Goal: Task Accomplishment & Management: Use online tool/utility

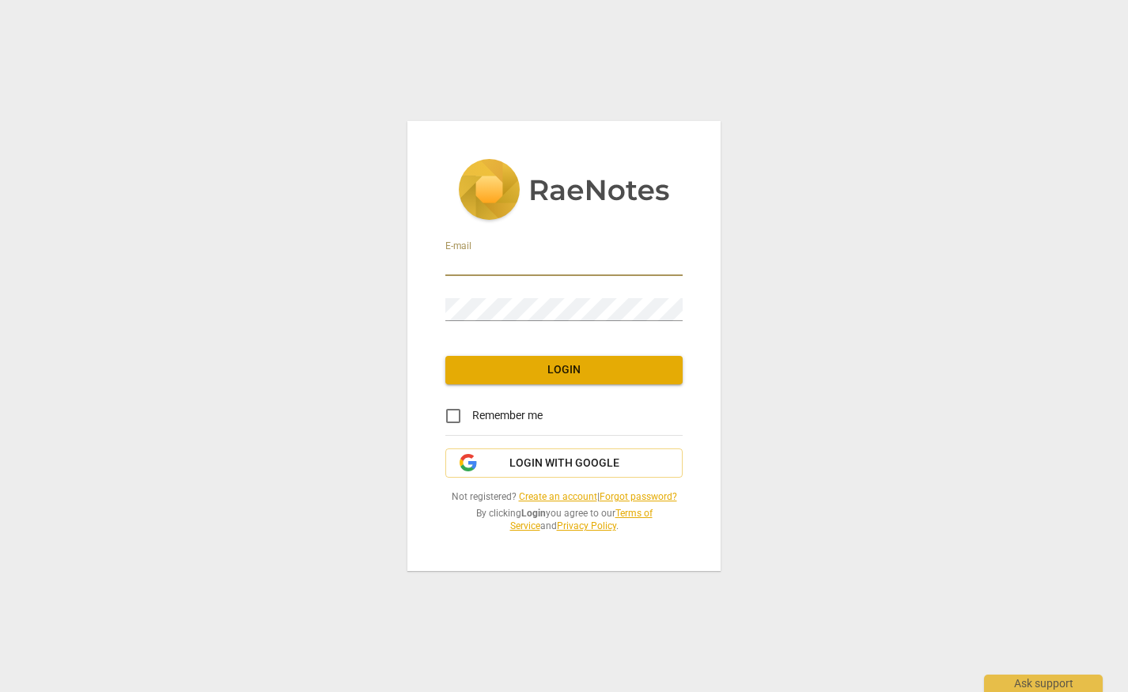
type input "kelli@drkellihendrickson.com"
click at [0, 0] on com-1password-button at bounding box center [0, 0] width 0 height 0
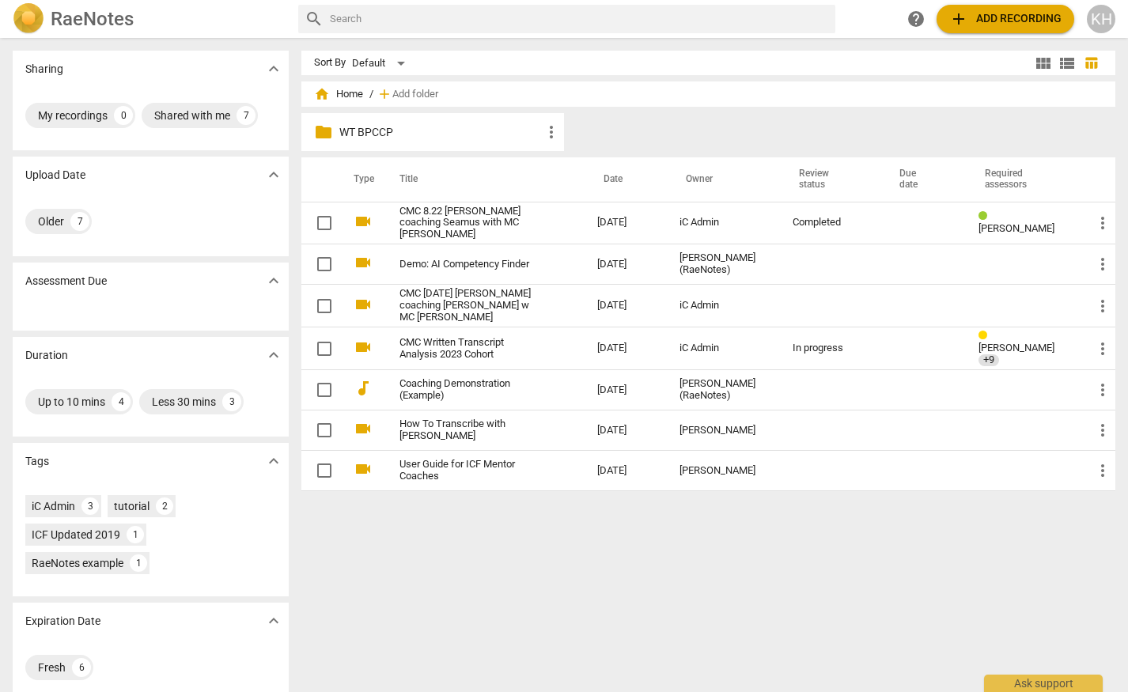
click at [363, 131] on p "WT BPCCP" at bounding box center [440, 132] width 202 height 17
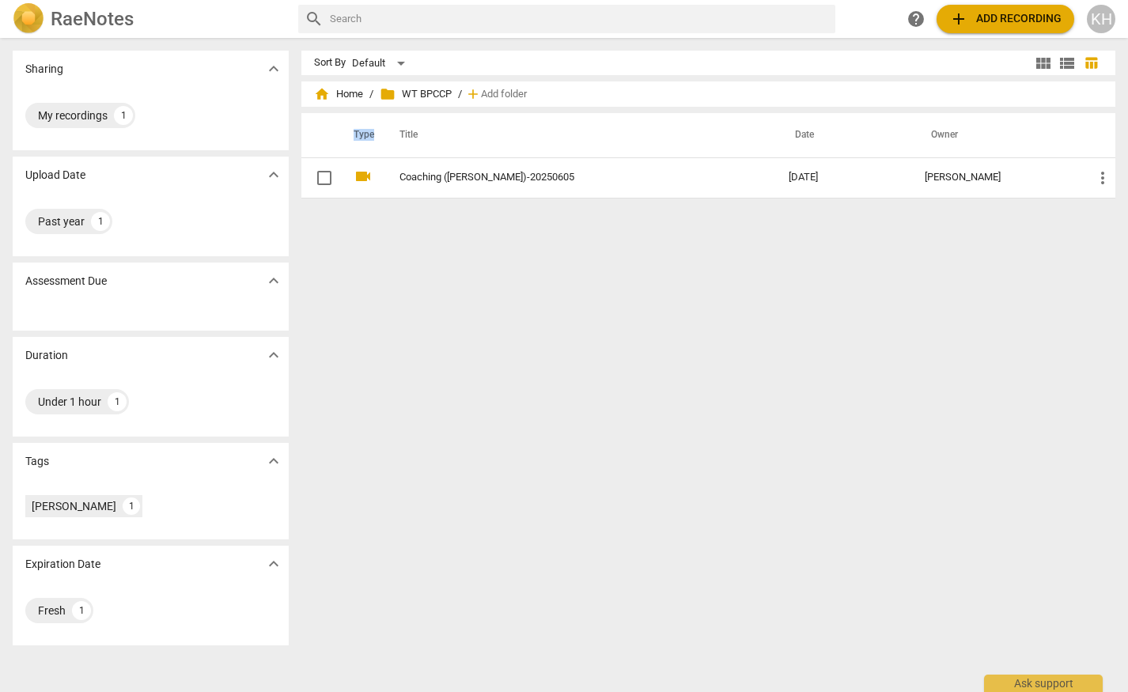
click at [363, 131] on th "Type" at bounding box center [361, 135] width 40 height 44
click at [738, 313] on div "Sort By Default view_module view_list table_chart home Home / folder WT BPCCP /…" at bounding box center [714, 365] width 827 height 629
click at [954, 19] on span "add" at bounding box center [958, 18] width 19 height 19
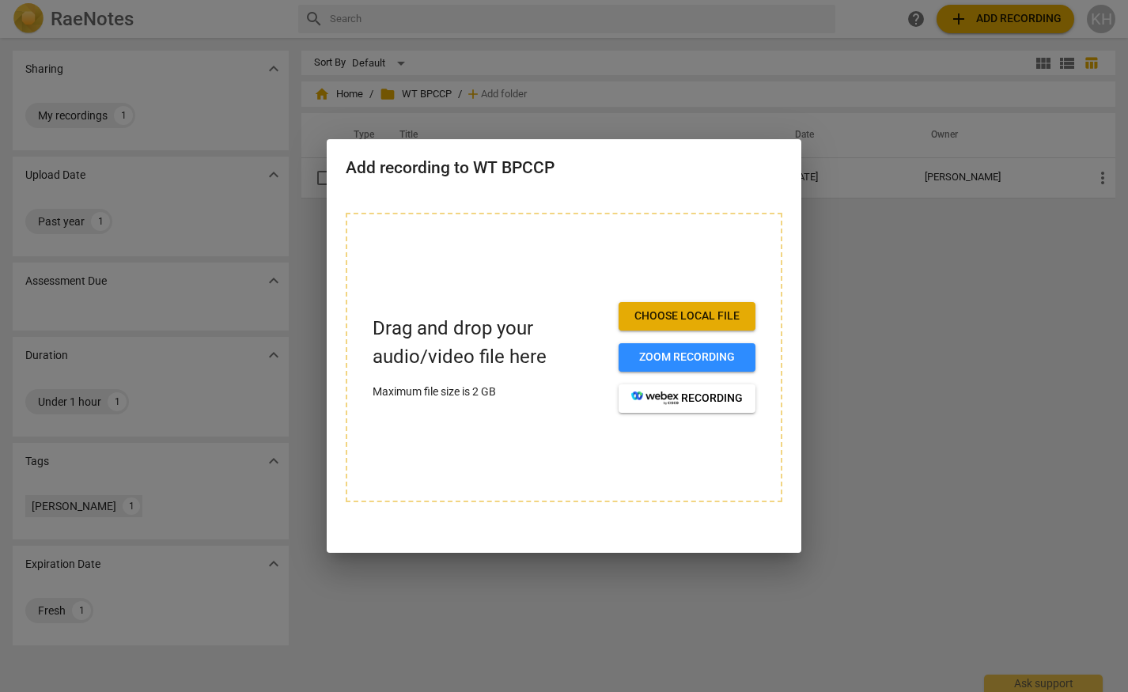
click at [716, 318] on span "Choose local file" at bounding box center [686, 316] width 111 height 16
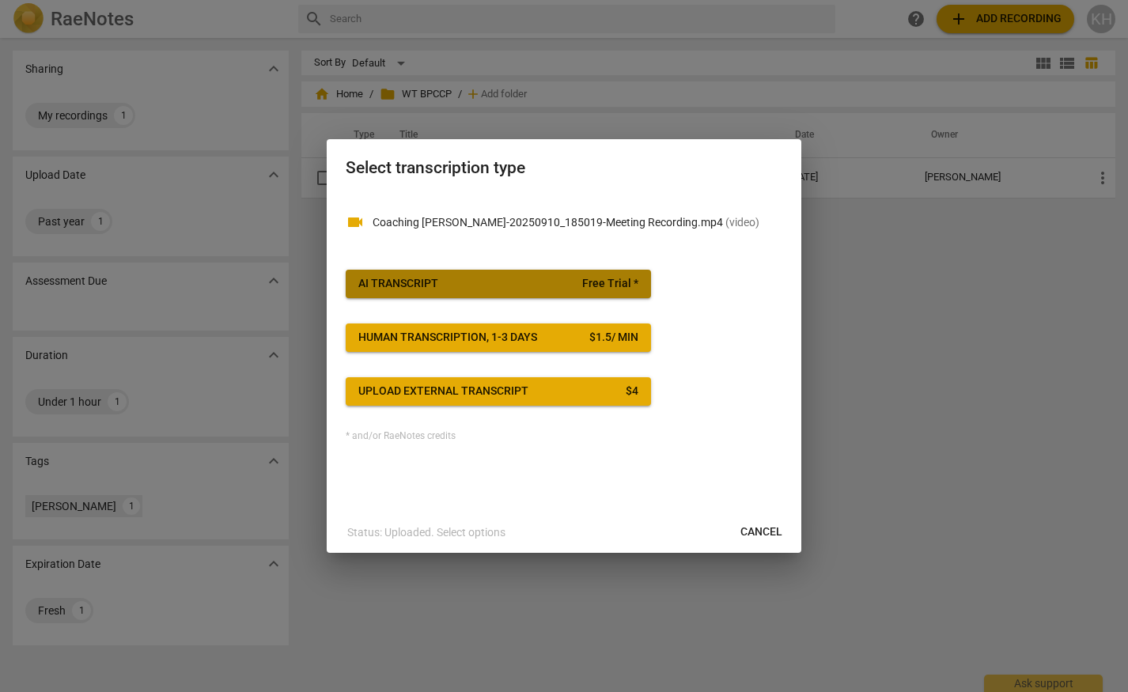
click at [580, 289] on span "AI Transcript Free Trial *" at bounding box center [498, 284] width 280 height 16
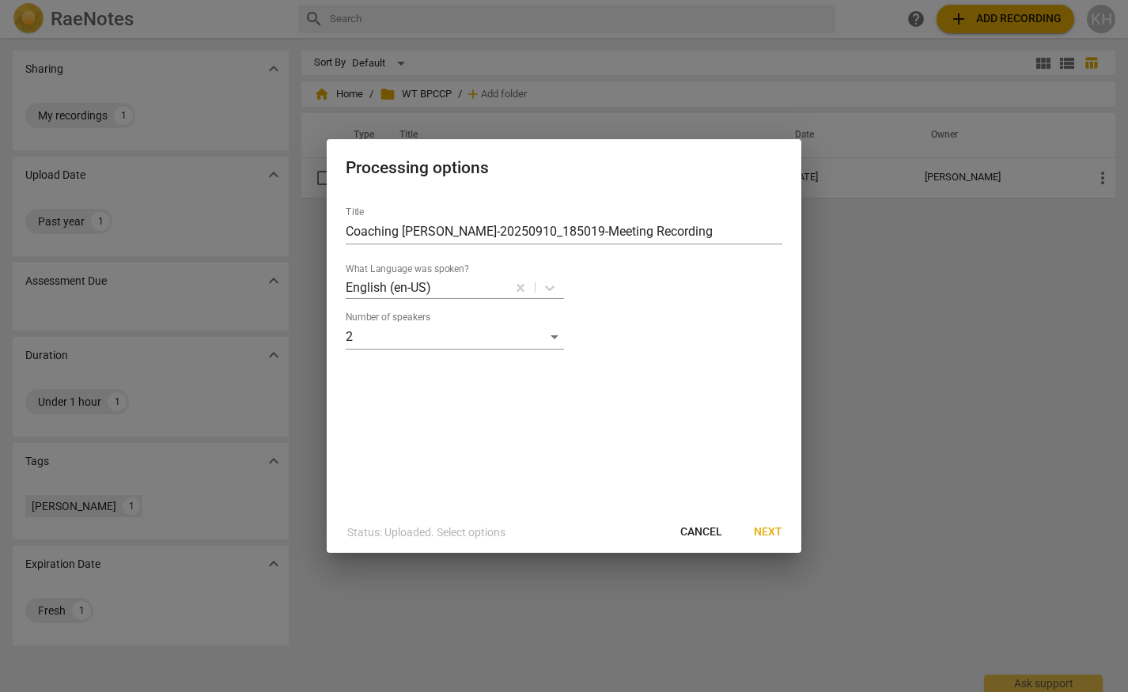
click at [777, 531] on span "Next" at bounding box center [768, 532] width 28 height 16
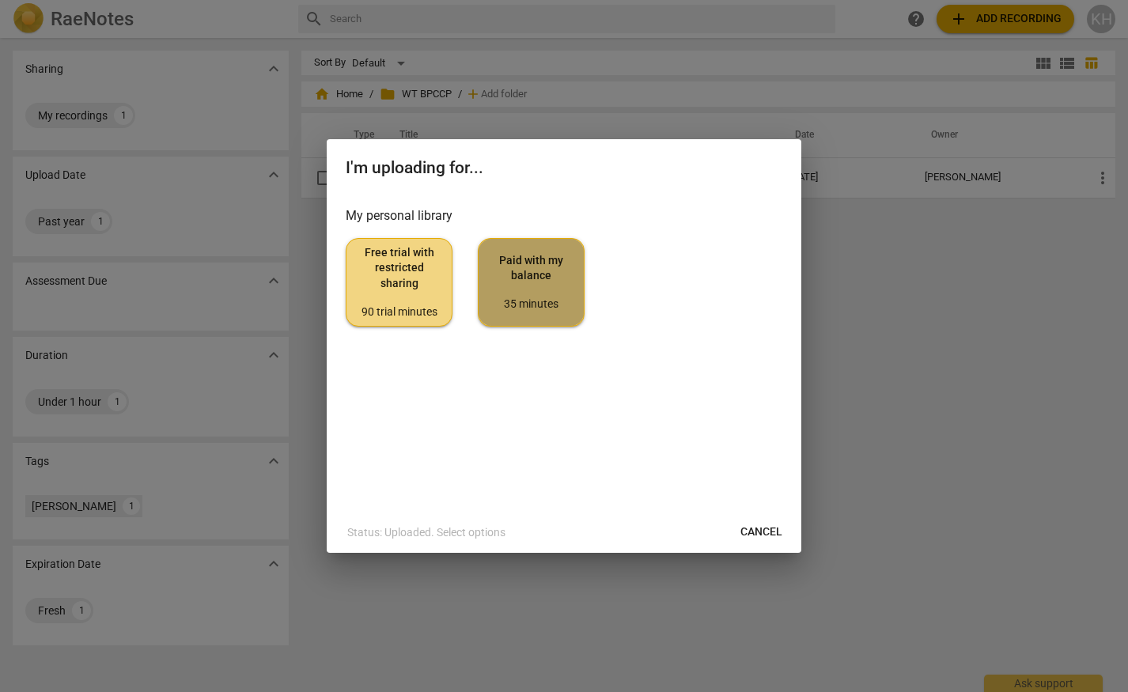
click at [528, 294] on span "Paid with my balance 35 minutes" at bounding box center [531, 282] width 80 height 59
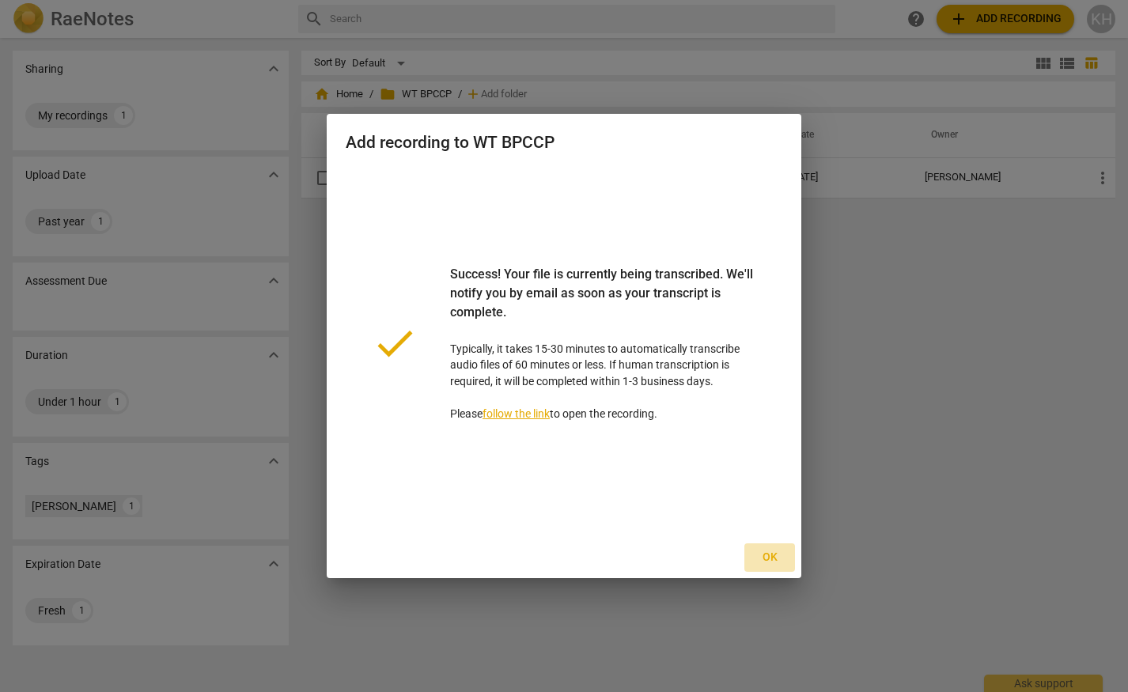
click at [776, 560] on span "Ok" at bounding box center [769, 558] width 25 height 16
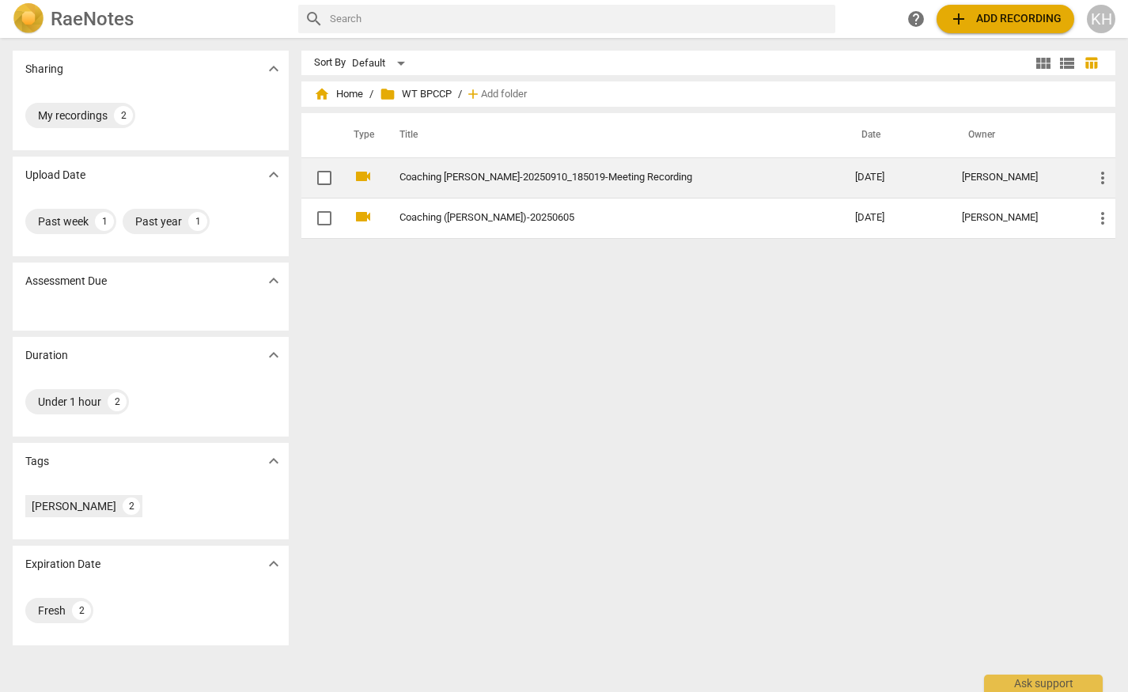
click at [636, 180] on link "Coaching [PERSON_NAME]-20250910_185019-Meeting Recording" at bounding box center [598, 178] width 399 height 12
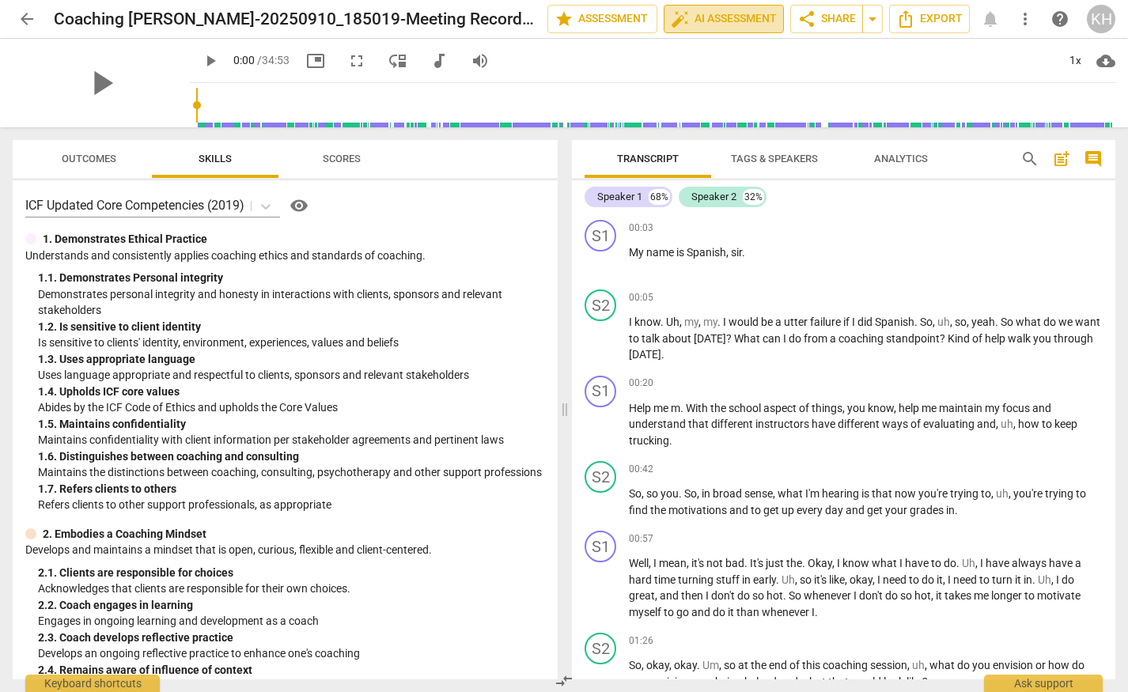
click at [739, 19] on span "auto_fix_high AI Assessment" at bounding box center [724, 18] width 106 height 19
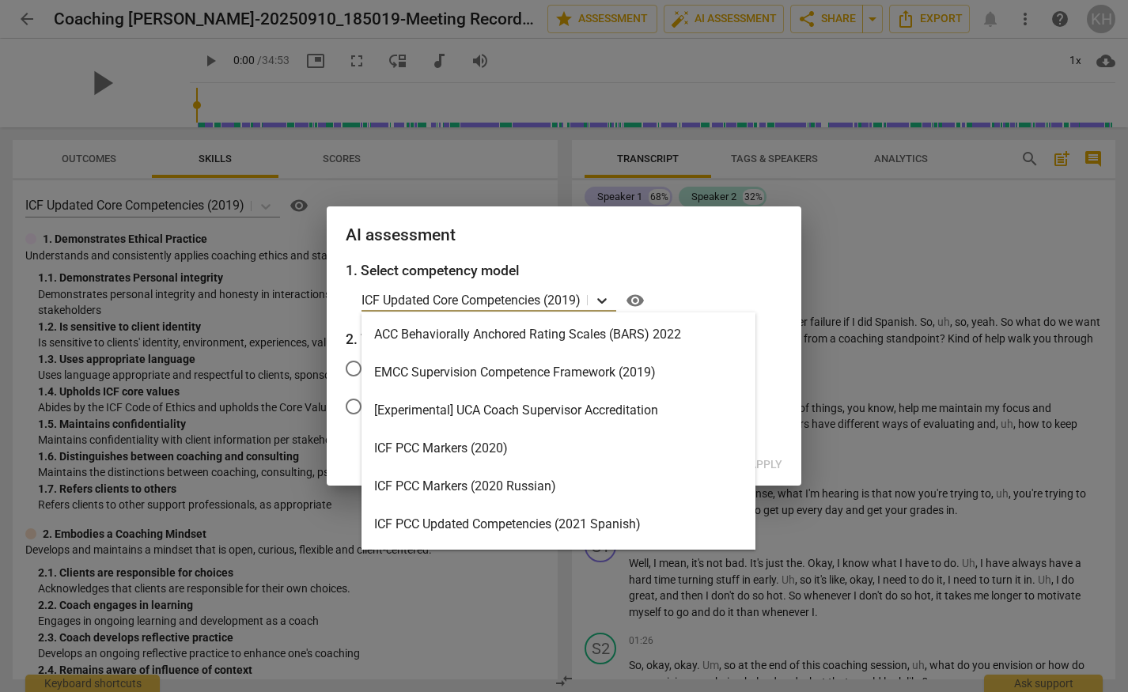
click at [603, 300] on icon at bounding box center [601, 301] width 9 height 6
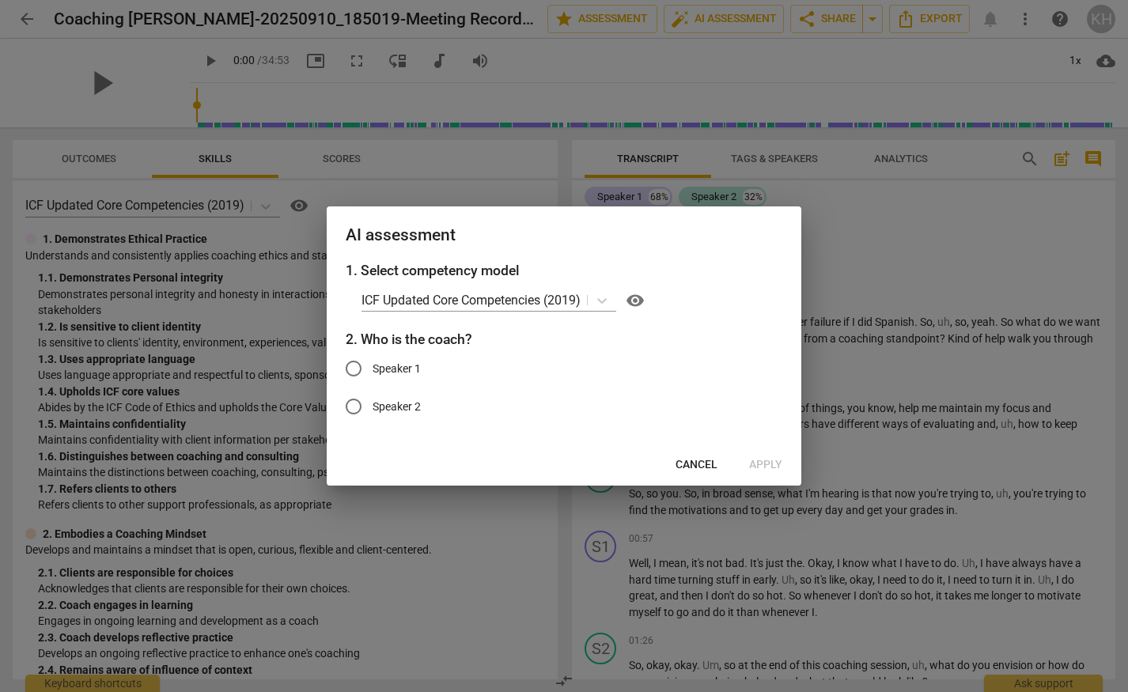
click at [629, 259] on div "AI assessment" at bounding box center [564, 233] width 474 height 55
click at [703, 457] on span "Cancel" at bounding box center [696, 465] width 42 height 16
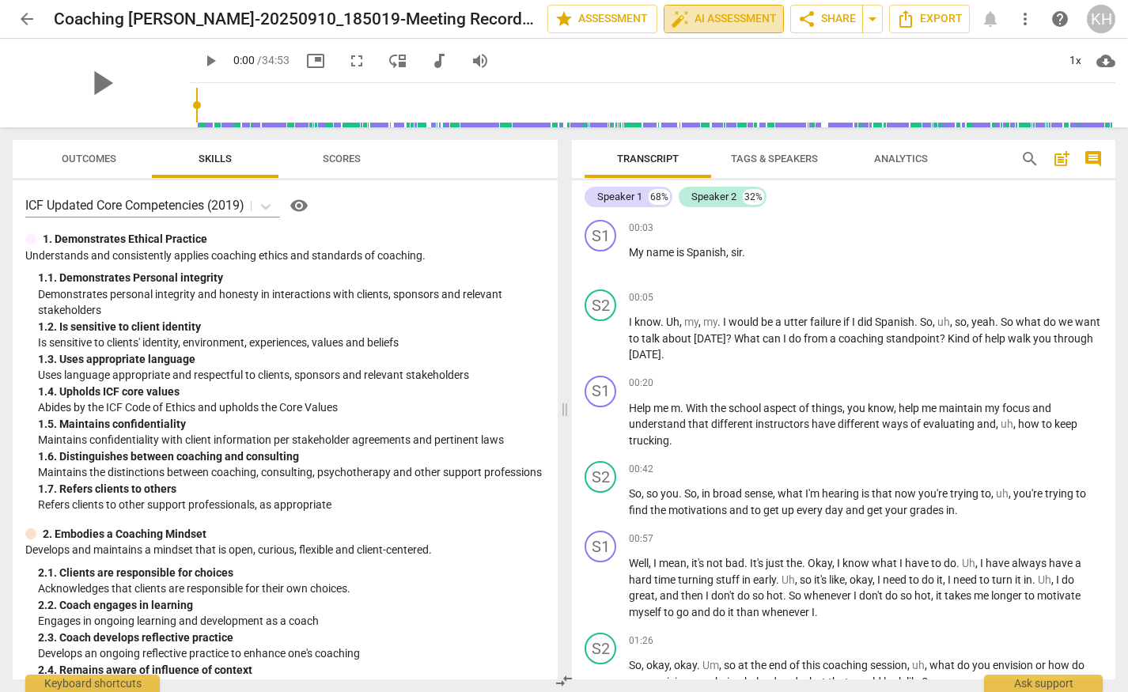
click at [769, 27] on span "auto_fix_high AI Assessment" at bounding box center [724, 18] width 106 height 19
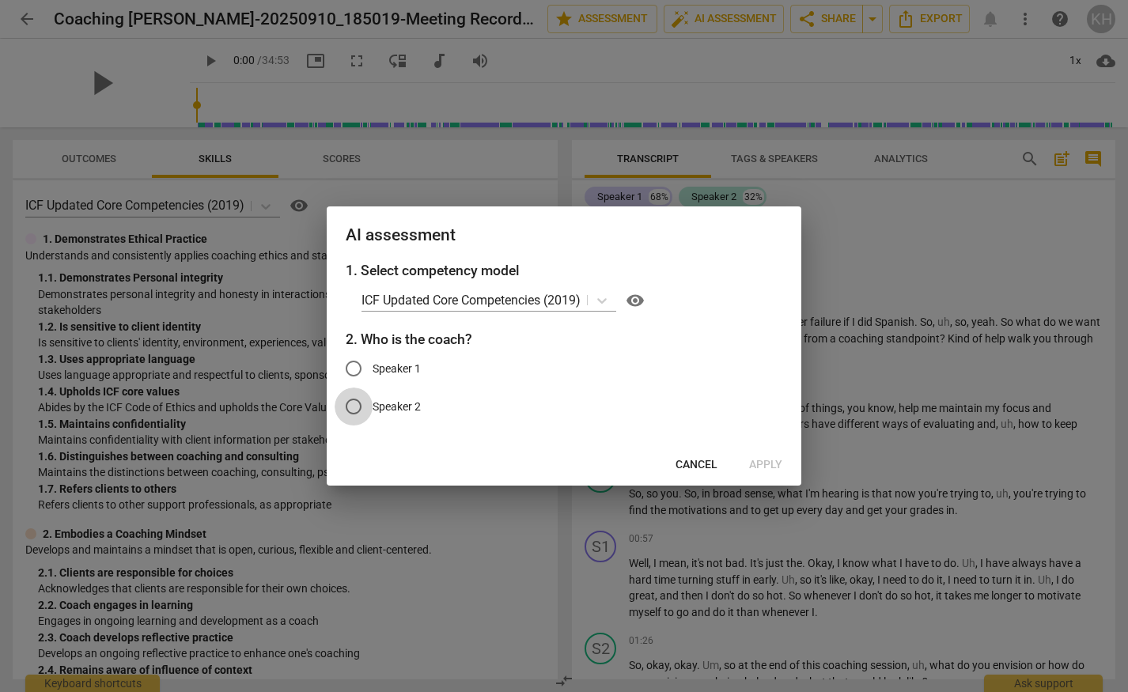
click at [351, 408] on input "Speaker 2" at bounding box center [353, 406] width 38 height 38
radio input "true"
click at [767, 463] on span "Apply" at bounding box center [765, 465] width 33 height 16
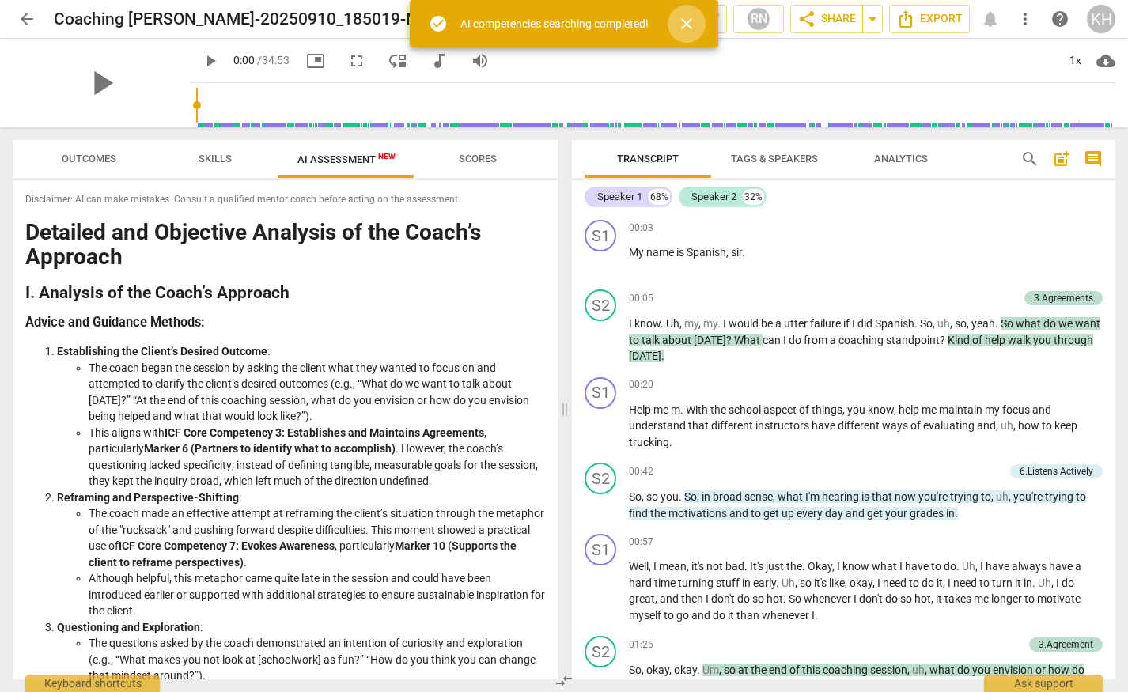
click at [689, 21] on span "close" at bounding box center [686, 23] width 19 height 19
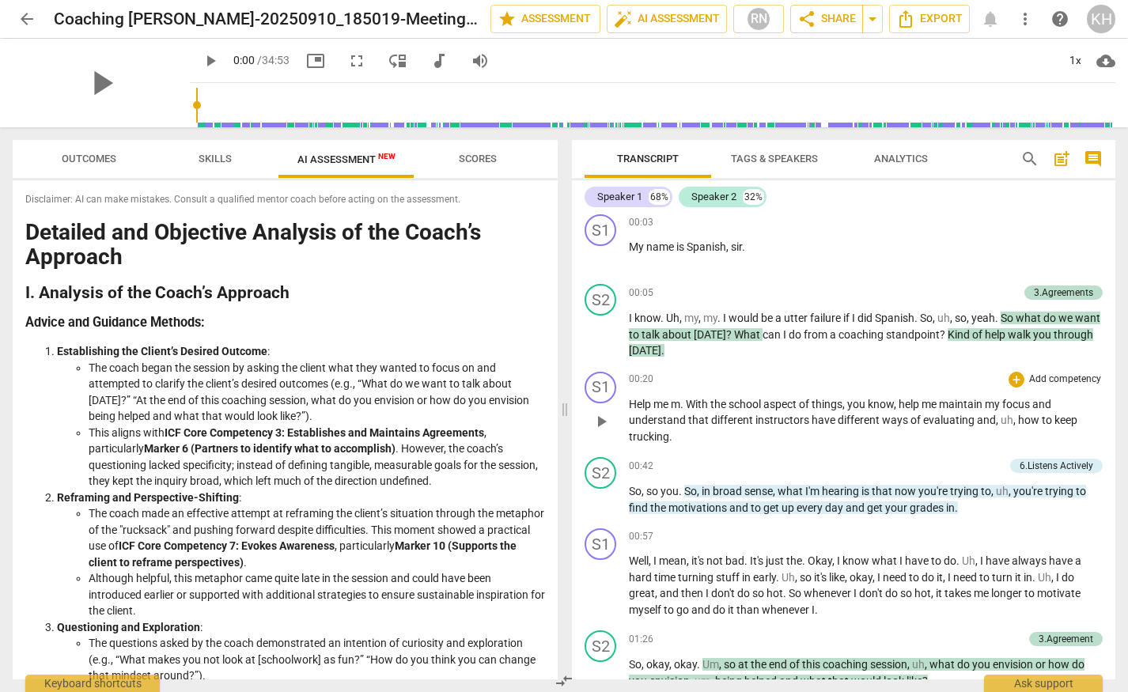
scroll to position [6, 0]
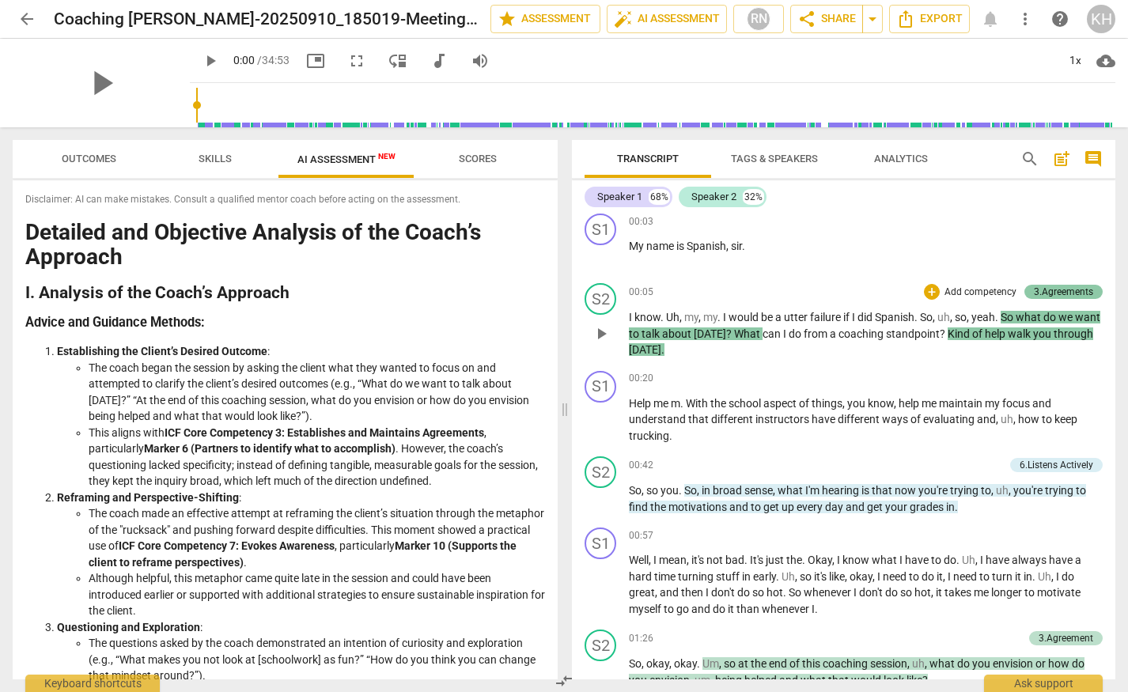
click at [1079, 289] on div "3.Agreements" at bounding box center [1063, 292] width 59 height 14
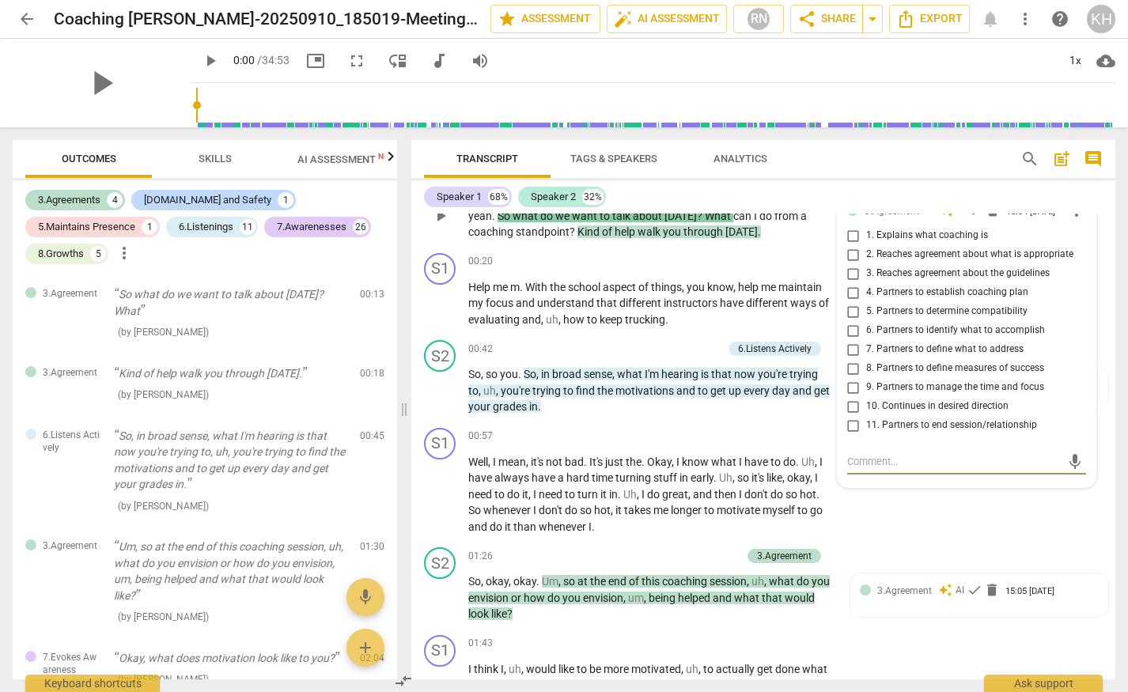
scroll to position [0, 0]
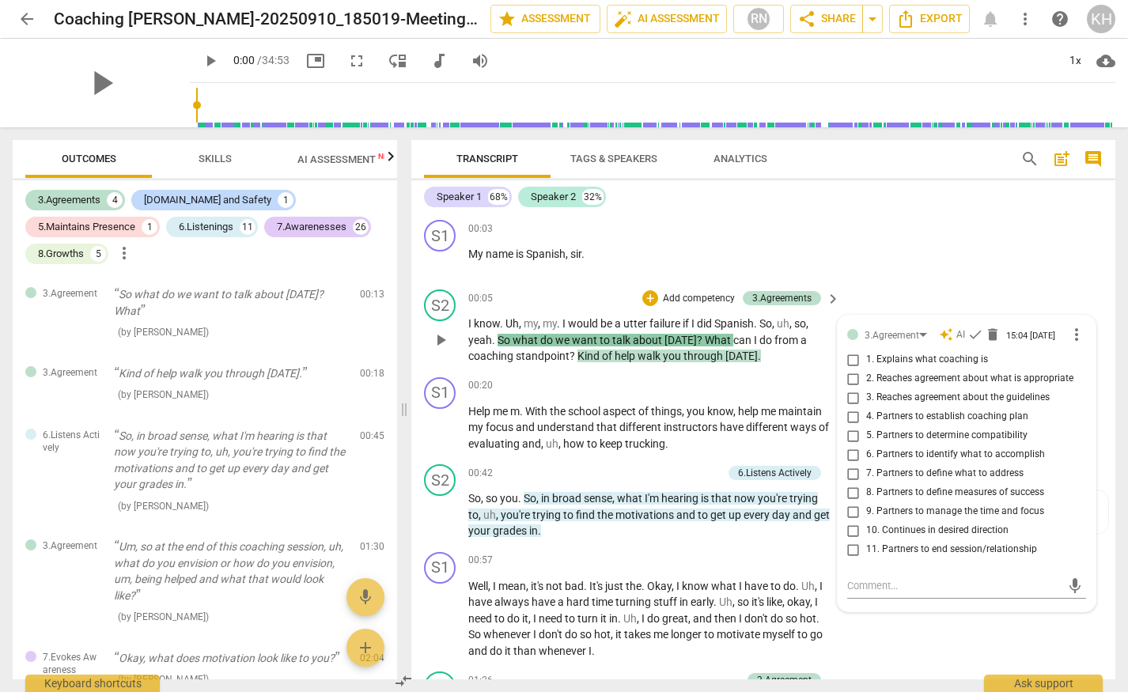
click at [994, 293] on div "S2 play_arrow pause 00:05 + Add competency 3.Agreements keyboard_arrow_right I …" at bounding box center [763, 327] width 704 height 88
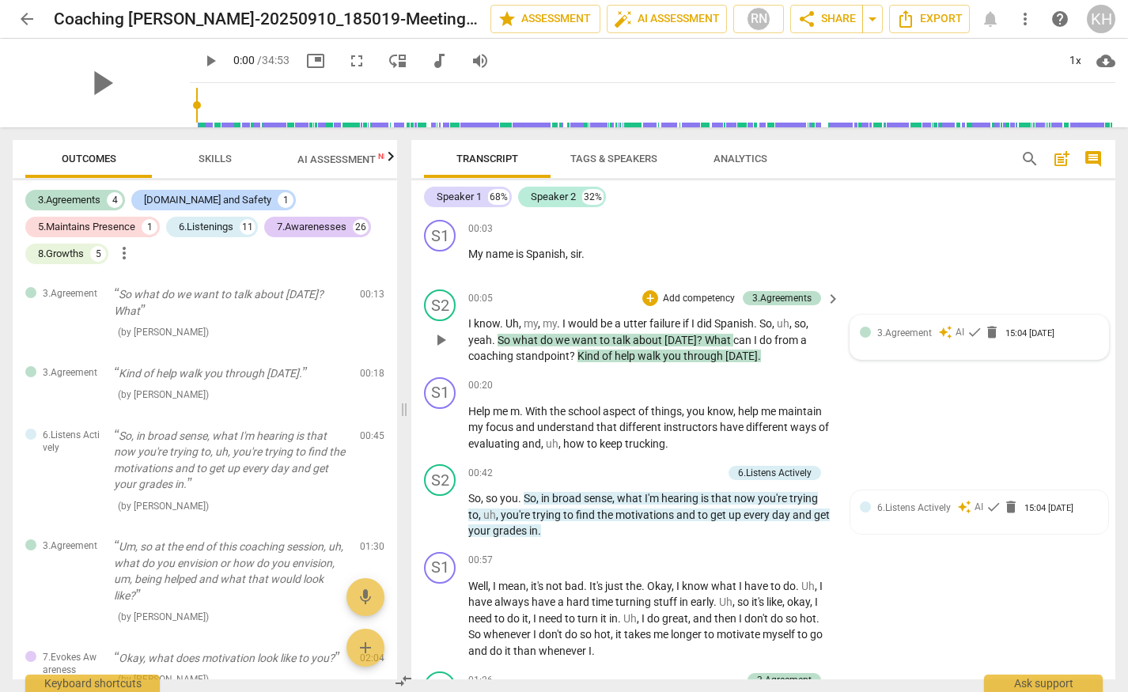
click at [900, 334] on span "3.Agreement" at bounding box center [904, 332] width 55 height 11
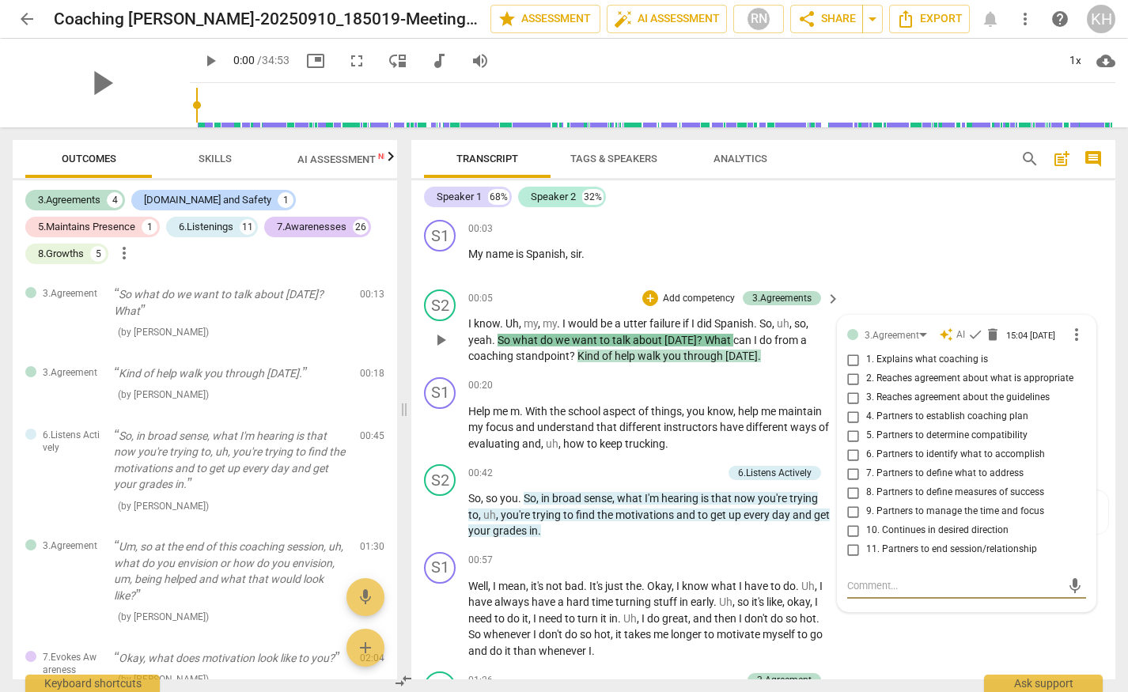
click at [850, 478] on input "7. Partners to define what to address" at bounding box center [853, 473] width 25 height 19
checkbox input "true"
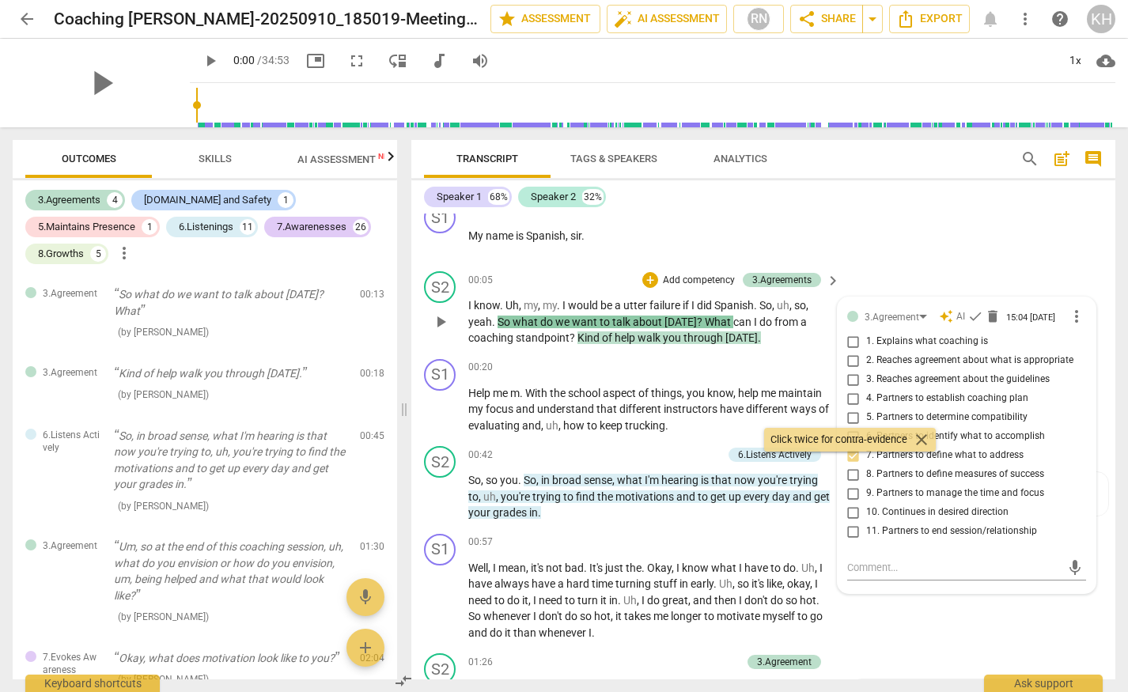
scroll to position [39, 0]
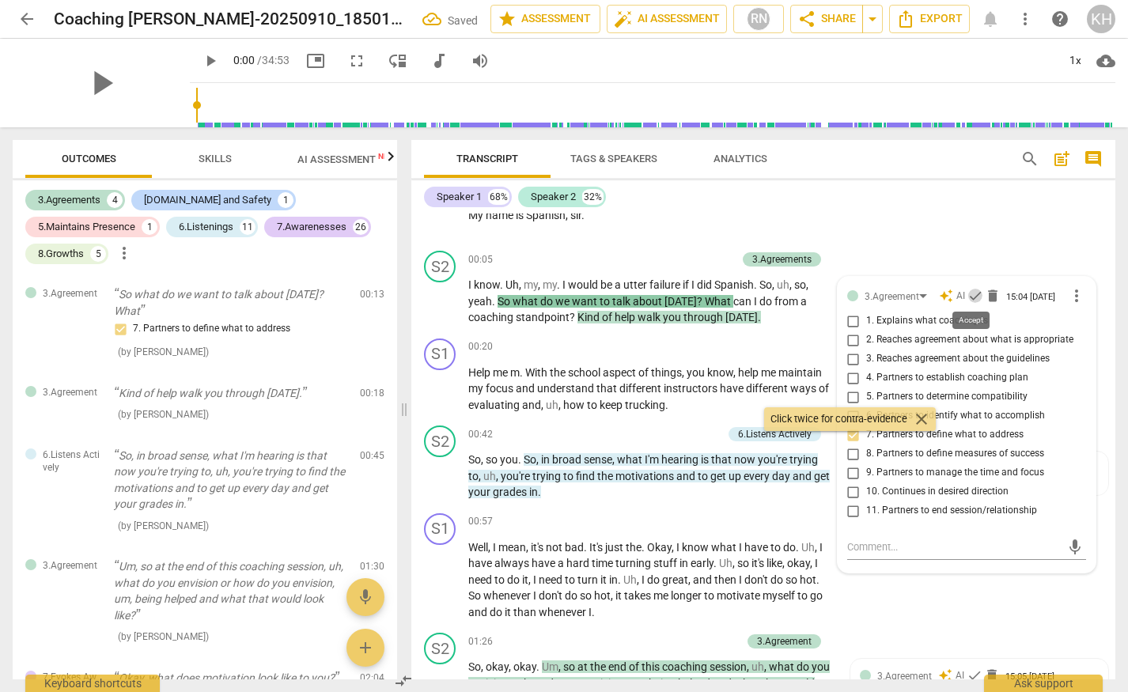
click at [973, 292] on span "check" at bounding box center [975, 296] width 16 height 16
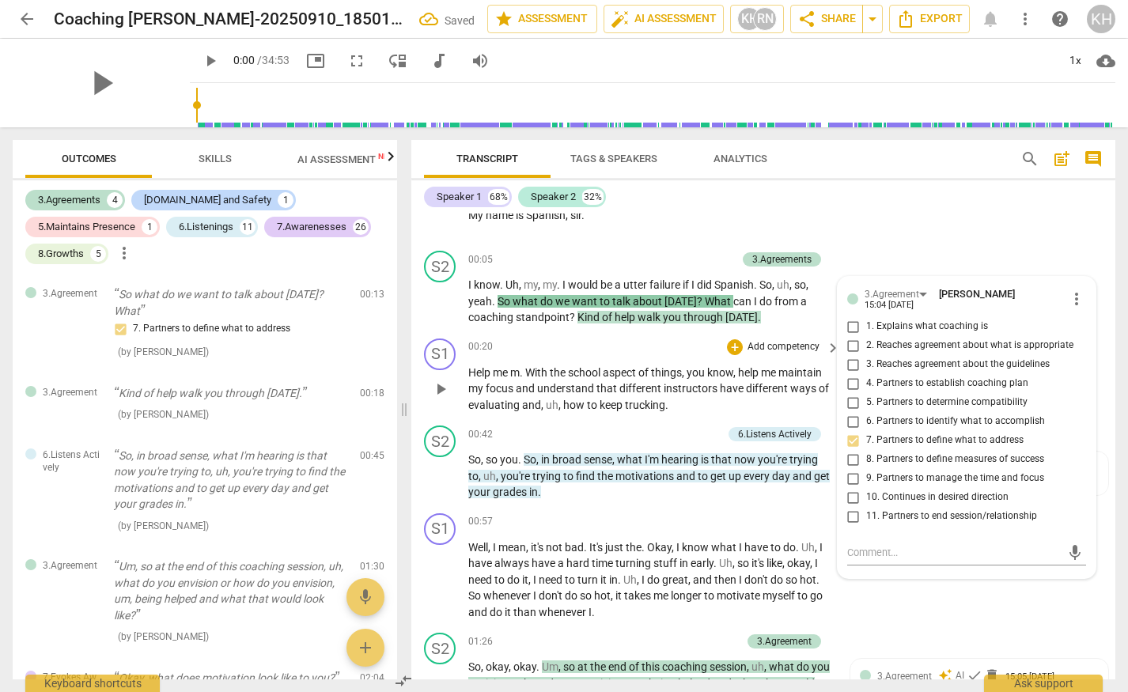
click at [595, 371] on span "school" at bounding box center [585, 372] width 35 height 13
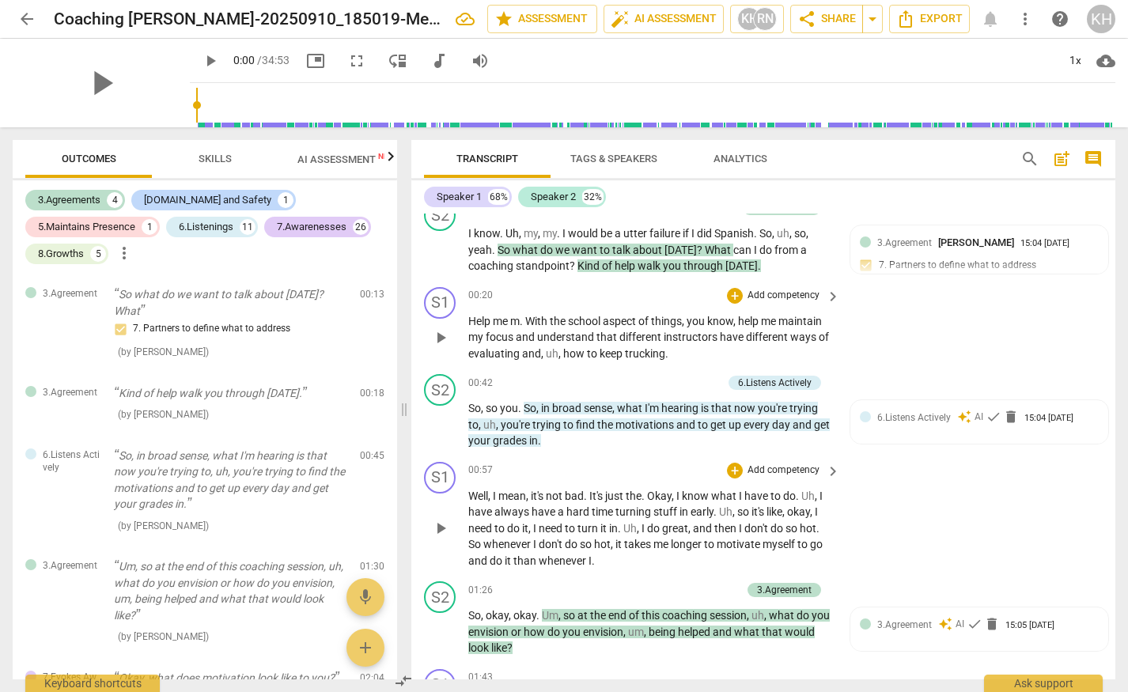
scroll to position [92, 0]
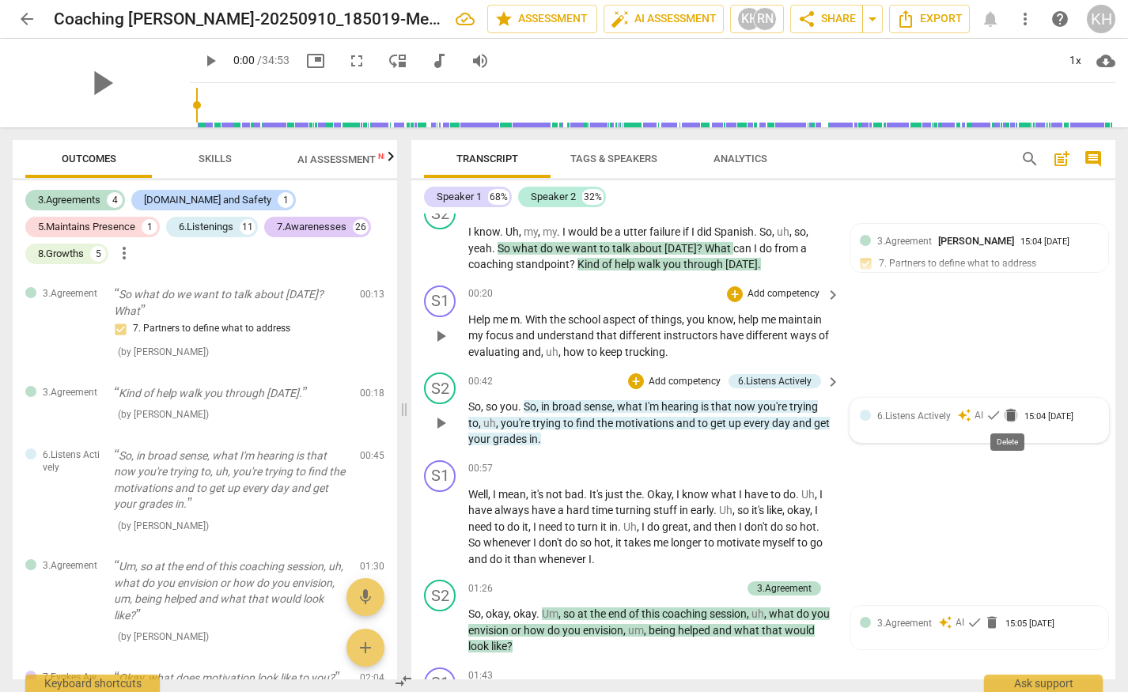
click at [1009, 414] on span "delete" at bounding box center [1011, 415] width 16 height 16
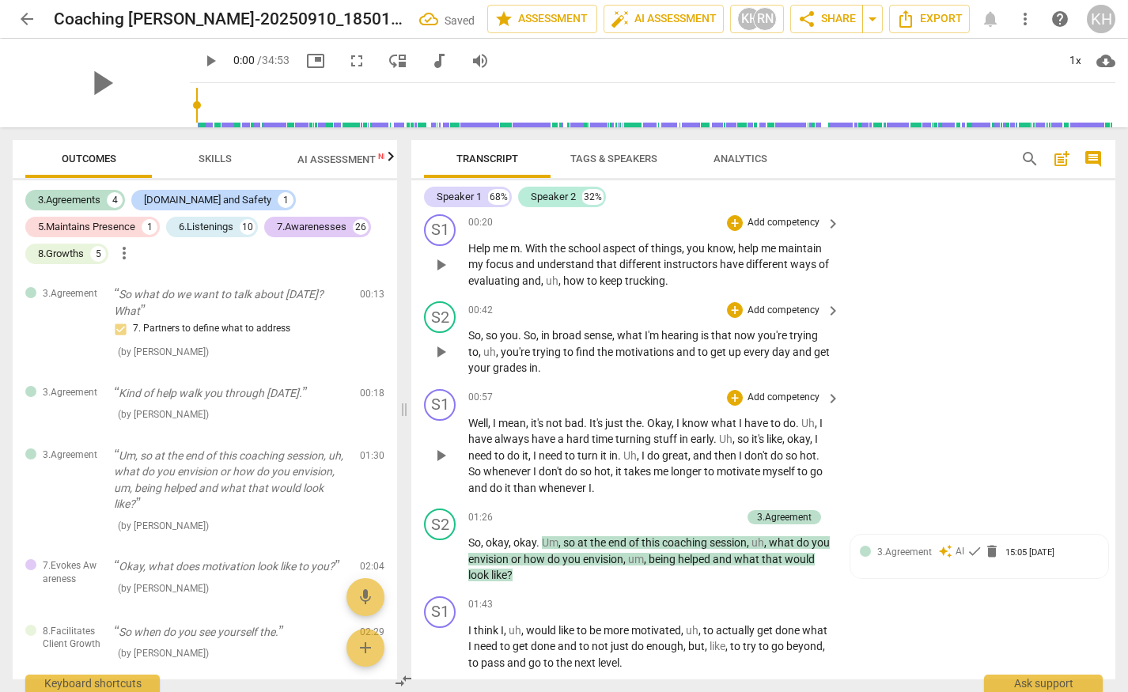
scroll to position [194, 0]
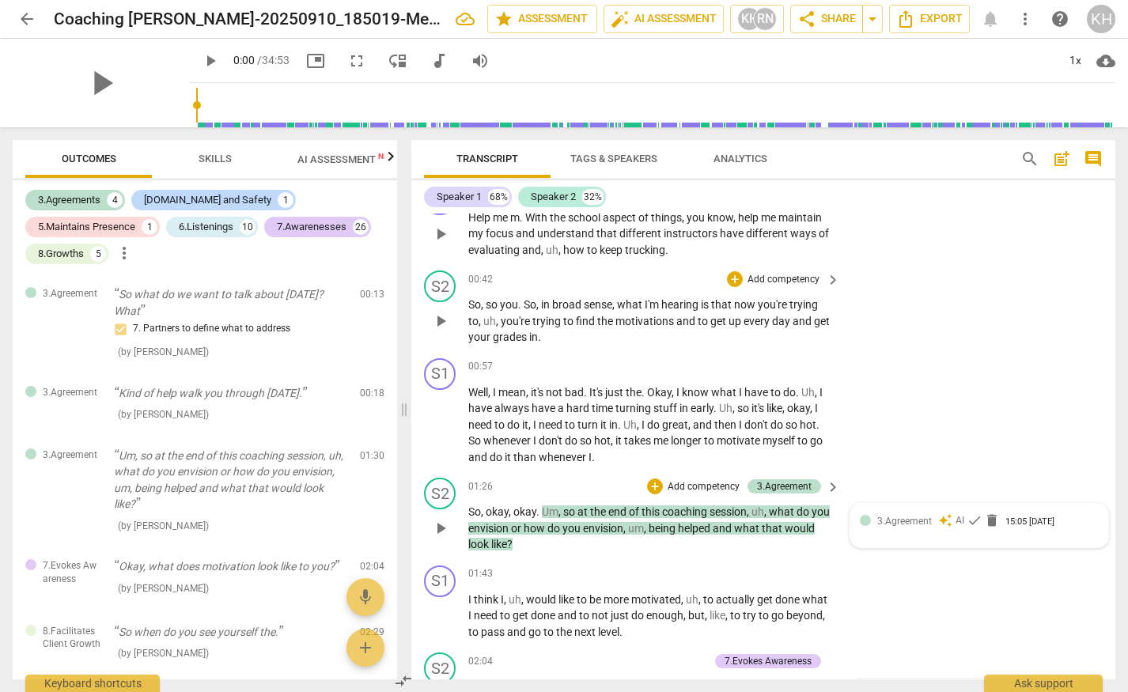
click at [1027, 521] on div "15:05 [DATE]" at bounding box center [1029, 522] width 49 height 10
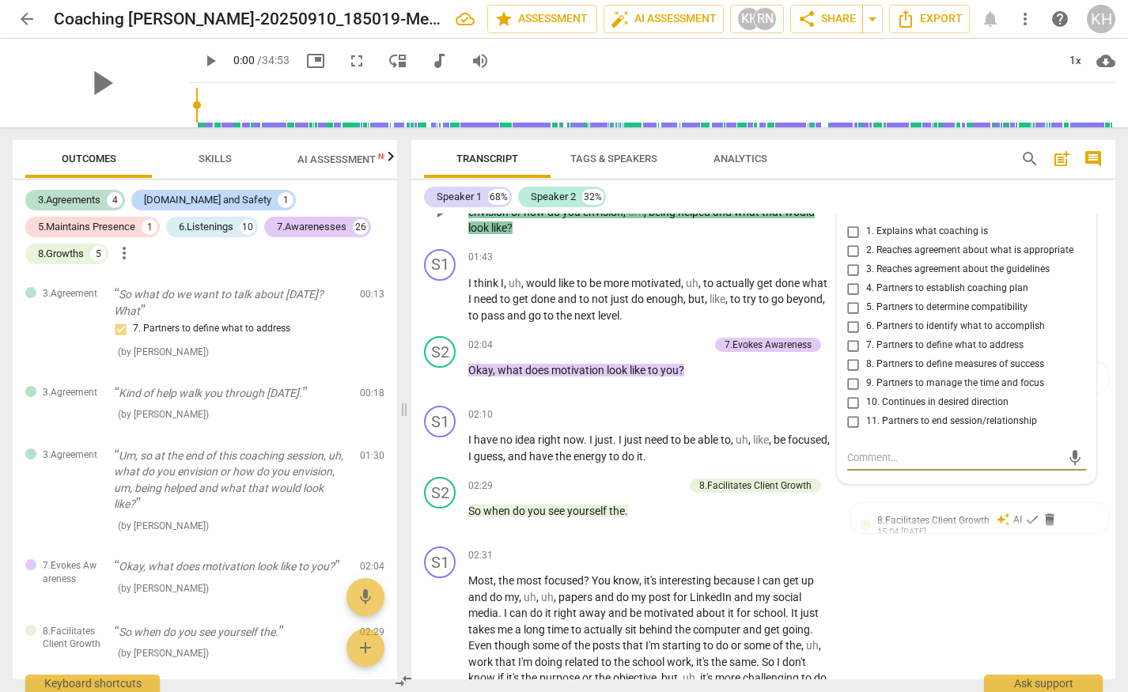
scroll to position [487, 0]
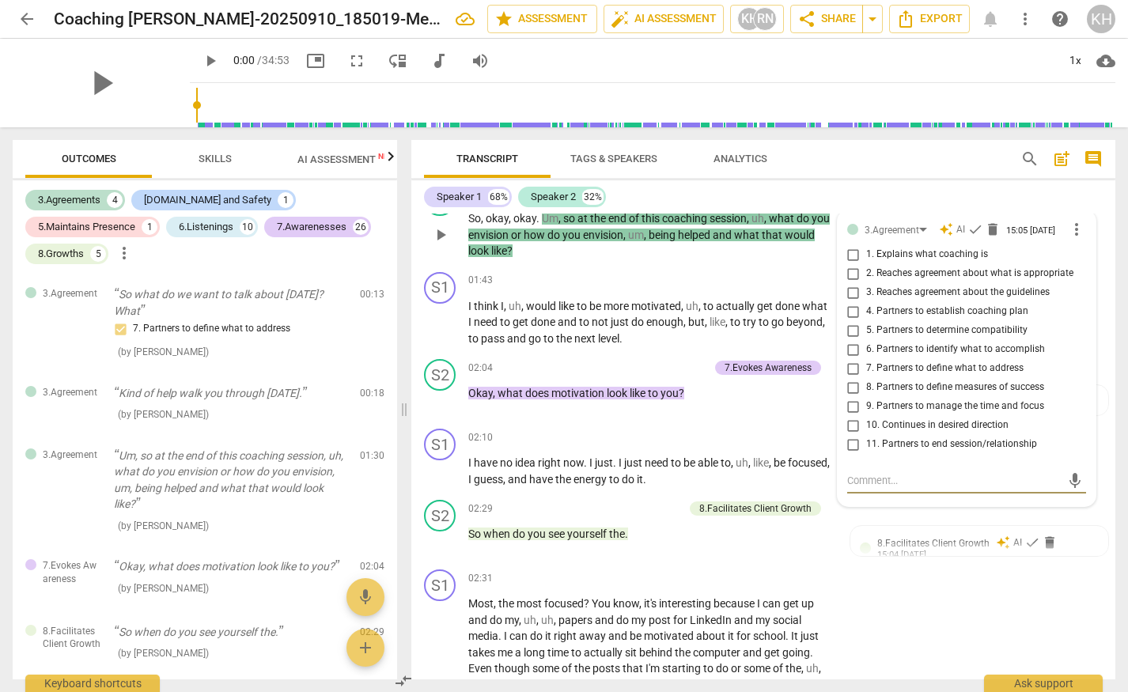
click at [852, 397] on input "8. Partners to define measures of success" at bounding box center [853, 387] width 25 height 19
checkbox input "true"
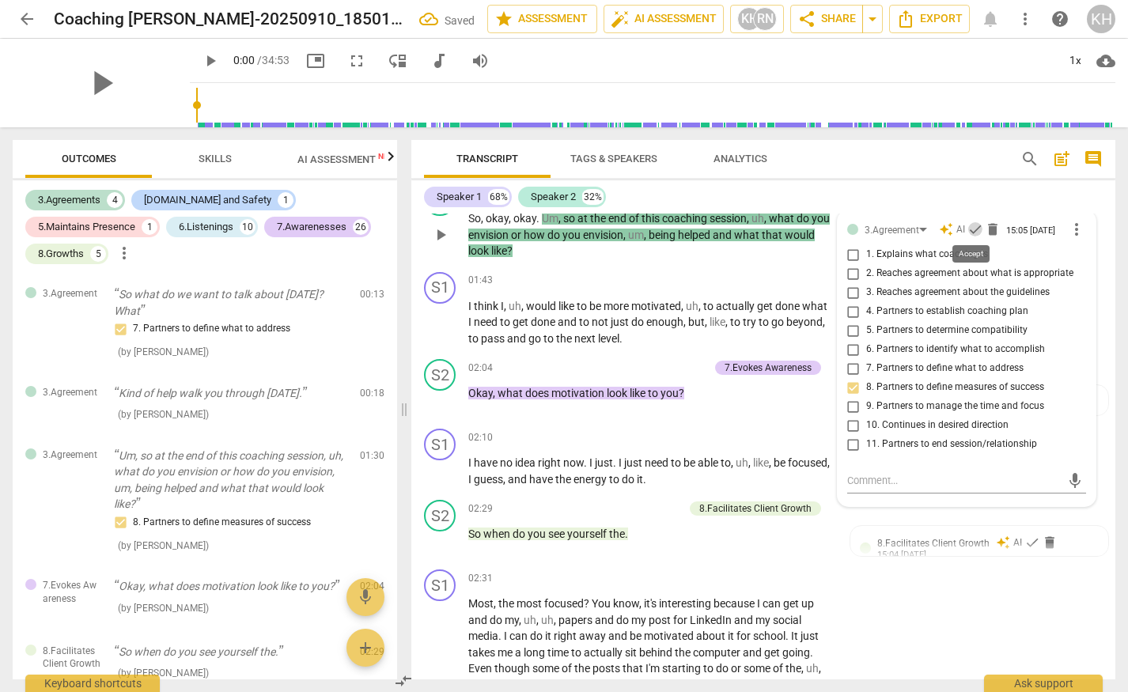
click at [970, 225] on span "check" at bounding box center [975, 229] width 16 height 16
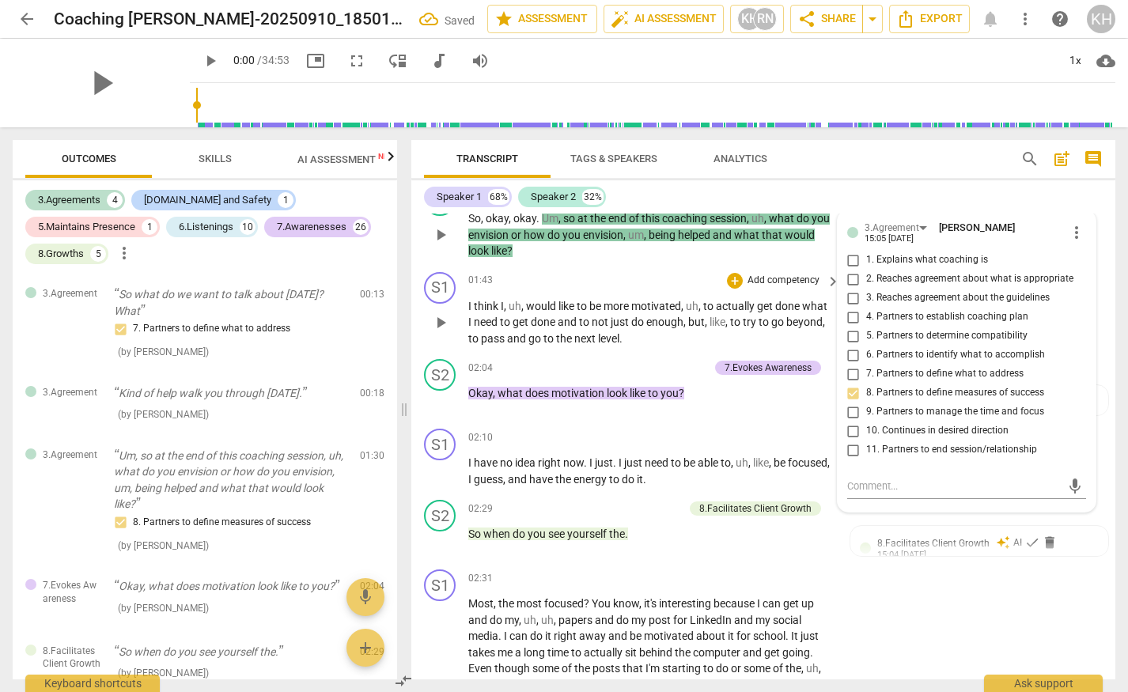
click at [646, 319] on span "do" at bounding box center [638, 322] width 15 height 13
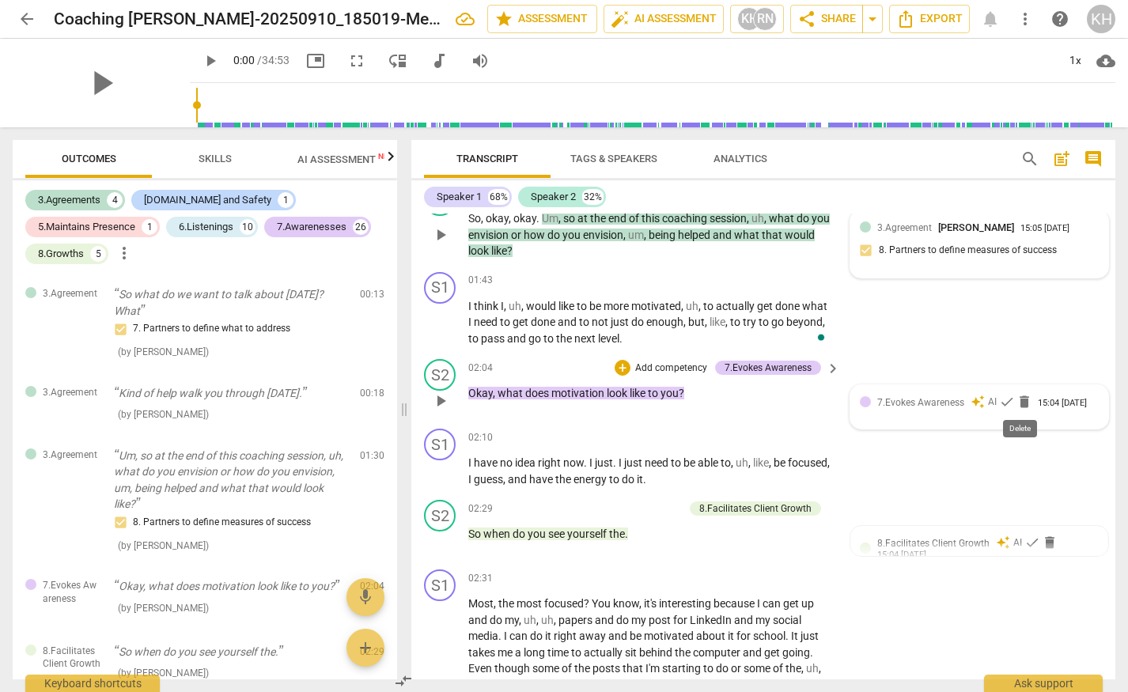
click at [1022, 401] on span "delete" at bounding box center [1024, 402] width 16 height 16
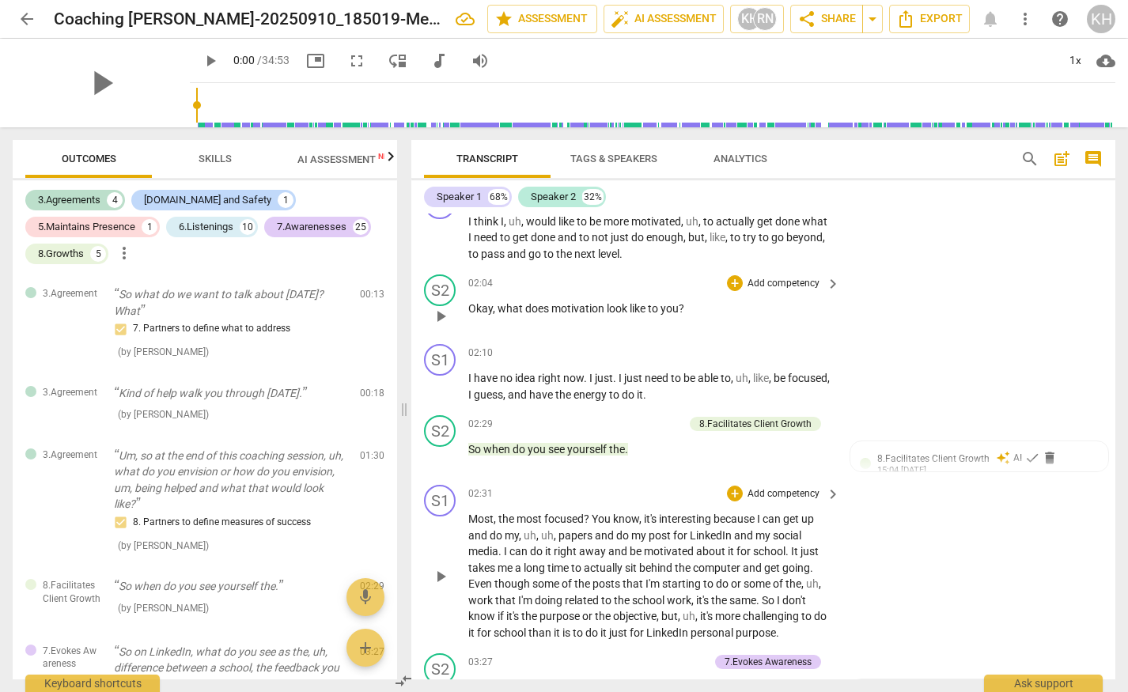
scroll to position [573, 0]
click at [599, 452] on span "yourself" at bounding box center [588, 447] width 42 height 13
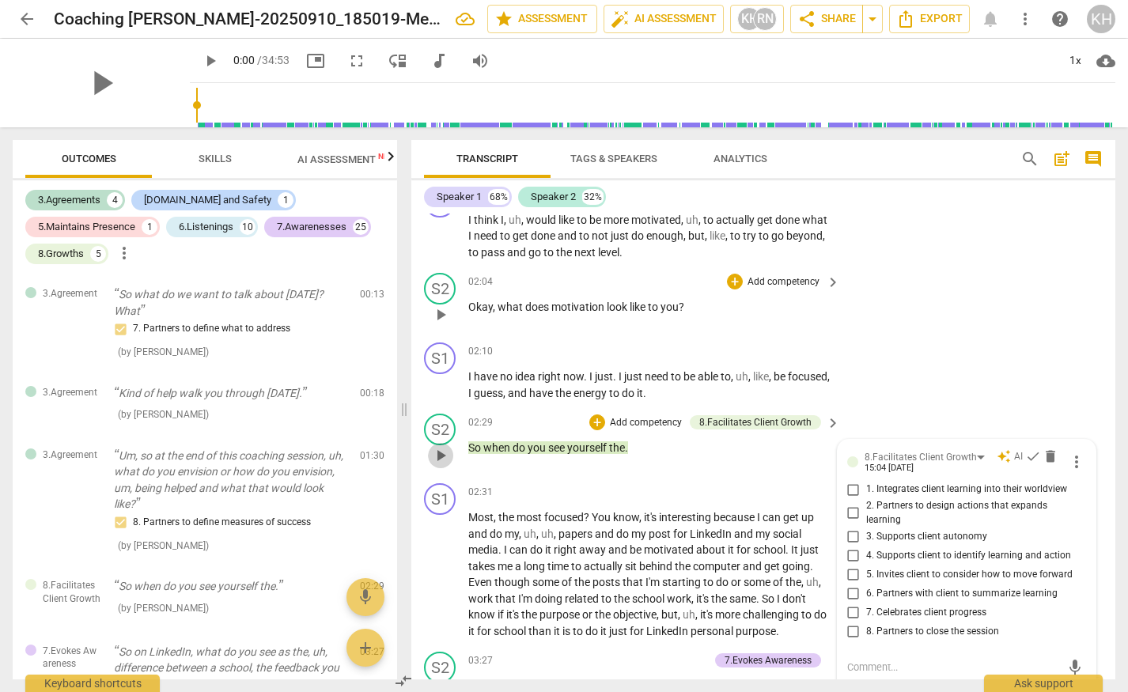
click at [444, 455] on span "play_arrow" at bounding box center [440, 455] width 19 height 19
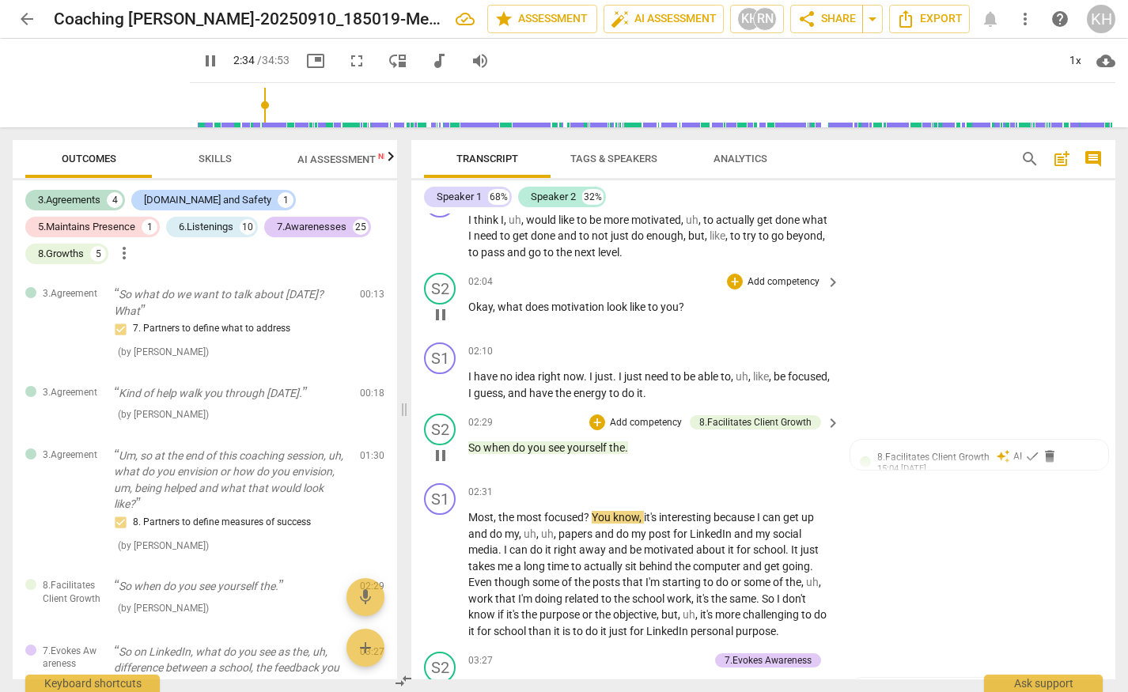
click at [442, 456] on span "pause" at bounding box center [440, 455] width 19 height 19
type input "155"
click at [1046, 455] on span "delete" at bounding box center [1049, 456] width 16 height 16
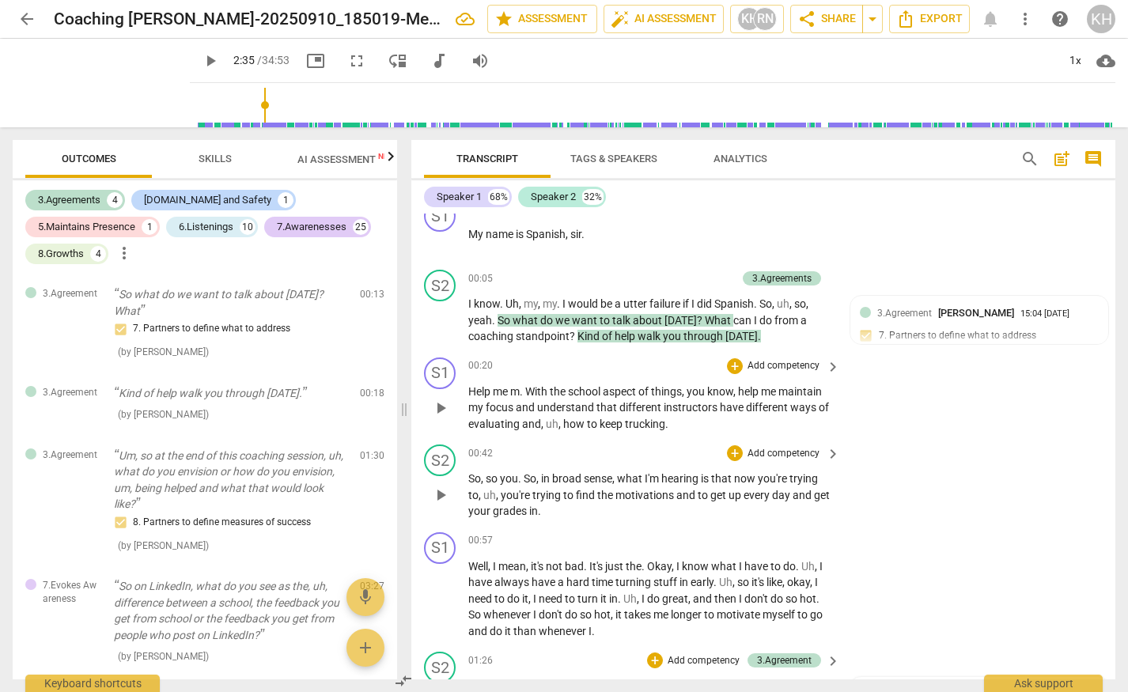
scroll to position [23, 0]
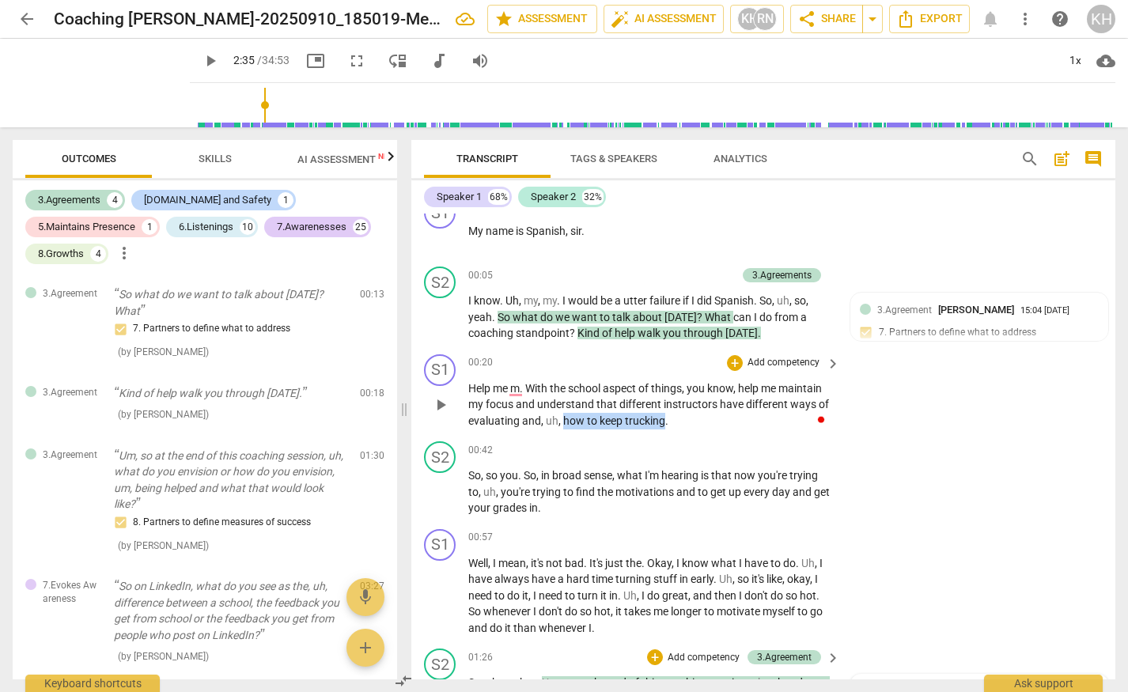
drag, startPoint x: 561, startPoint y: 421, endPoint x: 663, endPoint y: 426, distance: 102.1
click at [663, 426] on p "Help me m . With the school aspect of things , you know , help me maintain my f…" at bounding box center [650, 404] width 364 height 49
click at [700, 401] on icon "button" at bounding box center [699, 397] width 9 height 11
click at [728, 363] on div "+" at bounding box center [735, 363] width 16 height 16
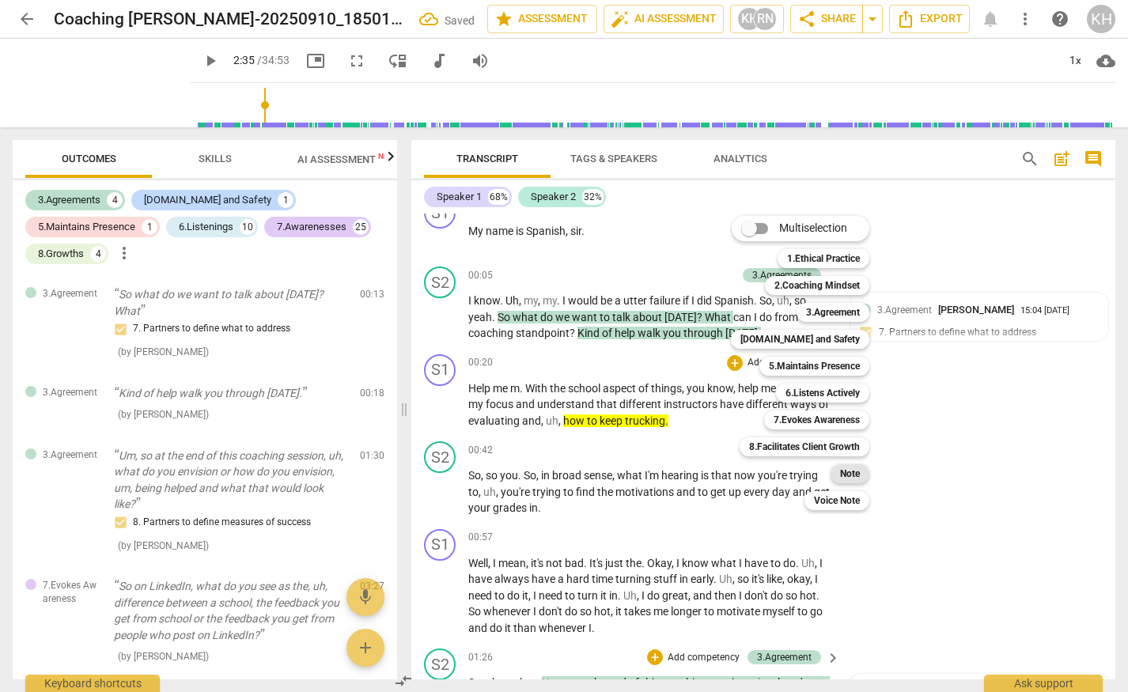
click at [850, 477] on b "Note" at bounding box center [850, 473] width 20 height 19
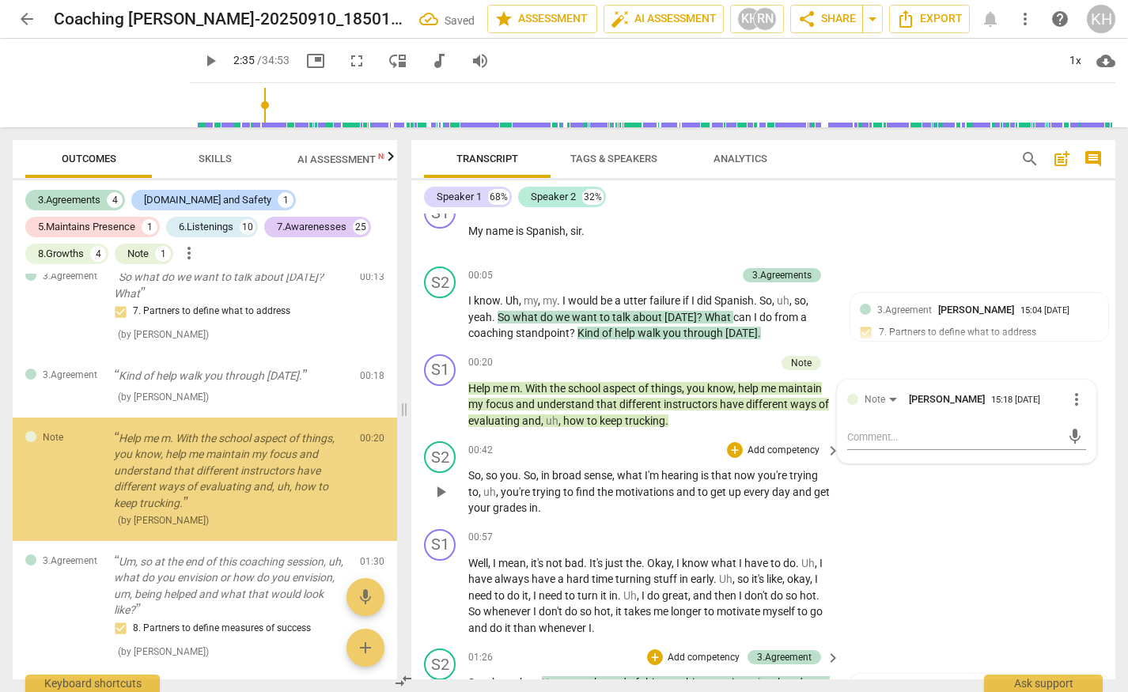
scroll to position [20, 0]
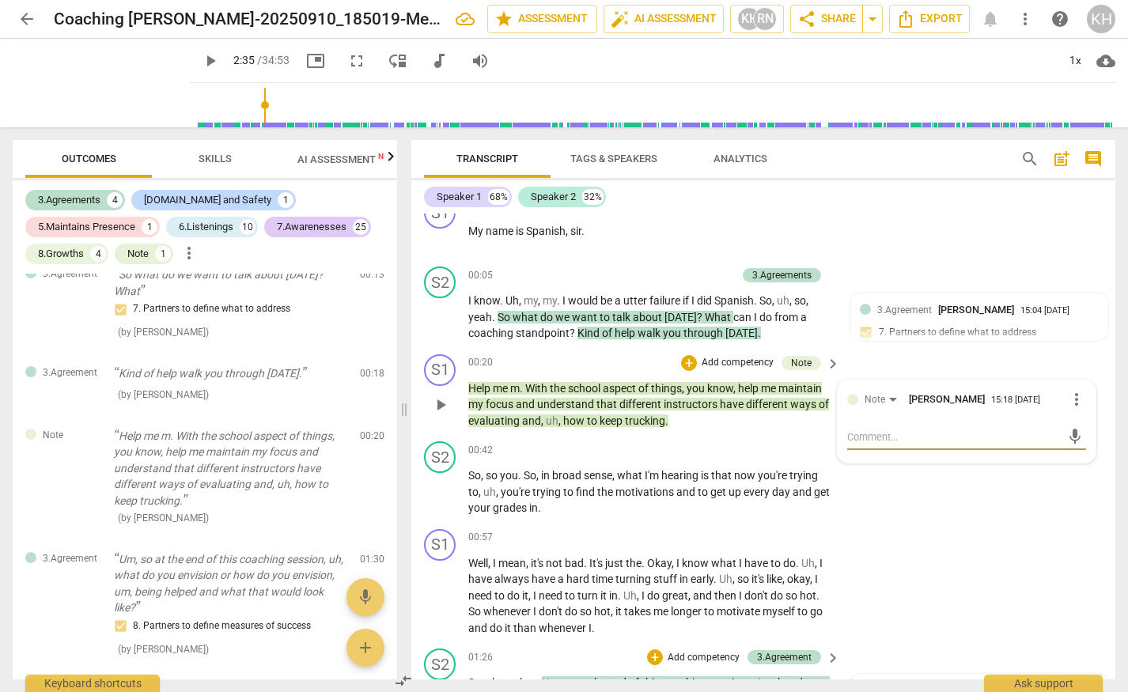
type textarea "T"
type textarea "Th"
type textarea "Thi"
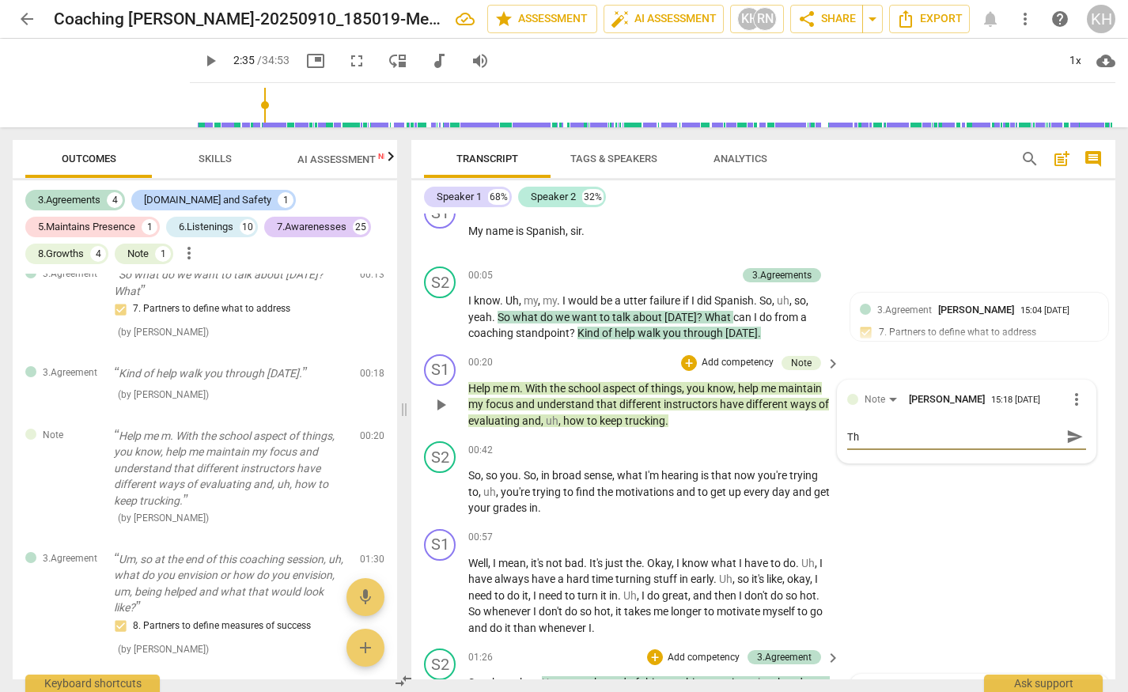
type textarea "Thi"
type textarea "This"
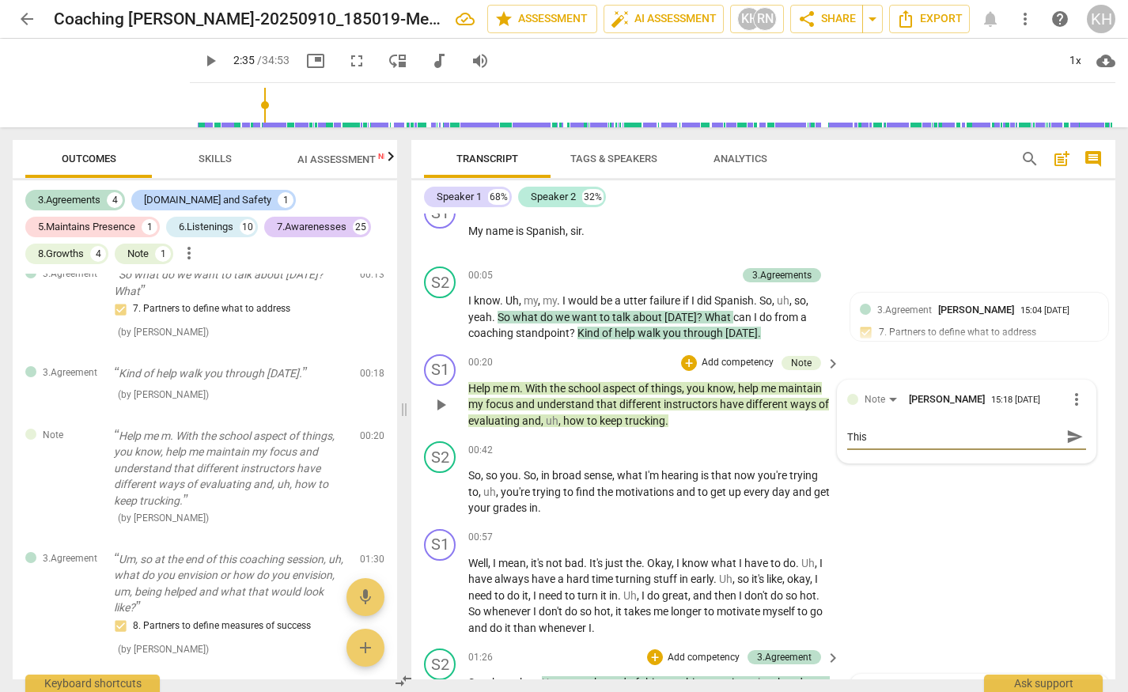
type textarea "This i"
type textarea "This is"
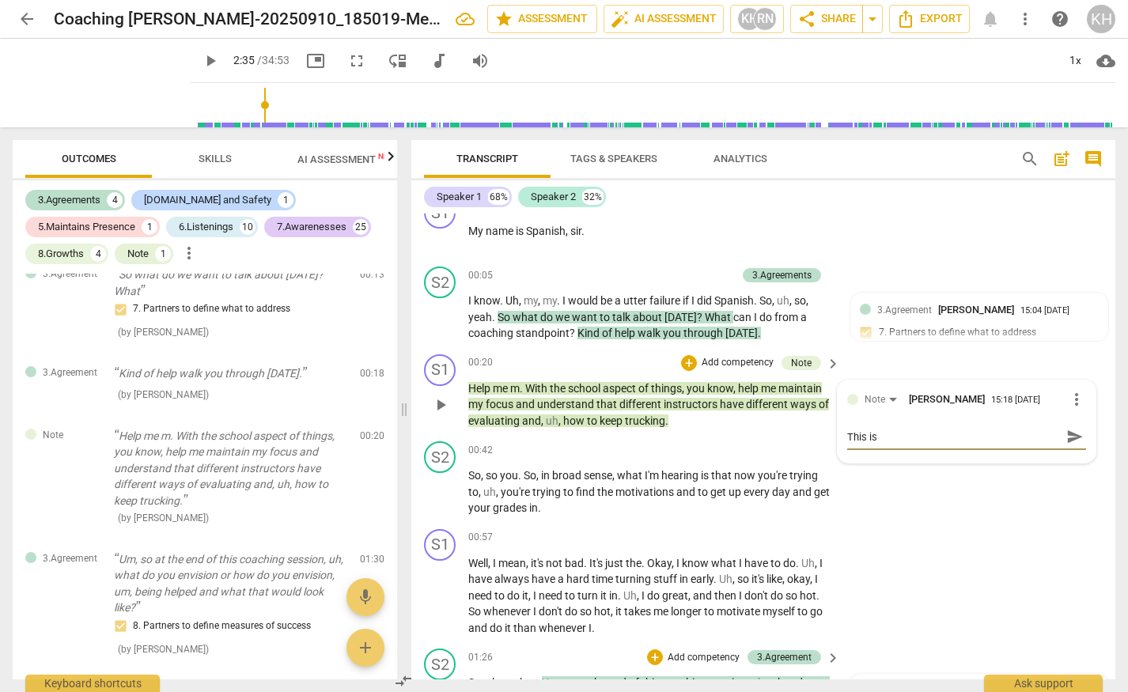
type textarea "This is"
type textarea "This is a"
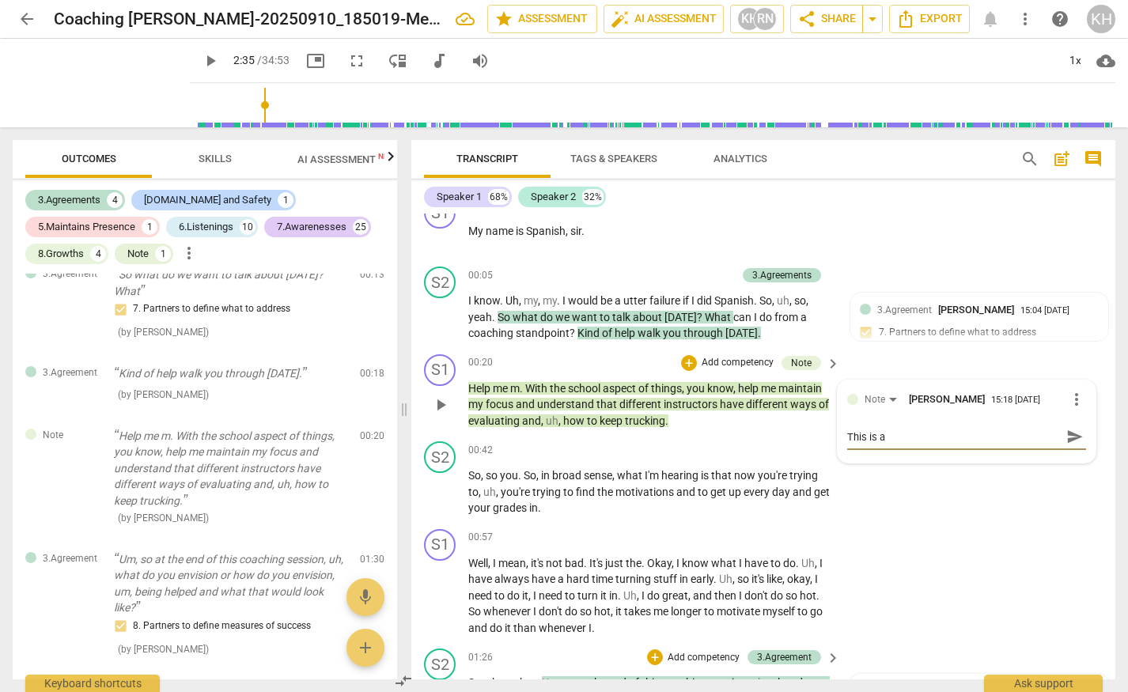
type textarea "This is a m"
type textarea "This is a me"
type textarea "This is a met"
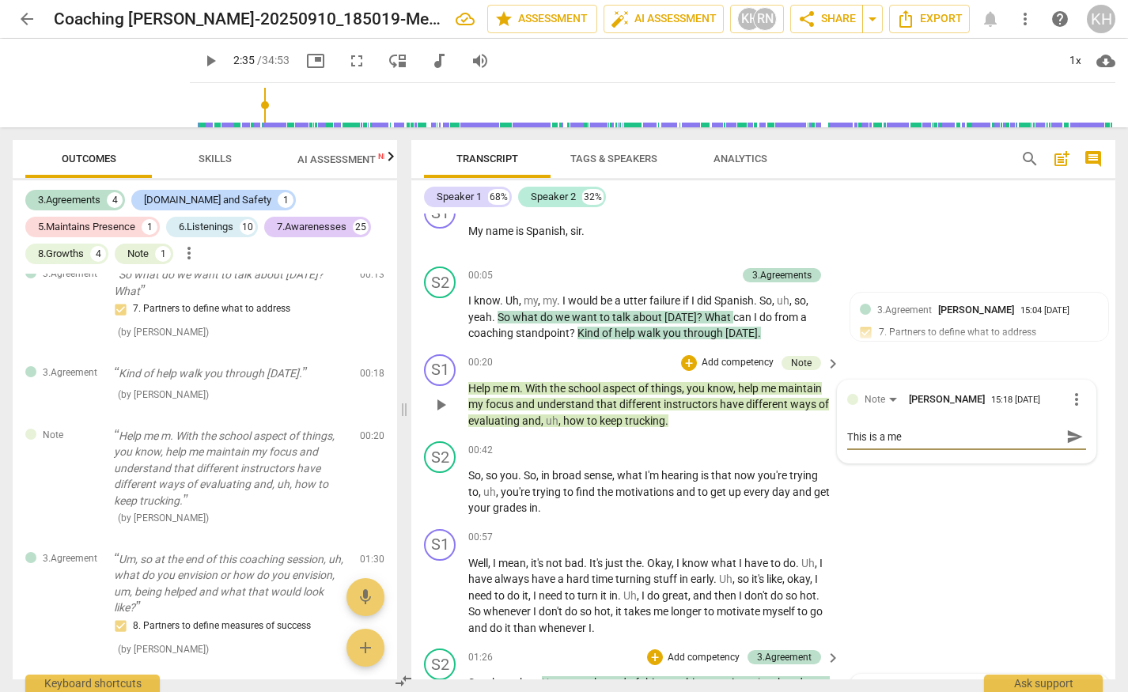
type textarea "This is a met"
type textarea "This is a meta"
type textarea "This is a metap"
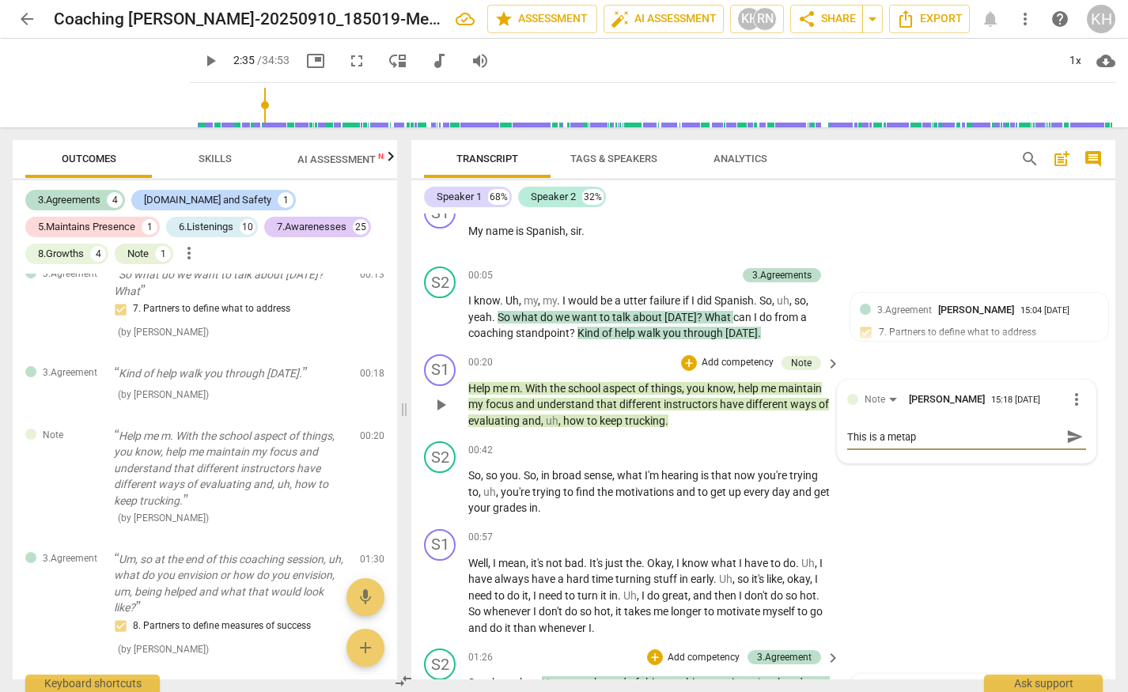
type textarea "This is a metaph"
type textarea "This is a metapho"
type textarea "This is a metaphor"
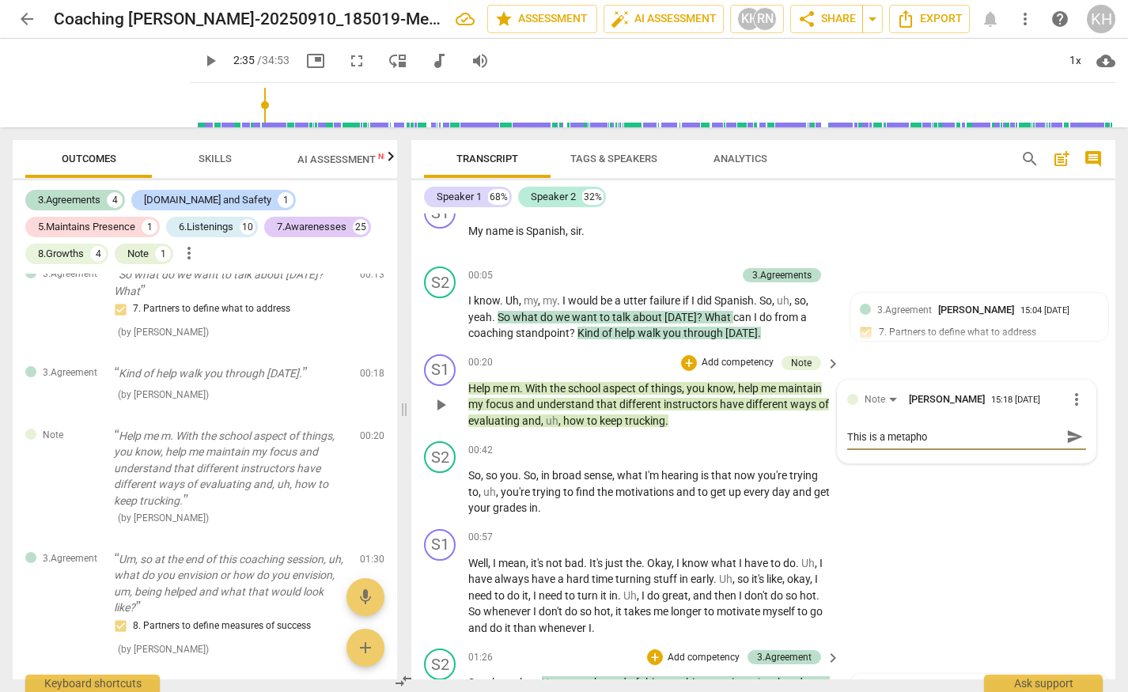
type textarea "This is a metaphor"
type textarea "This is a metaphor t"
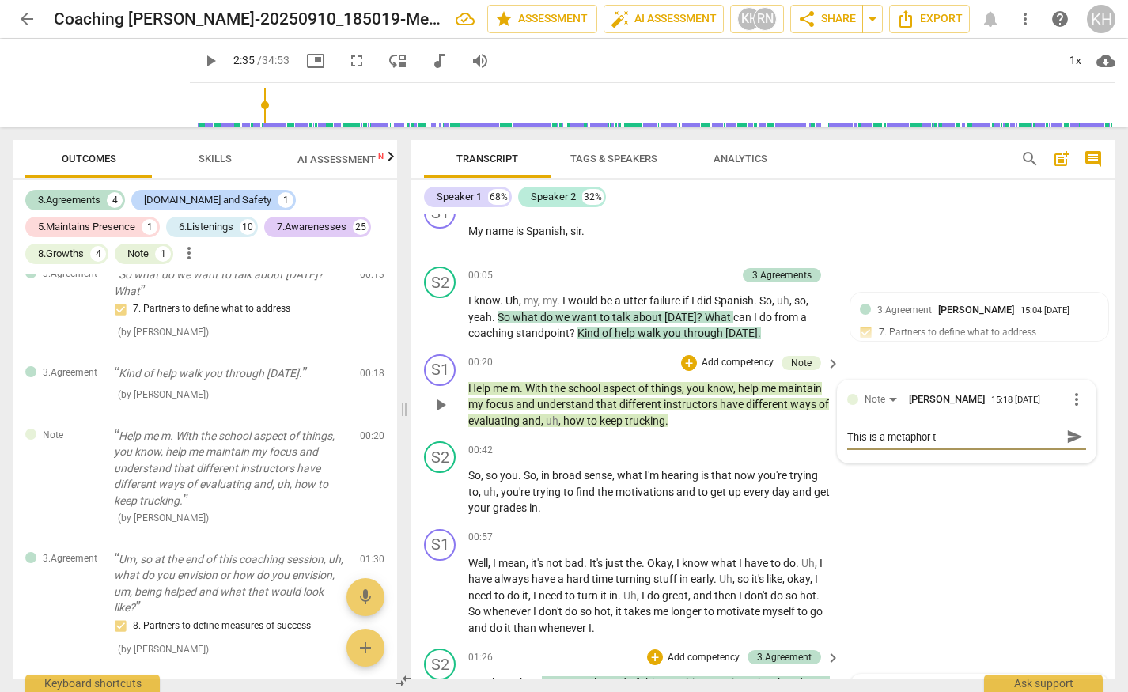
type textarea "This is a metaphor th"
type textarea "This is a metaphor tha"
type textarea "This is a metaphor that"
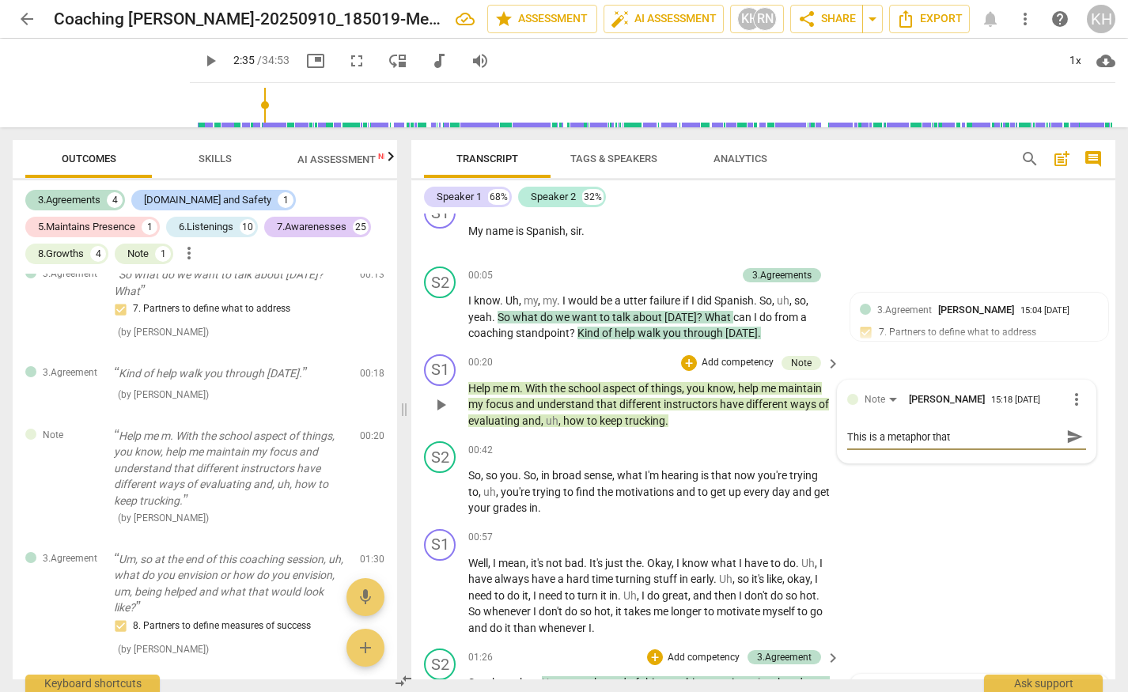
type textarea "This is a metaphor that"
type textarea "This is a metaphor that t"
type textarea "This is a metaphor that th"
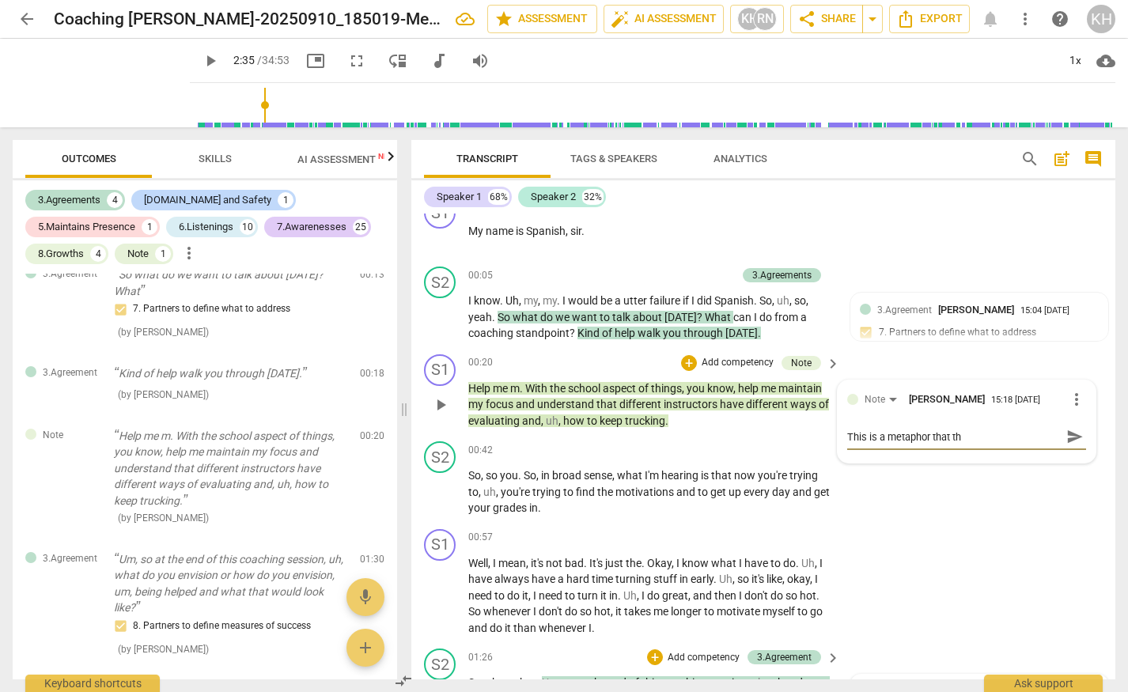
type textarea "This is a metaphor that the"
type textarea "This is a metaphor that the c"
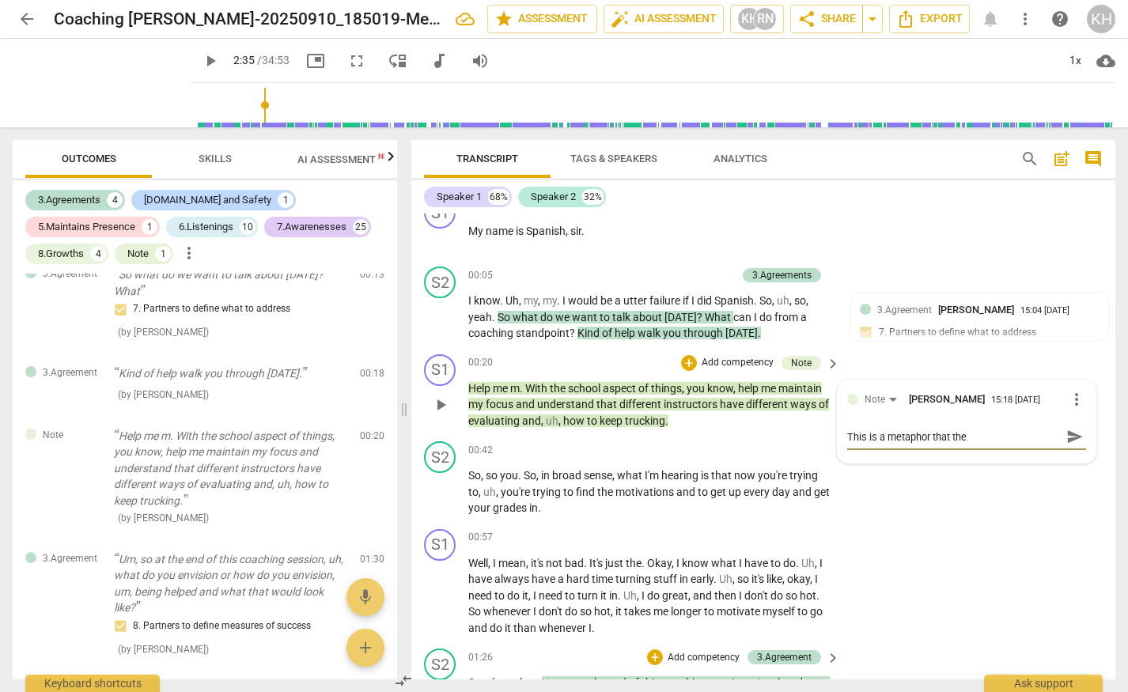
type textarea "This is a metaphor that the c"
type textarea "This is a metaphor that the ci"
type textarea "This is a metaphor that the c"
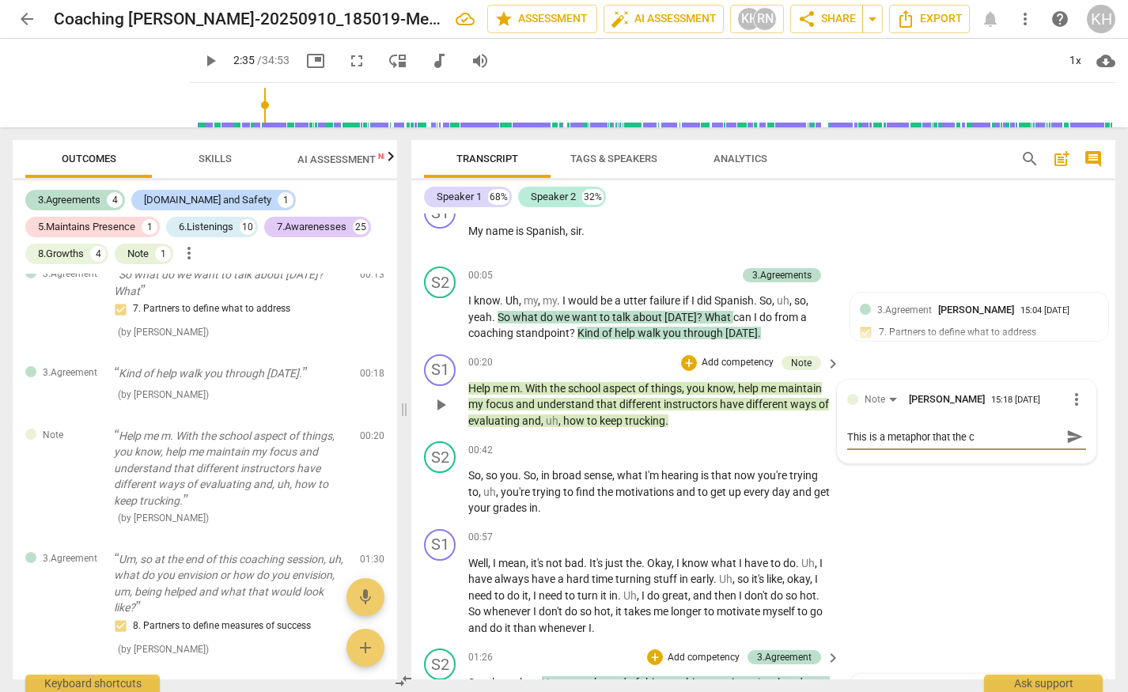
type textarea "This is a metaphor that the cl"
type textarea "This is a metaphor that the cli"
type textarea "This is a metaphor that the clie"
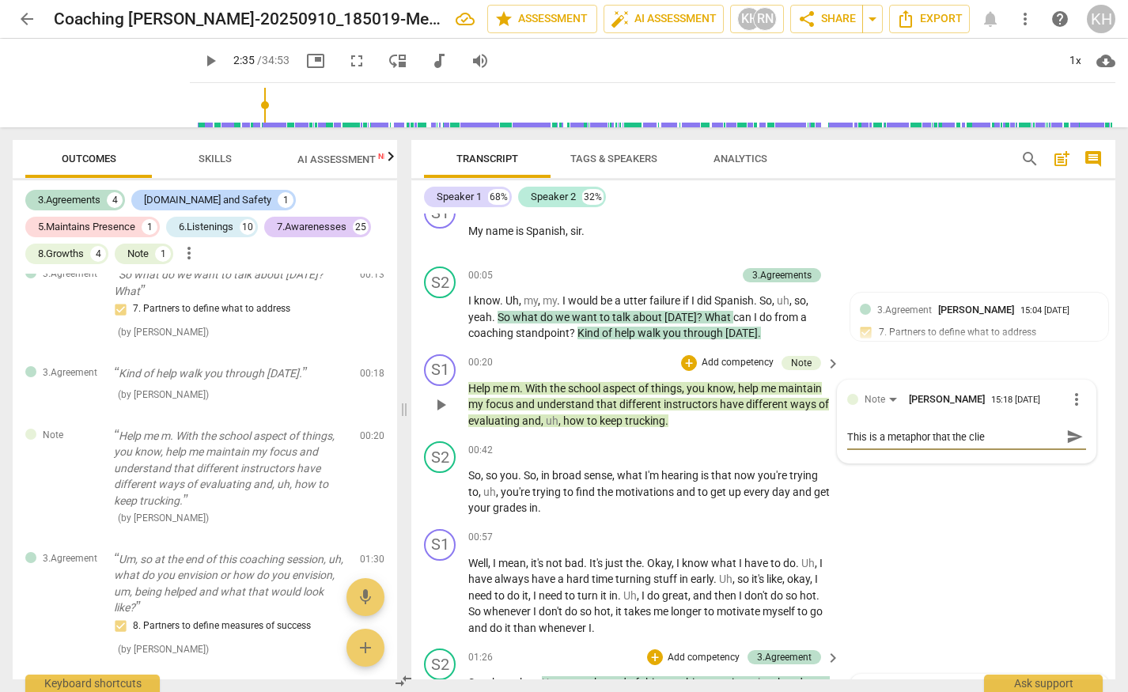
type textarea "This is a metaphor that the clien"
type textarea "This is a metaphor that the client"
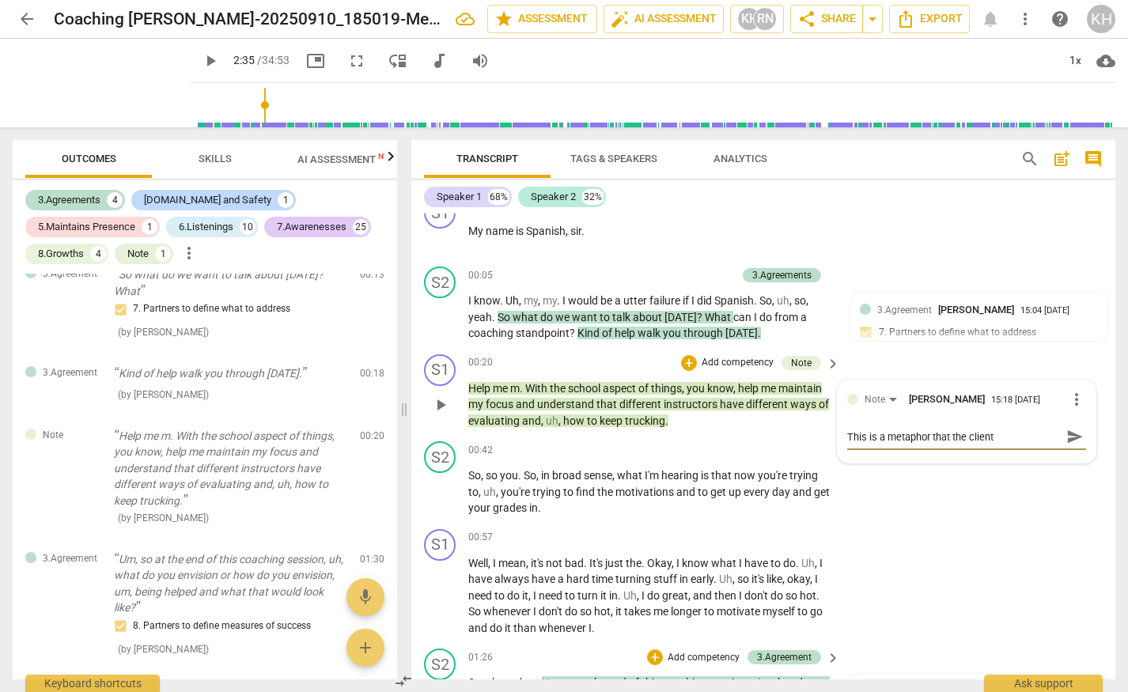
type textarea "This is a metaphor that the client u"
type textarea "This is a metaphor that the client us"
type textarea "This is a metaphor that the client use"
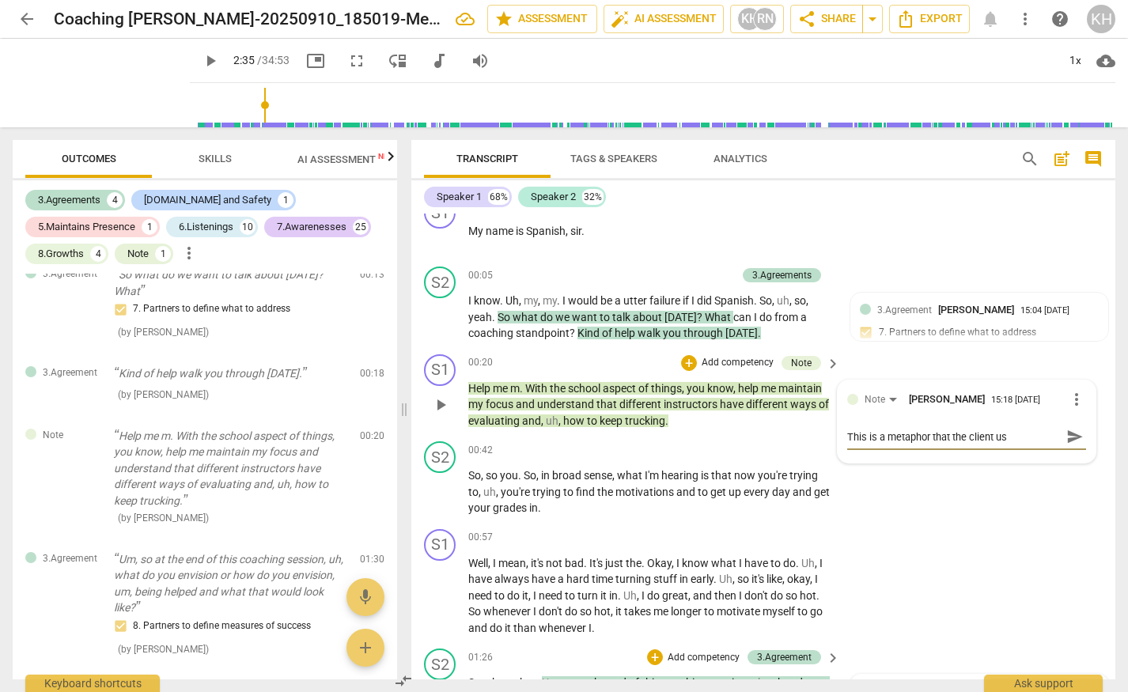
type textarea "This is a metaphor that the client use"
type textarea "This is a metaphor that the client used"
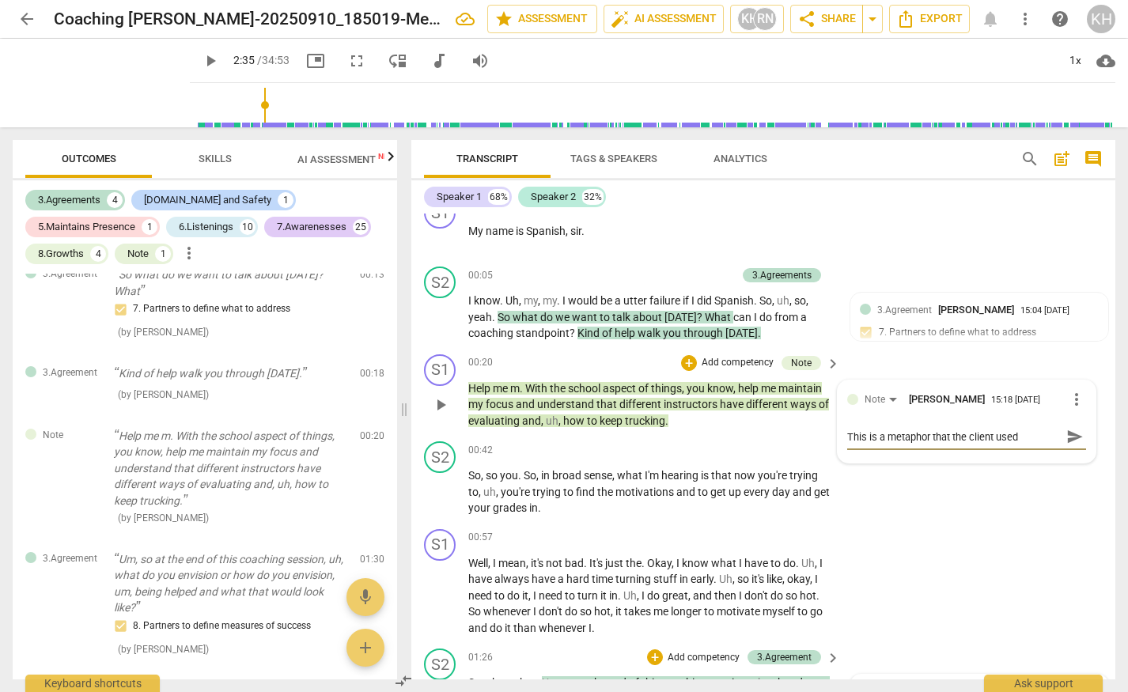
type textarea "This is a metaphor that the client used -"
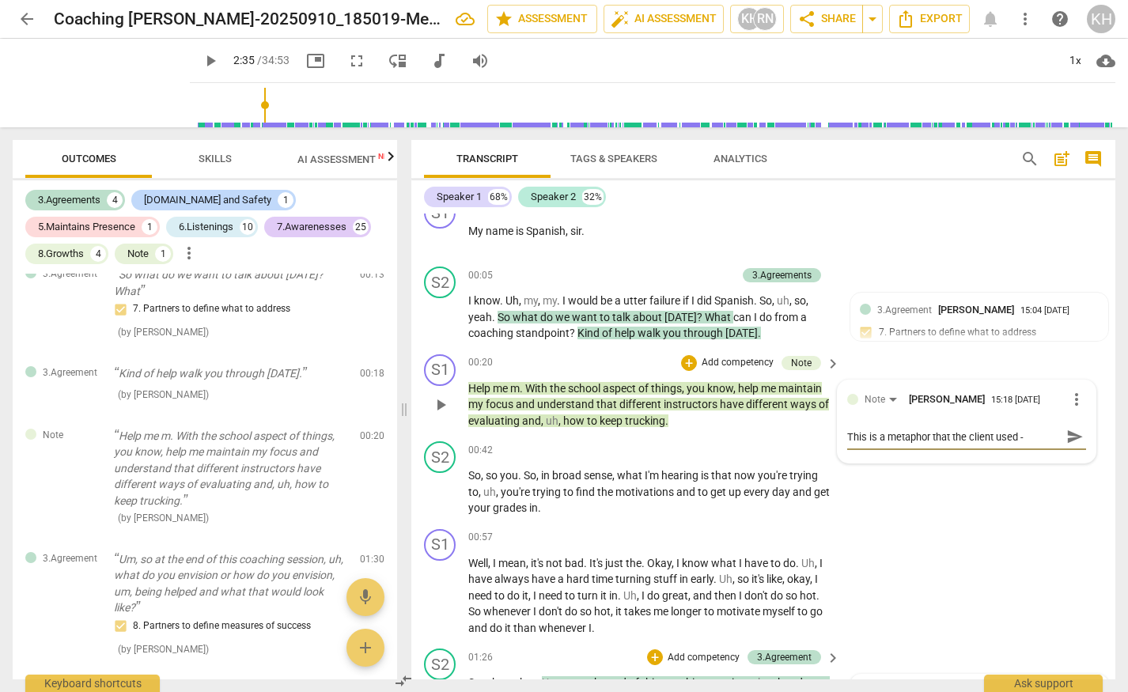
type textarea "This is a metaphor that the client used -"
type textarea "This is a metaphor that the client used"
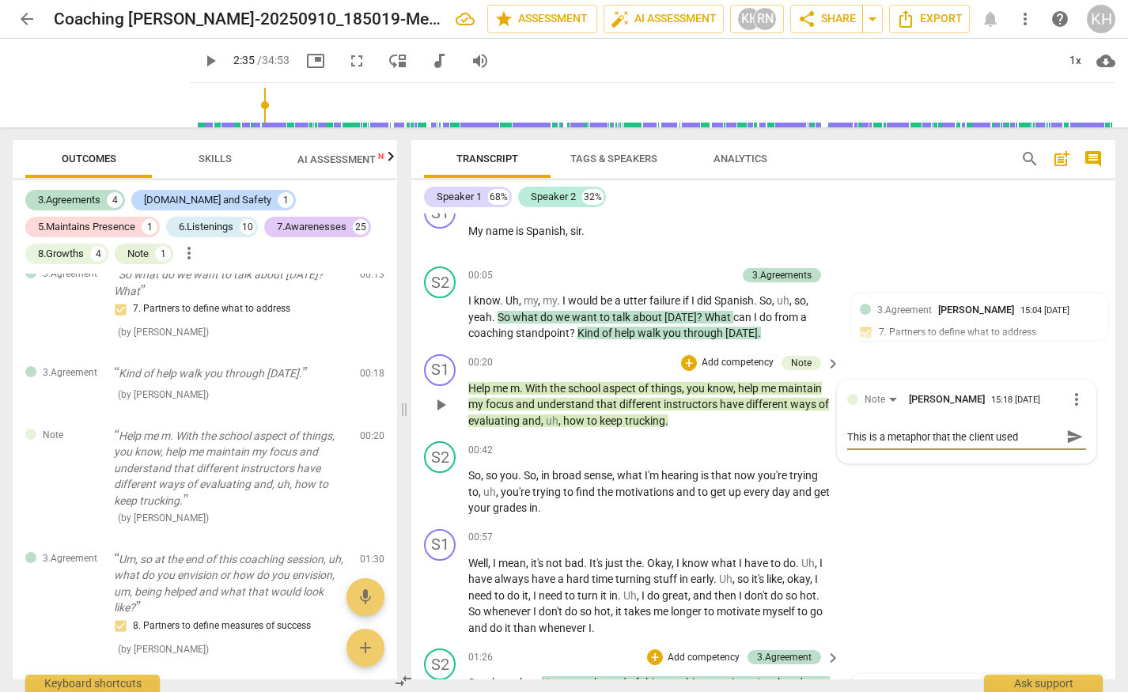
type textarea "This is a metaphor that the client used."
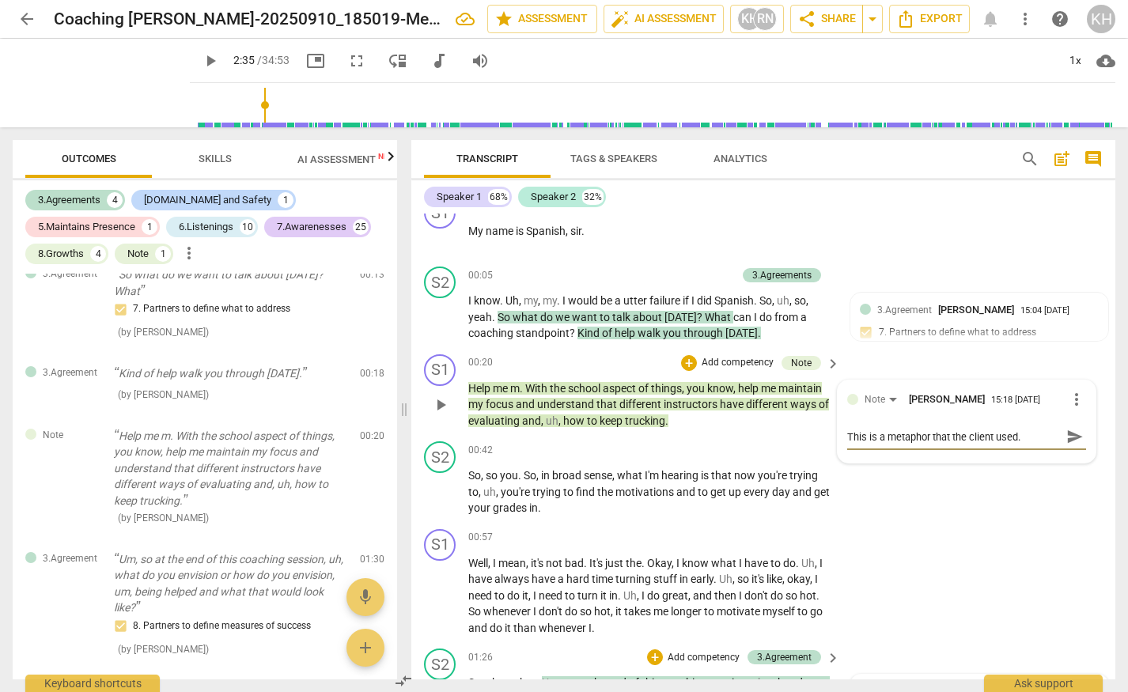
type textarea "This is a metaphor that the client used."
type textarea "This is a metaphor that the client used"
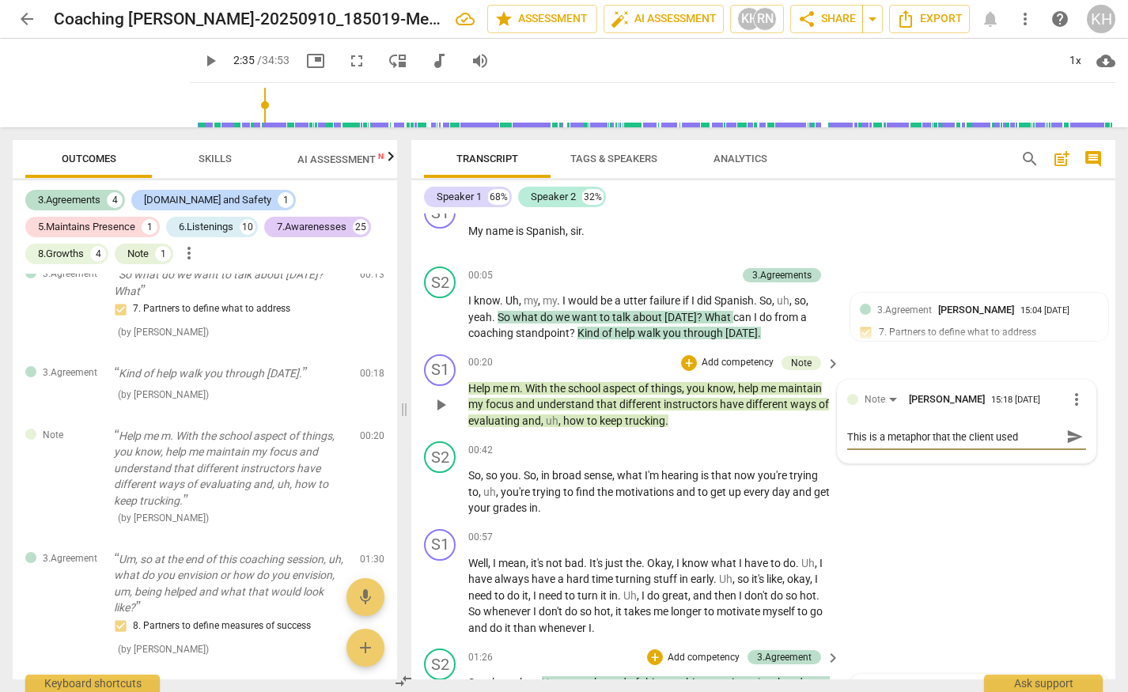
type textarea "This is a metaphor that the client used t"
type textarea "This is a metaphor that the client used th"
type textarea "This is a metaphor that the client used tha"
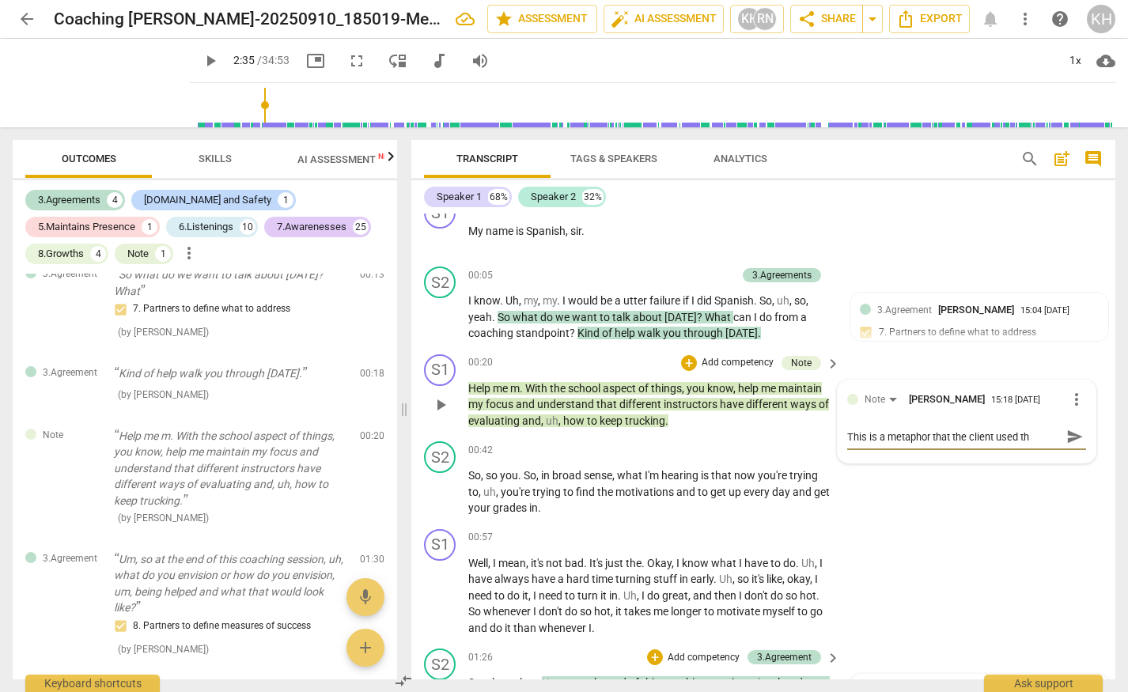
type textarea "This is a metaphor that the client used tha"
type textarea "This is a metaphor that the client used that"
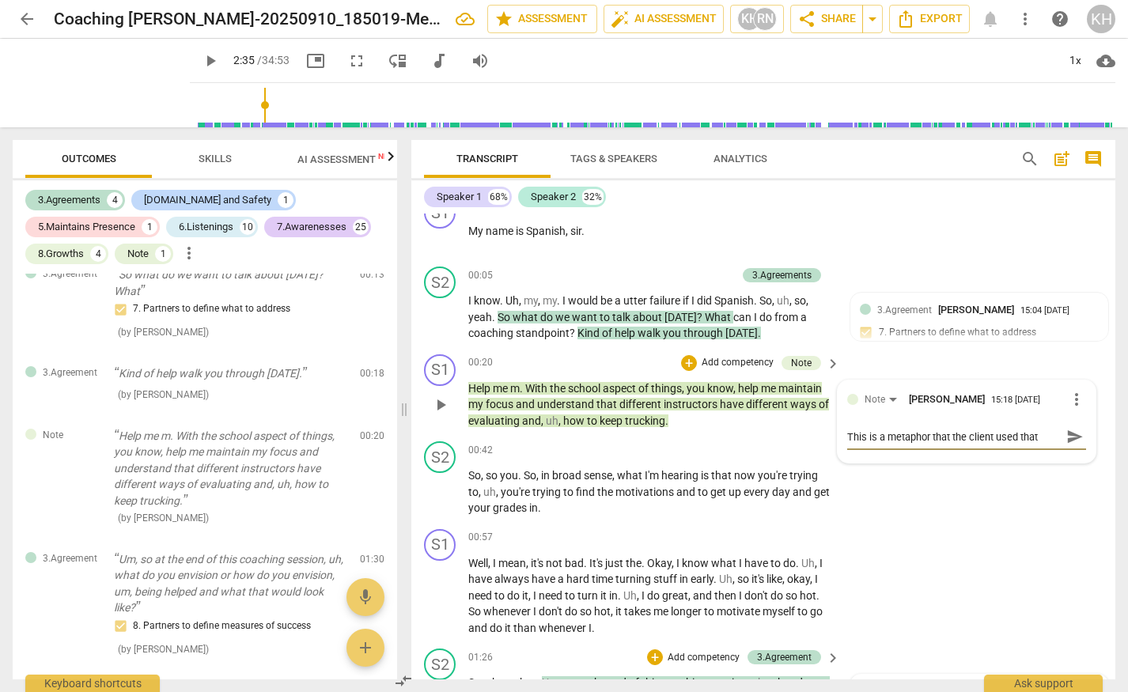
type textarea "This is a metaphor that the client used that c"
type textarea "This is a metaphor that the client used that co"
type textarea "This is a metaphor that the client used that cou"
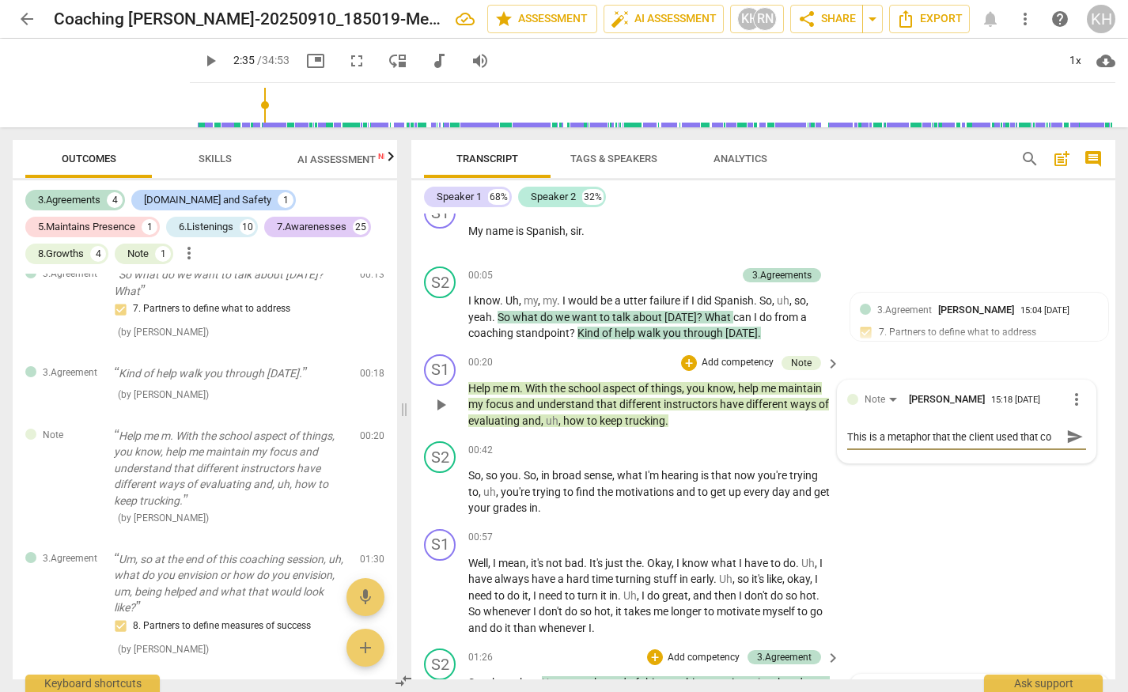
type textarea "This is a metaphor that the client used that cou"
type textarea "This is a metaphor that the client used that coul"
type textarea "This is a metaphor that the client used that could"
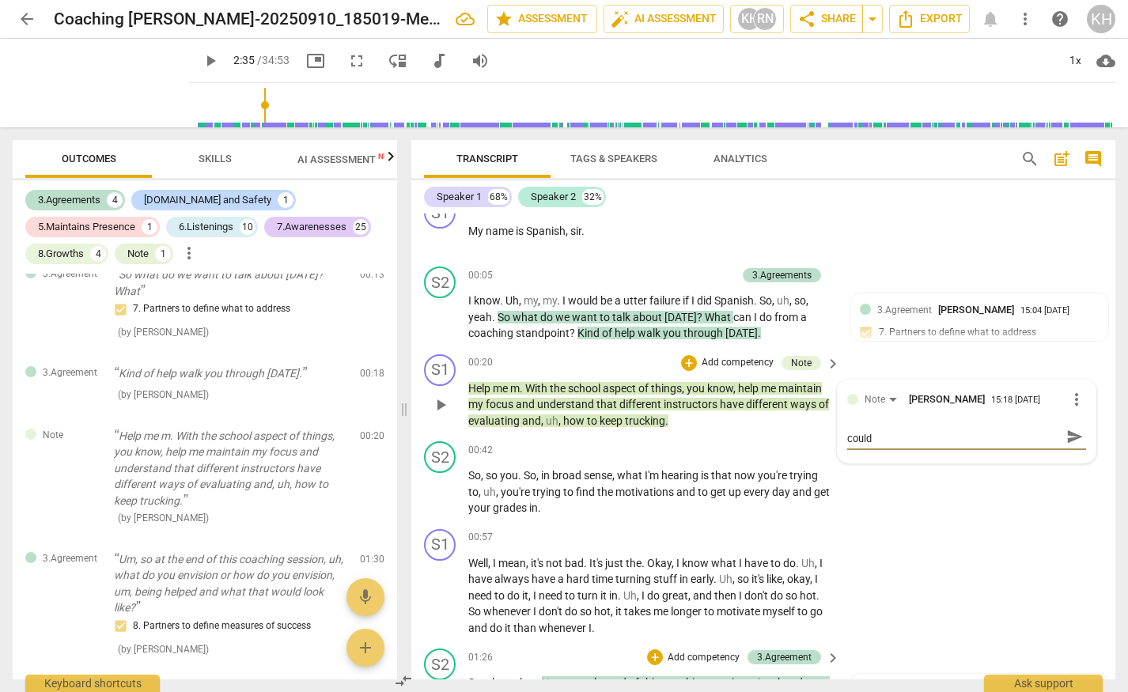
type textarea "This is a metaphor that the client used that could"
type textarea "This is a metaphor that the client used that could b"
type textarea "This is a metaphor that the client used that could be"
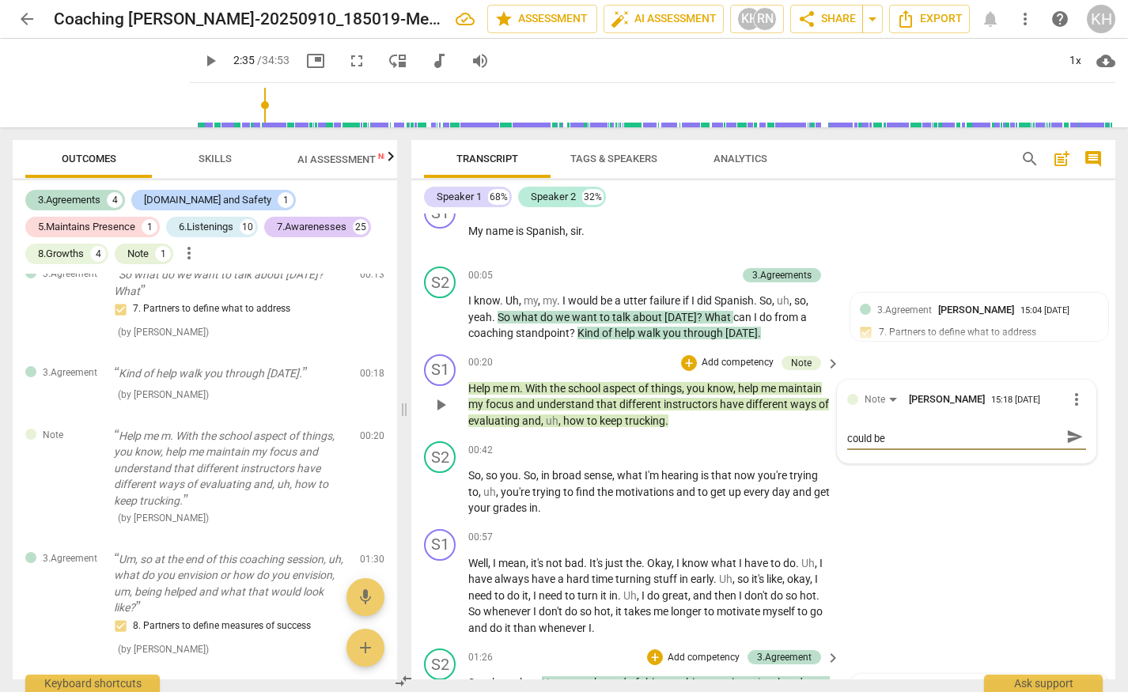
type textarea "This is a metaphor that the client used that could be"
type textarea "This is a metaphor that the client used that could be p"
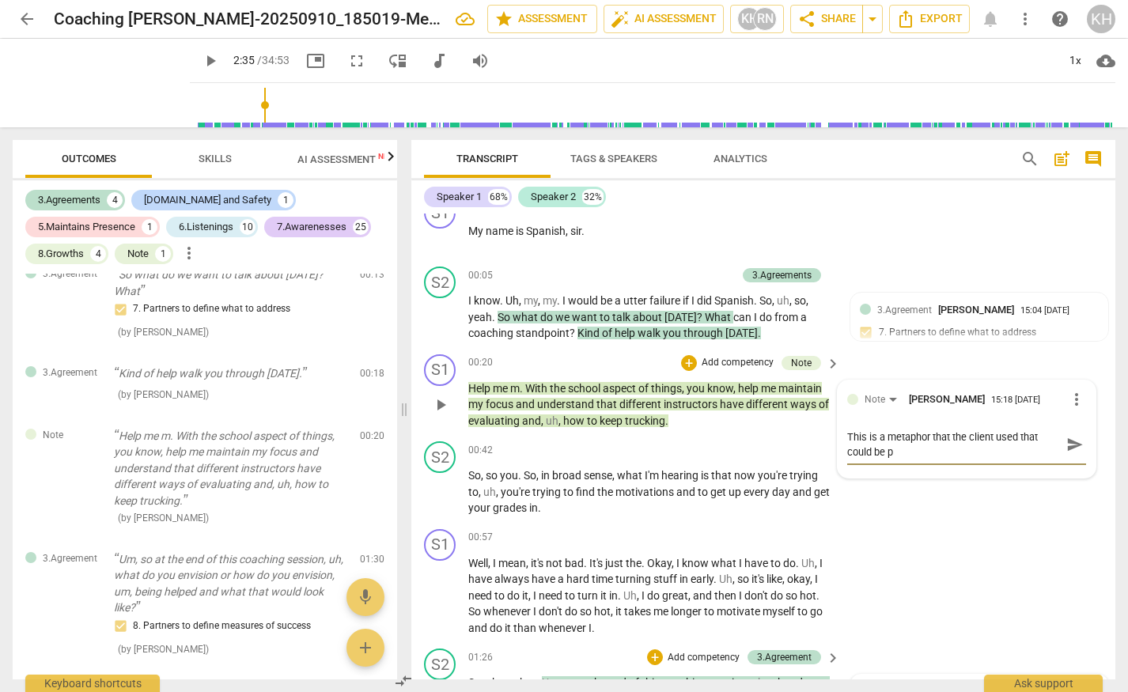
type textarea "This is a metaphor that the client used that could be"
type textarea "This is a metaphor that the client used that could be a"
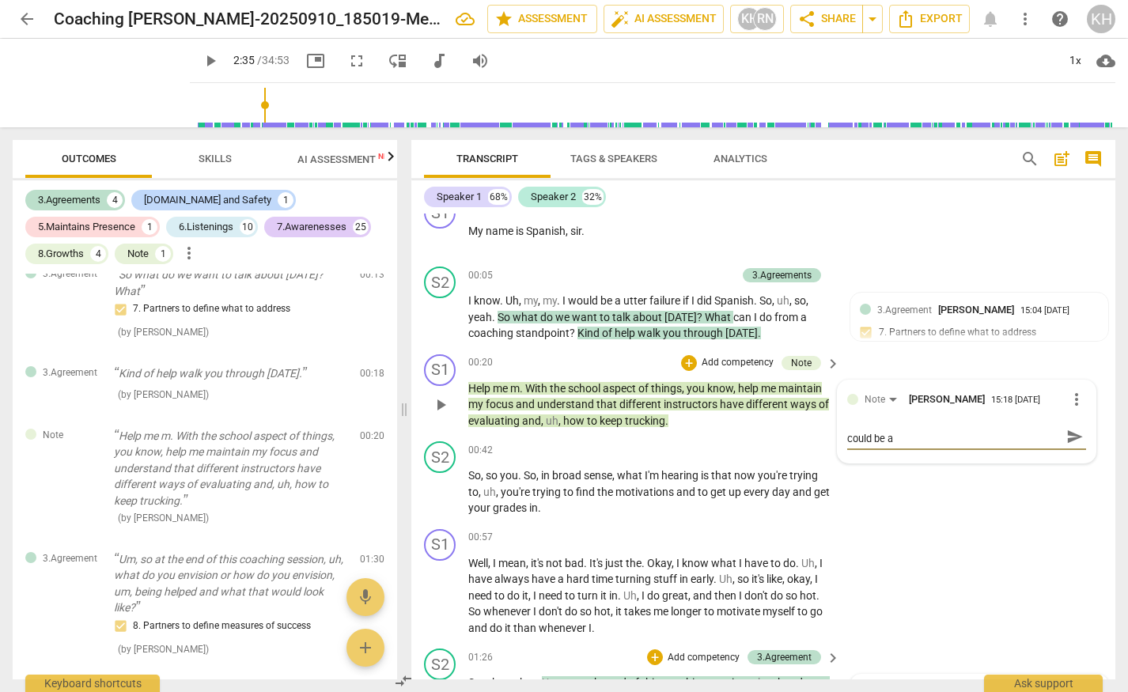
scroll to position [0, 0]
type textarea "This is a metaphor that the client used that could be a"
type textarea "This is a metaphor that the client used that could be a p"
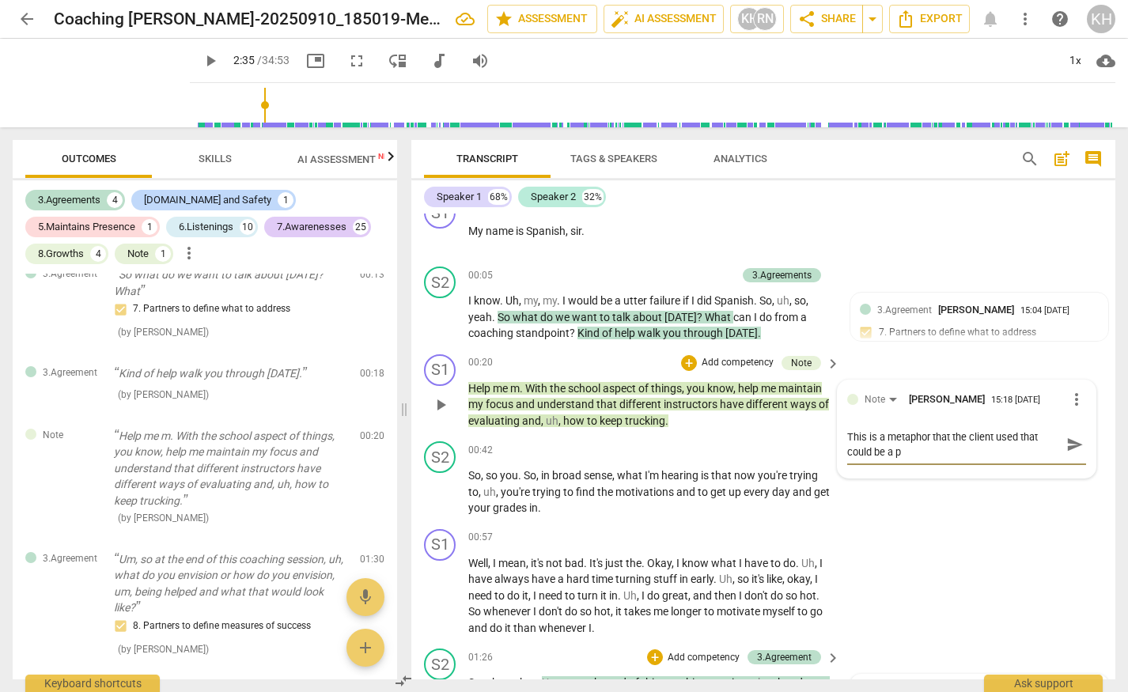
type textarea "This is a metaphor that the client used that could be a po"
type textarea "This is a metaphor that the client used that could be a pow"
type textarea "This is a metaphor that the client used that could be a powe"
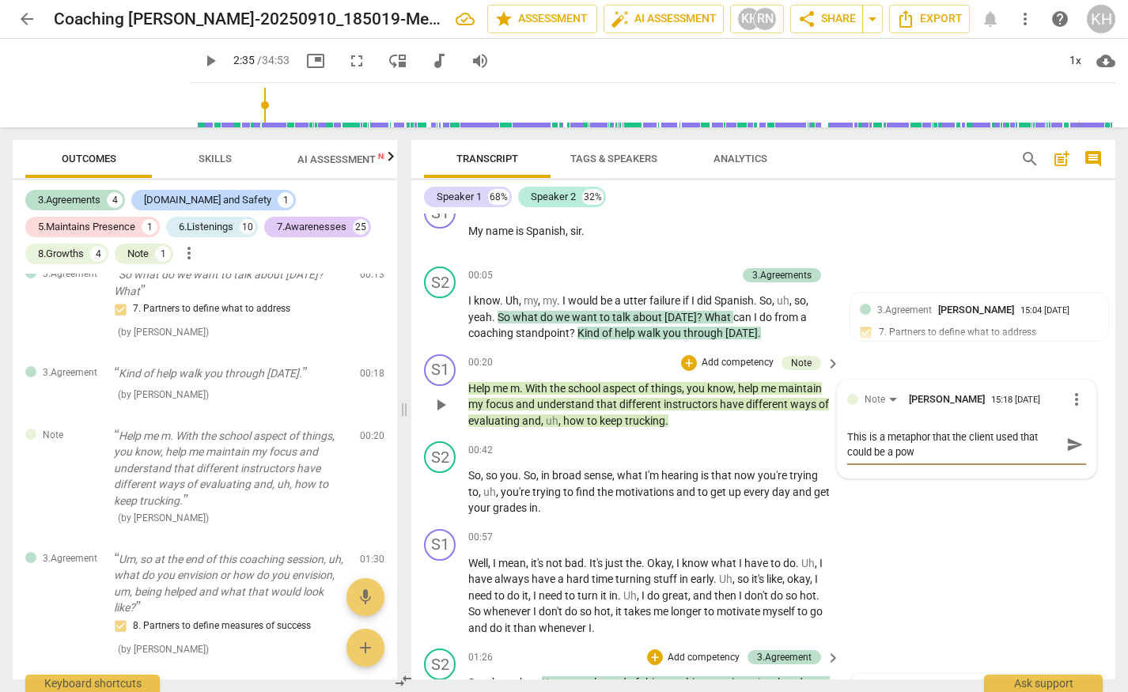
type textarea "This is a metaphor that the client used that could be a powe"
type textarea "This is a metaphor that the client used that could be a power"
type textarea "This is a metaphor that the client used that could be a powerf"
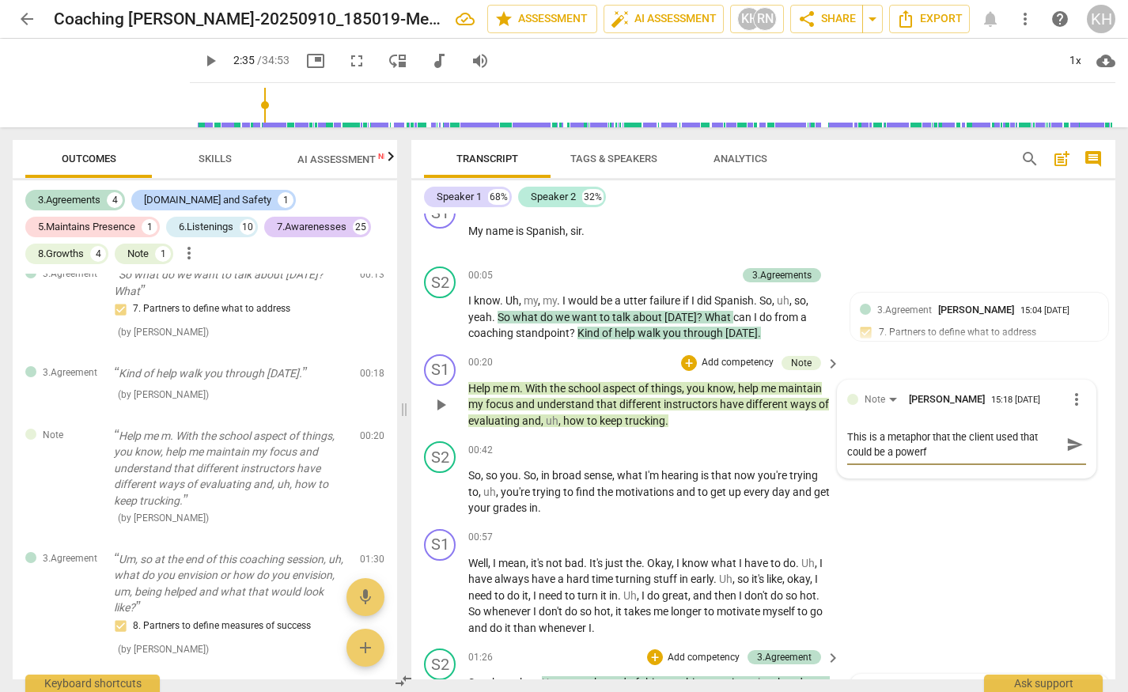
type textarea "This is a metaphor that the client used that could be a powerfu"
type textarea "This is a metaphor that the client used that could be a powerful"
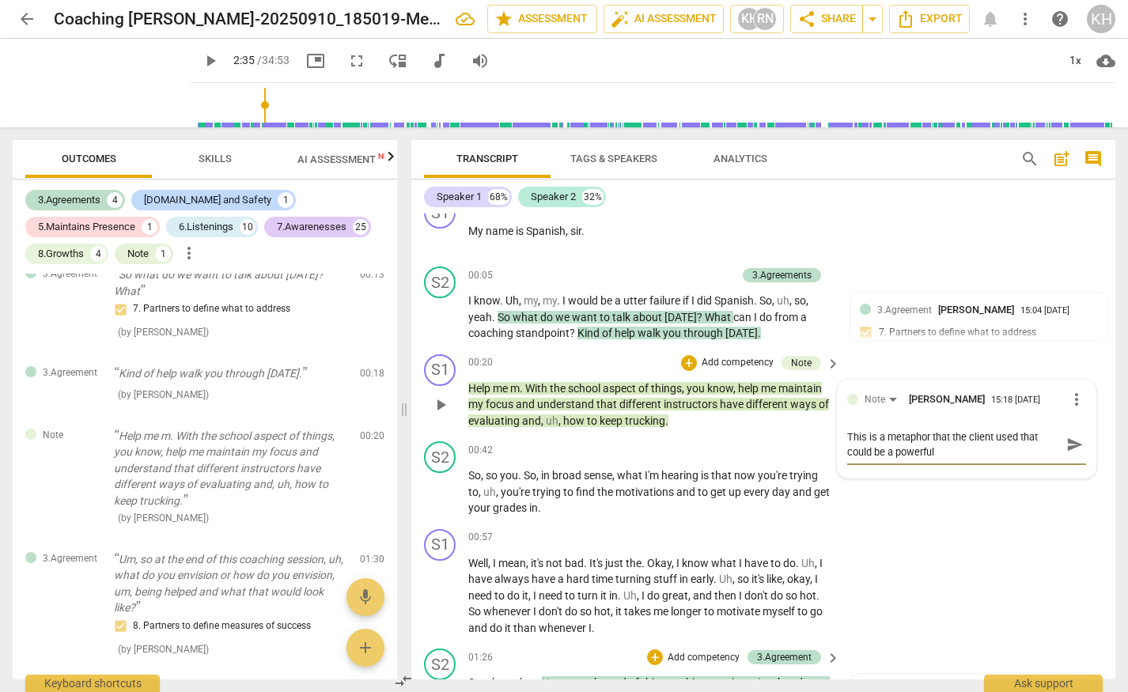
type textarea "This is a metaphor that the client used that could be a powerful"
type textarea "This is a metaphor that the client used that could be a powerfu"
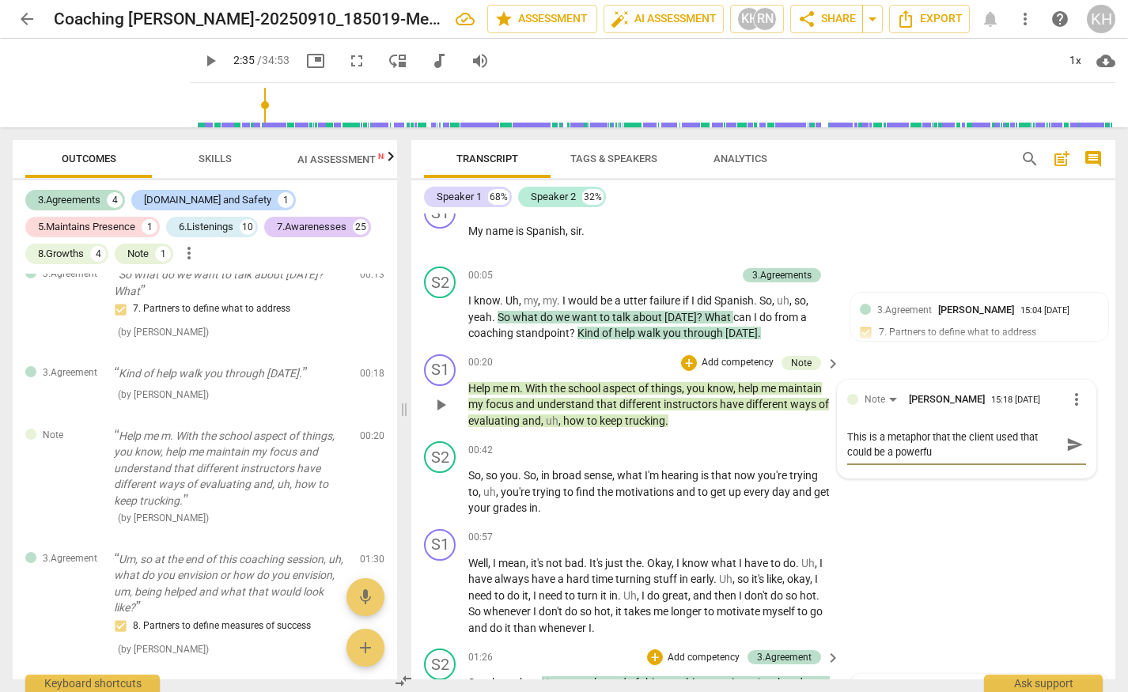
type textarea "This is a metaphor that the client used that could be a powerf"
type textarea "This is a metaphor that the client used that could be a power"
type textarea "This is a metaphor that the client used that could be a powe"
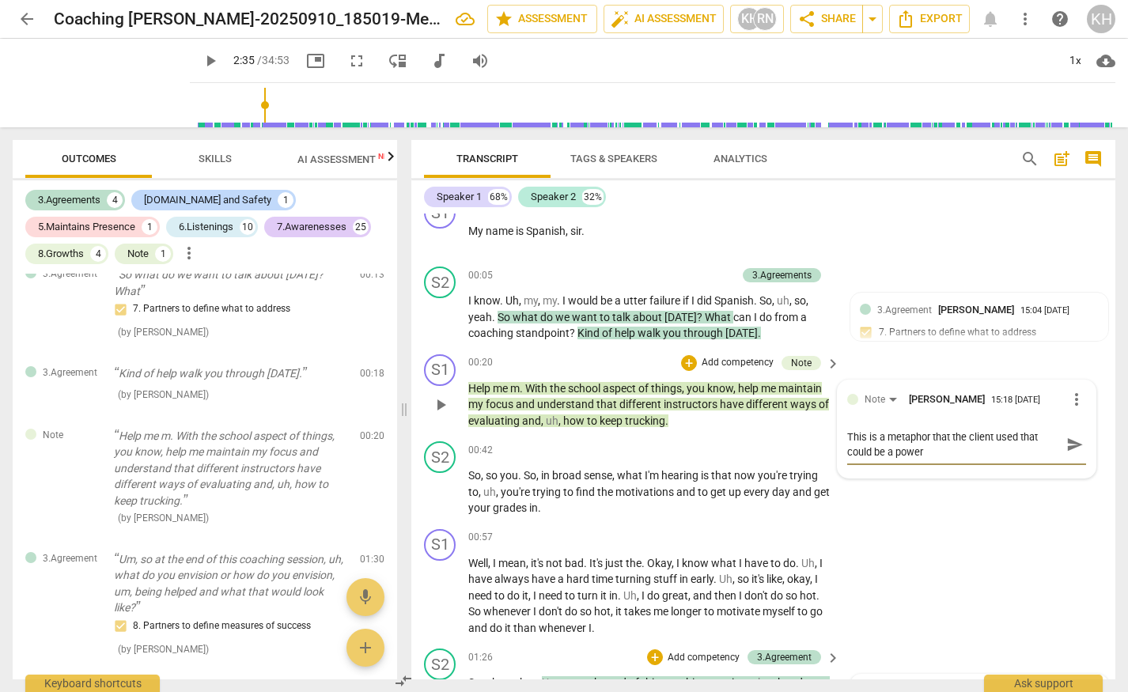
type textarea "This is a metaphor that the client used that could be a powe"
type textarea "This is a metaphor that the client used that could be a pow"
type textarea "This is a metaphor that the client used that could be a po"
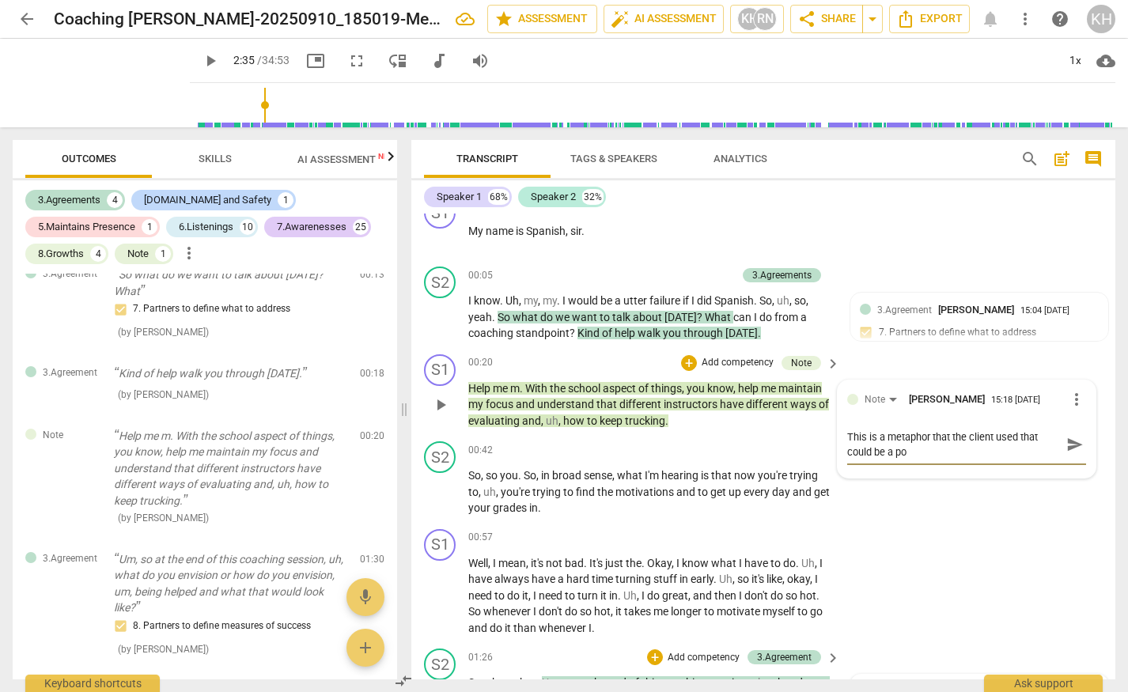
type textarea "This is a metaphor that the client used that could be a p"
type textarea "This is a metaphor that the client used that could be a"
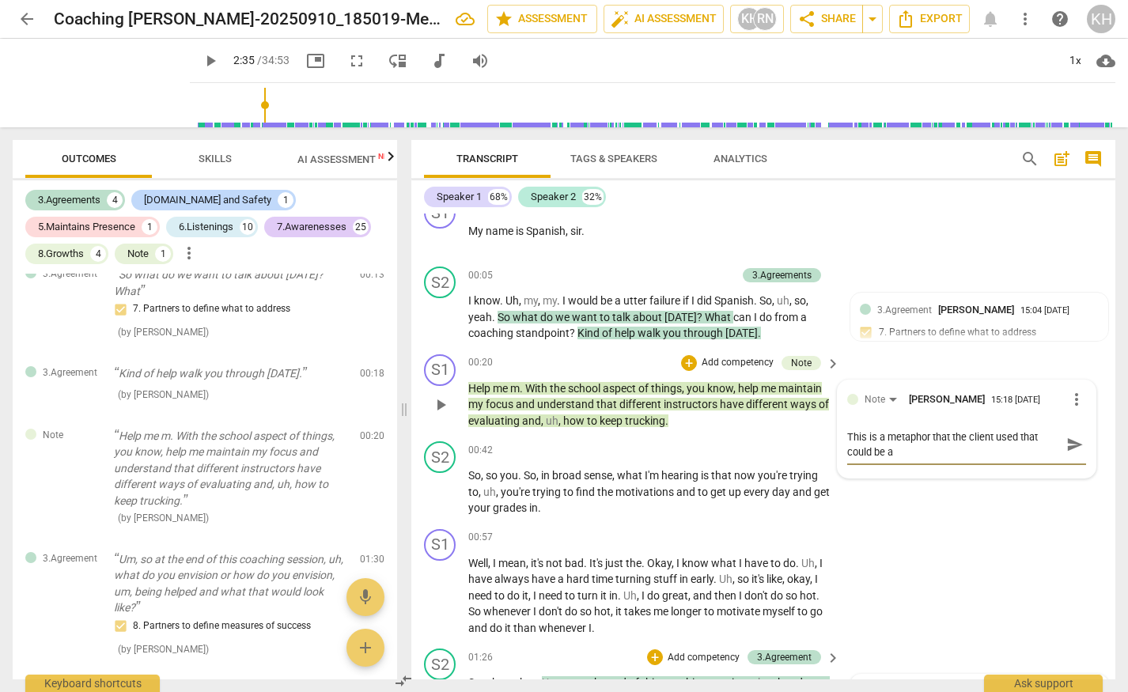
type textarea "This is a metaphor that the client used that could be a"
type textarea "This is a metaphor that the client used that could be"
type textarea "This is a metaphor that the client used that could be u"
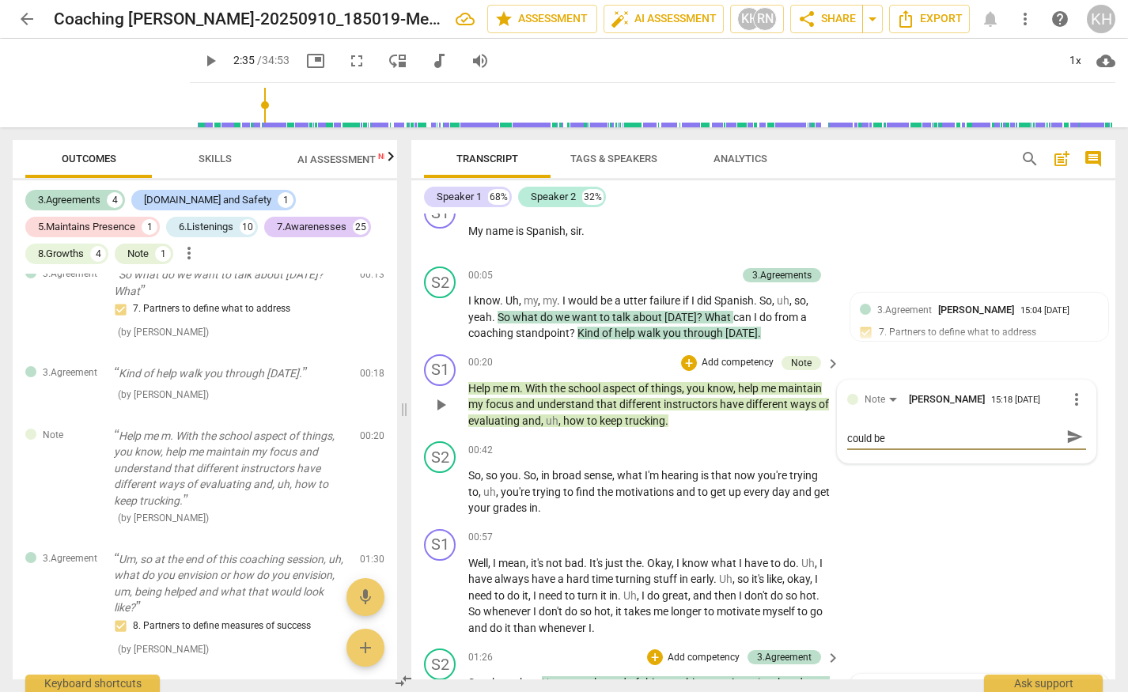
type textarea "This is a metaphor that the client used that could be u"
type textarea "This is a metaphor that the client used that could be us"
type textarea "This is a metaphor that the client used that could be use"
type textarea "This is a metaphor that the client used that could be usef"
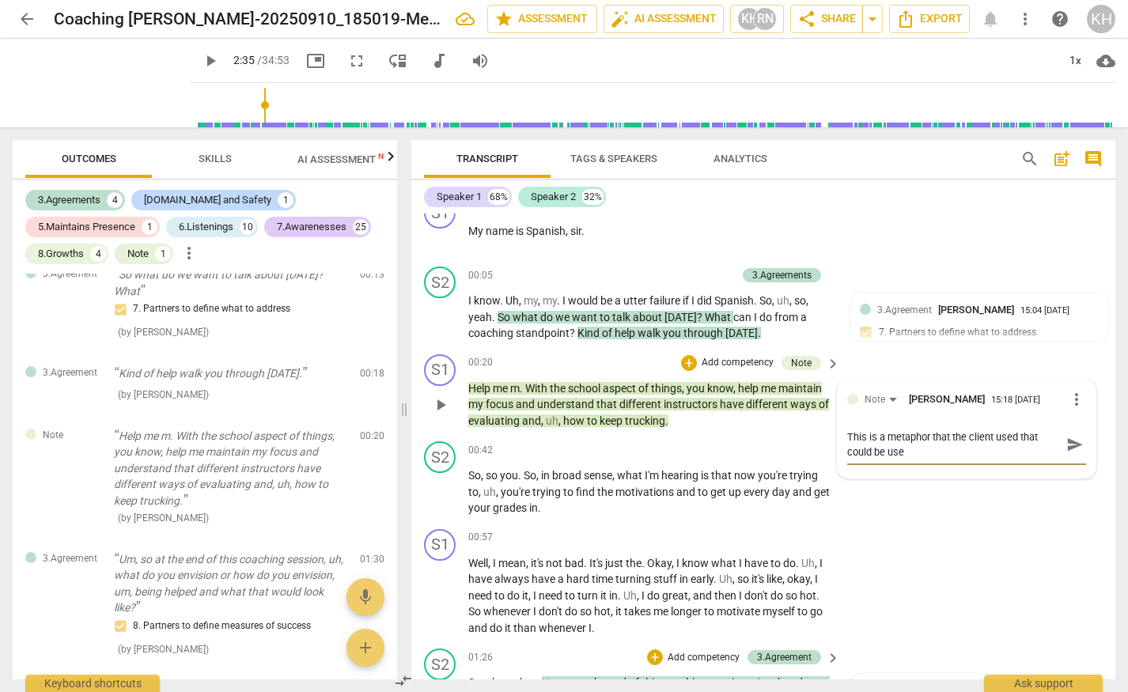
type textarea "This is a metaphor that the client used that could be usef"
type textarea "This is a metaphor that the client used that could be usefu"
type textarea "This is a metaphor that the client used that could be useful"
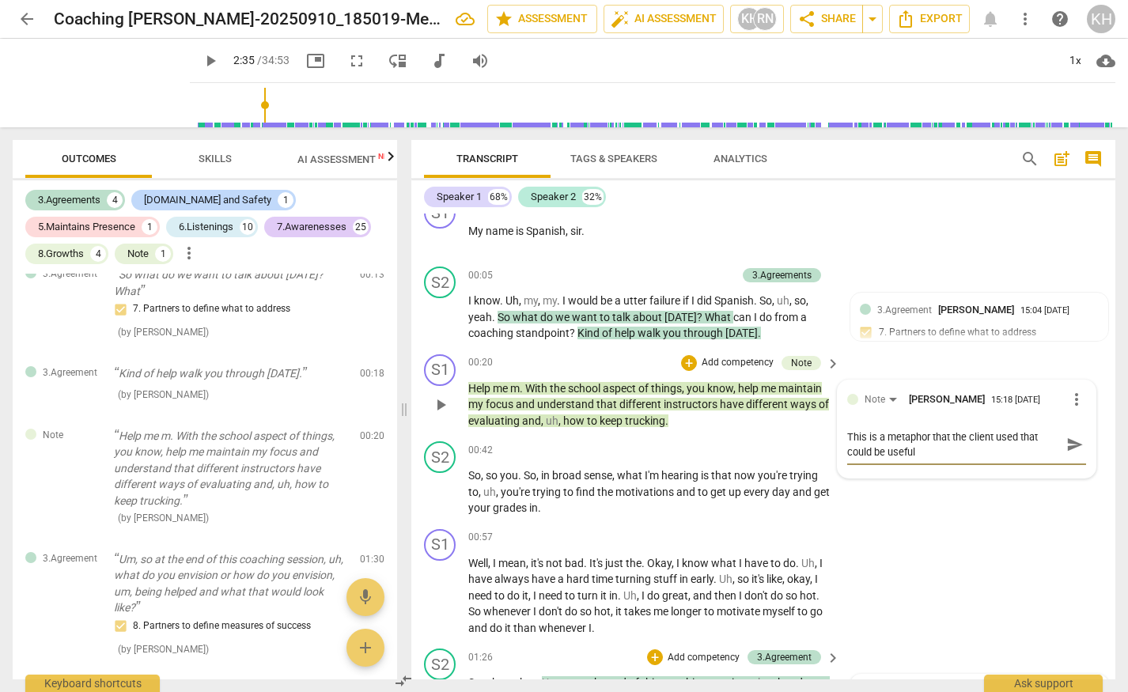
type textarea "This is a metaphor that the client used that could be useful."
type textarea "This is a metaphor that the client used that could be useful. C"
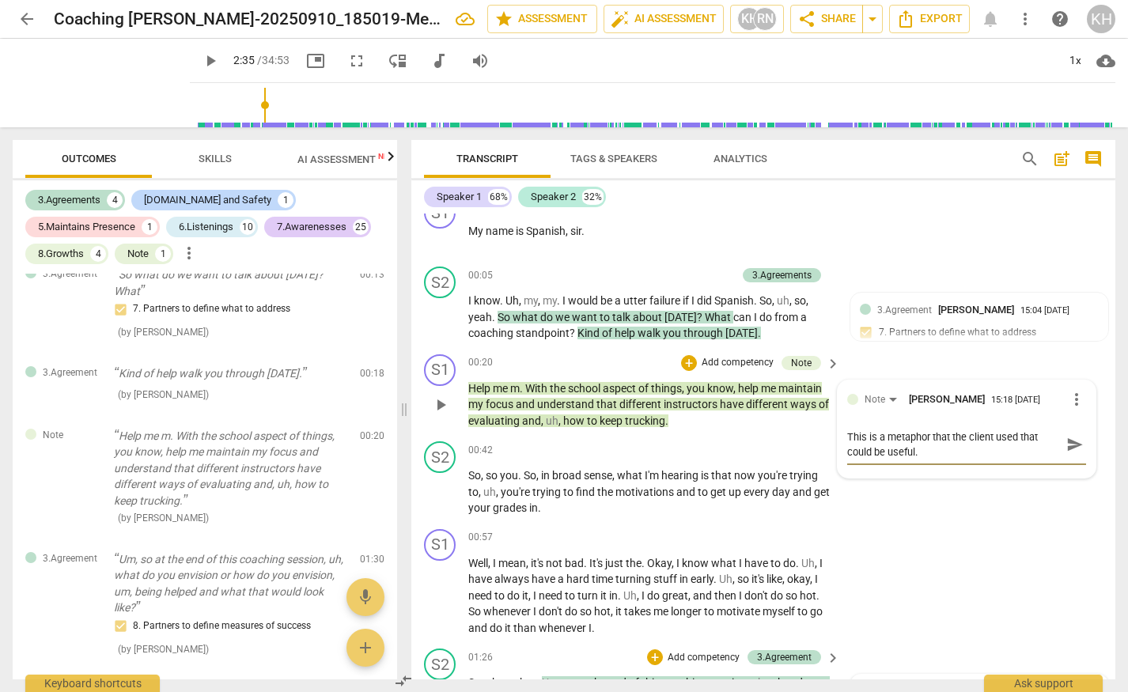
type textarea "This is a metaphor that the client used that could be useful. C"
type textarea "This is a metaphor that the client used that could be useful. Ch"
type textarea "This is a metaphor that the client used that could be useful. Cho"
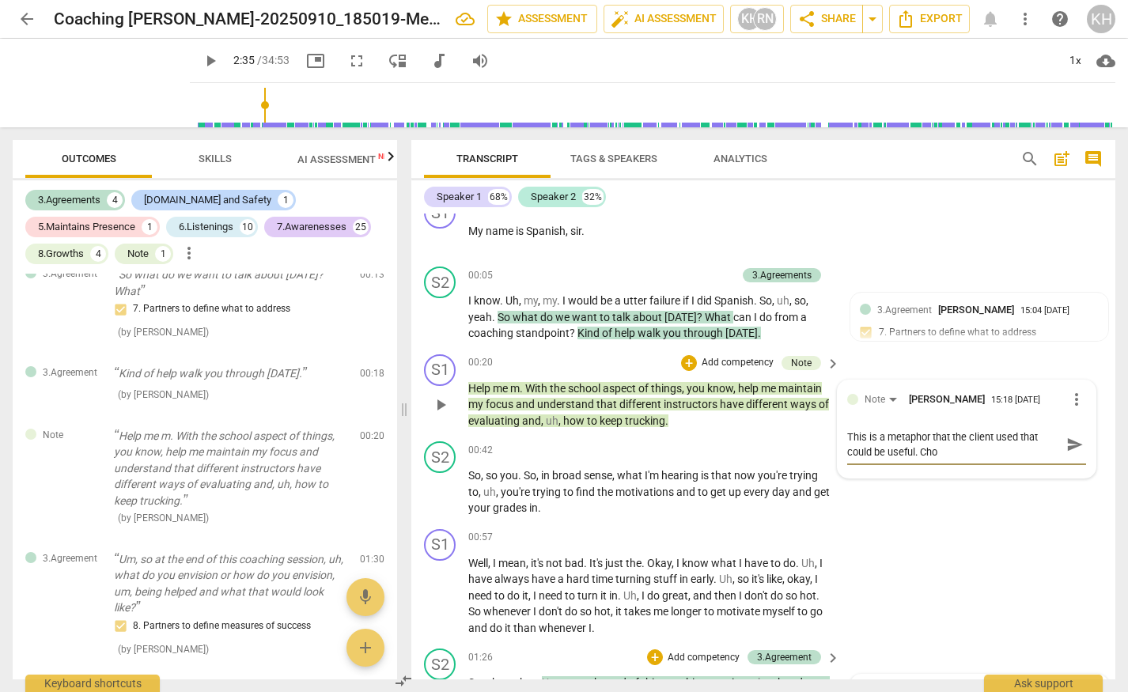
type textarea "This is a metaphor that the client used that could be useful. Choi"
drag, startPoint x: 984, startPoint y: 452, endPoint x: 998, endPoint y: 464, distance: 18.5
click at [984, 452] on textarea "This is a metaphor that the client used that could be useful. Choice point: Kee…" at bounding box center [954, 451] width 214 height 45
click at [1034, 466] on textarea "This is a metaphor that the client used that could be useful. Choice point: How…" at bounding box center [954, 451] width 214 height 45
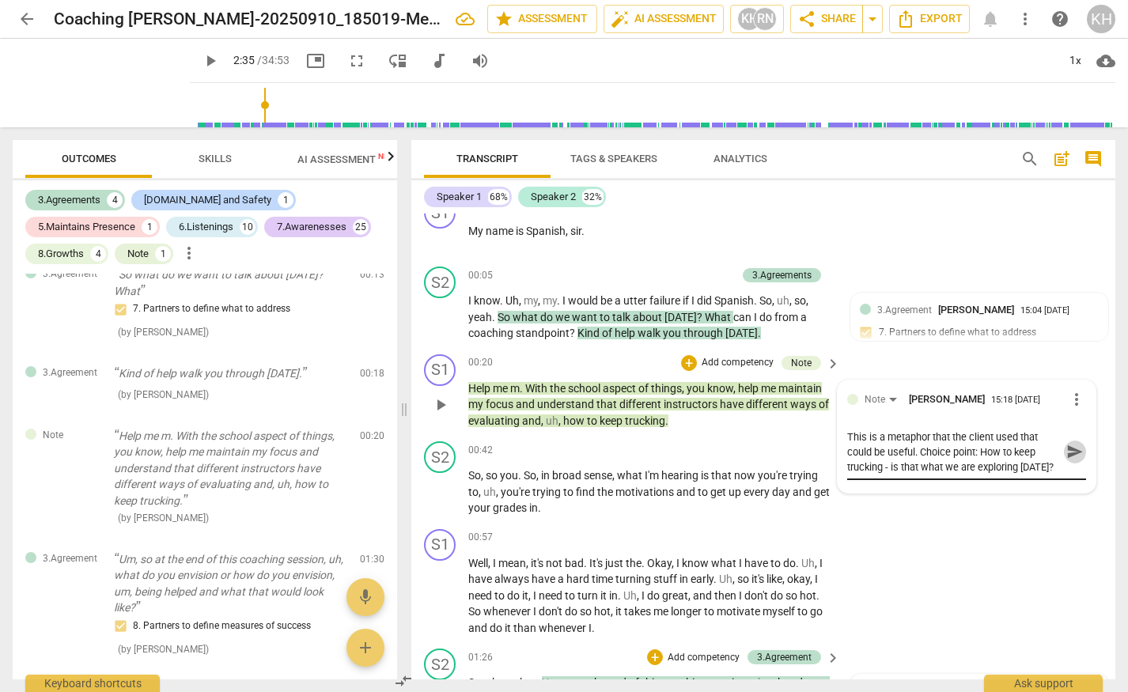
click at [1068, 454] on span "send" at bounding box center [1074, 451] width 17 height 17
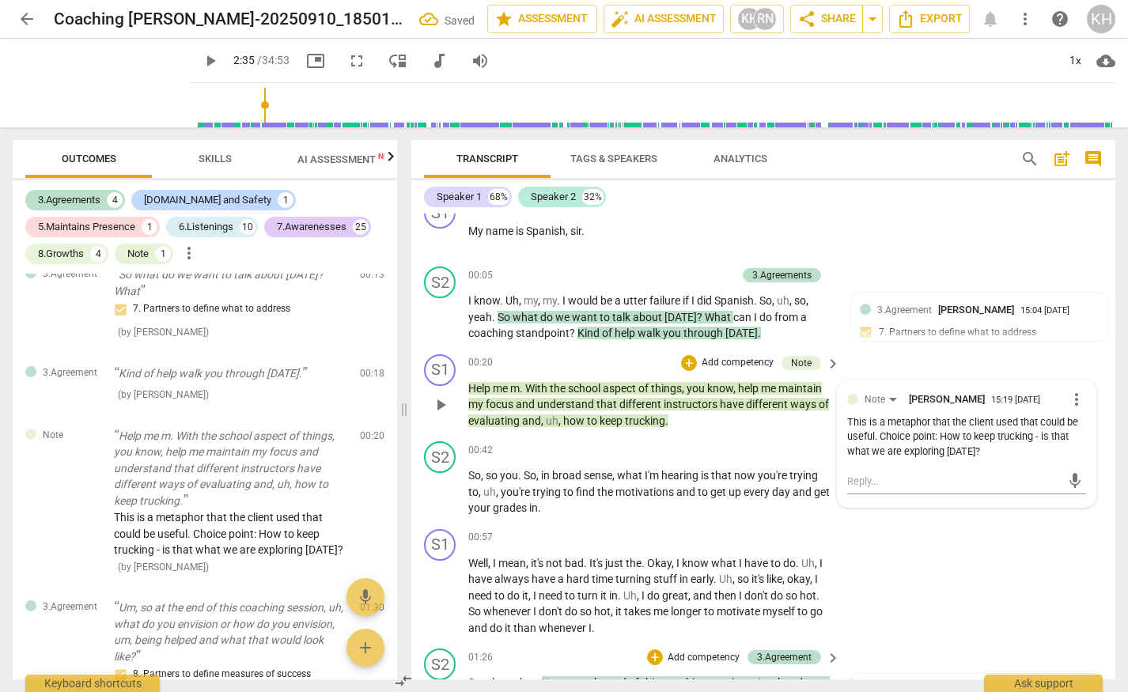
click at [705, 417] on p "Help me m . With the school aspect of things , you know , help me maintain my f…" at bounding box center [650, 404] width 364 height 49
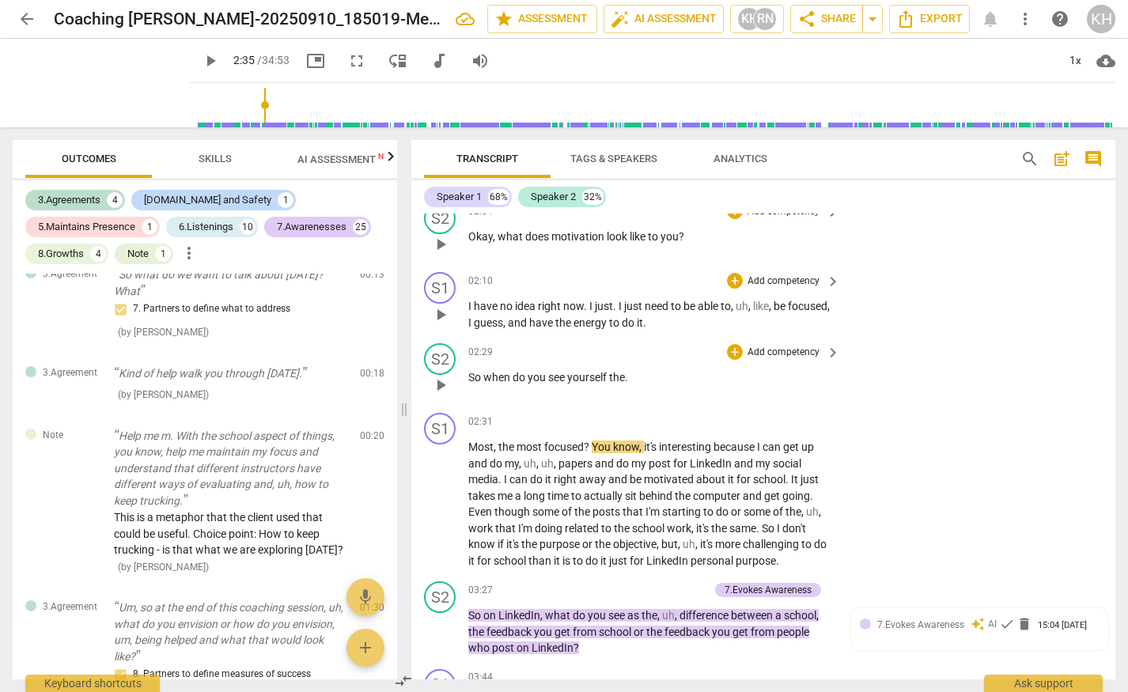
scroll to position [651, 0]
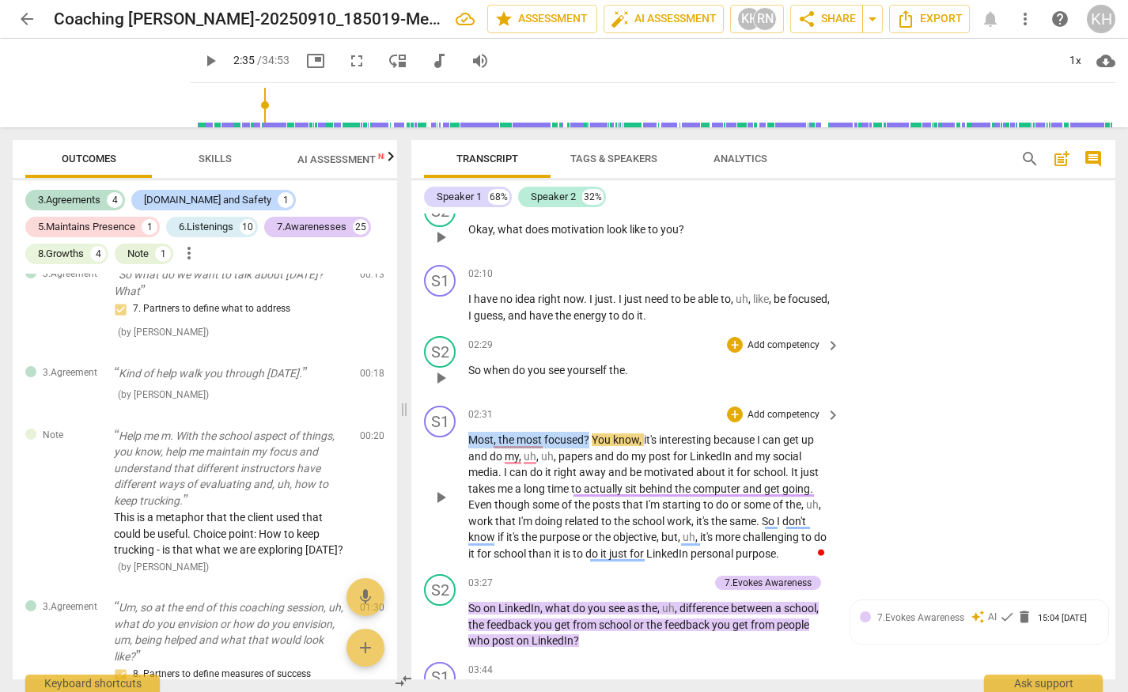
drag, startPoint x: 589, startPoint y: 438, endPoint x: 466, endPoint y: 438, distance: 123.4
click at [466, 438] on div "S1 play_arrow pause 02:31 + Add competency keyboard_arrow_right Most , the most…" at bounding box center [763, 483] width 704 height 168
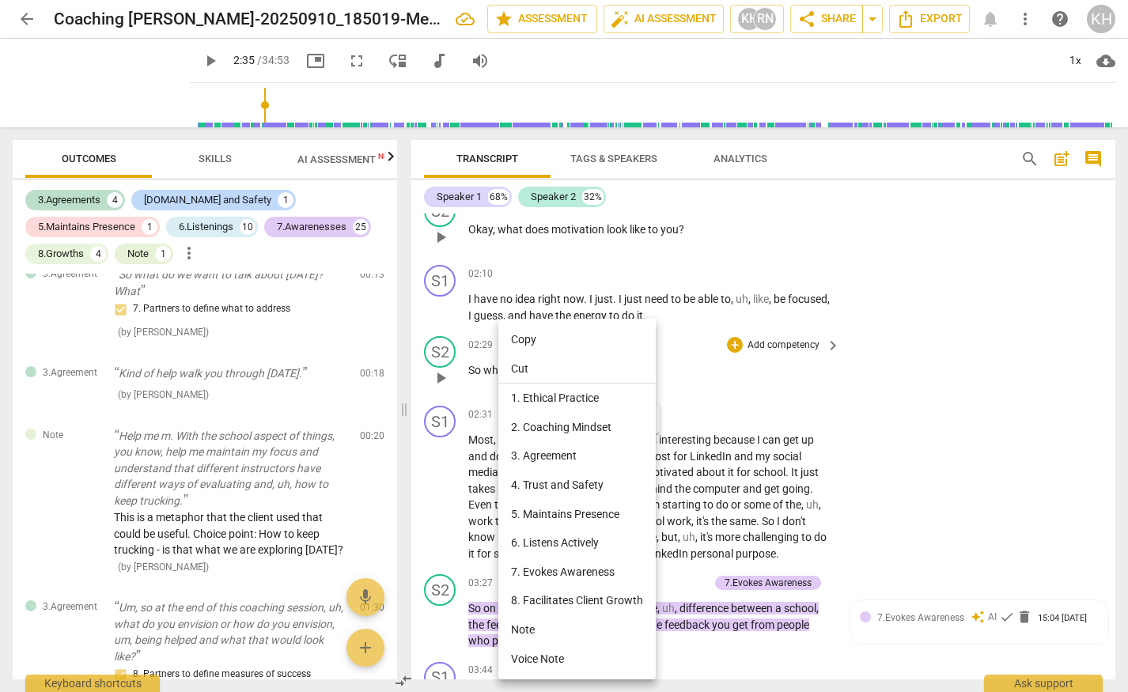
click at [480, 437] on div at bounding box center [564, 346] width 1128 height 692
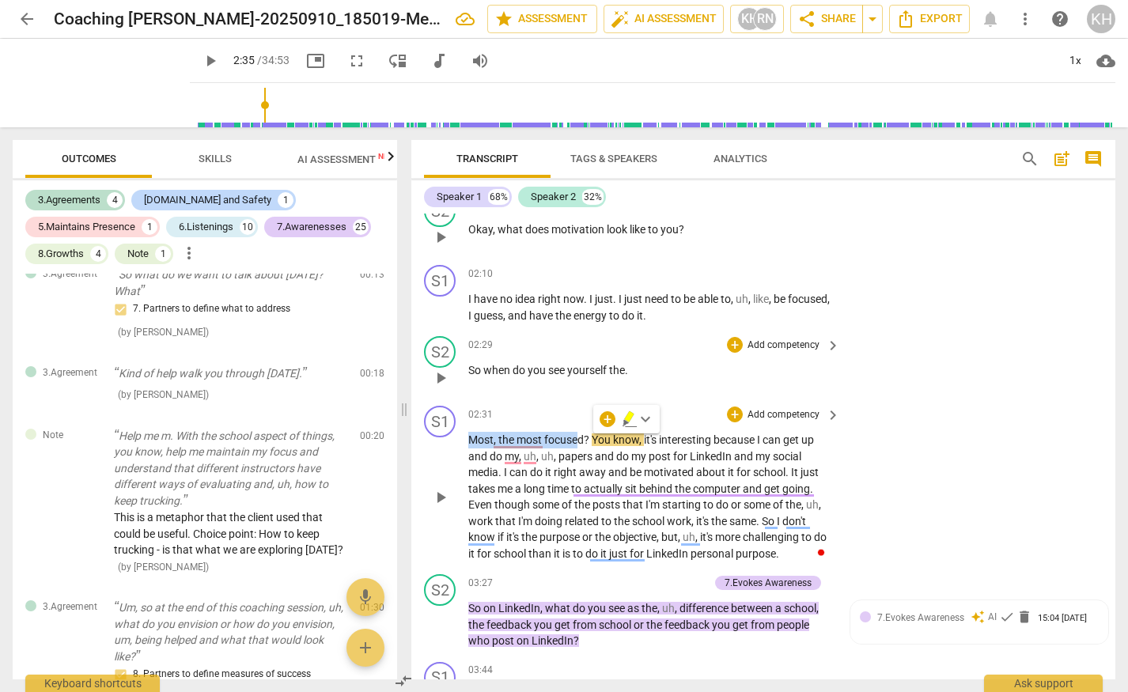
drag, startPoint x: 470, startPoint y: 439, endPoint x: 579, endPoint y: 441, distance: 108.4
click at [579, 441] on p "Most , the most focused ? You know , it's interesting because I can get up and …" at bounding box center [650, 497] width 364 height 130
click at [682, 459] on span "for" at bounding box center [681, 456] width 17 height 13
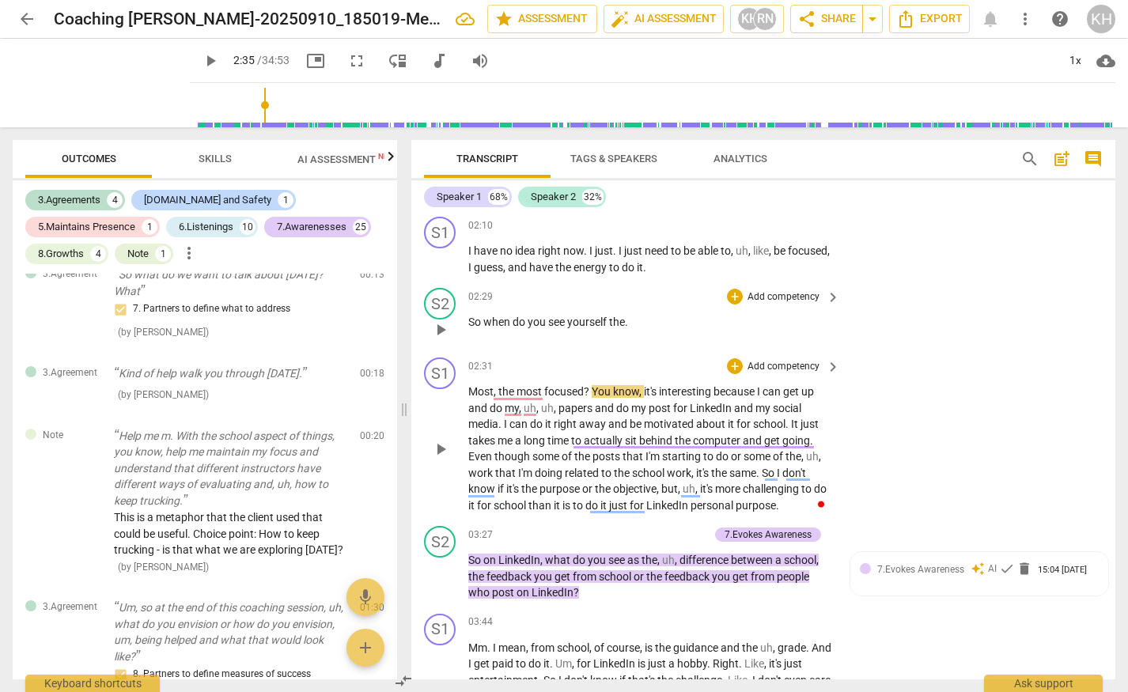
scroll to position [773, 0]
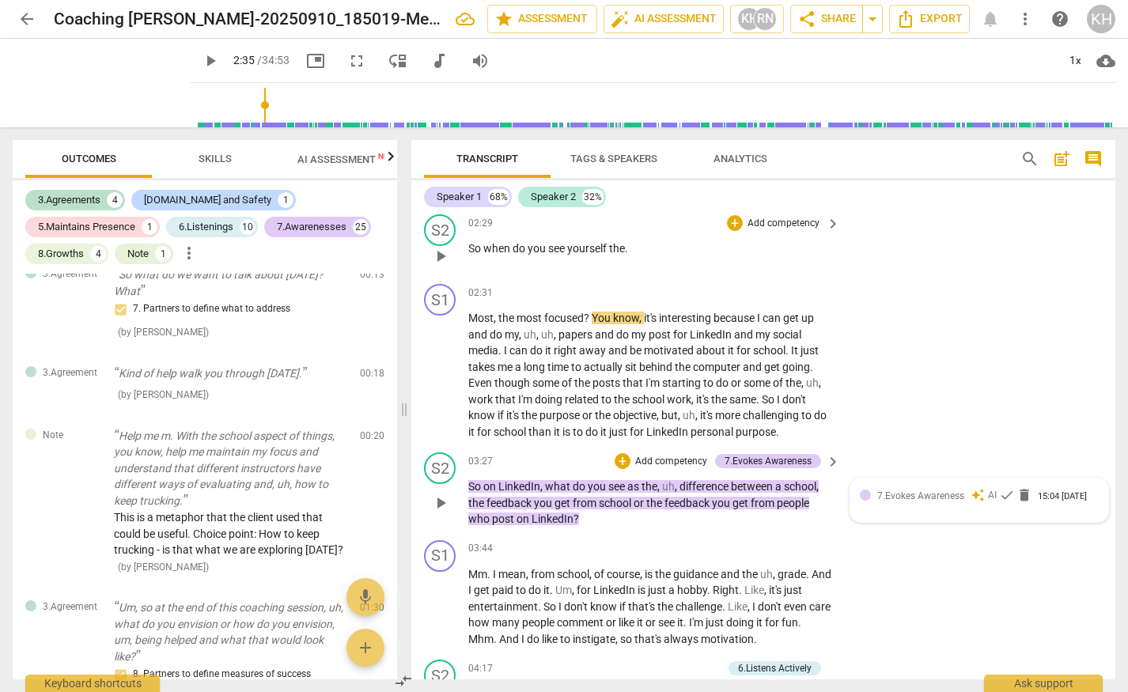
click at [909, 498] on span "7.Evokes Awareness" at bounding box center [920, 495] width 87 height 11
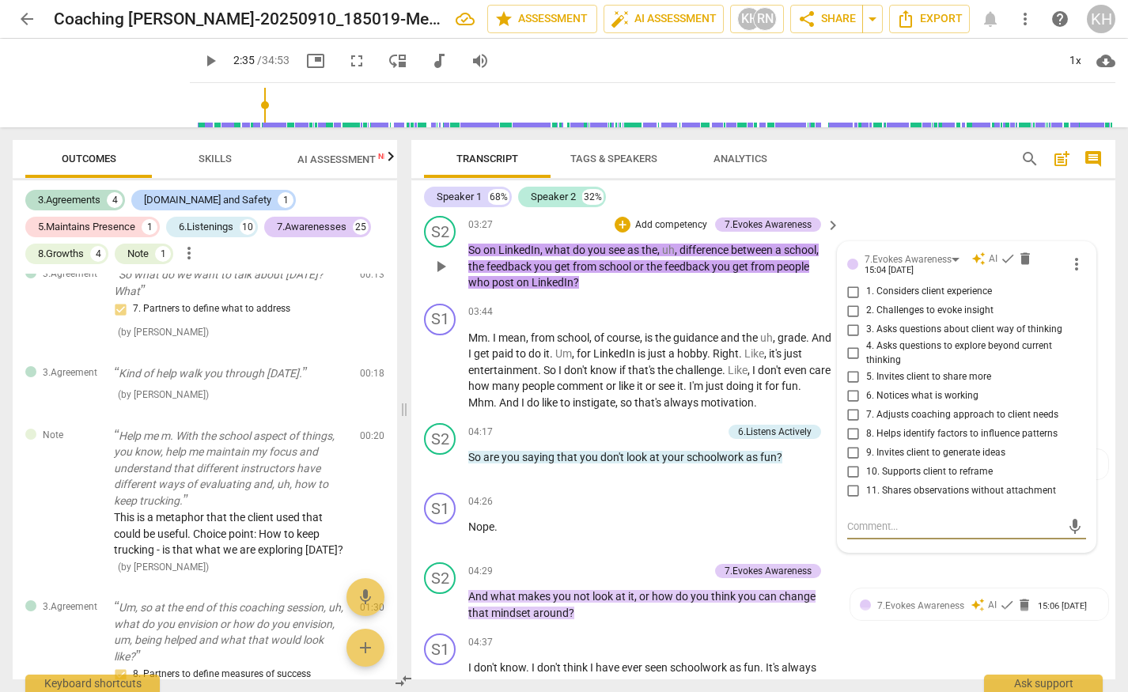
scroll to position [1008, 0]
click at [945, 261] on div "7.Evokes Awareness" at bounding box center [907, 260] width 87 height 15
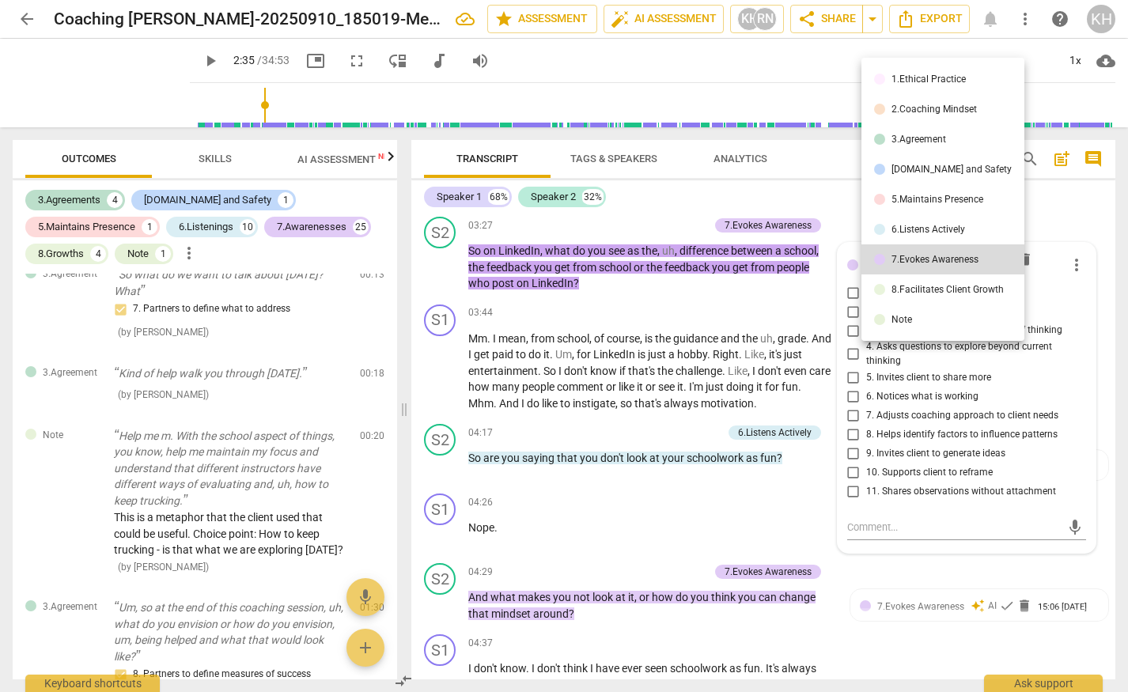
click at [1052, 310] on div at bounding box center [564, 346] width 1128 height 692
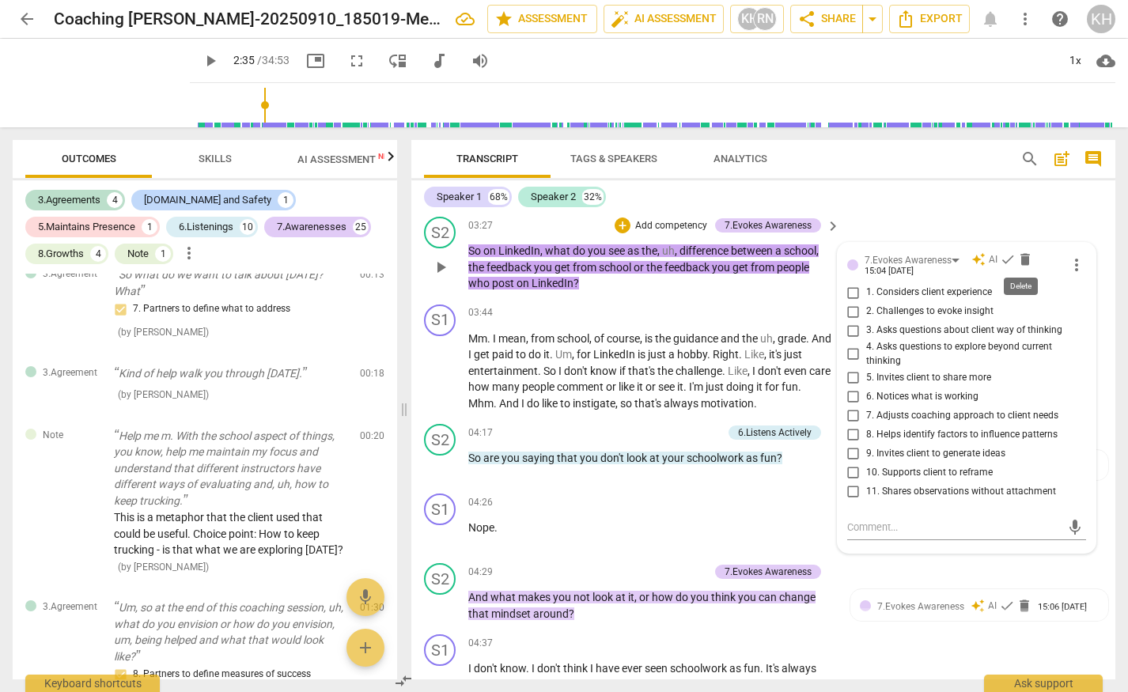
click at [1025, 262] on span "delete" at bounding box center [1025, 259] width 16 height 16
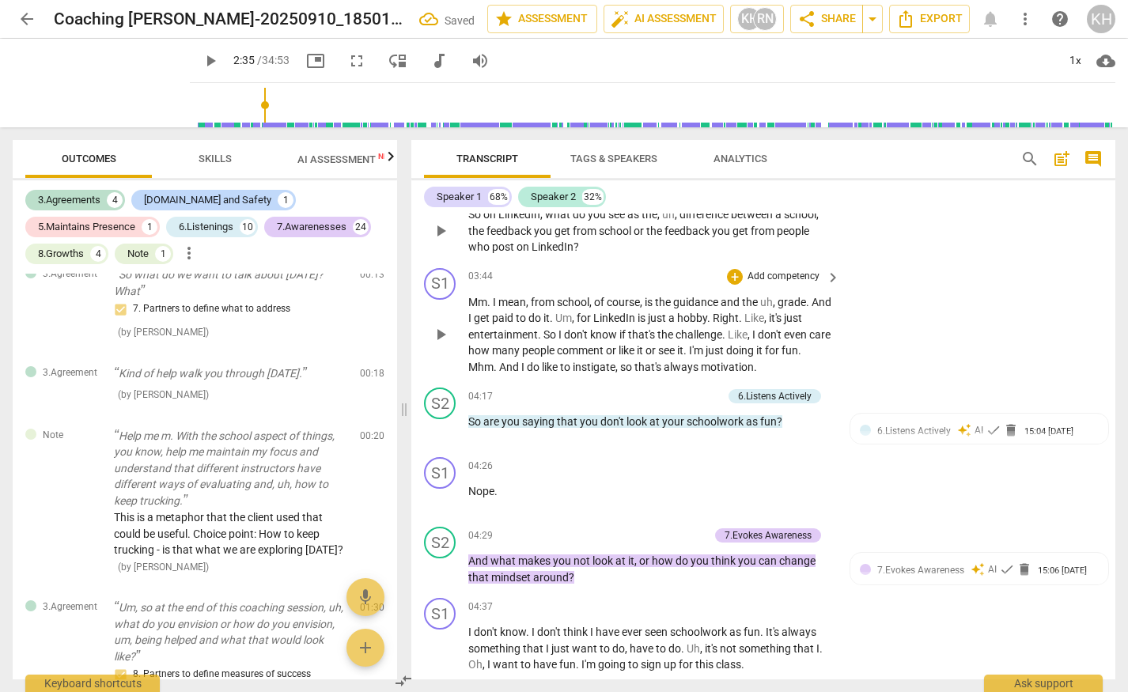
scroll to position [1027, 0]
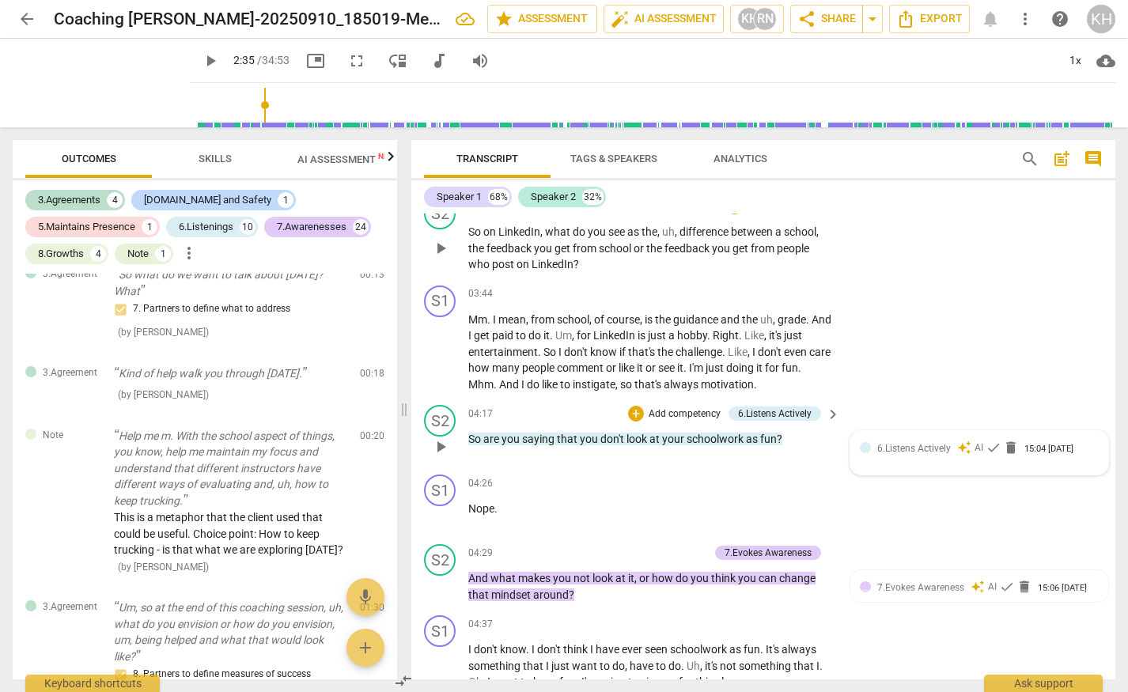
click at [930, 452] on span "6.Listens Actively" at bounding box center [914, 448] width 74 height 11
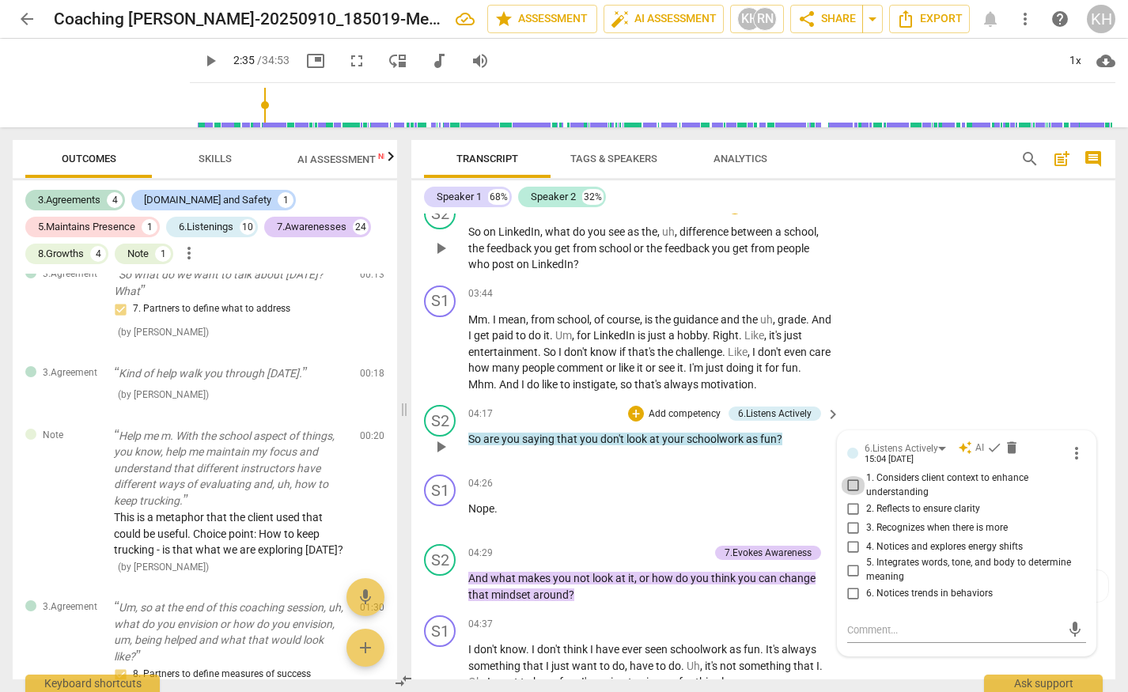
click at [849, 488] on input "1. Considers client context to enhance understanding" at bounding box center [853, 485] width 25 height 19
click at [990, 445] on span "check" at bounding box center [994, 448] width 16 height 16
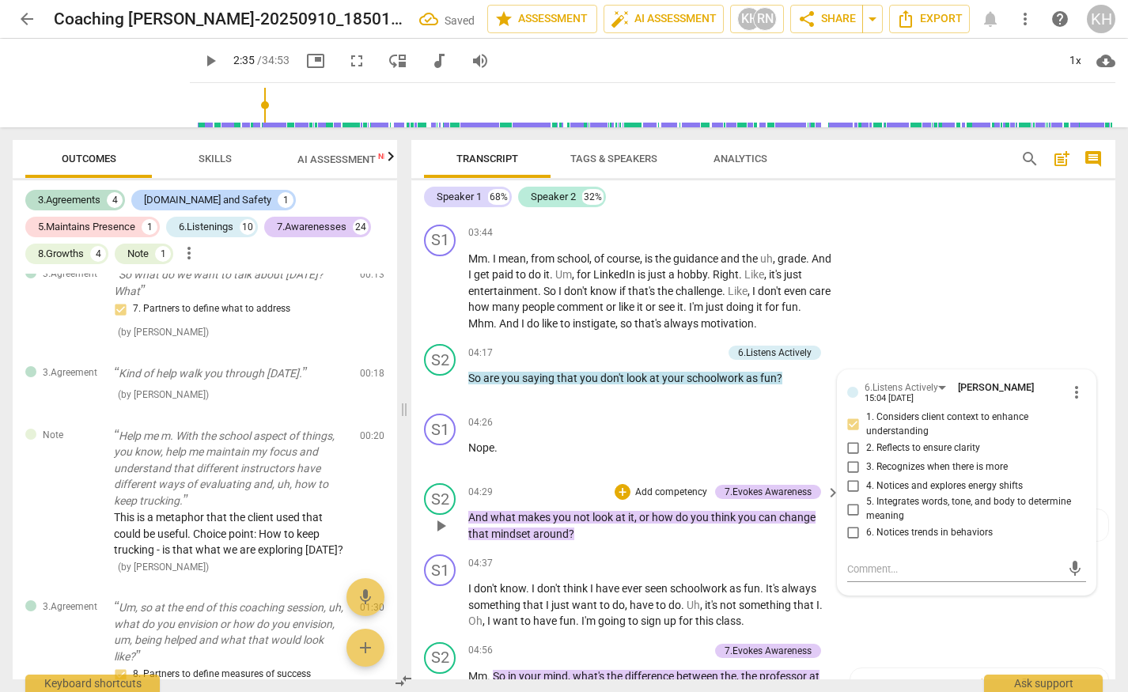
scroll to position [1097, 0]
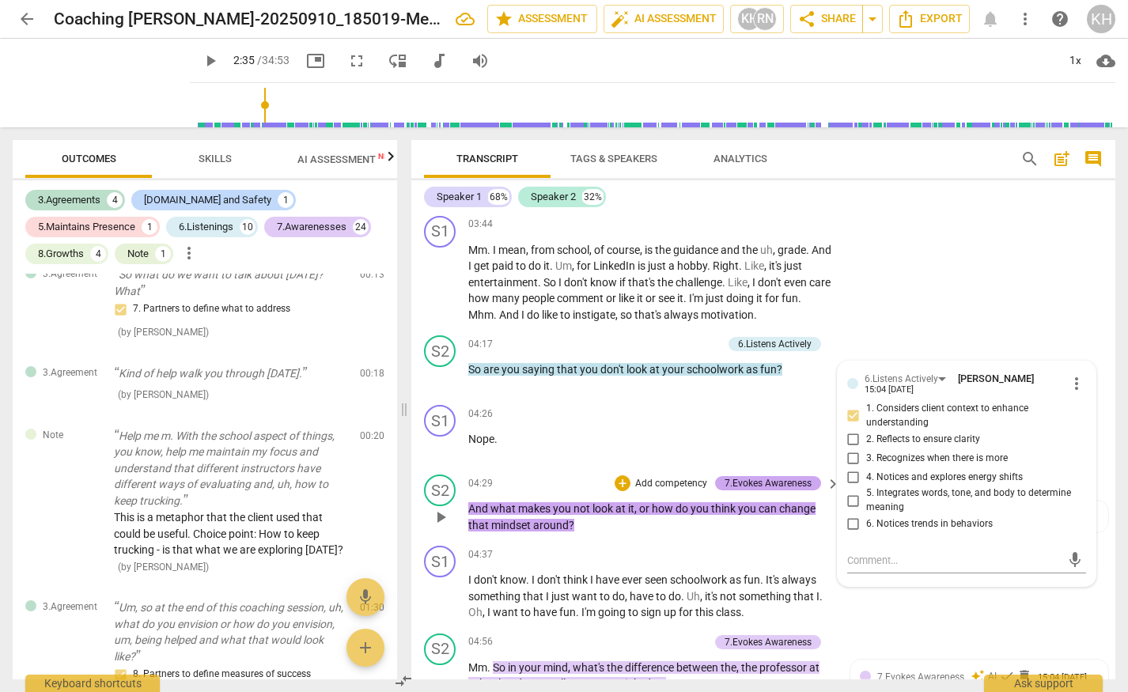
click at [771, 485] on div "7.Evokes Awareness" at bounding box center [767, 483] width 87 height 14
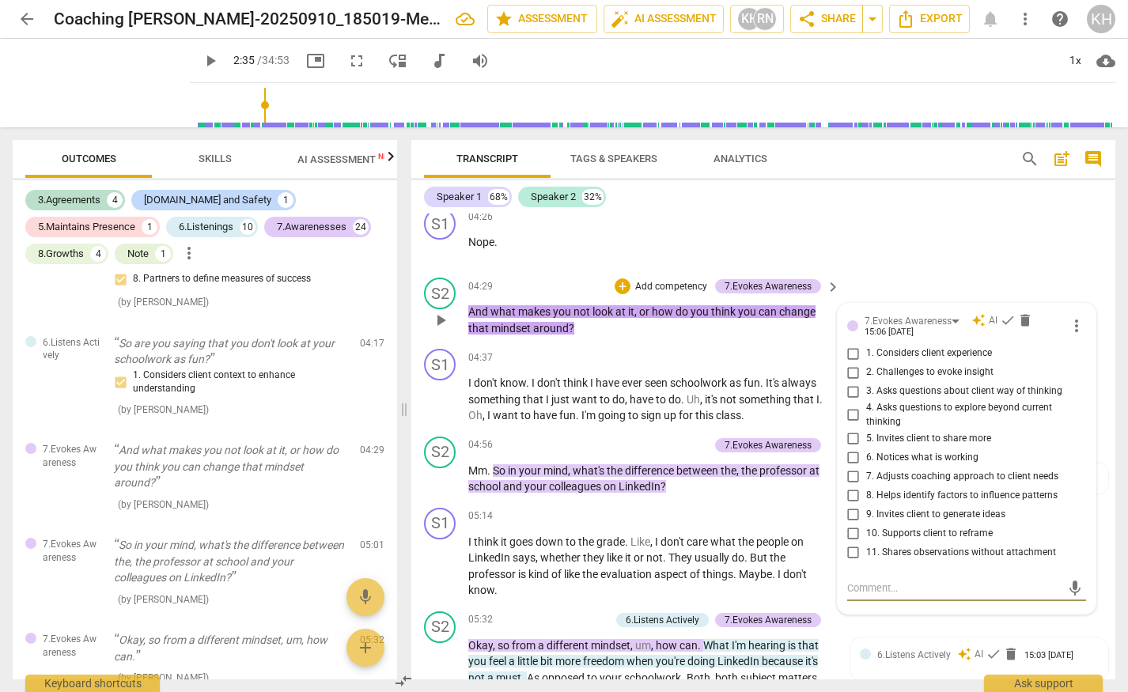
scroll to position [1195, 0]
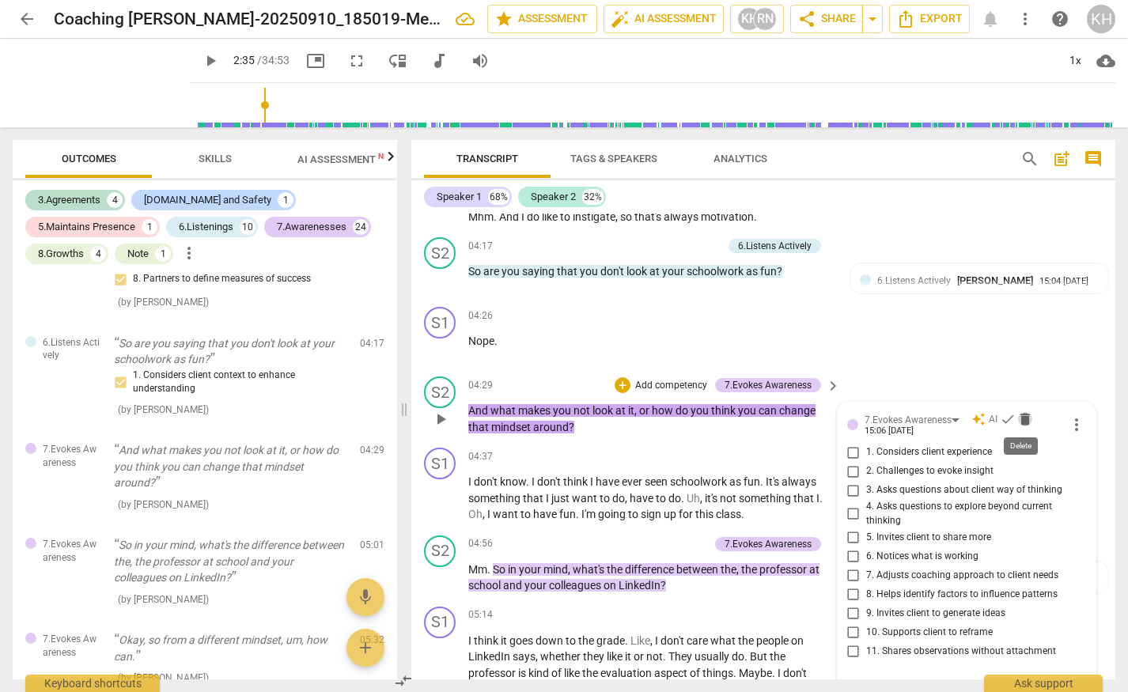
click at [1018, 420] on span "delete" at bounding box center [1025, 419] width 16 height 16
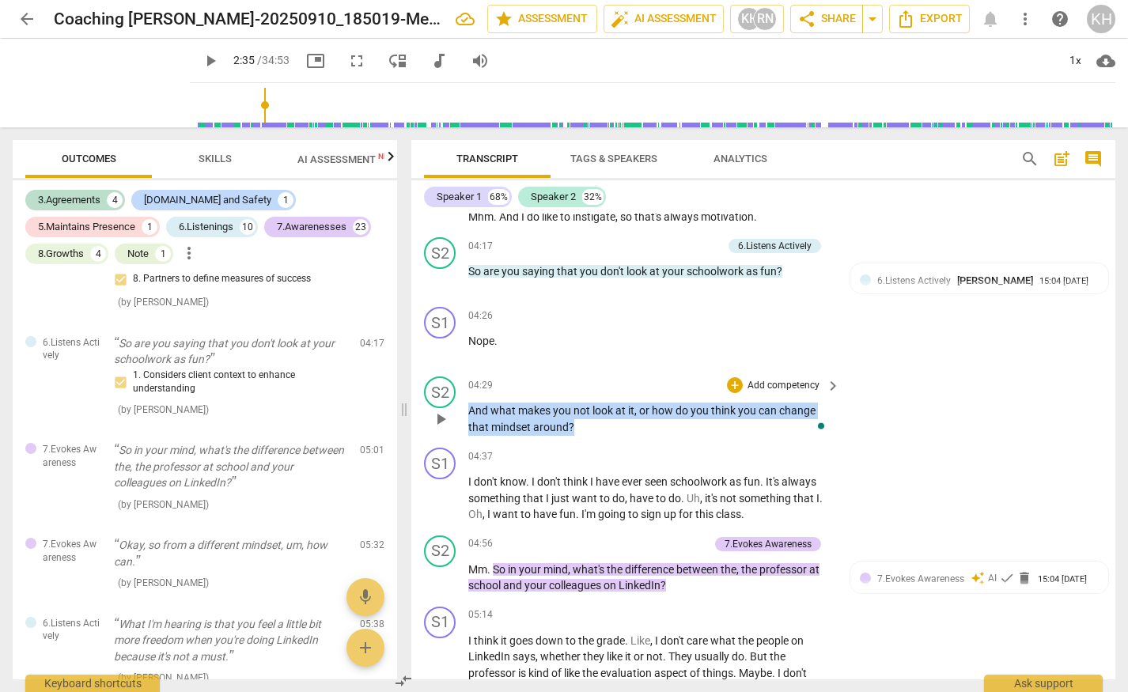
drag, startPoint x: 469, startPoint y: 410, endPoint x: 576, endPoint y: 427, distance: 108.0
click at [576, 427] on p "And what makes you not look at it , or how do you think you can change that min…" at bounding box center [650, 418] width 364 height 32
click at [607, 408] on icon "button" at bounding box center [607, 404] width 9 height 11
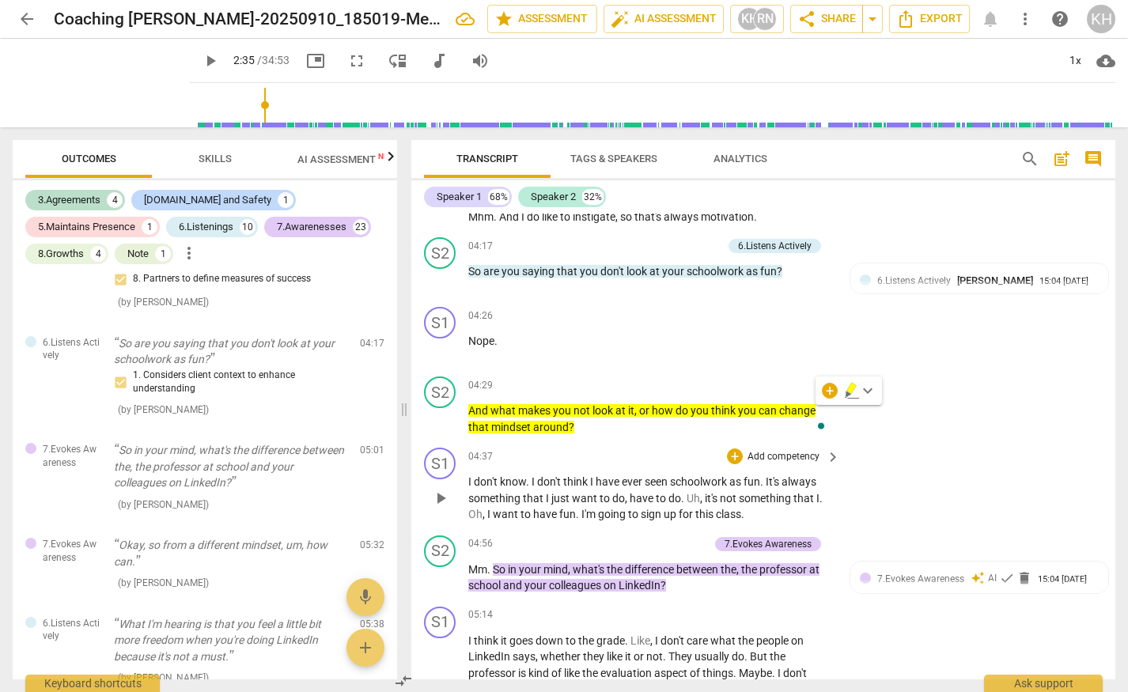
click at [695, 441] on div "S1 play_arrow pause 04:37 + Add competency keyboard_arrow_right I don't know . …" at bounding box center [763, 485] width 704 height 88
click at [734, 384] on div "+" at bounding box center [735, 385] width 16 height 16
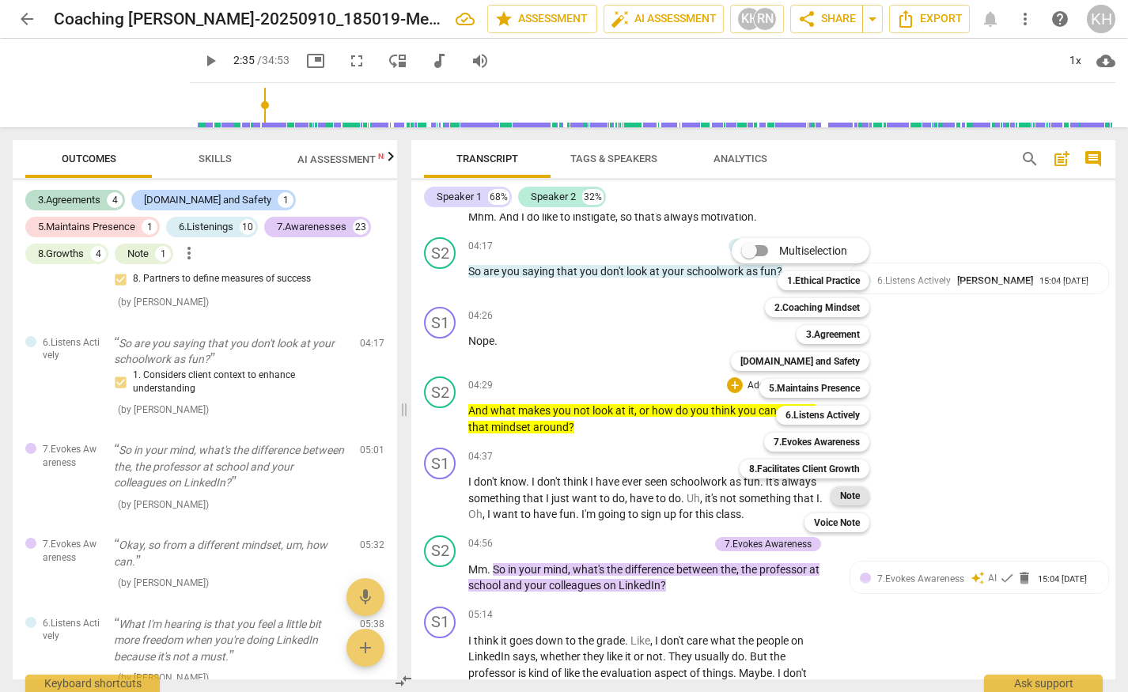
click at [845, 498] on b "Note" at bounding box center [850, 495] width 20 height 19
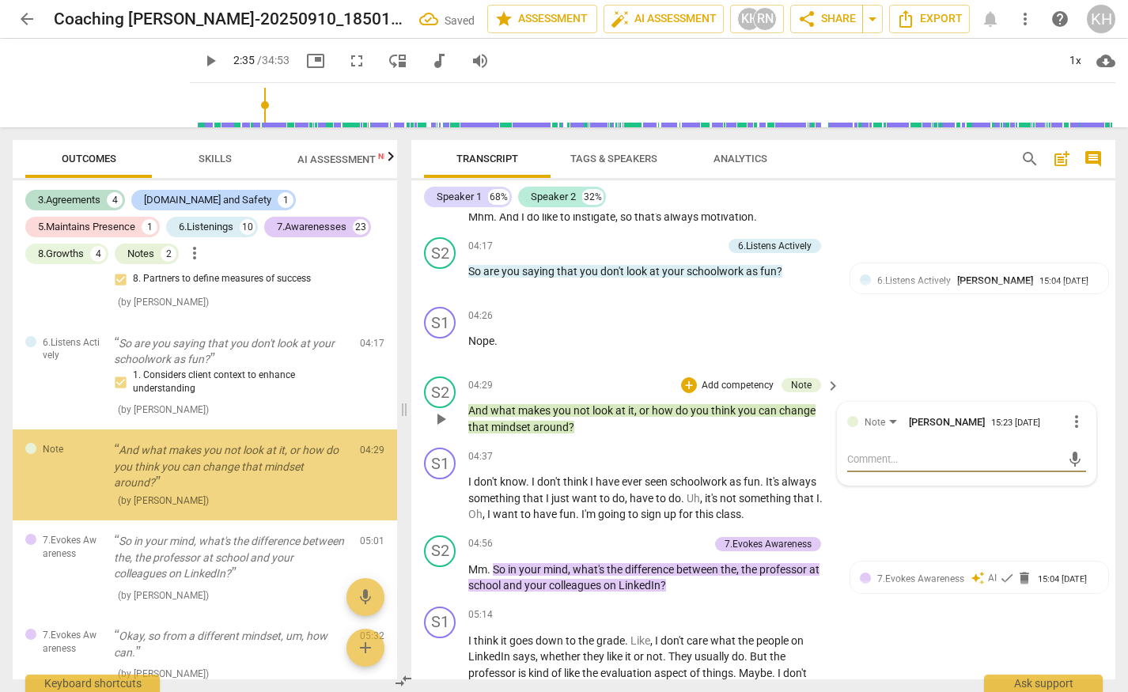
scroll to position [414, 0]
click at [888, 456] on textarea at bounding box center [954, 459] width 214 height 15
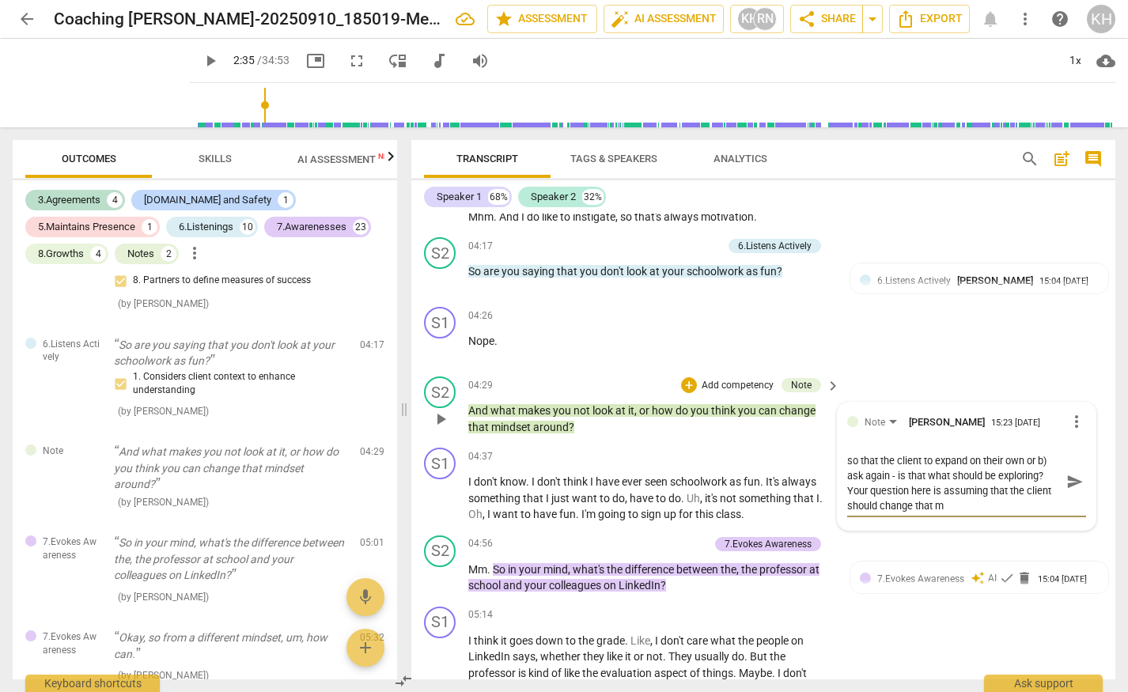
scroll to position [0, 0]
click at [863, 520] on textarea "This is an opportunity to either a) allow silence so that the client to expand …" at bounding box center [954, 489] width 214 height 75
click at [997, 520] on textarea "This is an opportunity to either a) allow silence so that the client to expand …" at bounding box center [954, 489] width 214 height 75
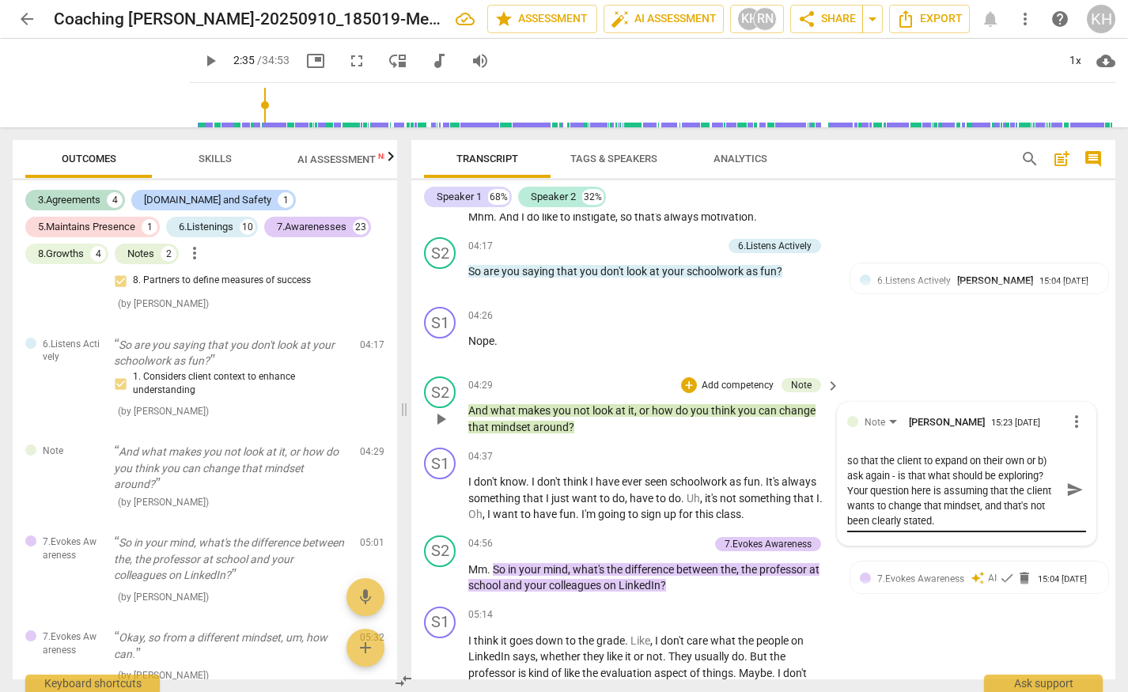
drag, startPoint x: 1072, startPoint y: 492, endPoint x: 1030, endPoint y: 519, distance: 49.8
click at [1030, 519] on div "This is an opportunity to either a) allow silence so that the client to expand …" at bounding box center [967, 489] width 240 height 85
click at [1013, 523] on textarea "This is an opportunity to either a) allow silence so that the client to expand …" at bounding box center [954, 489] width 214 height 75
click at [896, 491] on textarea "This is an opportunity to either a) allow silence so that the client to expand …" at bounding box center [954, 489] width 214 height 75
click at [893, 493] on textarea "This is an opportunity to either a) allow silence so that the client to expand …" at bounding box center [954, 489] width 214 height 75
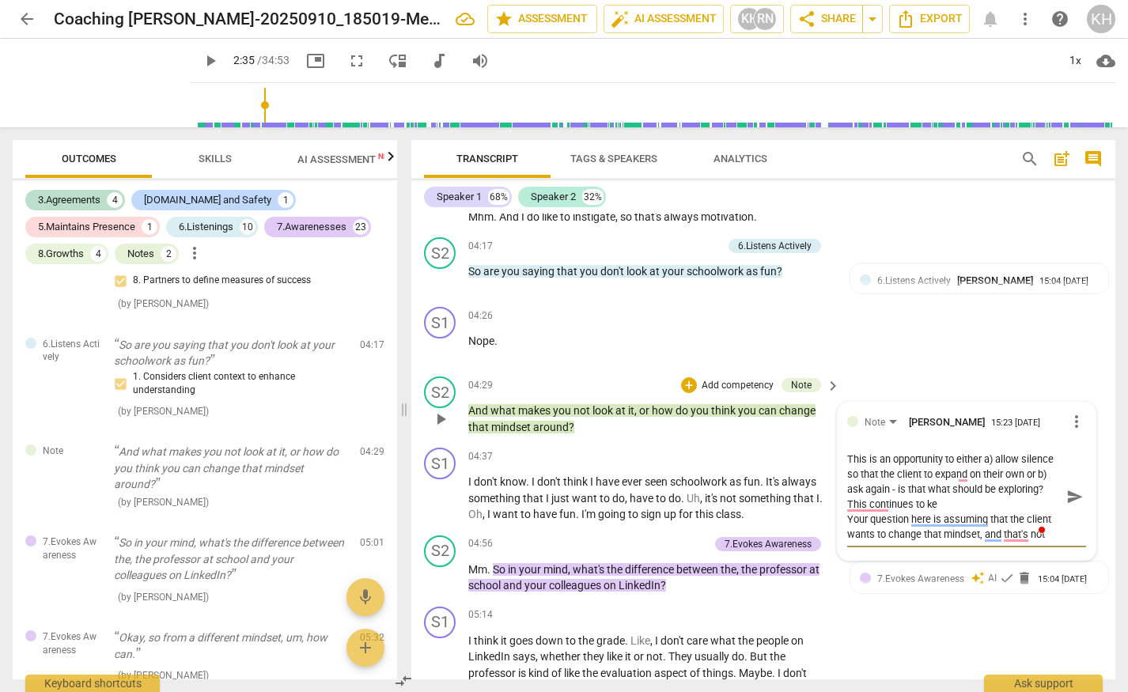
scroll to position [0, 0]
click at [954, 554] on textarea "This is an opportunity to either a) allow silence so that the client to expand …" at bounding box center [954, 504] width 214 height 105
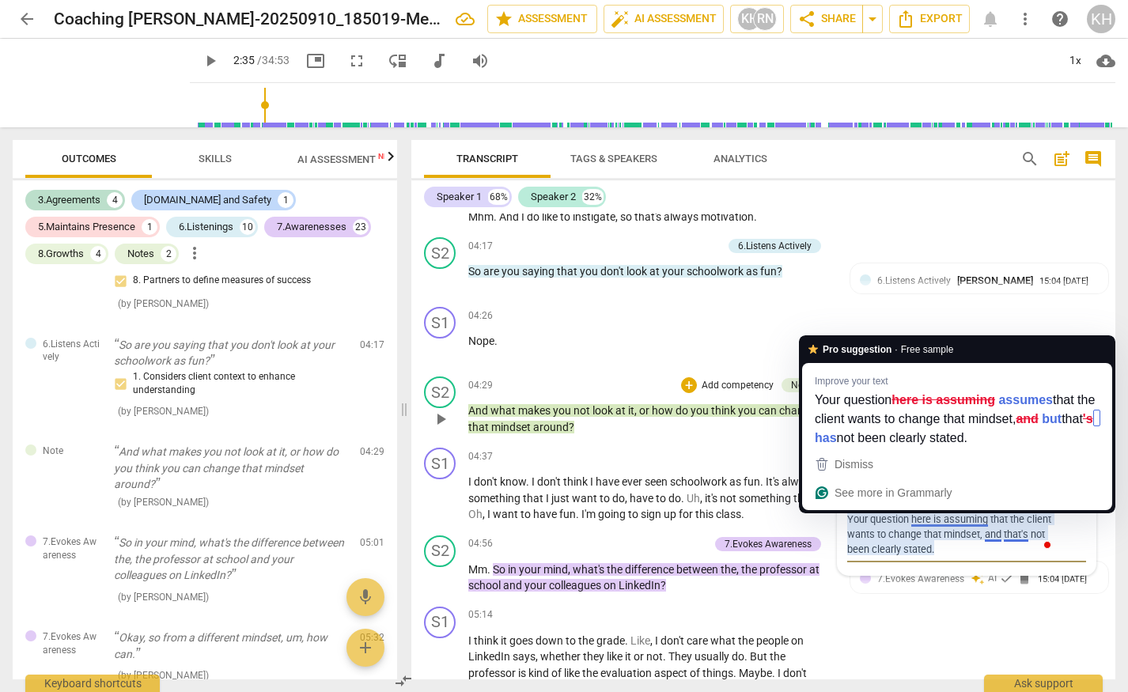
click at [954, 520] on textarea "This is an opportunity to either a) allow silence so that the client to expand …" at bounding box center [954, 504] width 214 height 105
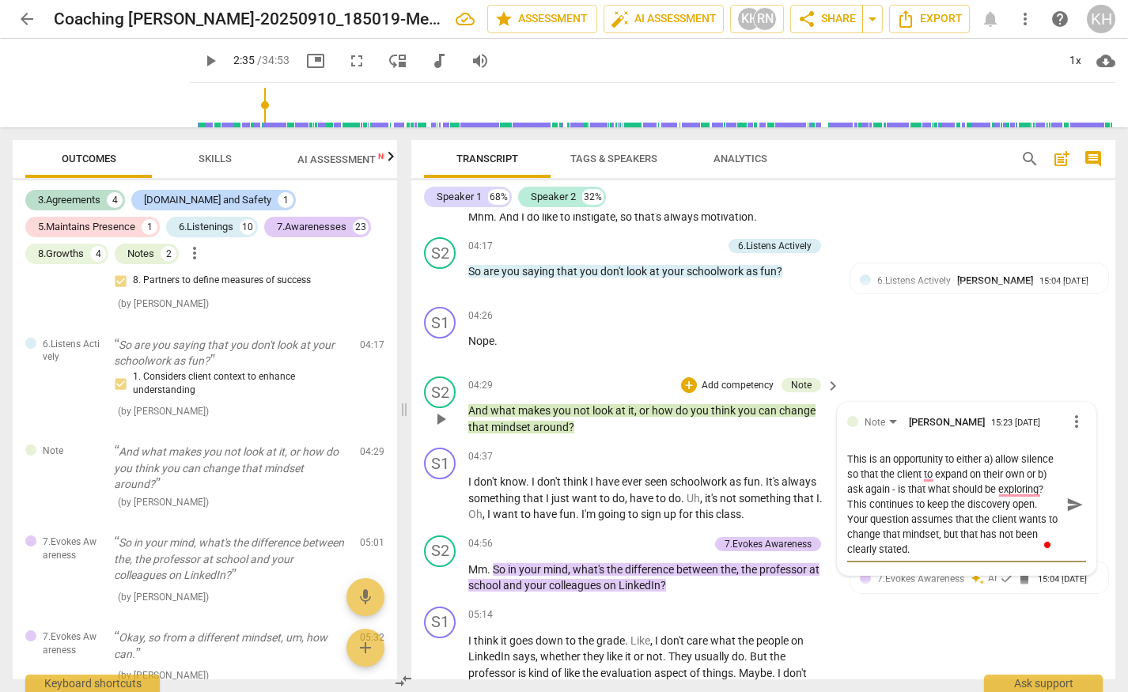
click at [957, 501] on textarea "This is an opportunity to either a) allow silence so that the client to expand …" at bounding box center [954, 504] width 214 height 105
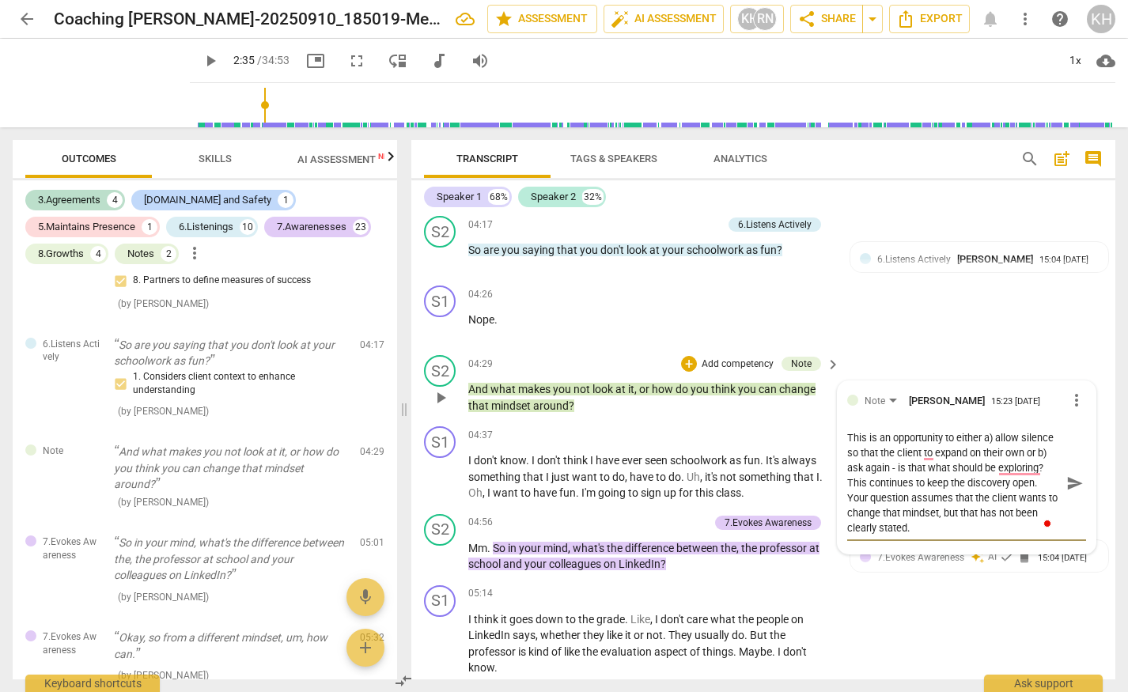
scroll to position [1219, 0]
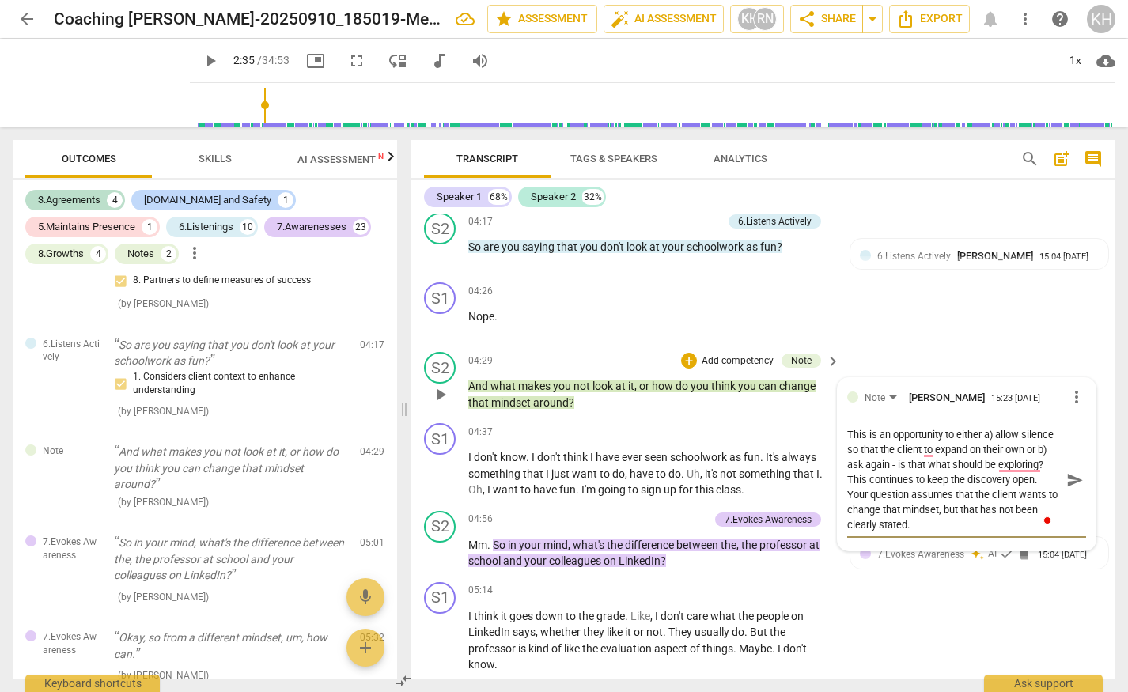
click at [920, 526] on textarea "This is an opportunity to either a) allow silence so that the client to expand …" at bounding box center [954, 479] width 214 height 105
click at [1074, 480] on span "send" at bounding box center [1074, 479] width 17 height 17
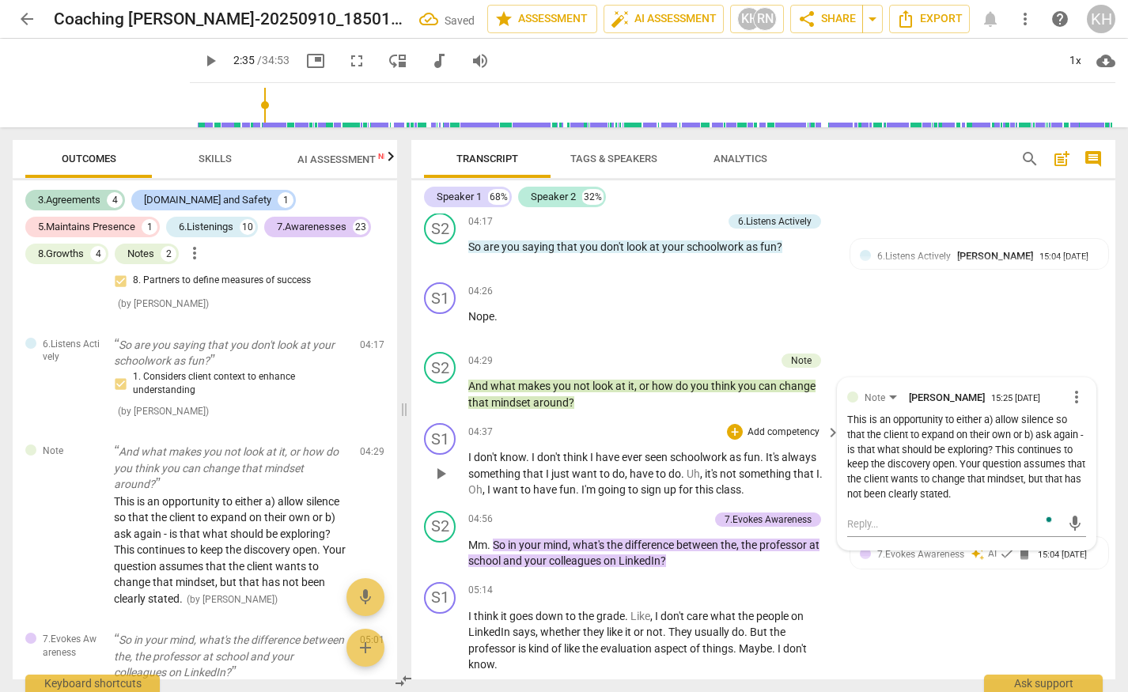
click at [595, 466] on p "I don't know . I don't think I have ever seen schoolwork as fun . It's always s…" at bounding box center [650, 473] width 364 height 49
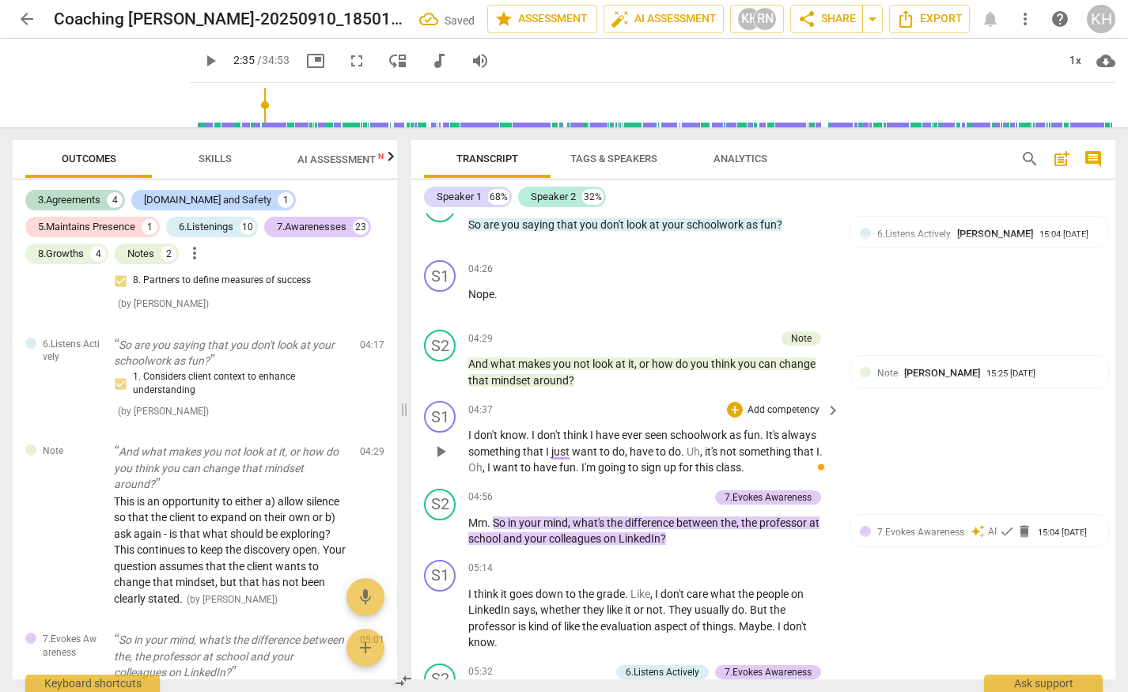
scroll to position [1245, 0]
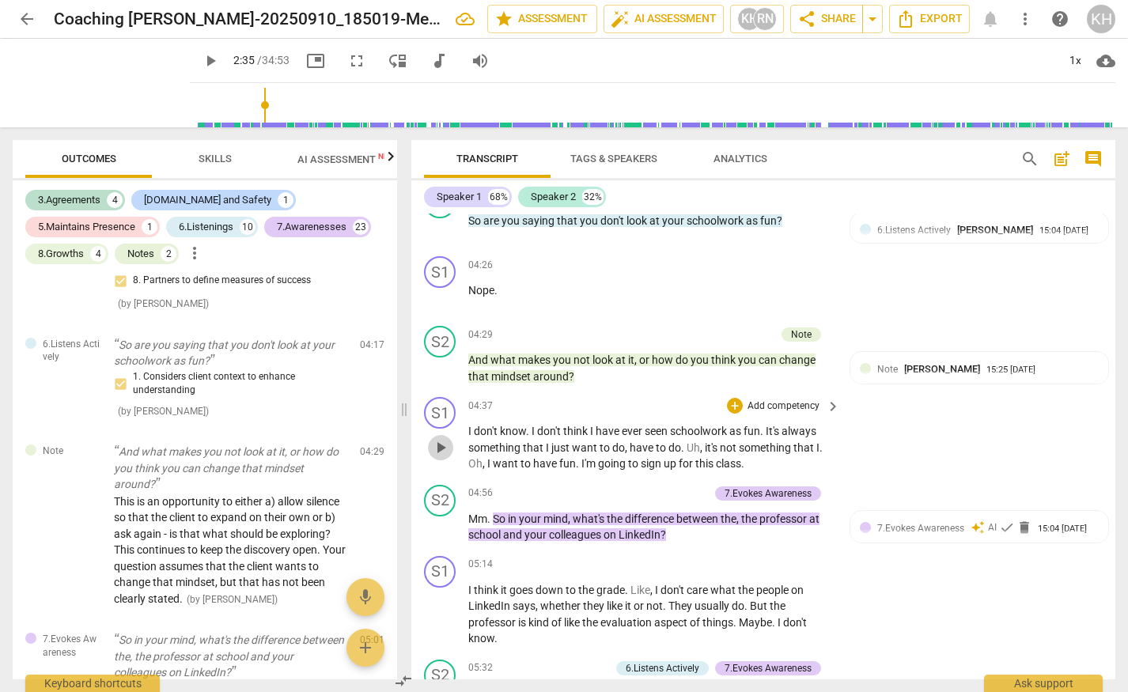
click at [441, 445] on span "play_arrow" at bounding box center [440, 447] width 19 height 19
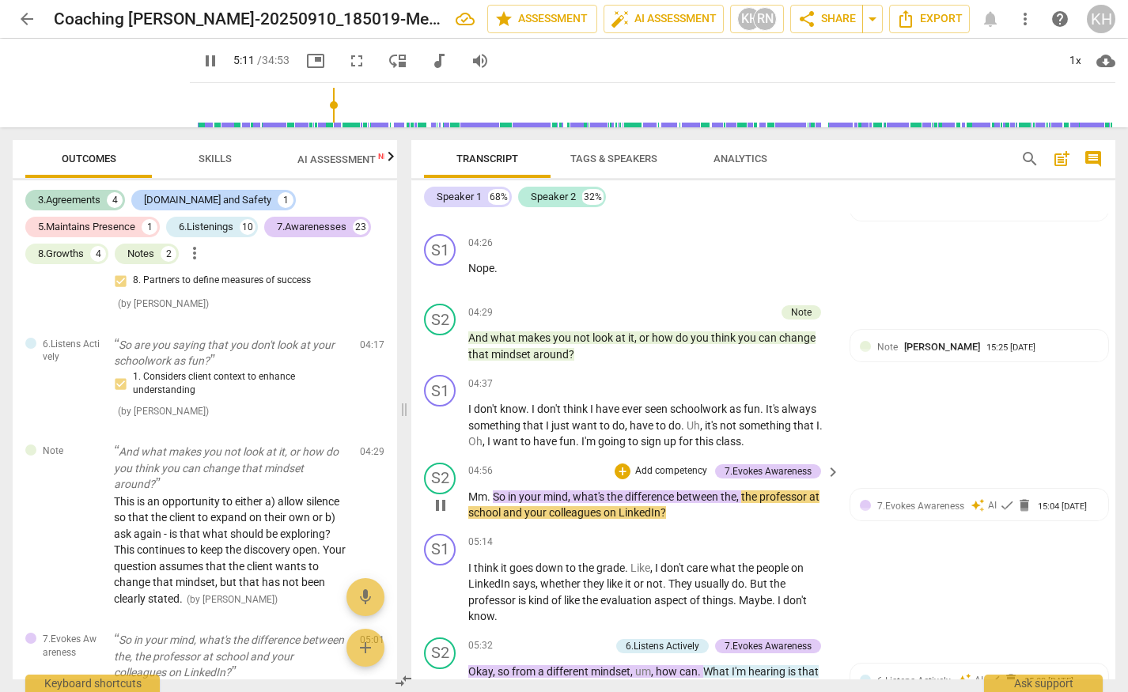
scroll to position [1277, 0]
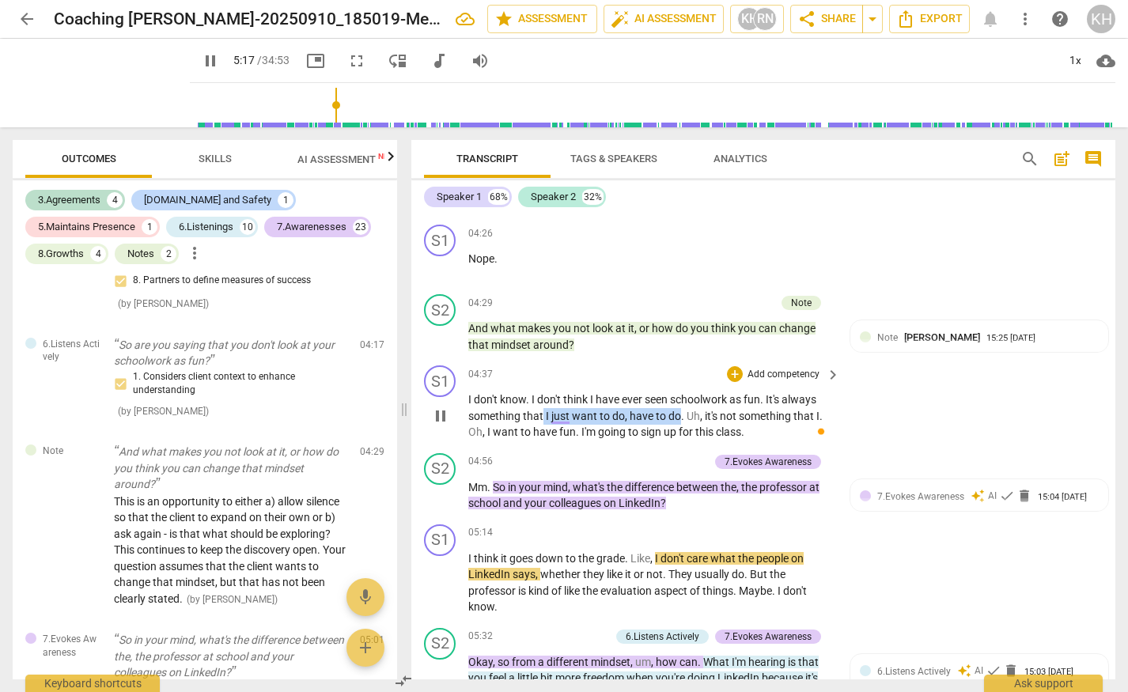
drag, startPoint x: 542, startPoint y: 415, endPoint x: 679, endPoint y: 415, distance: 136.8
click at [679, 415] on p "I don't know . I don't think I have ever seen schoolwork as fun . It's always s…" at bounding box center [650, 415] width 364 height 49
click at [718, 396] on icon "button" at bounding box center [717, 395] width 16 height 19
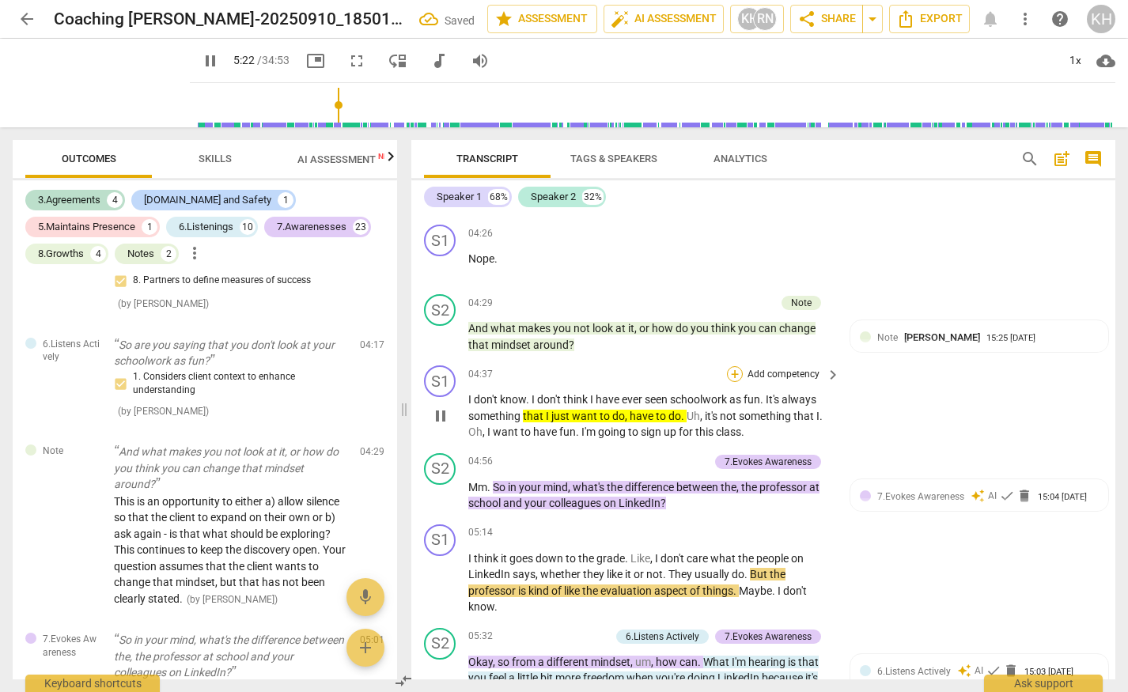
click at [733, 371] on div "+" at bounding box center [735, 374] width 16 height 16
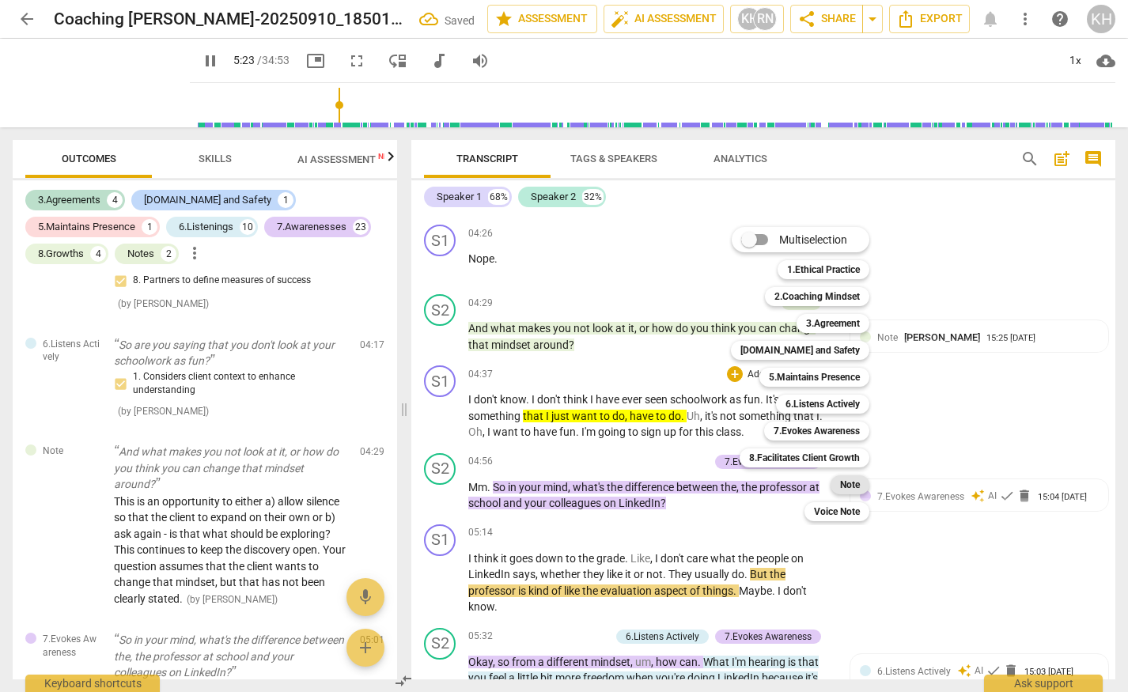
click at [848, 489] on b "Note" at bounding box center [850, 484] width 20 height 19
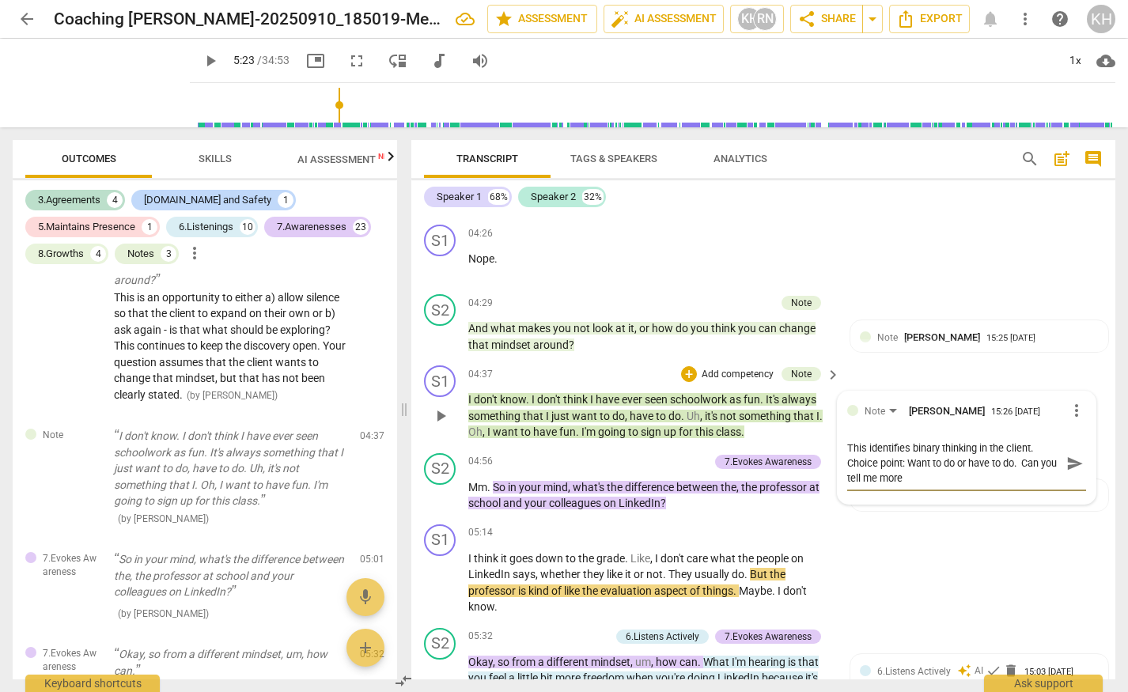
scroll to position [0, 0]
click at [899, 463] on textarea "This identifies binary thinking in the client. Choice point: Want to do or have…" at bounding box center [954, 462] width 214 height 45
click at [939, 478] on textarea "This identifies binary thinking in the client. Choice point to continue discove…" at bounding box center [954, 462] width 214 height 45
click at [1072, 463] on span "send" at bounding box center [1074, 463] width 17 height 17
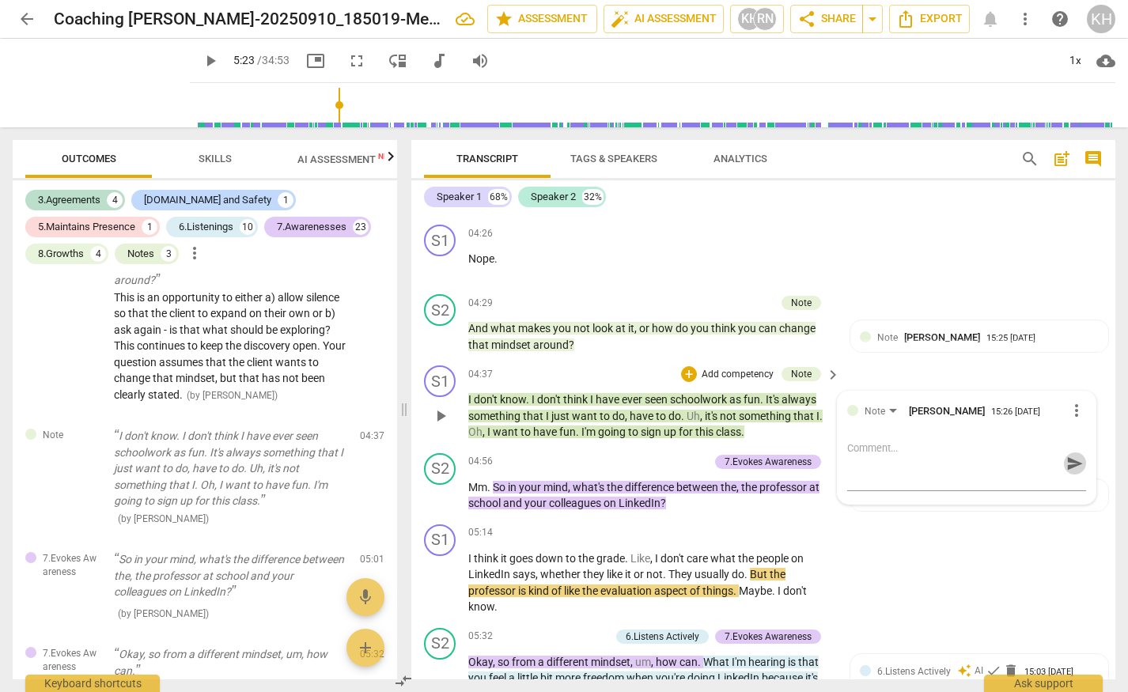
scroll to position [0, 0]
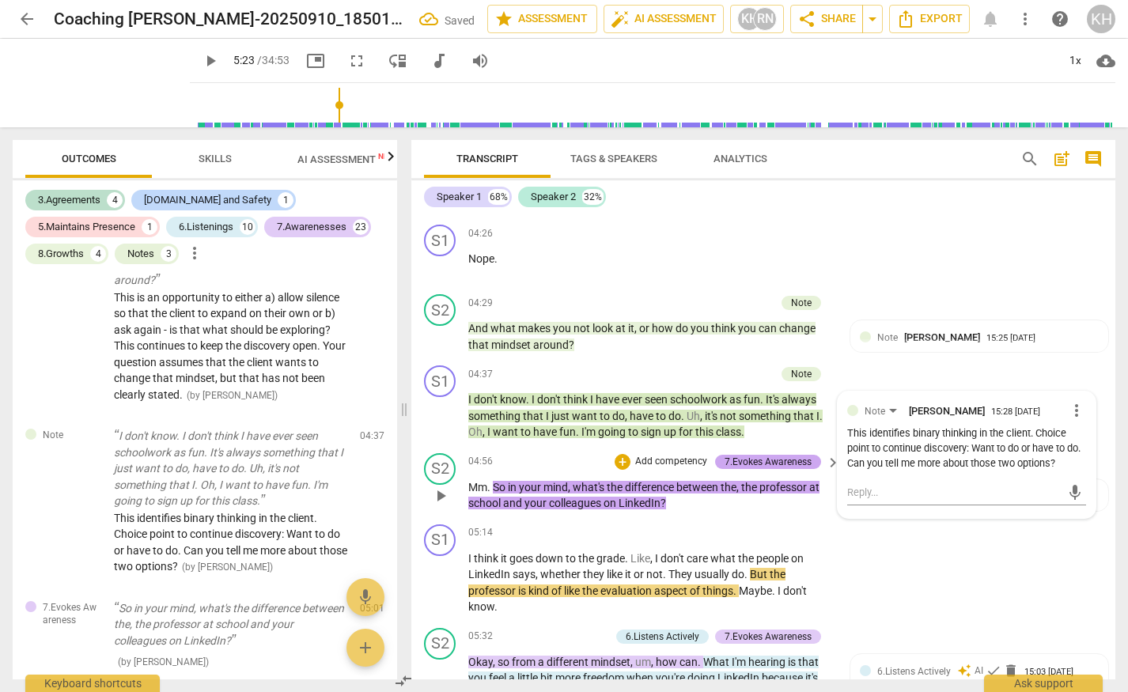
click at [791, 459] on div "7.Evokes Awareness" at bounding box center [767, 462] width 87 height 14
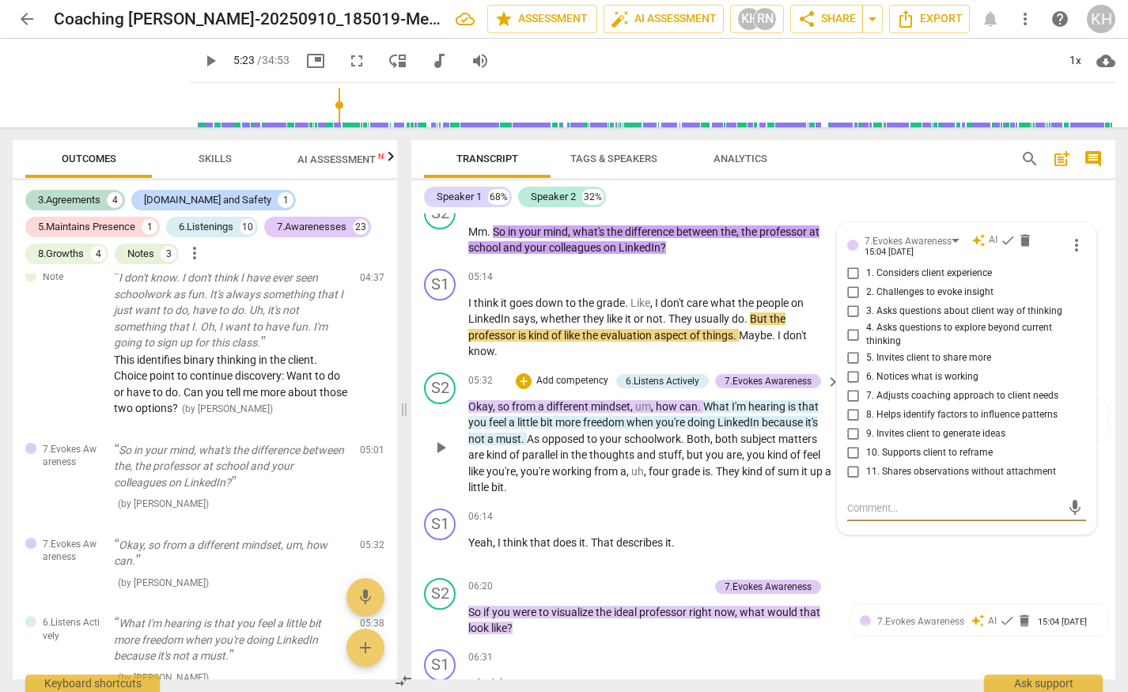
scroll to position [1528, 0]
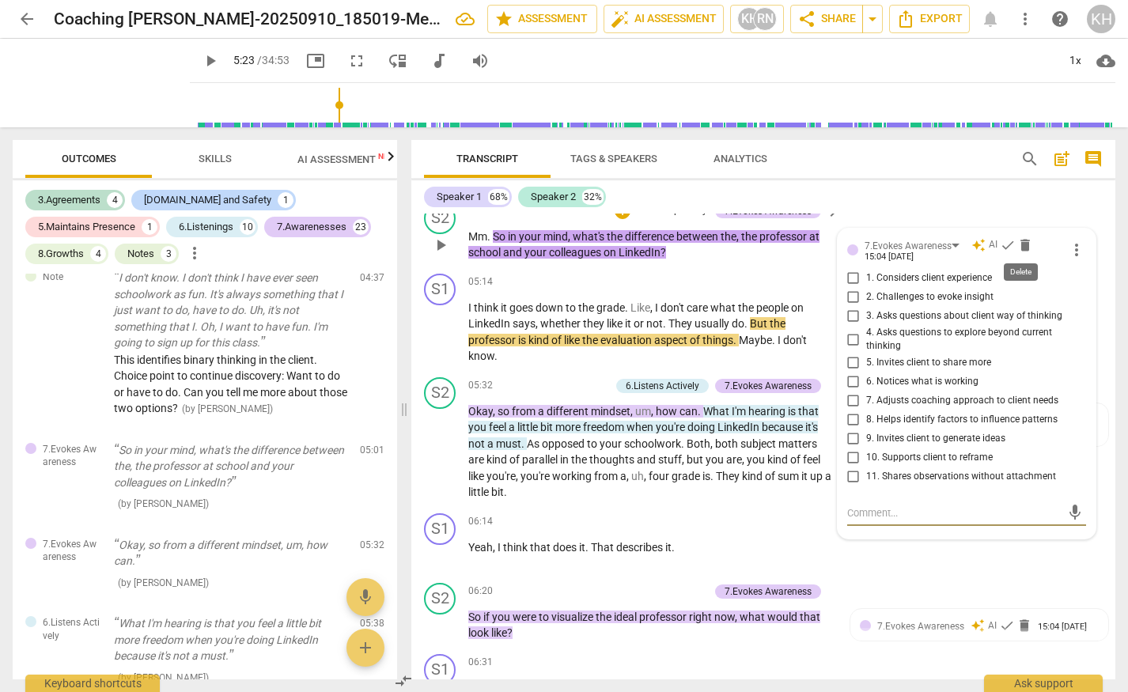
click at [1024, 243] on span "delete" at bounding box center [1025, 245] width 16 height 16
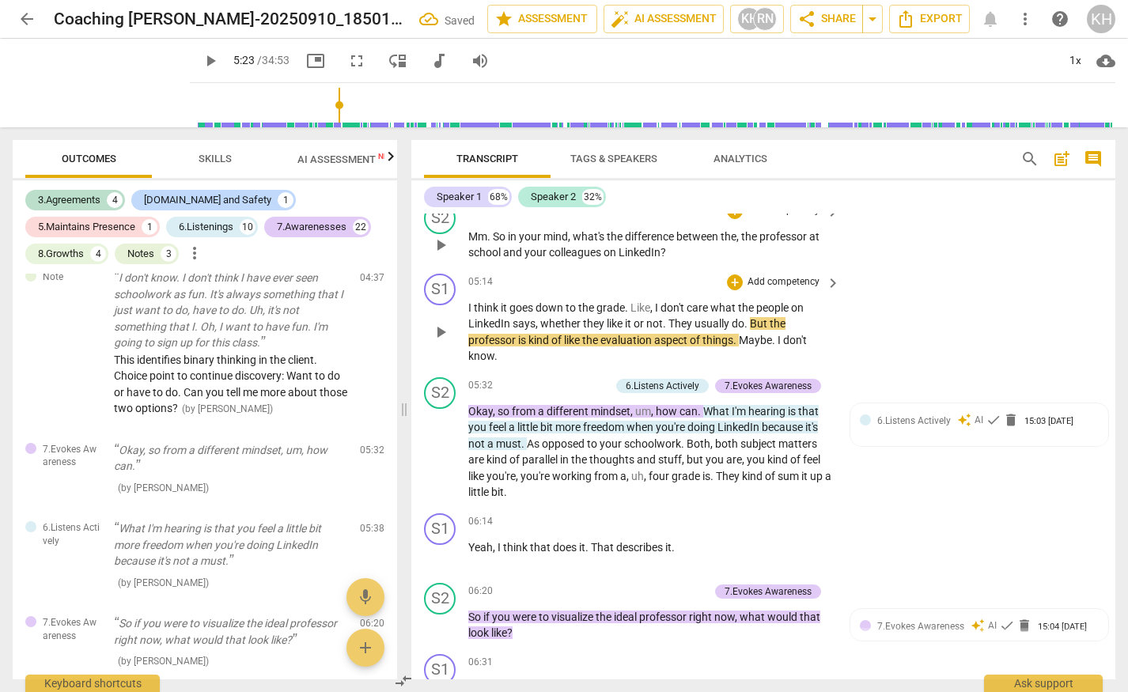
click at [673, 342] on span "aspect" at bounding box center [672, 340] width 36 height 13
click at [429, 334] on span "play_arrow" at bounding box center [440, 332] width 25 height 19
click at [758, 325] on span "But" at bounding box center [760, 323] width 20 height 13
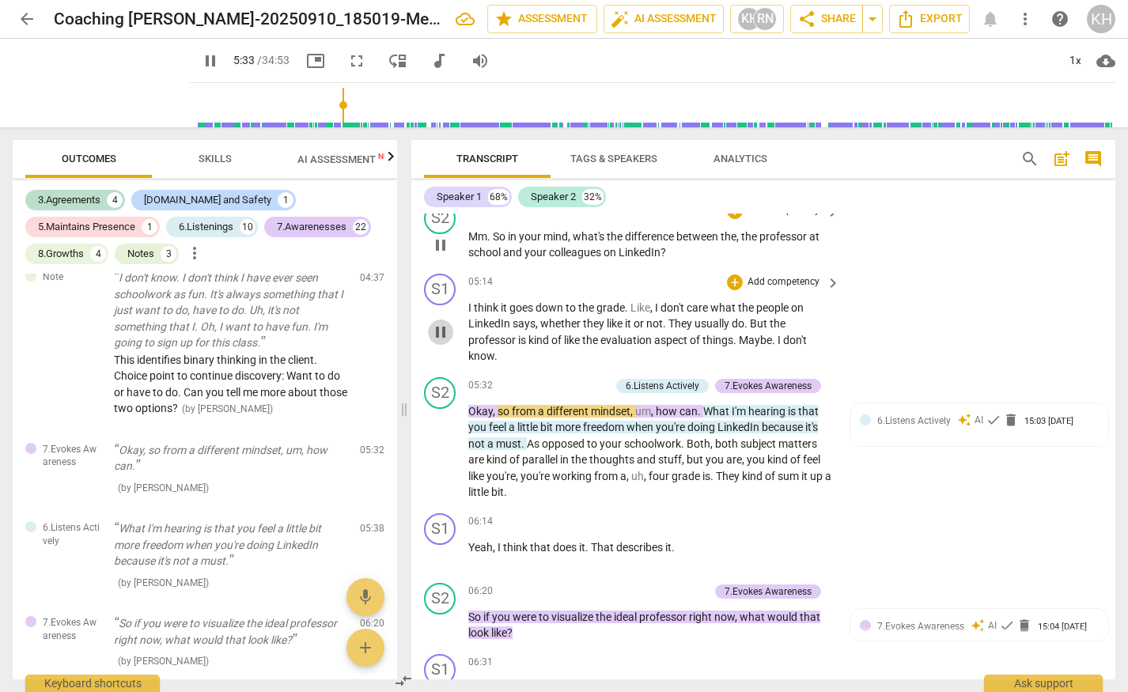
click at [440, 334] on span "pause" at bounding box center [440, 332] width 19 height 19
click at [440, 334] on span "play_arrow" at bounding box center [440, 332] width 19 height 19
click at [440, 334] on span "pause" at bounding box center [440, 332] width 19 height 19
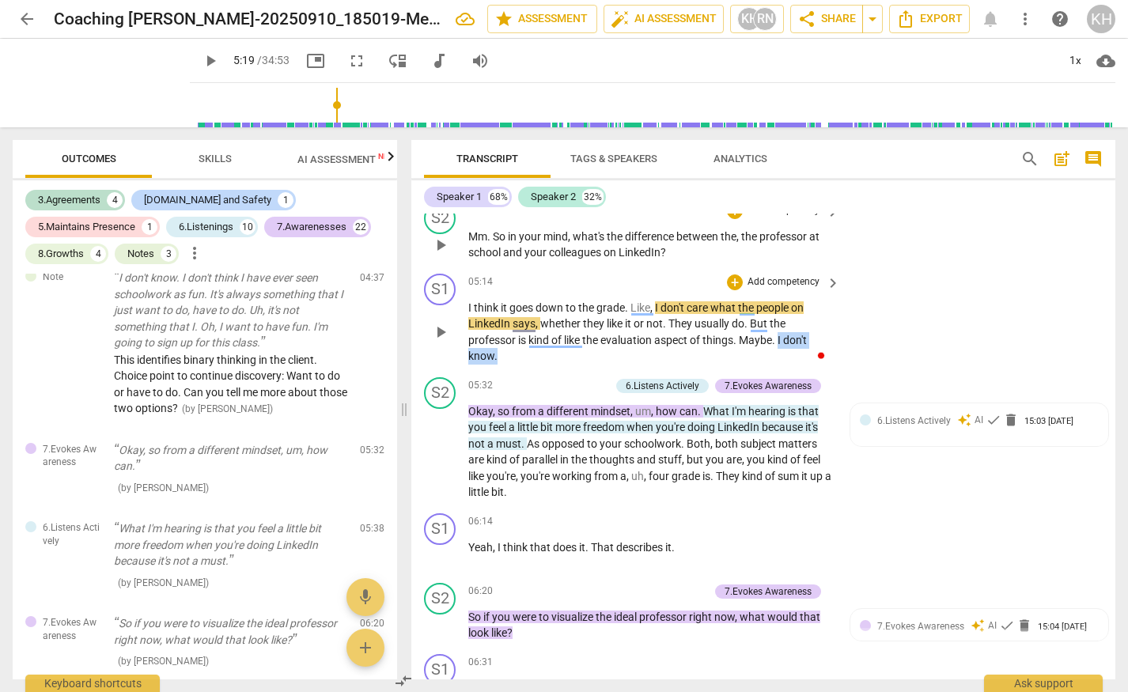
drag, startPoint x: 781, startPoint y: 339, endPoint x: 783, endPoint y: 354, distance: 15.1
click at [783, 354] on p "I think it goes down to the grade . Like , I don't care what the people on Link…" at bounding box center [650, 332] width 364 height 65
click at [529, 336] on icon "button" at bounding box center [531, 333] width 9 height 11
drag, startPoint x: 780, startPoint y: 340, endPoint x: 785, endPoint y: 351, distance: 12.0
click at [785, 351] on p "I think it goes down to the grade . Like , I don't care what the people on Link…" at bounding box center [650, 332] width 364 height 65
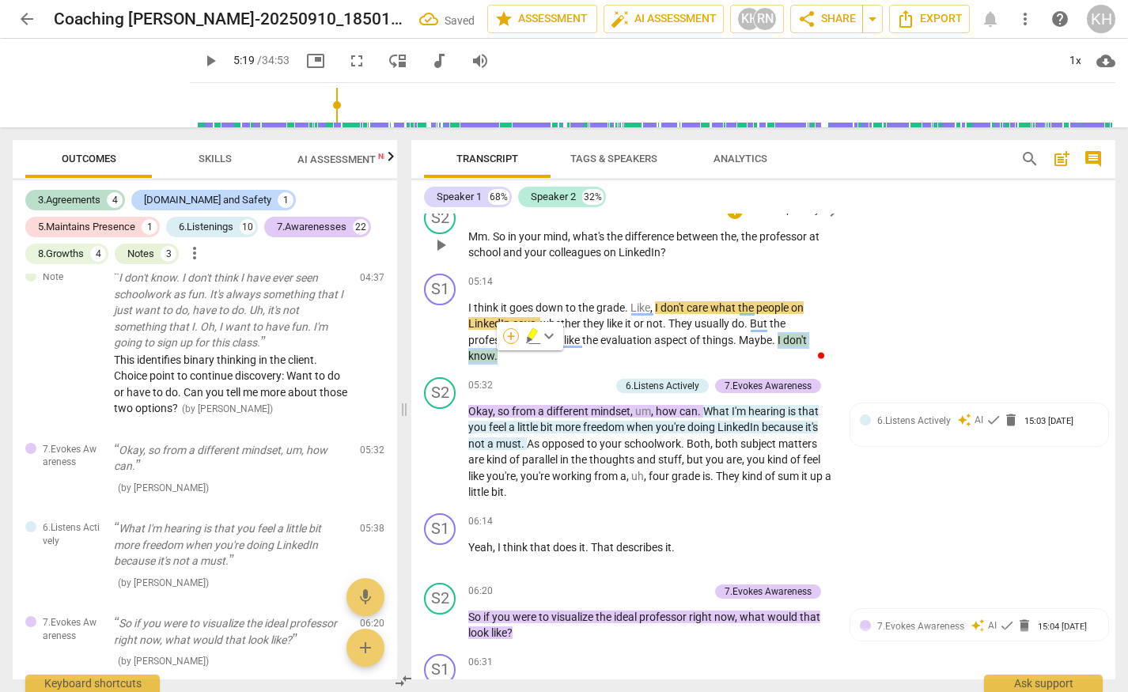
click at [507, 339] on div "+" at bounding box center [511, 336] width 16 height 16
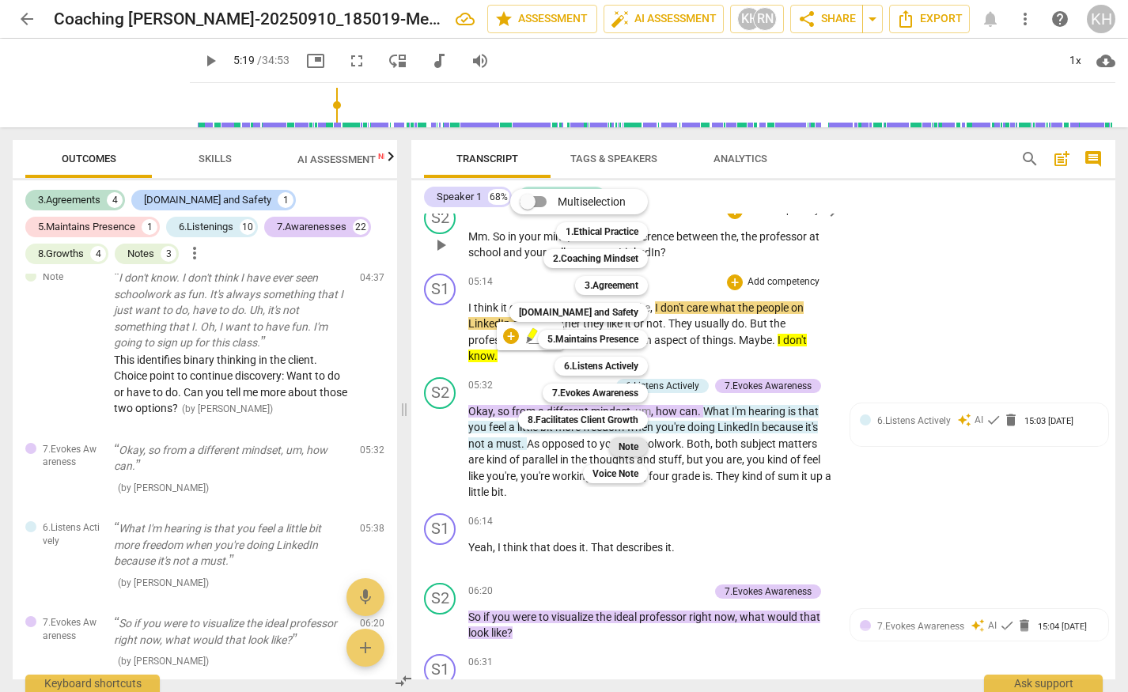
click at [625, 444] on b "Note" at bounding box center [628, 446] width 20 height 19
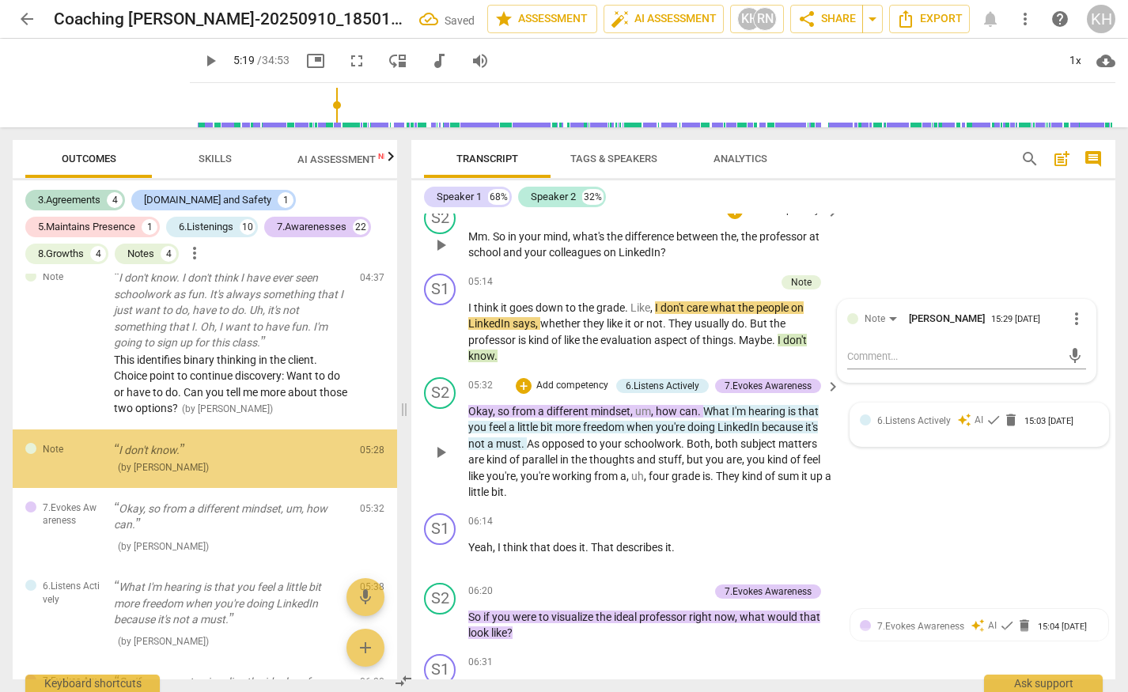
scroll to position [758, 0]
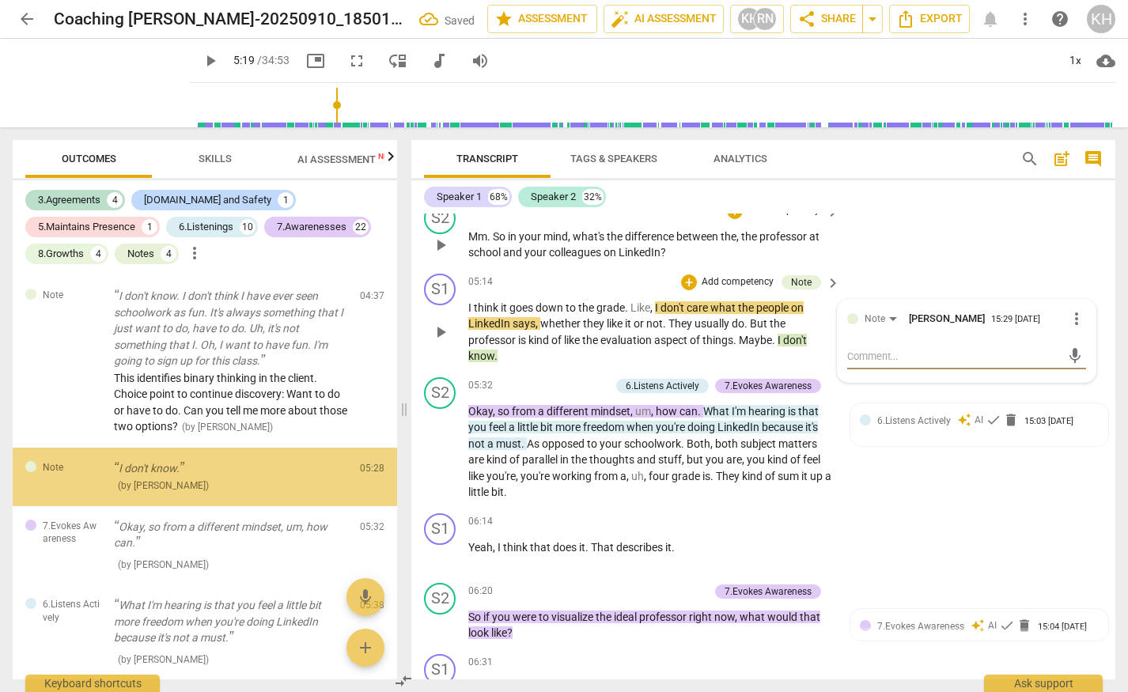
click at [872, 357] on textarea at bounding box center [954, 356] width 214 height 15
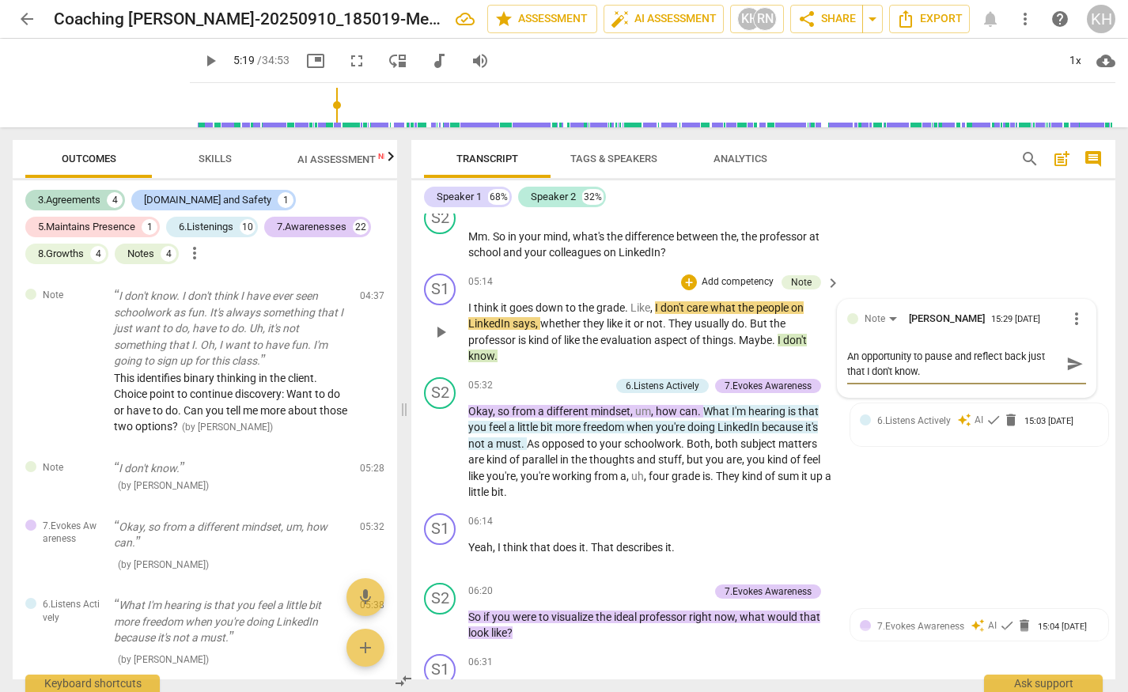
click at [952, 357] on textarea "An opportunity to pause and reflect back just that I don't know." at bounding box center [954, 364] width 214 height 30
click at [949, 371] on textarea "An opportunity to pause and reflect back just that I don't know." at bounding box center [954, 364] width 214 height 30
click at [924, 371] on textarea "An opportunity to pause and reflect back just that I don't know. "Do you think …" at bounding box center [954, 371] width 214 height 45
drag, startPoint x: 845, startPoint y: 388, endPoint x: 942, endPoint y: 387, distance: 97.3
click at [942, 387] on textarea "An opportunity to pause and reflect back just that I don't know. "Do you think …" at bounding box center [954, 371] width 214 height 45
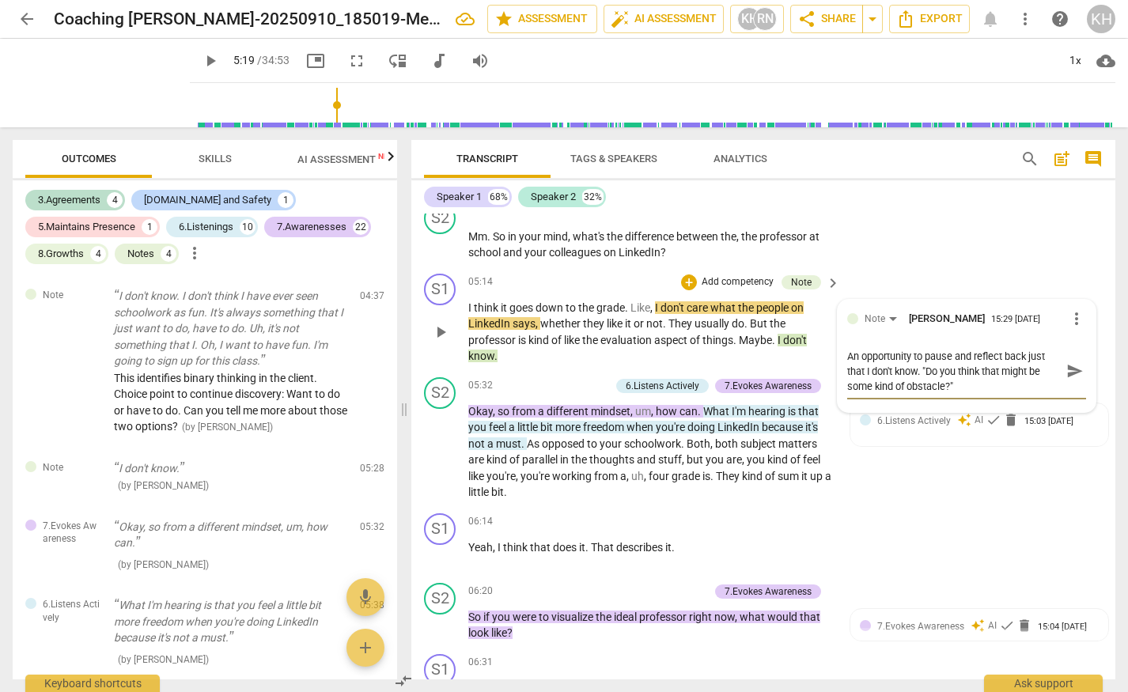
drag, startPoint x: 926, startPoint y: 372, endPoint x: 945, endPoint y: 380, distance: 20.6
click at [945, 380] on textarea "An opportunity to pause and reflect back just that I don't know. "Do you think …" at bounding box center [954, 371] width 214 height 45
click at [960, 357] on textarea "An opportunity to pause and reflect back just that I don't know. "What makes?"" at bounding box center [954, 364] width 214 height 30
drag, startPoint x: 975, startPoint y: 358, endPoint x: 1003, endPoint y: 369, distance: 30.5
click at [1003, 369] on textarea "An opportunity to pause and reflect back just that I don't know. "What makes?"" at bounding box center [954, 364] width 214 height 30
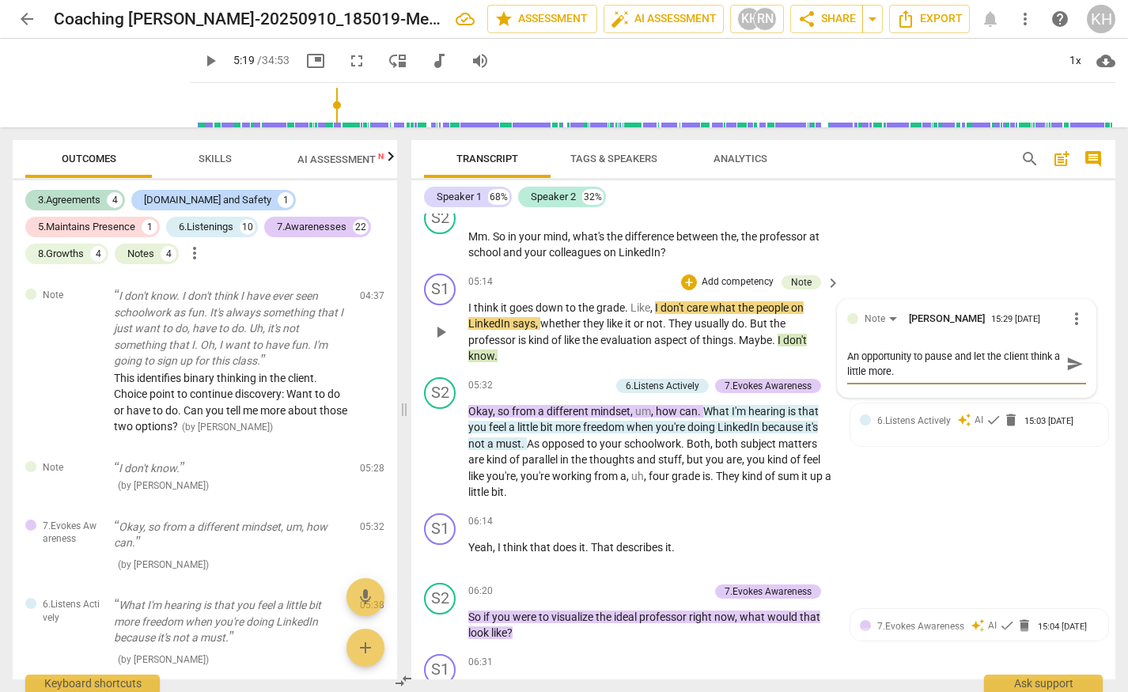
type textarea "An opportunity to pause and let the client think a little more."
click at [1068, 367] on span "send" at bounding box center [1074, 363] width 17 height 17
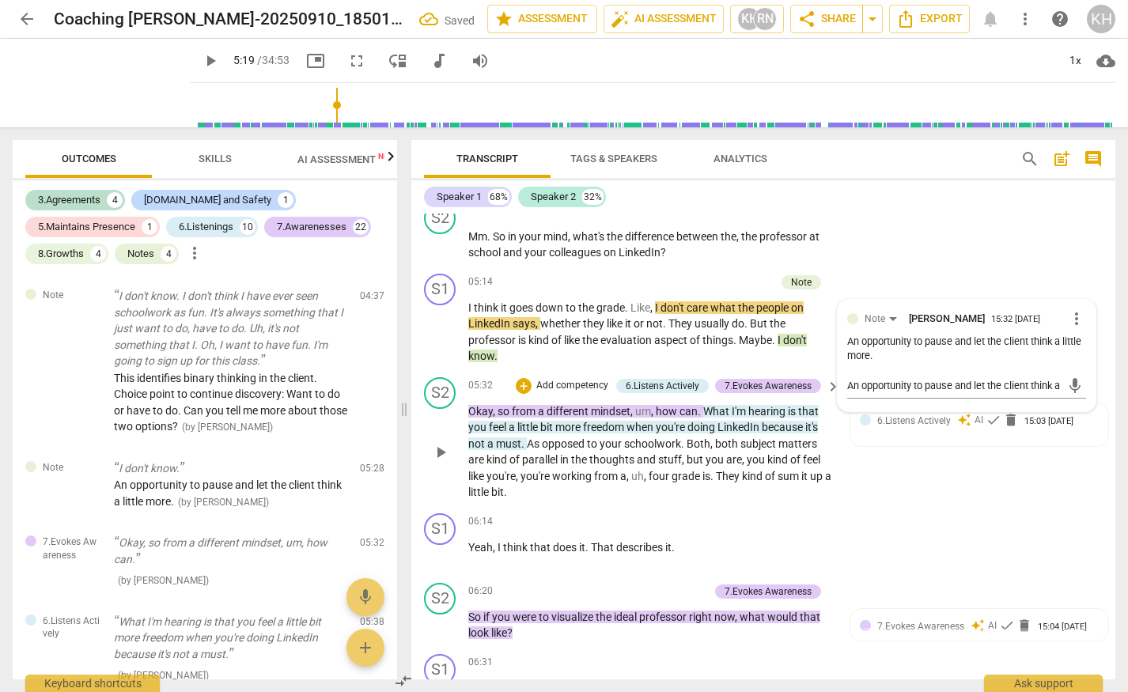
click at [740, 466] on span "are" at bounding box center [734, 459] width 16 height 13
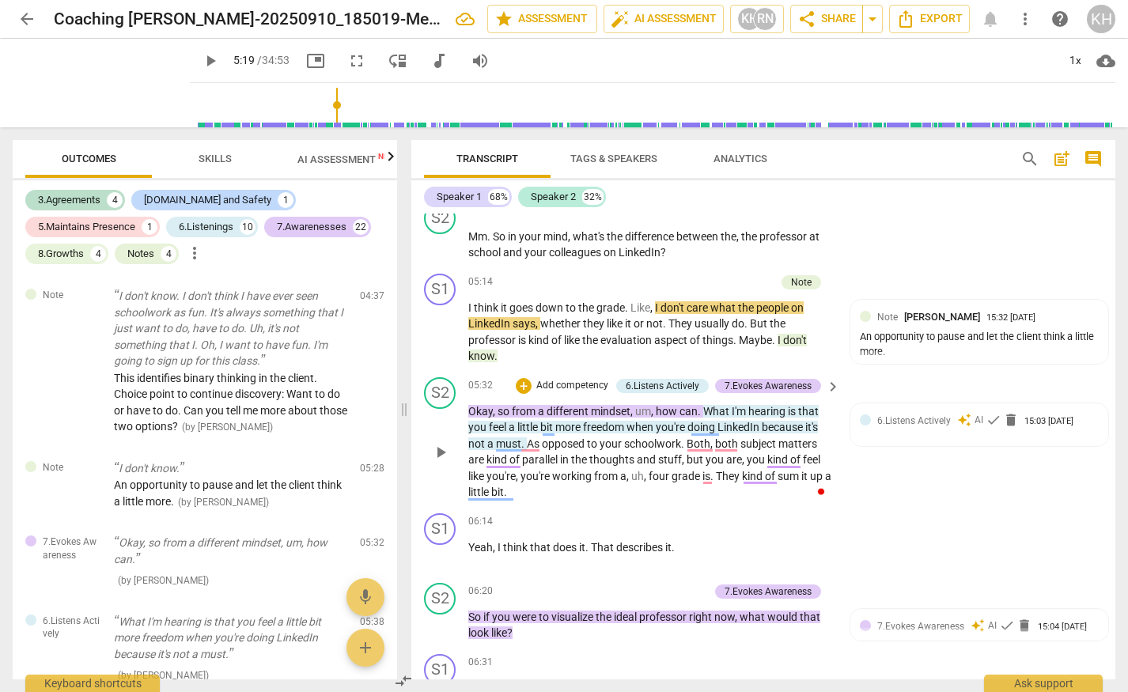
click at [735, 413] on span "I'm" at bounding box center [739, 411] width 17 height 13
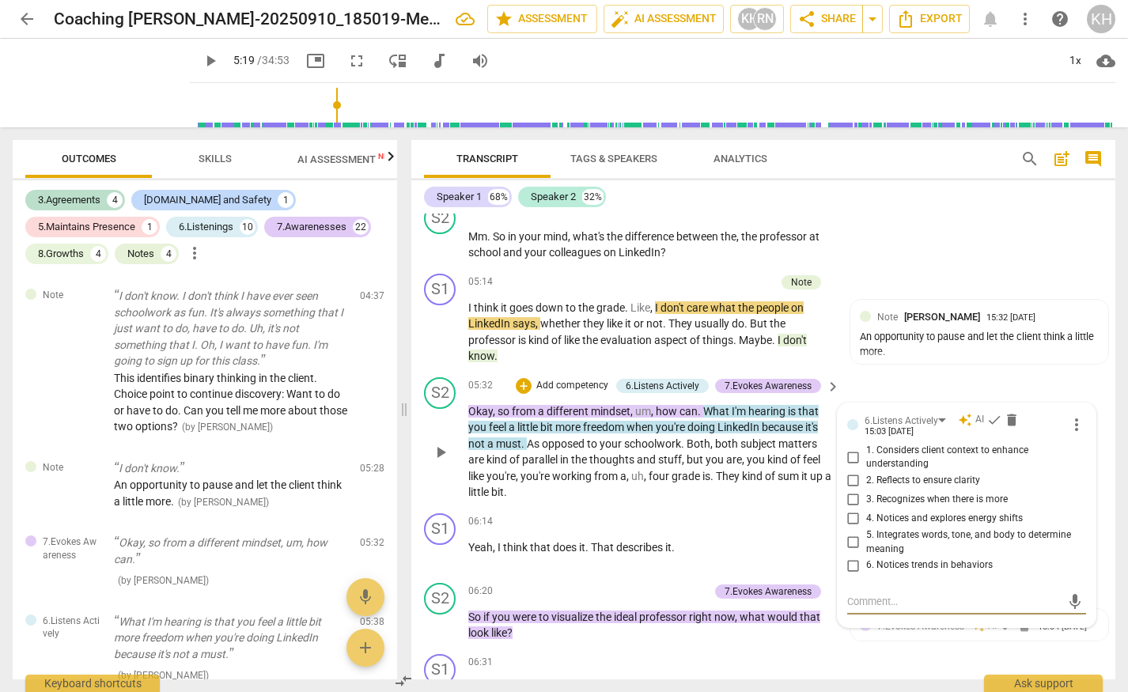
click at [849, 483] on input "2. Reflects to ensure clarity" at bounding box center [853, 480] width 25 height 19
checkbox input "true"
click at [991, 421] on span "check" at bounding box center [994, 420] width 16 height 16
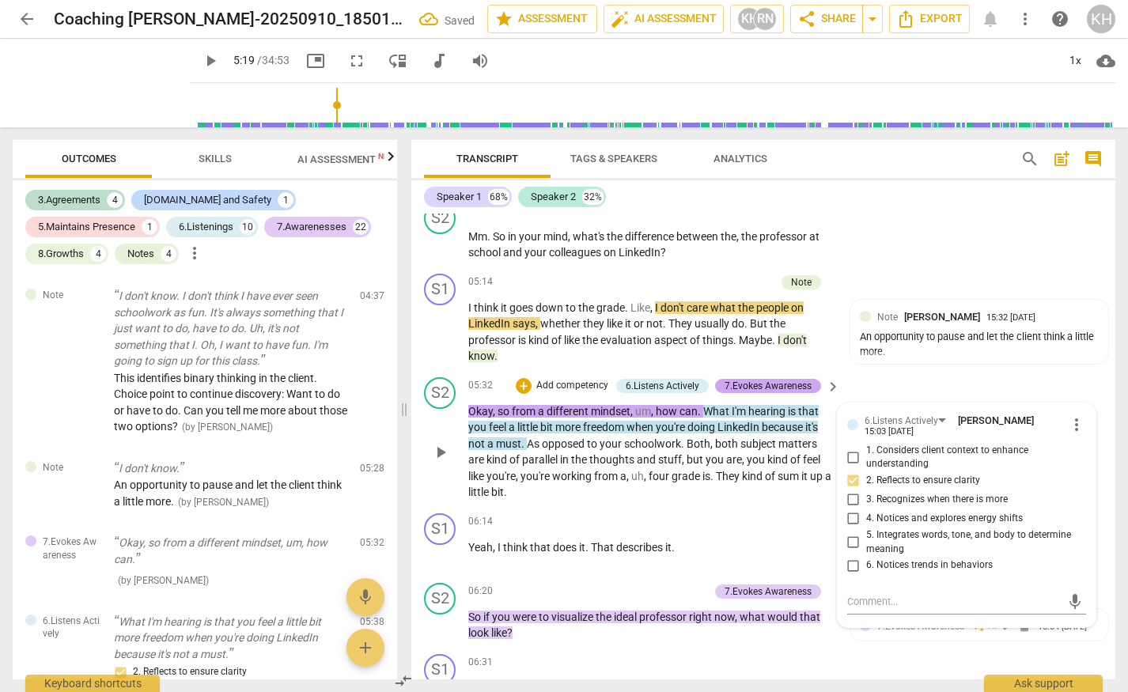
click at [788, 386] on div "7.Evokes Awareness" at bounding box center [767, 386] width 87 height 14
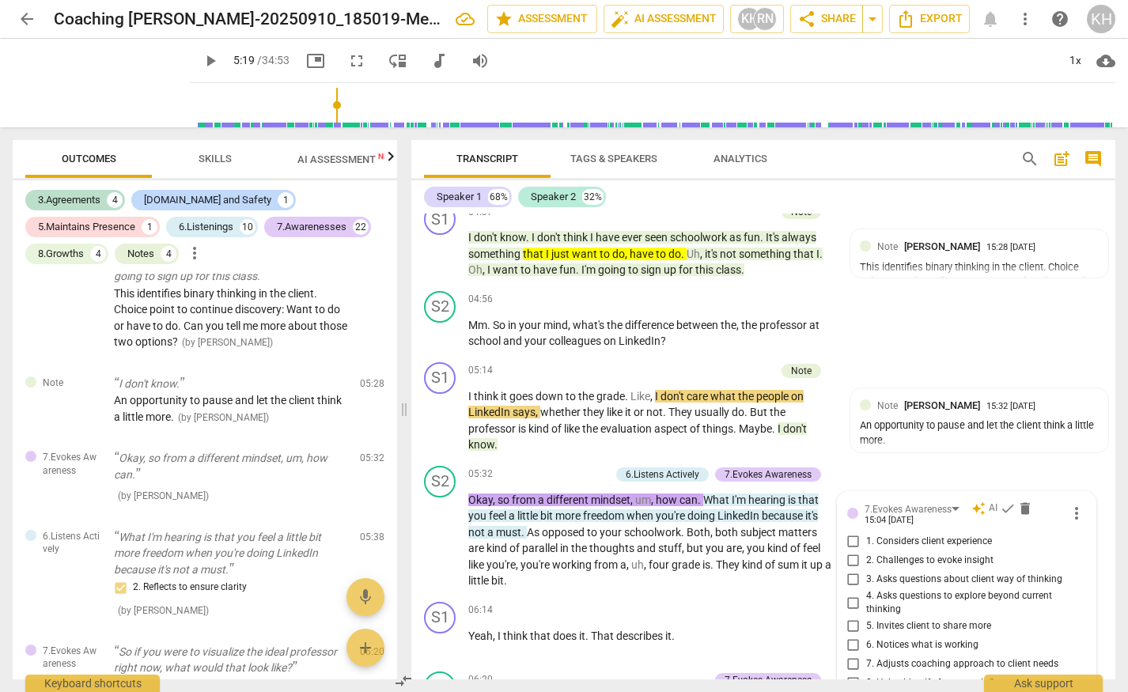
scroll to position [1455, 0]
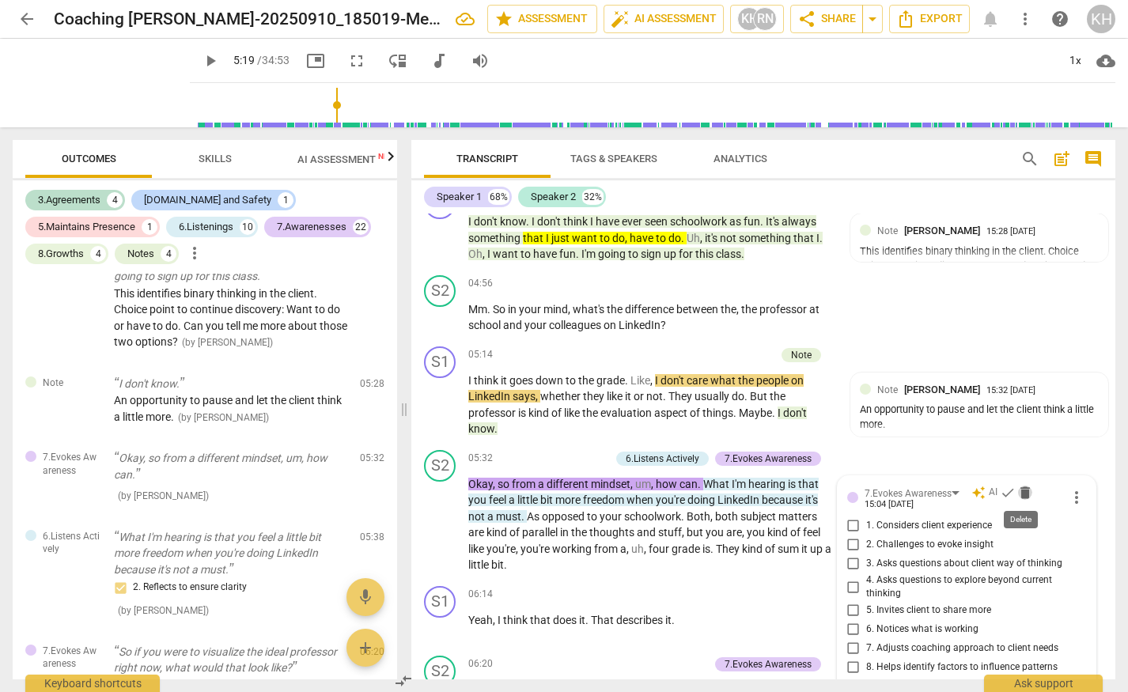
click at [1019, 494] on span "delete" at bounding box center [1025, 493] width 16 height 16
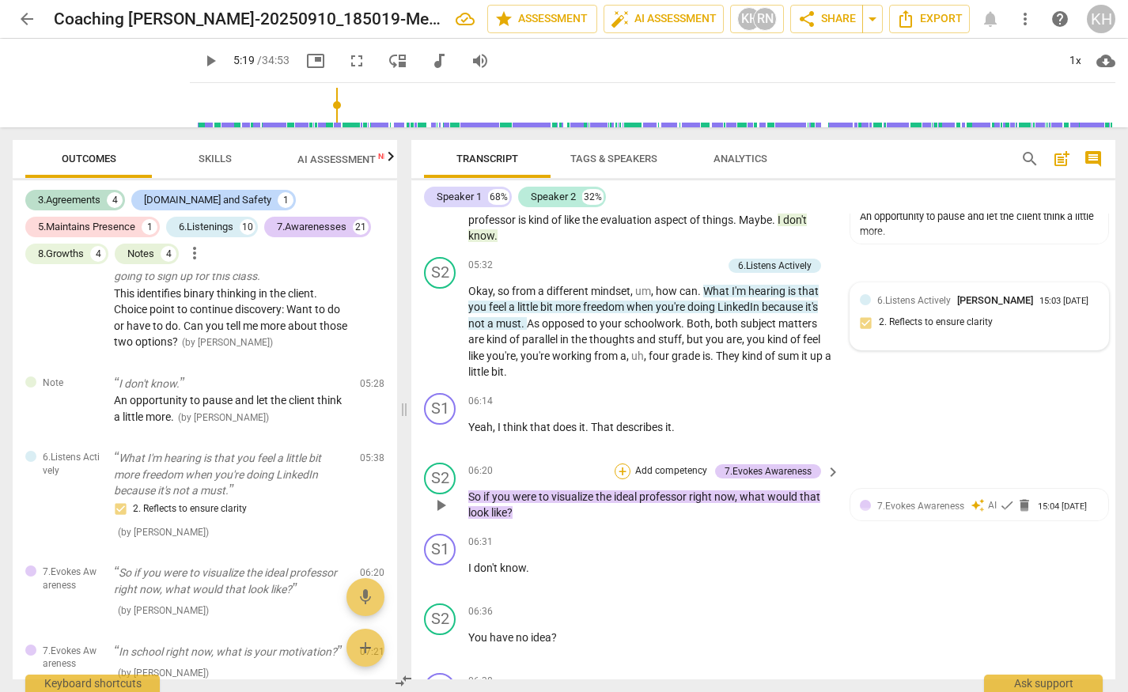
scroll to position [1623, 0]
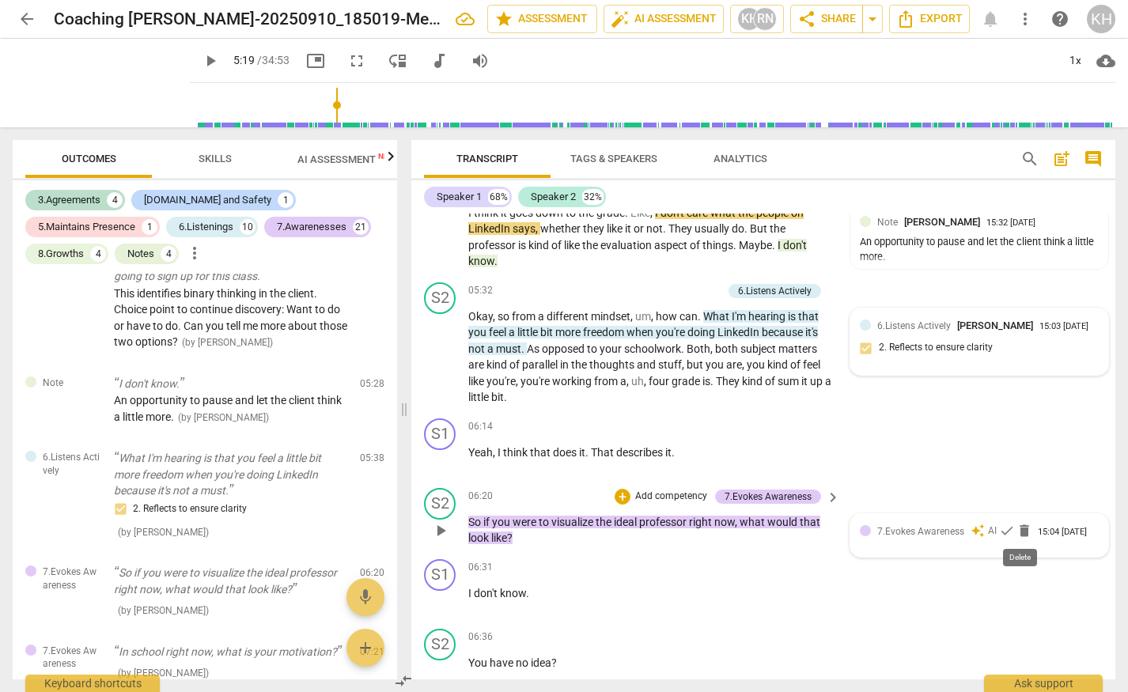
click at [1020, 533] on span "delete" at bounding box center [1024, 531] width 16 height 16
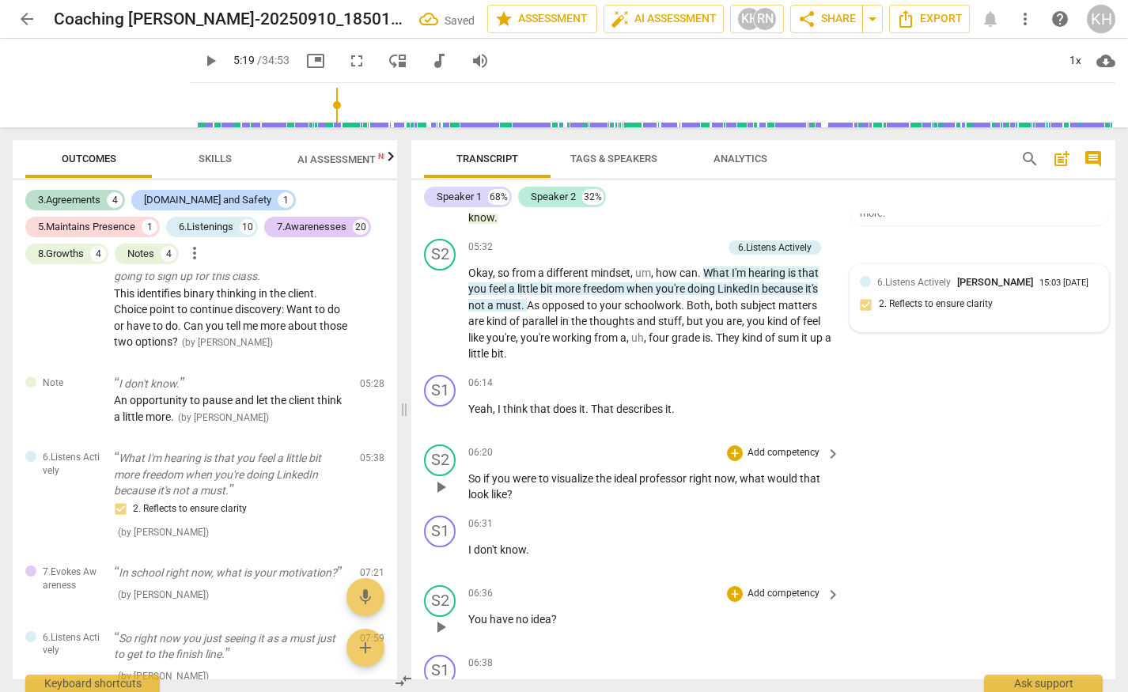
scroll to position [1643, 0]
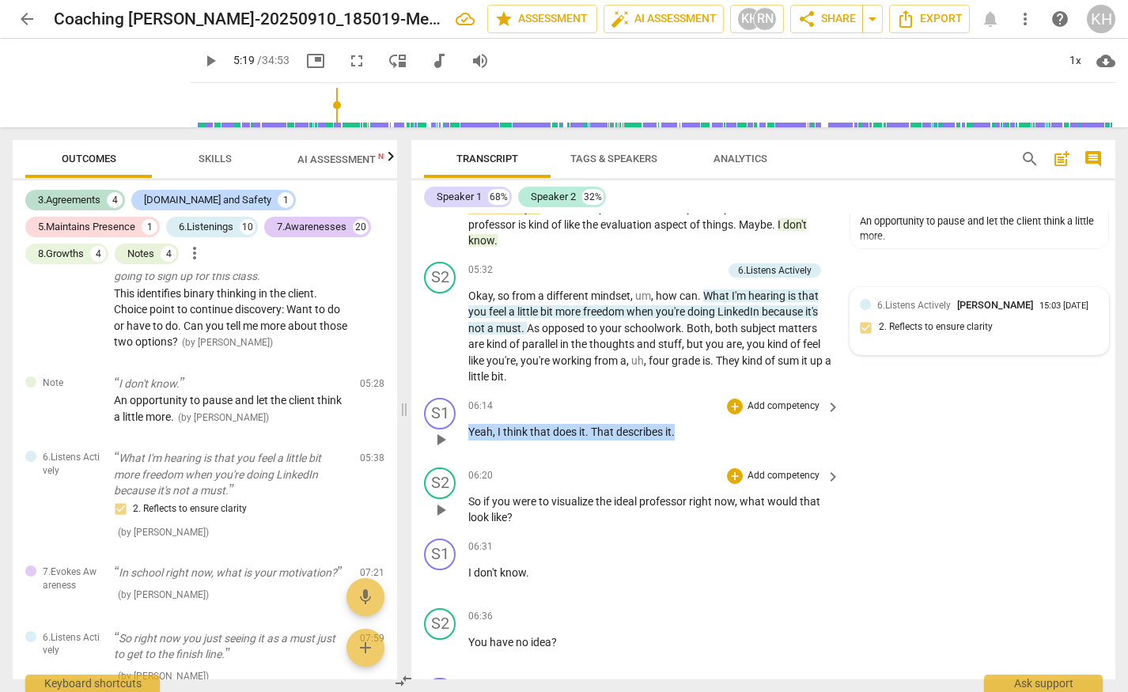
drag, startPoint x: 676, startPoint y: 433, endPoint x: 470, endPoint y: 423, distance: 206.6
click at [470, 424] on p "Yeah , I think that does it . That describes it ." at bounding box center [650, 432] width 364 height 17
click at [712, 414] on icon "button" at bounding box center [713, 411] width 16 height 19
click at [735, 408] on div "+" at bounding box center [735, 407] width 16 height 16
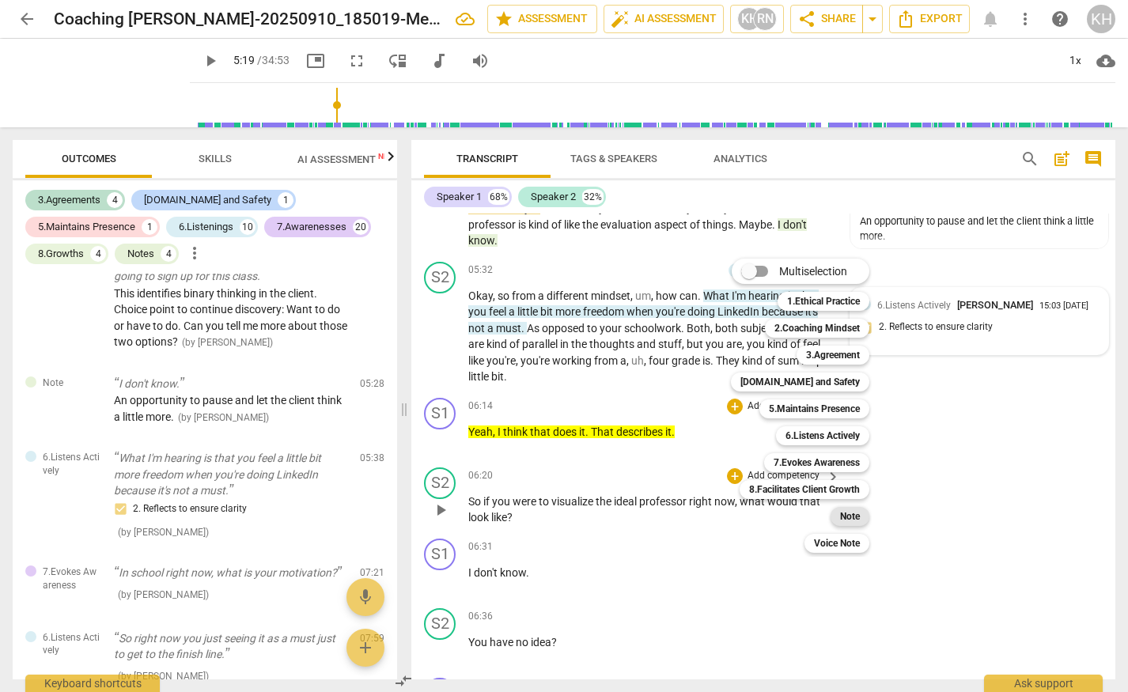
click at [847, 516] on b "Note" at bounding box center [850, 516] width 20 height 19
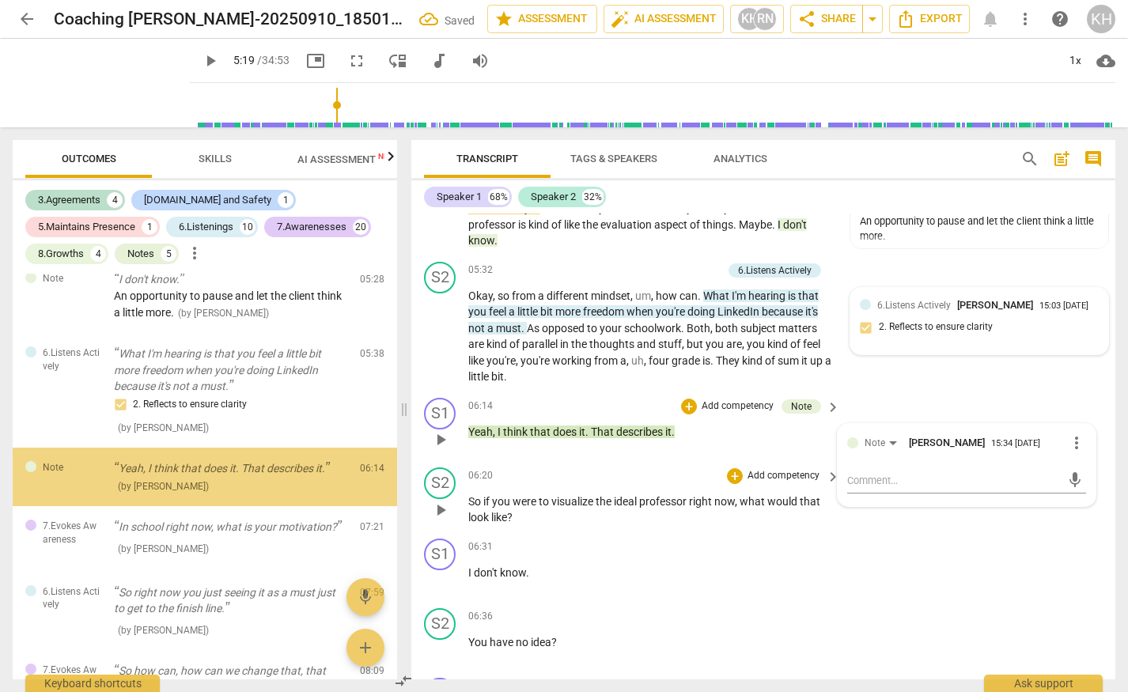
scroll to position [947, 0]
click at [864, 480] on textarea at bounding box center [954, 480] width 214 height 15
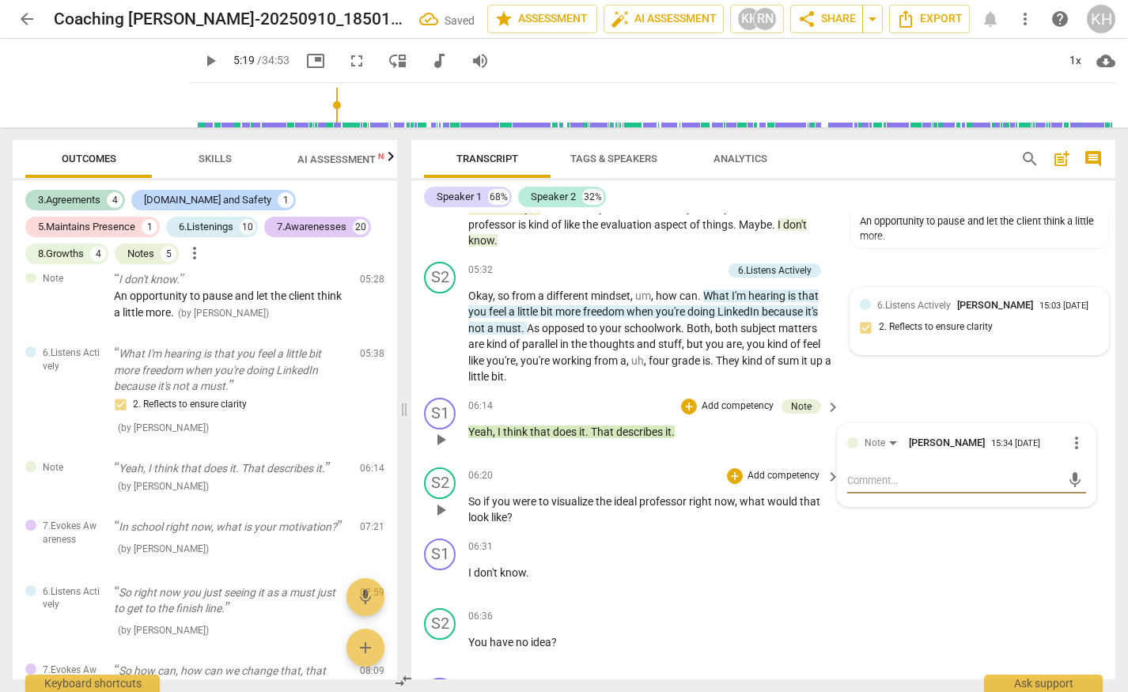
type textarea "C"
type textarea "Ch"
type textarea "Cho"
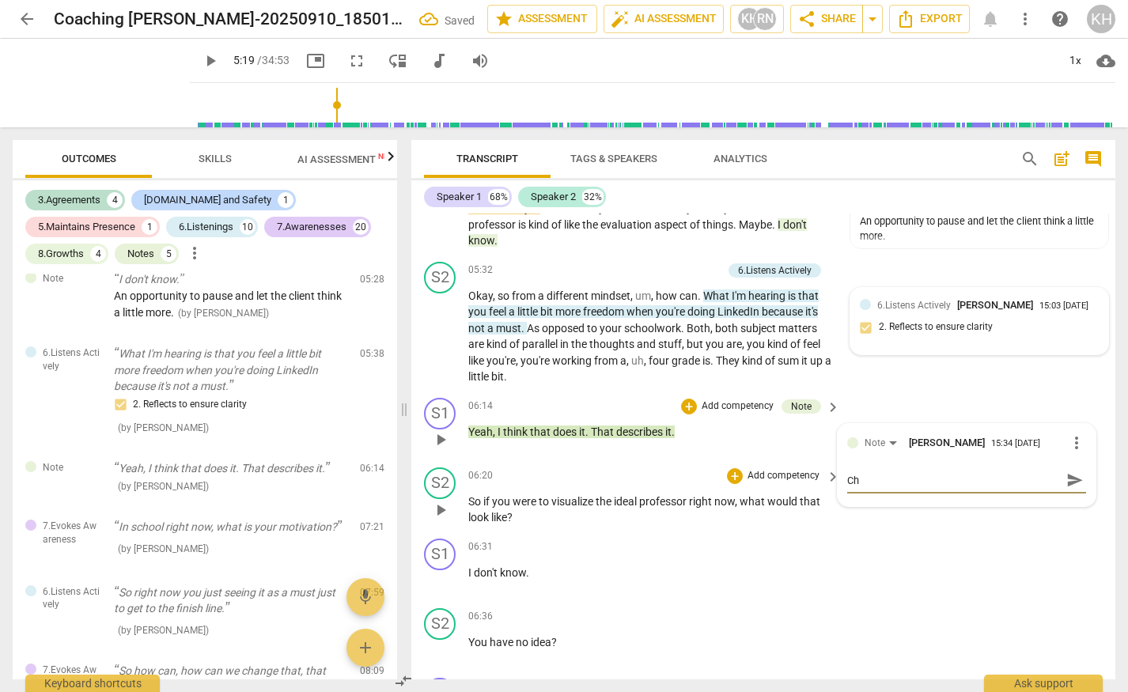
type textarea "Cho"
type textarea "[PERSON_NAME]"
type textarea "Choic"
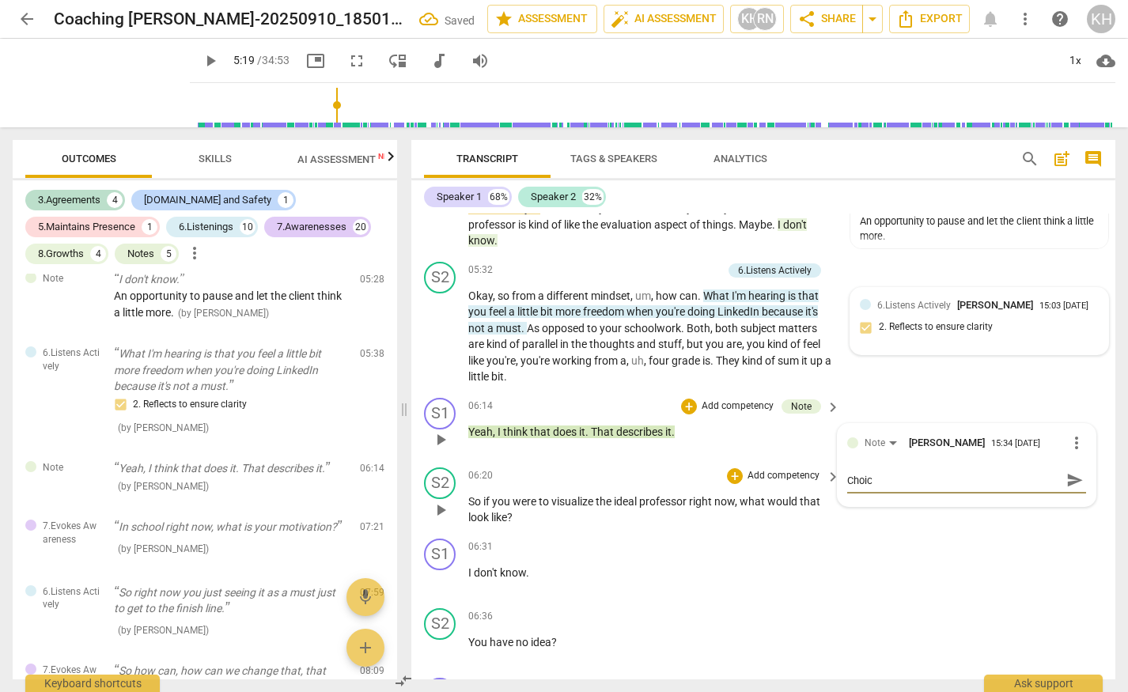
type textarea "Choice"
type textarea "Choice P"
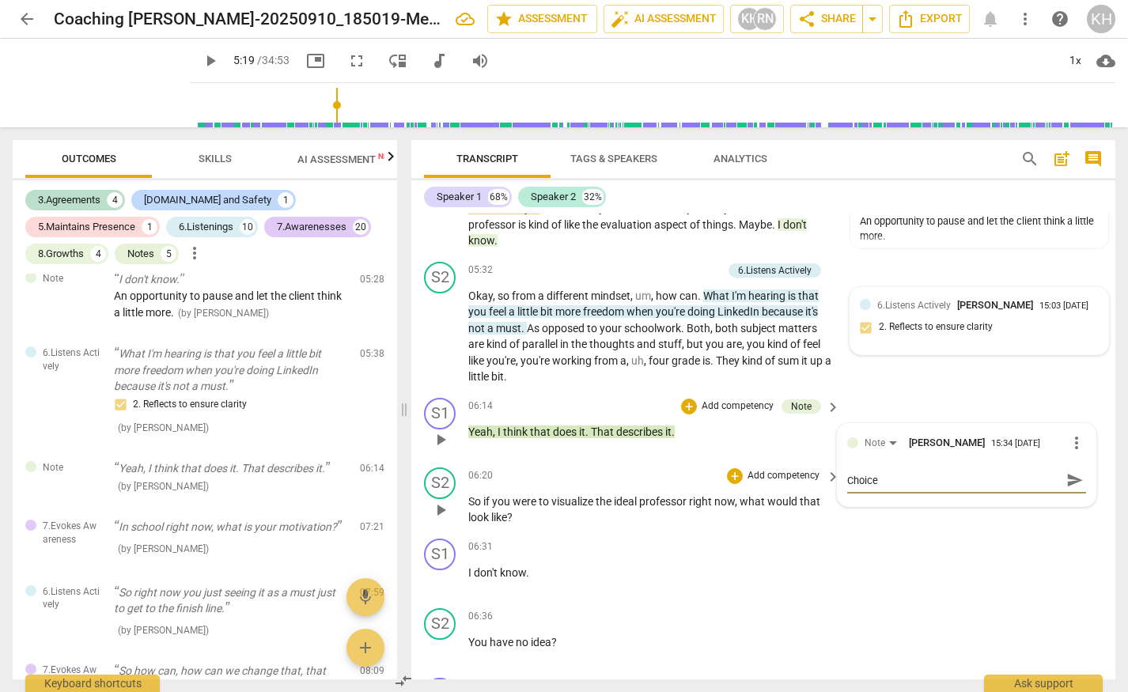
type textarea "Choice P"
type textarea "Choice Po"
type textarea "Choice Poi"
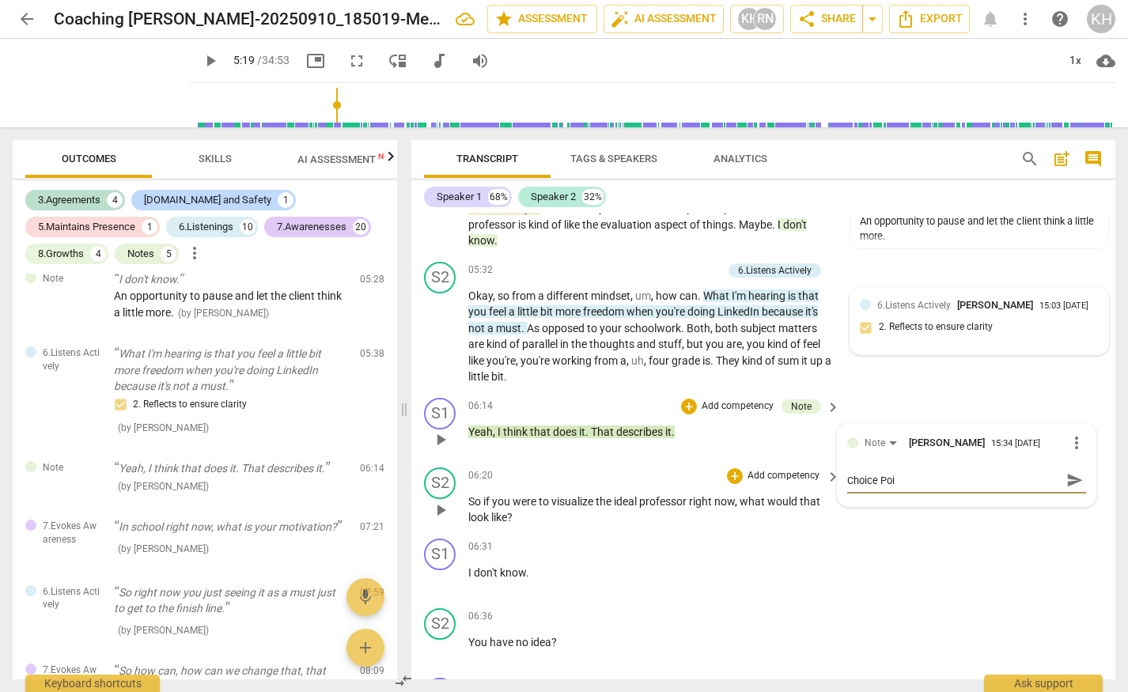
type textarea "Choice Poin"
type textarea "Choice Point"
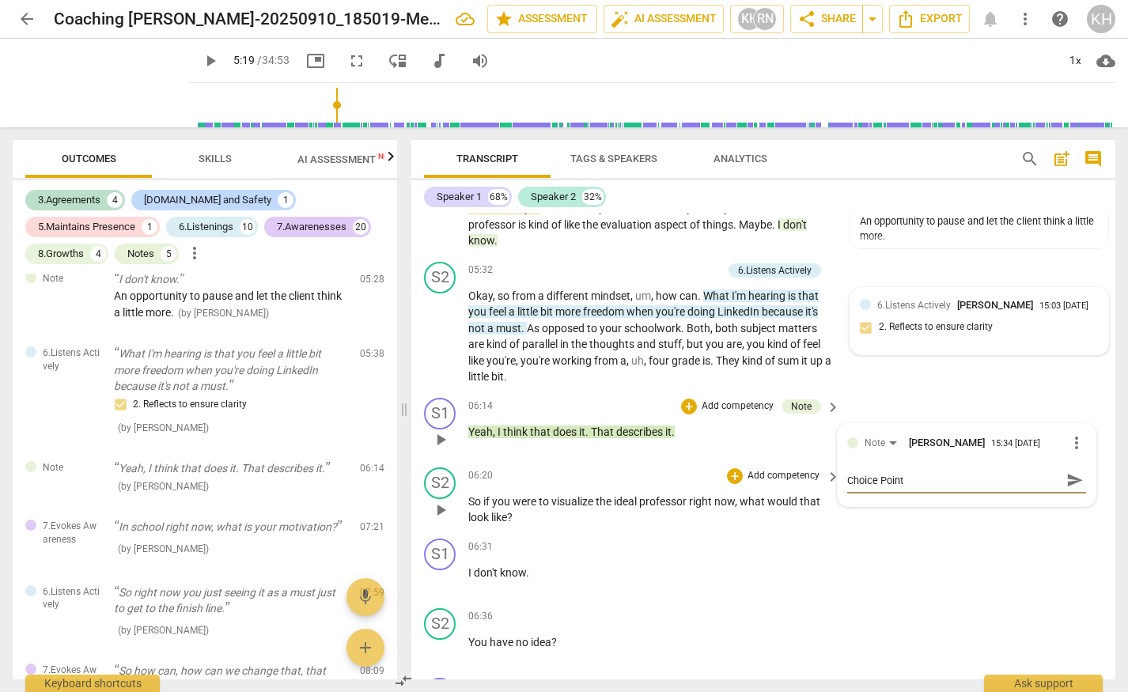
type textarea "Choice Point"
type textarea "Choice Point t"
type textarea "Choice Point to"
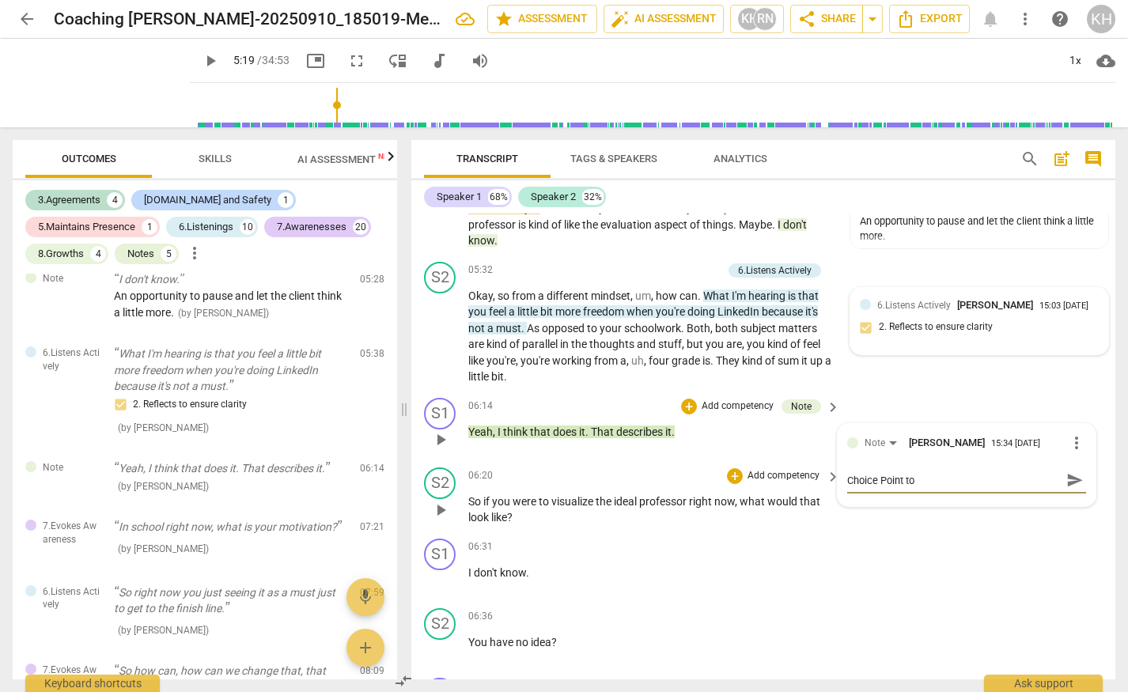
type textarea "Choice Point to"
type textarea "Choice Point to b"
type textarea "Choice Point to be"
type textarea "Choice Point to b"
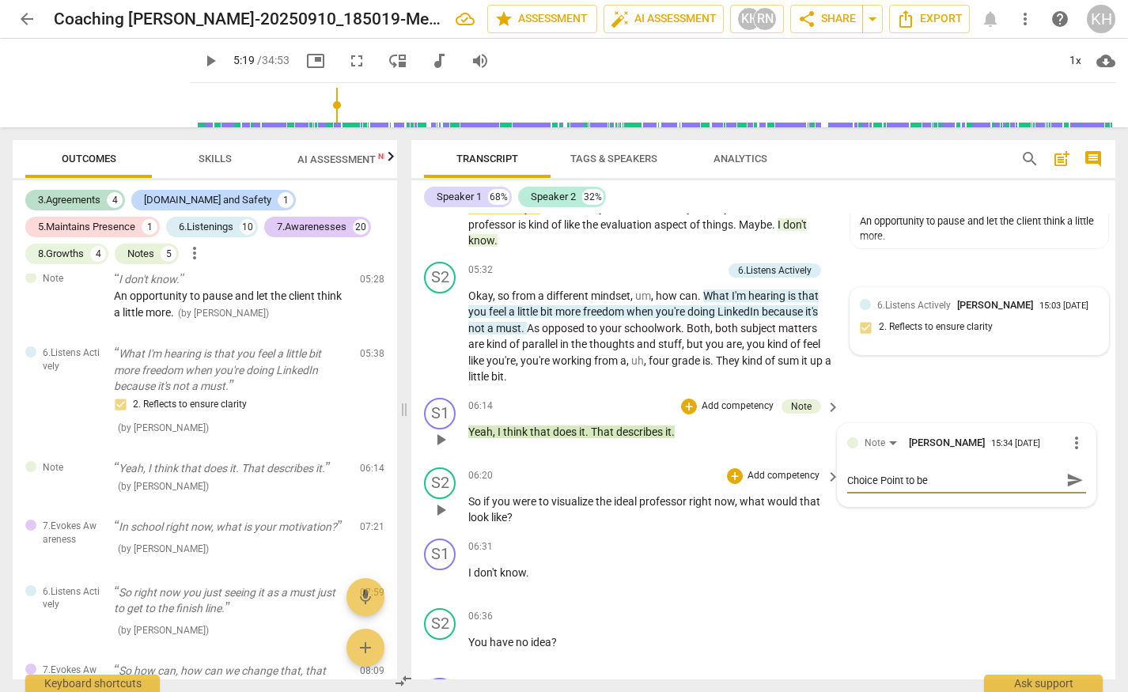
type textarea "Choice Point to b"
type textarea "Choice Point to"
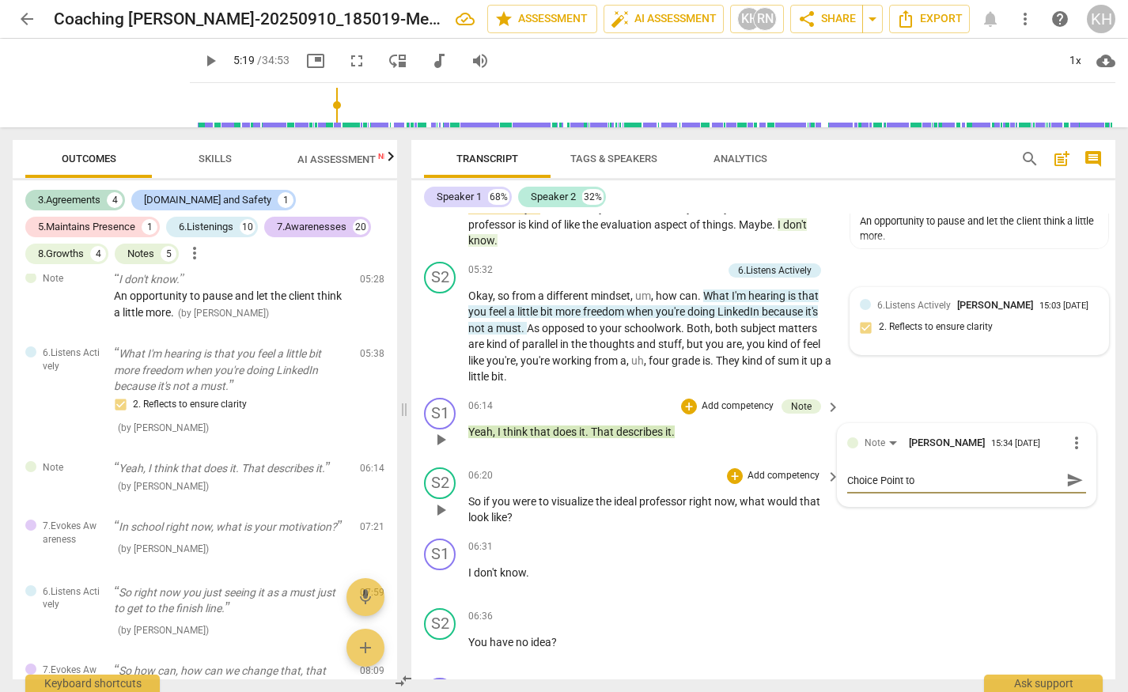
type textarea "Choice Point t"
type textarea "Choice Point"
type textarea "Choice Point f"
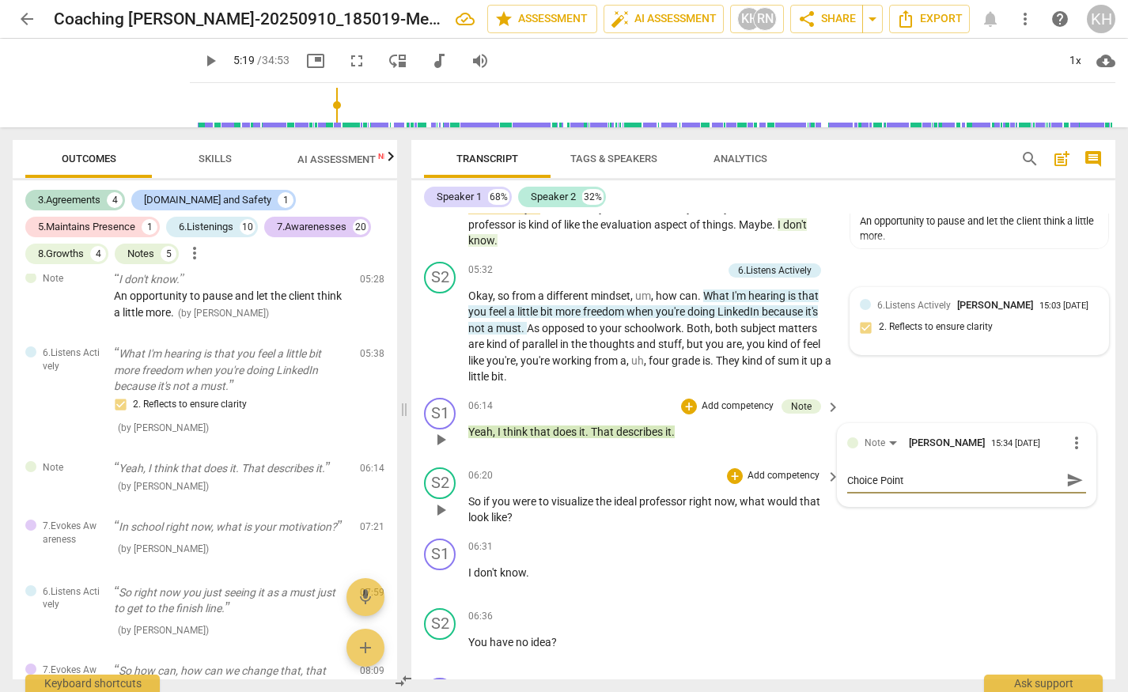
type textarea "Choice Point f"
type textarea "Choice Point fo"
type textarea "Choice Point for"
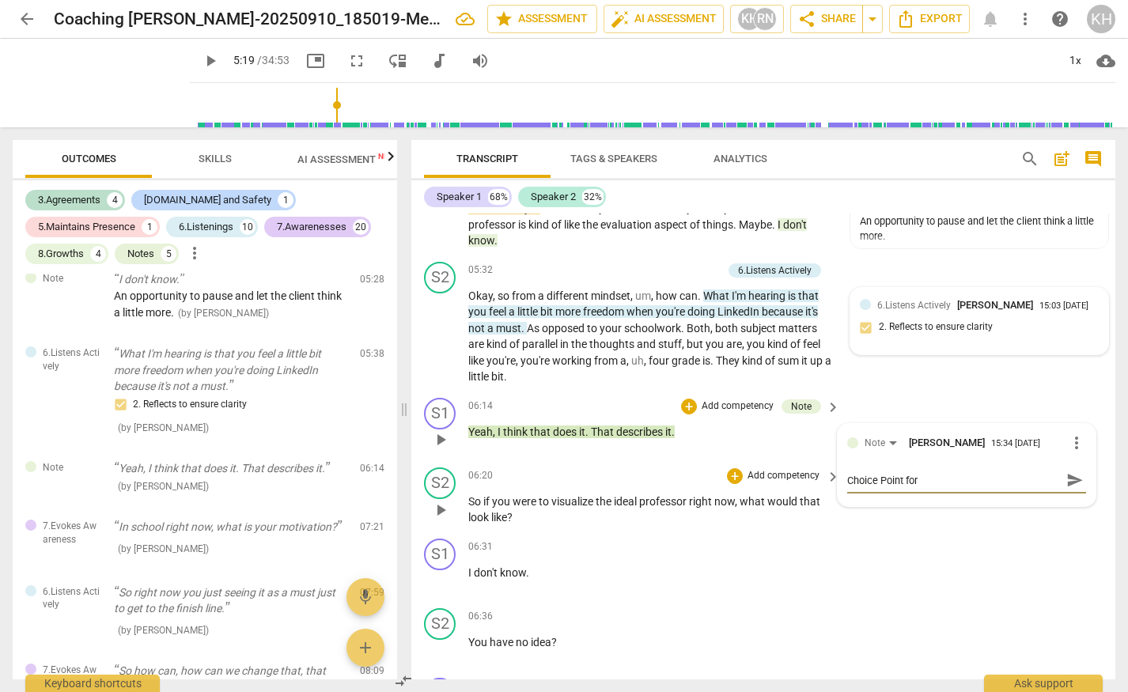
type textarea "Choice Point for e"
type textarea "Choice Point for ev"
type textarea "Choice Point for evo"
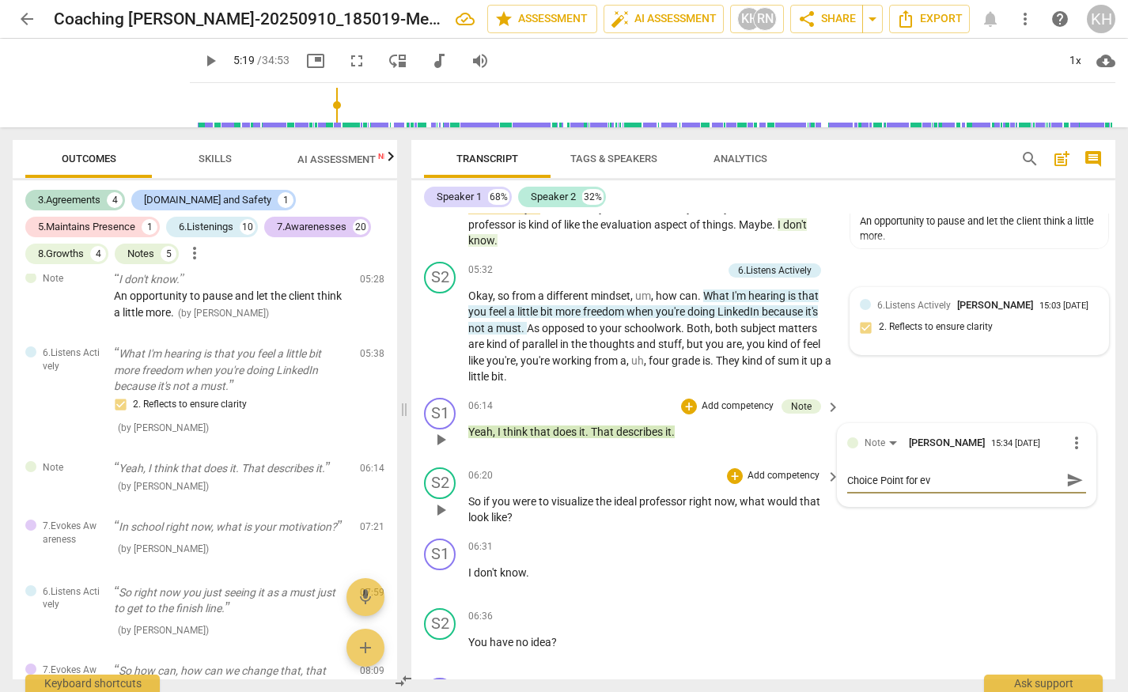
type textarea "Choice Point for evo"
type textarea "Choice Point for evok"
type textarea "Choice Point for evoki"
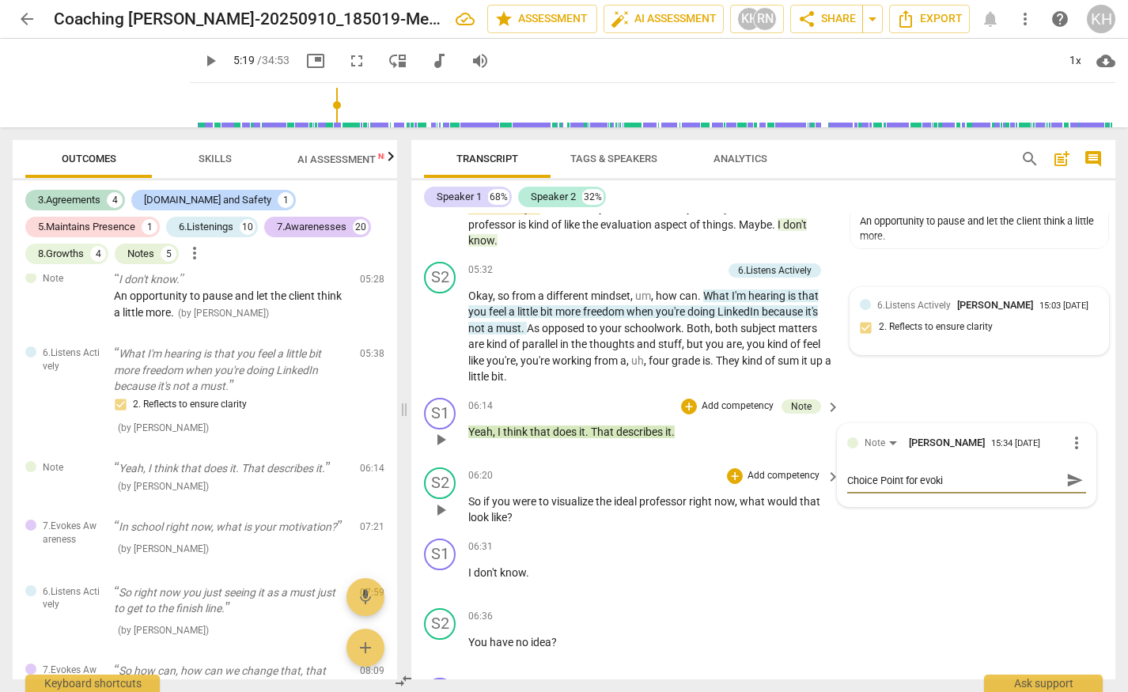
type textarea "Choice Point for evokin"
type textarea "Choice Point for evoking"
type textarea "Choice Point for evoking a"
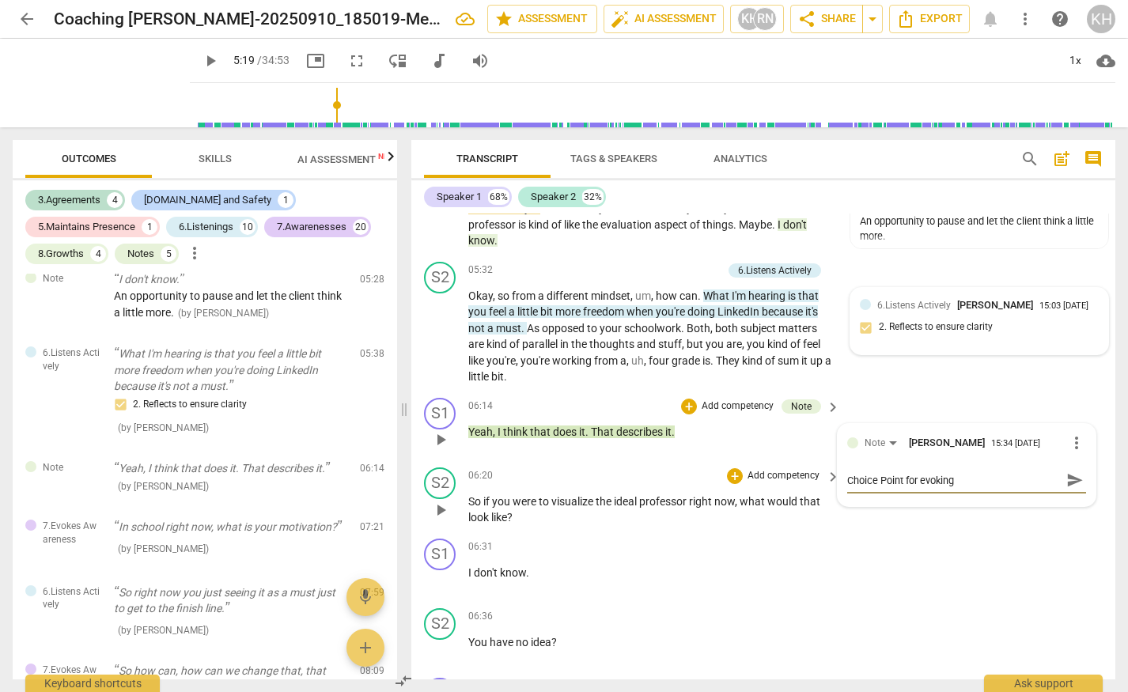
type textarea "Choice Point for evoking a"
type textarea "Choice Point for evoking aw"
type textarea "Choice Point for evoking awa"
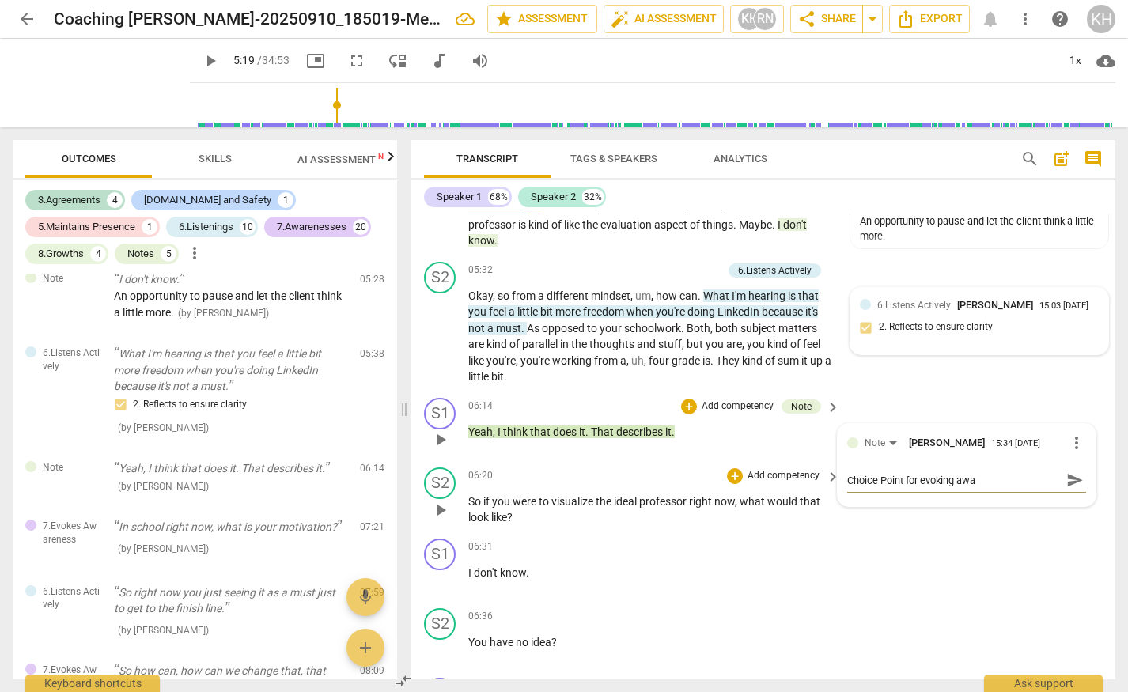
type textarea "Choice Point for evoking awar"
type textarea "Choice Point for evoking aware"
type textarea "Choice Point for evoking awaren"
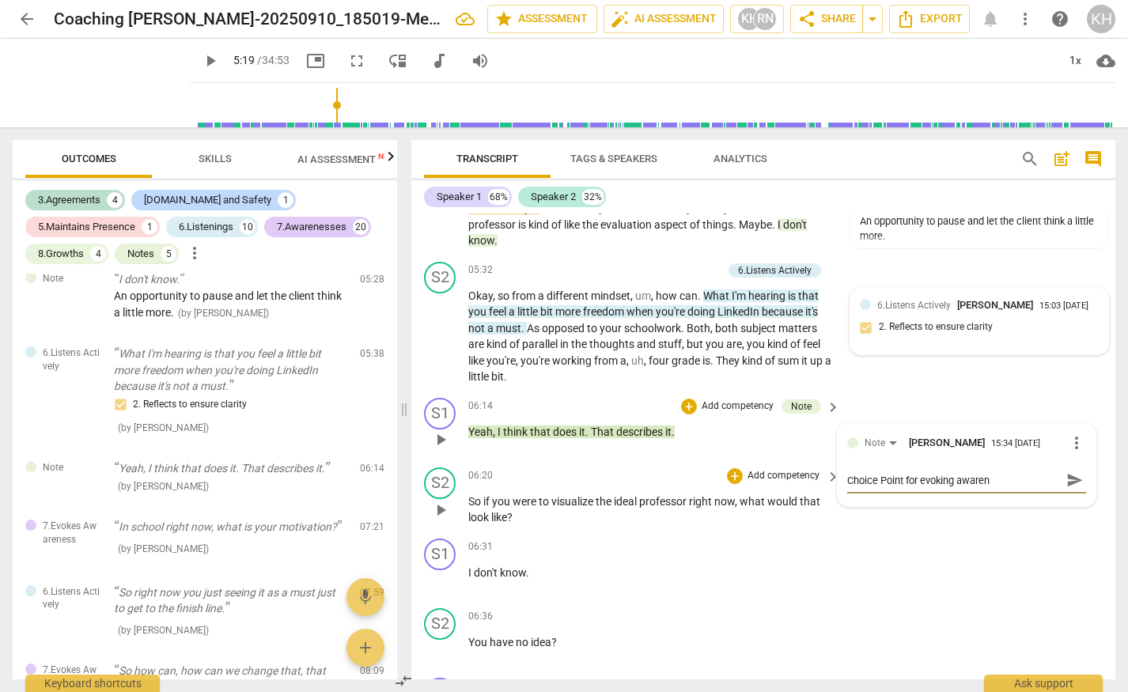
type textarea "Choice Point for evoking awarene"
type textarea "Choice Point for evoking awarenes"
type textarea "Choice Point for evoking awareness"
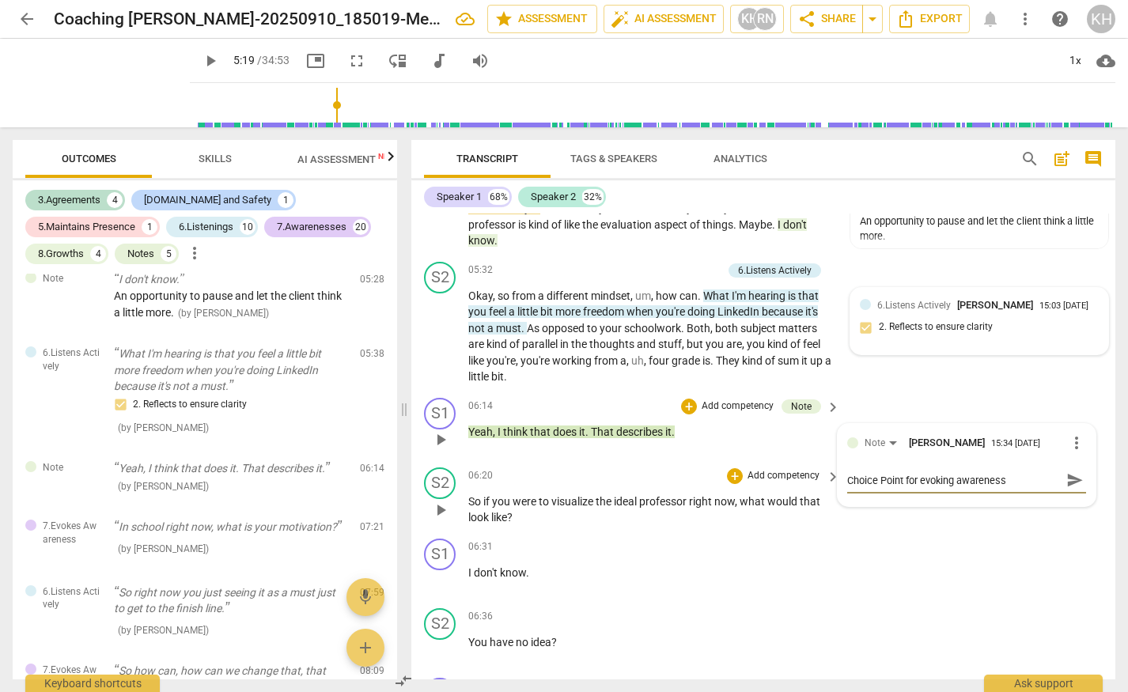
type textarea "Choice Point for evoking awareness."
type textarea "Choice Point for evoking awareness. W"
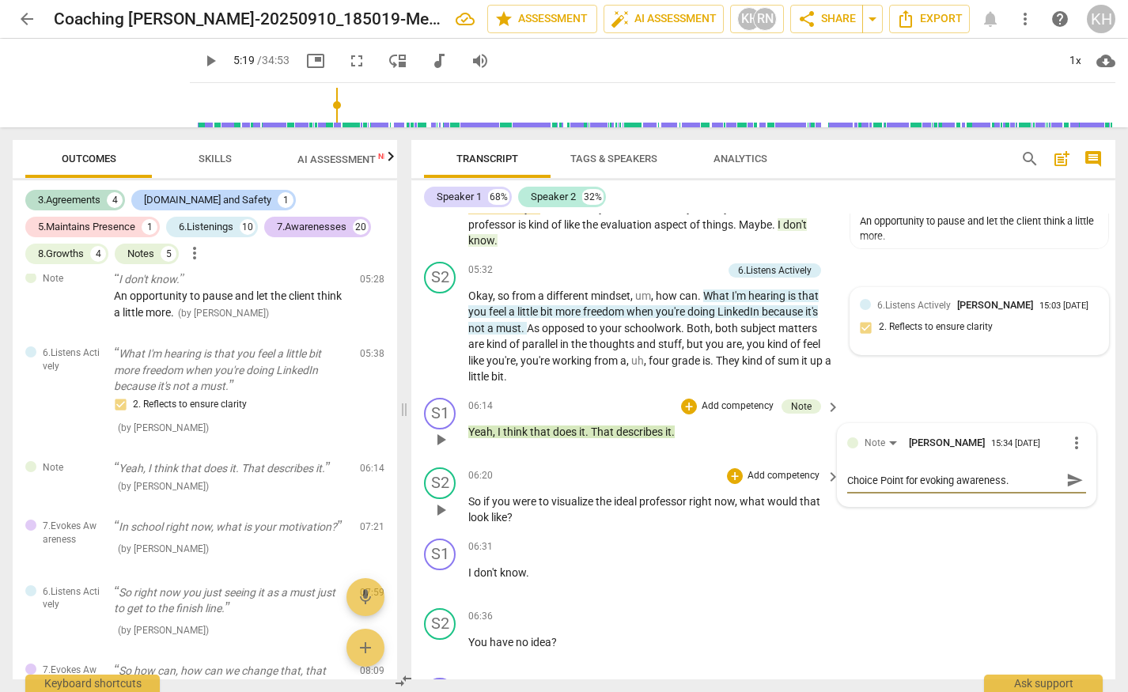
type textarea "Choice Point for evoking awareness. W"
type textarea "Choice Point for evoking awareness. Wh"
type textarea "Choice Point for evoking awareness. Whe"
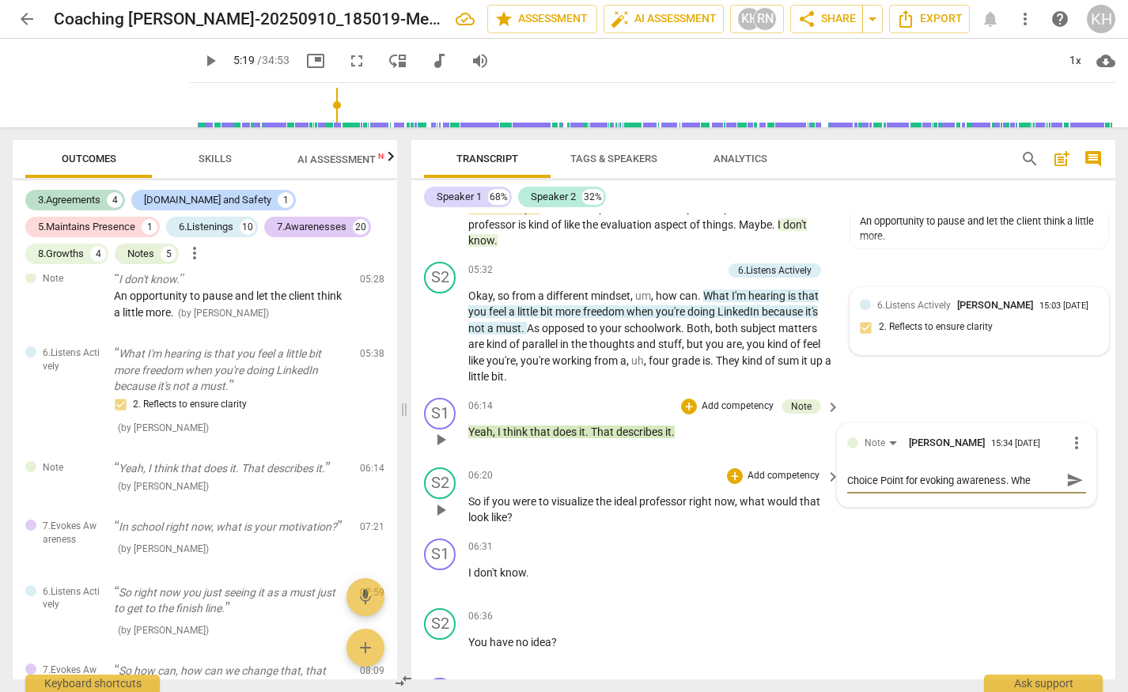
type textarea "Choice Point for evoking awareness. When"
type textarea "Choice Point for evoking awareness. When y"
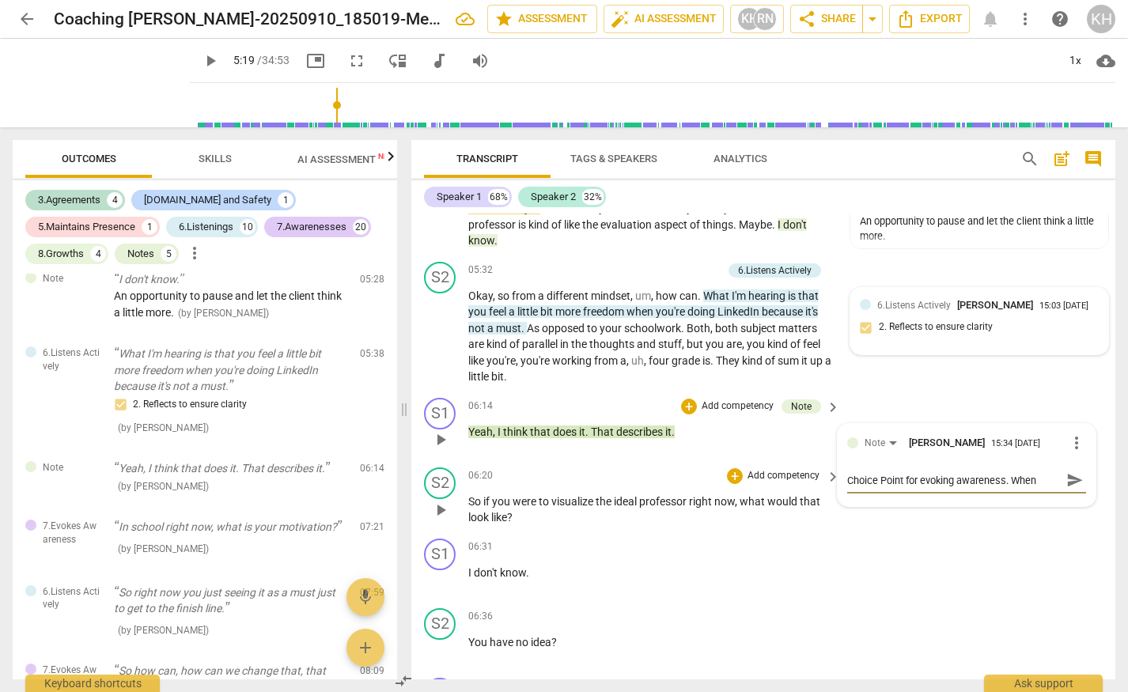
type textarea "Choice Point for evoking awareness. When y"
type textarea "Choice Point for evoking awareness. When yo"
type textarea "Choice Point for evoking awareness. When you"
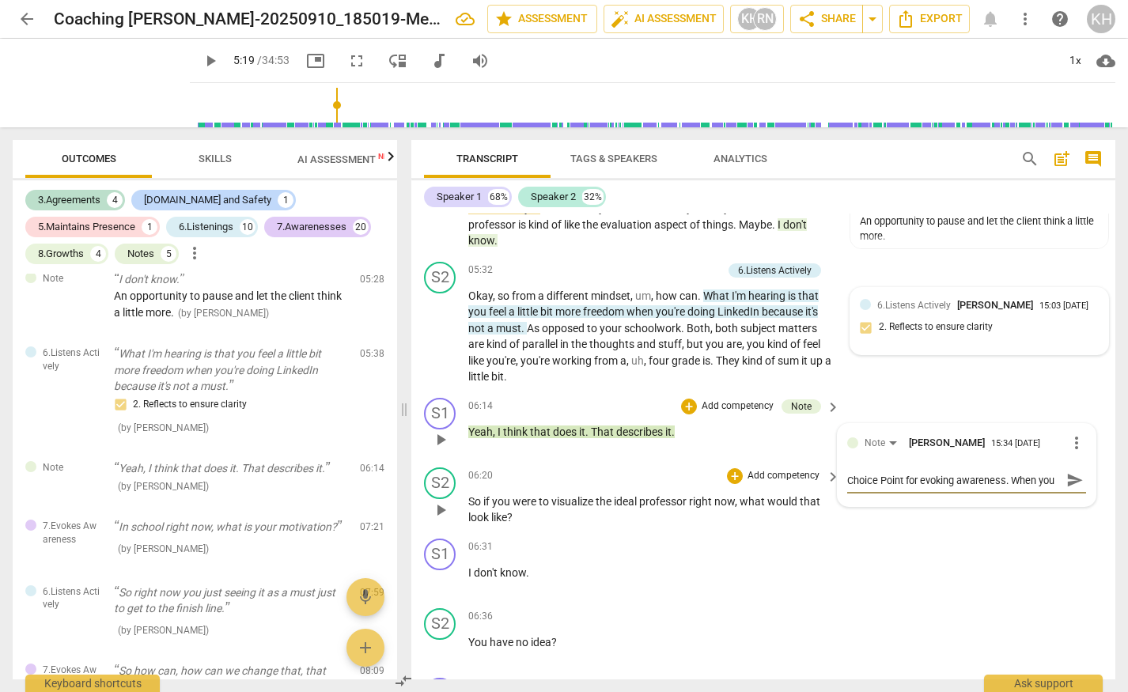
type textarea "Choice Point for evoking awareness. When you"
type textarea "Choice Point for evoking awareness. When you h"
type textarea "Choice Point for evoking awareness. When you he"
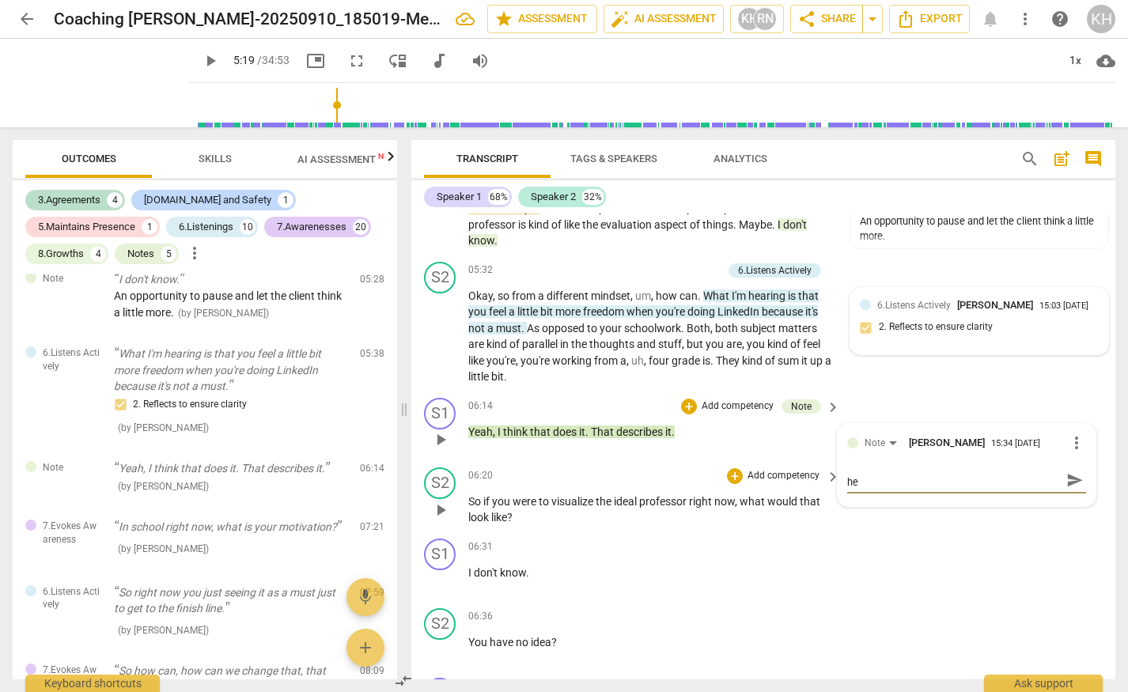
type textarea "Choice Point for evoking awareness. When you hea"
type textarea "Choice Point for evoking awareness. When you hear"
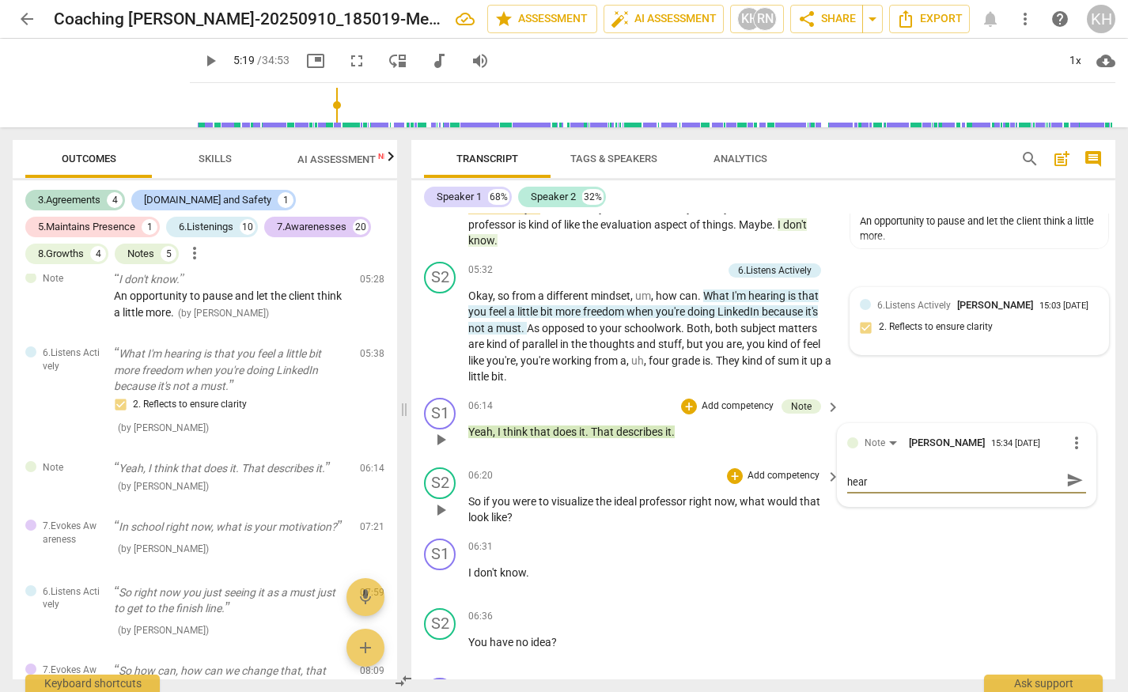
type textarea "Choice Point for evoking awareness. When you hear"
type textarea "Choice Point for evoking awareness. When you hear m"
type textarea "Choice Point for evoking awareness. When you hear me"
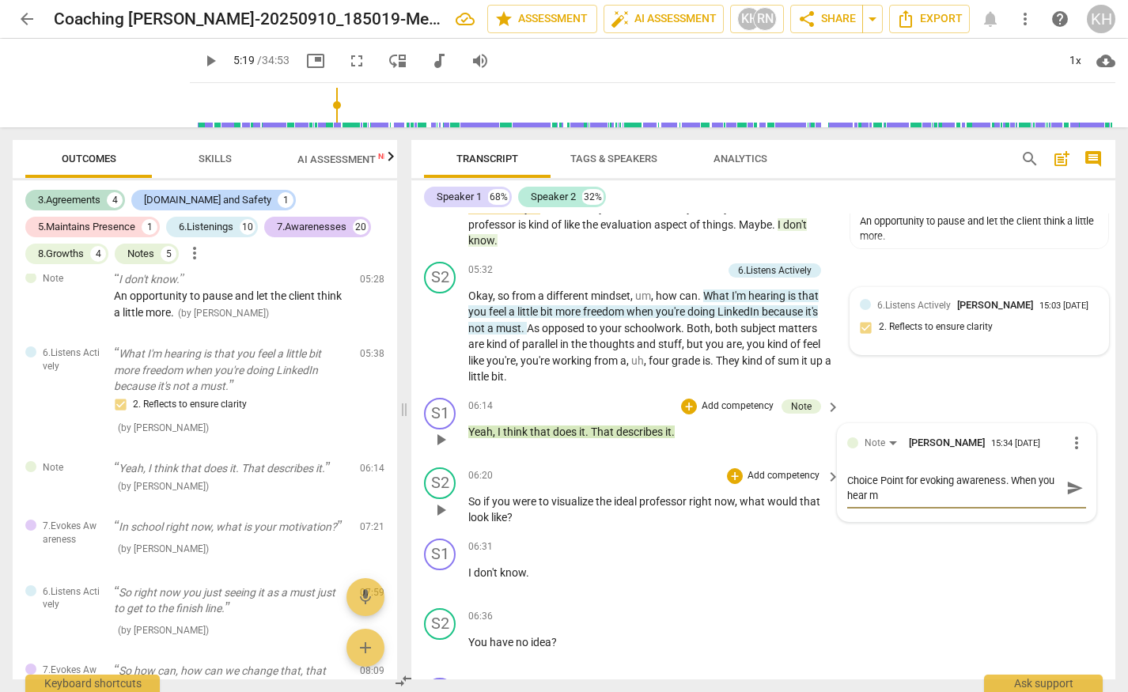
type textarea "Choice Point for evoking awareness. When you hear me"
type textarea "Choice Point for evoking awareness. When you hear me d"
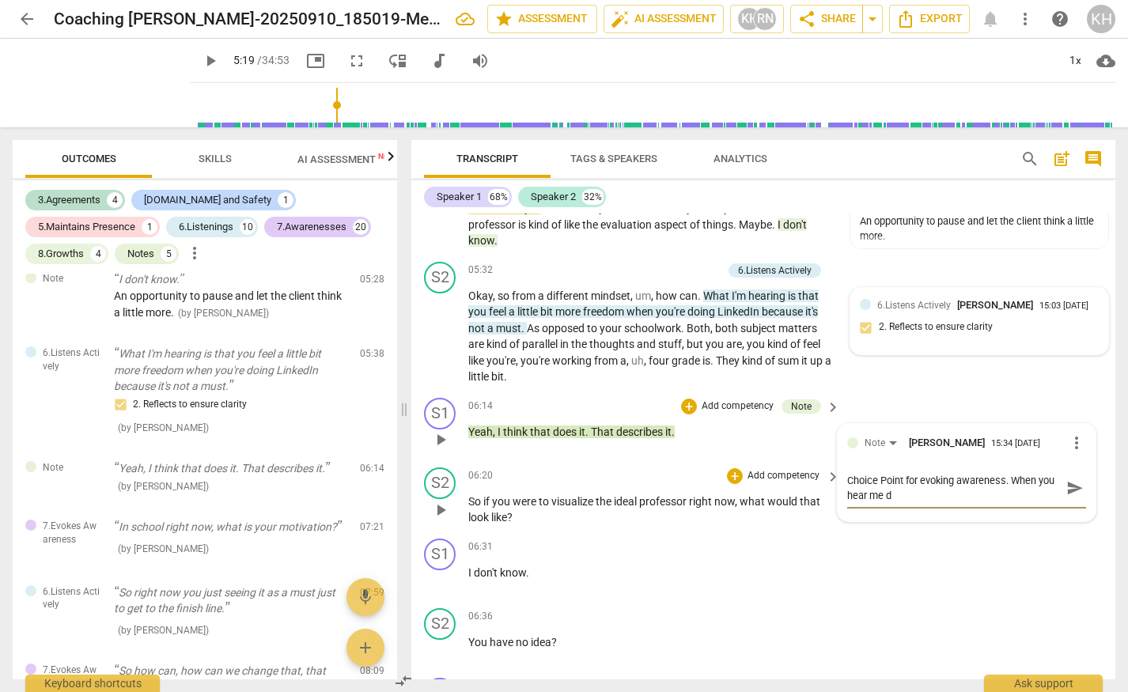
type textarea "Choice Point for evoking awareness. When you hear me de"
type textarea "Choice Point for evoking awareness. When you hear me des"
type textarea "Choice Point for evoking awareness. When you hear me desc"
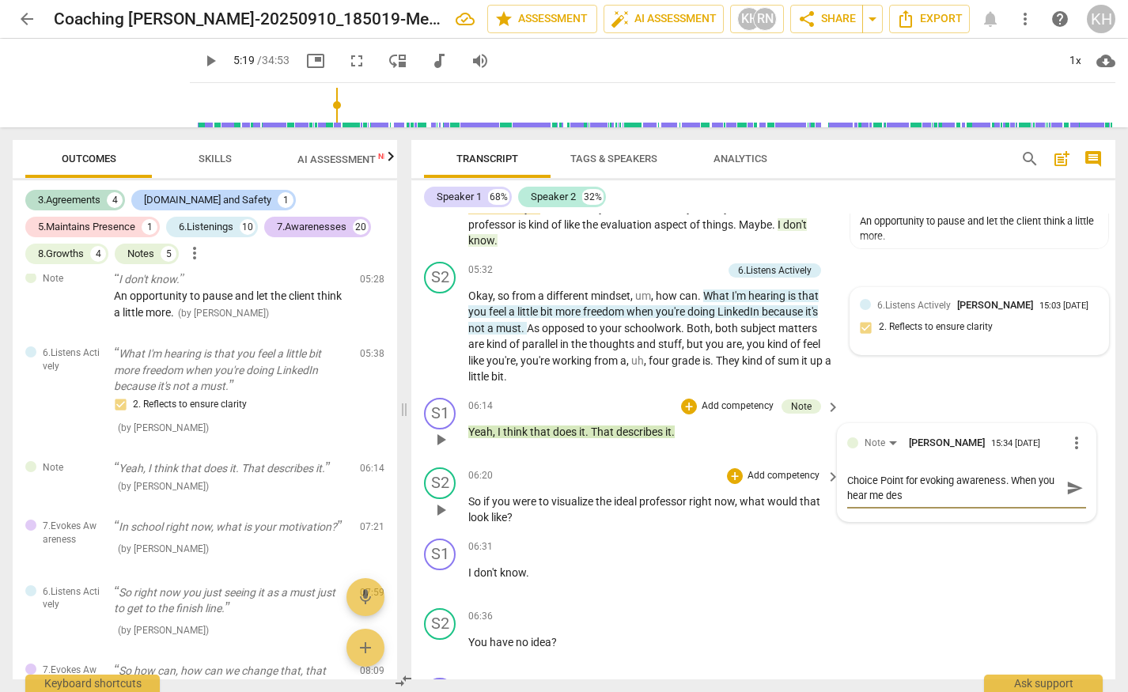
type textarea "Choice Point for evoking awareness. When you hear me desc"
type textarea "Choice Point for evoking awareness. When you hear me descr"
type textarea "Choice Point for evoking awareness. When you hear me descri"
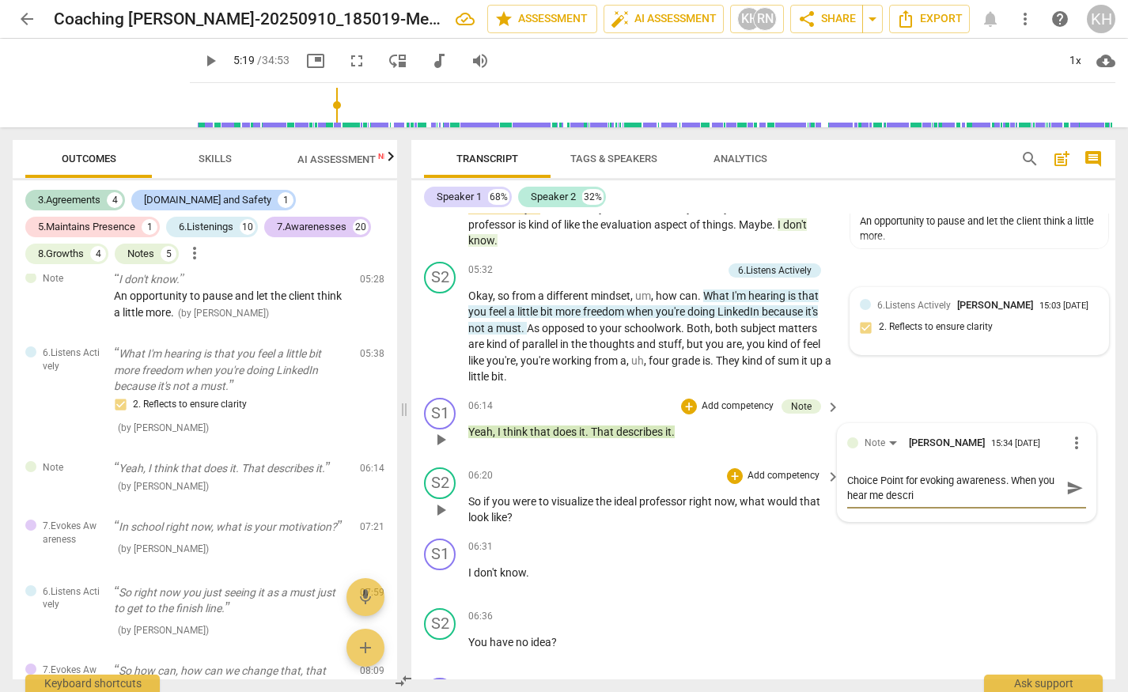
type textarea "Choice Point for evoking awareness. When you hear me describ"
type textarea "Choice Point for evoking awareness. When you hear me describe"
type textarea "Choice Point for evoking awareness. When you hear me describe i"
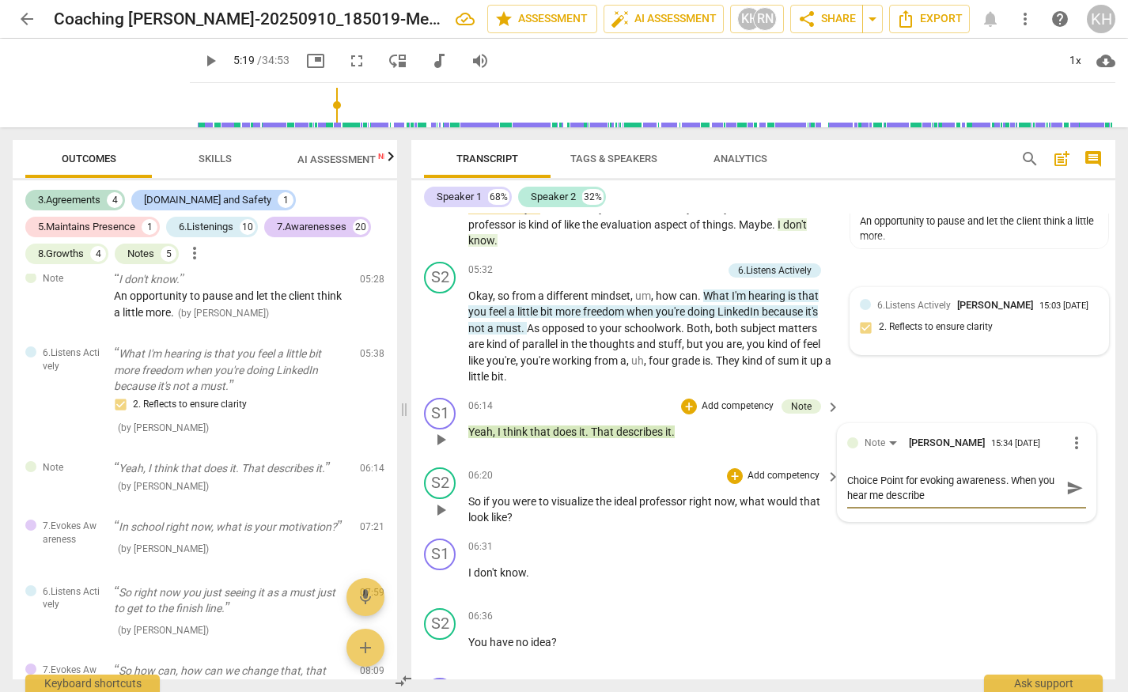
type textarea "Choice Point for evoking awareness. When you hear me describe i"
type textarea "Choice Point for evoking awareness. When you hear me describe it"
type textarea "Choice Point for evoking awareness. When you hear me describe it."
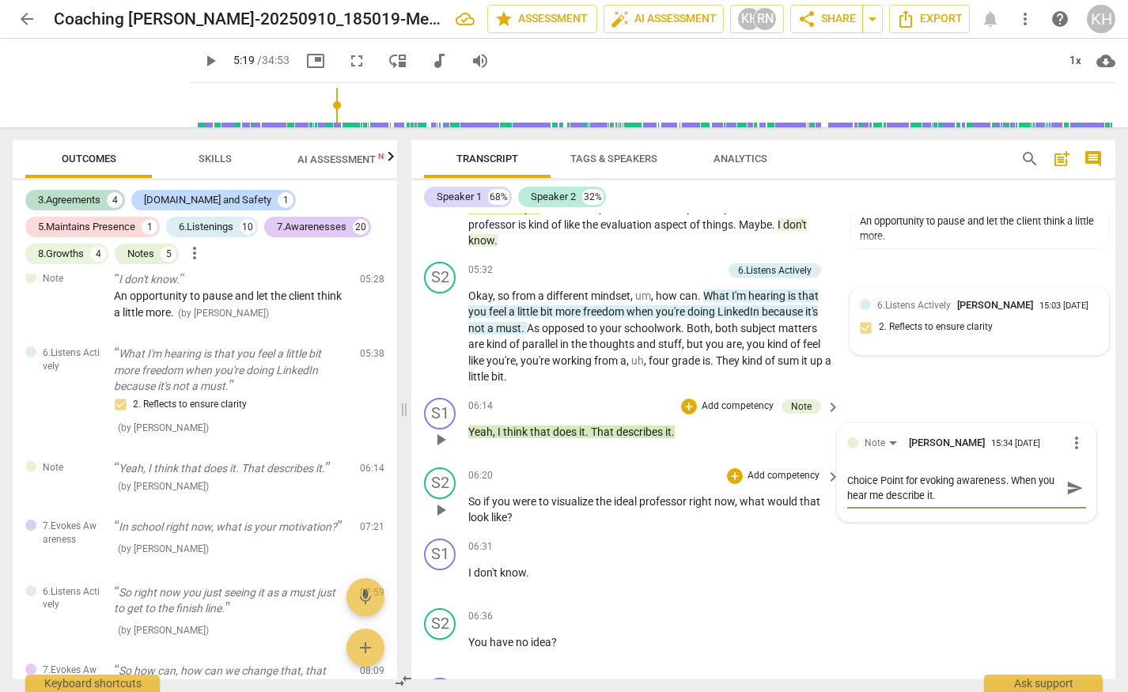
type textarea "Choice Point for evoking awareness. When you hear me describe it."
type textarea "Choice Point for evoking awareness. When you hear me describe it. W"
type textarea "Choice Point for evoking awareness. When you hear me describe it."
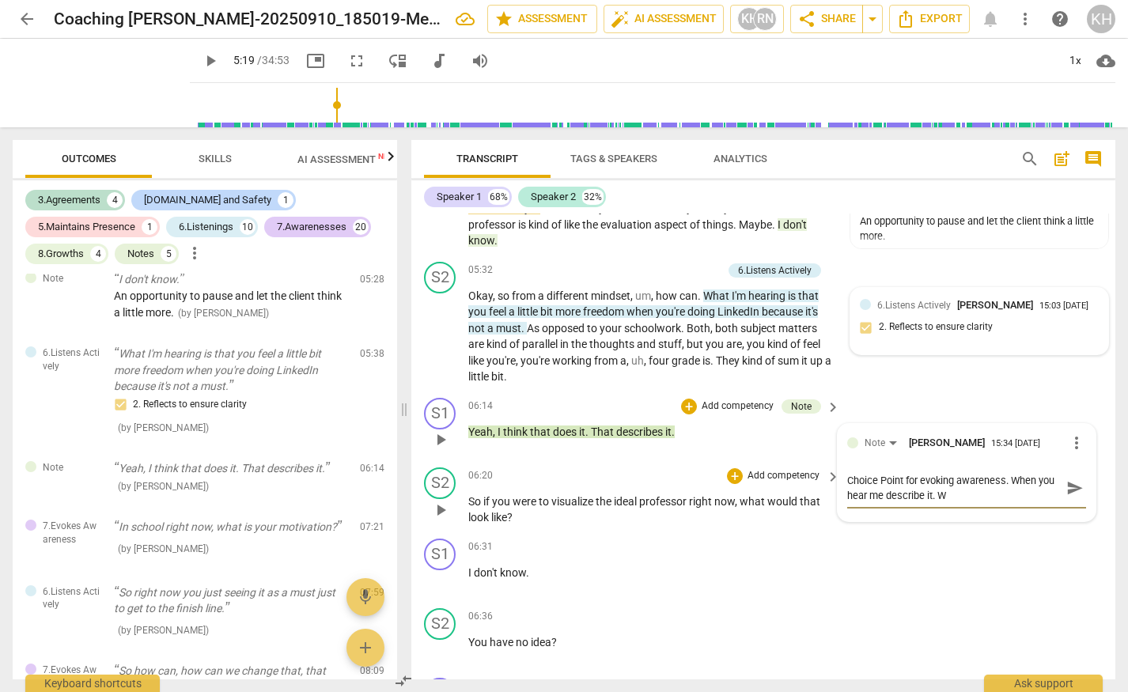
type textarea "Choice Point for evoking awareness. When you hear me describe it."
type textarea "Choice Point for evoking awareness. When you hear me describe it"
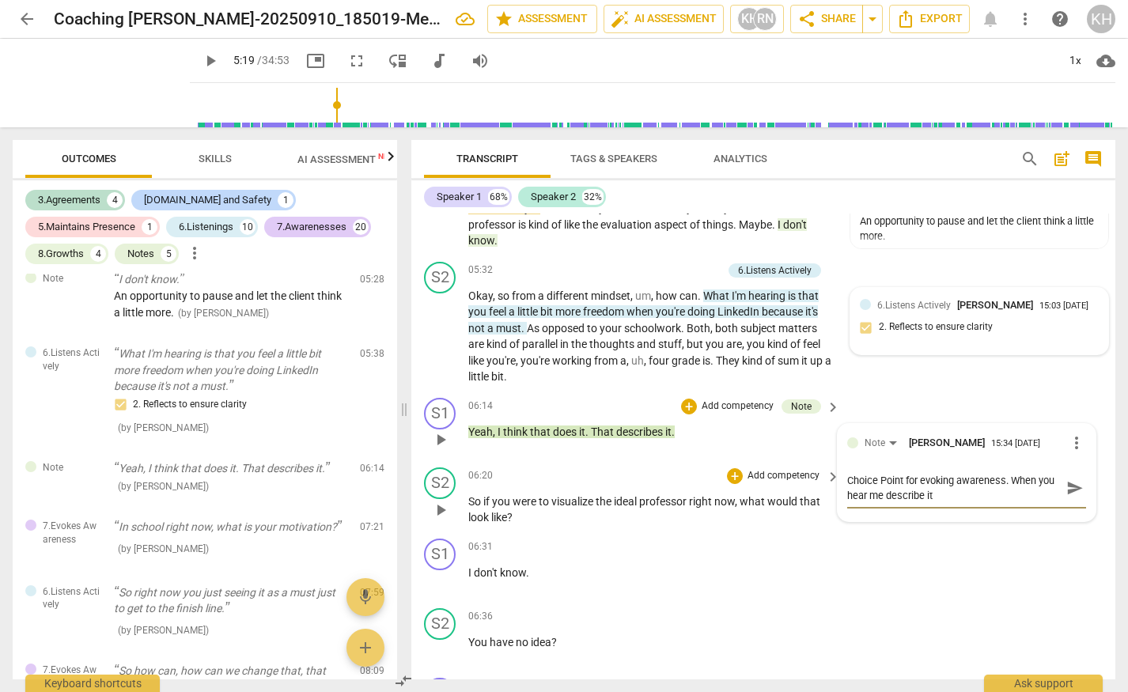
type textarea "Choice Point for evoking awareness. When you hear me describe it,"
type textarea "Choice Point for evoking awareness. When you hear me describe it, w"
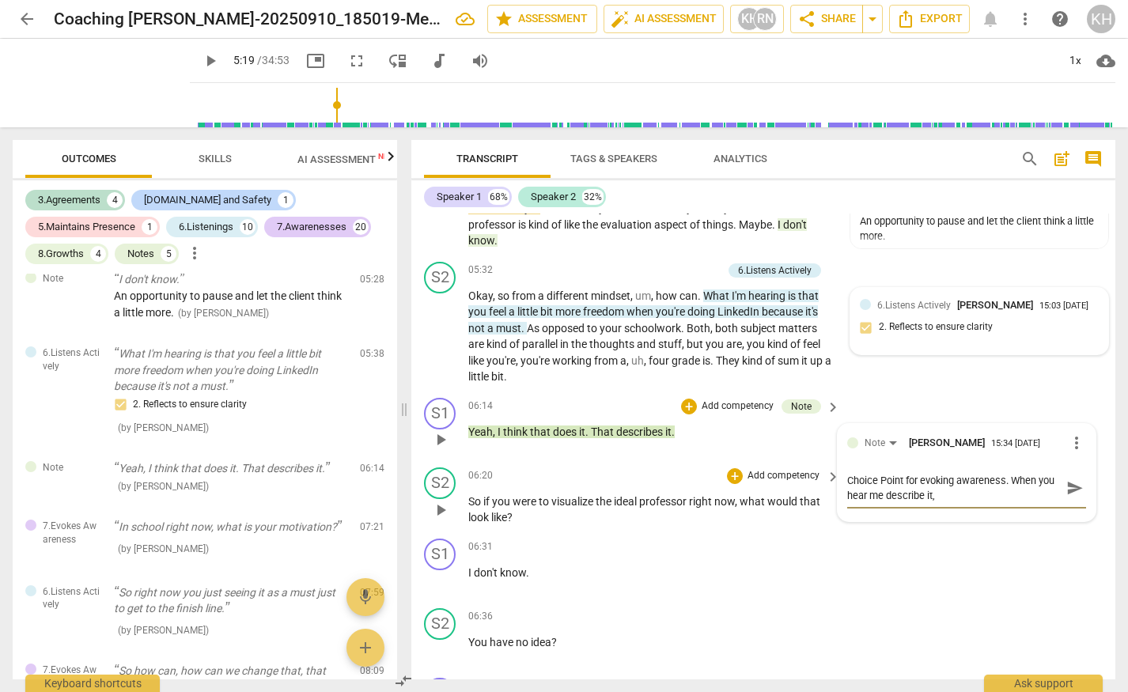
type textarea "Choice Point for evoking awareness. When you hear me describe it, w"
type textarea "Choice Point for evoking awareness. When you hear me describe it, wh"
type textarea "Choice Point for evoking awareness. When you hear me describe it, wha"
type textarea "Choice Point for evoking awareness. When you hear me describe it, what"
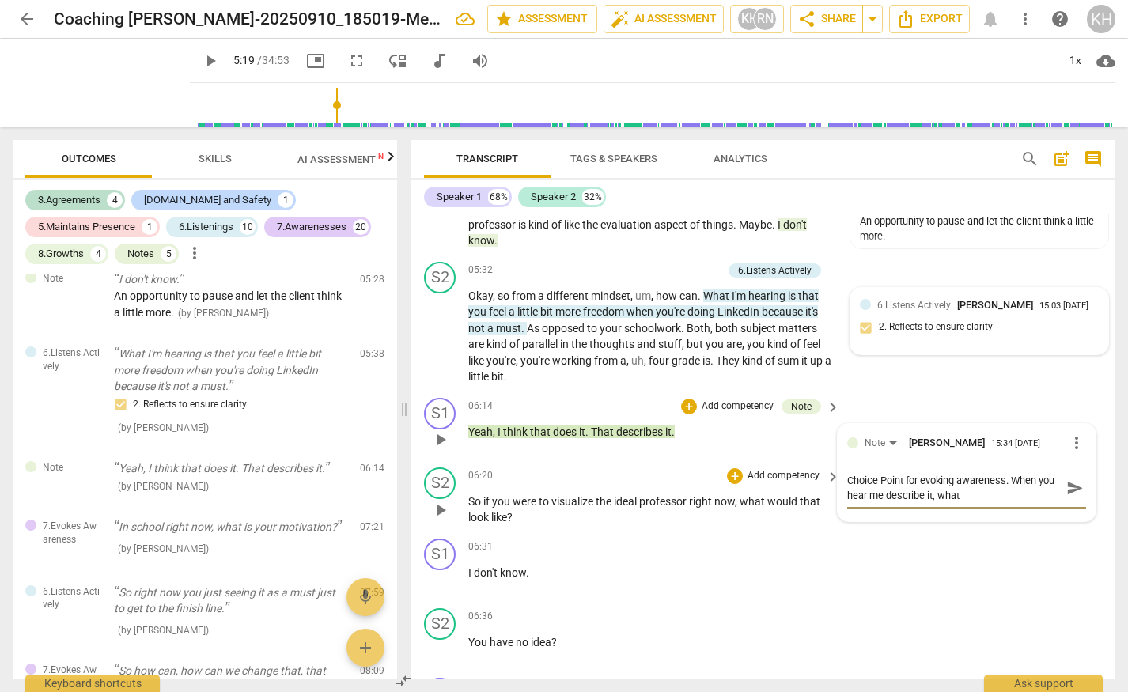
type textarea "Choice Point for evoking awareness. When you hear me describe it, what"
type textarea "Choice Point for evoking awareness. When you hear me describe it, what c"
type textarea "Choice Point for evoking awareness. When you hear me describe it, what co"
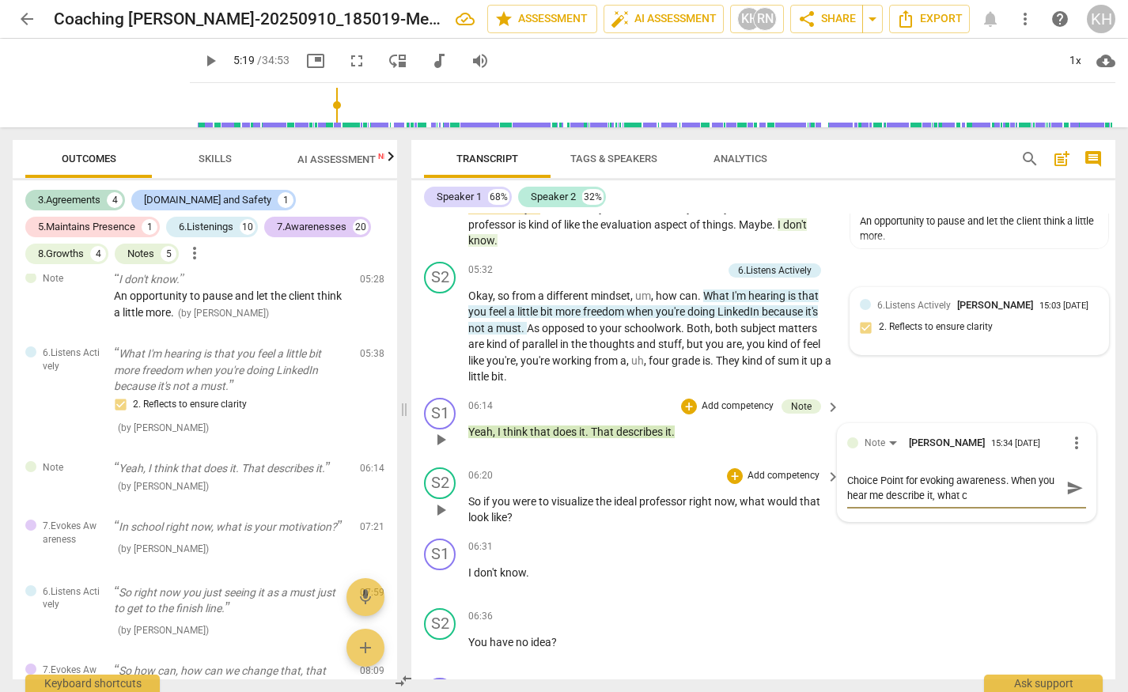
type textarea "Choice Point for evoking awareness. When you hear me describe it, what co"
type textarea "Choice Point for evoking awareness. When you hear me describe it, what com"
type textarea "Choice Point for evoking awareness. When you hear me describe it, what come"
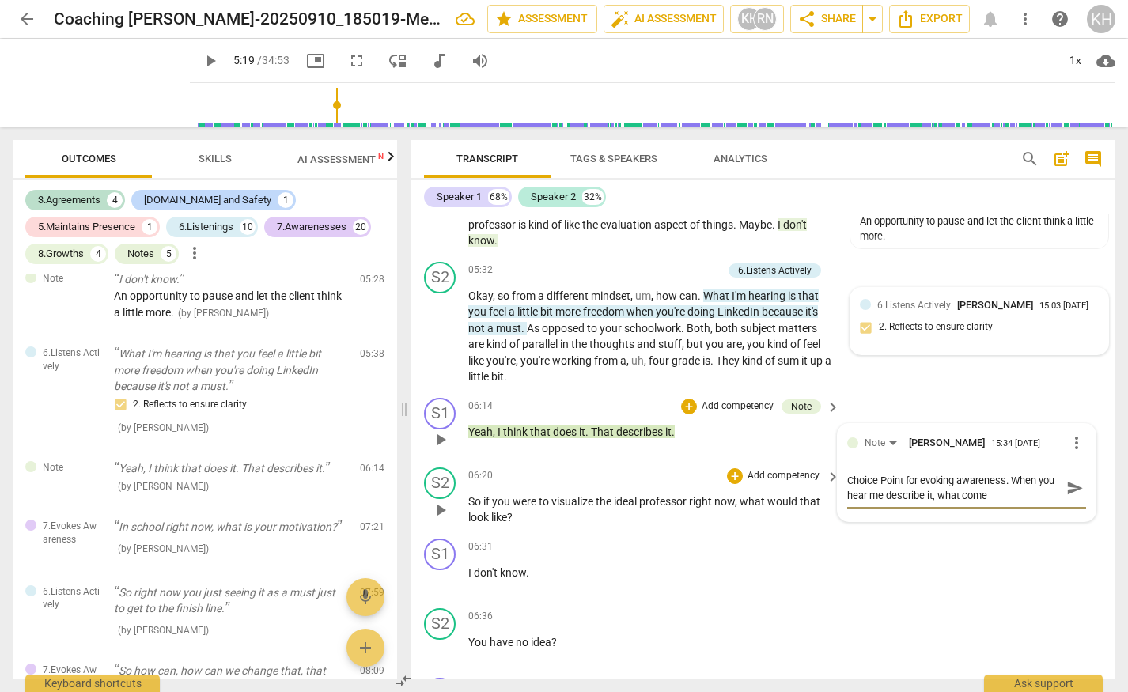
type textarea "Choice Point for evoking awareness. When you hear me describe it, what comes"
type textarea "Choice Point for evoking awareness. When you hear me describe it, what comes t"
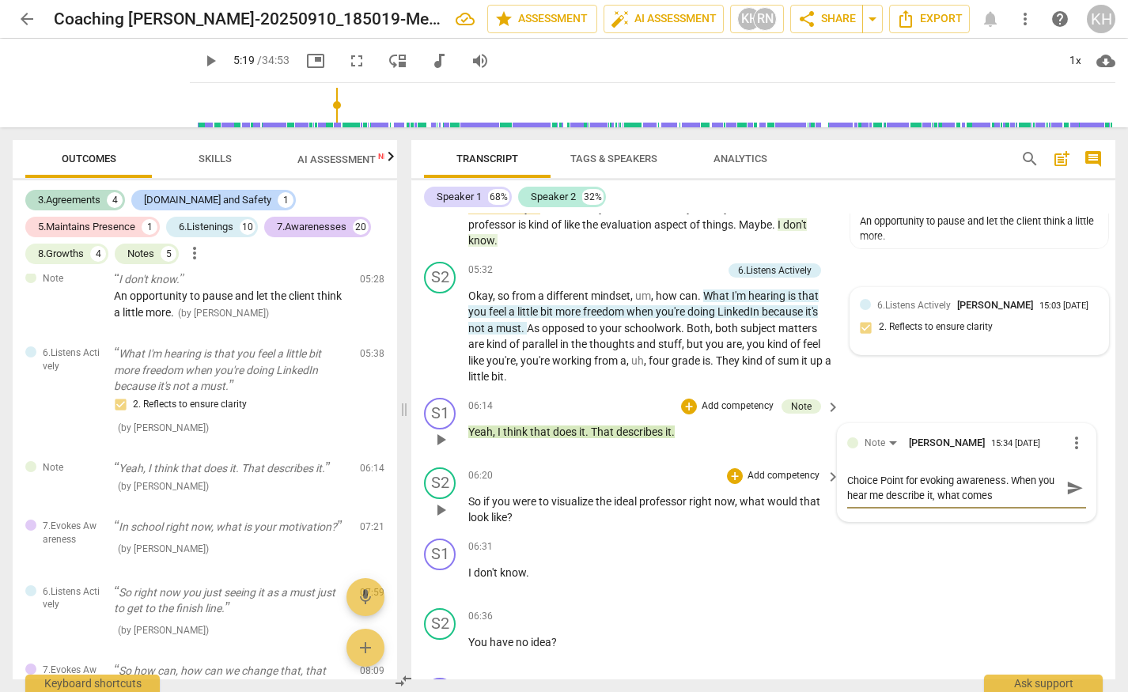
type textarea "Choice Point for evoking awareness. When you hear me describe it, what comes t"
type textarea "Choice Point for evoking awareness. When you hear me describe it, what comes to"
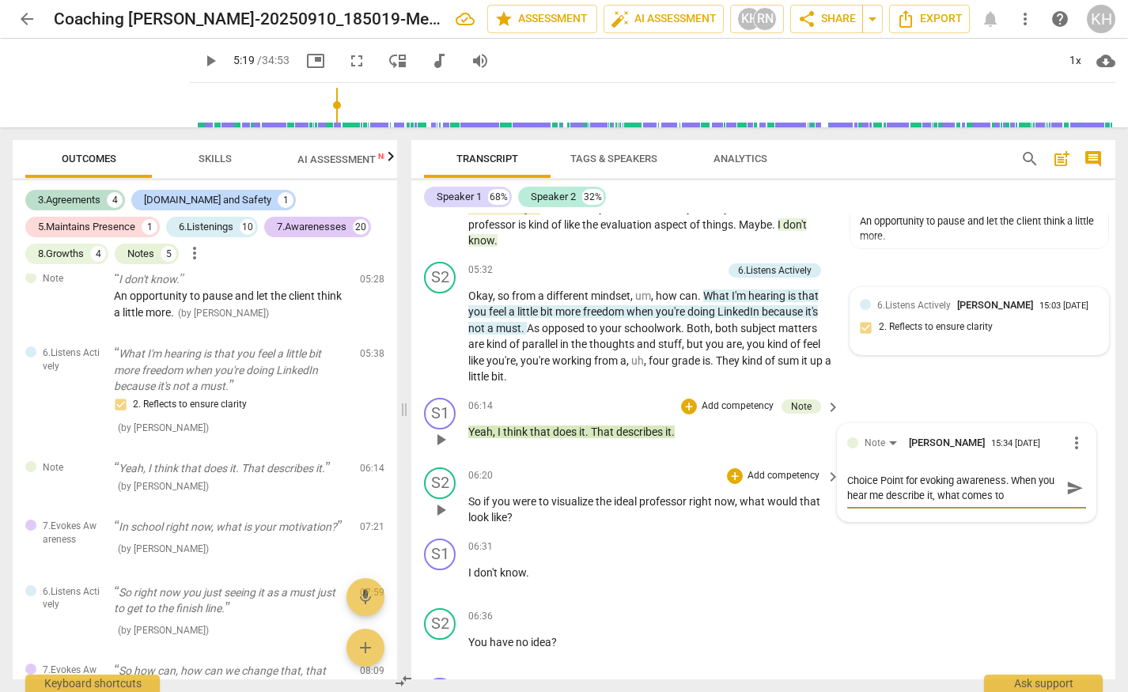
type textarea "Choice Point for evoking awareness. When you hear me describe it, what comes to…"
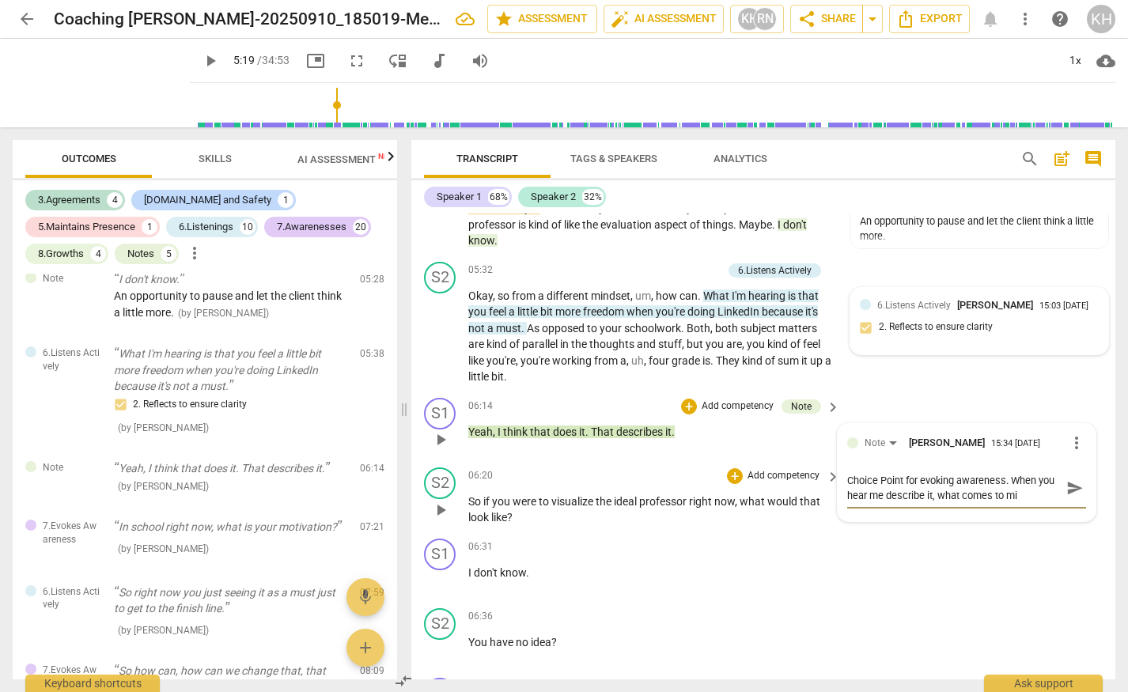
type textarea "Choice Point for evoking awareness. When you hear me describe it, what comes to…"
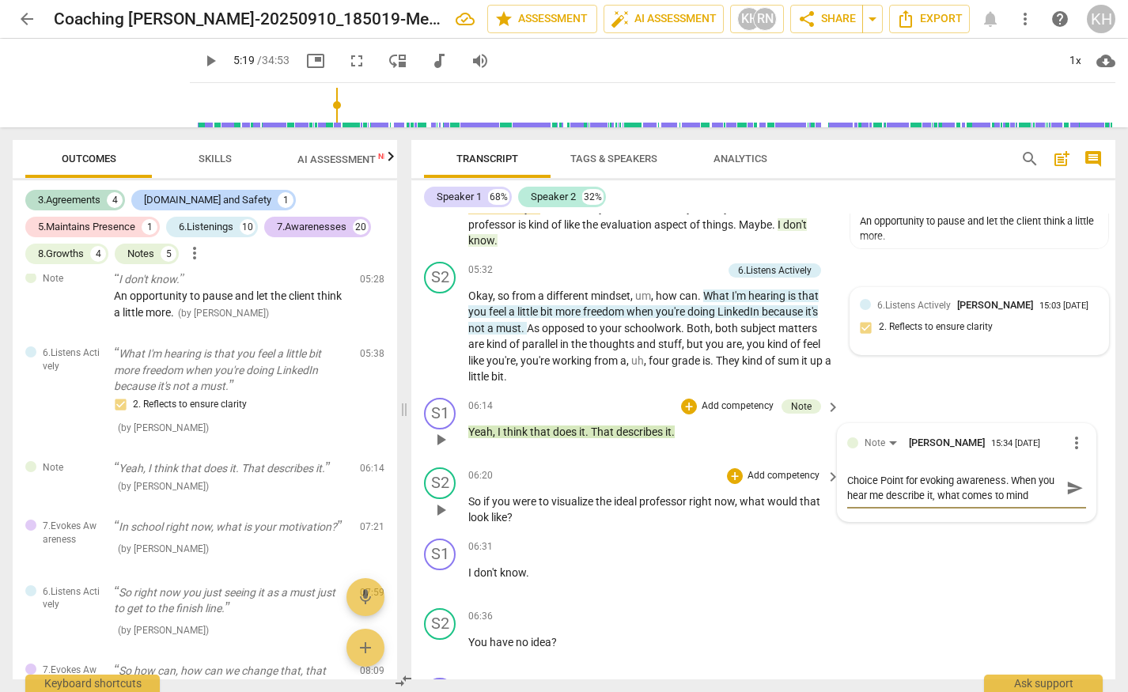
type textarea "Choice Point for evoking awareness. When you hear me describe it, what comes to…"
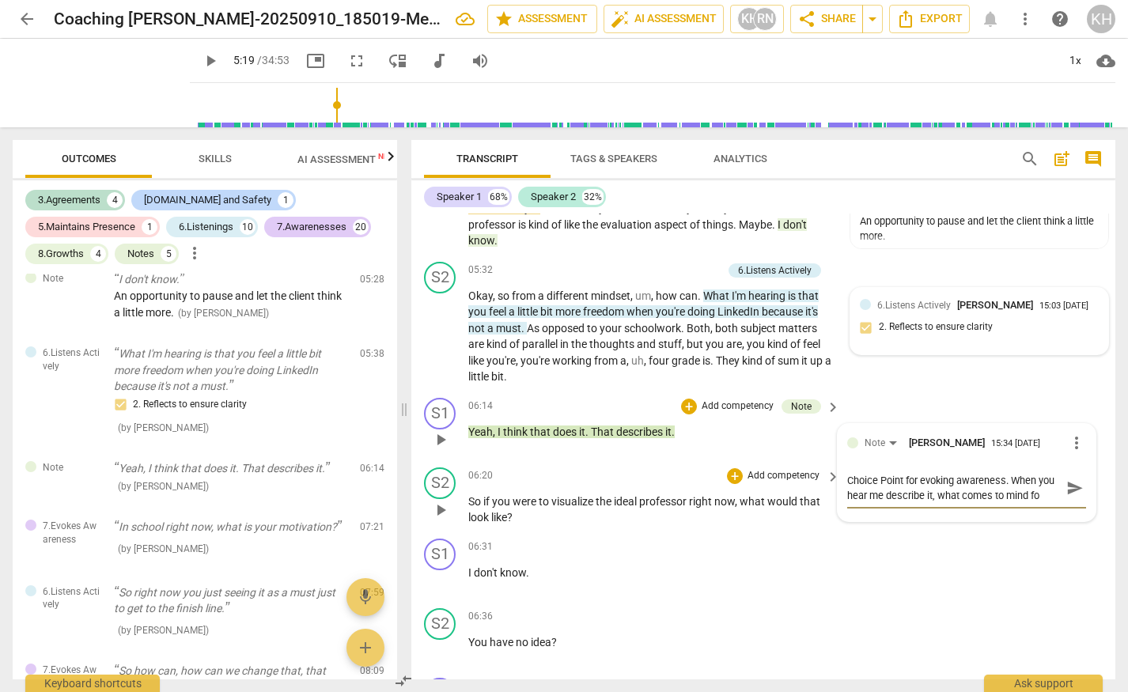
type textarea "Choice Point for evoking awareness. When you hear me describe it, what comes to…"
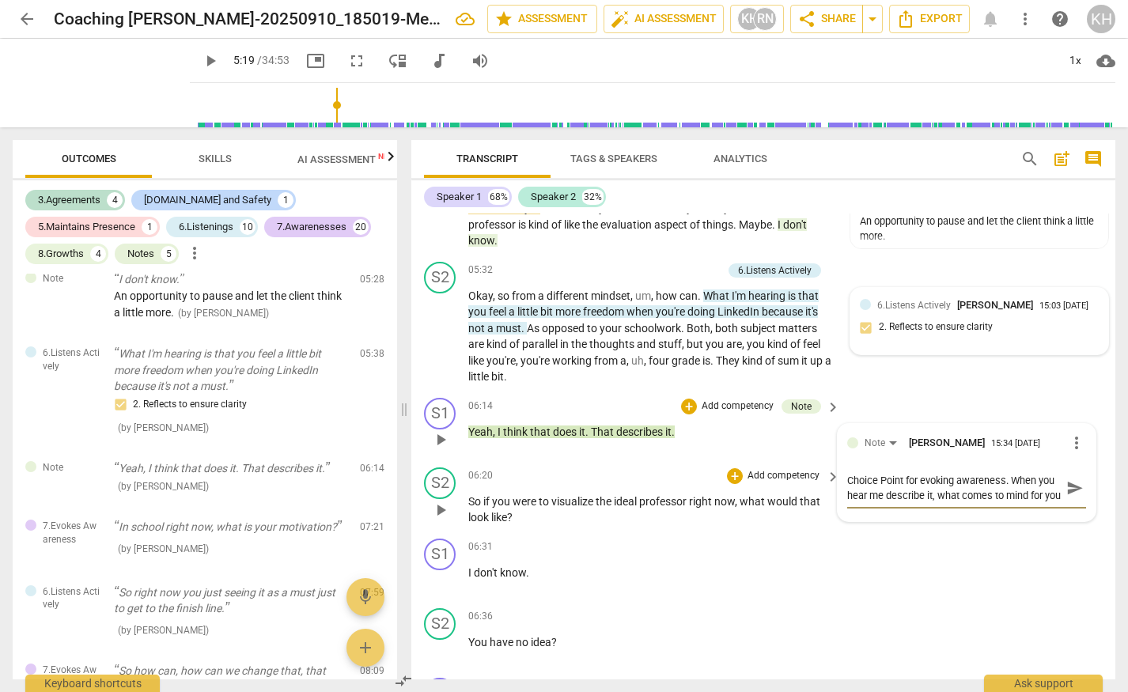
scroll to position [13, 0]
click at [1071, 487] on span "send" at bounding box center [1074, 487] width 17 height 17
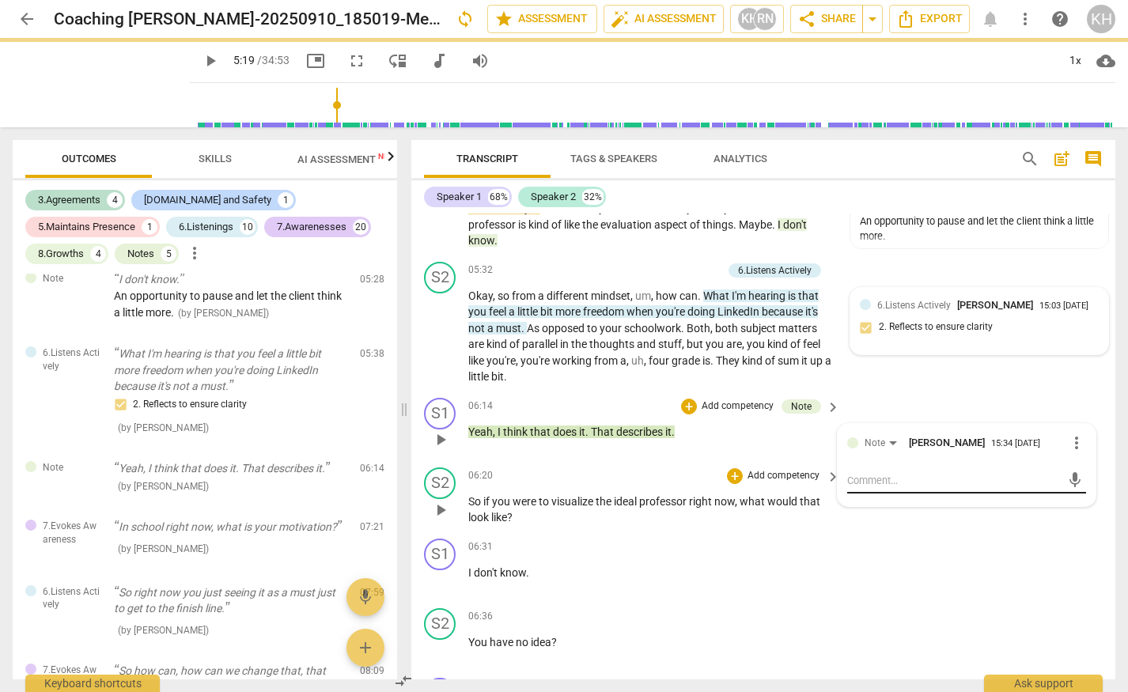
scroll to position [0, 0]
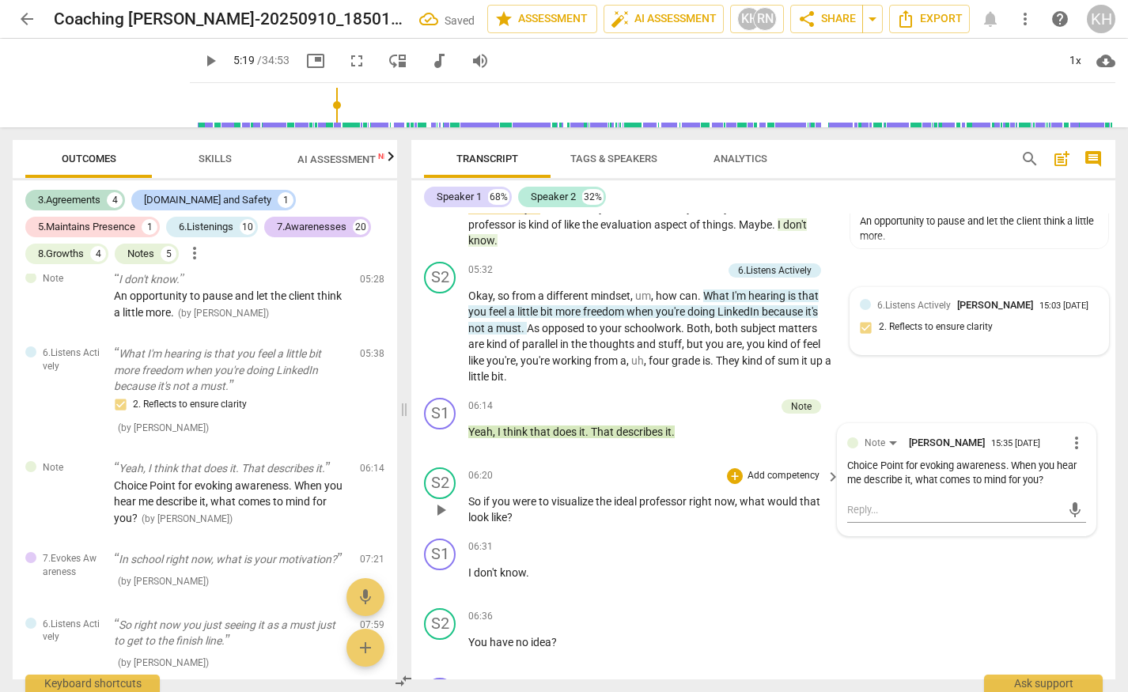
click at [573, 502] on span "visualize" at bounding box center [573, 501] width 44 height 13
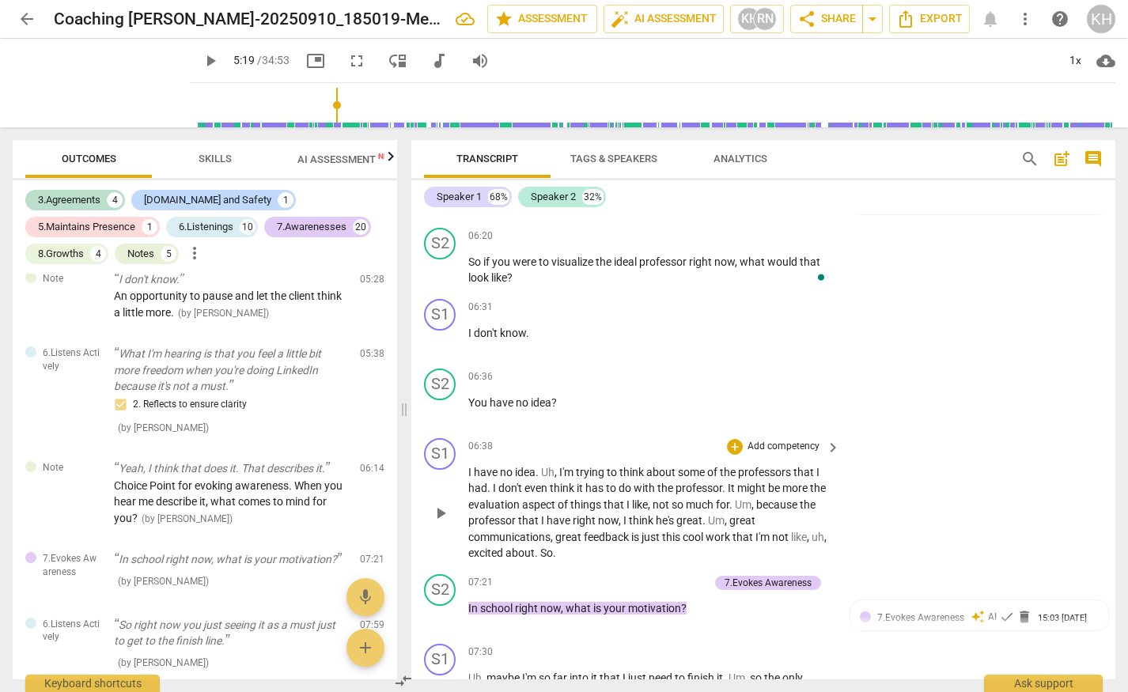
scroll to position [1923, 0]
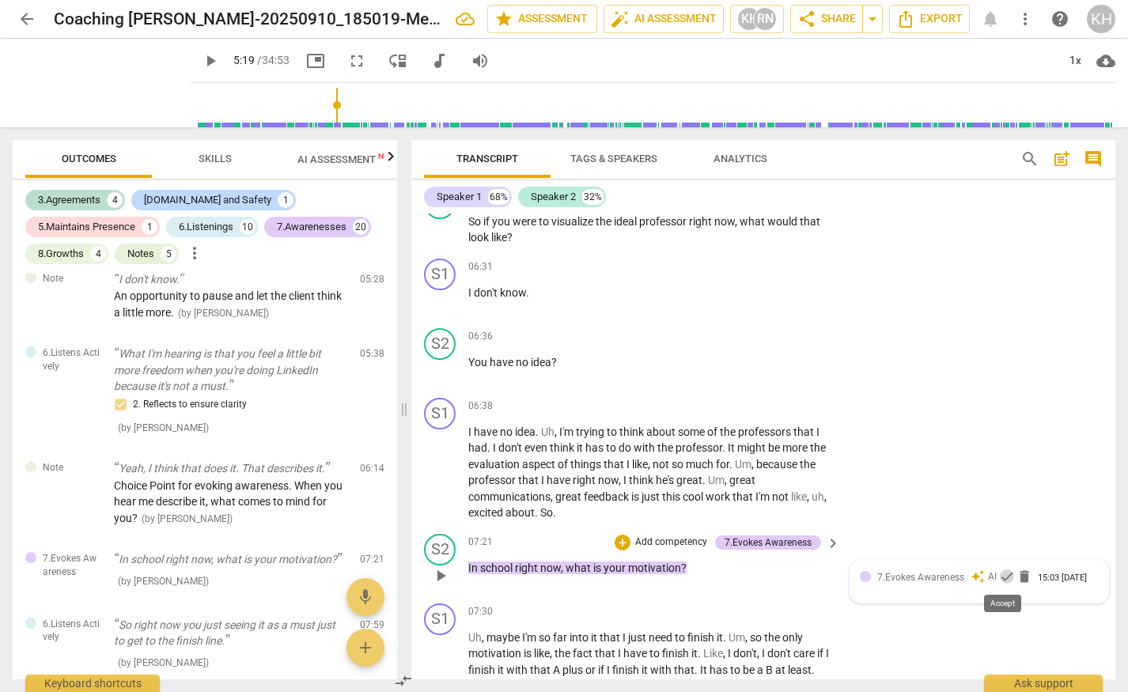
click at [1005, 576] on span "check" at bounding box center [1007, 577] width 16 height 16
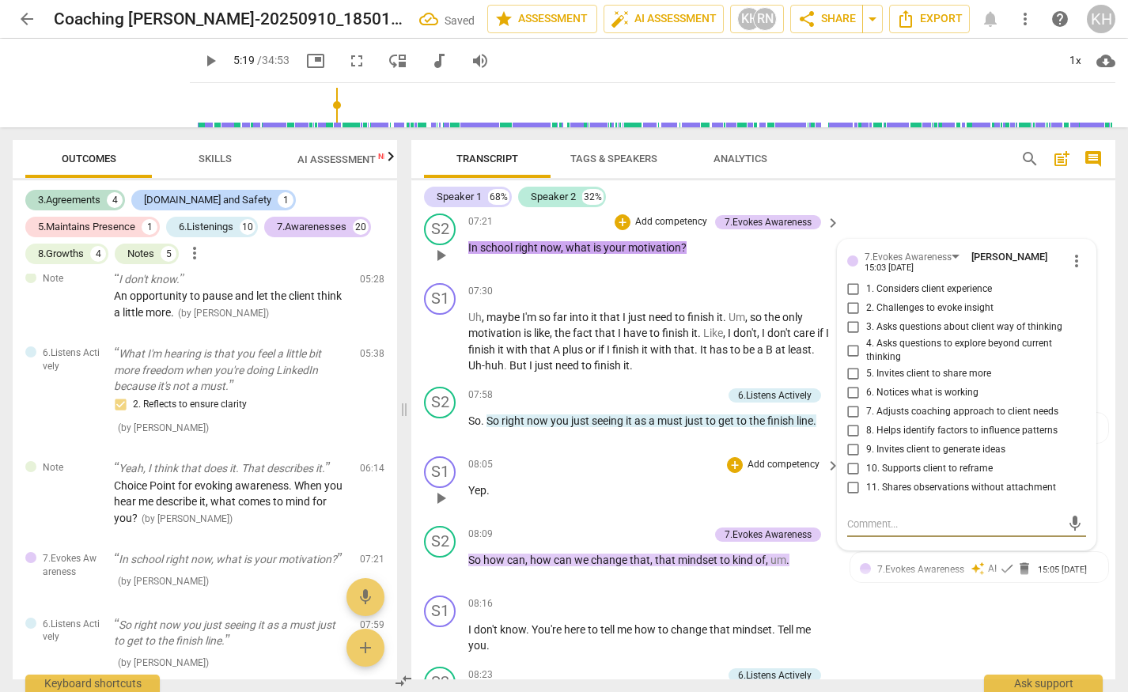
scroll to position [2176, 0]
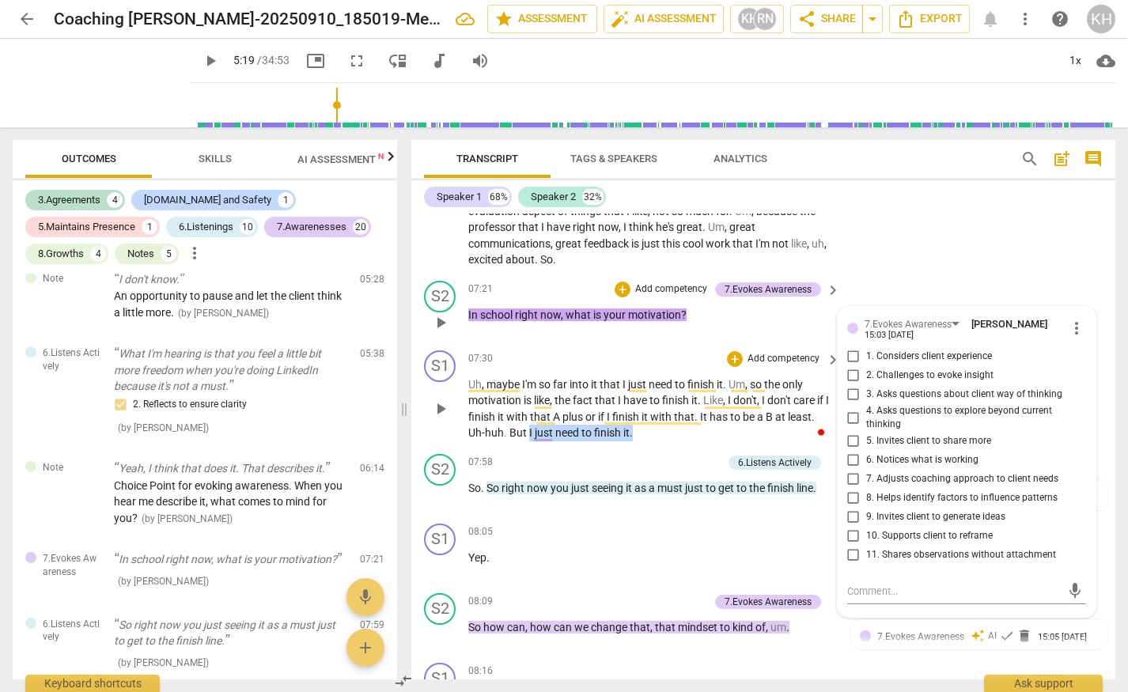
drag, startPoint x: 641, startPoint y: 433, endPoint x: 527, endPoint y: 435, distance: 113.9
click at [527, 435] on p "Uh , maybe I'm so far into it that I just need to finish it . Um , so the only …" at bounding box center [650, 408] width 364 height 65
click at [668, 409] on icon "button" at bounding box center [667, 409] width 9 height 11
click at [734, 361] on div "+" at bounding box center [735, 359] width 16 height 16
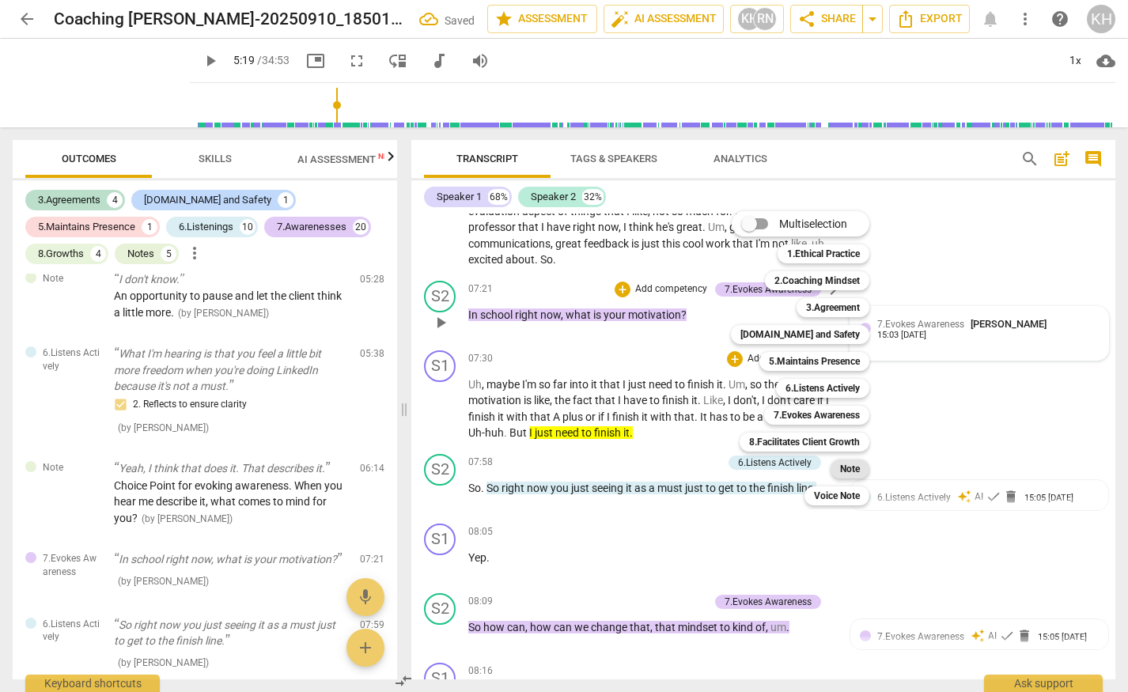
click at [852, 467] on b "Note" at bounding box center [850, 468] width 20 height 19
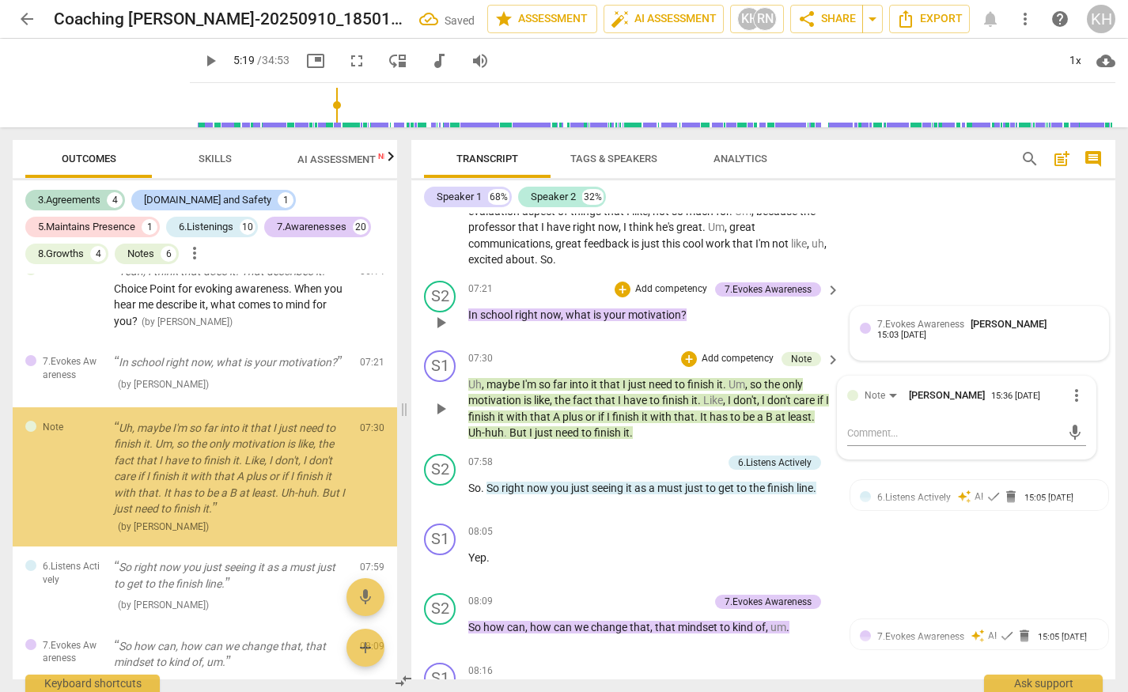
scroll to position [1143, 0]
click at [896, 433] on textarea at bounding box center [954, 432] width 214 height 15
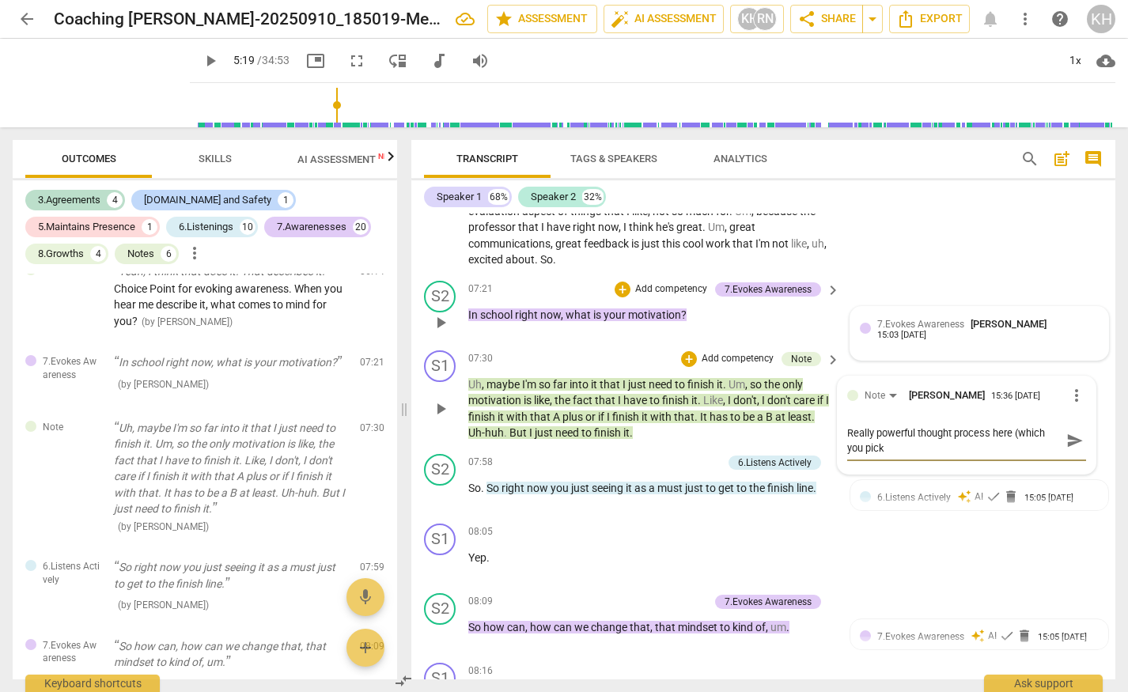
scroll to position [0, 0]
click at [1066, 438] on span "send" at bounding box center [1074, 440] width 17 height 17
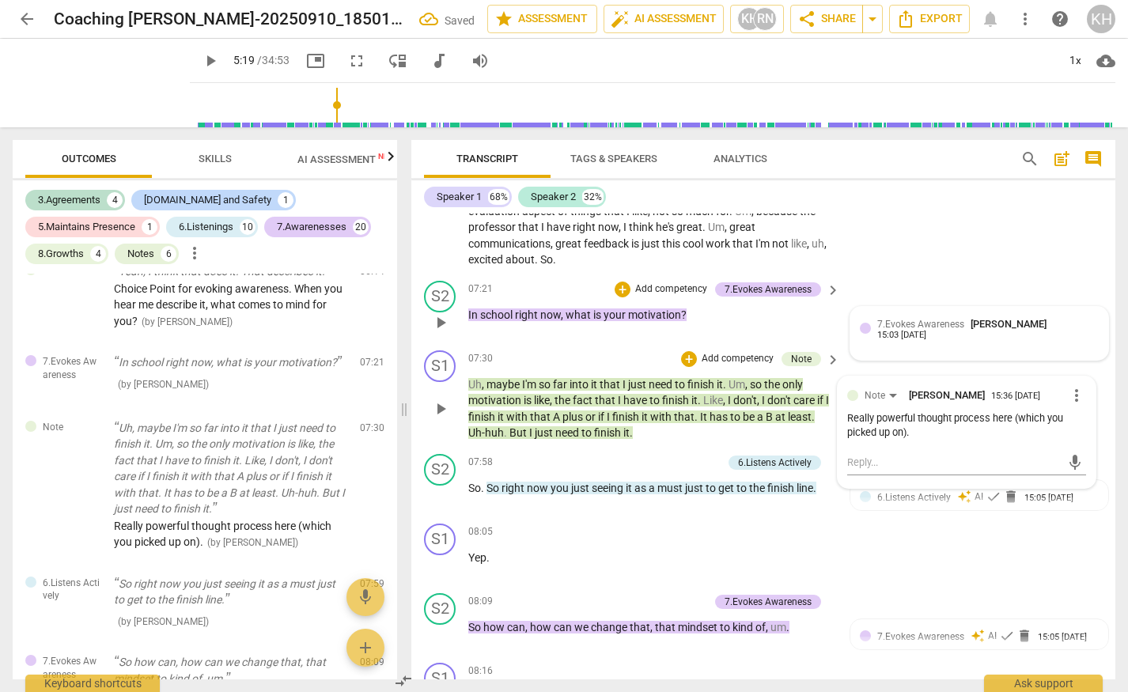
click at [739, 387] on span "Um" at bounding box center [736, 384] width 17 height 13
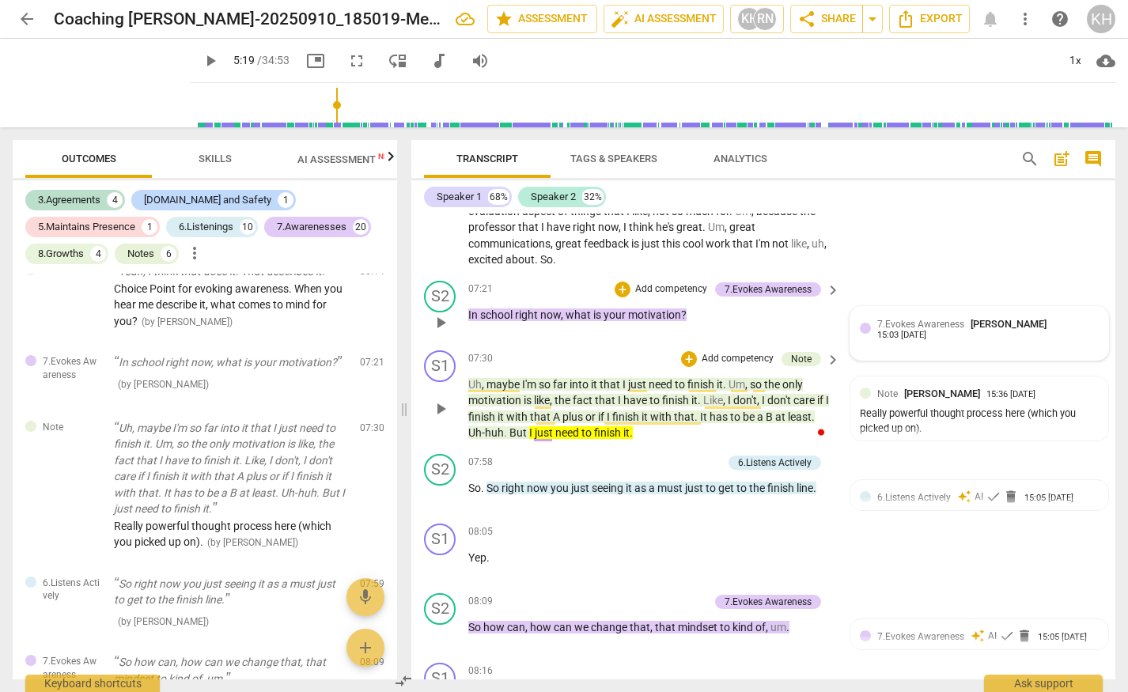
click at [560, 433] on span "need" at bounding box center [568, 432] width 26 height 13
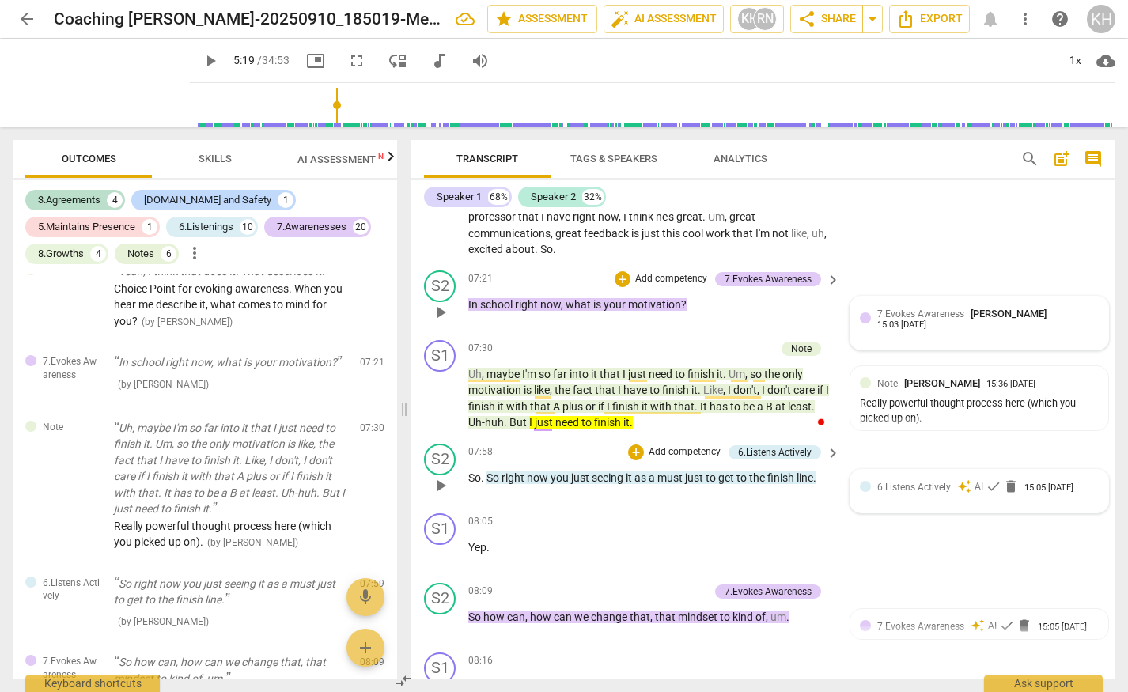
scroll to position [2188, 0]
click at [916, 487] on span "6.Listens Actively" at bounding box center [914, 485] width 74 height 11
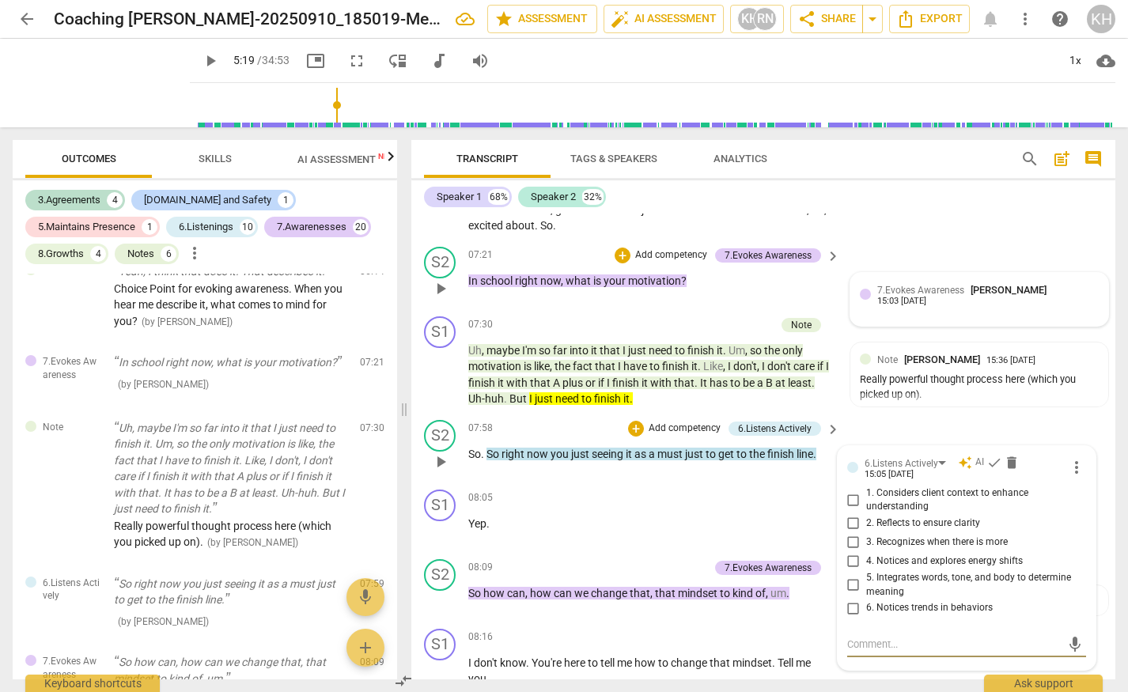
scroll to position [2235, 0]
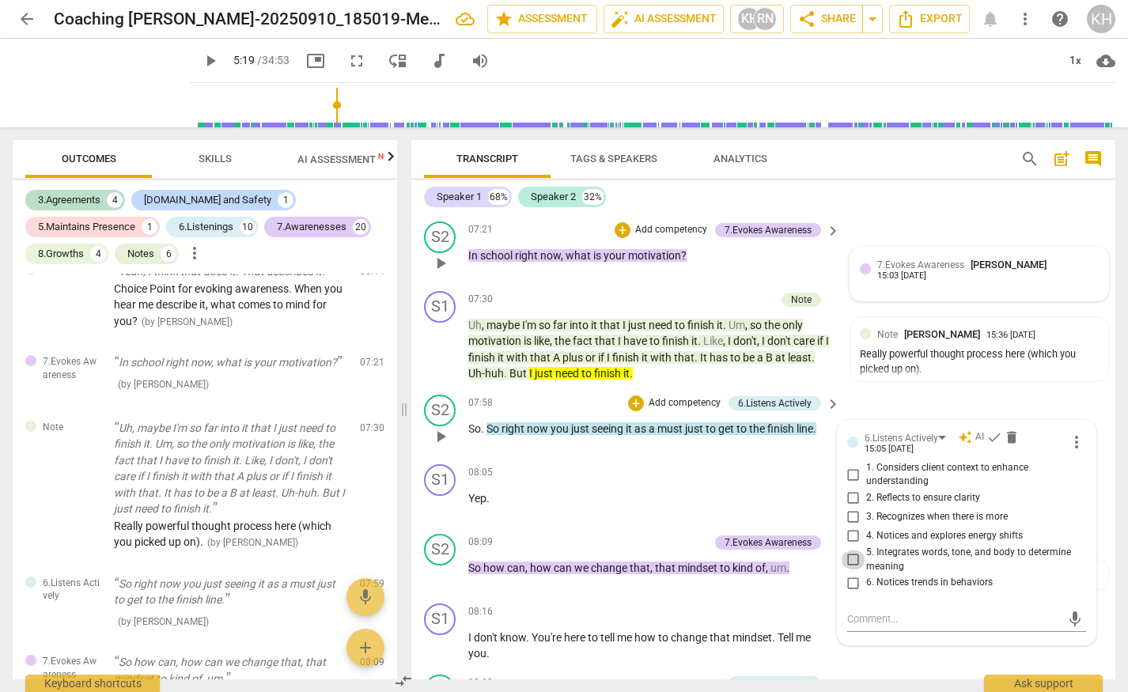
click at [846, 561] on input "5. Integrates words, tone, and body to determine meaning" at bounding box center [853, 559] width 25 height 19
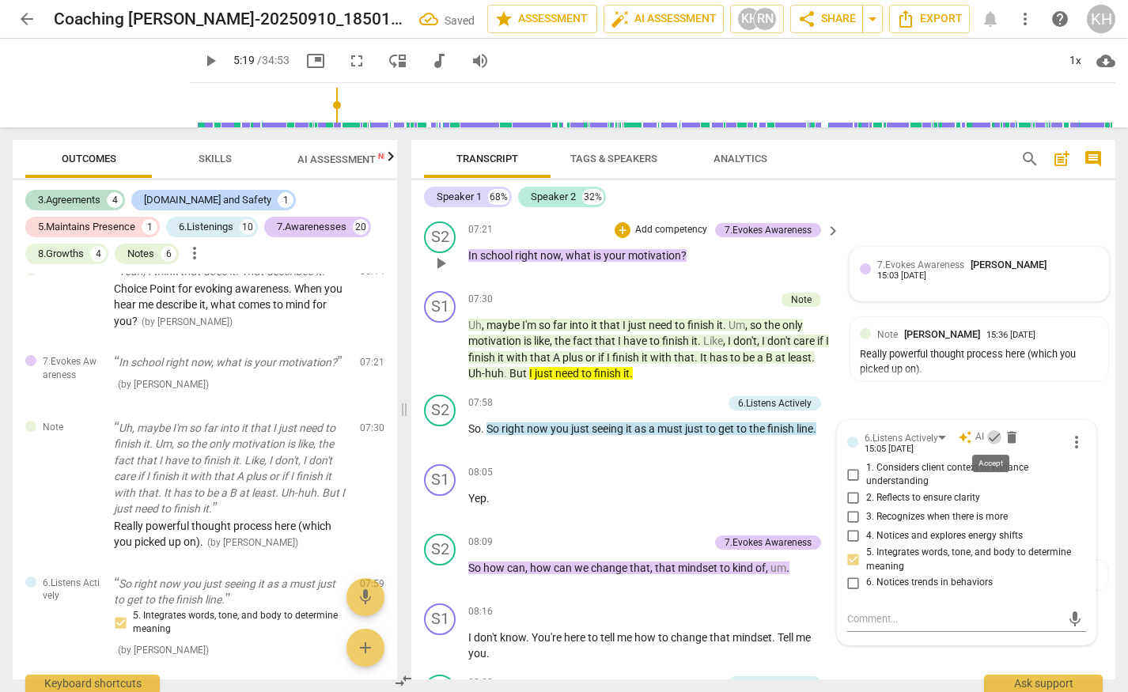
click at [989, 437] on span "check" at bounding box center [994, 437] width 16 height 16
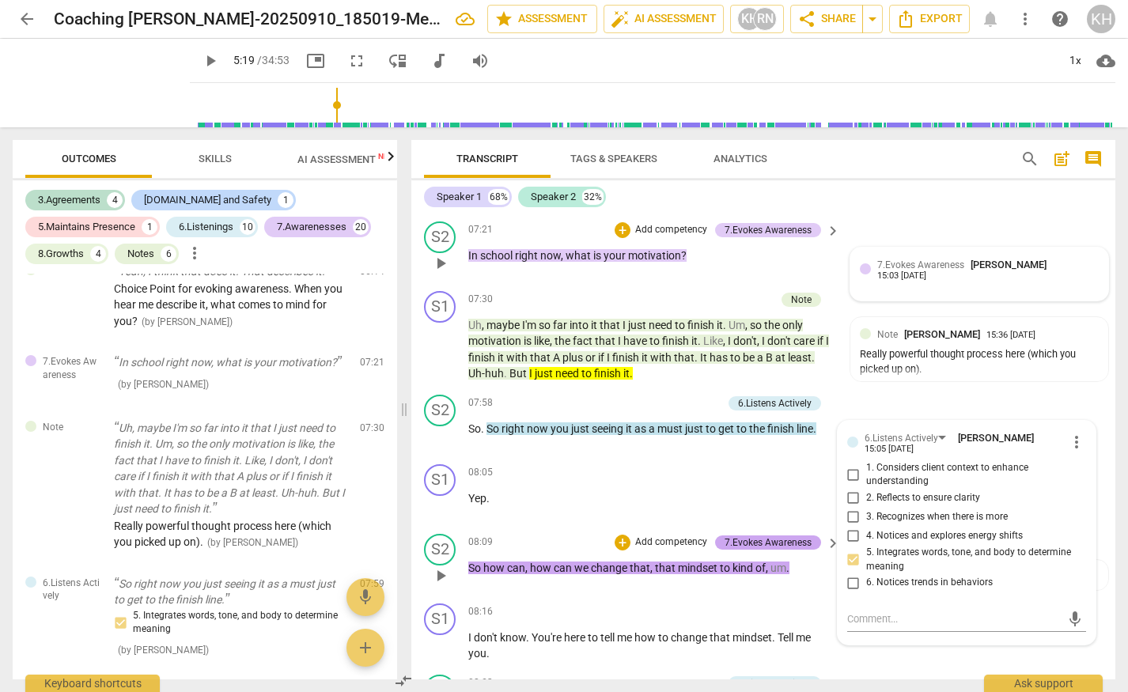
click at [769, 542] on div "7.Evokes Awareness" at bounding box center [767, 542] width 87 height 14
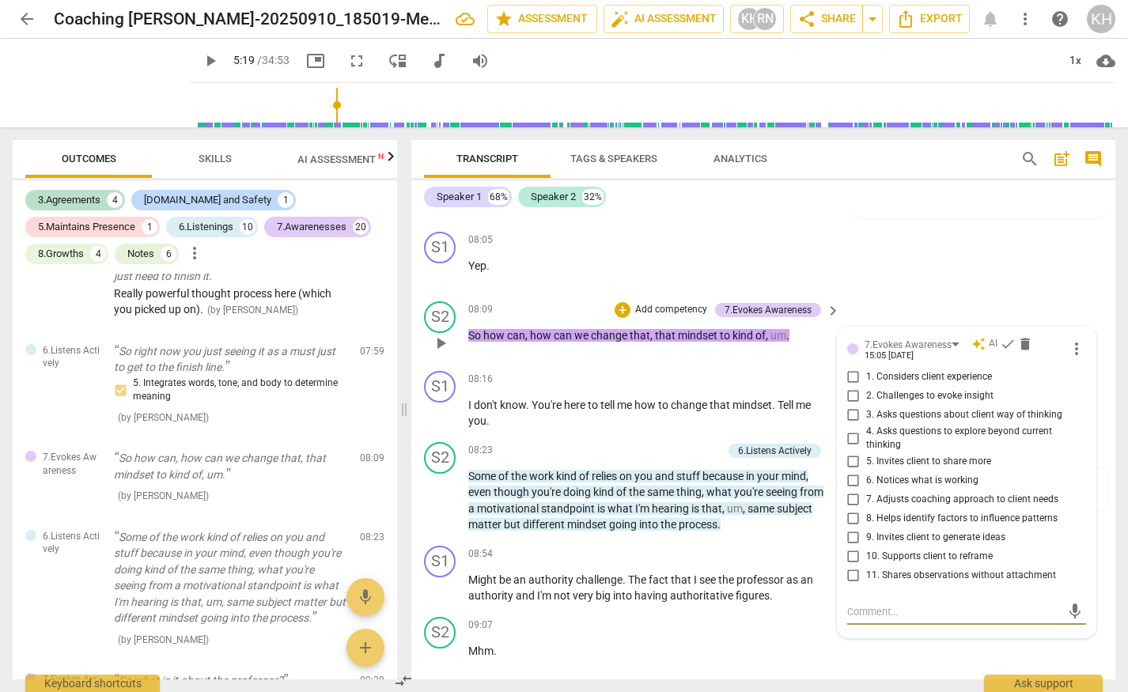
scroll to position [2422, 0]
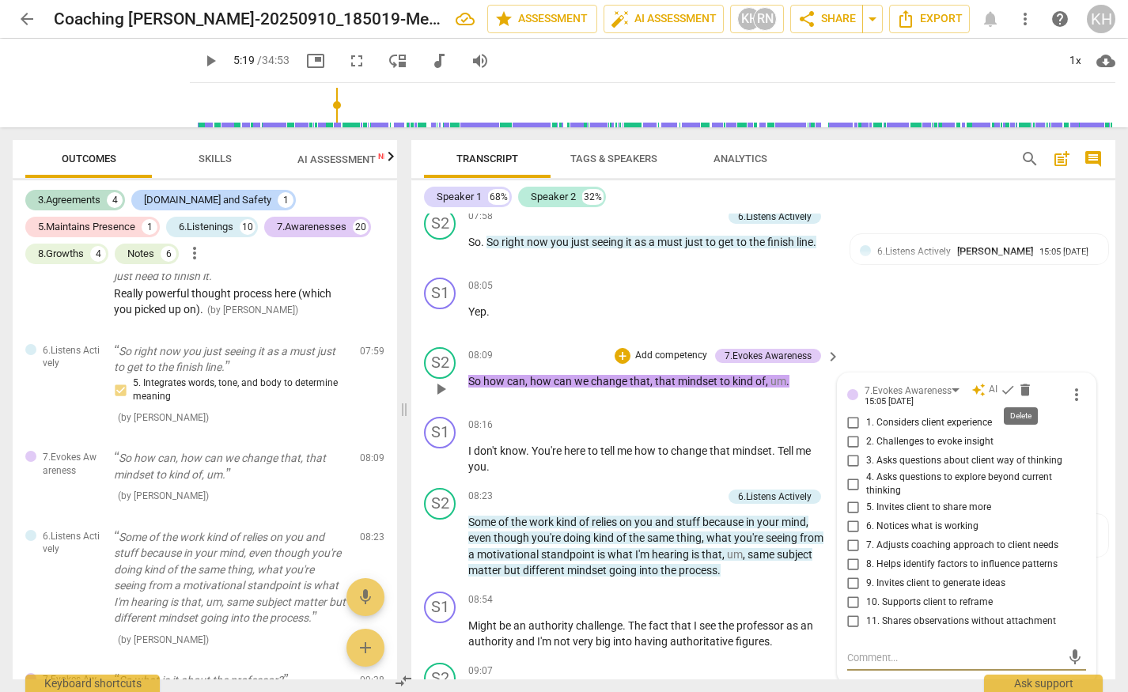
click at [1023, 387] on span "delete" at bounding box center [1025, 390] width 16 height 16
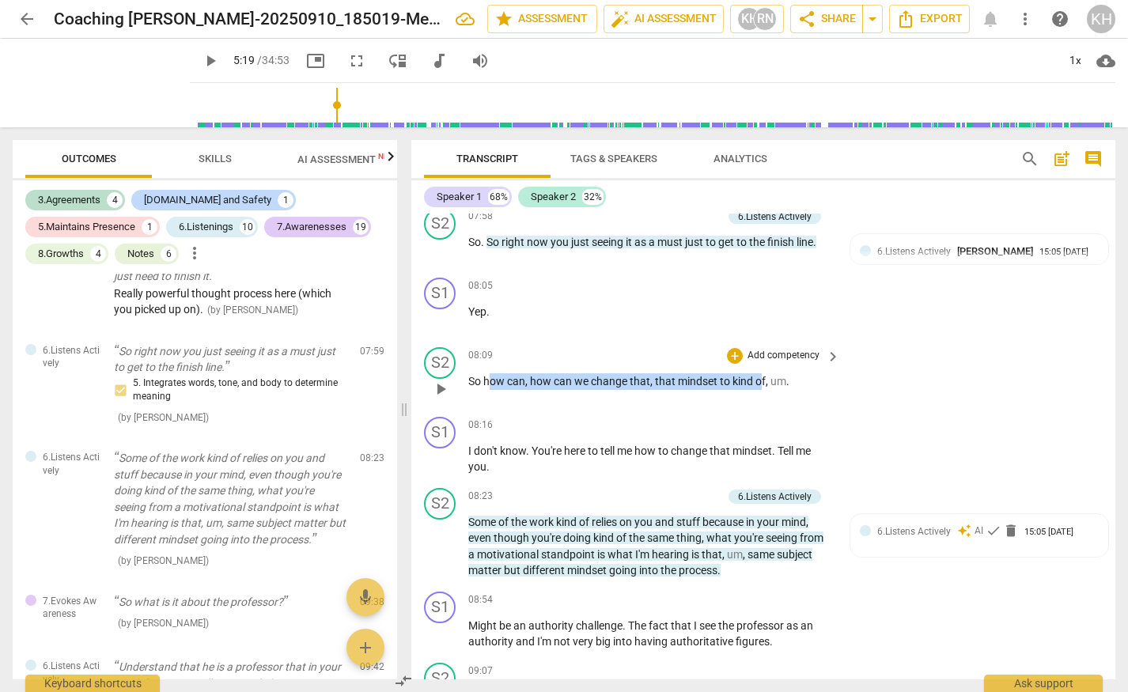
drag, startPoint x: 488, startPoint y: 381, endPoint x: 761, endPoint y: 380, distance: 273.6
click at [761, 380] on p "So how can , how can we change that , that mindset to kind of , um ." at bounding box center [650, 381] width 364 height 17
click at [804, 358] on icon "button" at bounding box center [800, 358] width 9 height 11
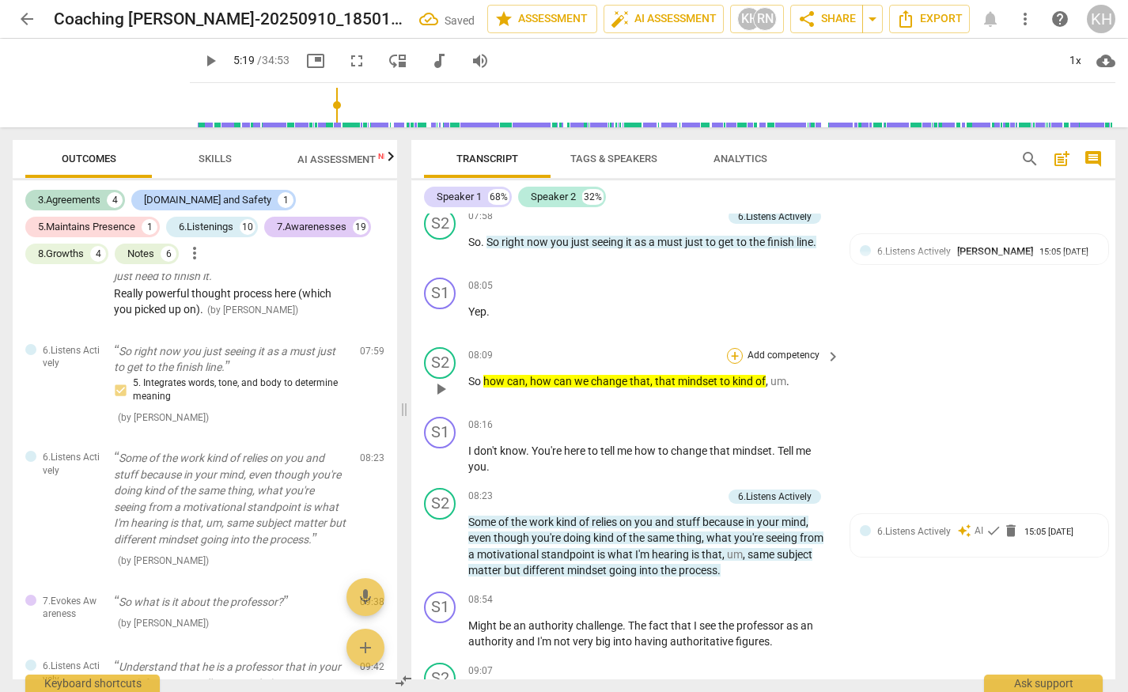
click at [739, 357] on div "+" at bounding box center [735, 356] width 16 height 16
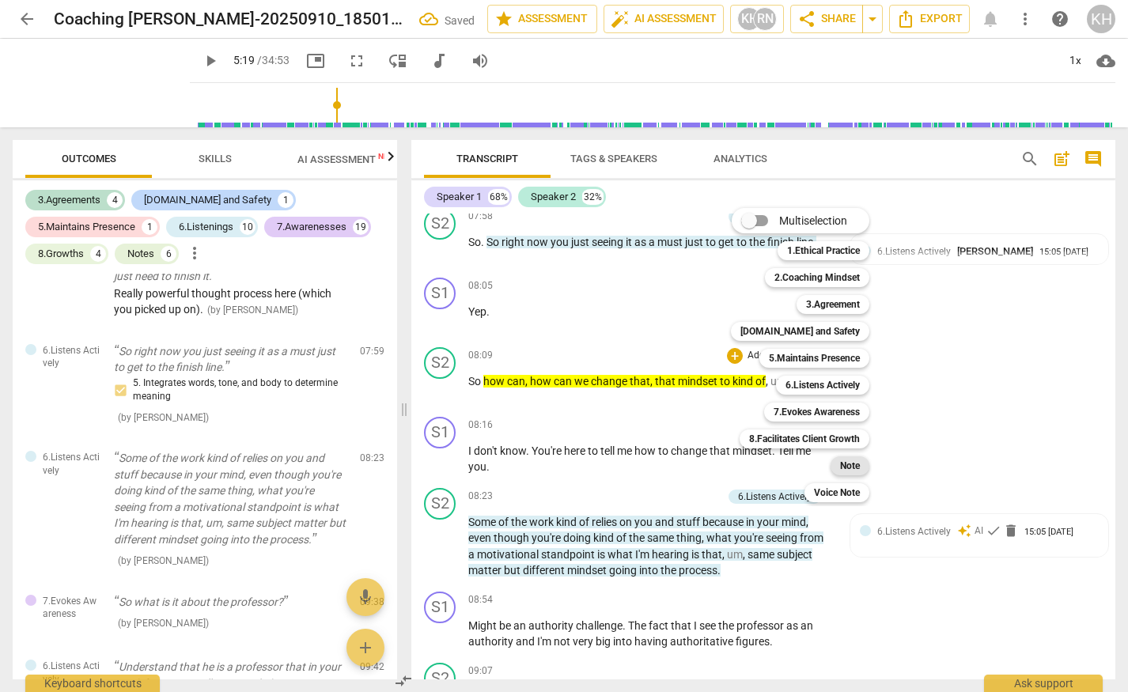
click at [841, 467] on b "Note" at bounding box center [850, 465] width 20 height 19
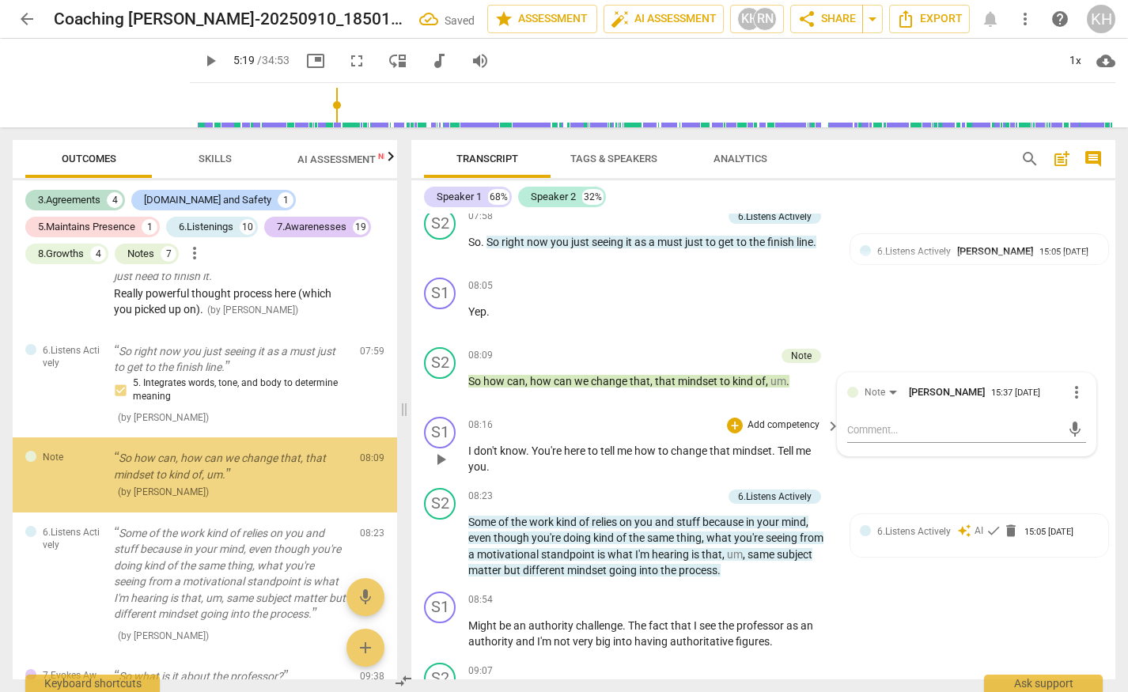
scroll to position [1374, 0]
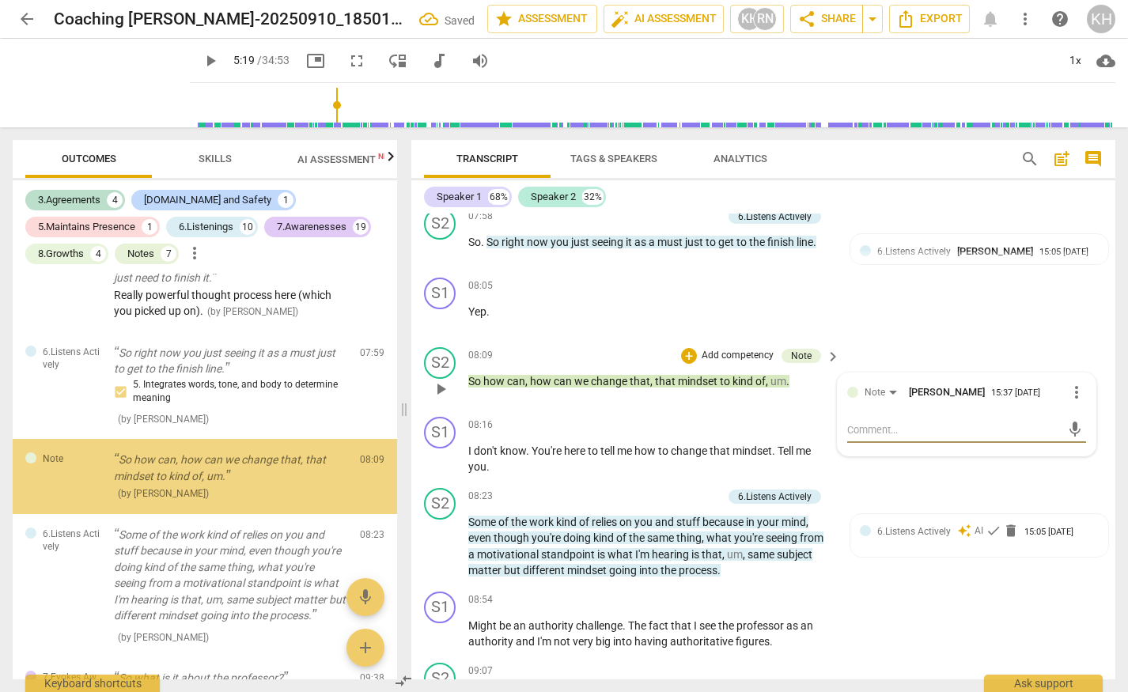
click at [867, 429] on textarea at bounding box center [954, 429] width 214 height 15
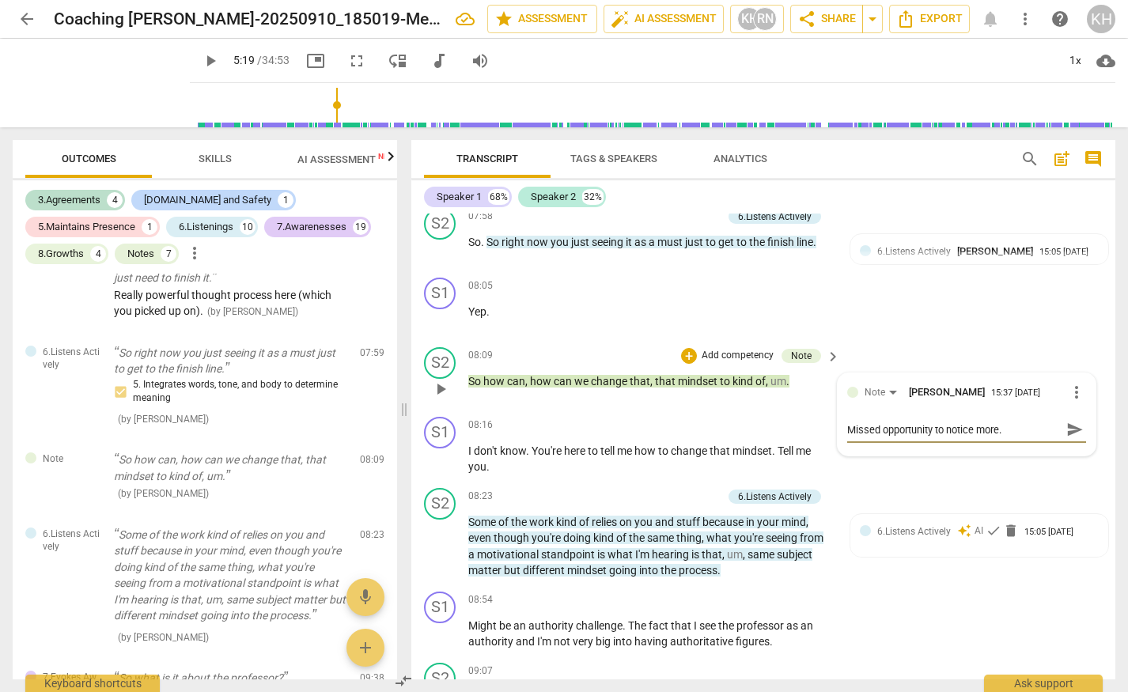
click at [847, 429] on textarea "Missed opportunity to notice more." at bounding box center [954, 429] width 214 height 15
drag, startPoint x: 1022, startPoint y: 430, endPoint x: 838, endPoint y: 427, distance: 183.5
click at [838, 427] on div "Note [PERSON_NAME] 15:37 [DATE] more_vert Missed opportunity to notice more. Mi…" at bounding box center [966, 414] width 259 height 82
click at [1030, 429] on textarea "Missed opportunity to notice more." at bounding box center [954, 429] width 214 height 15
drag, startPoint x: 945, startPoint y: 431, endPoint x: 954, endPoint y: 431, distance: 9.5
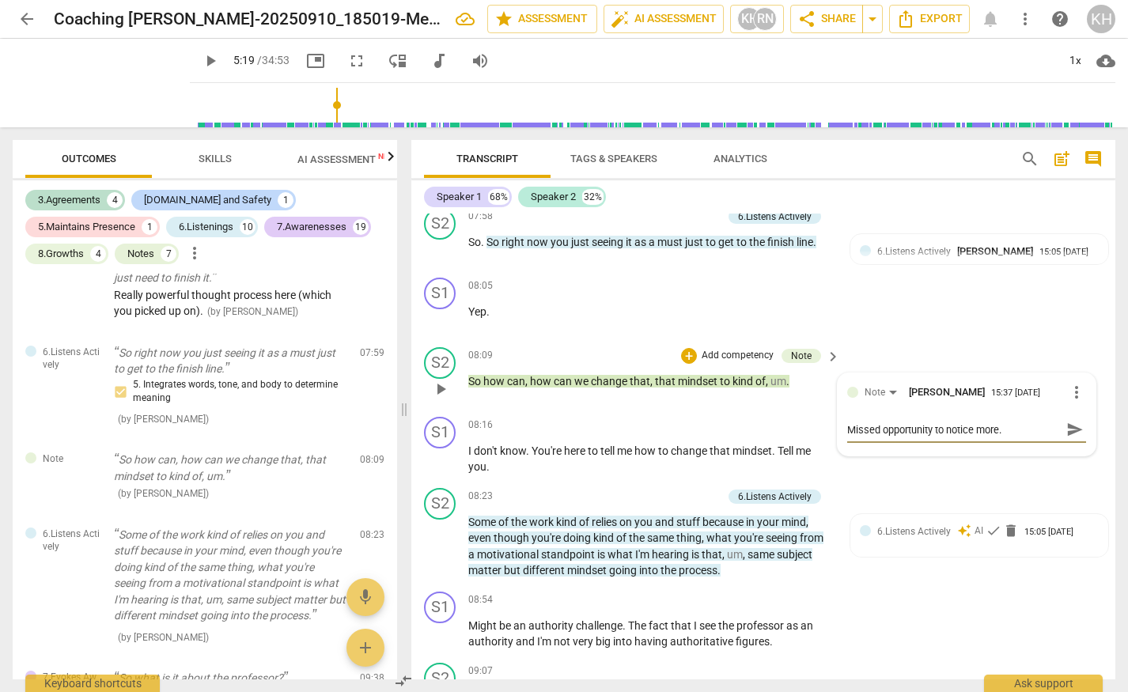
click at [945, 431] on textarea "Missed opportunity to notice more." at bounding box center [954, 429] width 214 height 15
click at [1066, 446] on span "send" at bounding box center [1074, 444] width 17 height 17
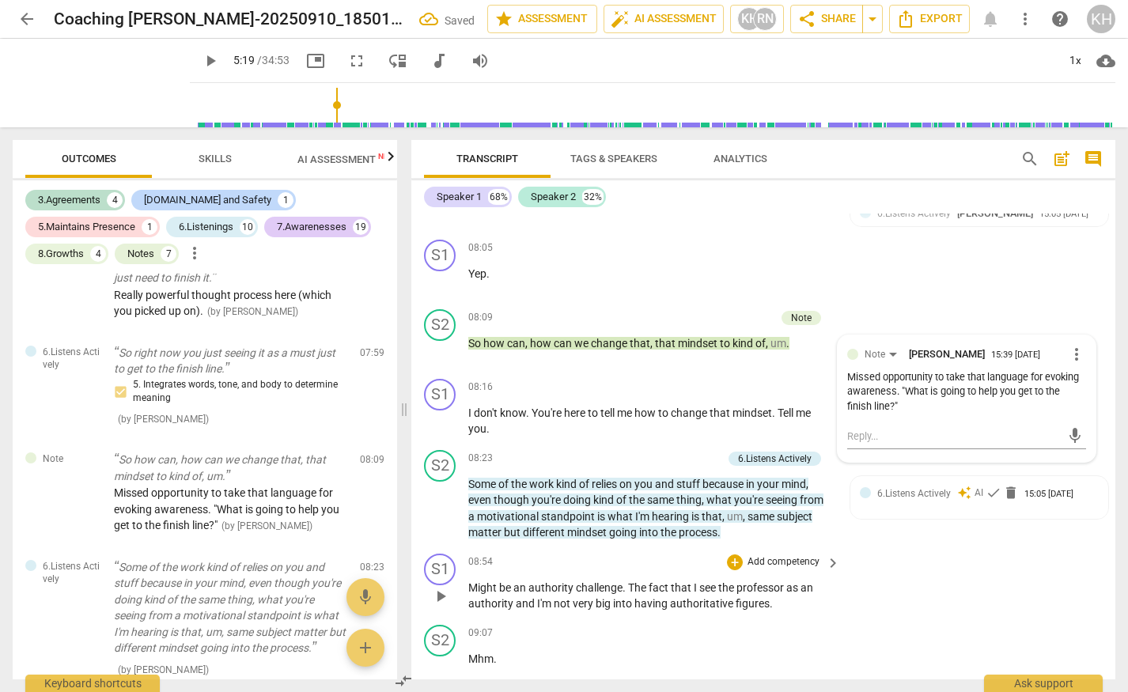
scroll to position [2485, 0]
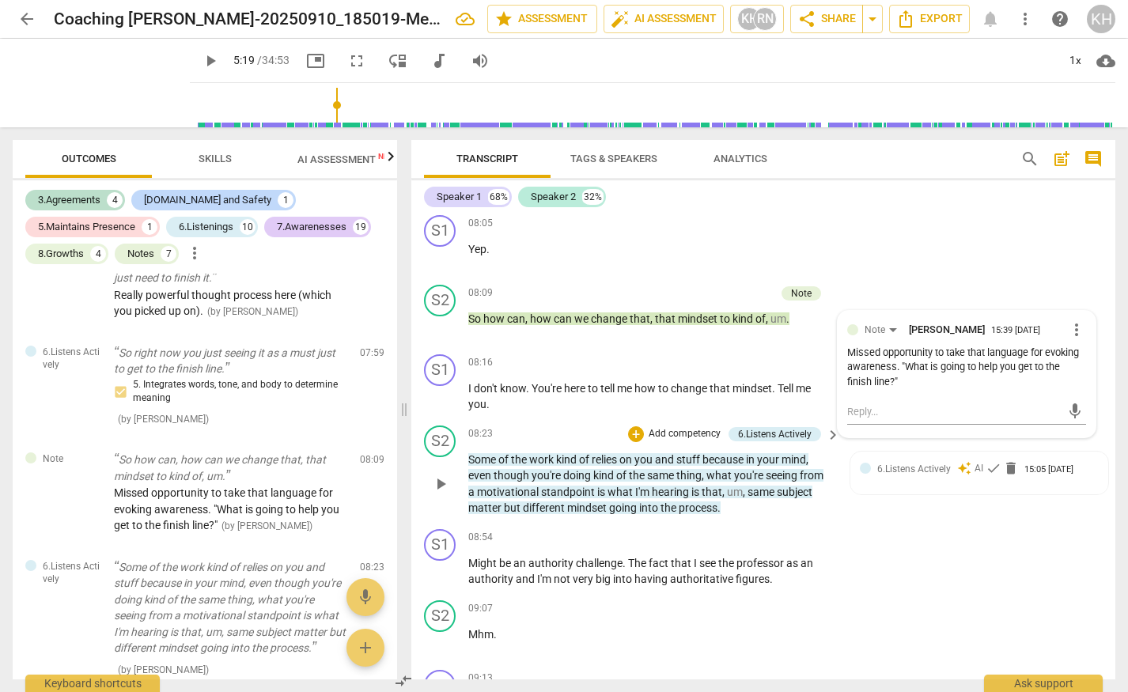
click at [727, 465] on span "because" at bounding box center [723, 459] width 43 height 13
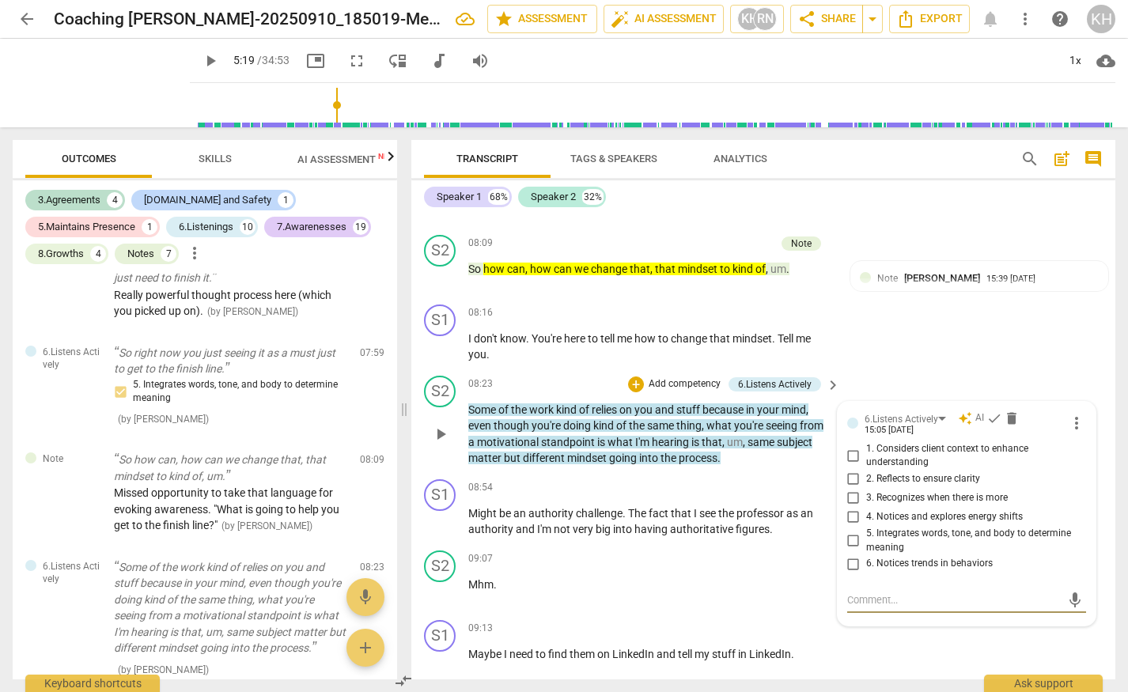
scroll to position [2573, 0]
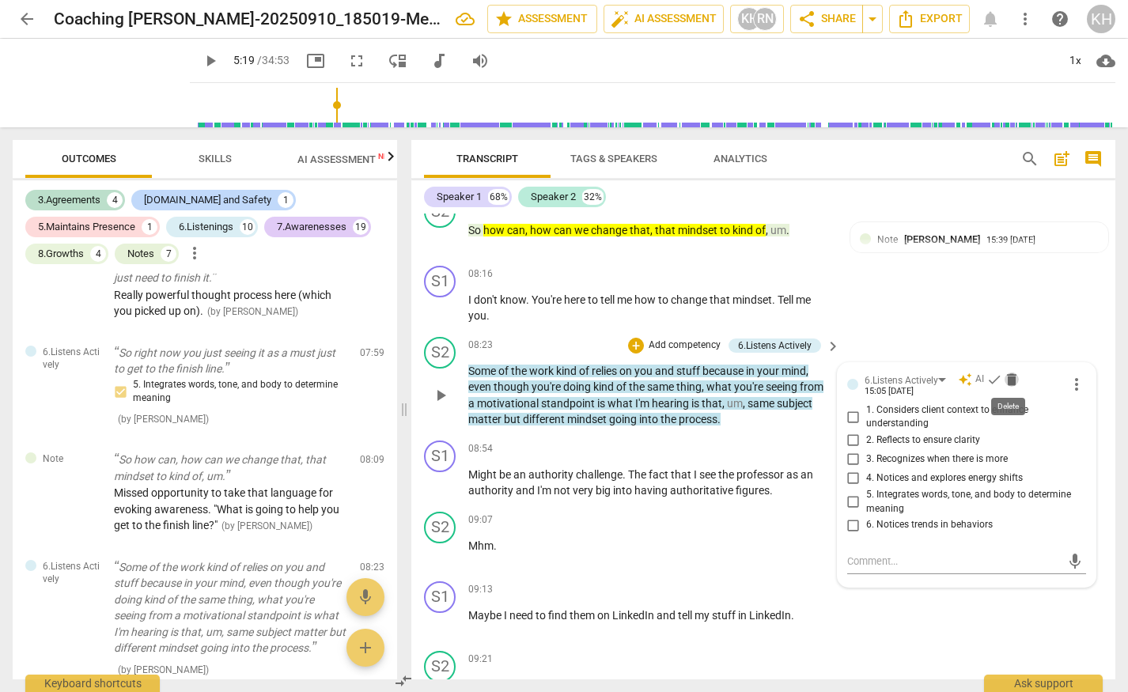
click at [1009, 376] on span "delete" at bounding box center [1011, 380] width 16 height 16
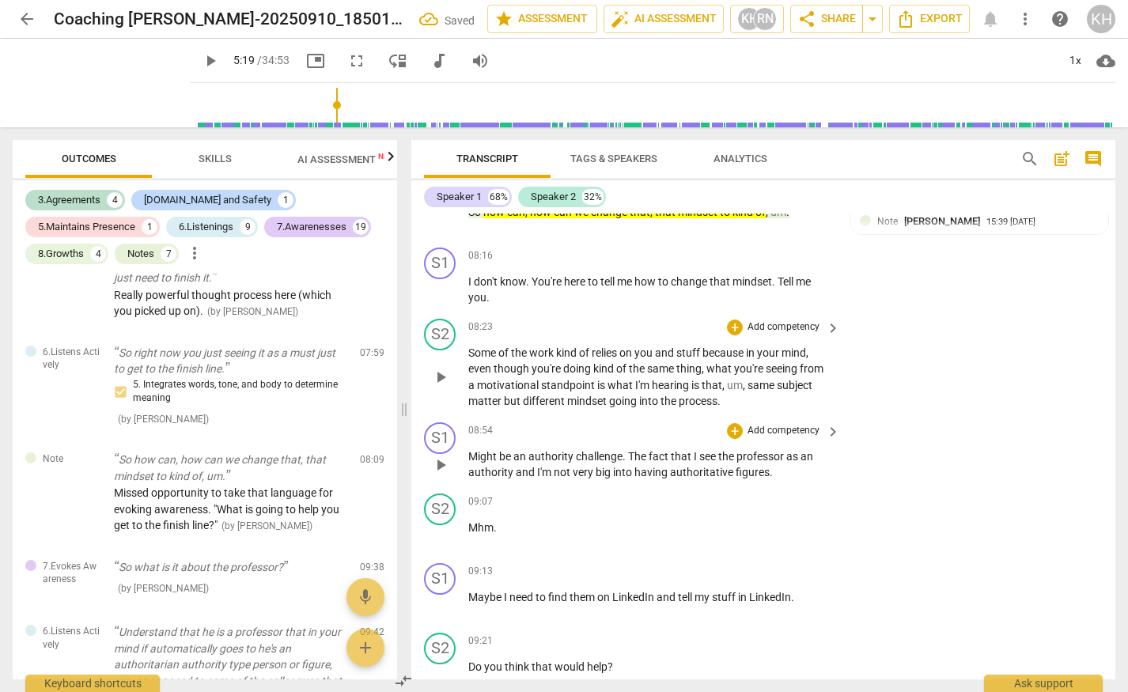
scroll to position [2657, 0]
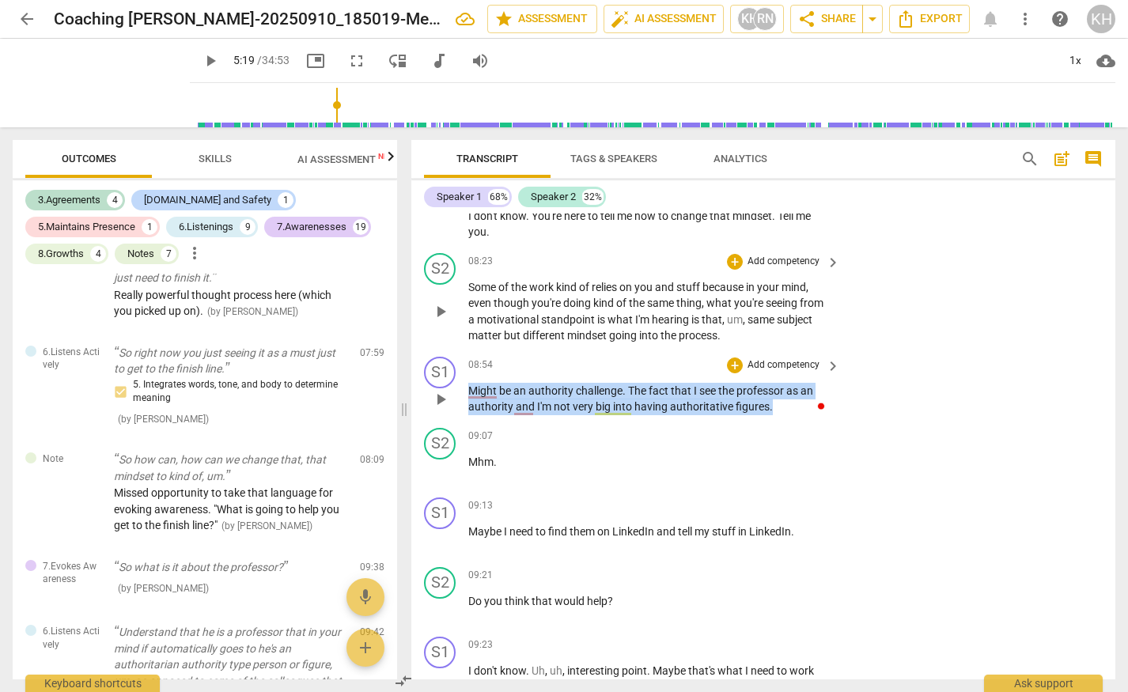
drag, startPoint x: 468, startPoint y: 389, endPoint x: 783, endPoint y: 412, distance: 315.6
click at [783, 412] on p "Might be an authority challenge . The fact that I see the professor as an autho…" at bounding box center [650, 399] width 364 height 32
click at [738, 410] on span "figures" at bounding box center [752, 406] width 34 height 13
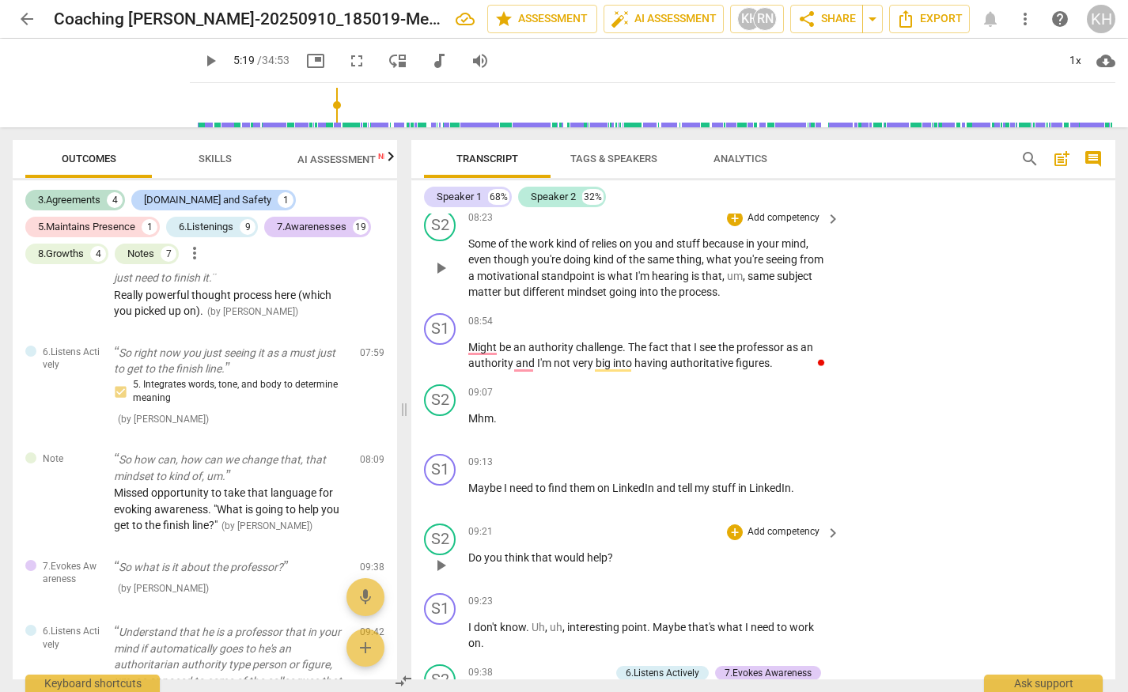
scroll to position [2697, 0]
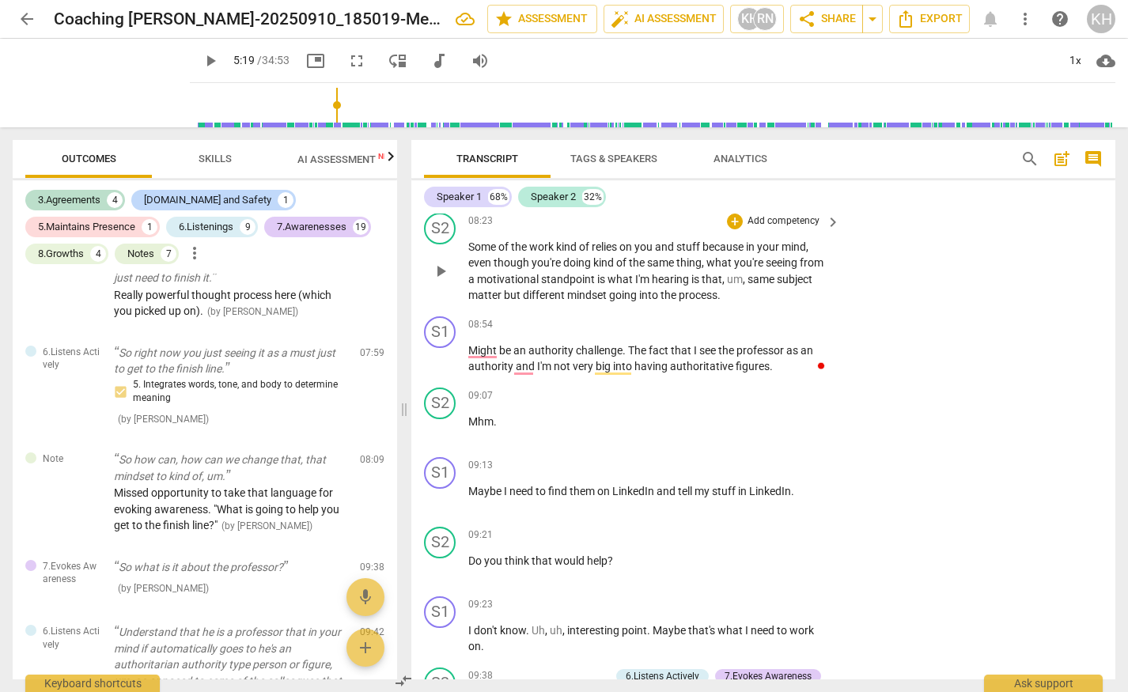
click at [440, 278] on span "play_arrow" at bounding box center [440, 271] width 19 height 19
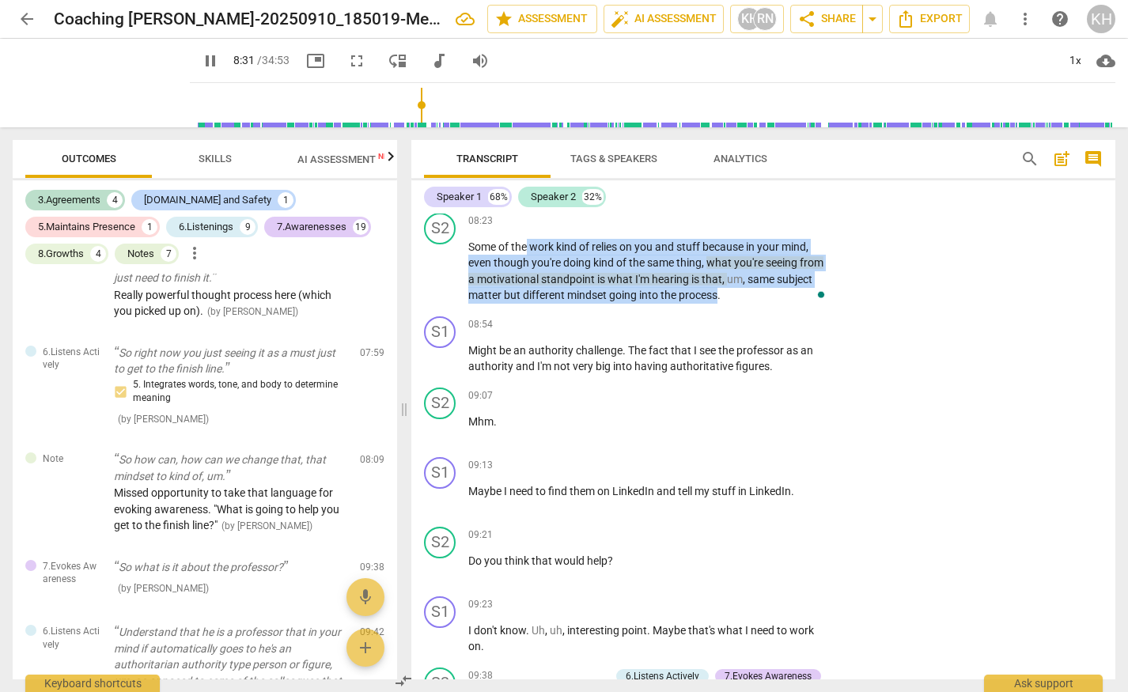
drag, startPoint x: 719, startPoint y: 297, endPoint x: 529, endPoint y: 244, distance: 197.3
click at [529, 244] on p "Some of the work kind of relies on you and stuff because in your mind , even th…" at bounding box center [650, 271] width 364 height 65
click at [598, 280] on span "is" at bounding box center [602, 279] width 10 height 13
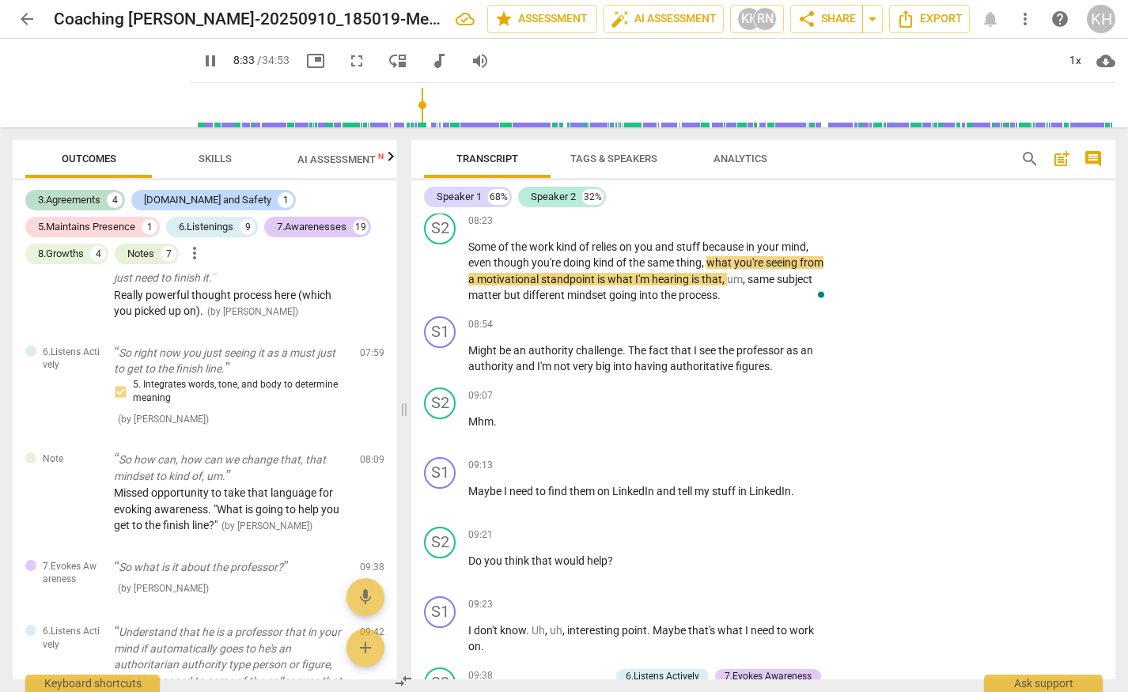
click at [471, 245] on span "Some" at bounding box center [483, 246] width 30 height 13
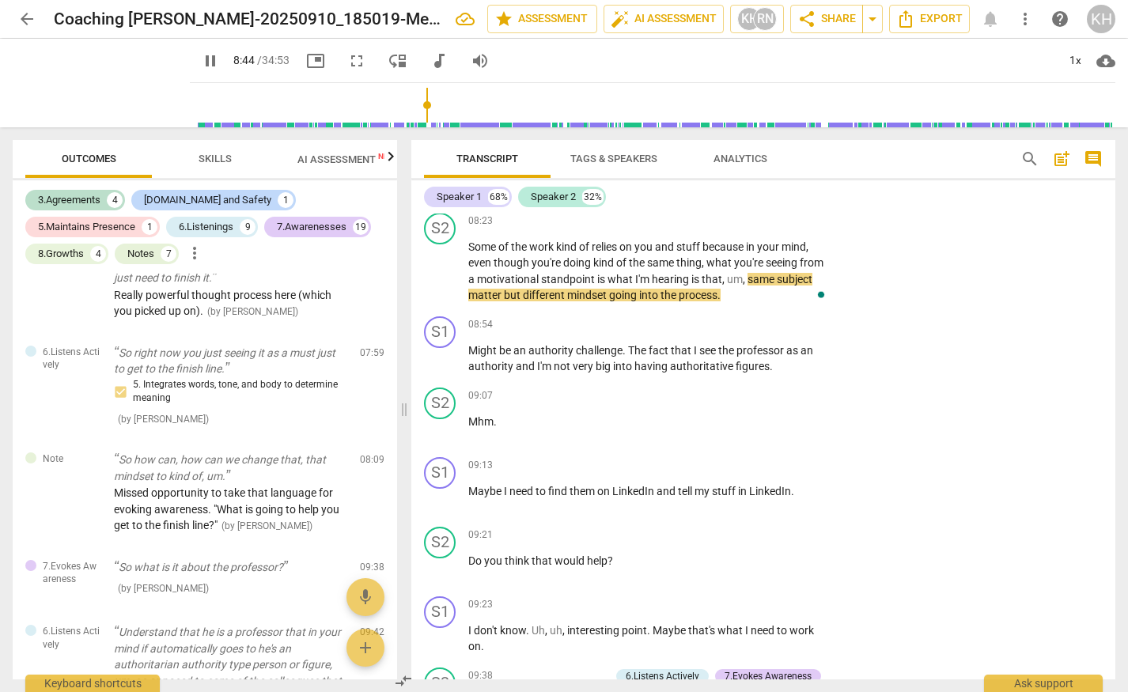
click at [670, 292] on span "the" at bounding box center [669, 295] width 18 height 13
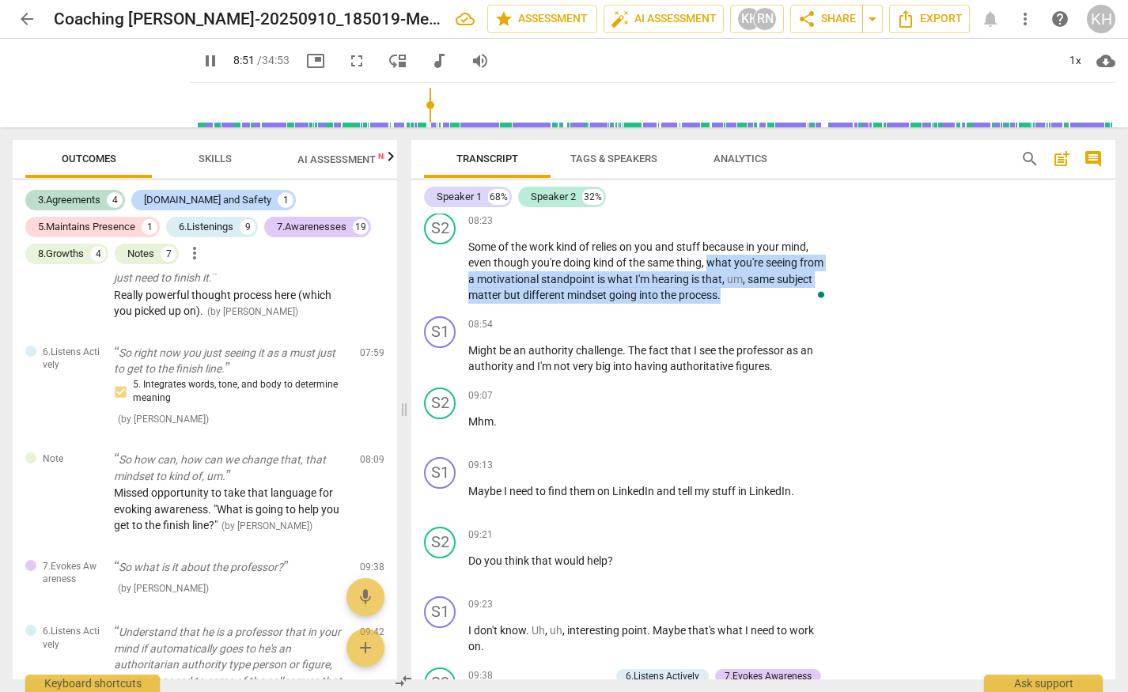
drag, startPoint x: 708, startPoint y: 264, endPoint x: 724, endPoint y: 289, distance: 29.6
click at [724, 289] on p "Some of the work kind of relies on you and stuff because in your mind , even th…" at bounding box center [650, 271] width 364 height 65
click at [627, 296] on span "going" at bounding box center [624, 295] width 30 height 13
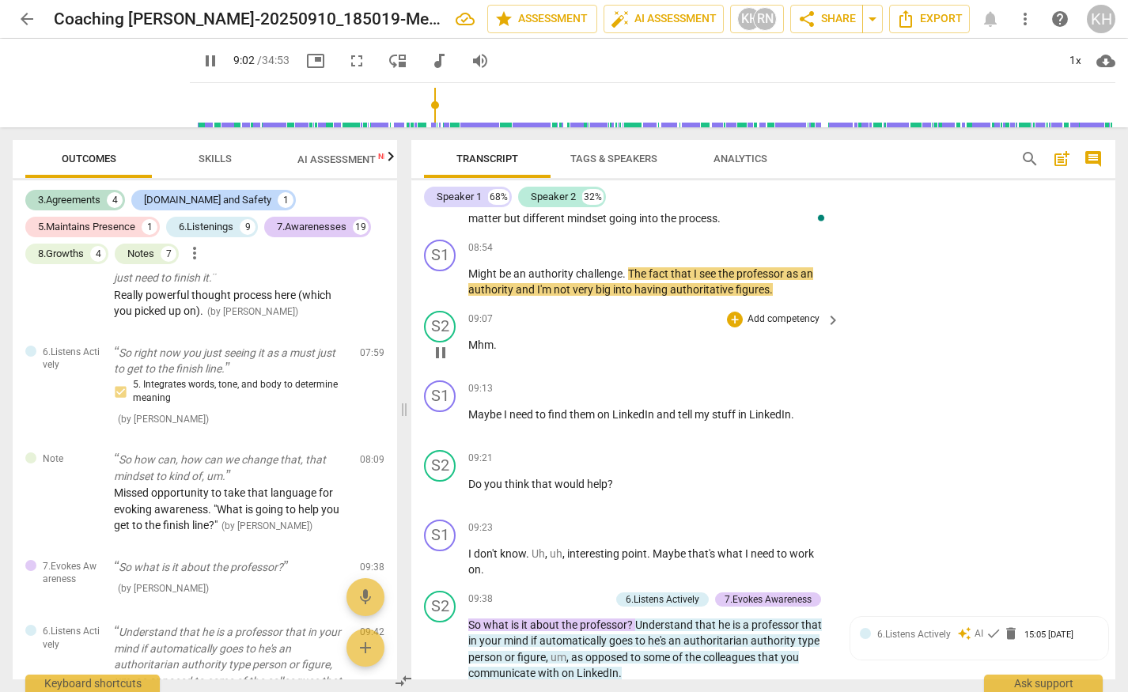
scroll to position [2786, 0]
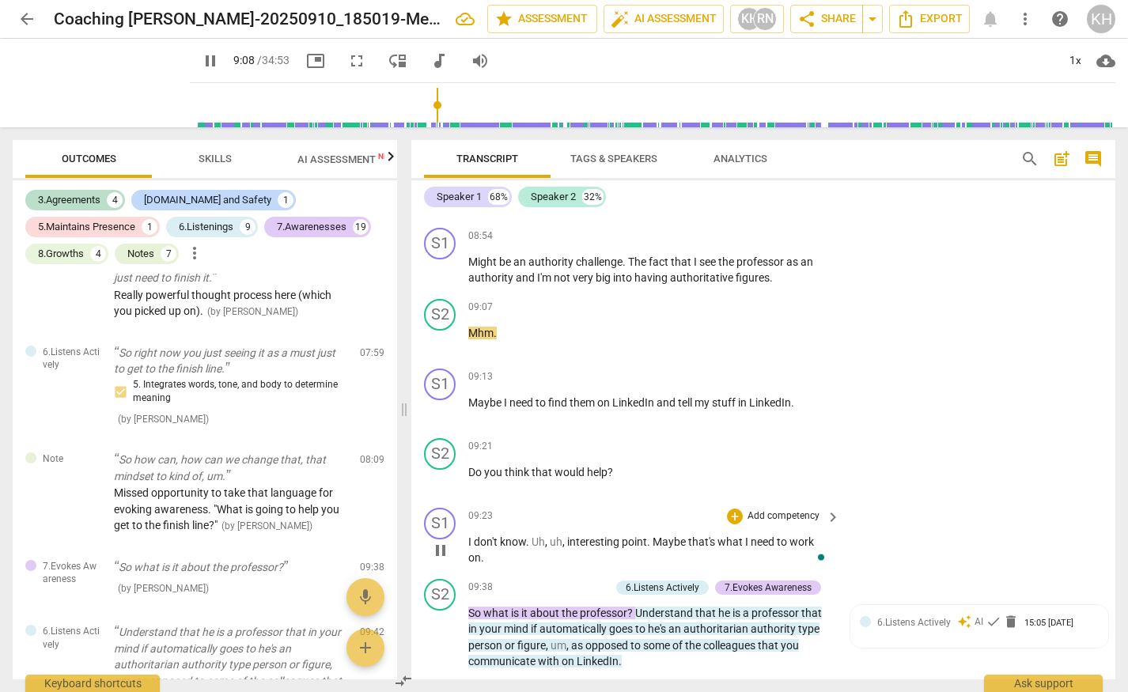
click at [651, 542] on span "." at bounding box center [650, 541] width 6 height 13
drag, startPoint x: 656, startPoint y: 541, endPoint x: 611, endPoint y: 553, distance: 45.8
click at [611, 553] on p "I don't know . [GEOGRAPHIC_DATA] , uh , interesting point . Maybe that's what I…" at bounding box center [650, 550] width 364 height 32
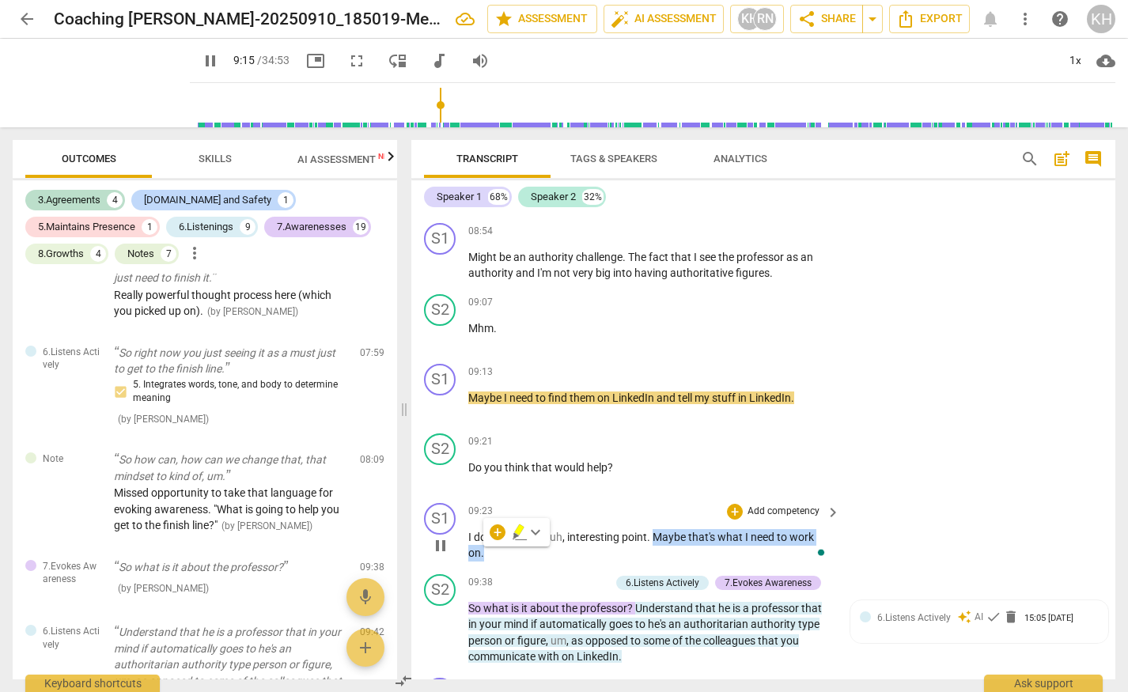
scroll to position [2807, 0]
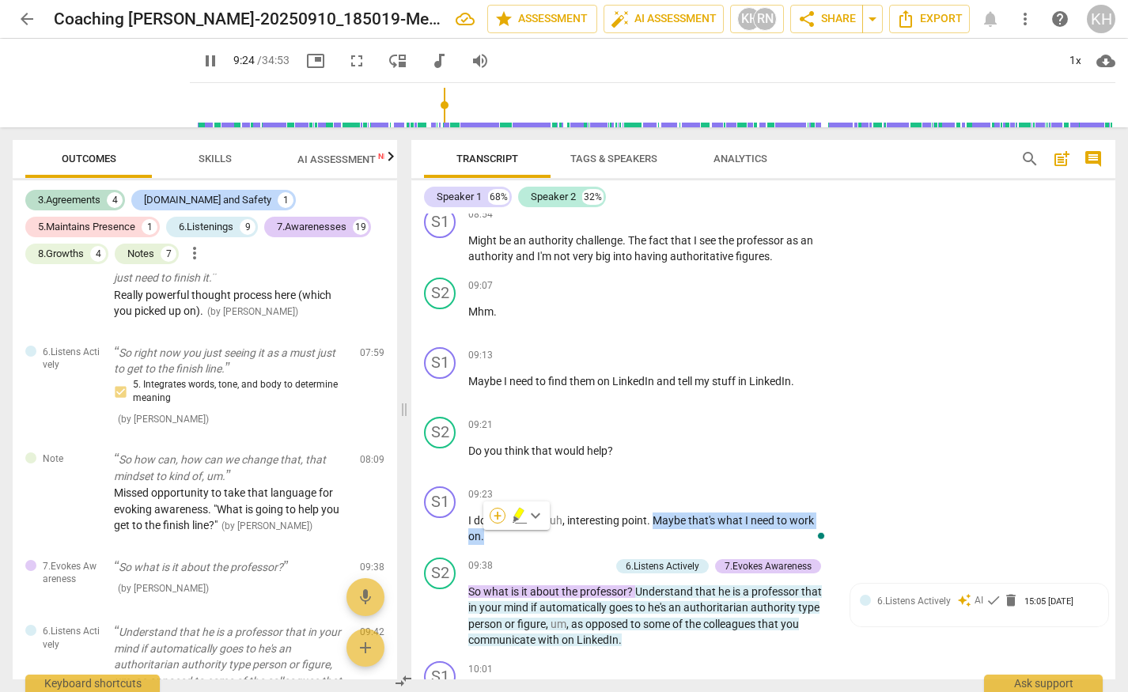
click at [494, 516] on div "+" at bounding box center [497, 516] width 16 height 16
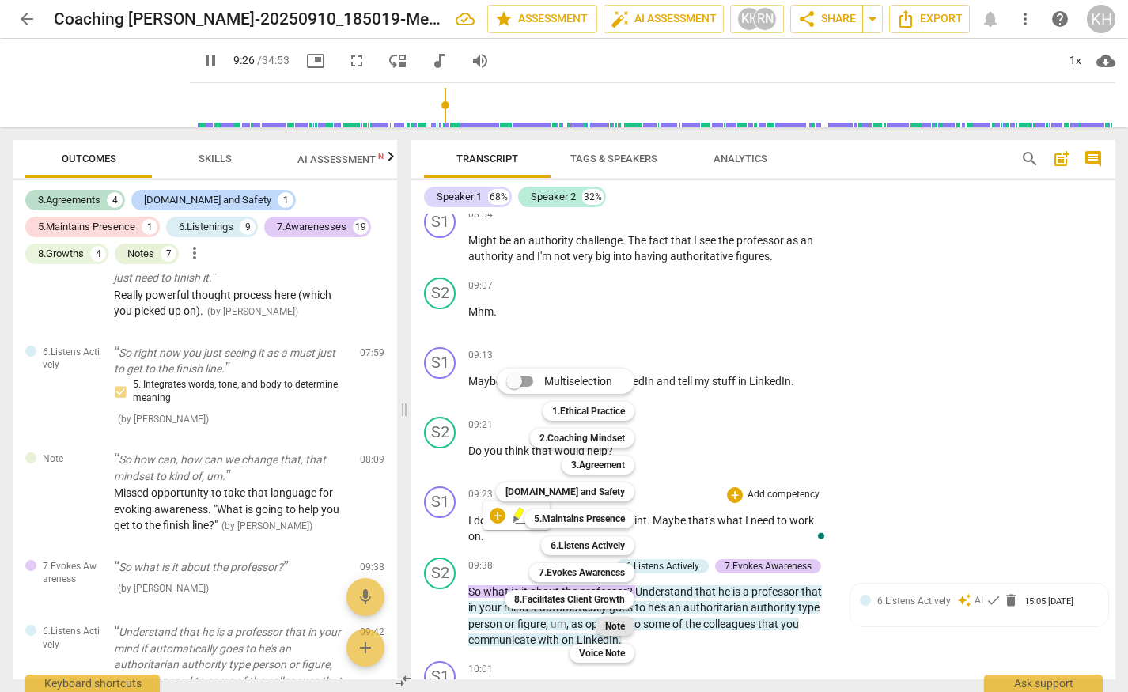
click at [614, 625] on b "Note" at bounding box center [615, 626] width 20 height 19
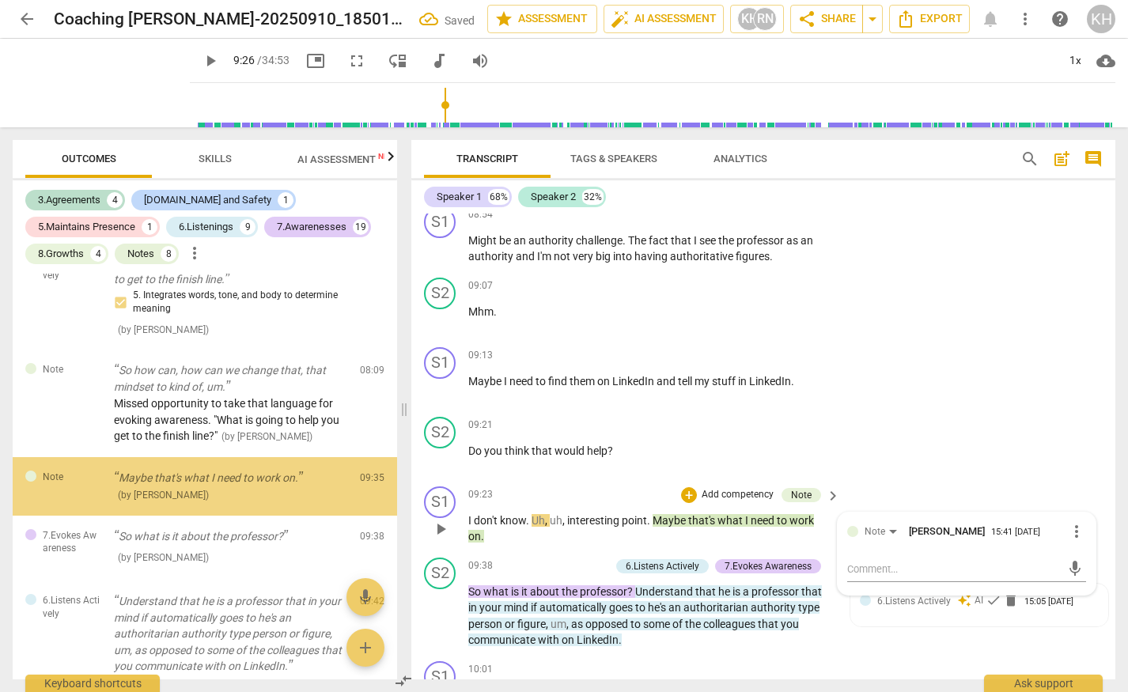
scroll to position [1473, 0]
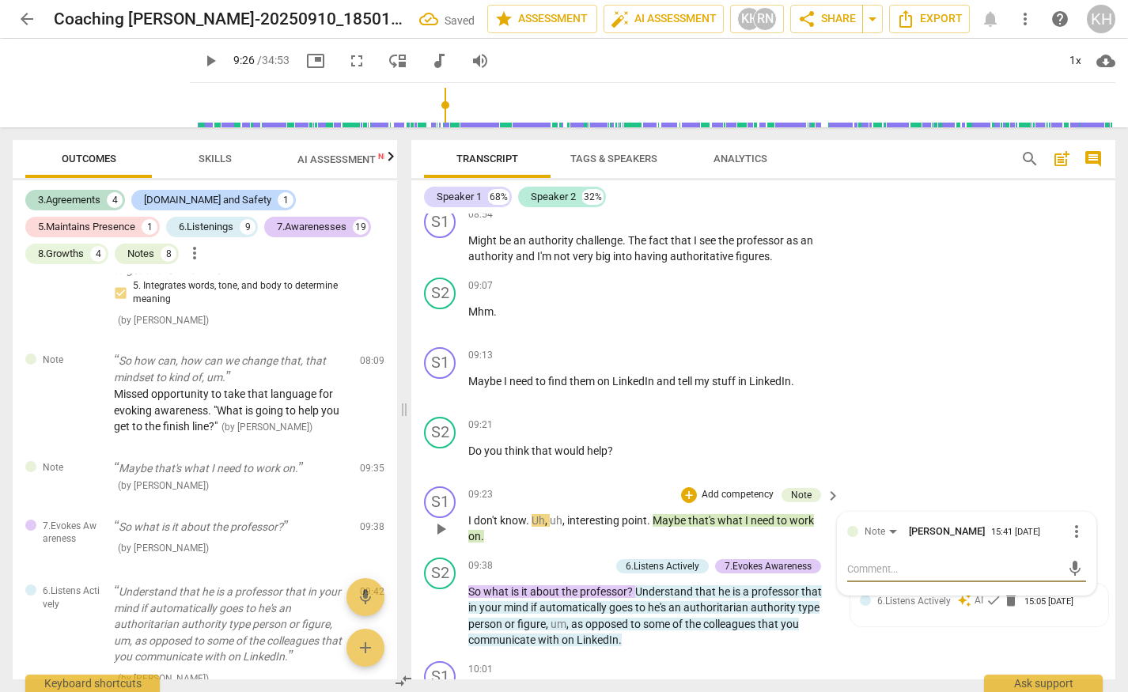
click at [864, 565] on textarea at bounding box center [954, 568] width 214 height 15
click at [1066, 576] on span "send" at bounding box center [1074, 576] width 17 height 17
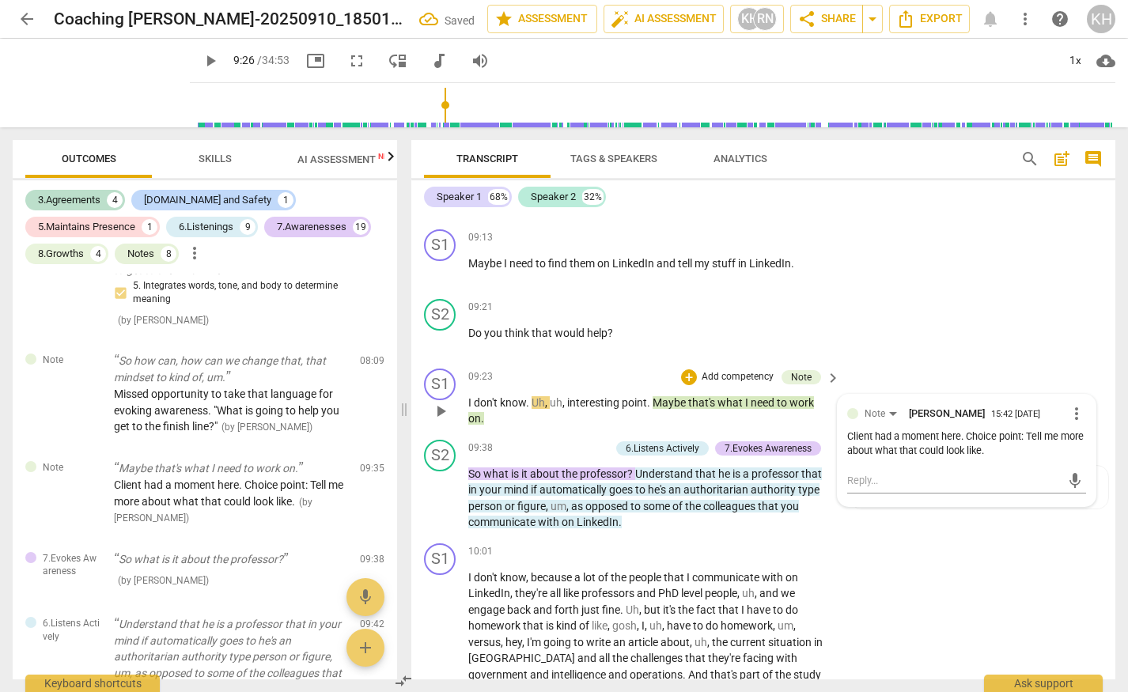
scroll to position [2934, 0]
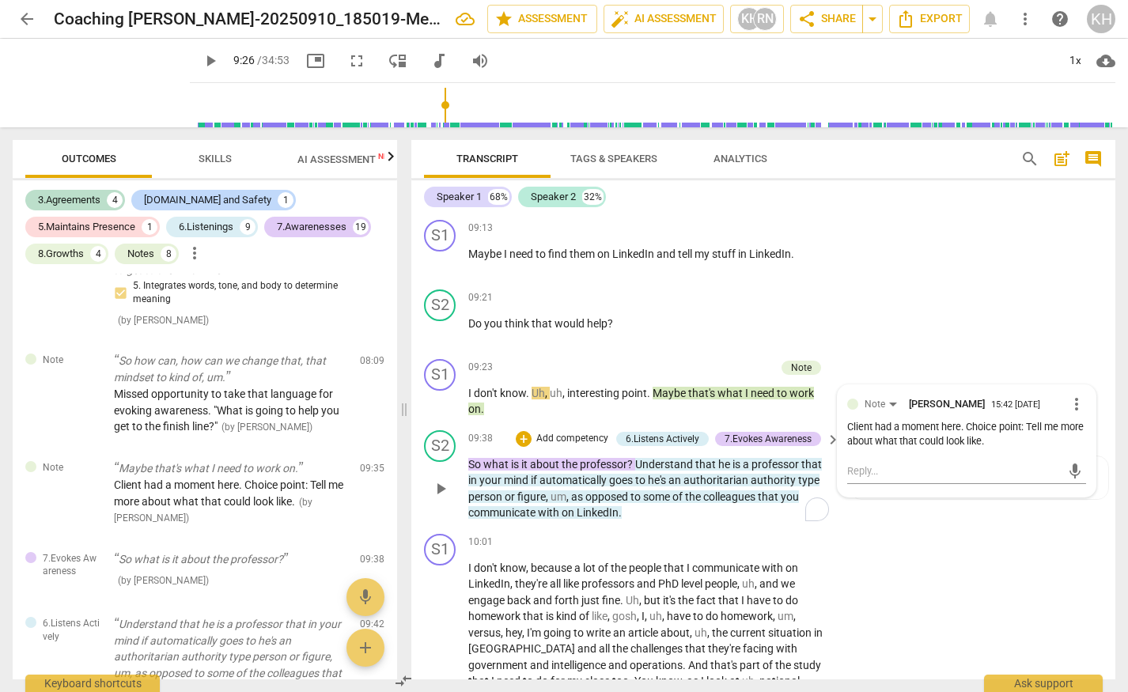
click at [667, 474] on span "he's" at bounding box center [658, 480] width 21 height 13
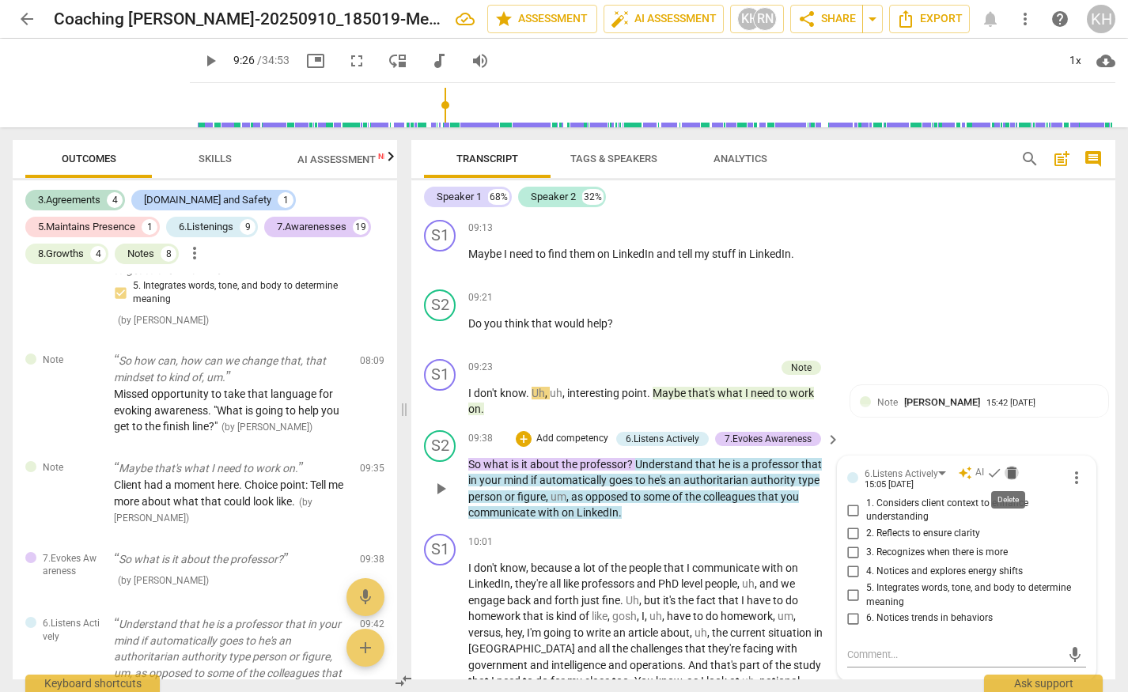
click at [1009, 474] on span "delete" at bounding box center [1011, 473] width 16 height 16
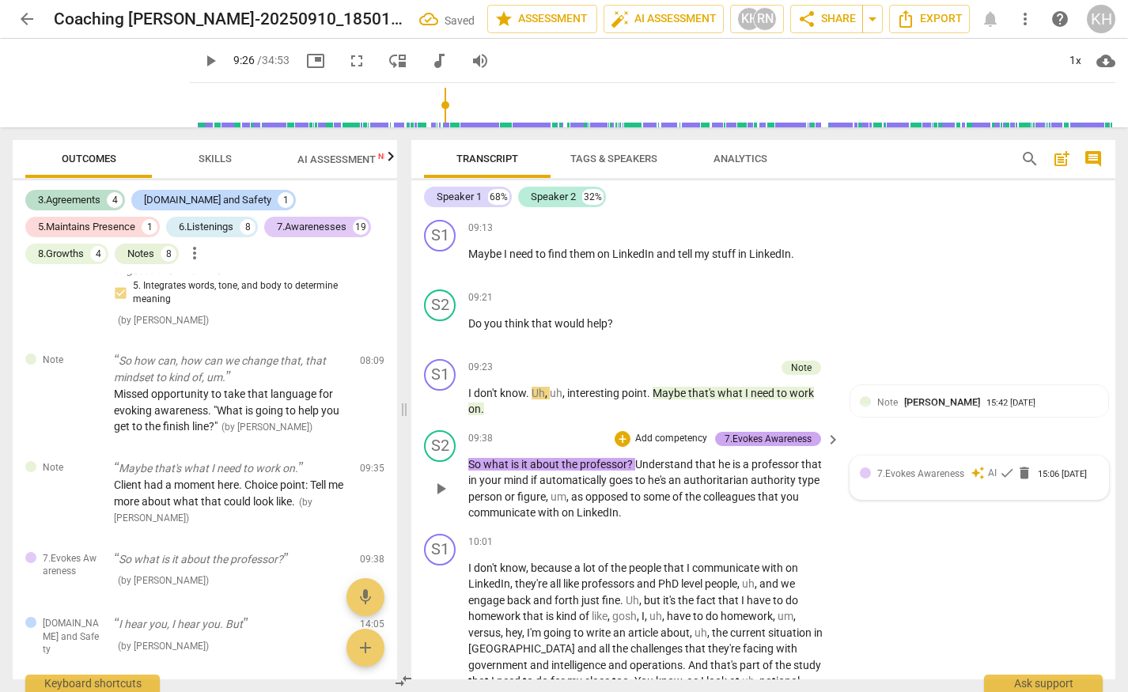
click at [787, 441] on div "7.Evokes Awareness" at bounding box center [767, 439] width 87 height 14
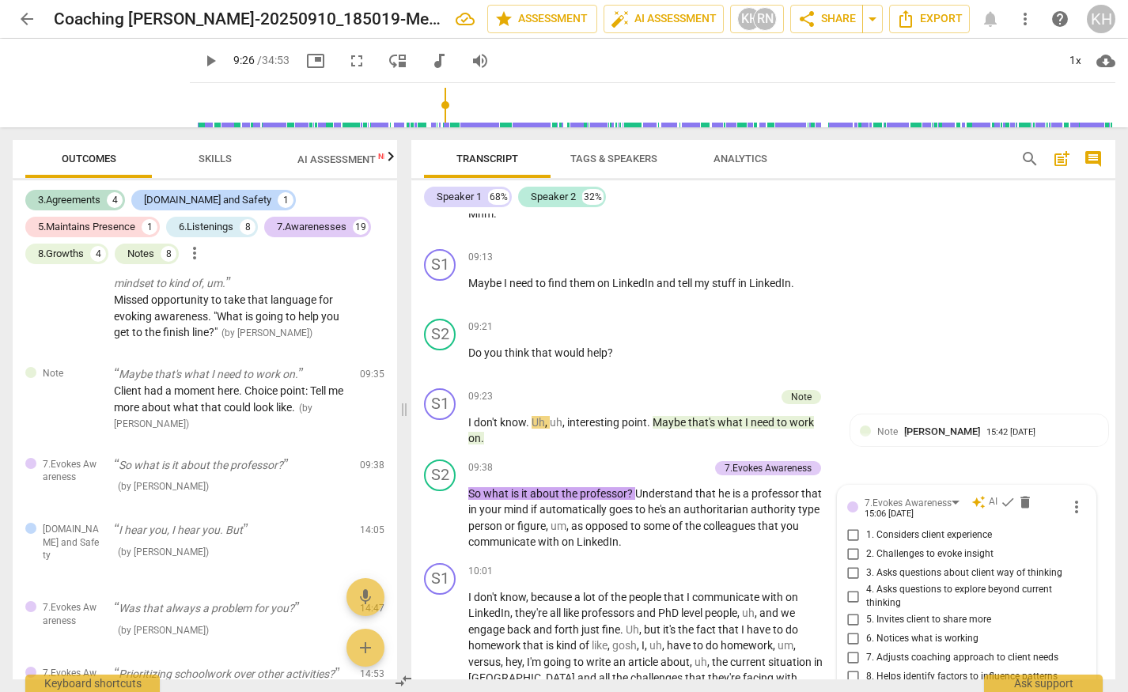
scroll to position [2909, 0]
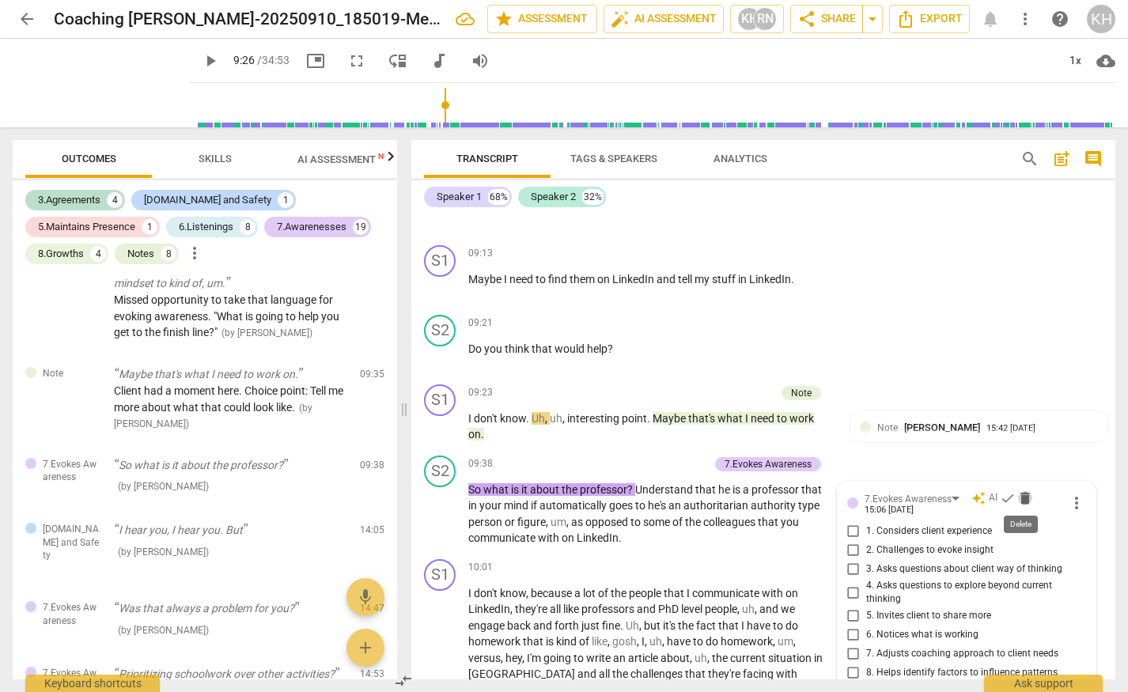
click at [1022, 497] on span "delete" at bounding box center [1025, 498] width 16 height 16
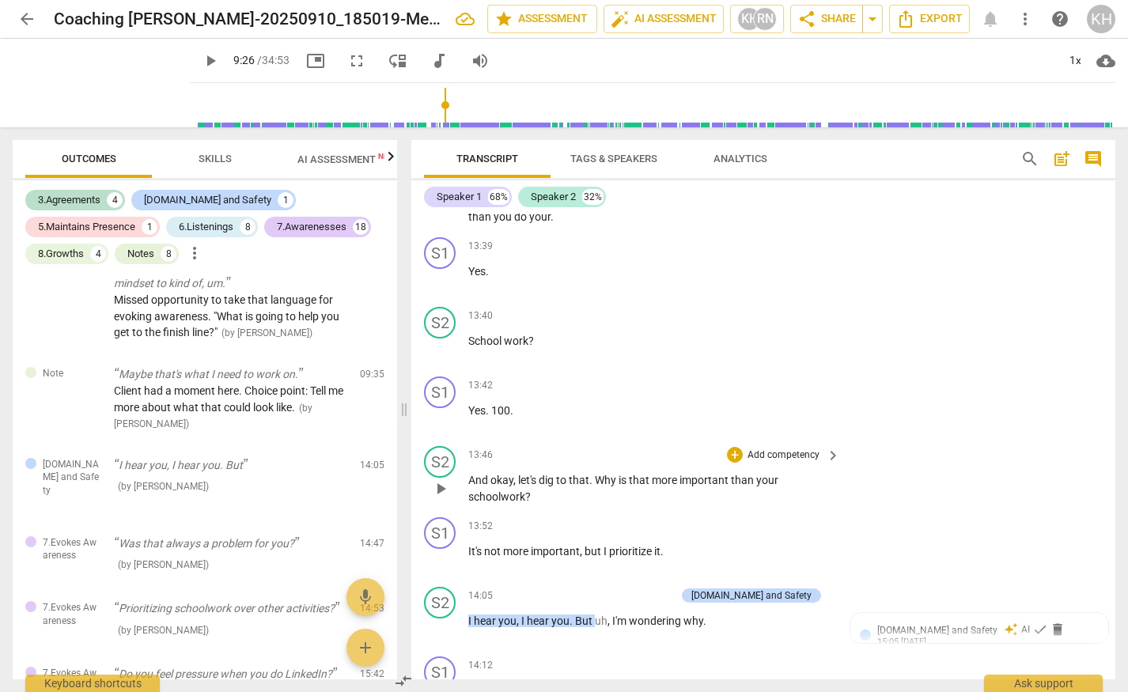
scroll to position [3990, 0]
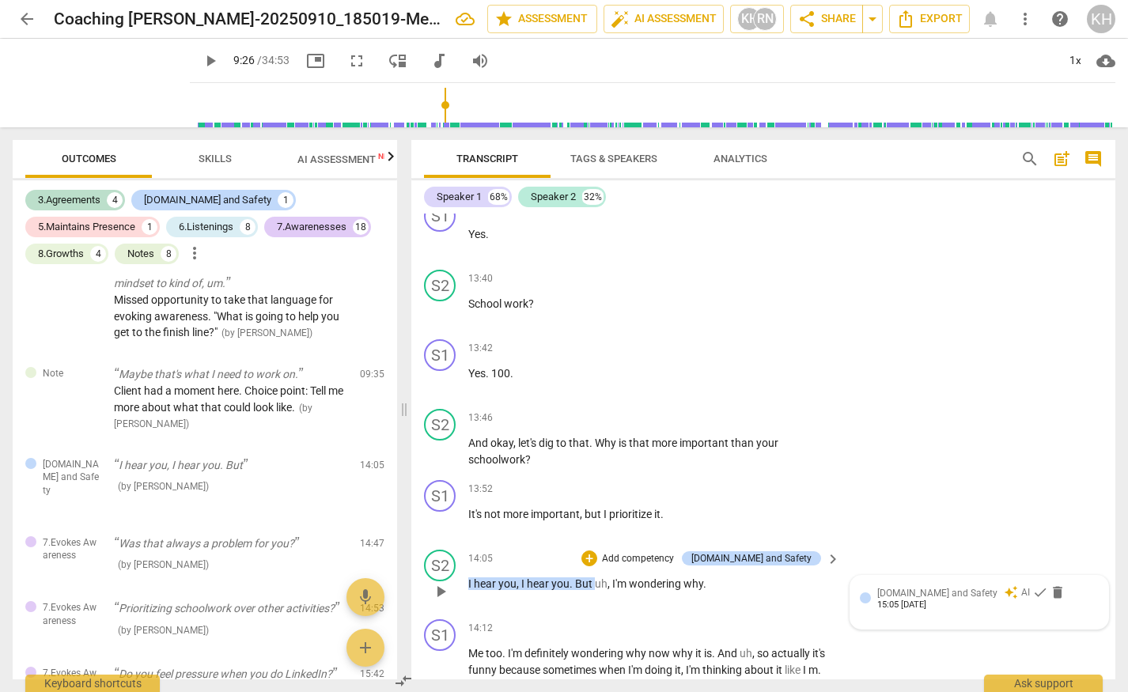
click at [911, 588] on span "[DOMAIN_NAME] and Safety" at bounding box center [937, 593] width 120 height 11
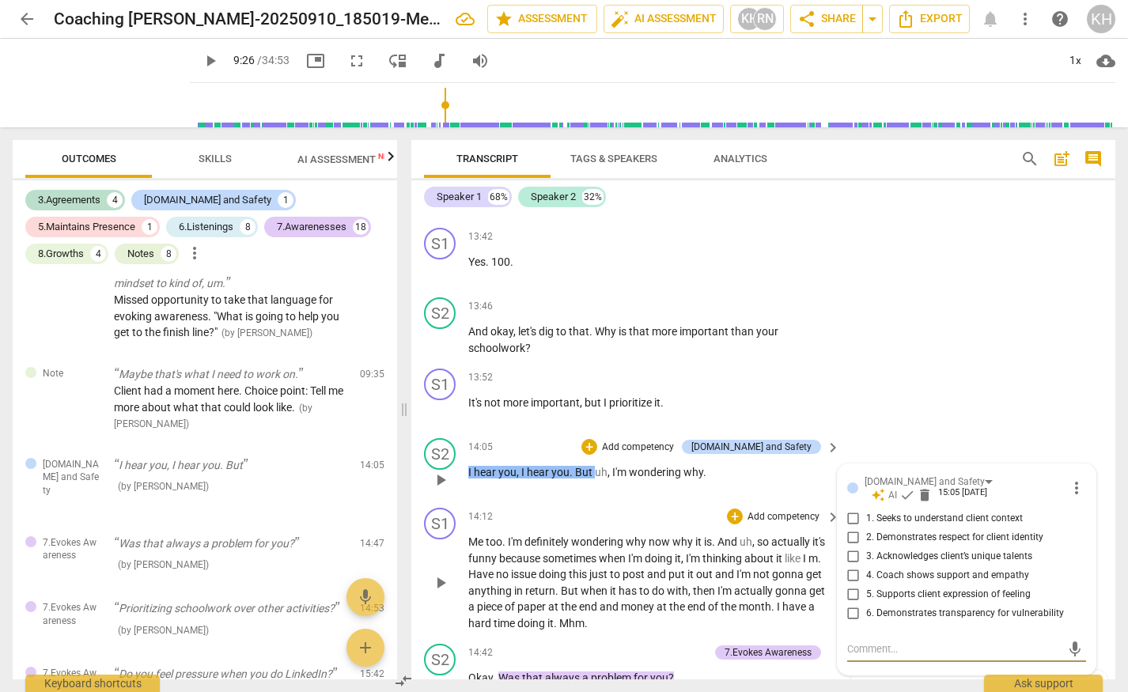
scroll to position [4098, 0]
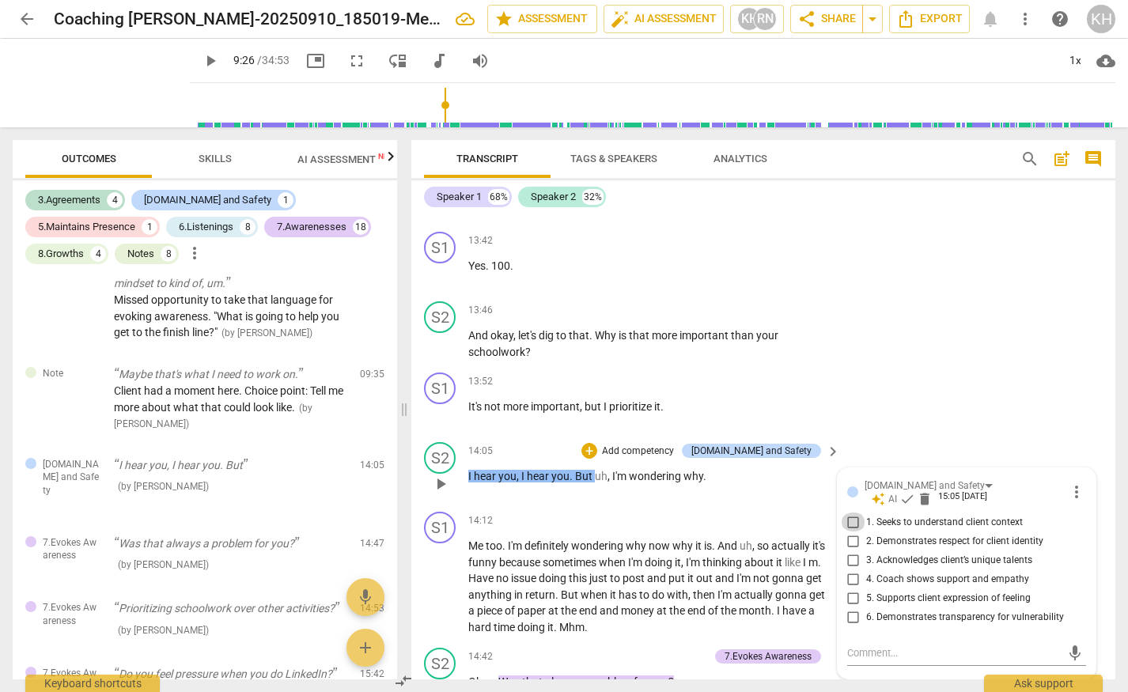
click at [848, 512] on input "1. Seeks to understand client context" at bounding box center [853, 521] width 25 height 19
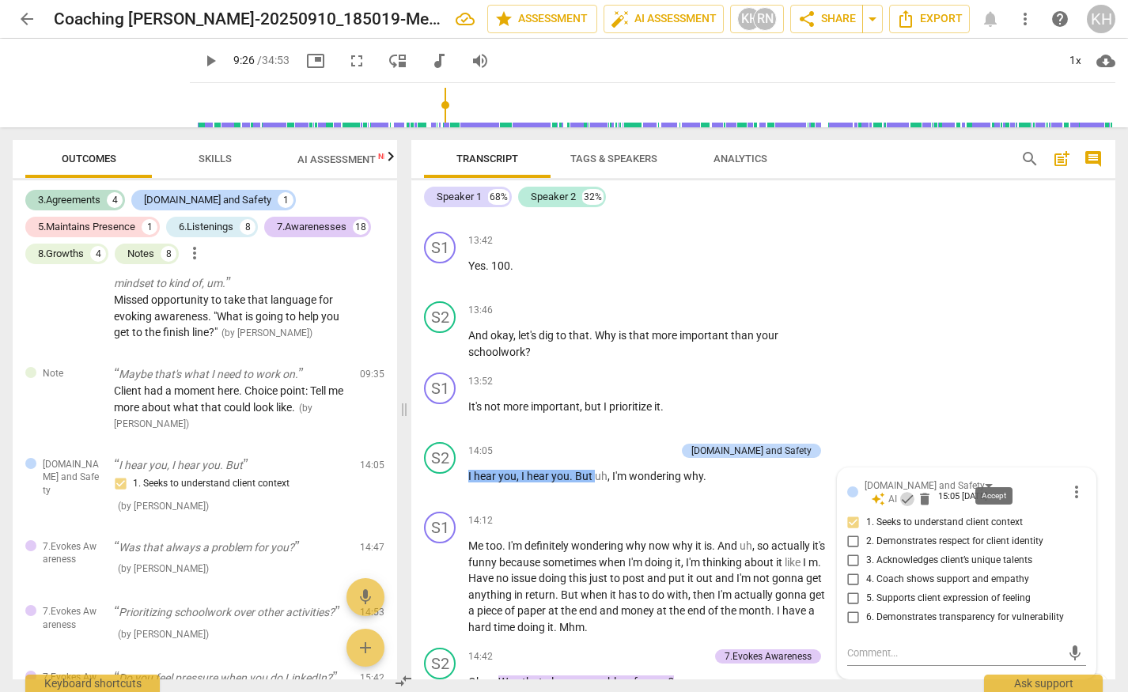
click at [915, 491] on span "check" at bounding box center [907, 499] width 16 height 16
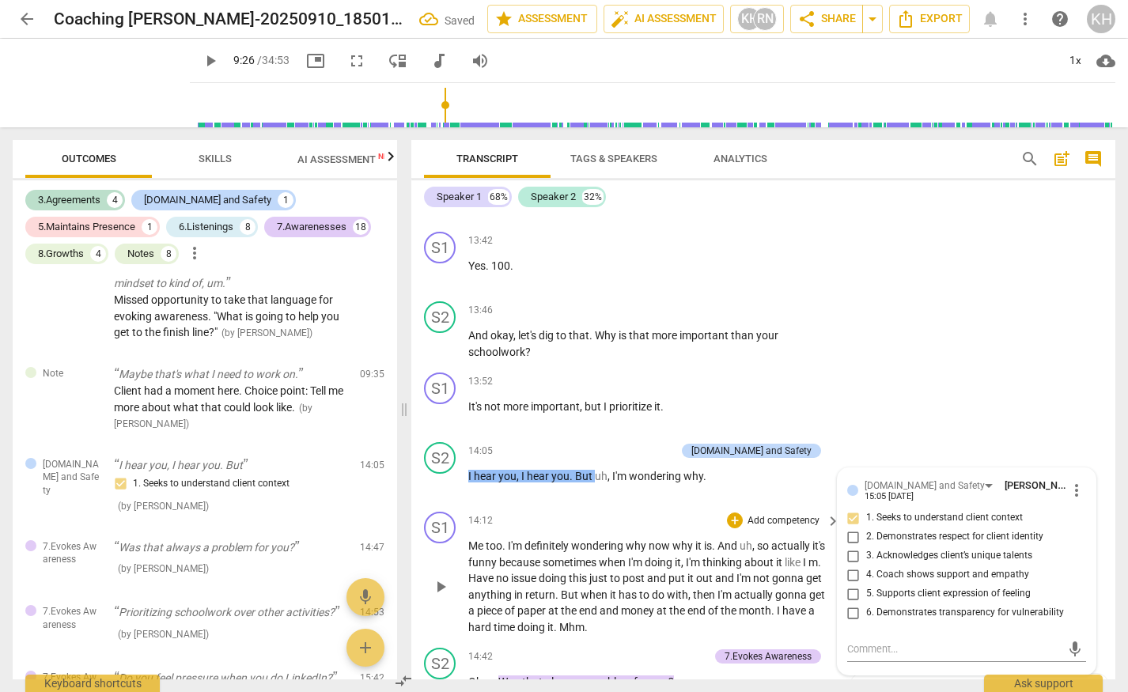
click at [614, 539] on span "wondering" at bounding box center [598, 545] width 55 height 13
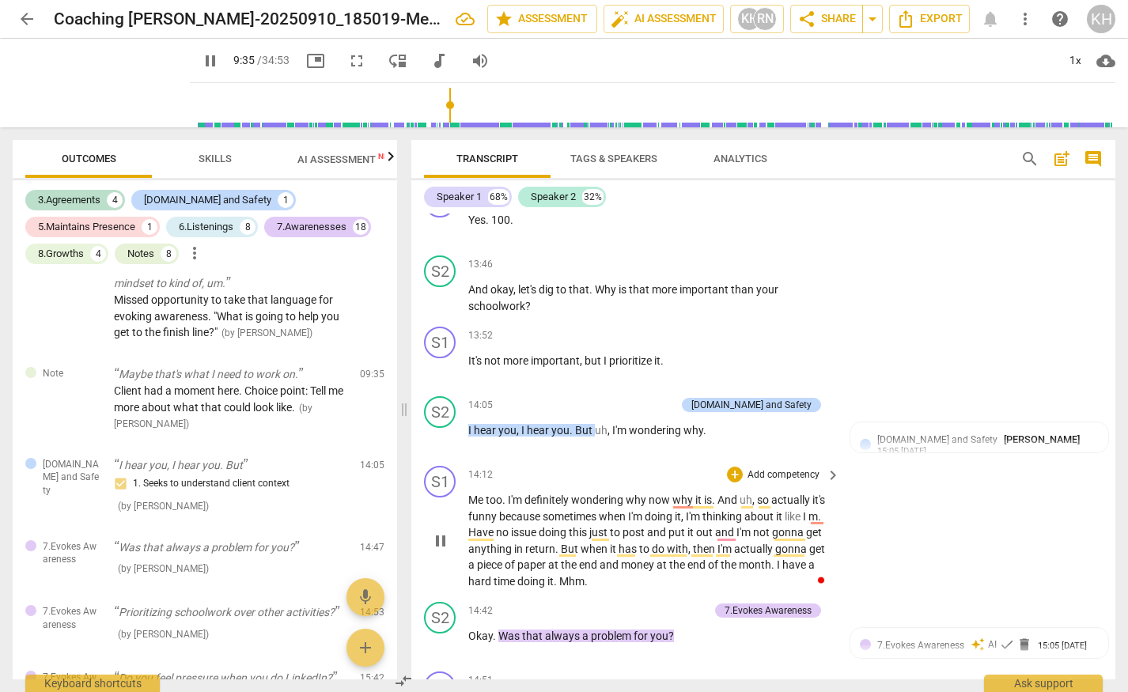
scroll to position [4175, 0]
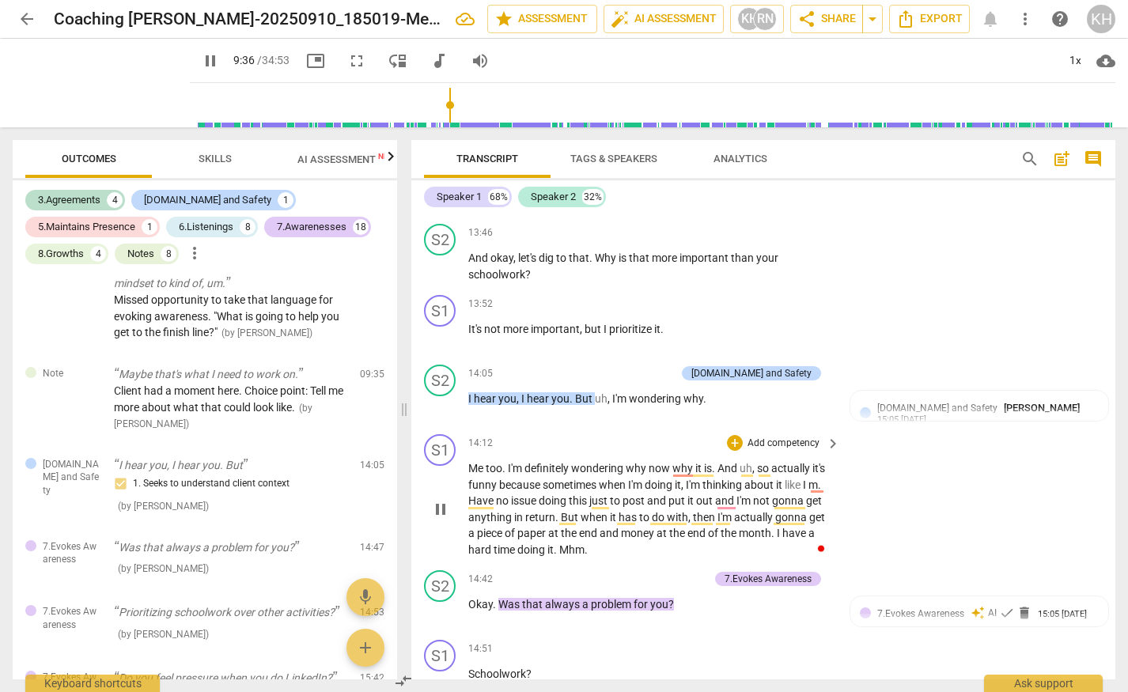
click at [578, 478] on span "sometimes" at bounding box center [570, 484] width 56 height 13
click at [440, 500] on span "pause" at bounding box center [440, 509] width 19 height 19
click at [501, 491] on p "Me too . I'm definitely wondering why now why it is . And uh , so actually it's…" at bounding box center [650, 508] width 364 height 97
click at [440, 500] on span "play_arrow" at bounding box center [440, 509] width 19 height 19
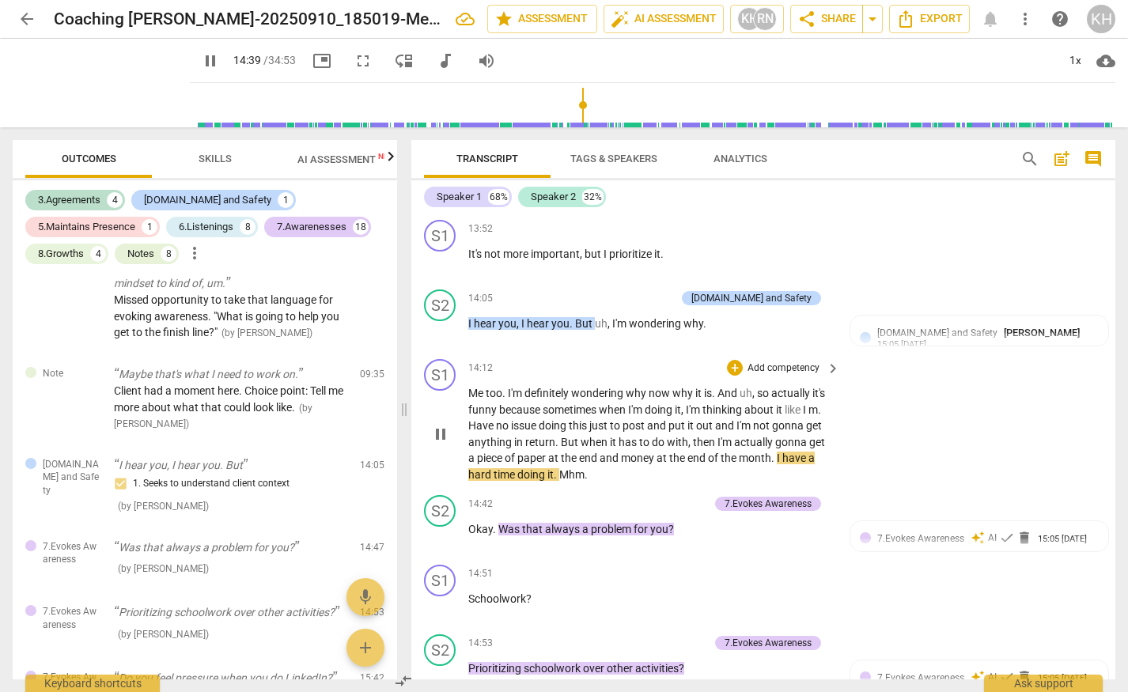
scroll to position [4257, 0]
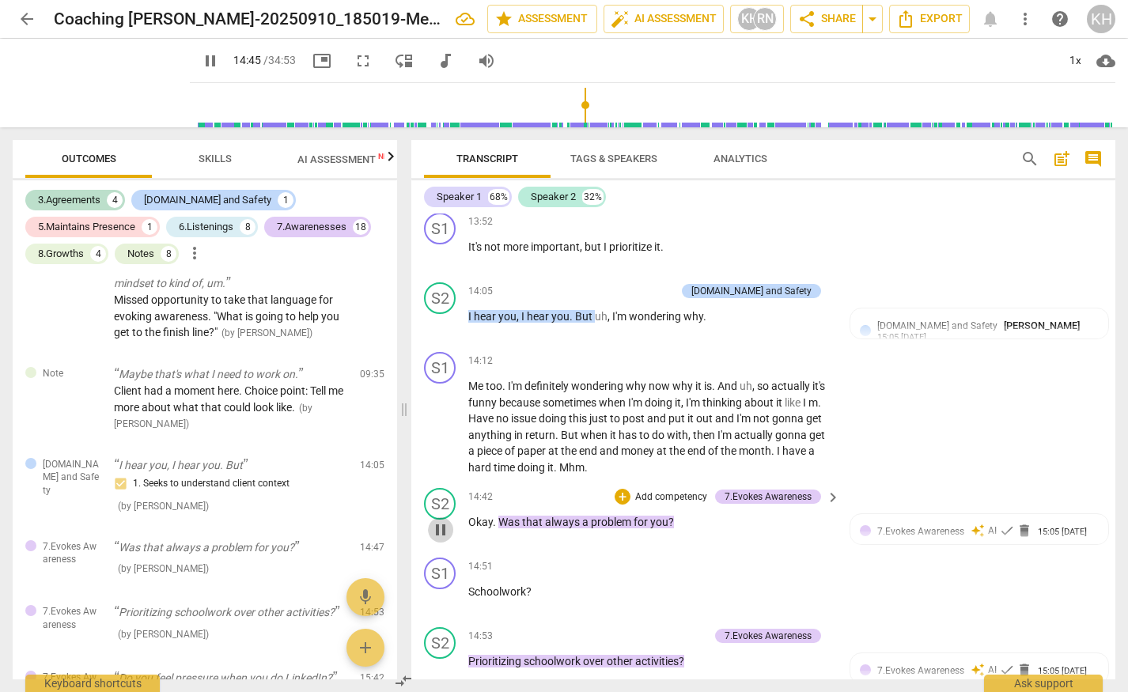
click at [438, 520] on span "pause" at bounding box center [440, 529] width 19 height 19
click at [1022, 523] on span "delete" at bounding box center [1024, 531] width 16 height 16
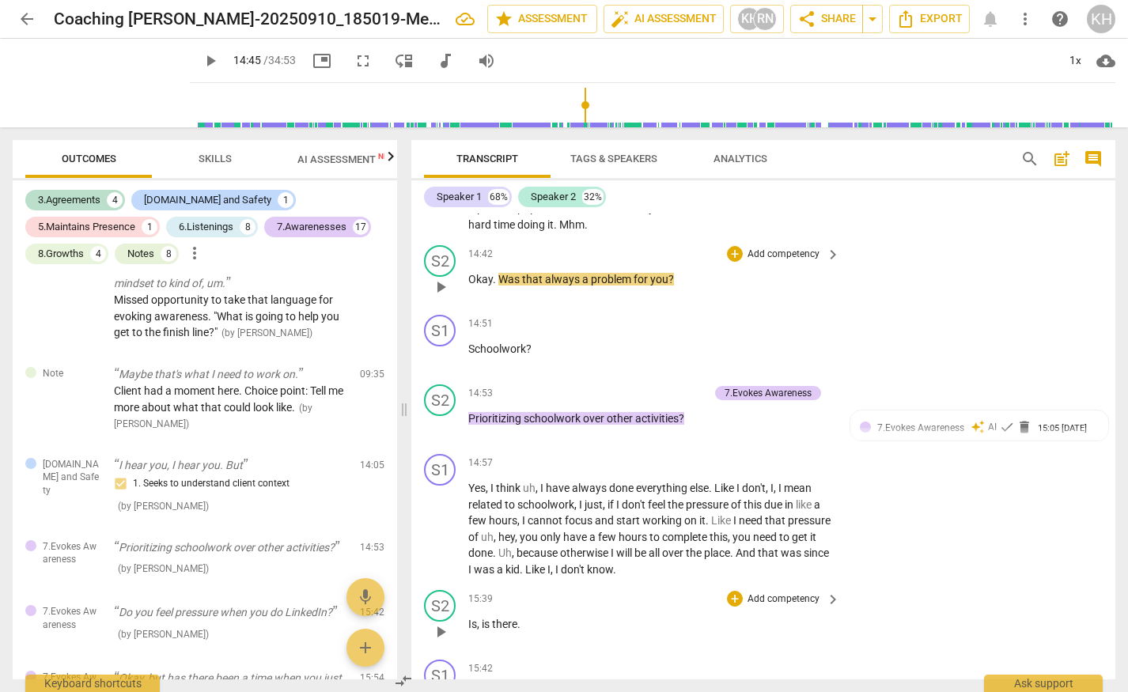
scroll to position [4379, 0]
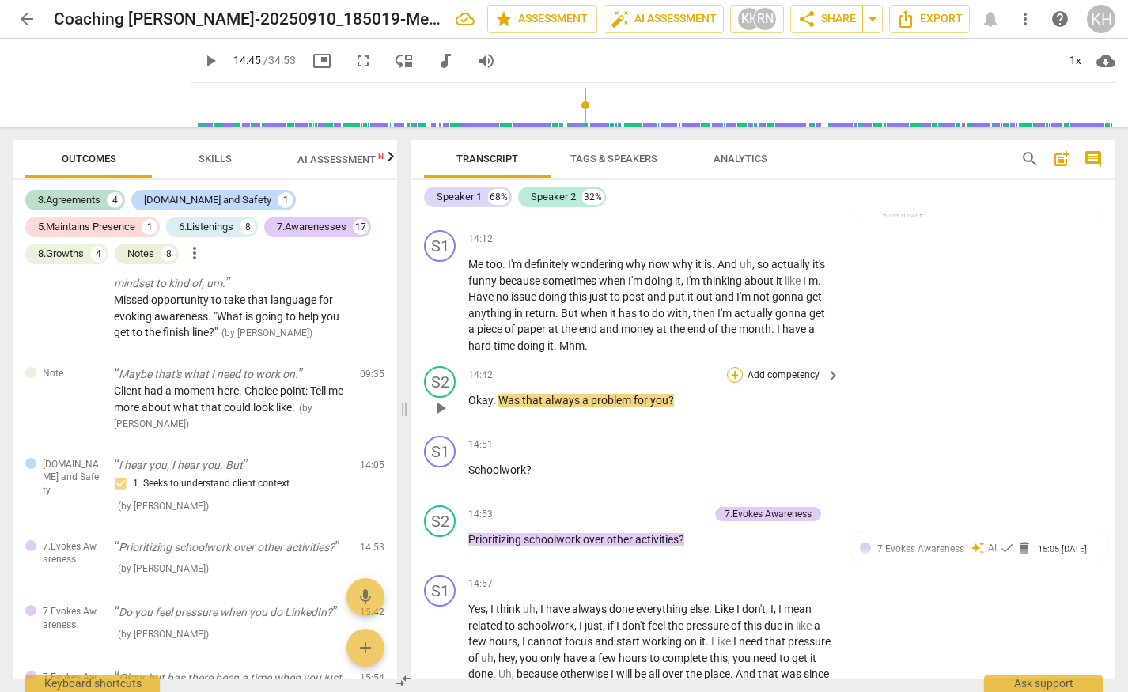
click at [731, 367] on div "+" at bounding box center [735, 375] width 16 height 16
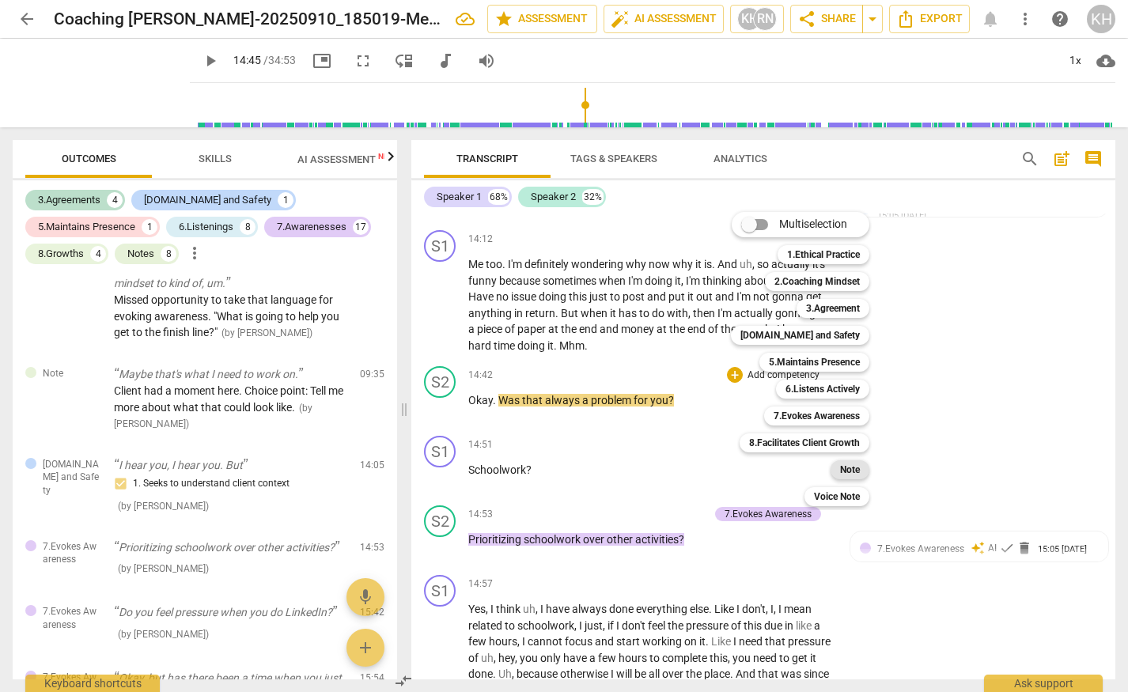
click at [848, 467] on b "Note" at bounding box center [850, 469] width 20 height 19
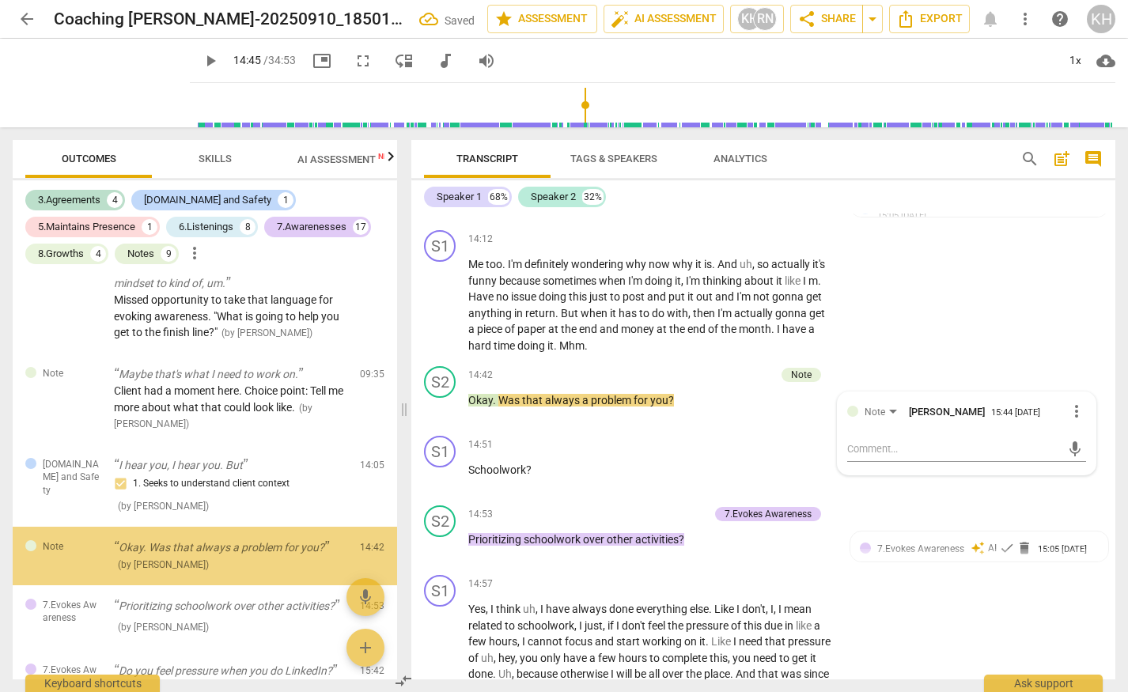
scroll to position [1646, 0]
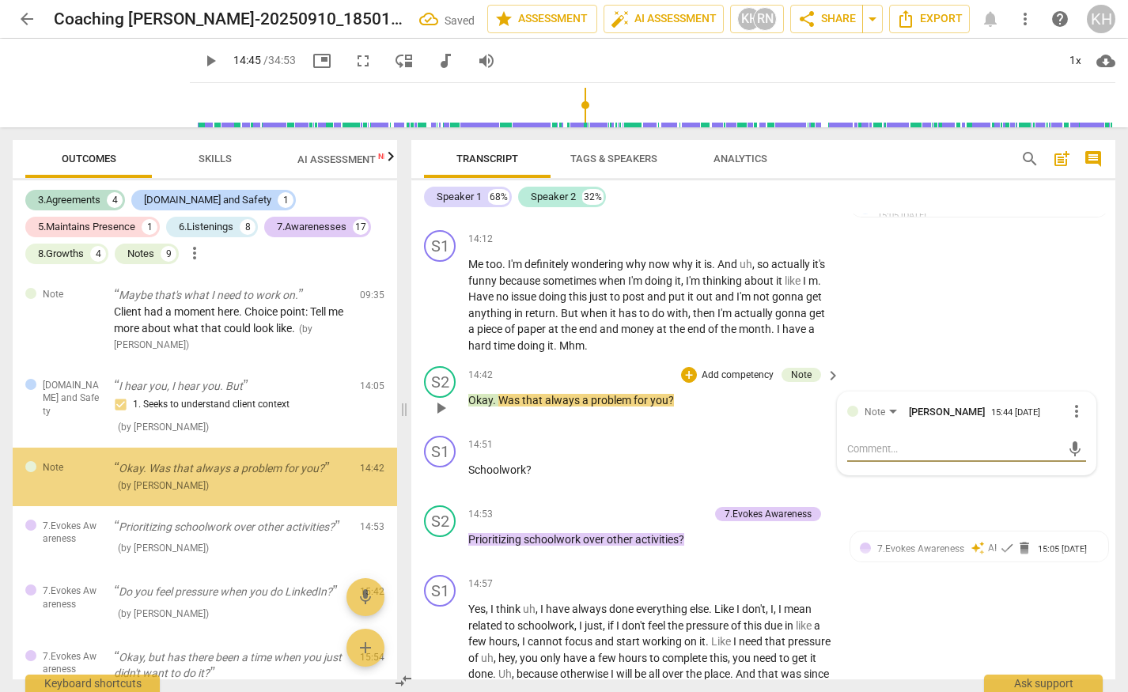
click at [871, 441] on textarea at bounding box center [954, 448] width 214 height 15
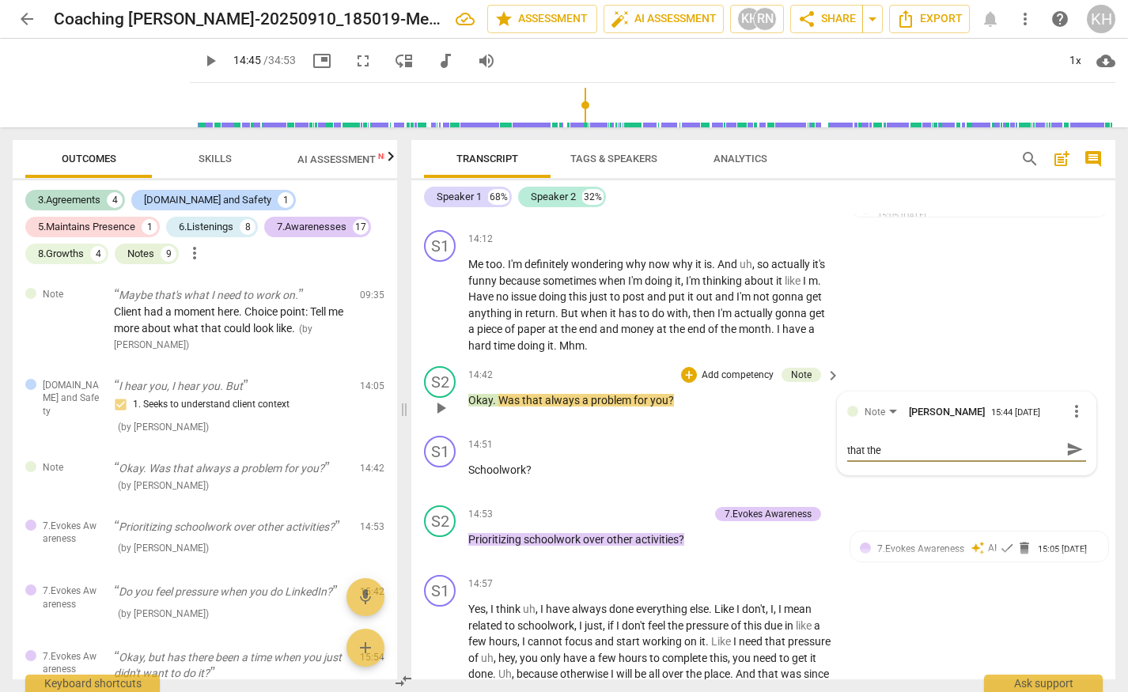
scroll to position [0, 0]
click at [1010, 441] on textarea "Choice point: rather than the history, noticing that the client is" at bounding box center [954, 456] width 214 height 30
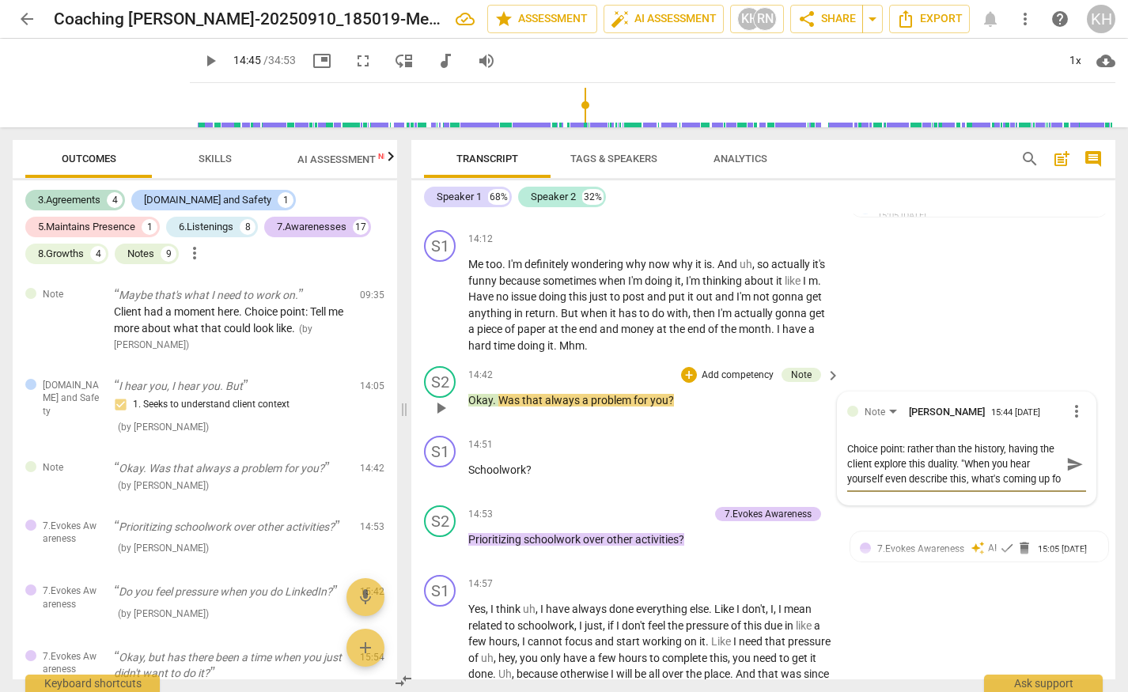
scroll to position [13, 0]
click at [1072, 455] on span "send" at bounding box center [1074, 463] width 17 height 17
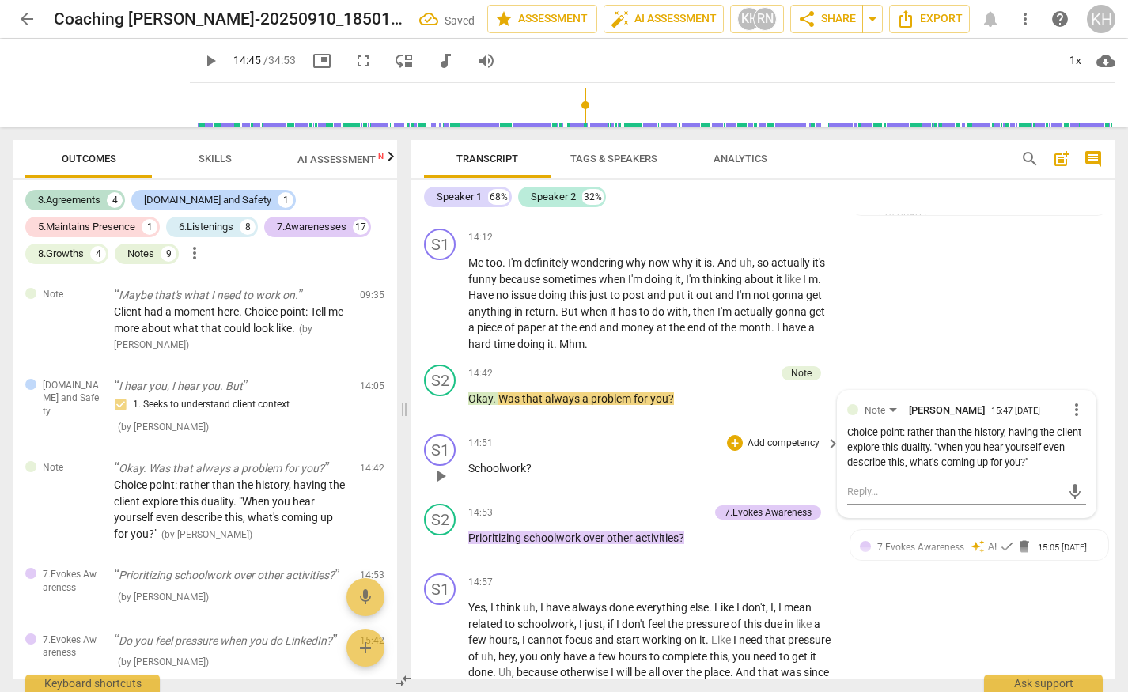
scroll to position [4382, 0]
click at [566, 459] on p "Schoolwork ?" at bounding box center [650, 467] width 364 height 17
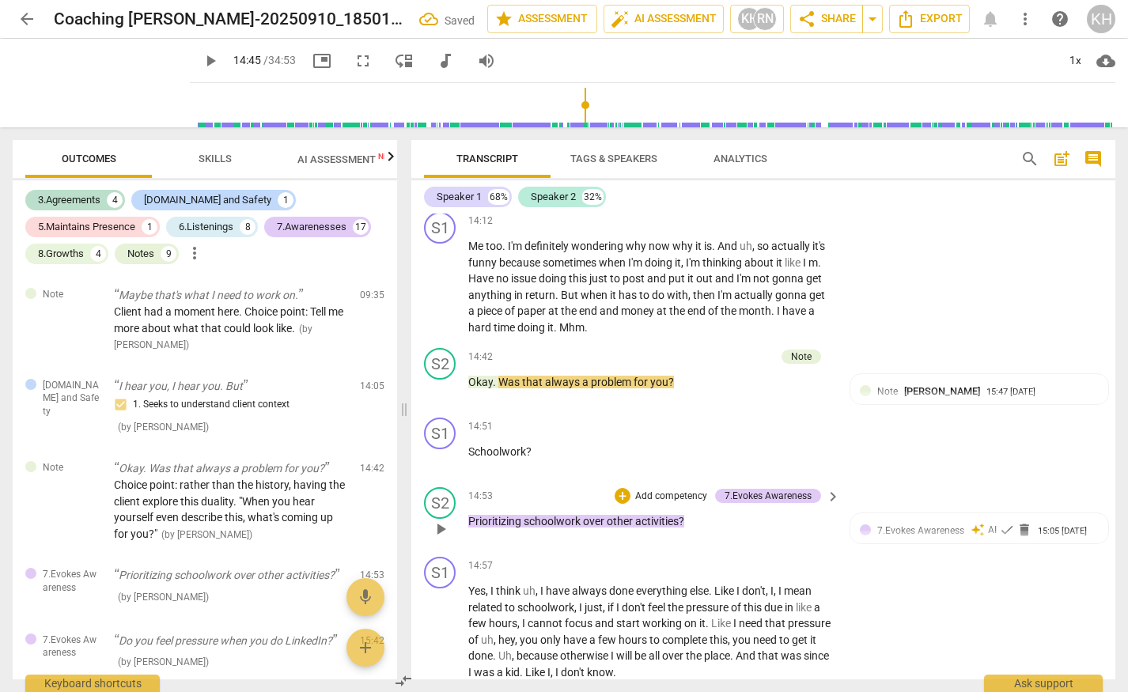
scroll to position [4423, 0]
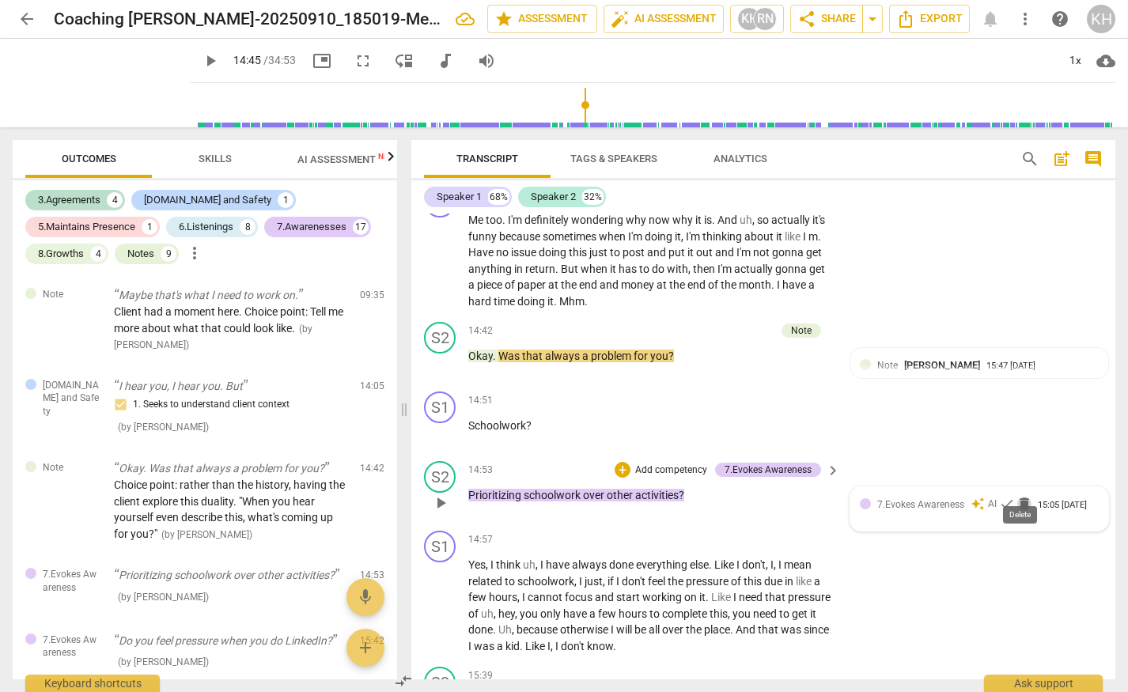
click at [1020, 496] on span "delete" at bounding box center [1024, 504] width 16 height 16
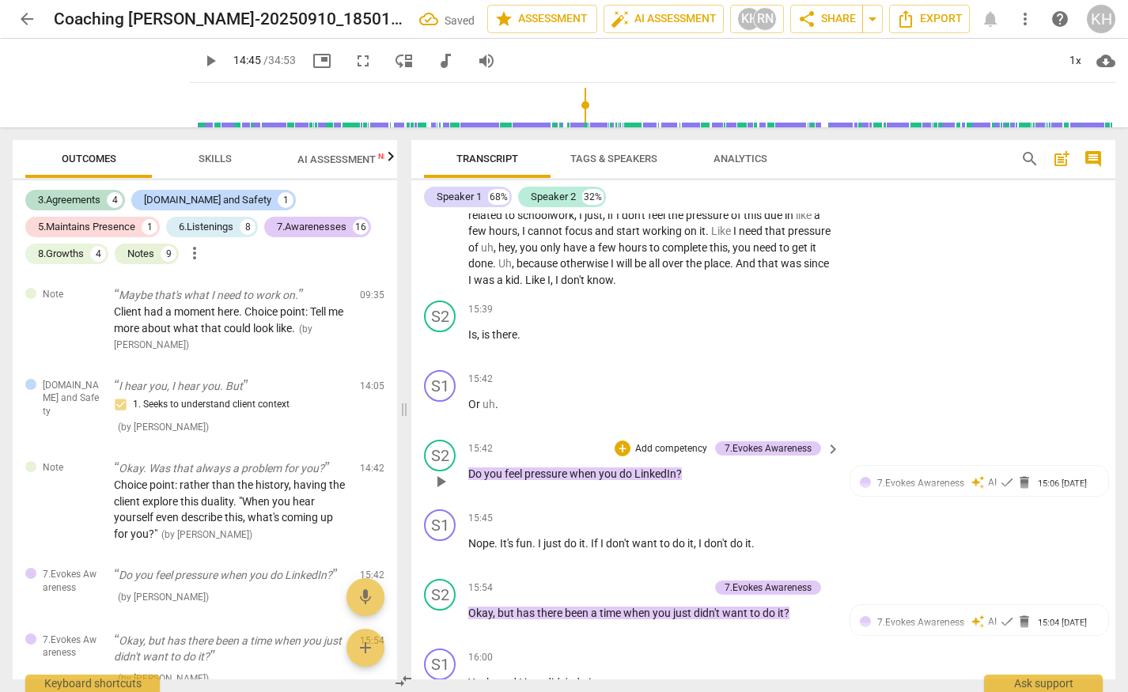
scroll to position [4805, 0]
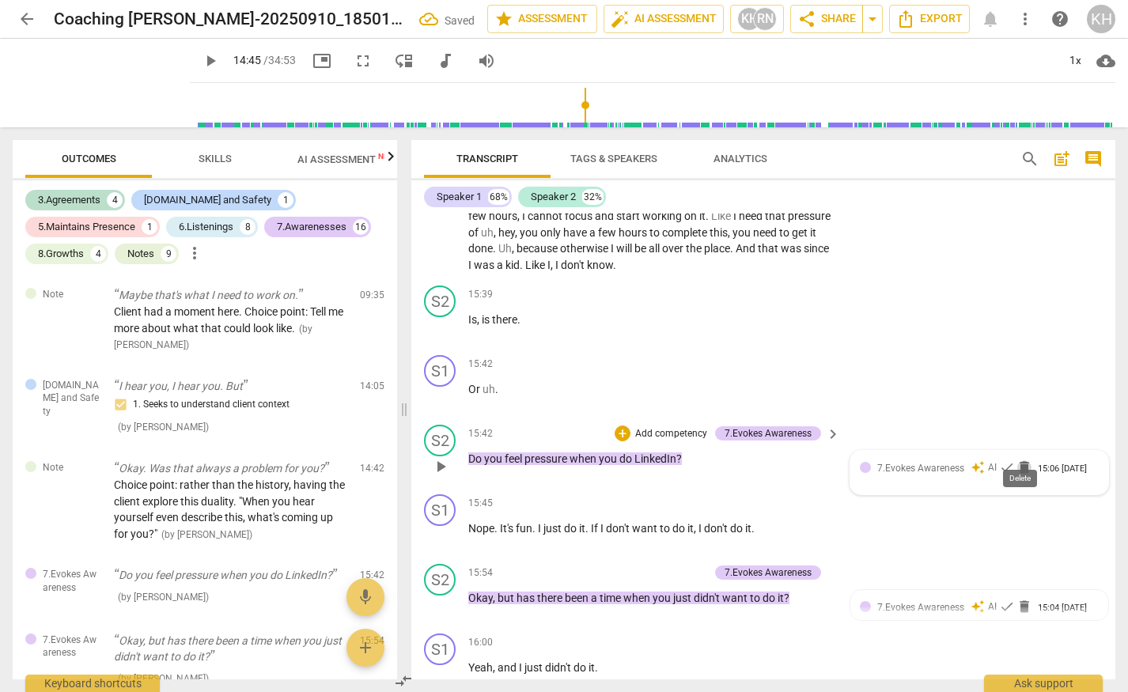
click at [1022, 459] on span "delete" at bounding box center [1024, 467] width 16 height 16
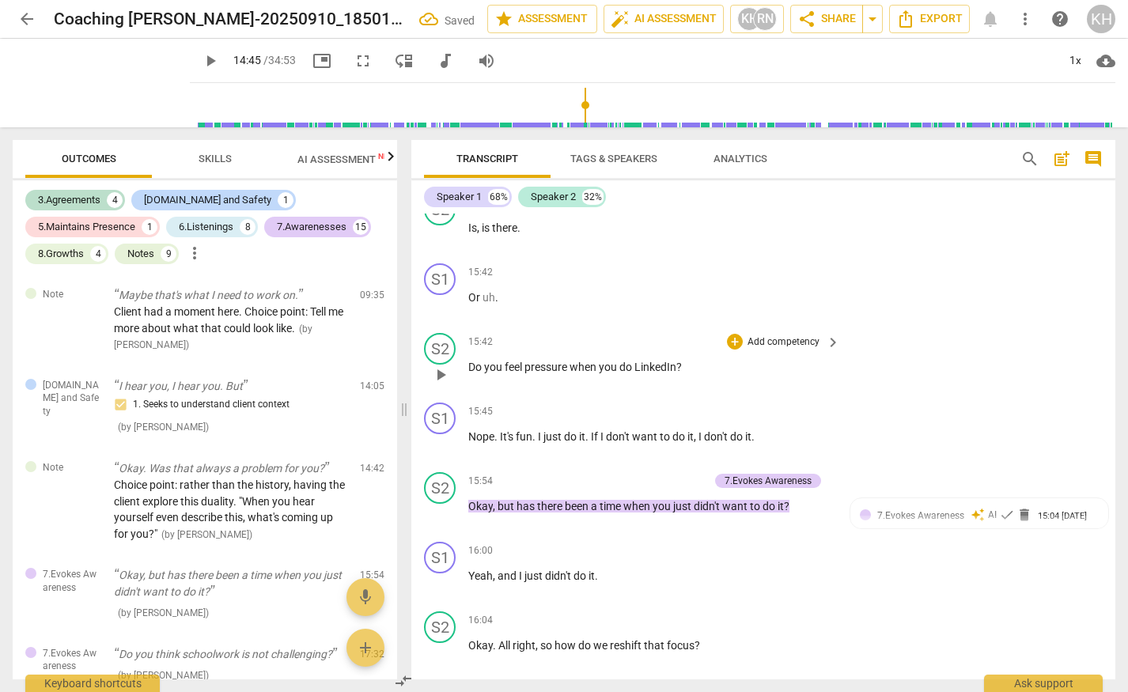
scroll to position [4888, 0]
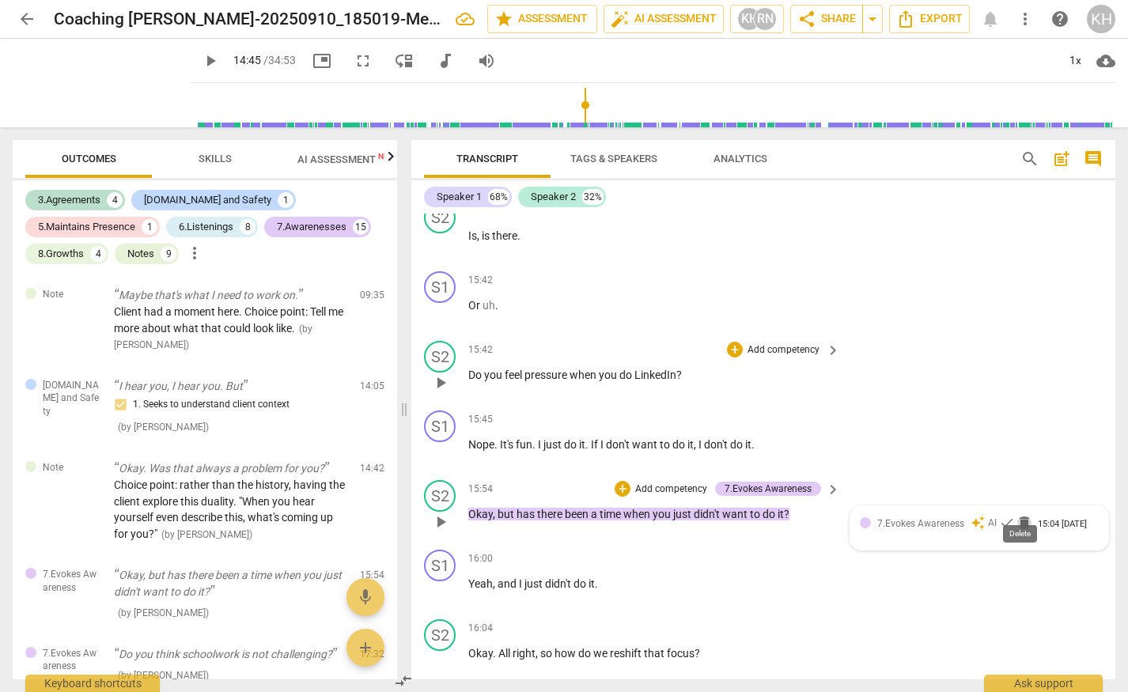
click at [1018, 515] on span "delete" at bounding box center [1024, 523] width 16 height 16
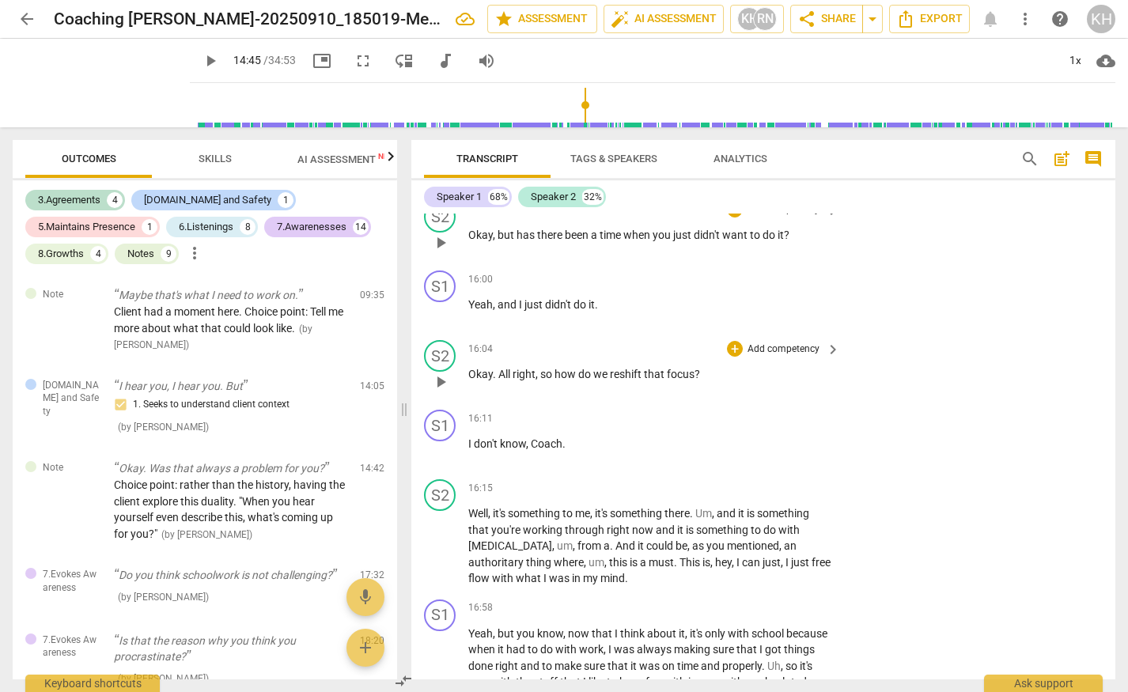
scroll to position [5181, 0]
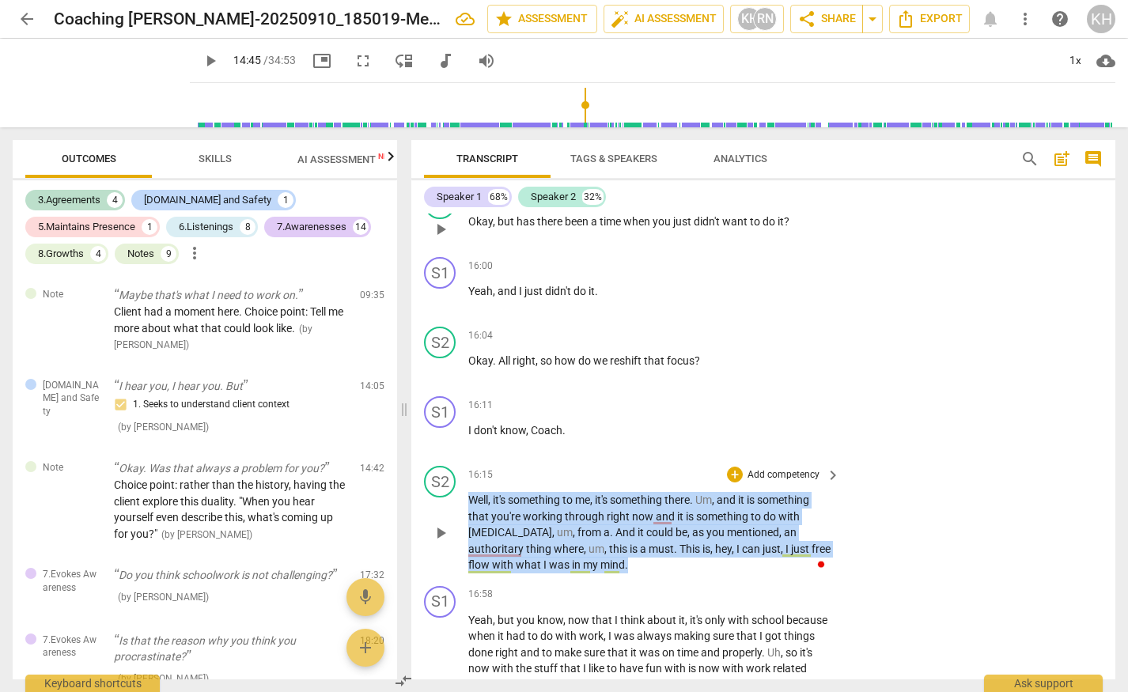
drag, startPoint x: 652, startPoint y: 550, endPoint x: 470, endPoint y: 487, distance: 192.6
click at [470, 492] on p "Well , it's something to me , it's something there . Um , and it is something t…" at bounding box center [650, 532] width 364 height 81
click at [786, 510] on span "with" at bounding box center [788, 516] width 21 height 13
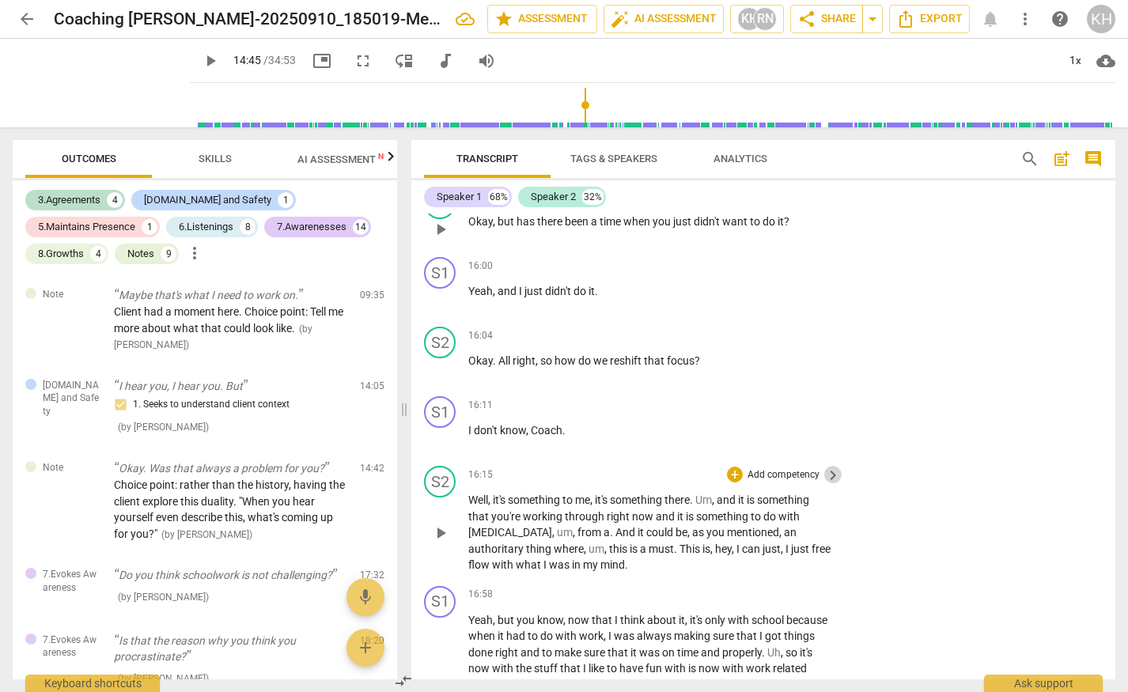
click at [831, 466] on span "keyboard_arrow_right" at bounding box center [832, 475] width 19 height 19
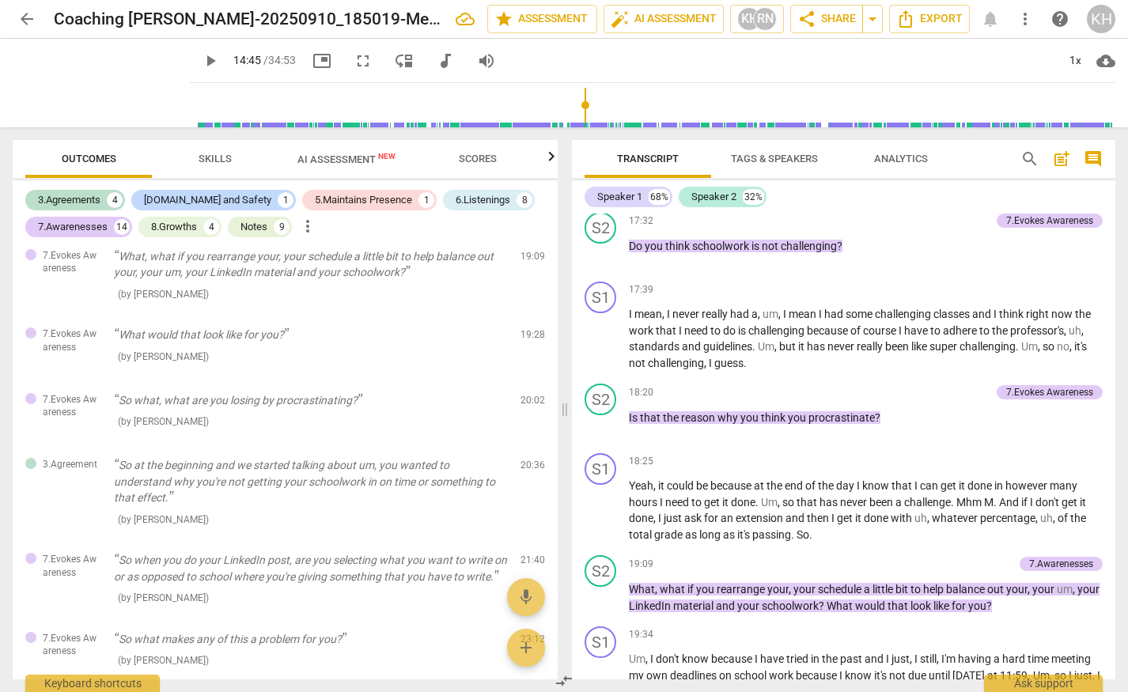
scroll to position [1288, 0]
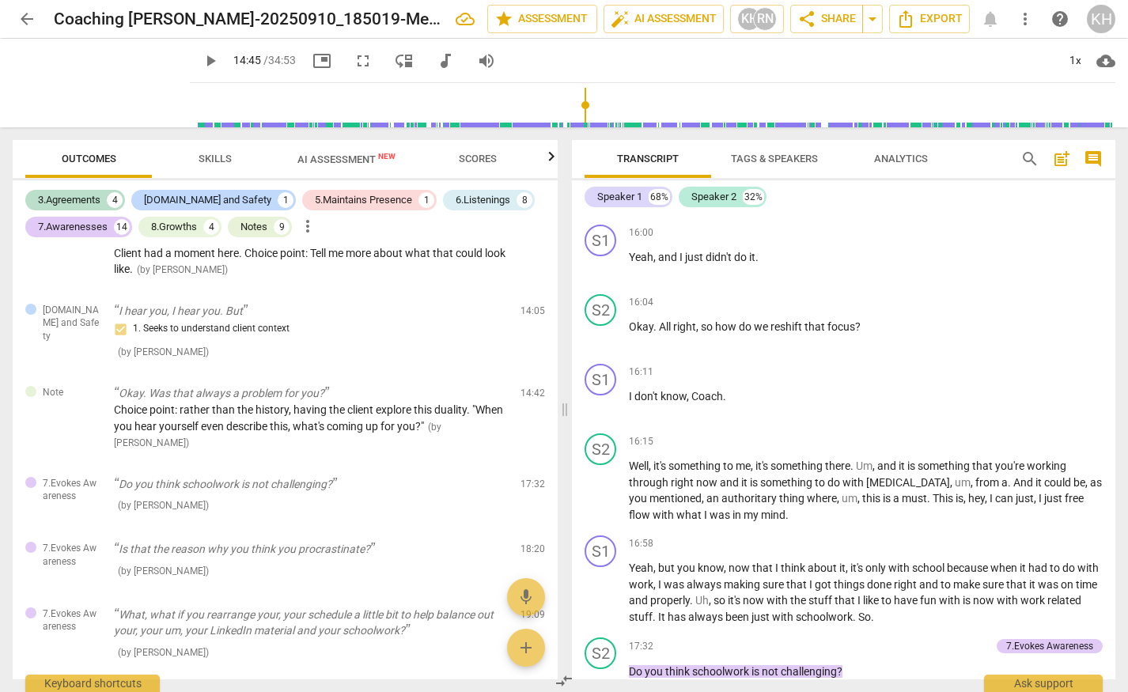
click at [209, 154] on span "Skills" at bounding box center [214, 159] width 33 height 12
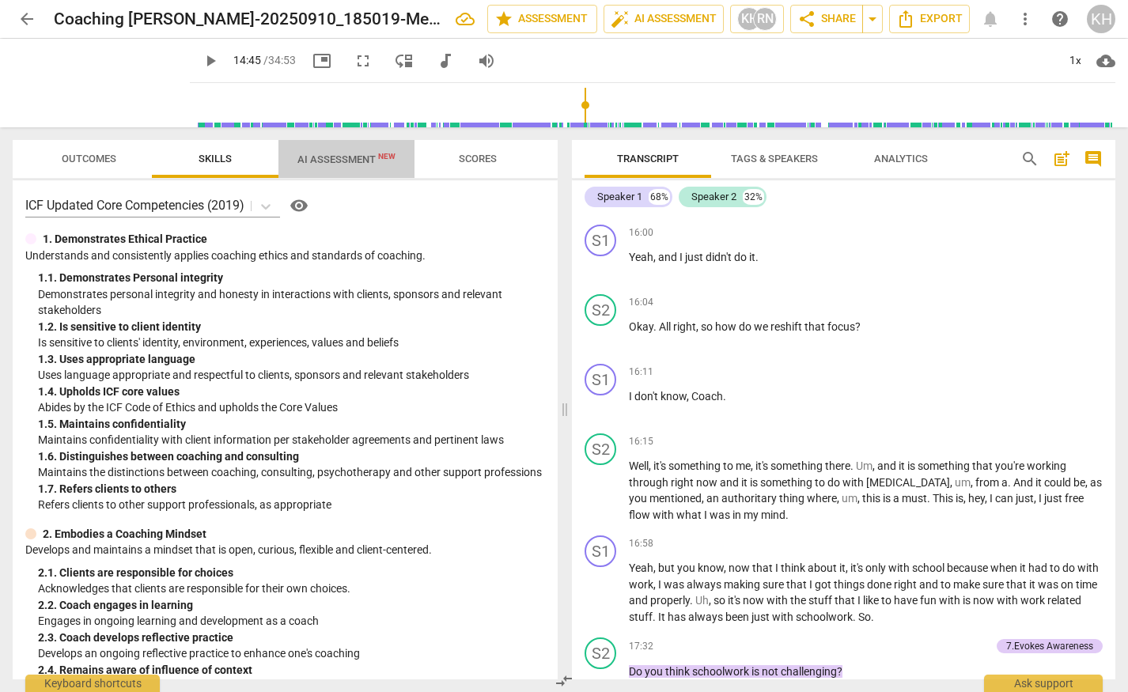
click at [313, 162] on span "AI Assessment New" at bounding box center [346, 159] width 98 height 12
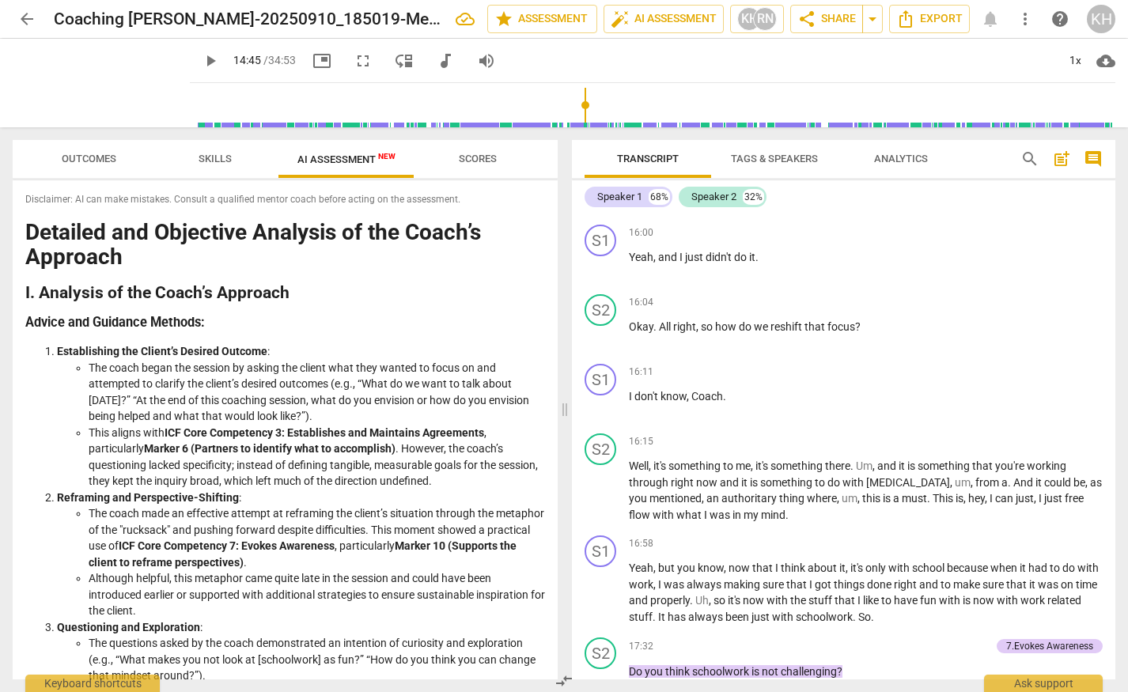
click at [102, 162] on span "Outcomes" at bounding box center [89, 159] width 55 height 12
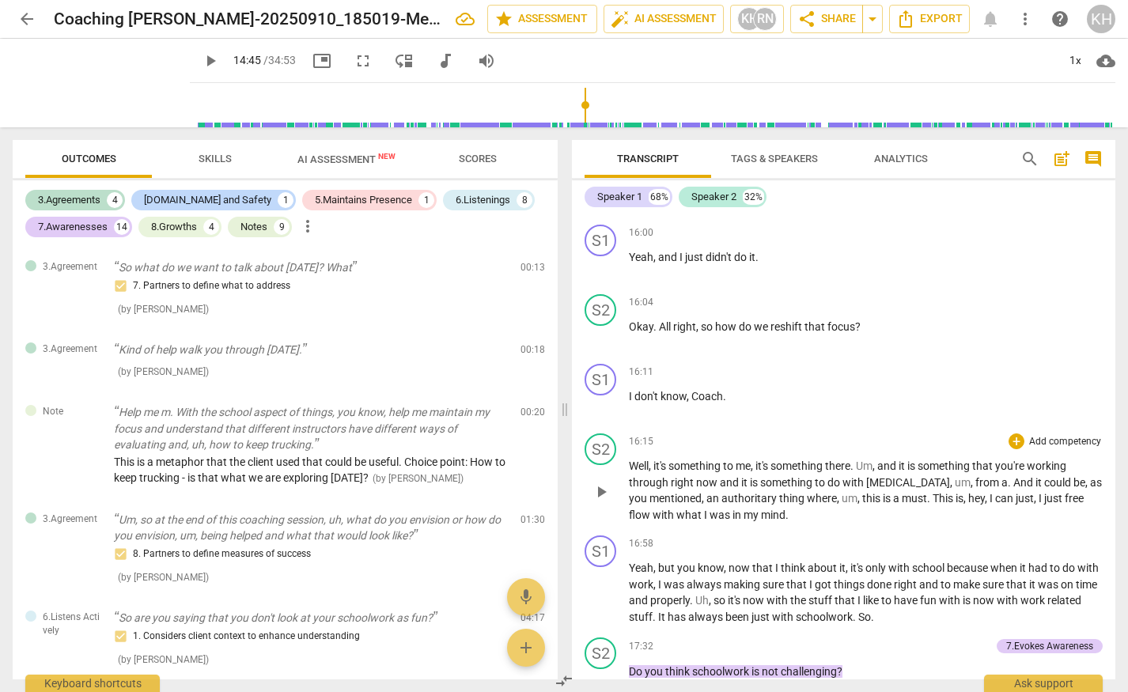
click at [729, 489] on p "Well , it's something to me , it's something there . Um , and it is something t…" at bounding box center [866, 490] width 474 height 65
click at [213, 160] on span "Skills" at bounding box center [214, 159] width 33 height 12
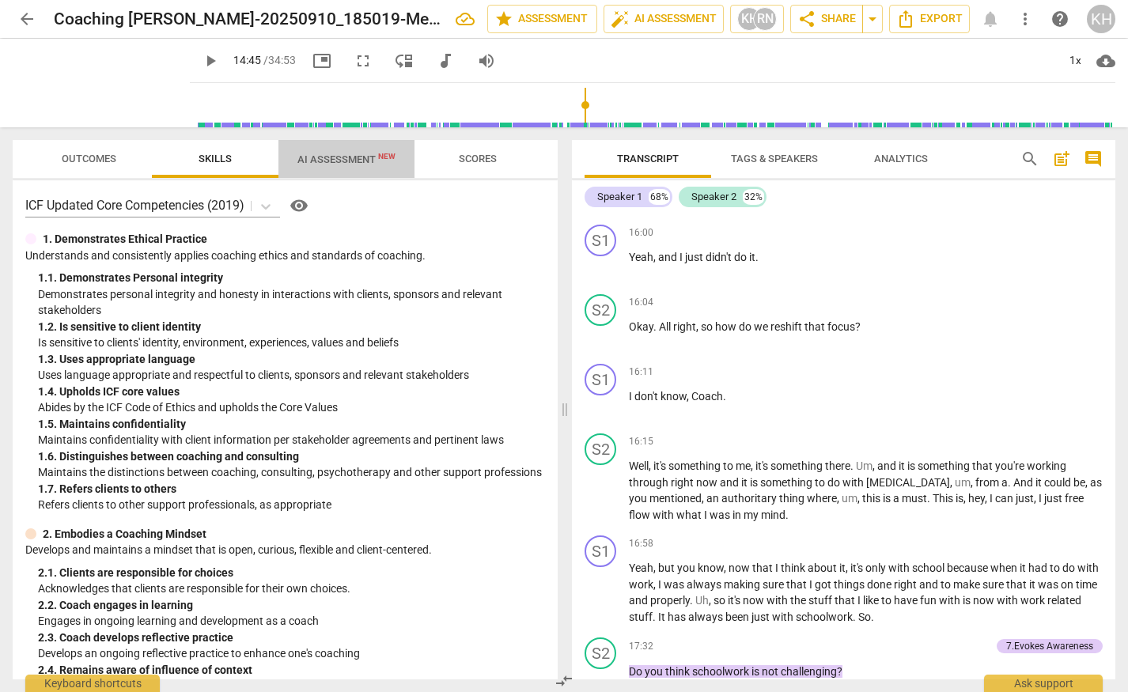
click at [316, 150] on span "AI Assessment New" at bounding box center [346, 159] width 136 height 24
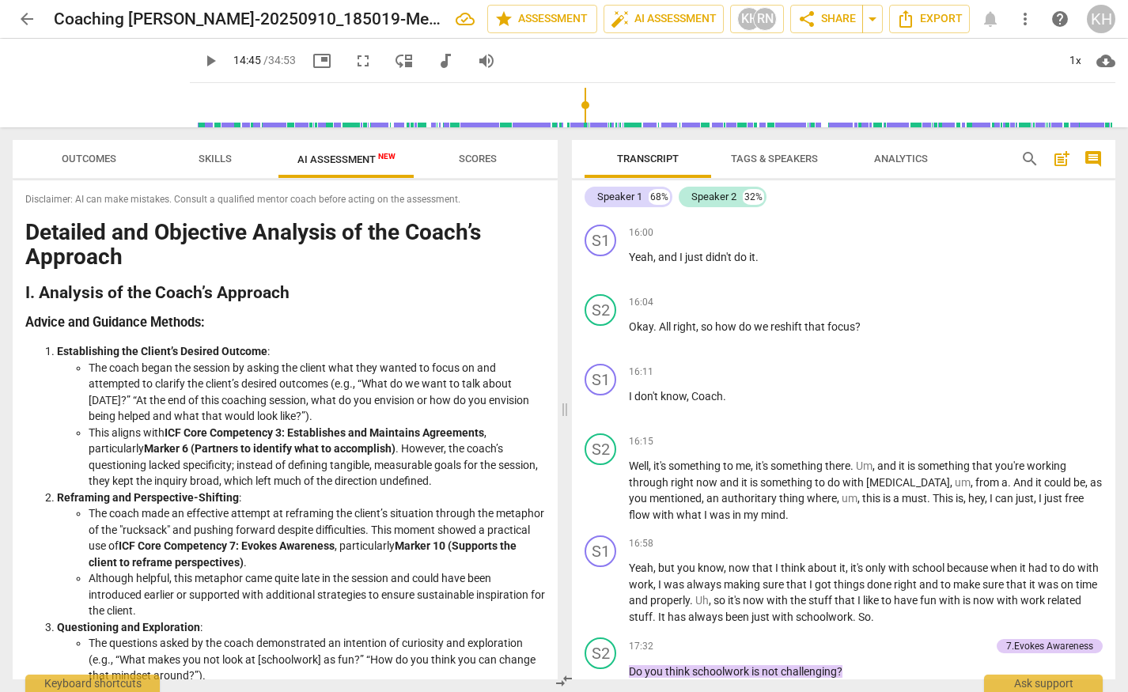
click at [486, 158] on span "Scores" at bounding box center [478, 159] width 38 height 12
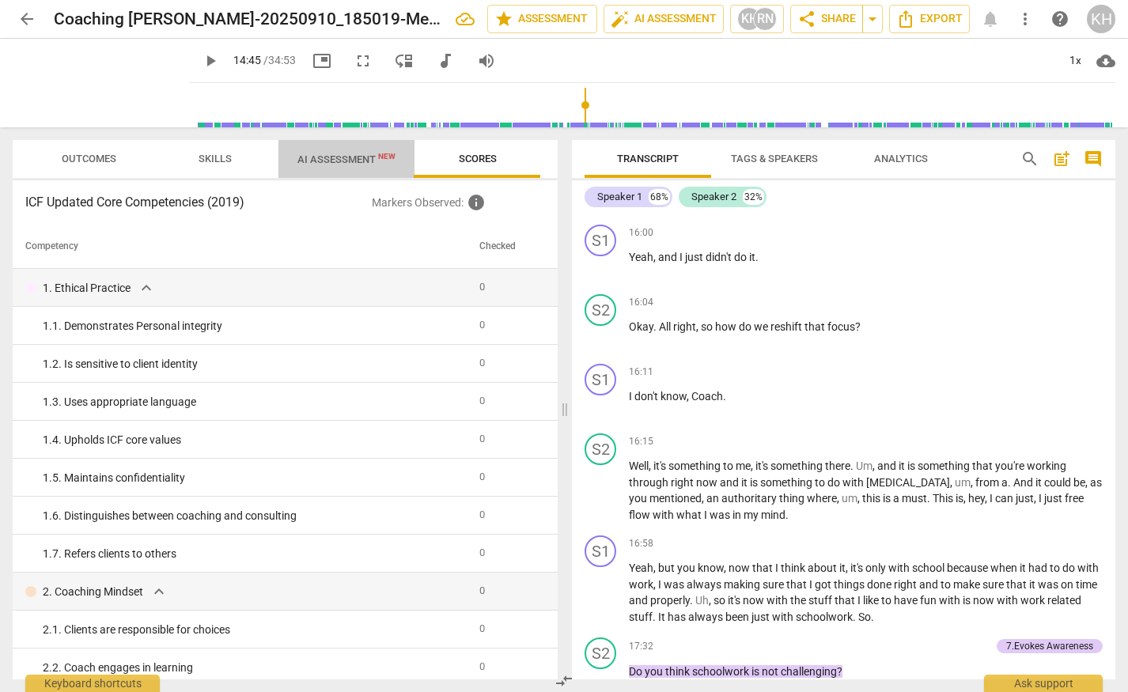
click at [330, 161] on span "AI Assessment New" at bounding box center [346, 159] width 98 height 12
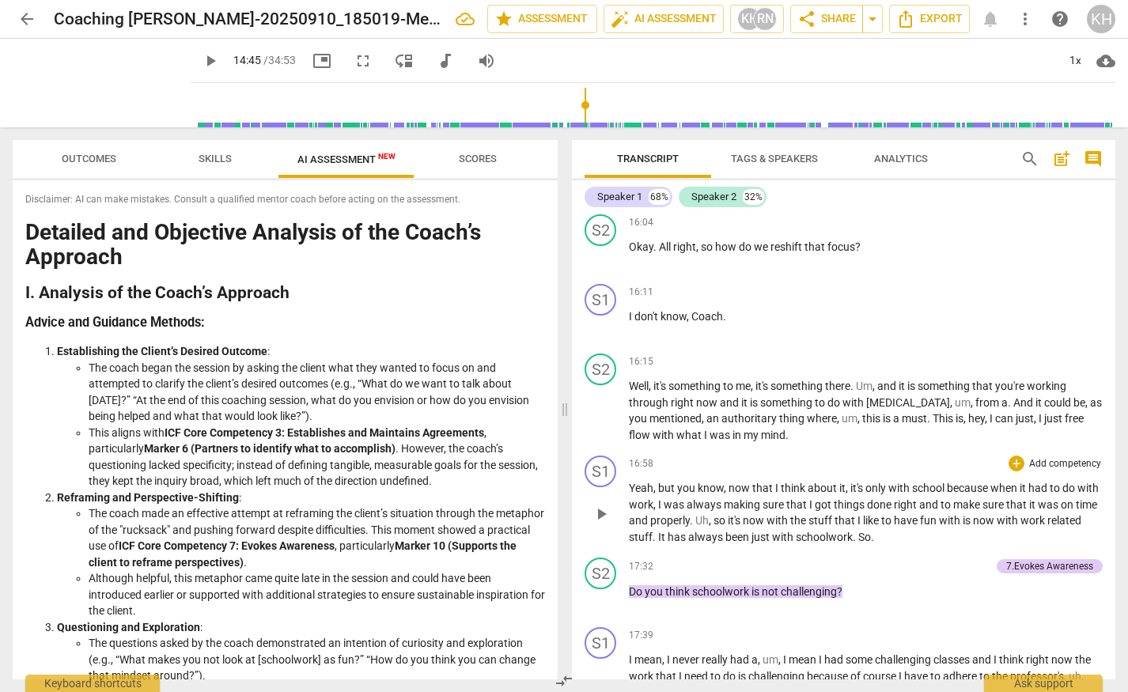
scroll to position [4836, 0]
click at [1008, 368] on div "+" at bounding box center [1016, 361] width 16 height 16
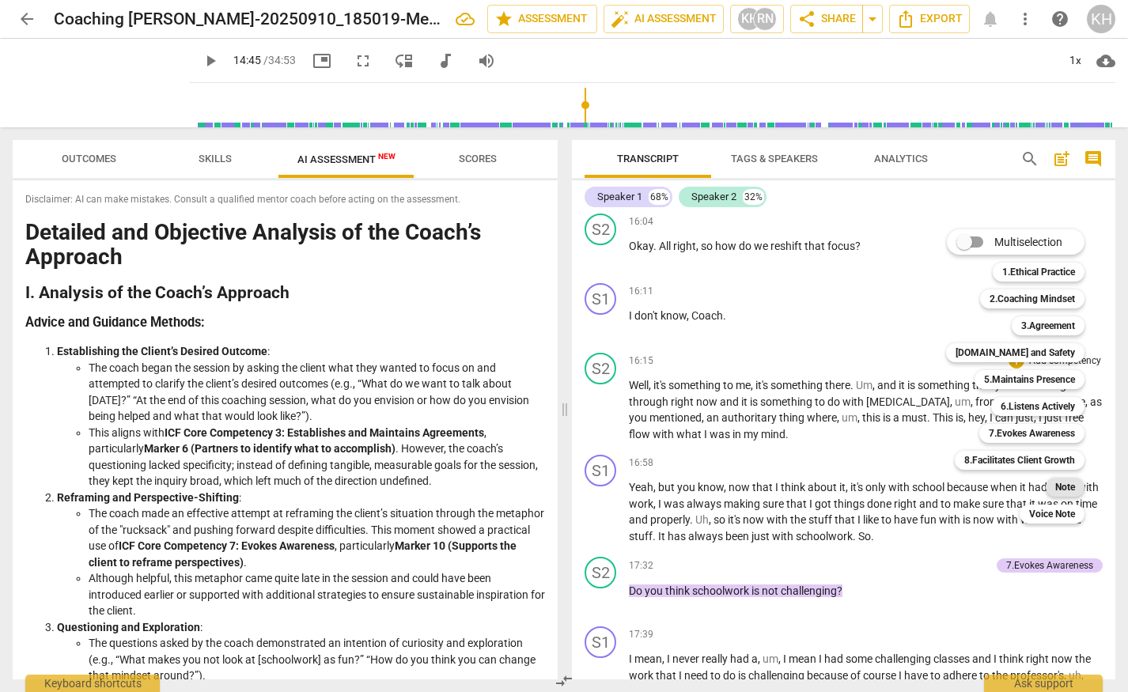
click at [1056, 482] on b "Note" at bounding box center [1065, 487] width 20 height 19
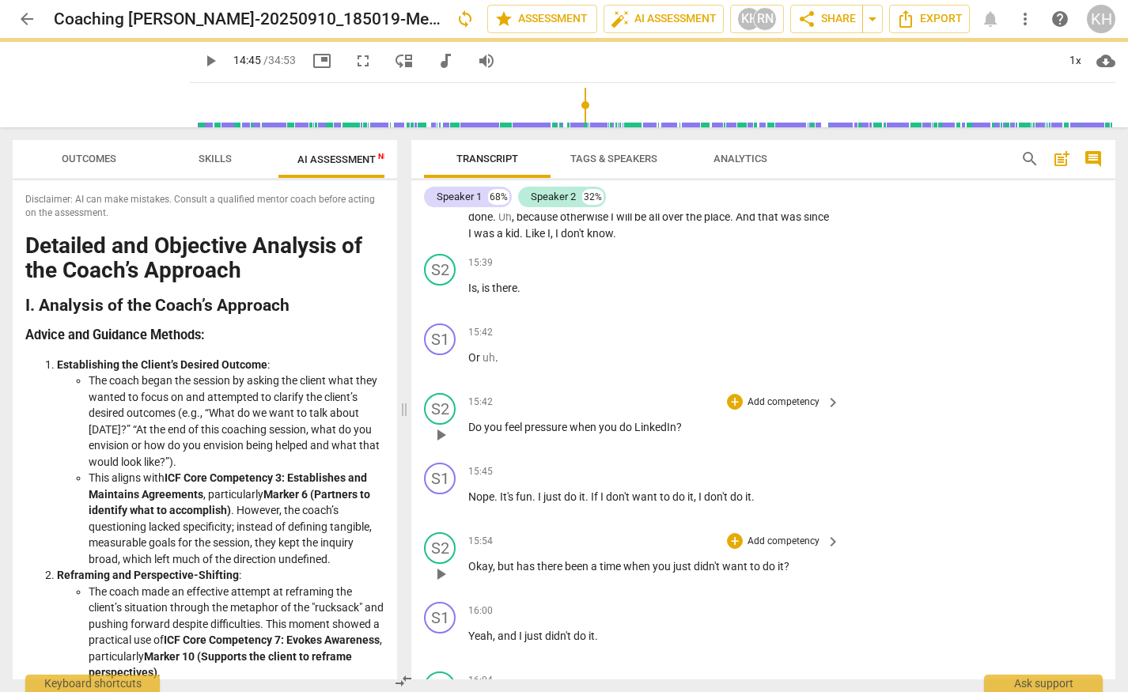
scroll to position [5262, 0]
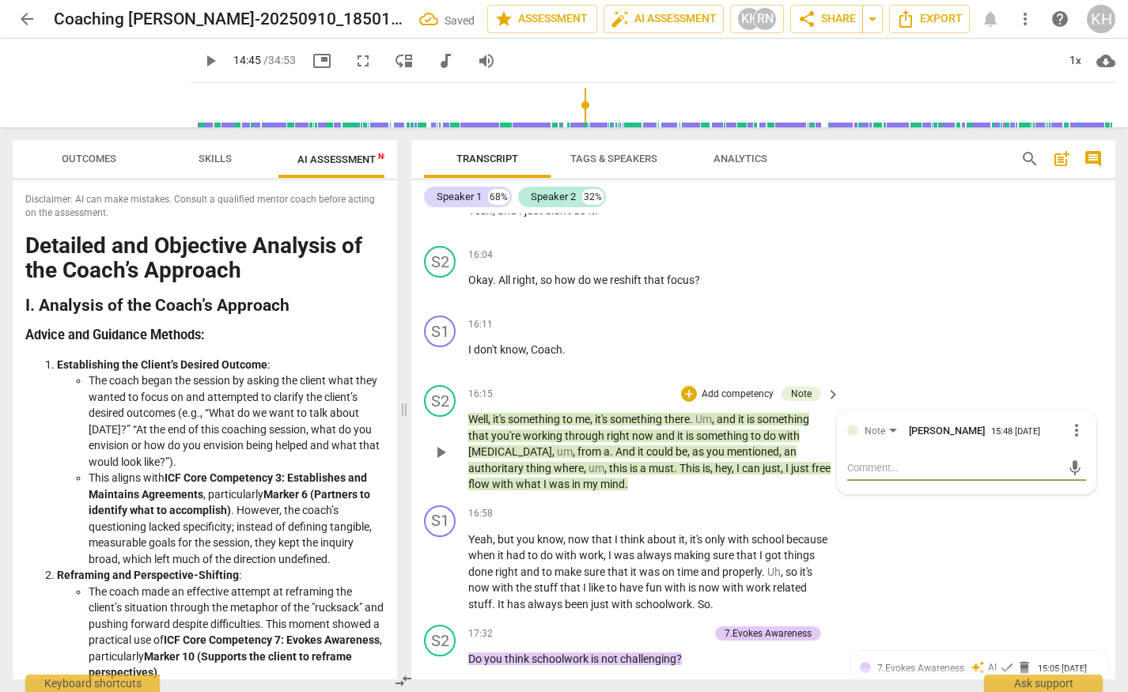
click at [928, 460] on textarea at bounding box center [954, 467] width 214 height 15
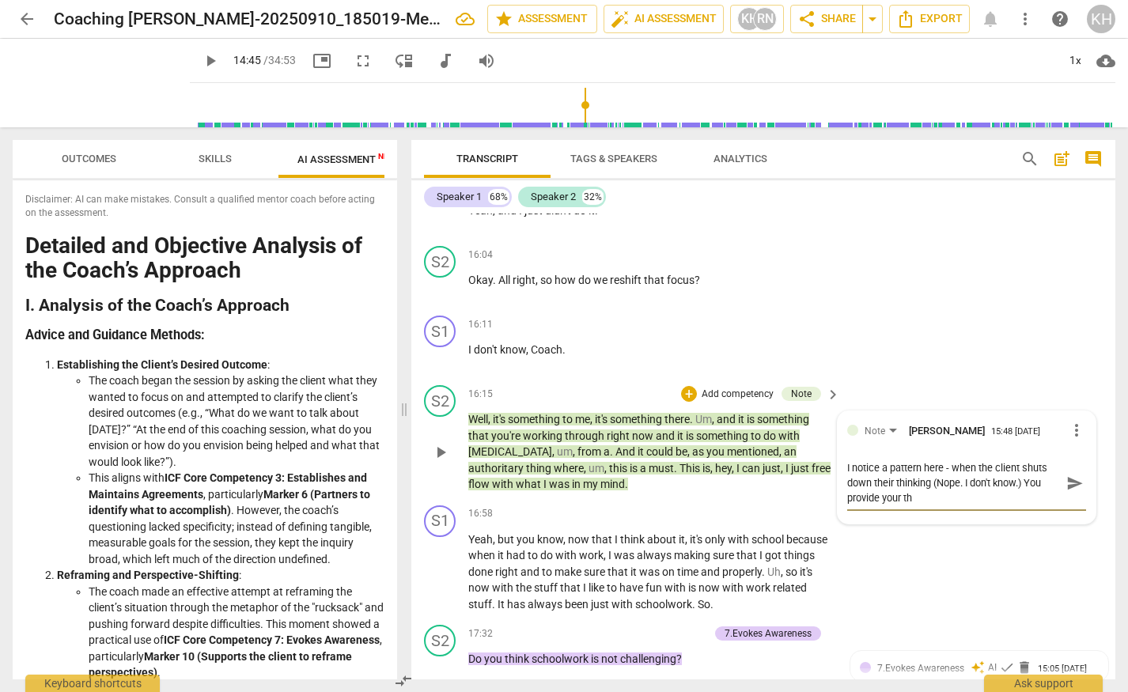
scroll to position [0, 0]
click at [857, 484] on textarea "I notice a pattern here - when the client shuts down their thinking (Nope. I do…" at bounding box center [954, 482] width 214 height 45
click at [951, 482] on textarea "I notice a pattern here - when the client shuts down their thinking (Nope. I do…" at bounding box center [954, 482] width 214 height 45
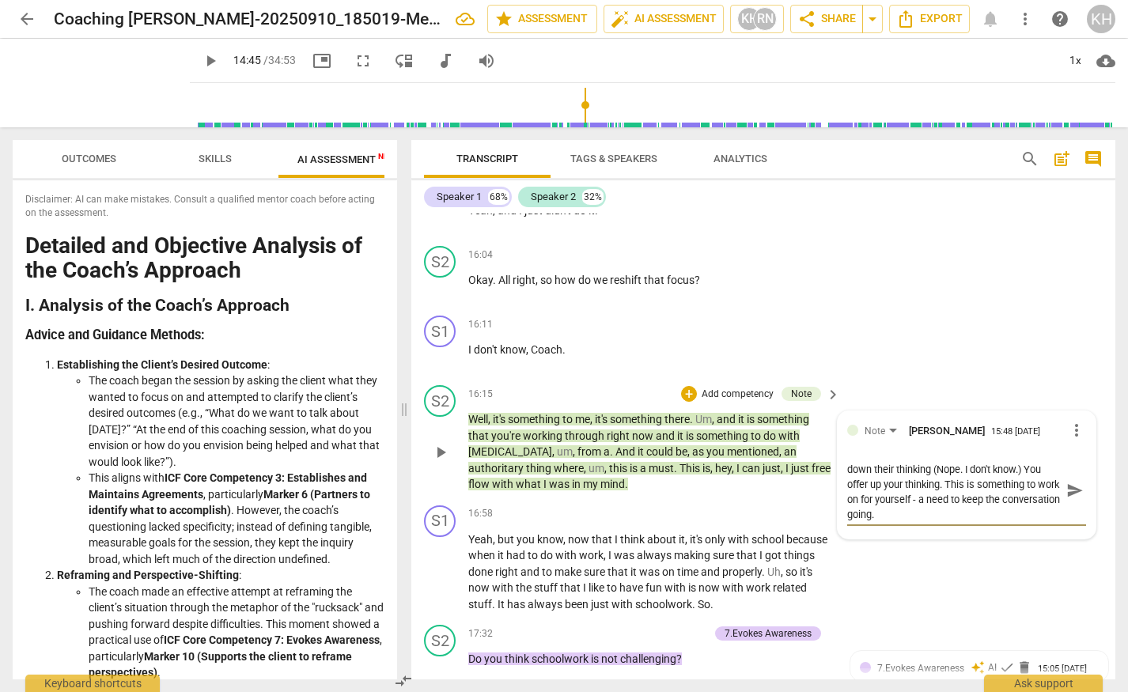
click at [947, 486] on textarea "I notice a pattern here - when the client shuts down their thinking (Nope. I do…" at bounding box center [954, 490] width 214 height 60
click at [934, 469] on textarea "I notice a pattern here - when the client shuts down their thinking (Nope. I do…" at bounding box center [954, 497] width 214 height 75
click at [963, 466] on textarea "I notice a pattern here - when the client shuts down their thinking ("Nope. I d…" at bounding box center [954, 497] width 214 height 75
click at [969, 460] on textarea "I notice a pattern here - when the client shuts down their thinking ("Nope." I …" at bounding box center [954, 497] width 214 height 75
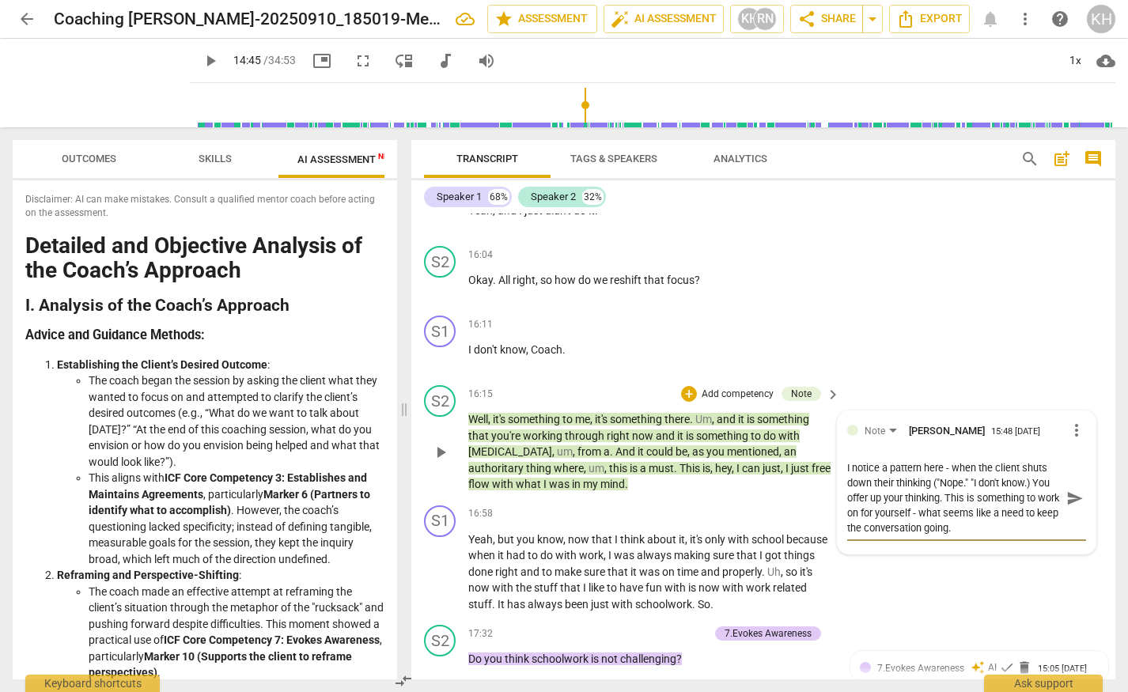
click at [1029, 466] on textarea "I notice a pattern here - when the client shuts down their thinking ("Nope." "I…" at bounding box center [954, 497] width 214 height 75
click at [1007, 514] on textarea "I notice a pattern here - when the client shuts down their thinking ("Nope." "I…" at bounding box center [954, 497] width 214 height 75
click at [877, 530] on textarea "I notice a pattern here - when the client shuts down their thinking ("Nope." "I…" at bounding box center [954, 505] width 214 height 90
click at [970, 528] on textarea "I notice a pattern here - when the client shuts down their thinking ("Nope." "I…" at bounding box center [954, 505] width 214 height 90
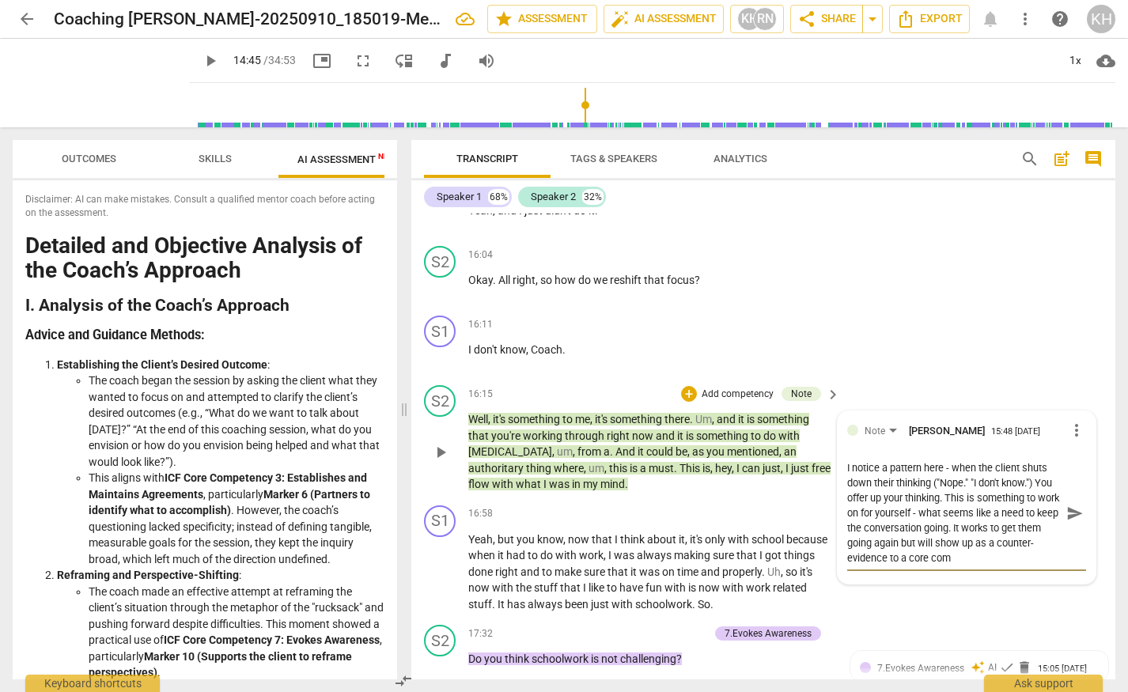
scroll to position [0, 0]
drag, startPoint x: 945, startPoint y: 483, endPoint x: 985, endPoint y: 509, distance: 48.0
click at [985, 509] on textarea "I notice a pattern here - when the client shuts down their thinking ("Nope." "I…" at bounding box center [954, 512] width 214 height 105
click at [1014, 512] on textarea "I notice a pattern here - when the client shuts down their thinking ("Nope." "I…" at bounding box center [954, 497] width 214 height 75
paste textarea "This is something to work on for yourself - what seems like a need to keep the …"
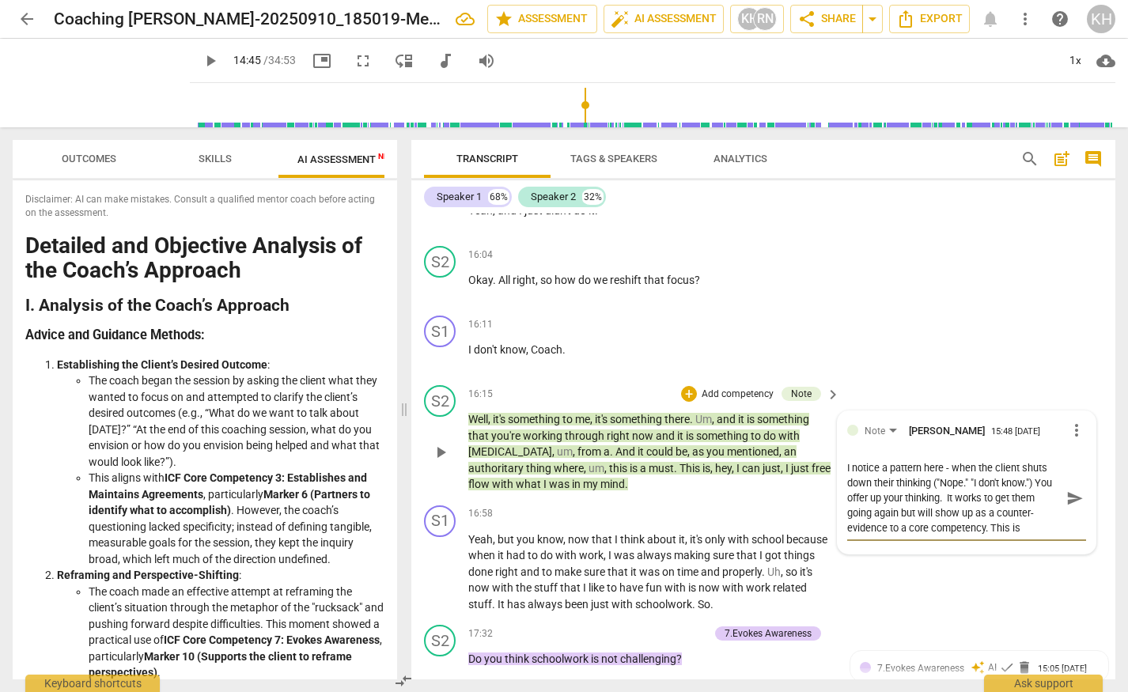
scroll to position [13, 0]
click at [963, 547] on textarea "I notice a pattern here - when the client shuts down their thinking ("Nope." "I…" at bounding box center [954, 512] width 214 height 105
click at [1069, 504] on span "send" at bounding box center [1074, 512] width 17 height 17
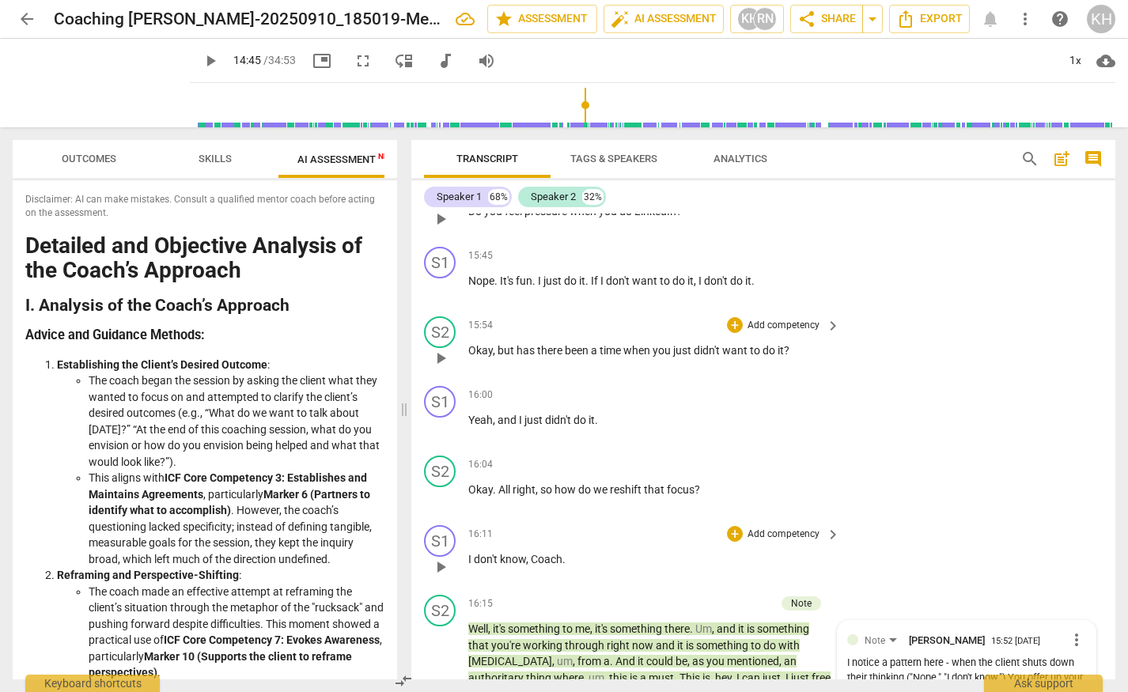
scroll to position [5258, 0]
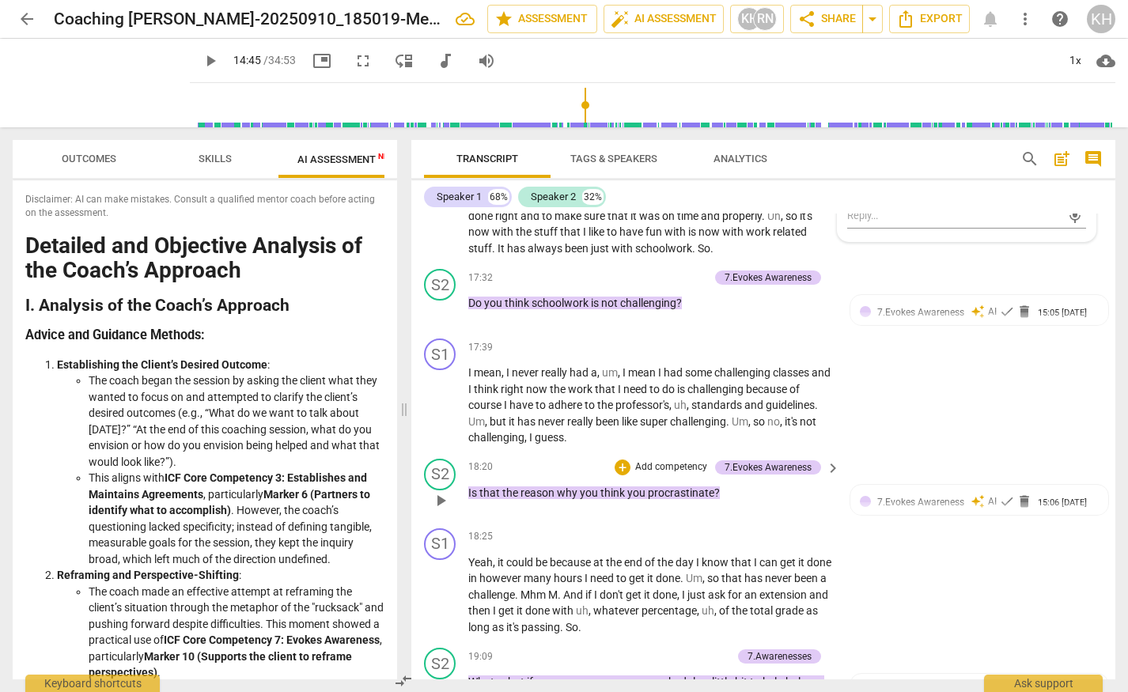
scroll to position [5588, 0]
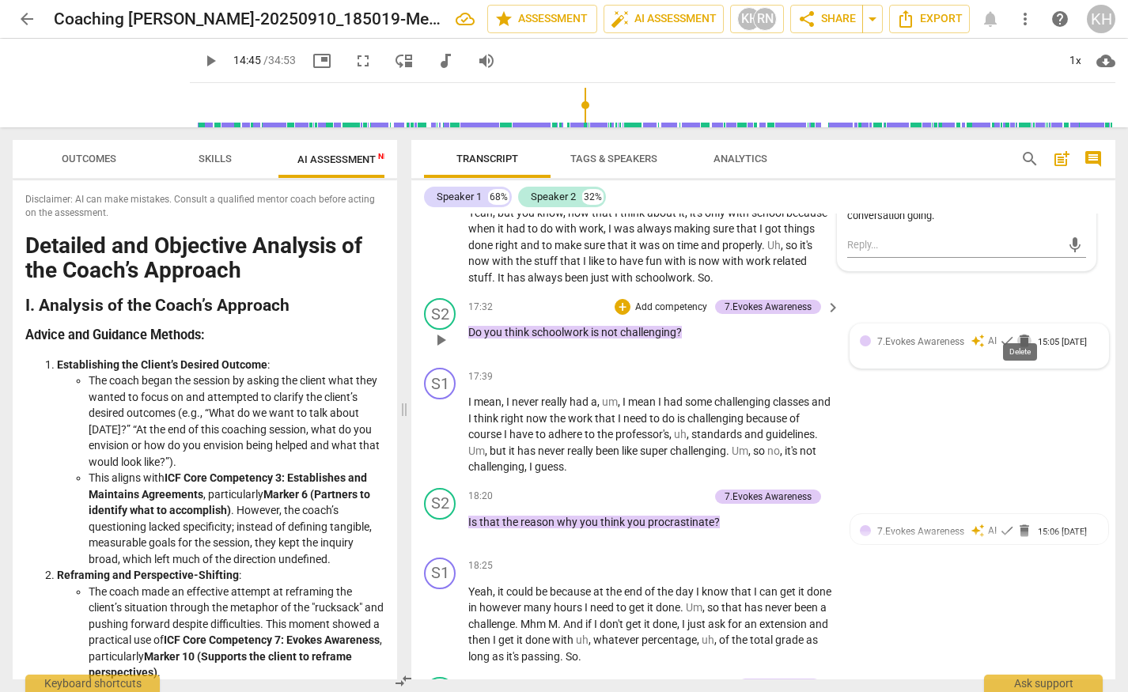
click at [1021, 333] on span "delete" at bounding box center [1024, 341] width 16 height 16
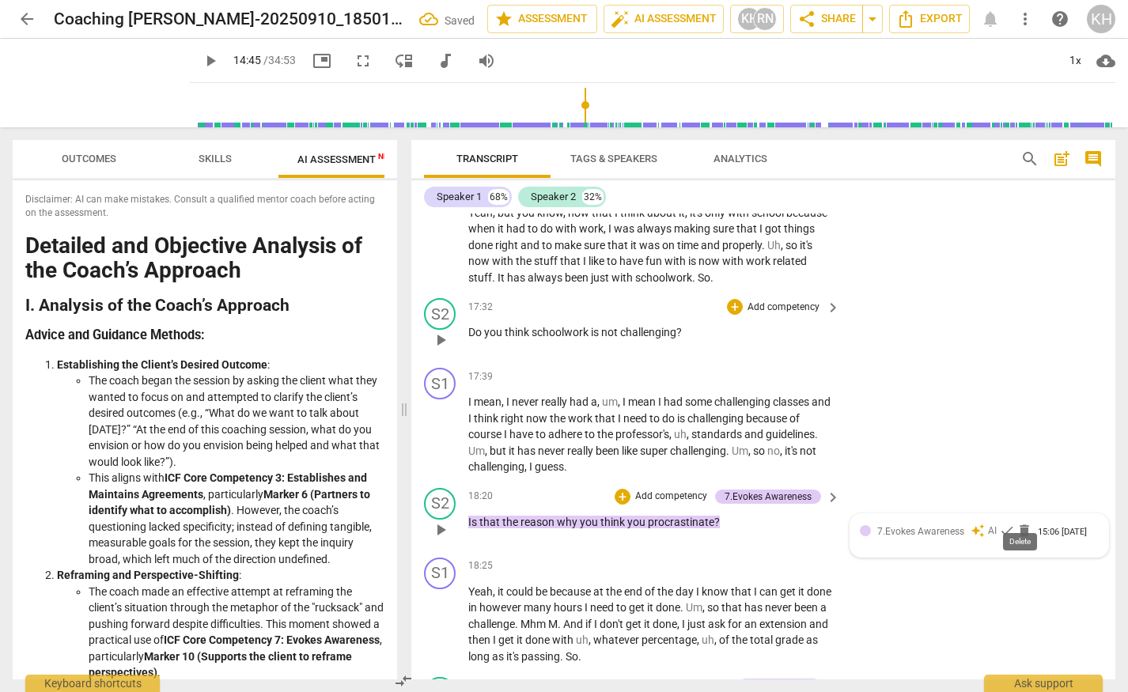
click at [1023, 523] on span "delete" at bounding box center [1024, 531] width 16 height 16
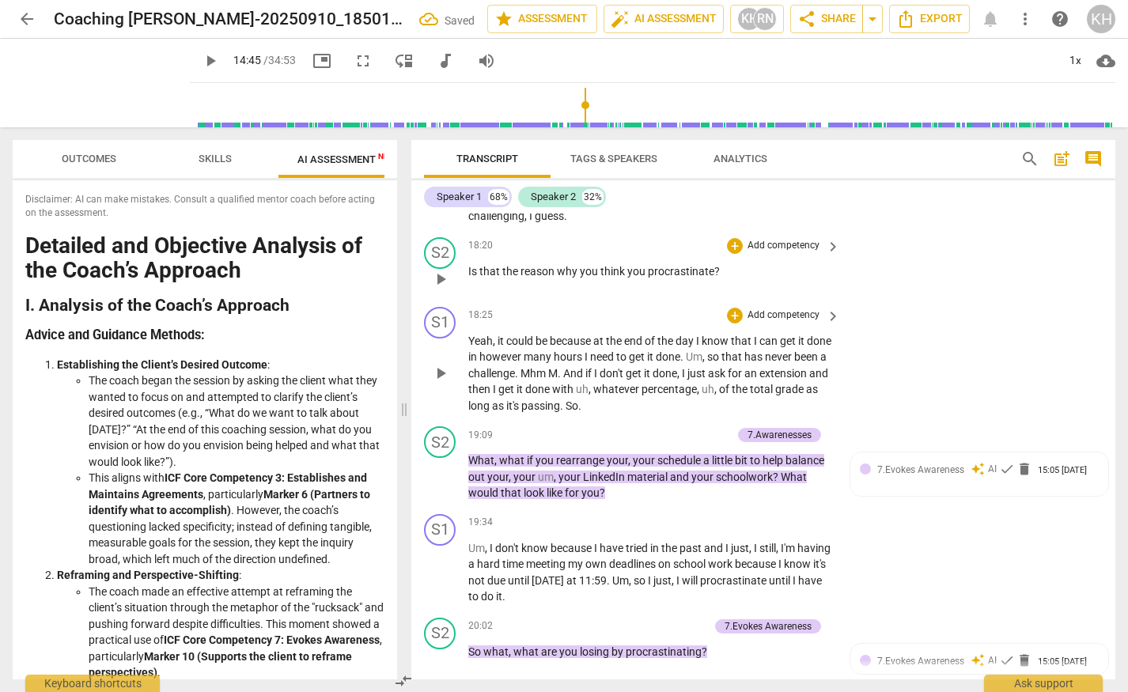
scroll to position [5835, 0]
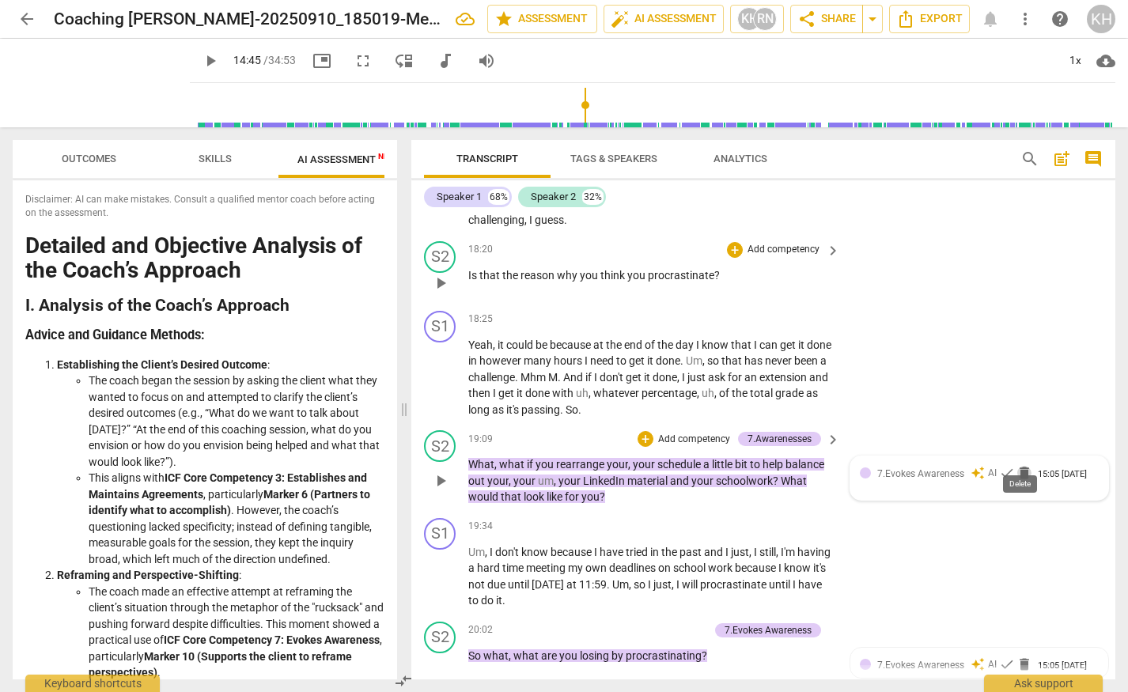
click at [1017, 465] on span "delete" at bounding box center [1024, 473] width 16 height 16
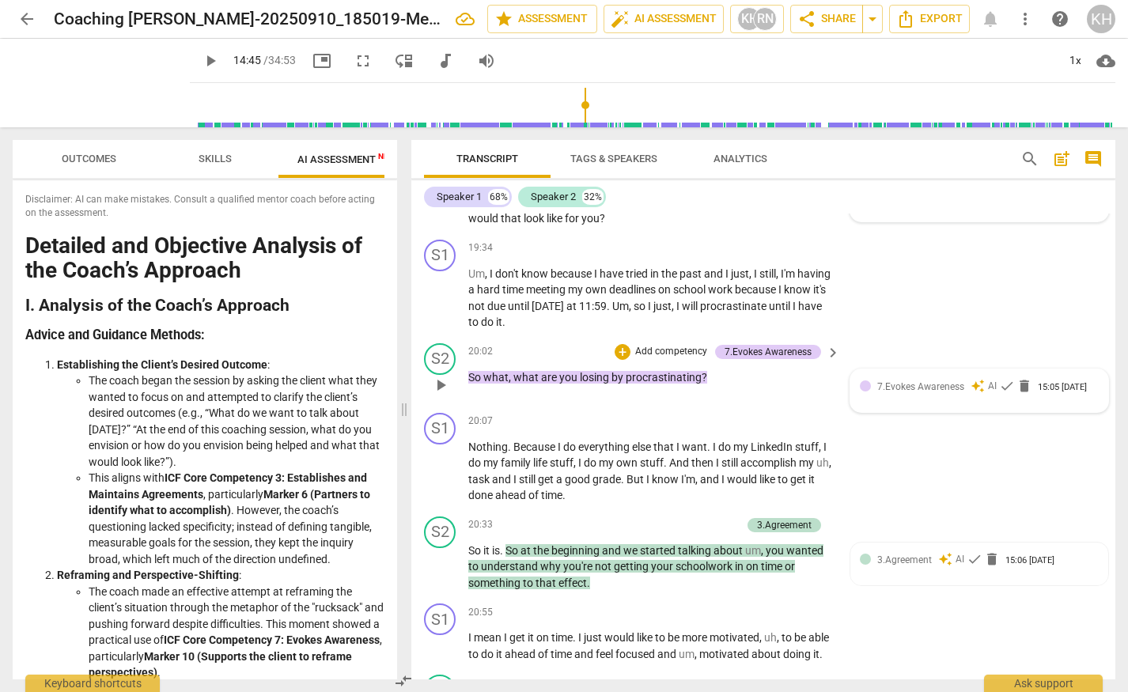
click at [910, 381] on span "7.Evokes Awareness" at bounding box center [920, 386] width 87 height 11
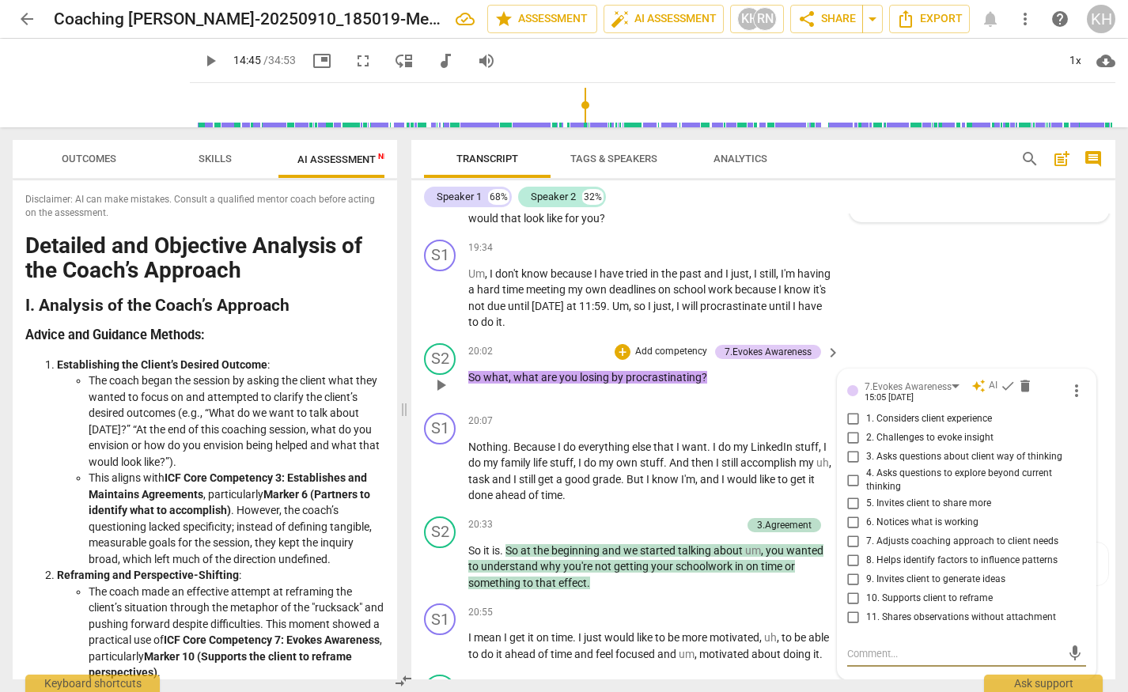
click at [845, 429] on input "2. Challenges to evoke insight" at bounding box center [853, 438] width 25 height 19
checkbox input "true"
click at [1000, 378] on span "check" at bounding box center [1008, 386] width 16 height 16
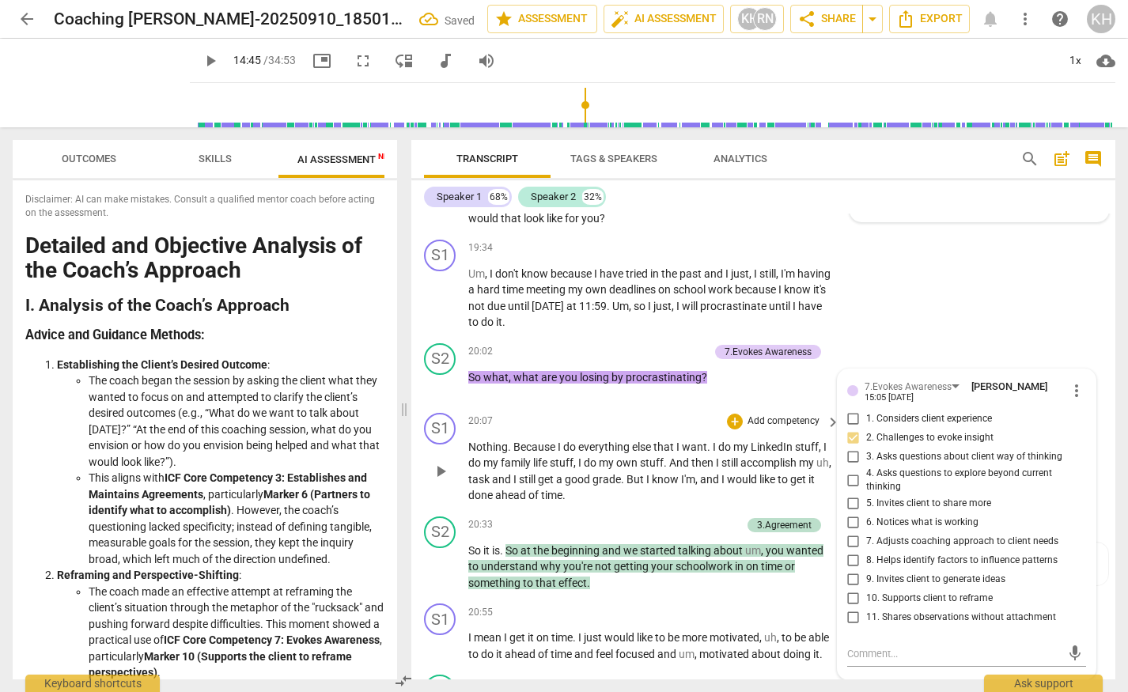
click at [614, 456] on span "my" at bounding box center [607, 462] width 17 height 13
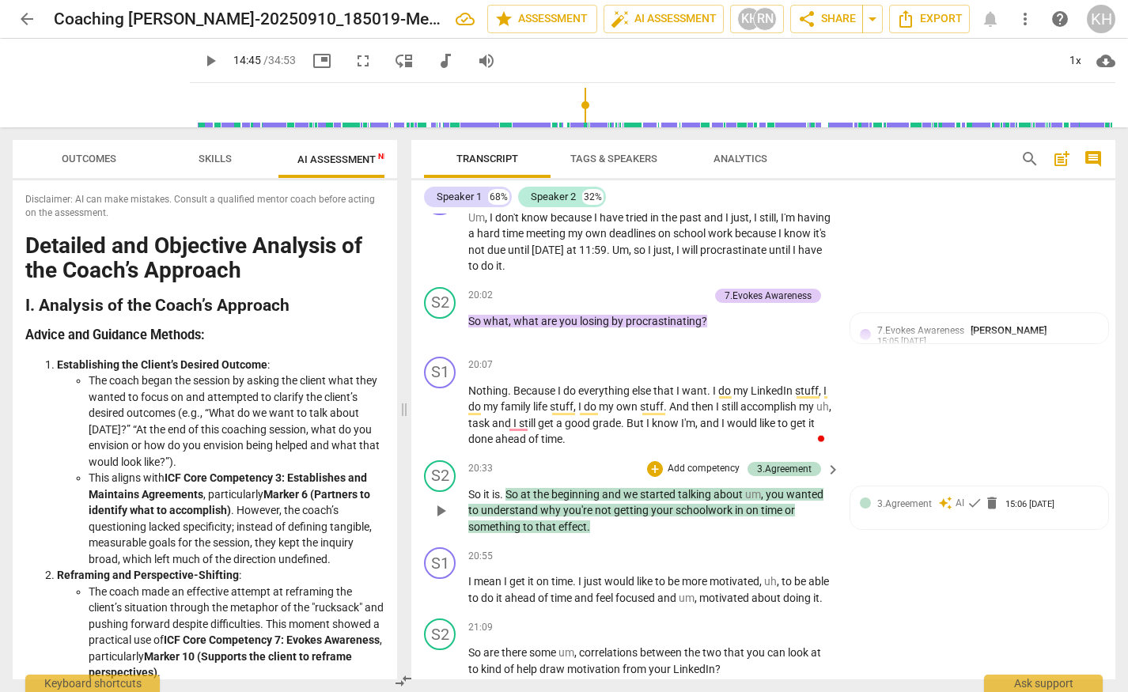
scroll to position [6180, 0]
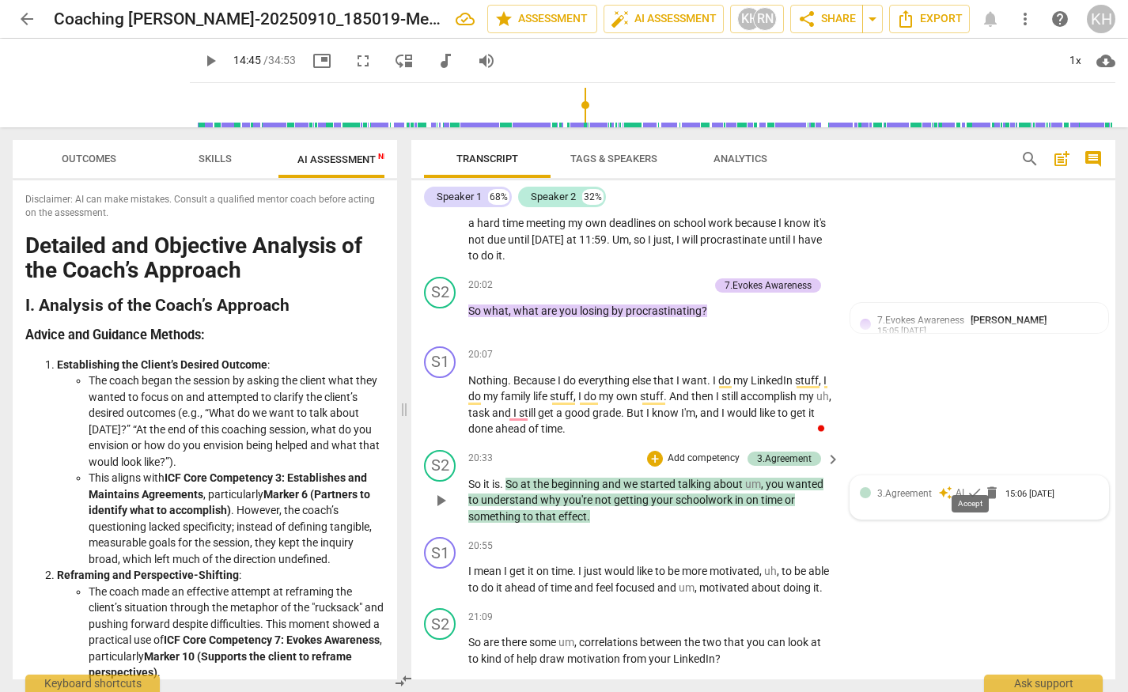
click at [966, 485] on span "check" at bounding box center [974, 493] width 16 height 16
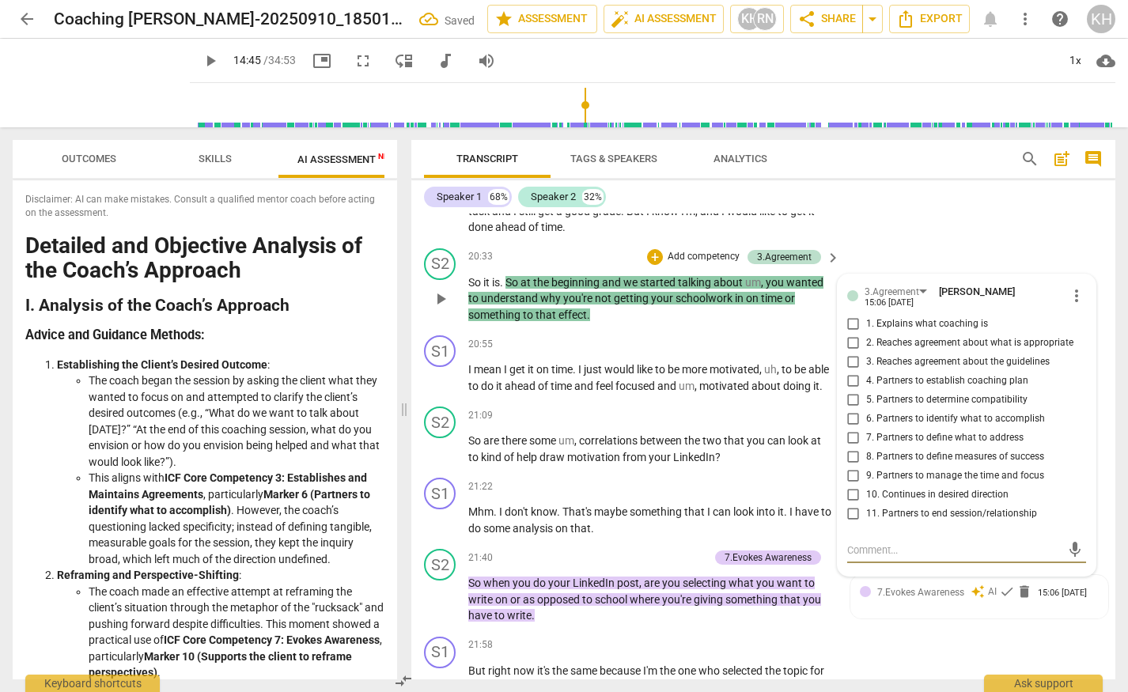
scroll to position [6272, 0]
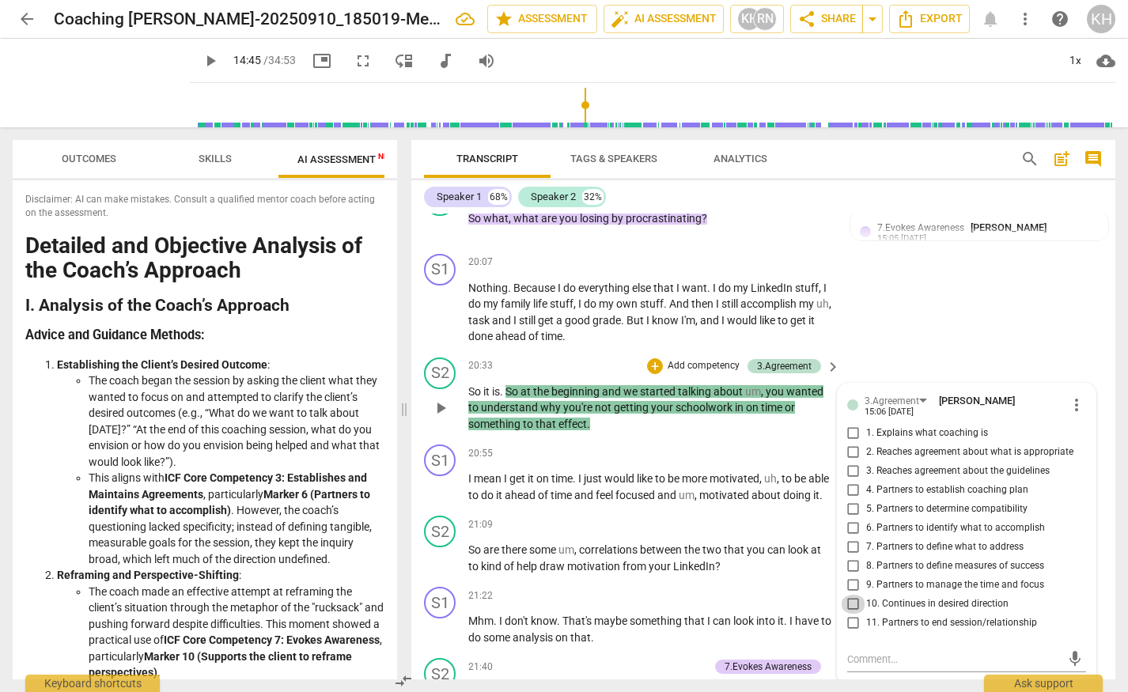
click at [849, 595] on input "10. Continues in desired direction" at bounding box center [853, 604] width 25 height 19
checkbox input "true"
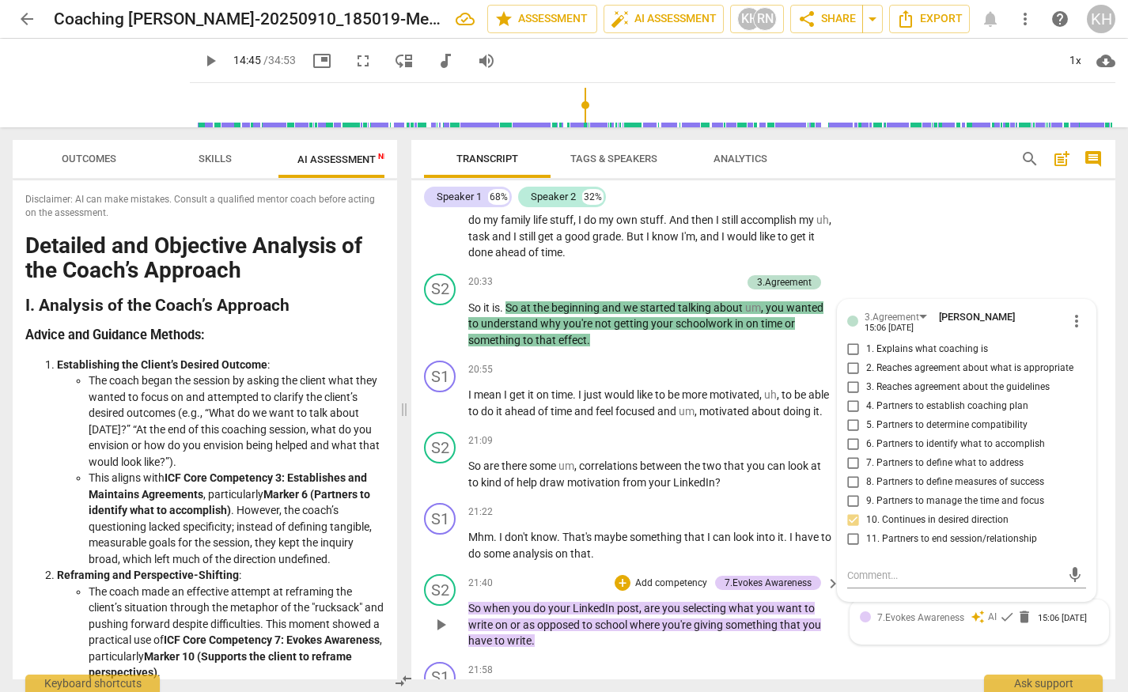
scroll to position [6359, 0]
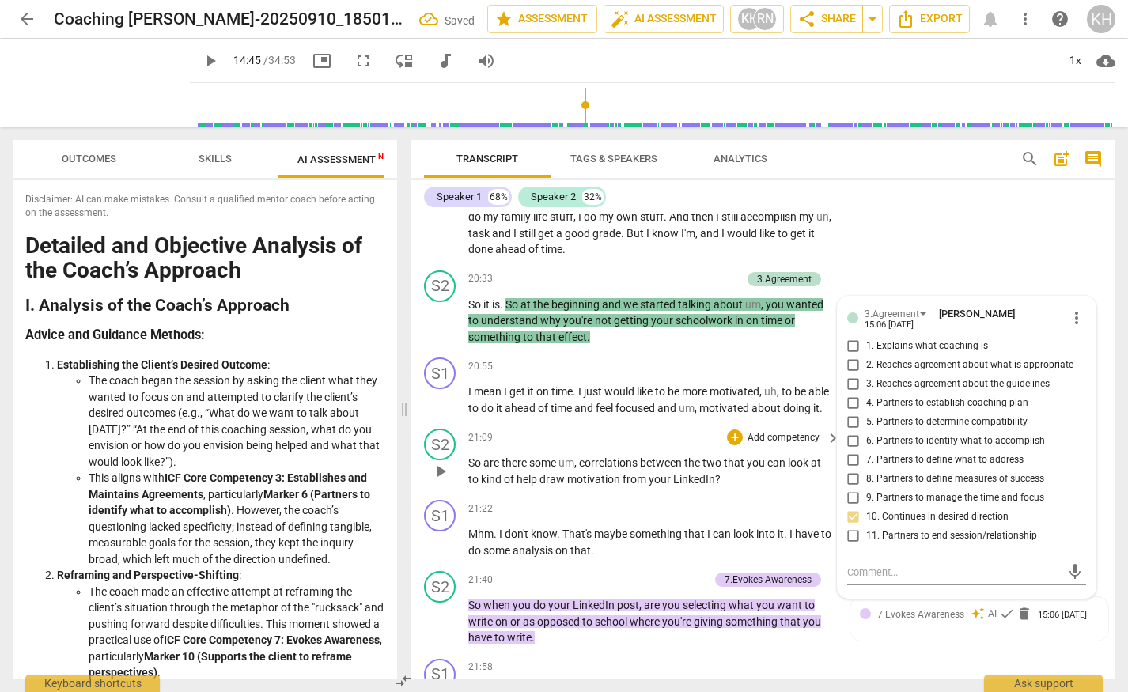
click at [644, 463] on span "between" at bounding box center [662, 462] width 44 height 13
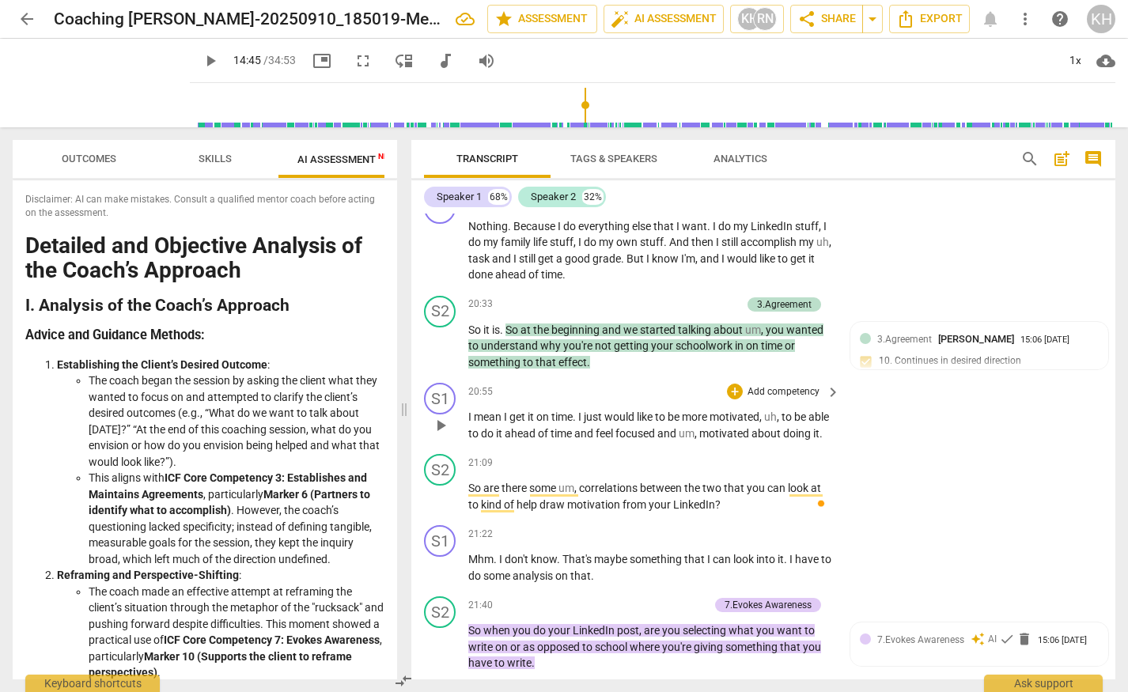
scroll to position [6330, 0]
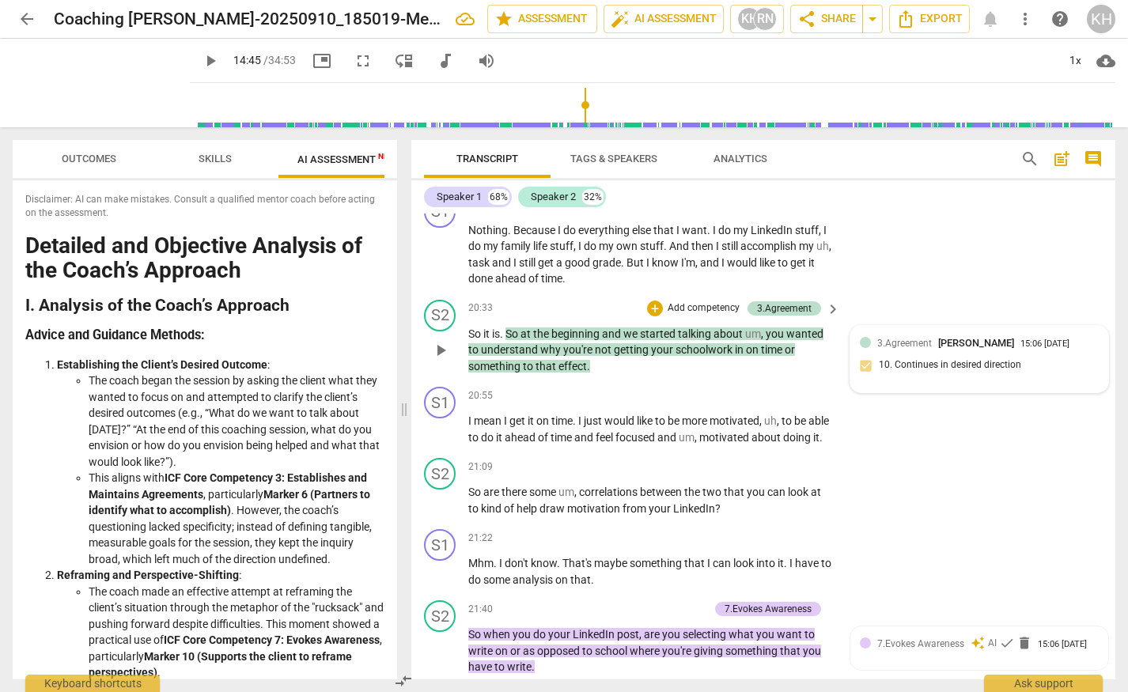
click at [889, 326] on div "3.Agreement Kelli Hendrickson 15:06 09-29-2025 10. Continues in desired directi…" at bounding box center [979, 359] width 259 height 67
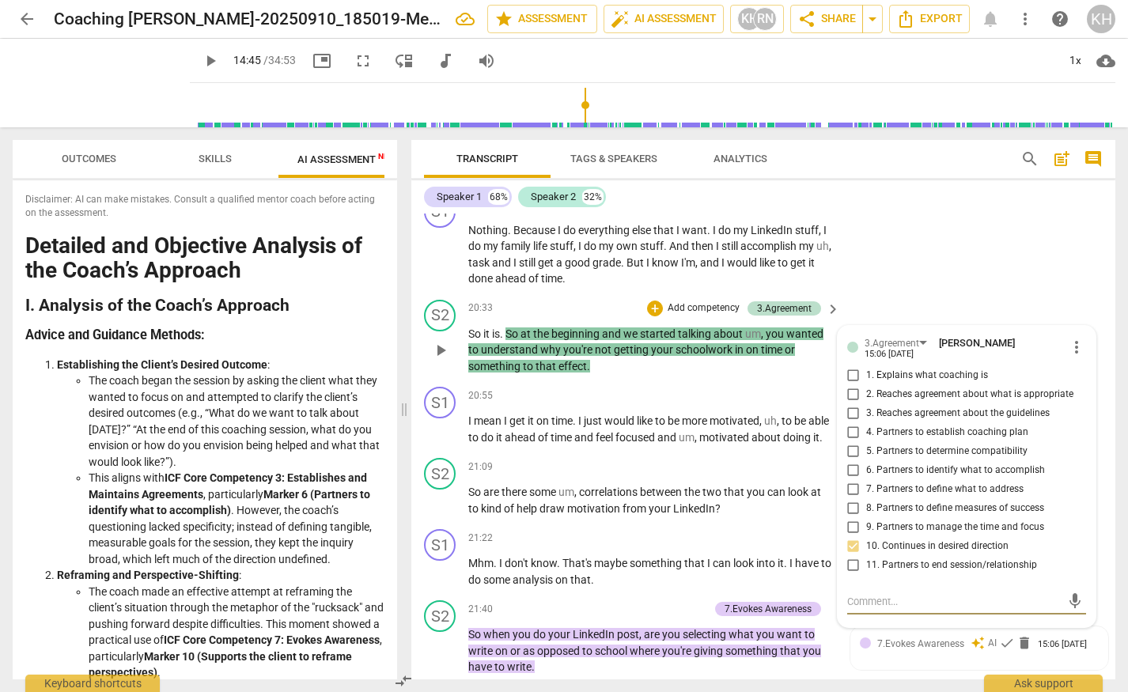
click at [884, 594] on textarea at bounding box center [954, 601] width 214 height 15
type textarea "L"
type textarea "Lo"
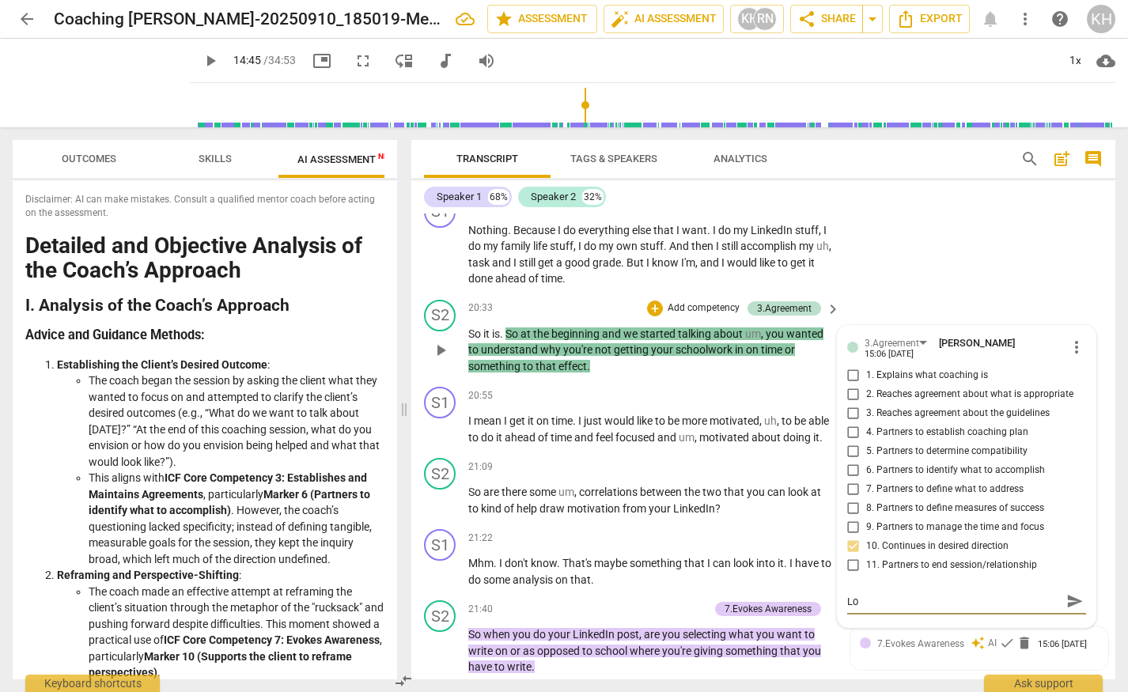
type textarea "Loo"
type textarea "Loop"
type textarea "Loopi"
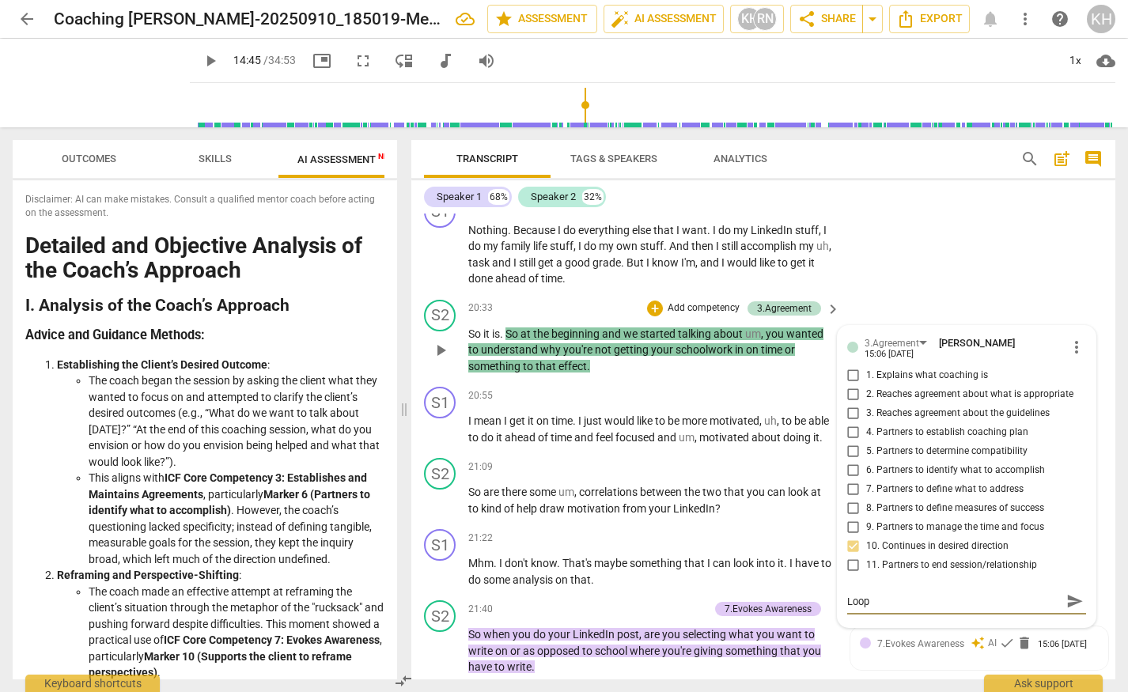
type textarea "Loopi"
type textarea "Loopin"
type textarea "Looping"
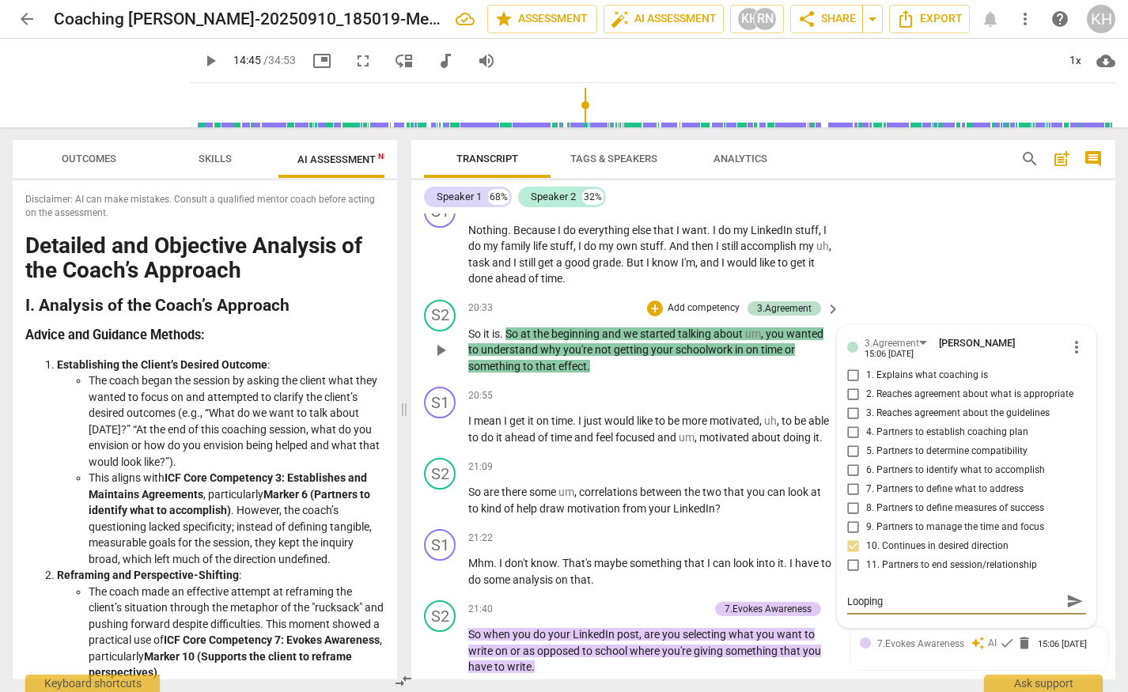
type textarea "Looping"
type textarea "Looping b"
type textarea "Looping ba"
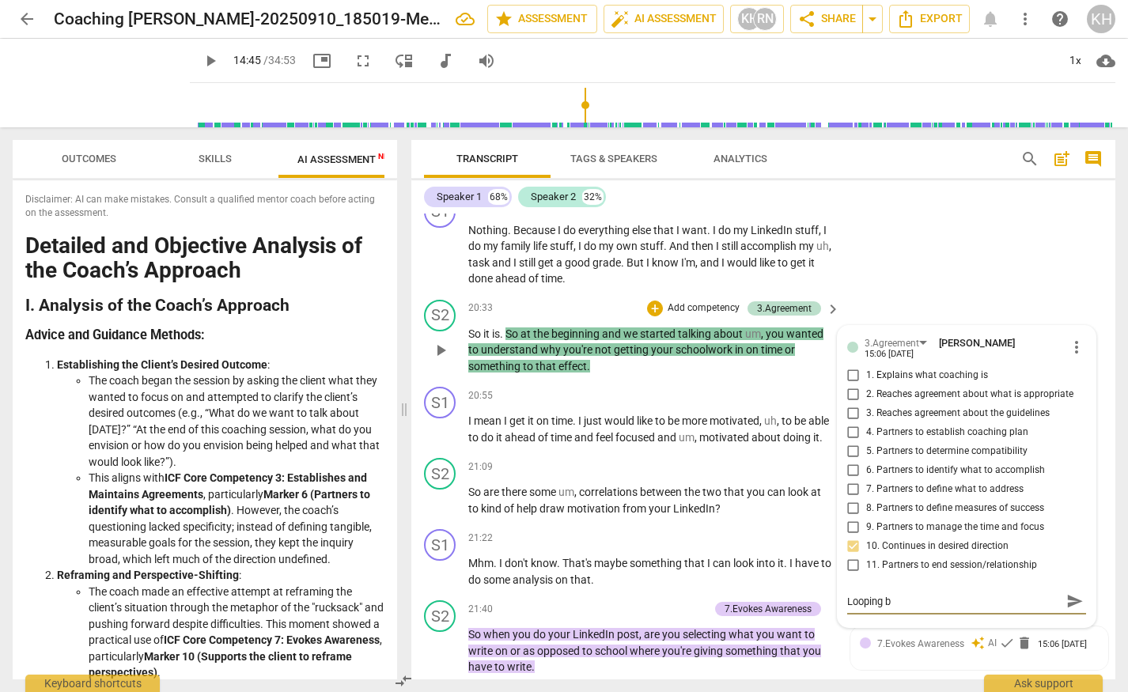
type textarea "Looping ba"
type textarea "Looping bac"
type textarea "Looping back"
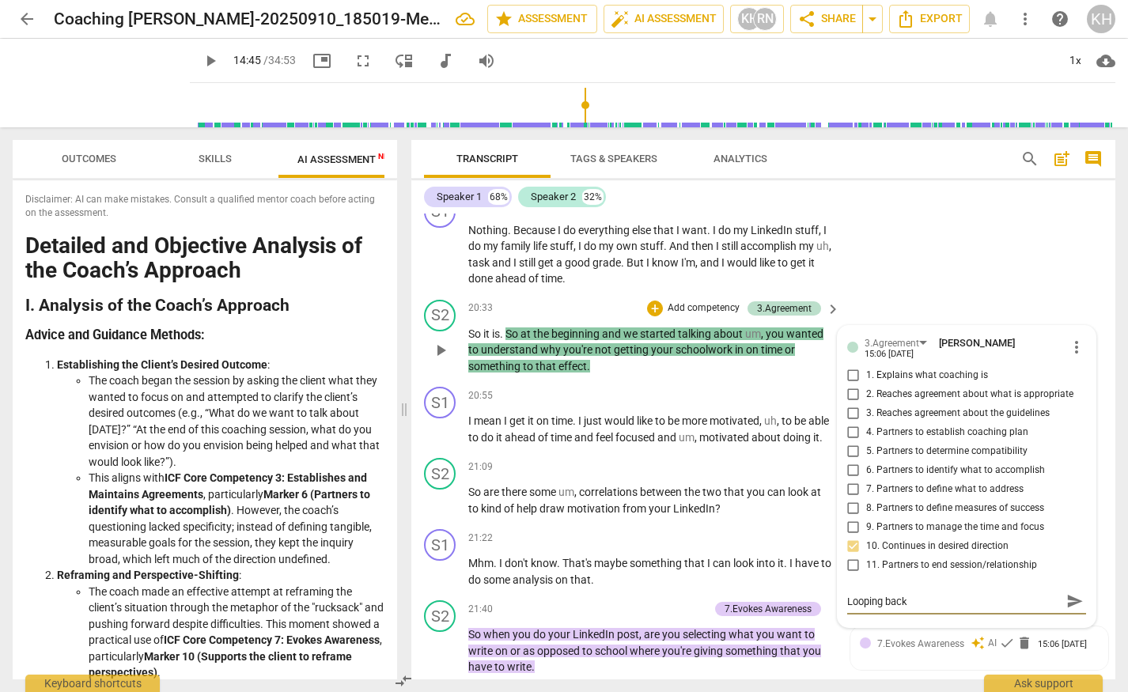
type textarea "Looping back"
type textarea "Looping back g"
type textarea "Looping back"
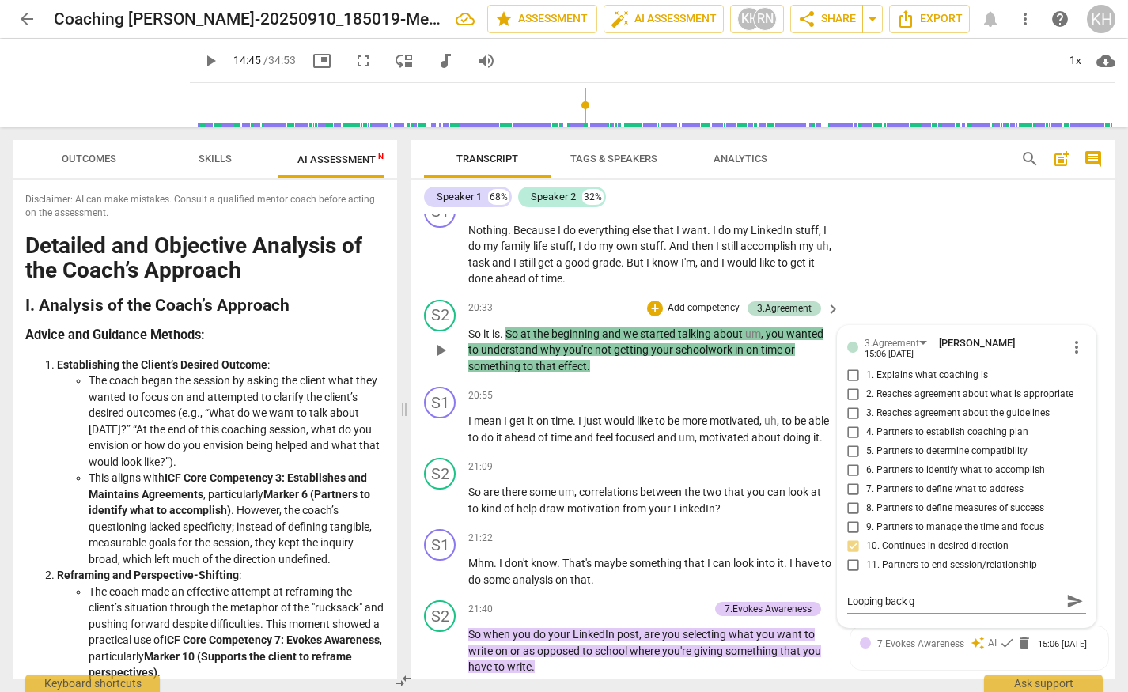
type textarea "Looping back"
type textarea "Looping back t"
type textarea "Looping back to"
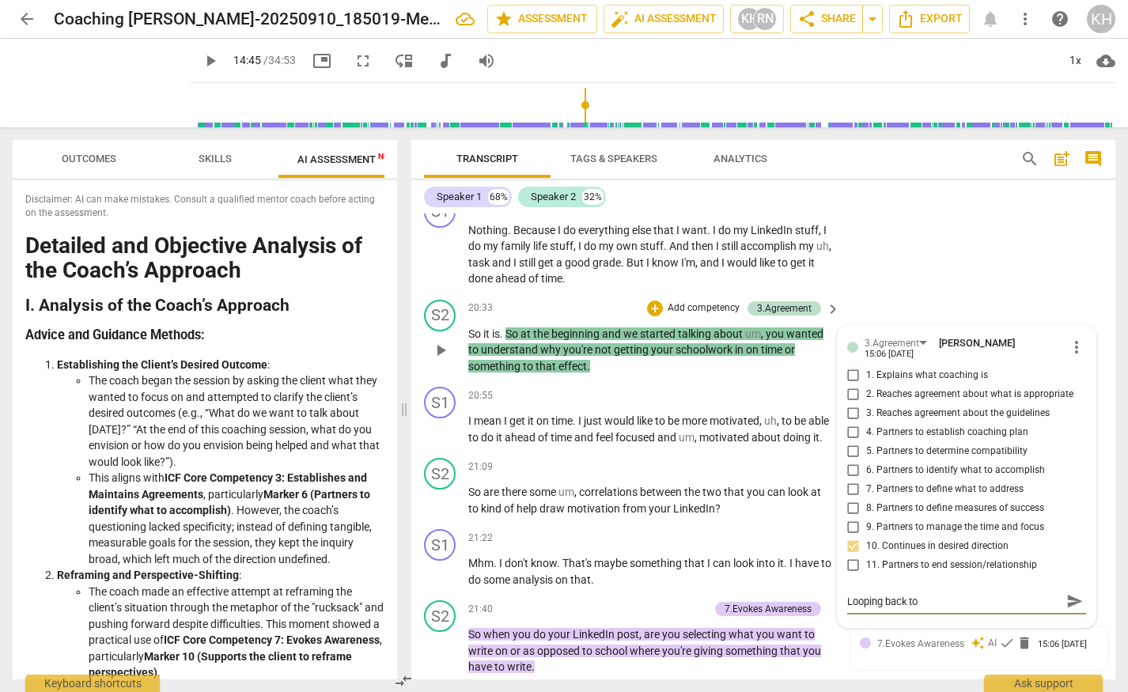
type textarea "Looping back to"
type textarea "Looping back to m"
type textarea "Looping back to ma"
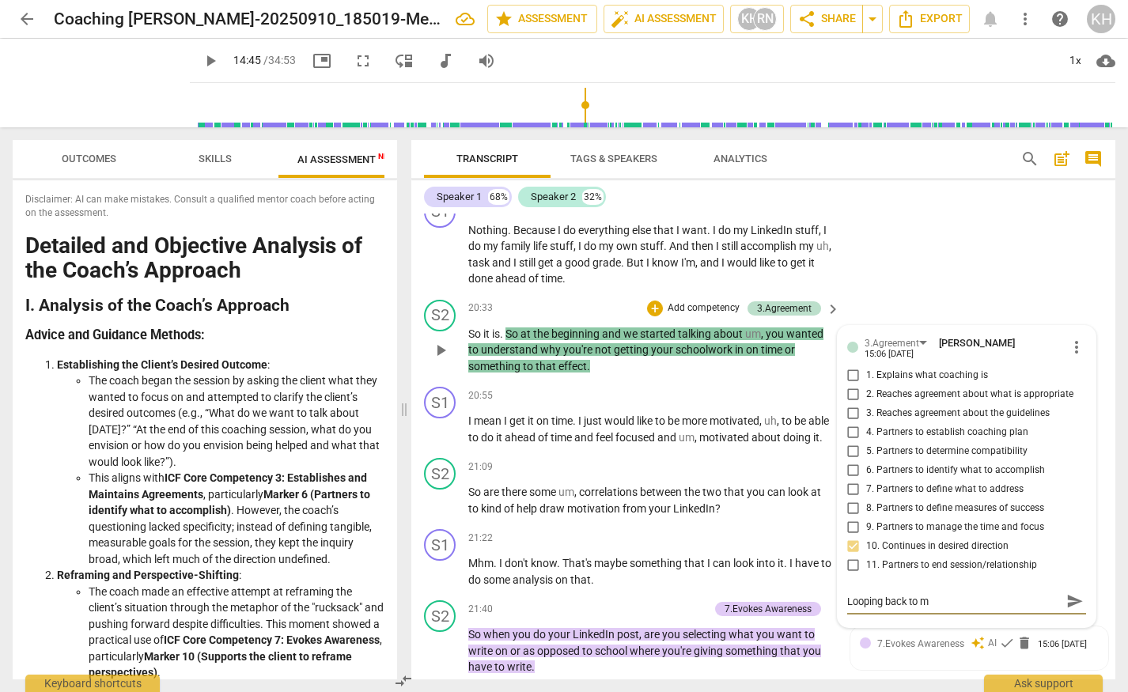
type textarea "Looping back to ma"
type textarea "Looping back to mak"
type textarea "Looping back to make"
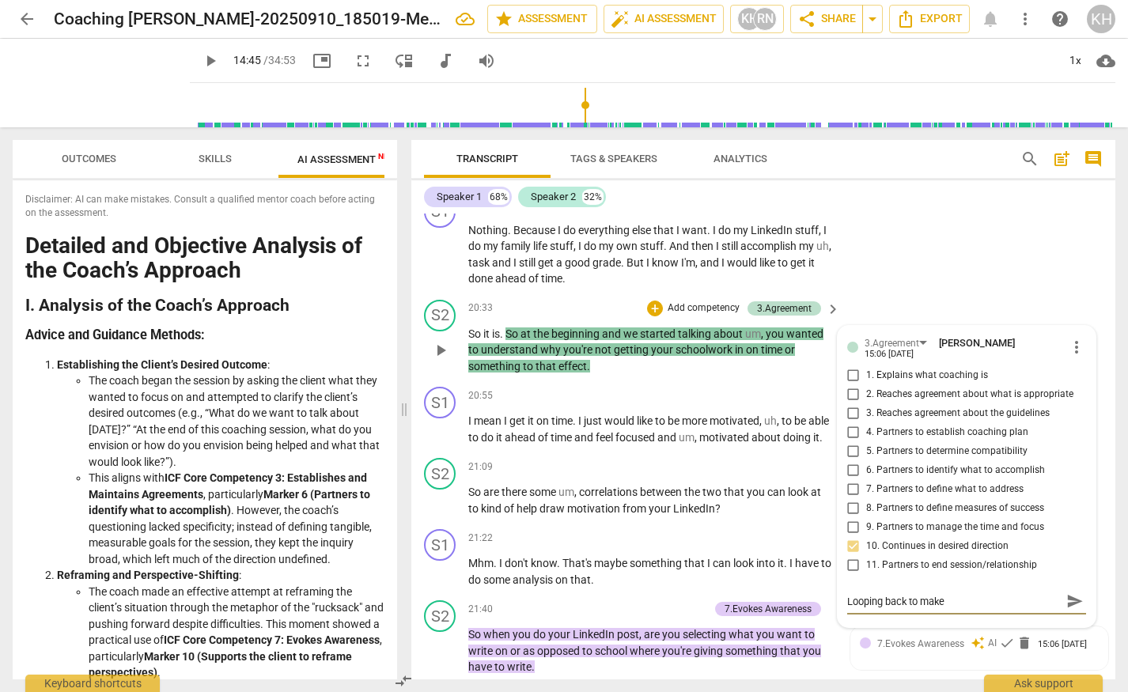
type textarea "Looping back to make"
type textarea "Looping back to make s"
type textarea "Looping back to make su"
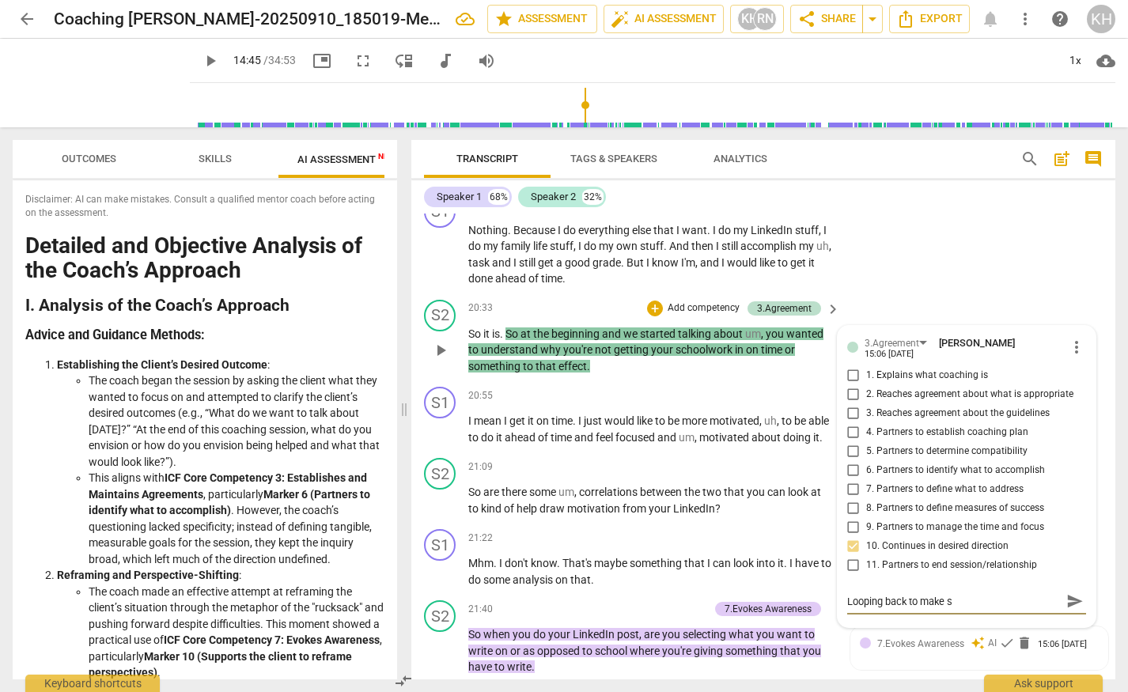
type textarea "Looping back to make su"
type textarea "Looping back to make sur"
type textarea "Looping back to make sure"
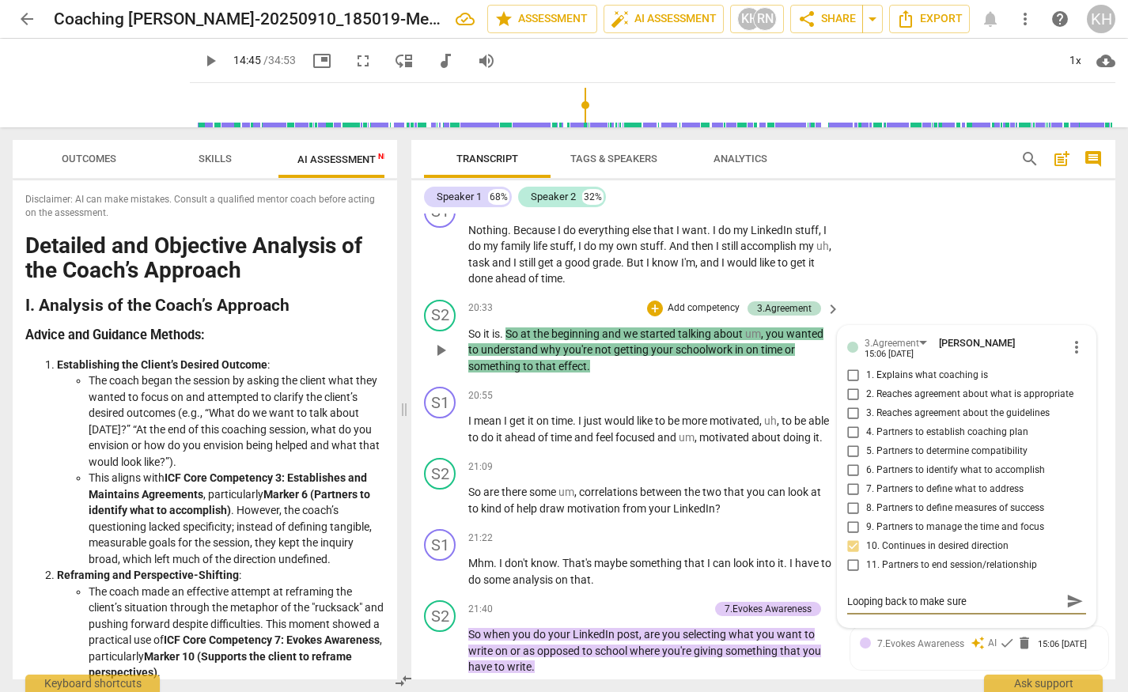
type textarea "Looping back to make sure"
type textarea "Looping back to make sure y"
type textarea "Looping back to make sure yo"
type textarea "Looping back to make sure you"
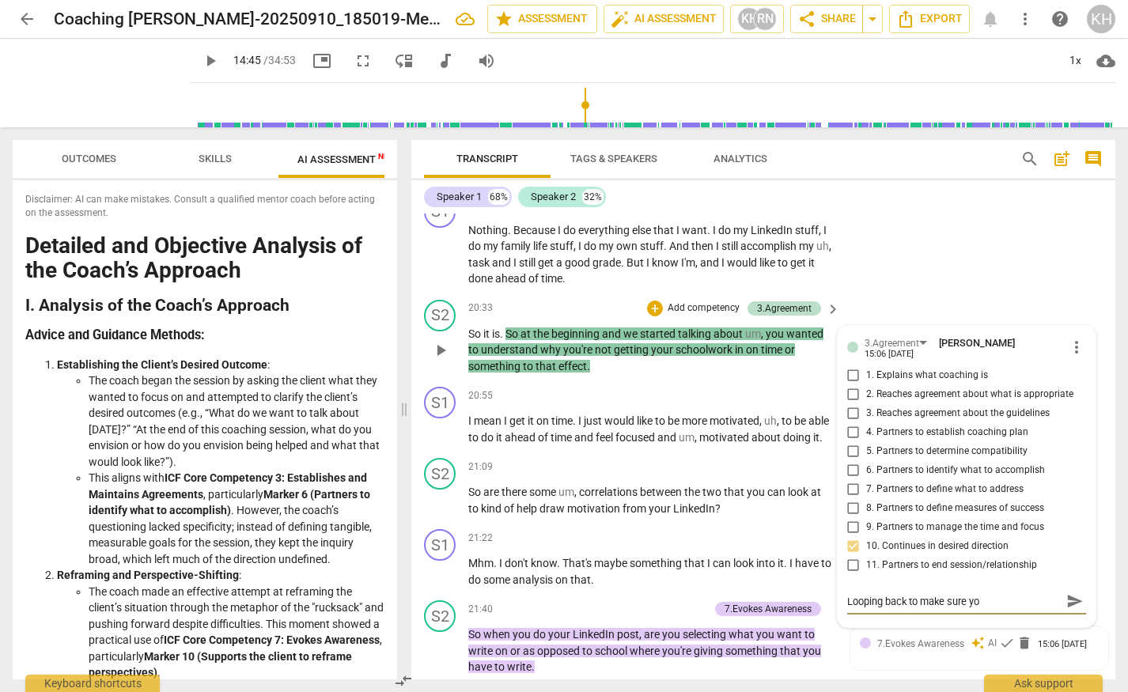
type textarea "Looping back to make sure you"
type textarea "Looping back to make sure you'"
type textarea "Looping back to make sure you'r"
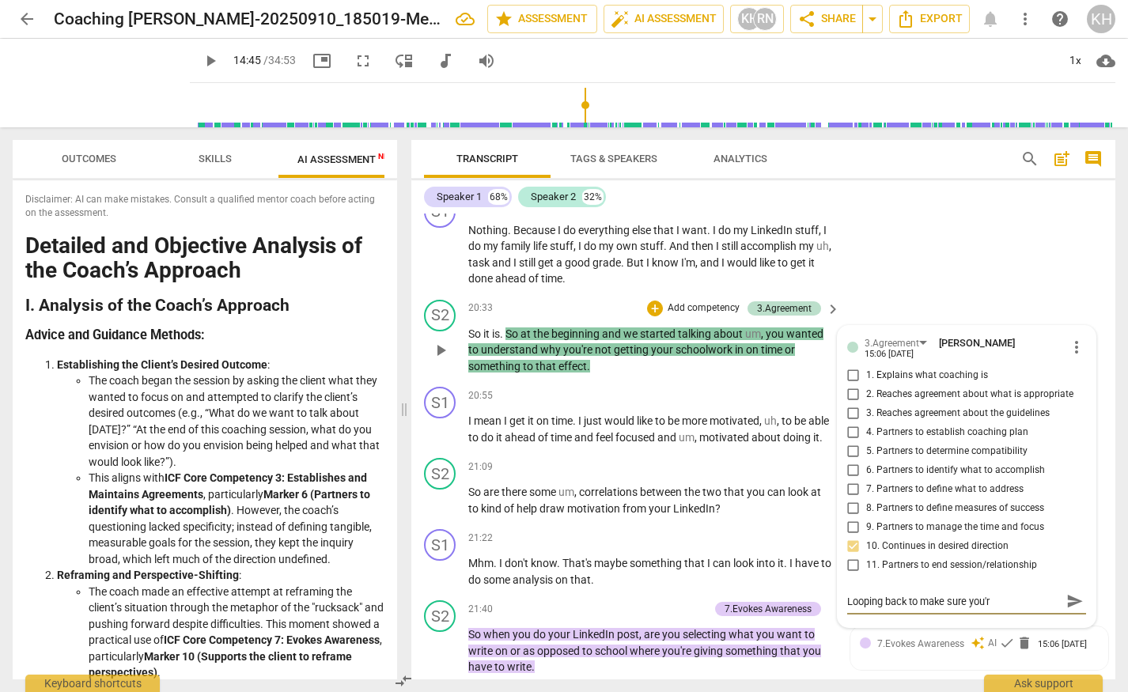
type textarea "Looping back to make sure you're"
type textarea "Looping back to make sure you're g"
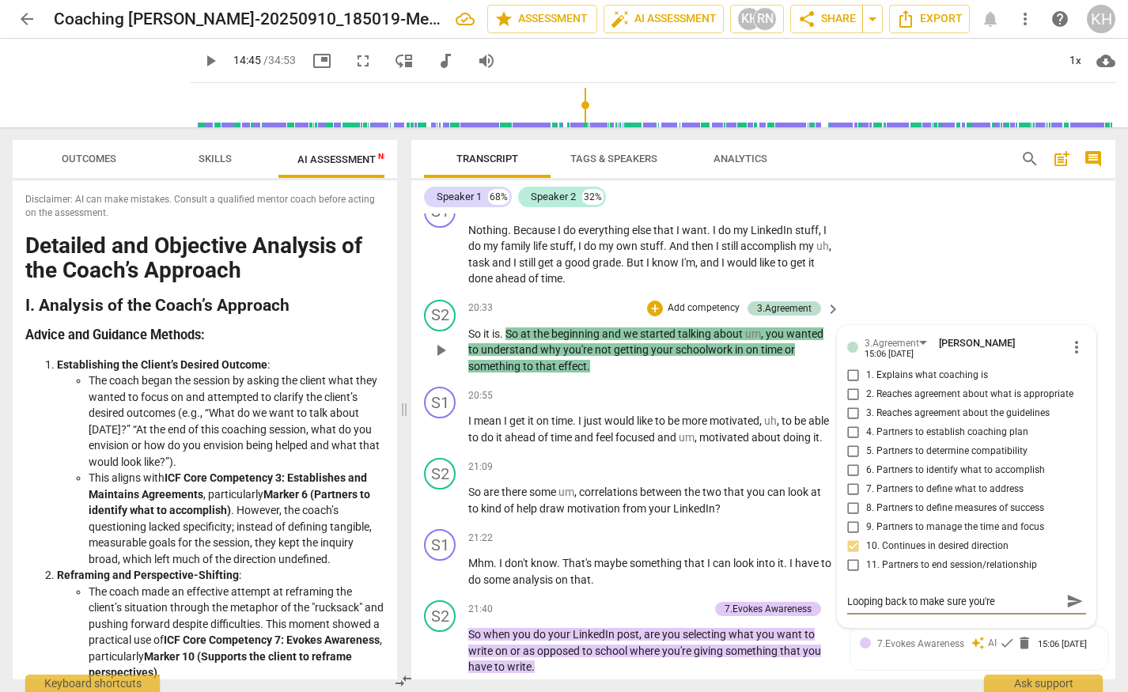
type textarea "Looping back to make sure you're g"
type textarea "Looping back to make sure you're go"
type textarea "Looping back to make sure you're goi"
type textarea "Looping back to make sure you're goin"
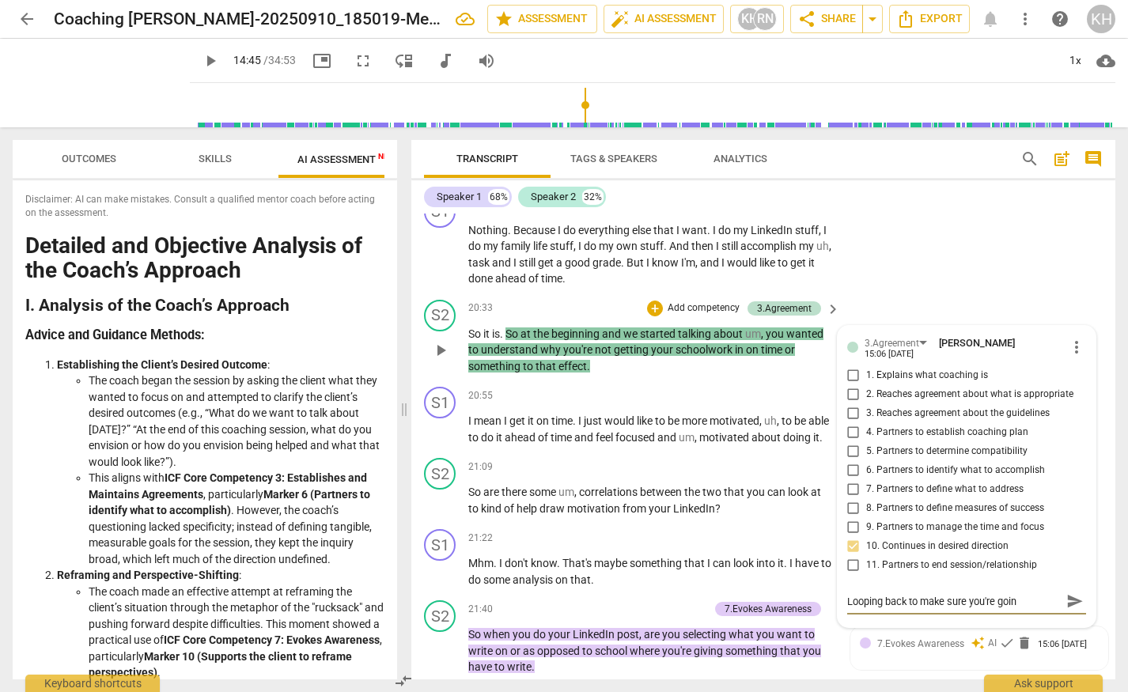
type textarea "Looping back to make sure you're going"
type textarea "Looping back to make sure you're going i"
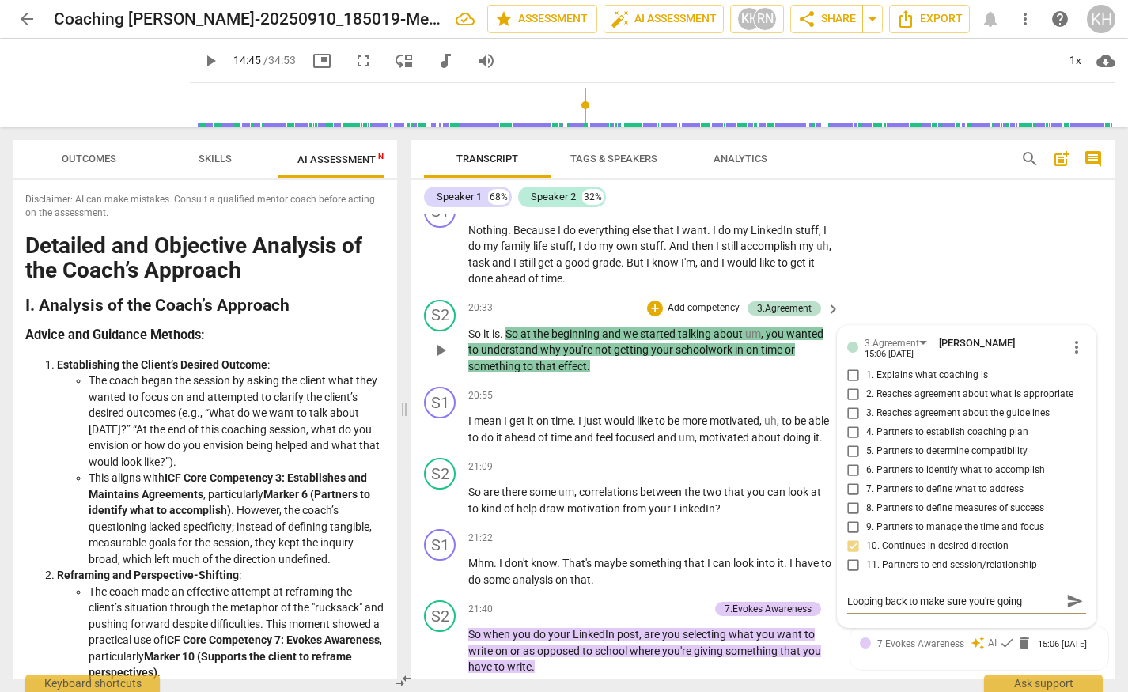
type textarea "Looping back to make sure you're going i"
type textarea "Looping back to make sure you're going in"
type textarea "Looping back to make sure you're going in t"
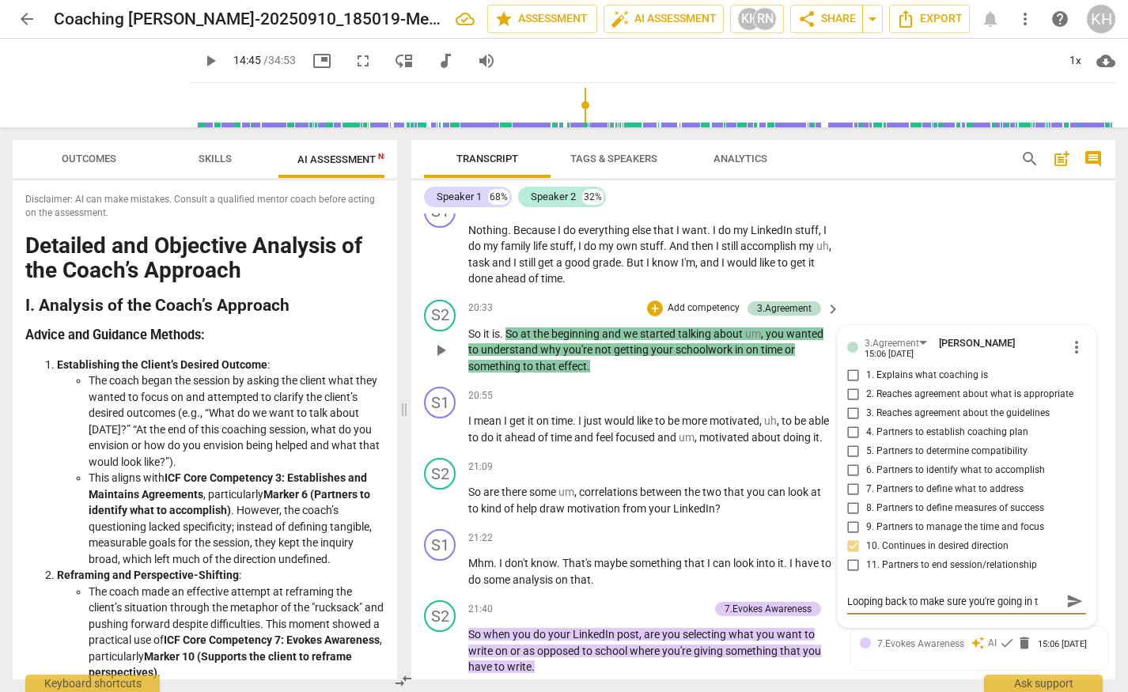
type textarea "Looping back to make sure you're going in th"
type textarea "Looping back to make sure you're going in the"
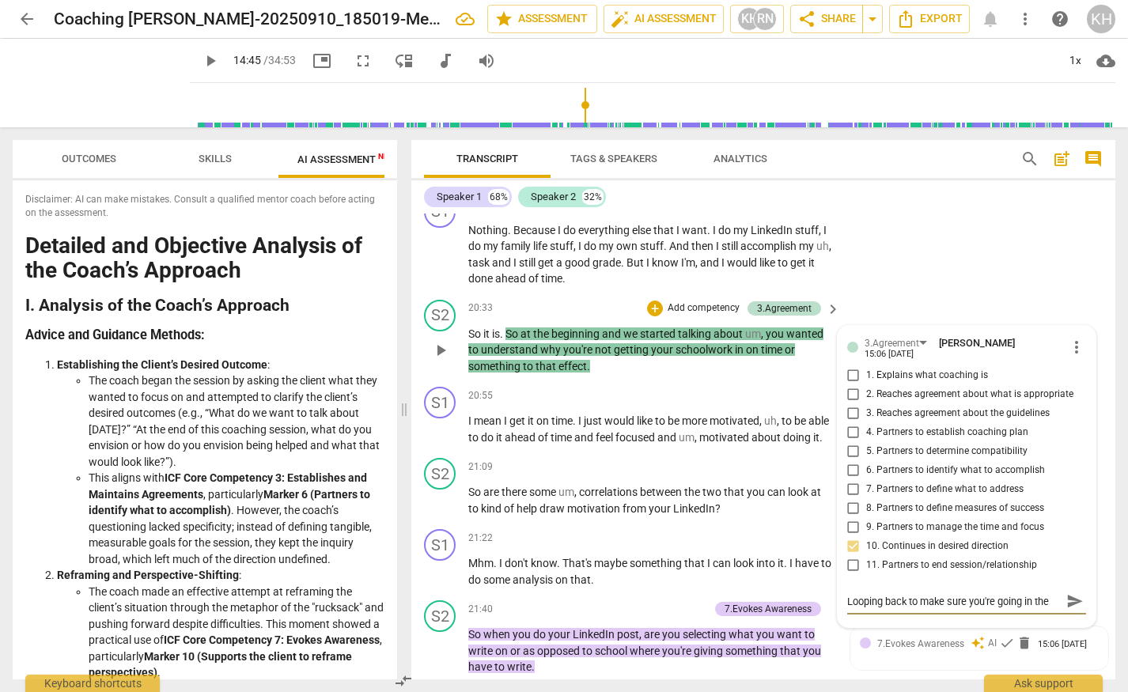
type textarea "Looping back to make sure you're going in the"
type textarea "Looping back to make sure you're going in the r"
type textarea "Looping back to make sure you're going in the ri"
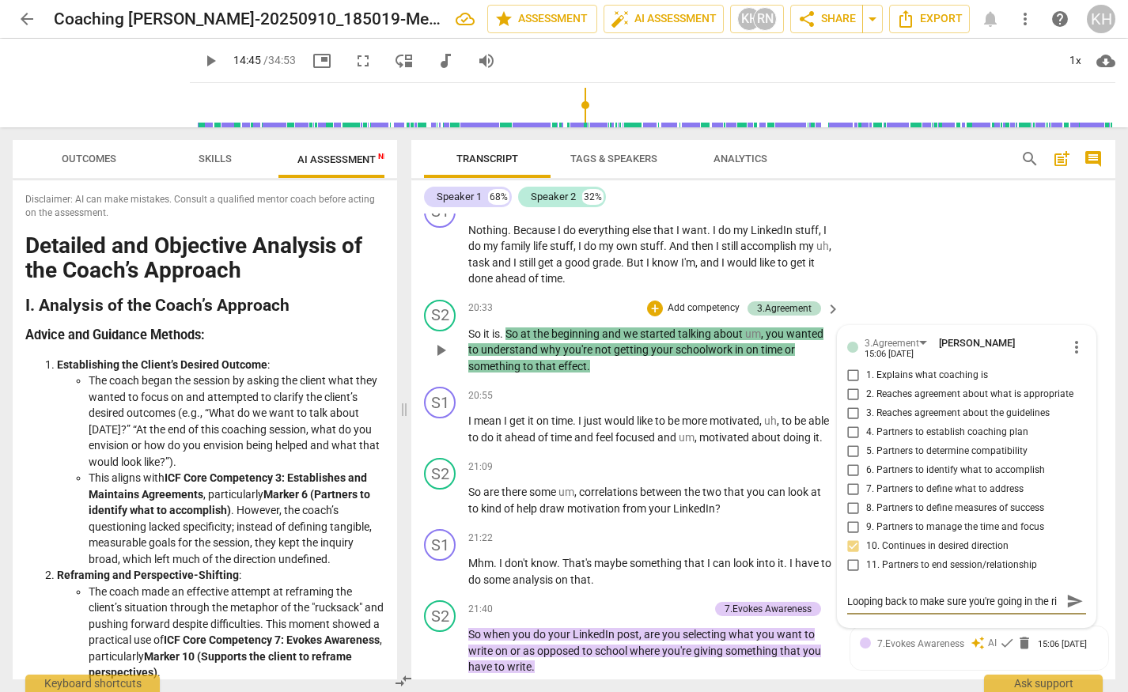
scroll to position [13, 0]
type textarea "Looping back to make sure you're going in the rig"
type textarea "Looping back to make sure you're going in the righ"
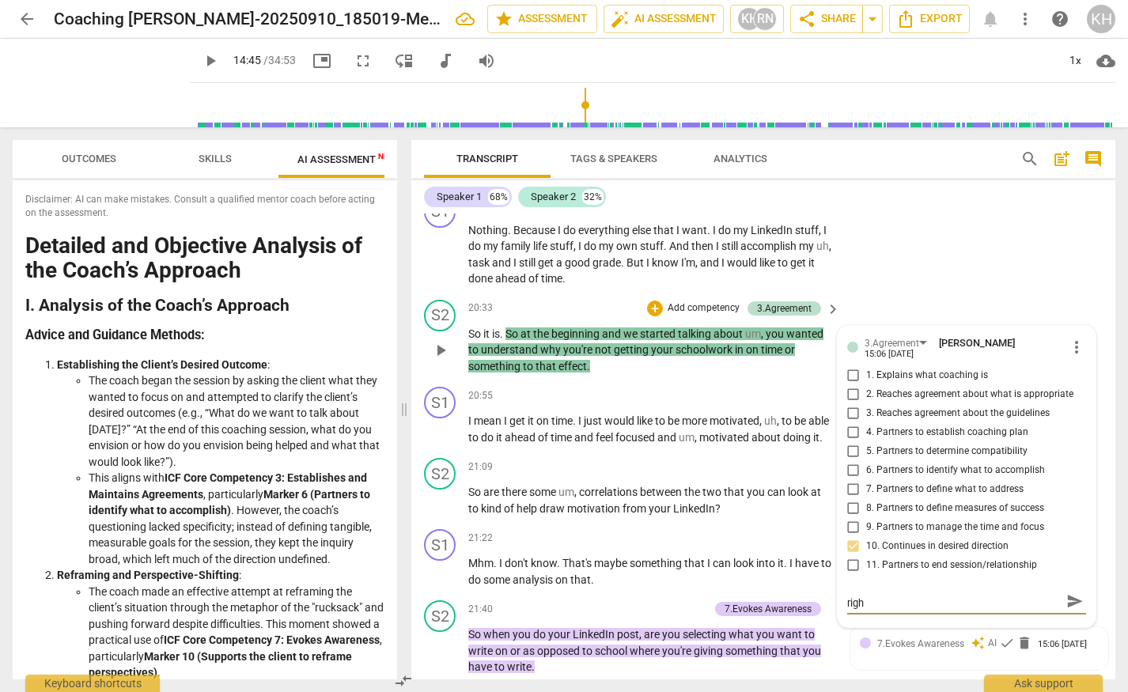
type textarea "Looping back to make sure you're going in the right"
type textarea "Looping back to make sure you're going in the righ"
type textarea "Looping back to make sure you're going in the rig"
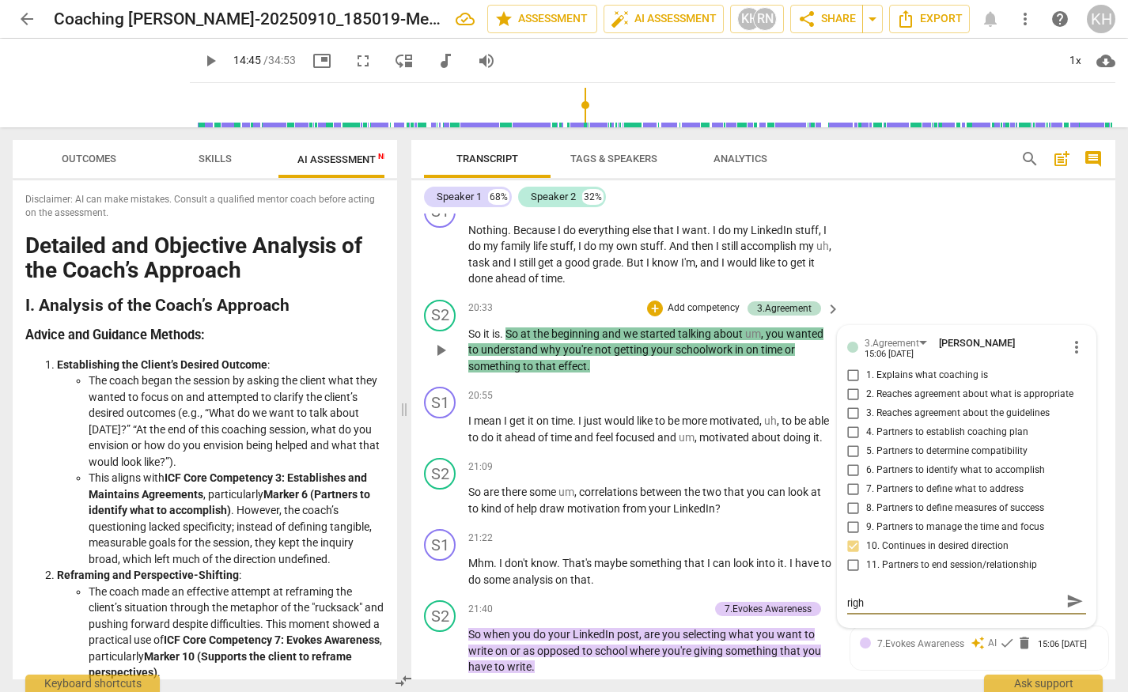
type textarea "Looping back to make sure you're going in the rig"
type textarea "Looping back to make sure you're going in the ri"
type textarea "Looping back to make sure you're going in the r"
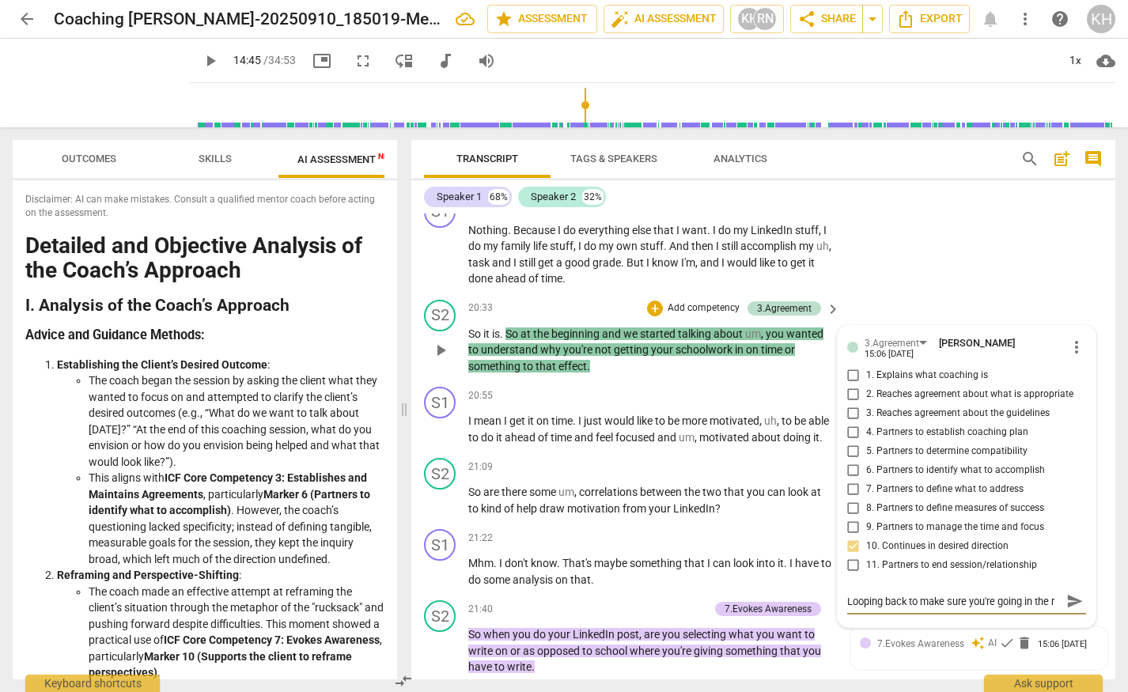
type textarea "Looping back to make sure you're going in the"
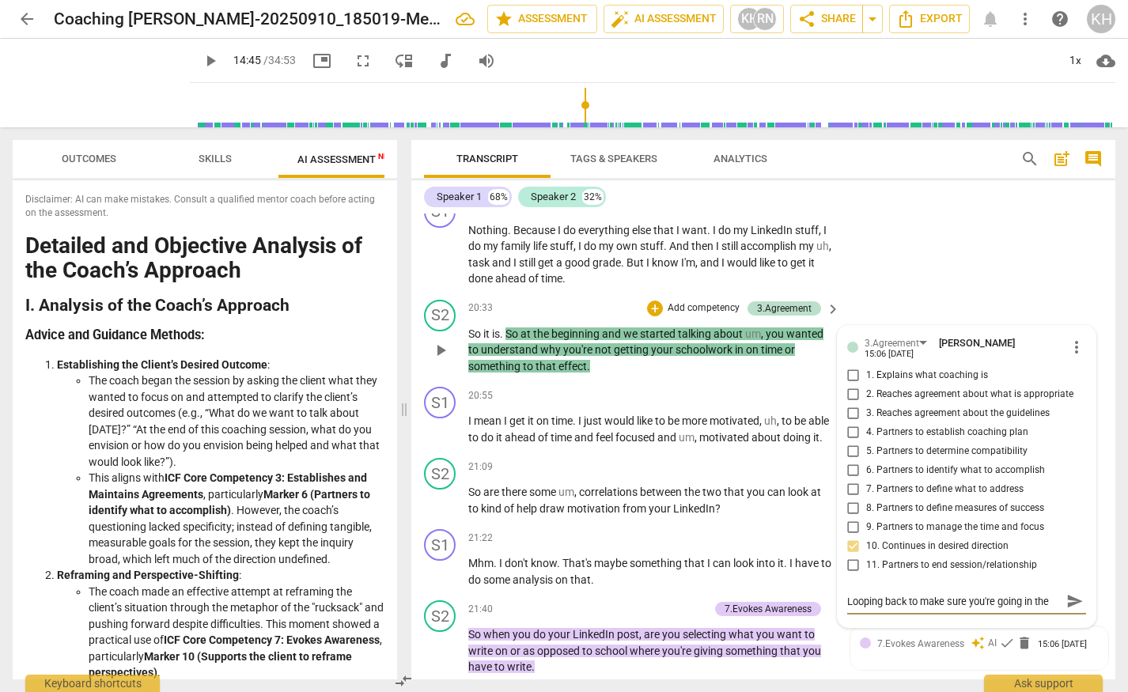
type textarea "Looping back to make sure you're going in th"
type textarea "Looping back to make sure you're going in t"
type textarea "Looping back to make sure you're going in"
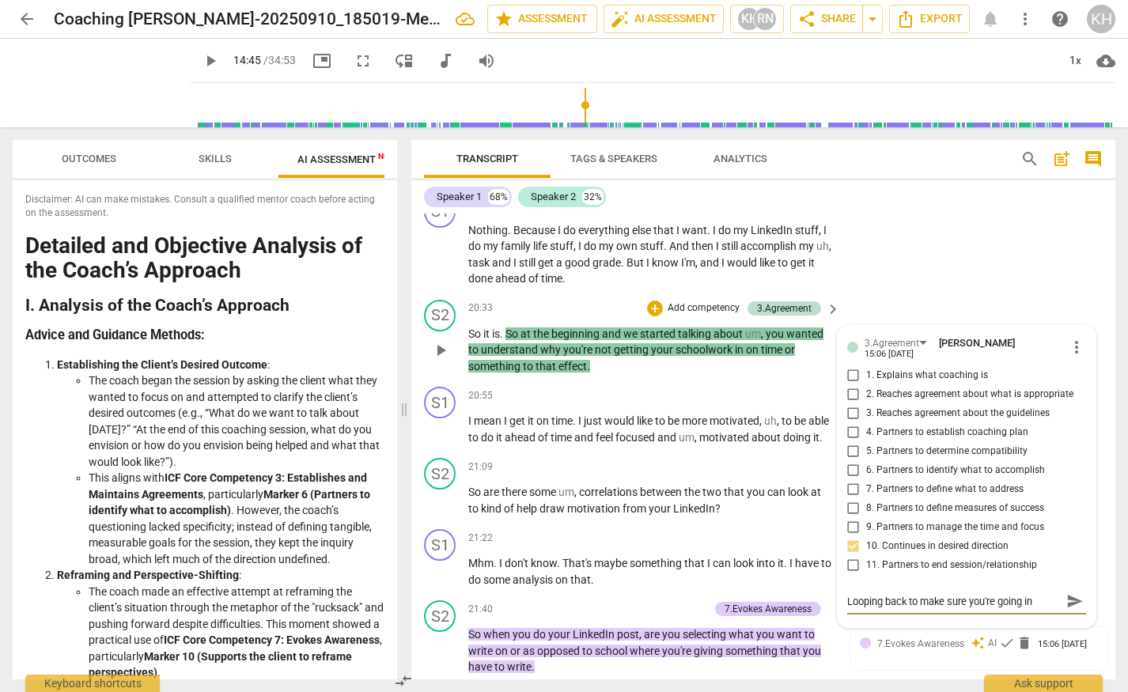
type textarea "Looping back to make sure you're going in"
type textarea "Looping back to make sure you're going i"
type textarea "Looping back to make sure you're going"
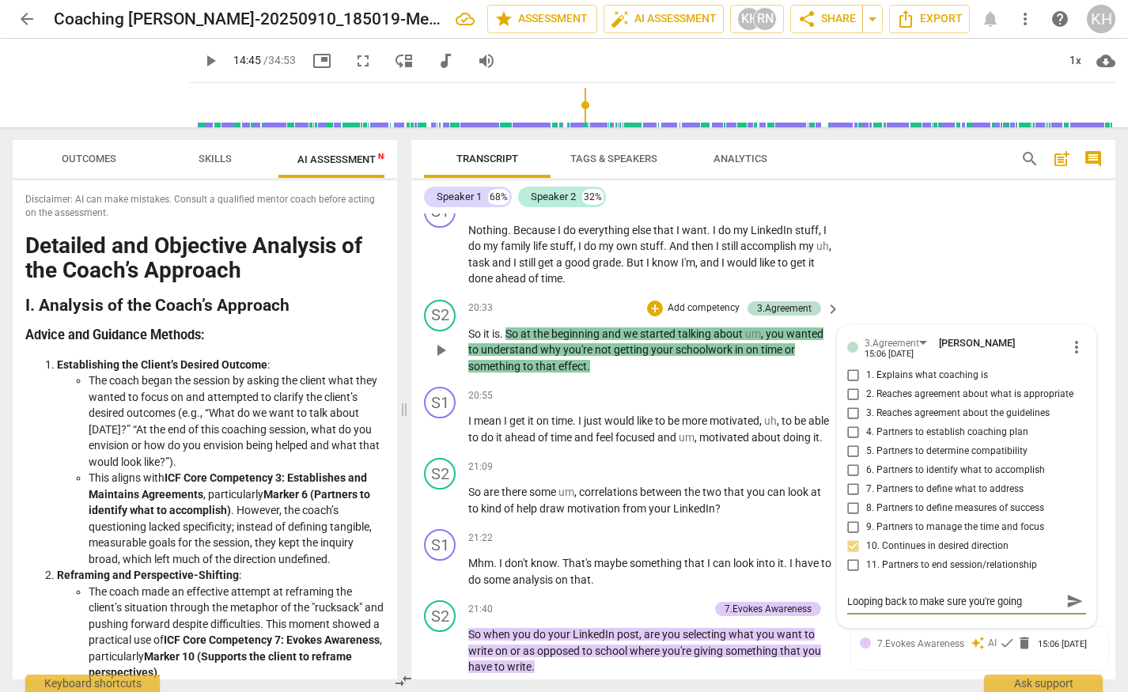
type textarea "Looping back to make sure you're going"
type textarea "Looping back to make sure you're goin"
type textarea "Looping back to make sure you're goi"
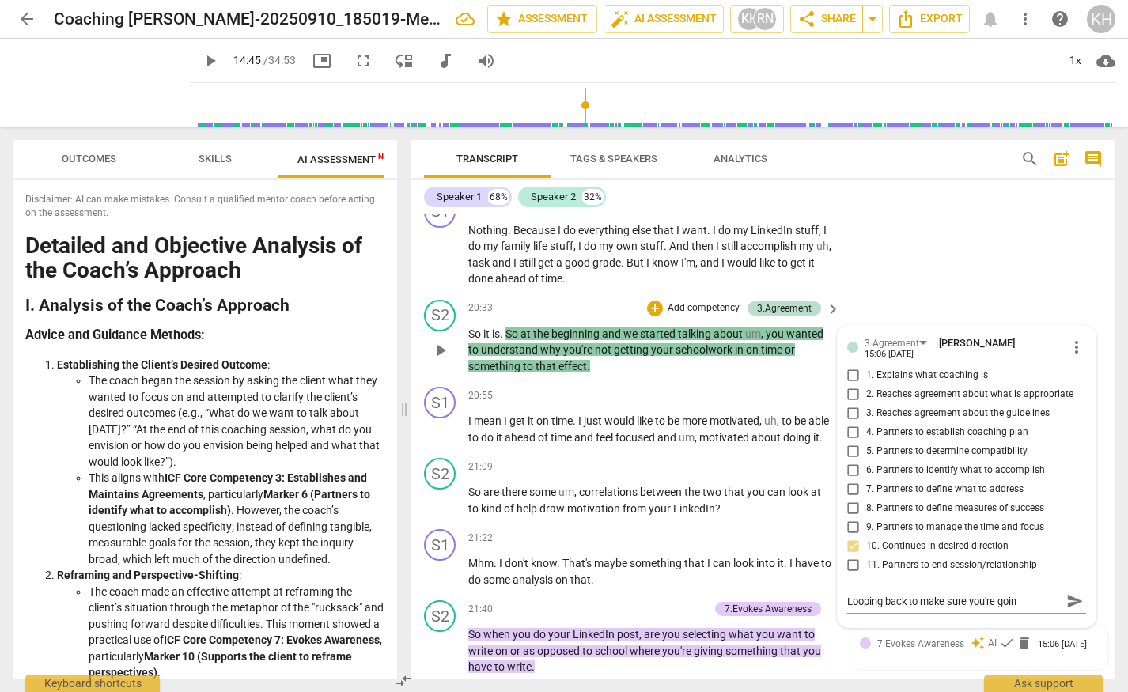
type textarea "Looping back to make sure you're goi"
type textarea "Looping back to make sure you're go"
type textarea "Looping back to make sure you're g"
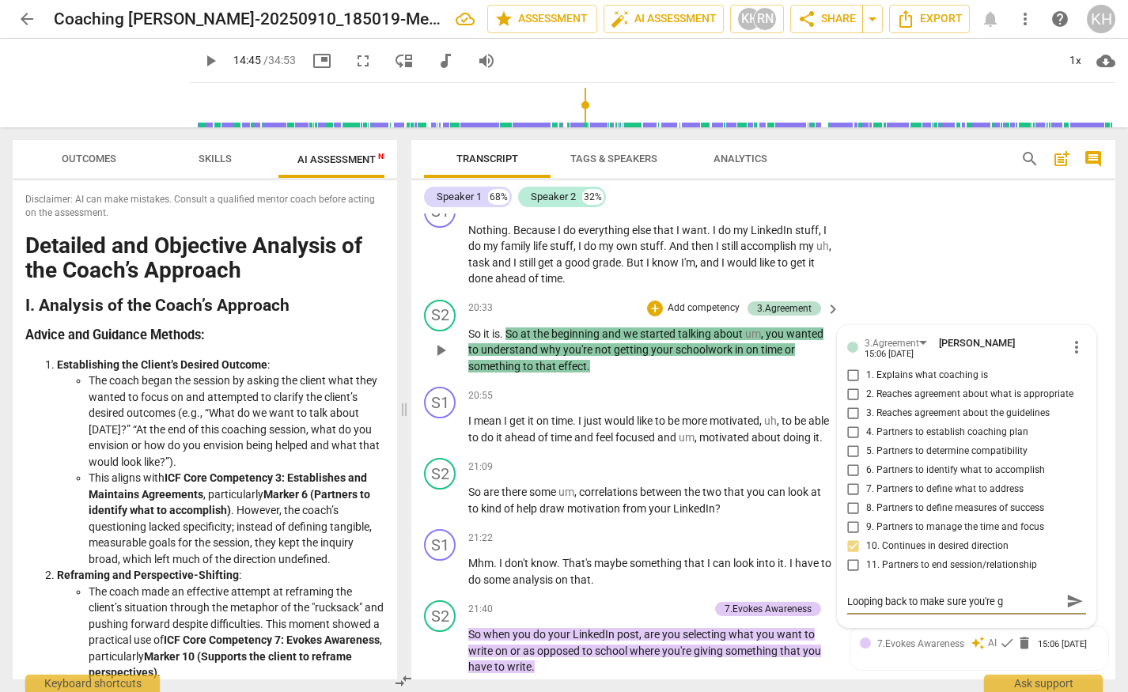
type textarea "Looping back to make sure you're"
type textarea "Looping back to make sure you're s"
type textarea "Looping back to make sure you're st"
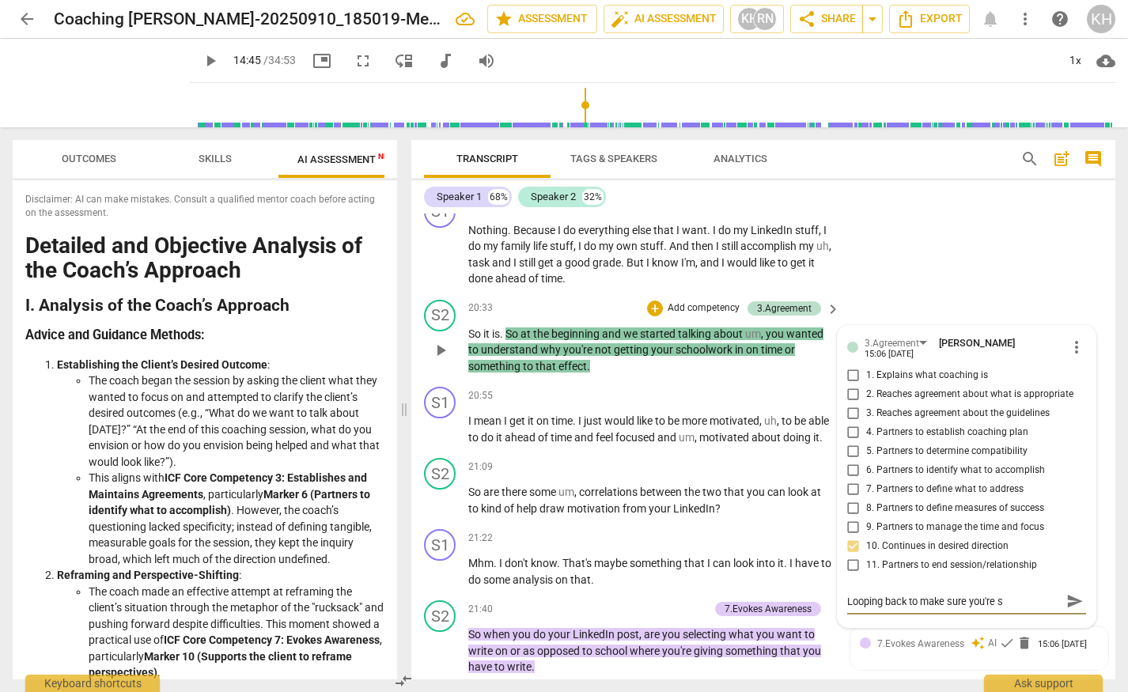
type textarea "Looping back to make sure you're st"
type textarea "Looping back to make sure you're sti"
type textarea "Looping back to make sure you're stil"
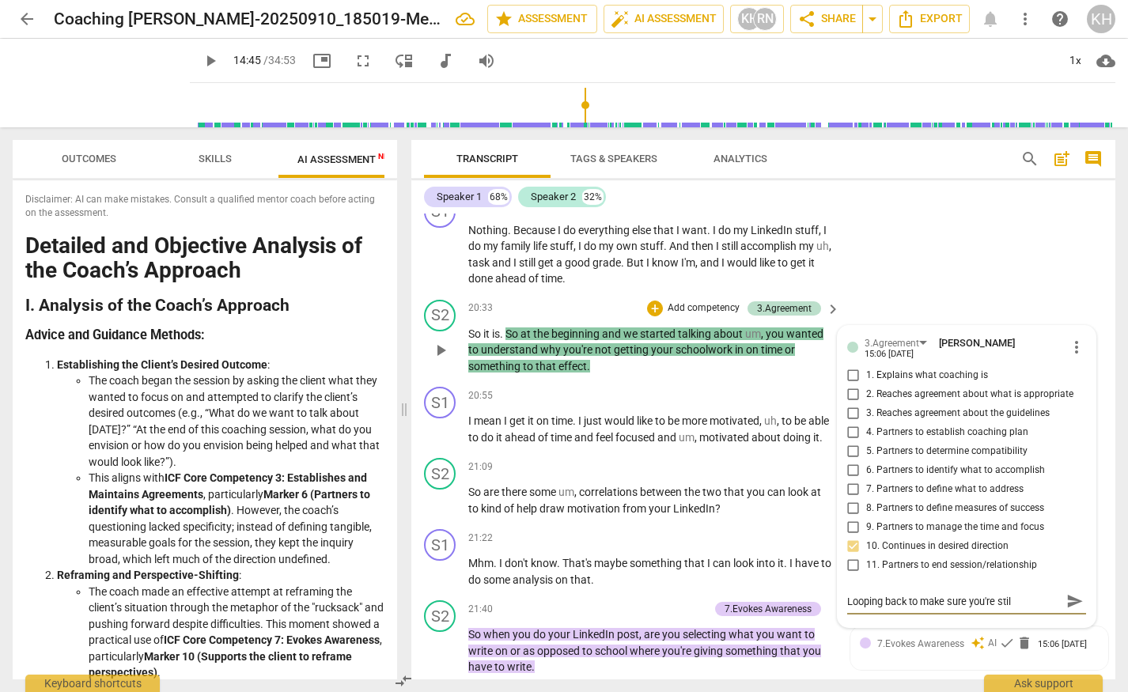
type textarea "Looping back to make sure you're still"
type textarea "Looping back to make sure you're still i"
type textarea "Looping back to make sure you're still in"
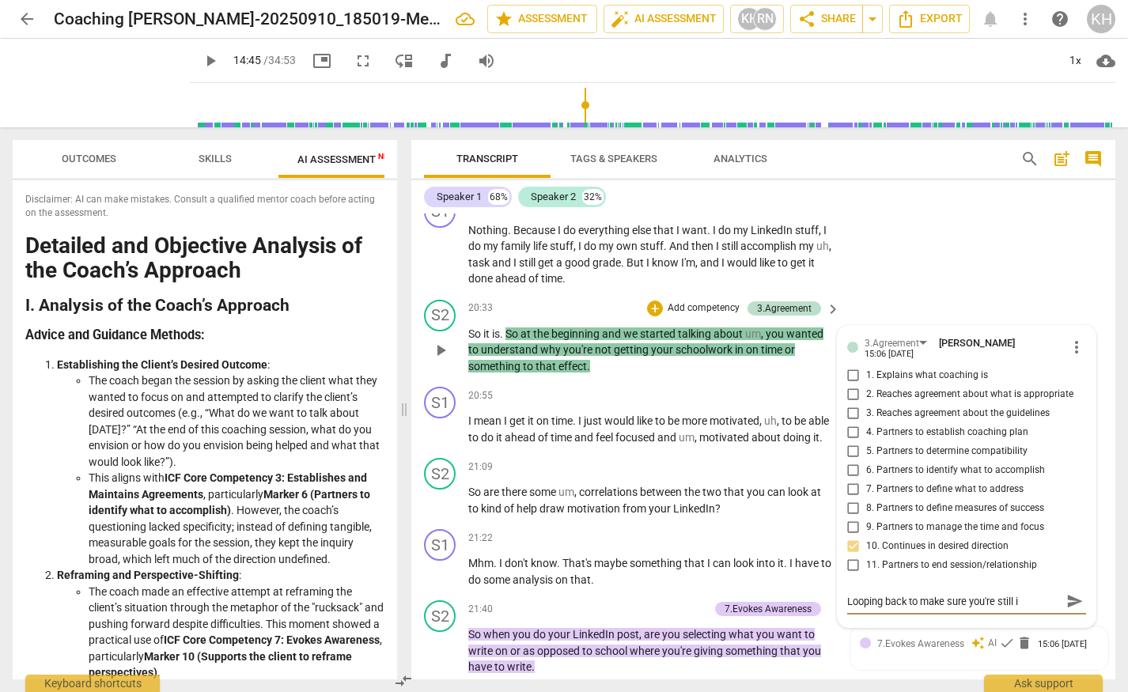
type textarea "Looping back to make sure you're still in"
type textarea "Looping back to make sure you're still in p"
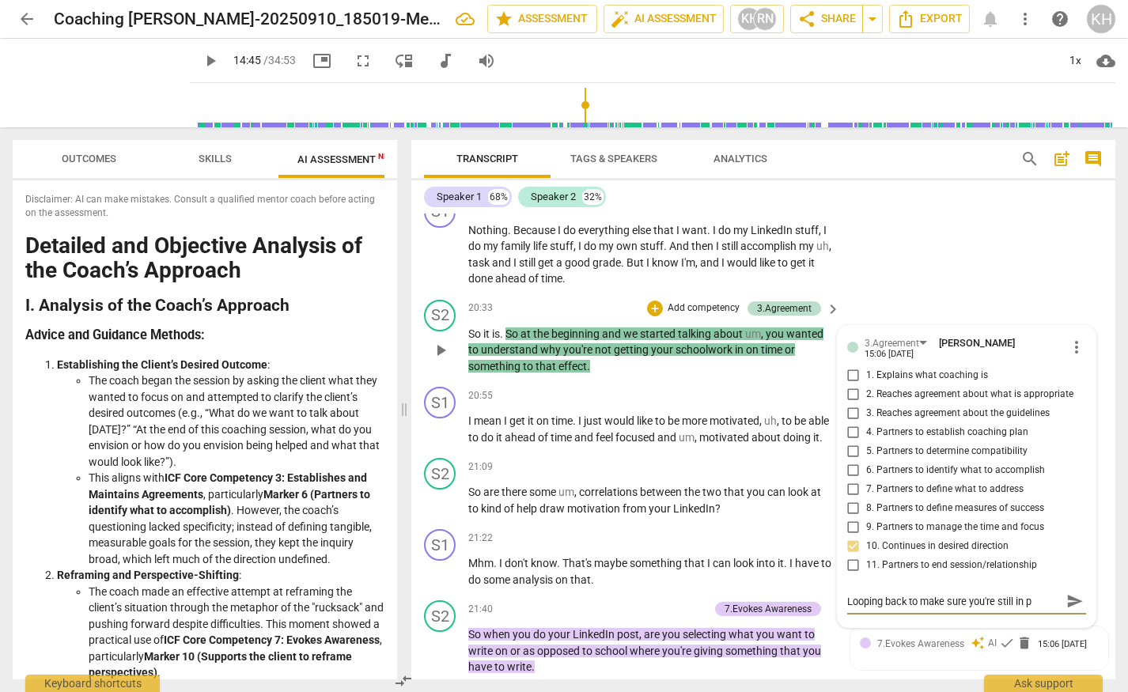
type textarea "Looping back to make sure you're still in pa"
type textarea "Looping back to make sure you're still in par"
type textarea "Looping back to make sure you're still in part"
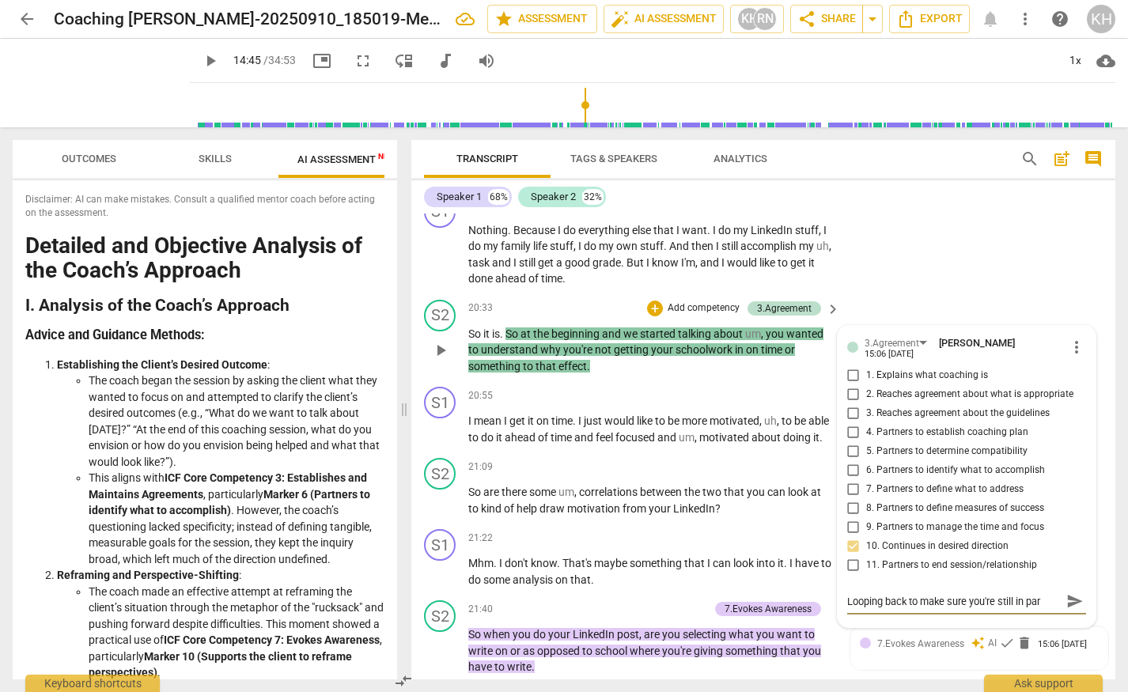
type textarea "Looping back to make sure you're still in part"
type textarea "Looping back to make sure you're still in partn"
type textarea "Looping back to make sure you're still in partne"
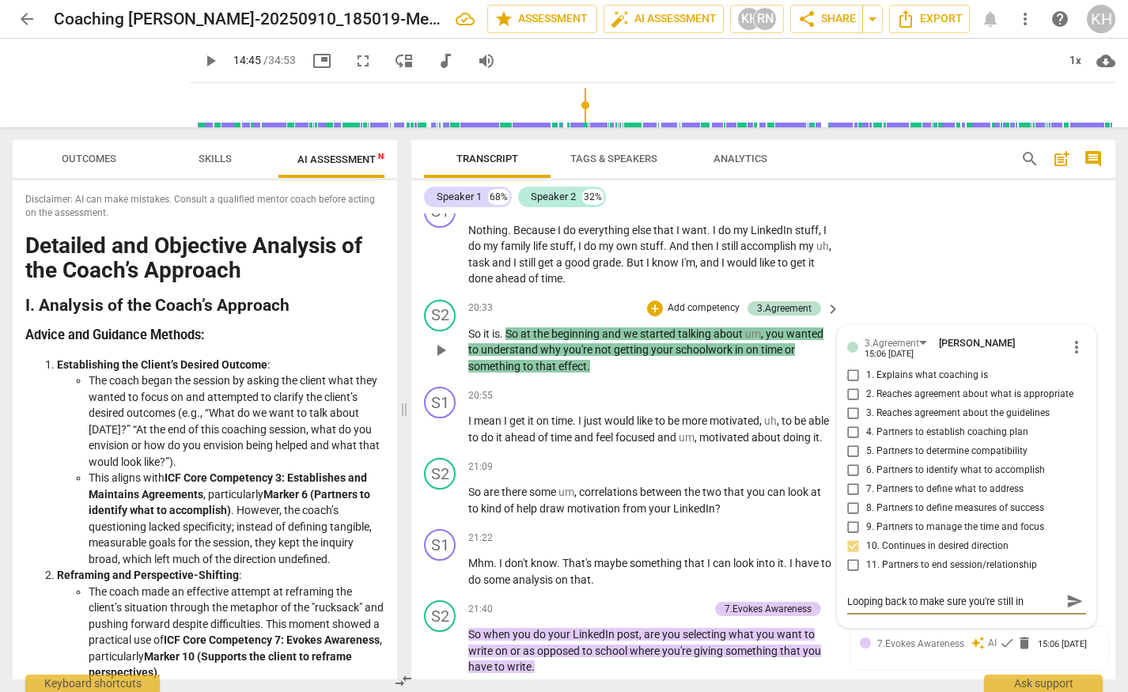
type textarea "Looping back to make sure you're still in partner"
type textarea "Looping back to make sure you're still in partners"
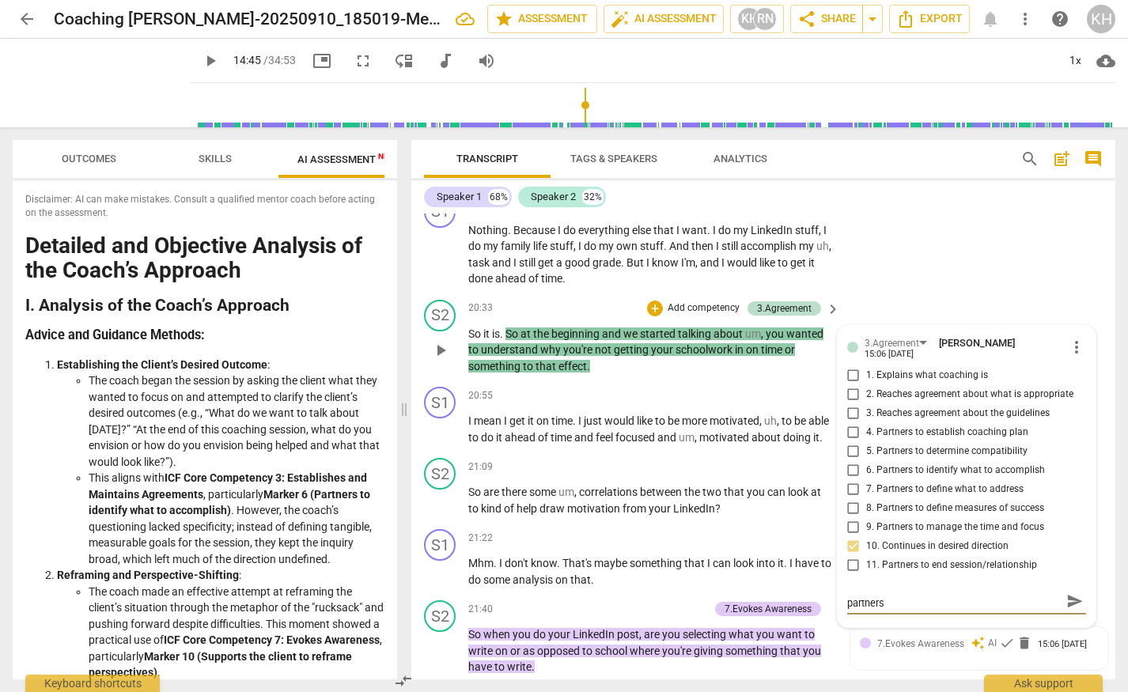
type textarea "Looping back to make sure you're still in partnersh"
type textarea "Looping back to make sure you're still in partnershi"
type textarea "Looping back to make sure you're still in partnership"
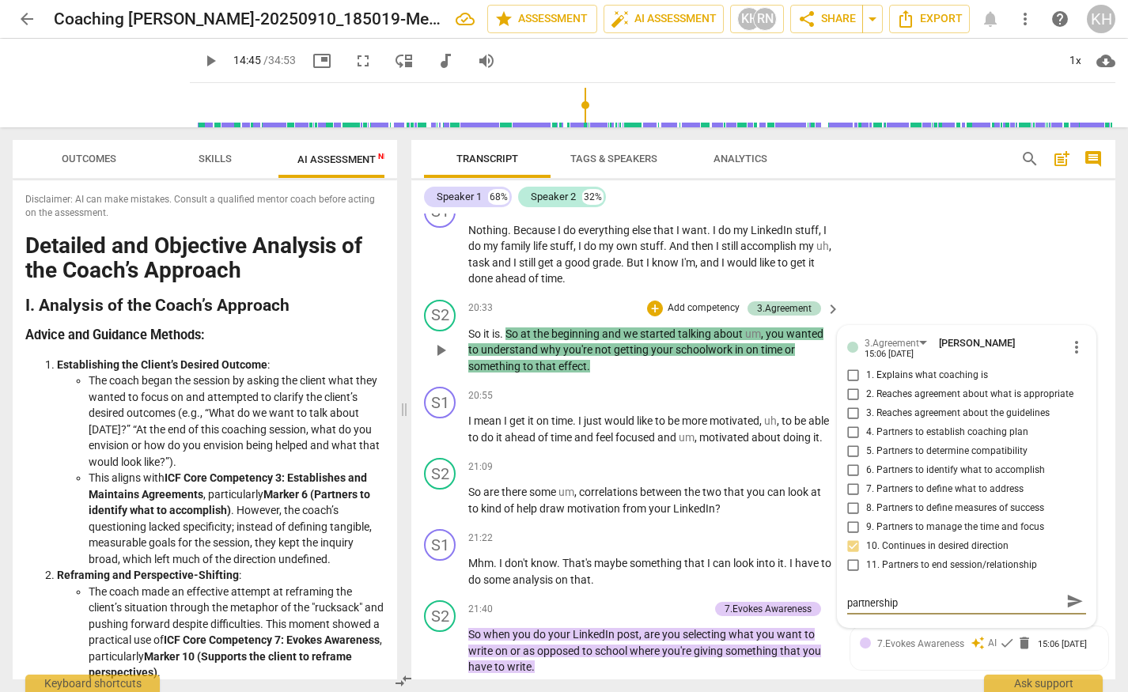
type textarea "Looping back to make sure you're still in partnership"
click at [848, 480] on input "7. Partners to define what to address" at bounding box center [853, 489] width 25 height 19
checkbox input "true"
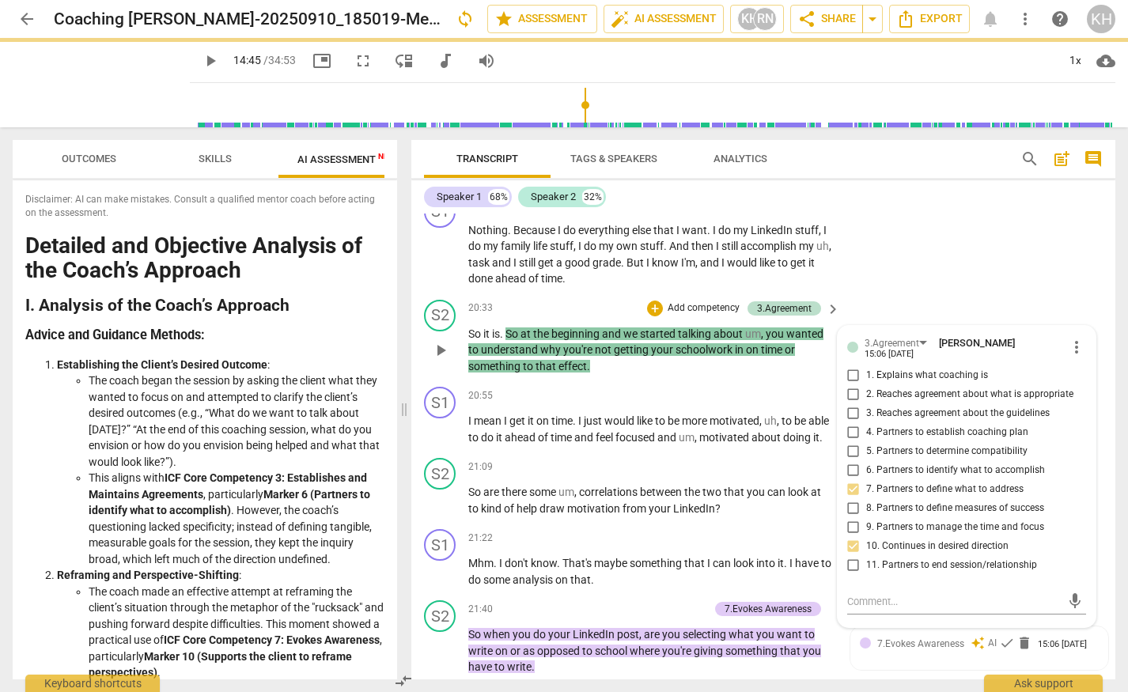
scroll to position [0, 0]
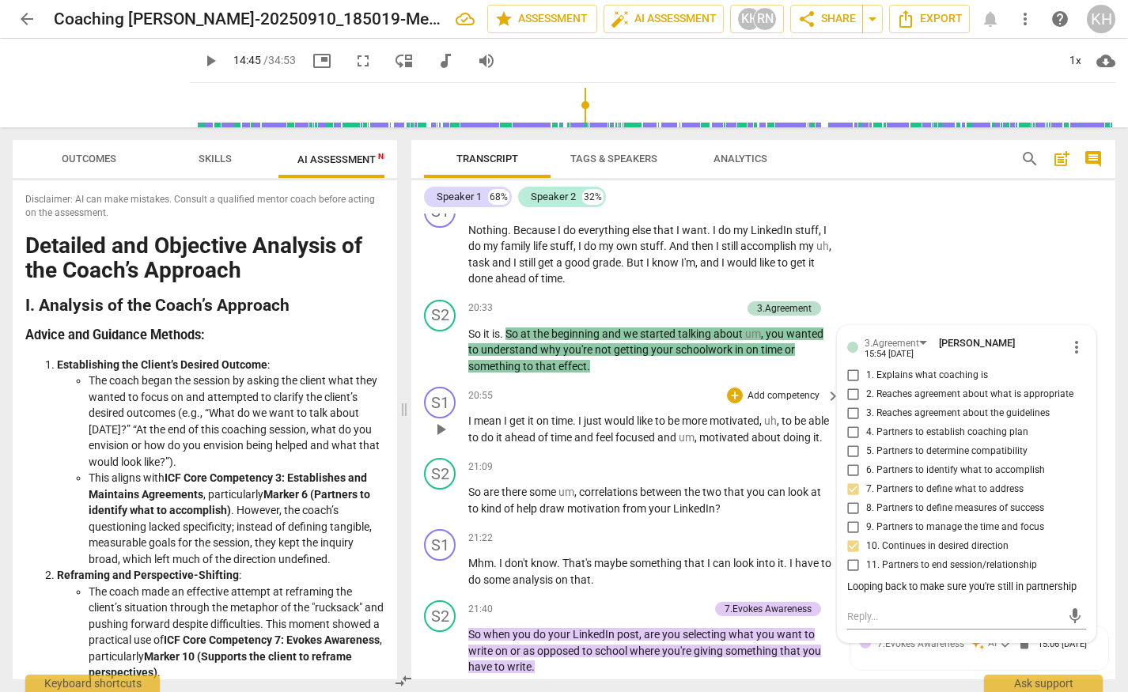
click at [657, 431] on span "focused" at bounding box center [636, 437] width 42 height 13
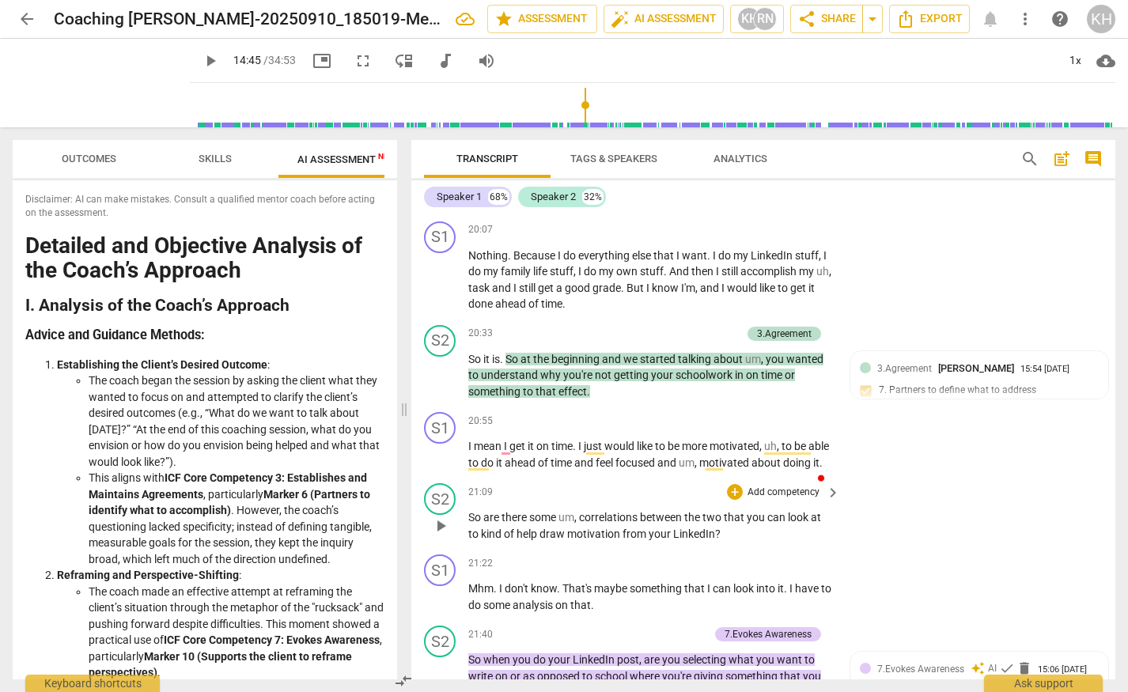
scroll to position [6331, 0]
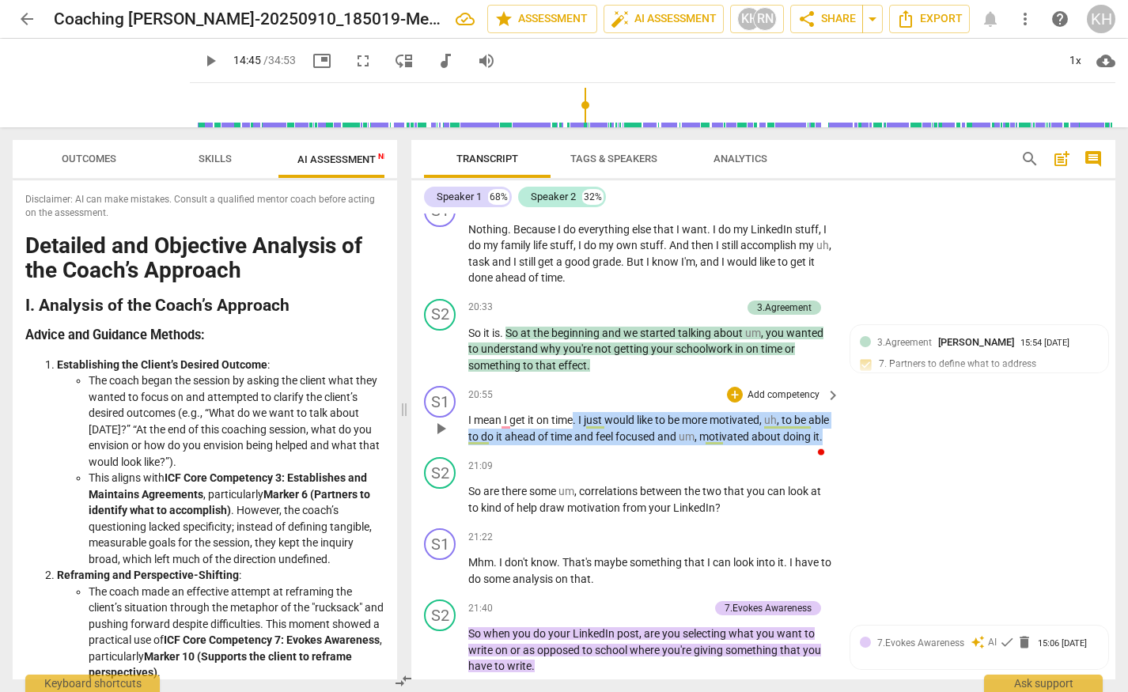
drag, startPoint x: 521, startPoint y: 438, endPoint x: 576, endPoint y: 406, distance: 63.5
click at [576, 412] on p "I mean I get it on time . I just would like to be more motivated , uh , to be a…" at bounding box center [650, 428] width 364 height 32
click at [534, 497] on p "So are there some um , correlations between the two that you can look at to kin…" at bounding box center [650, 499] width 364 height 32
drag, startPoint x: 580, startPoint y: 402, endPoint x: 572, endPoint y: 436, distance: 34.9
click at [572, 436] on p "I mean I get it on time . I just would like to be more motivated , uh , to be a…" at bounding box center [650, 428] width 364 height 32
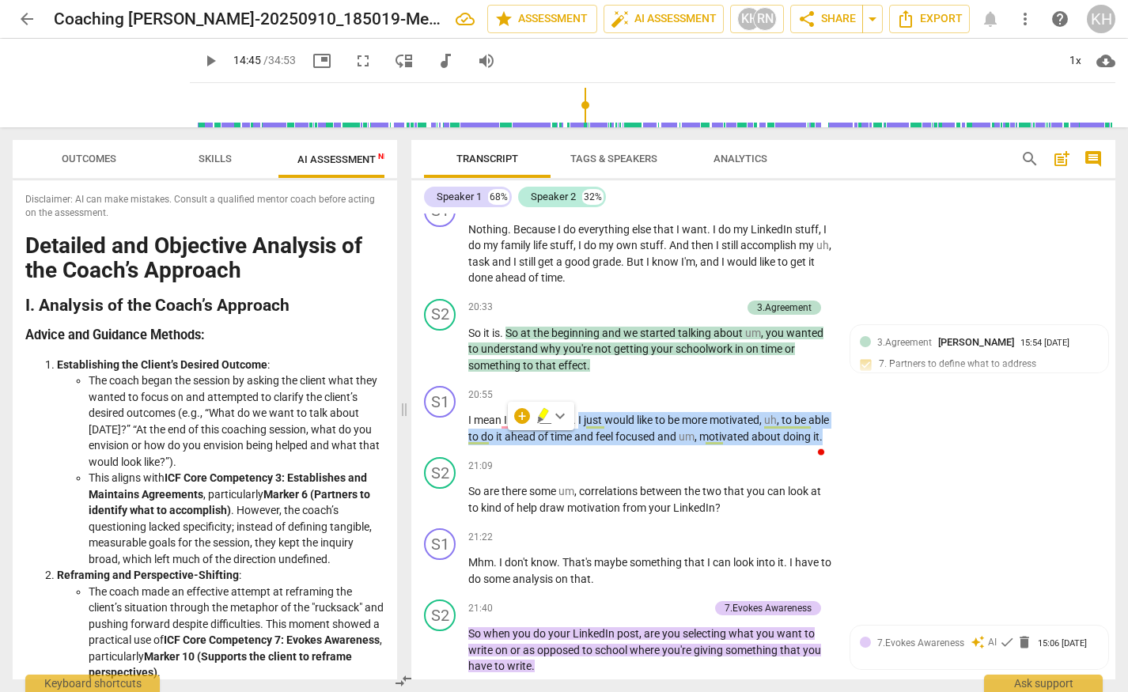
click at [544, 418] on icon "button" at bounding box center [544, 415] width 16 height 19
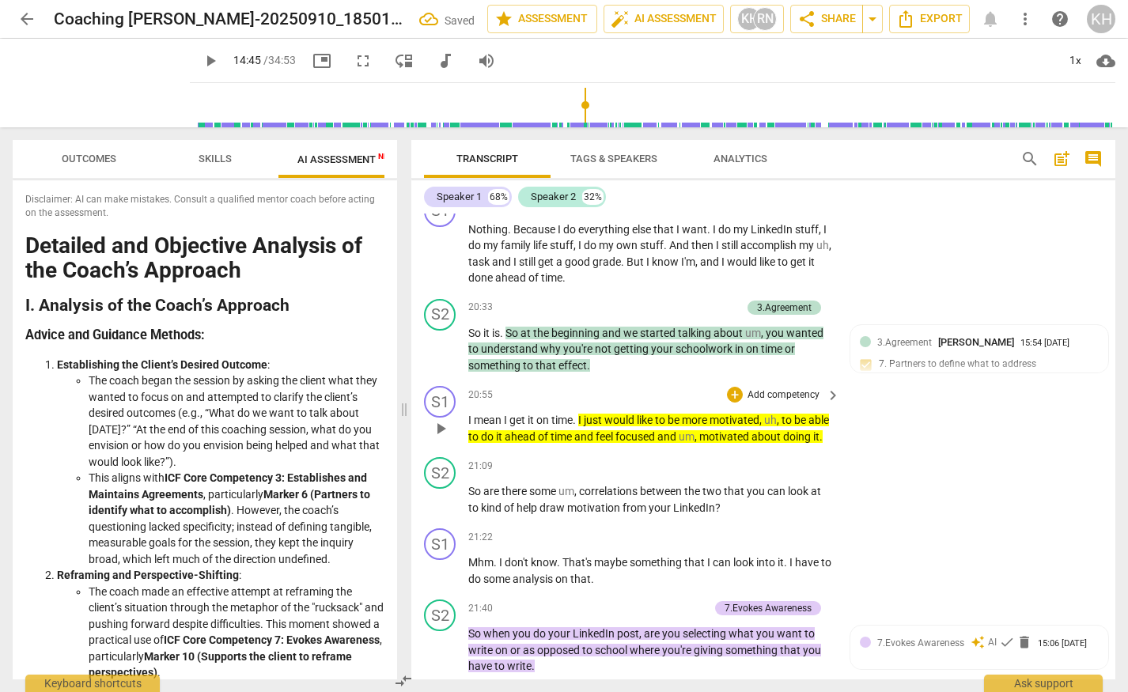
click at [694, 430] on span "um" at bounding box center [686, 436] width 16 height 13
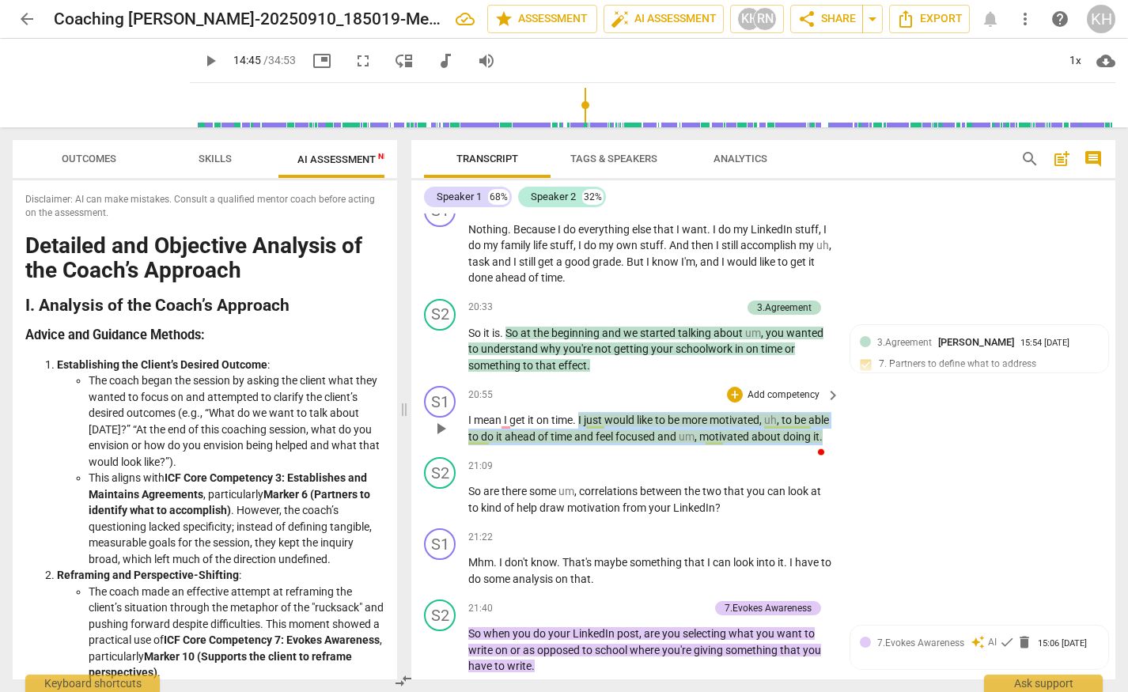
drag, startPoint x: 579, startPoint y: 402, endPoint x: 523, endPoint y: 436, distance: 64.6
click at [523, 436] on p "I mean I get it on time . I just would like to be more motivated , uh , to be a…" at bounding box center [650, 428] width 364 height 32
click at [523, 418] on div "+" at bounding box center [522, 416] width 16 height 16
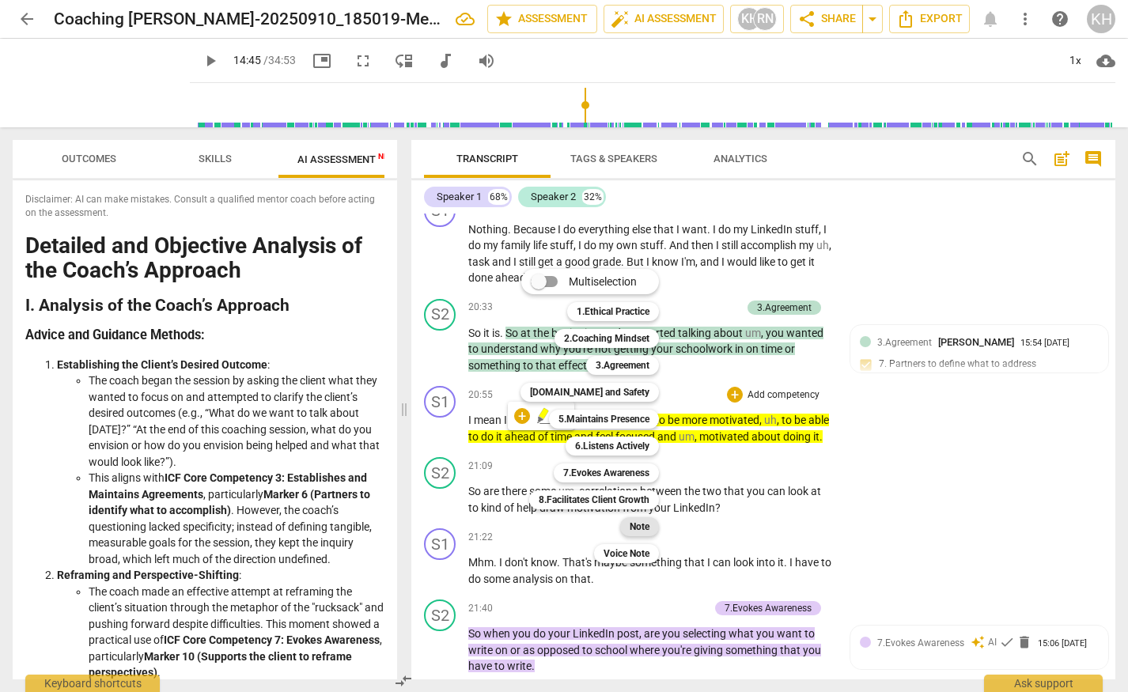
click at [640, 529] on b "Note" at bounding box center [639, 526] width 20 height 19
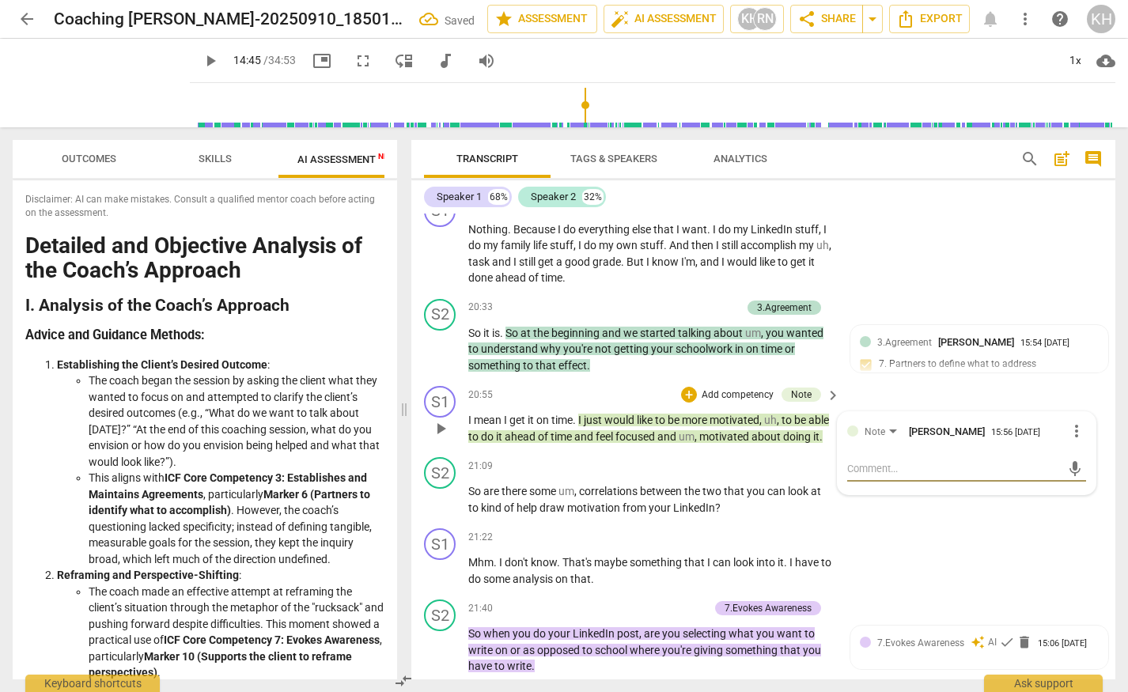
click at [856, 461] on textarea at bounding box center [954, 468] width 214 height 15
type textarea "C"
type textarea "Ch"
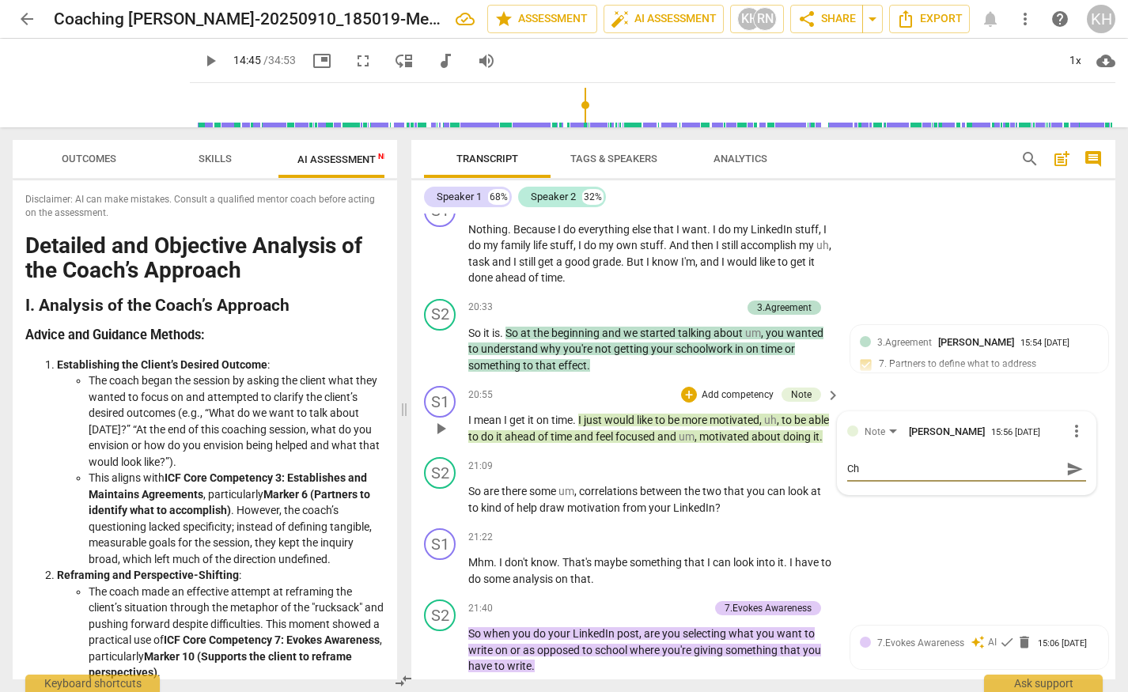
type textarea "C"
type textarea "A"
type textarea "An"
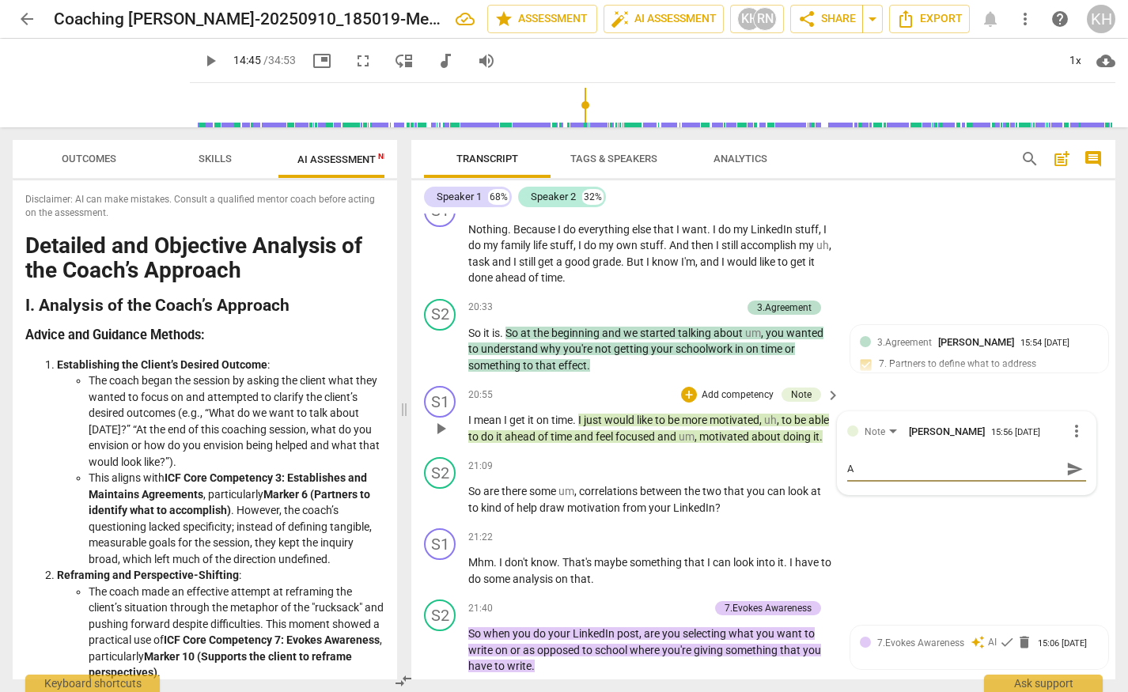
type textarea "An"
type textarea "And"
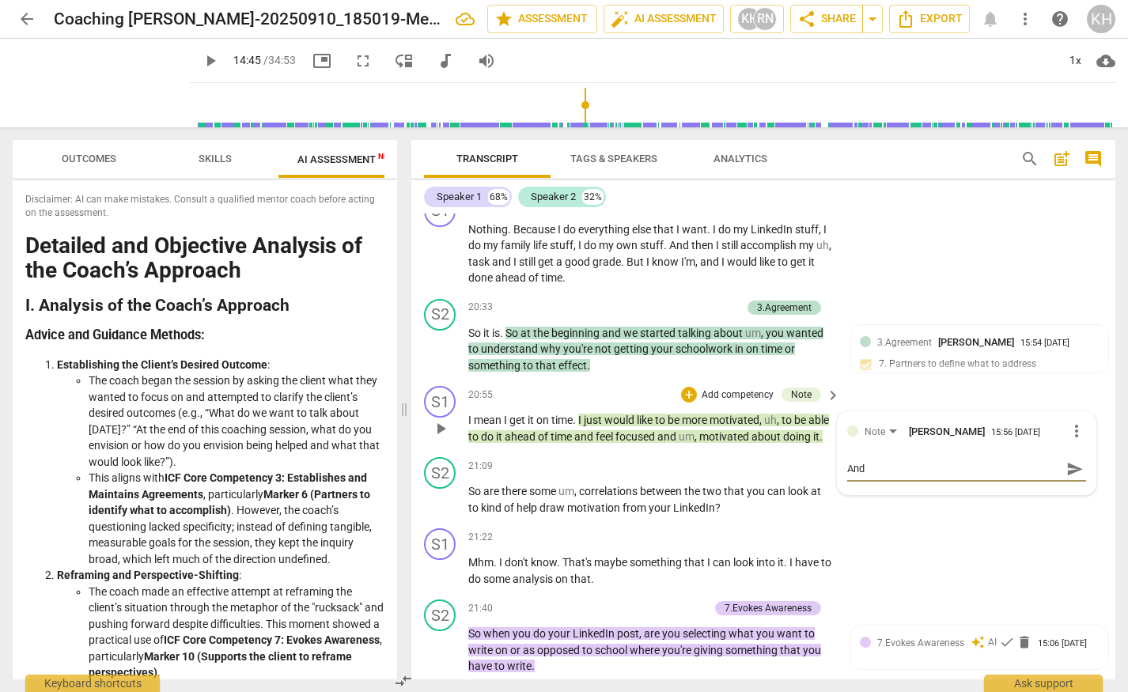
type textarea "And w"
type textarea "And wh"
type textarea "And whe"
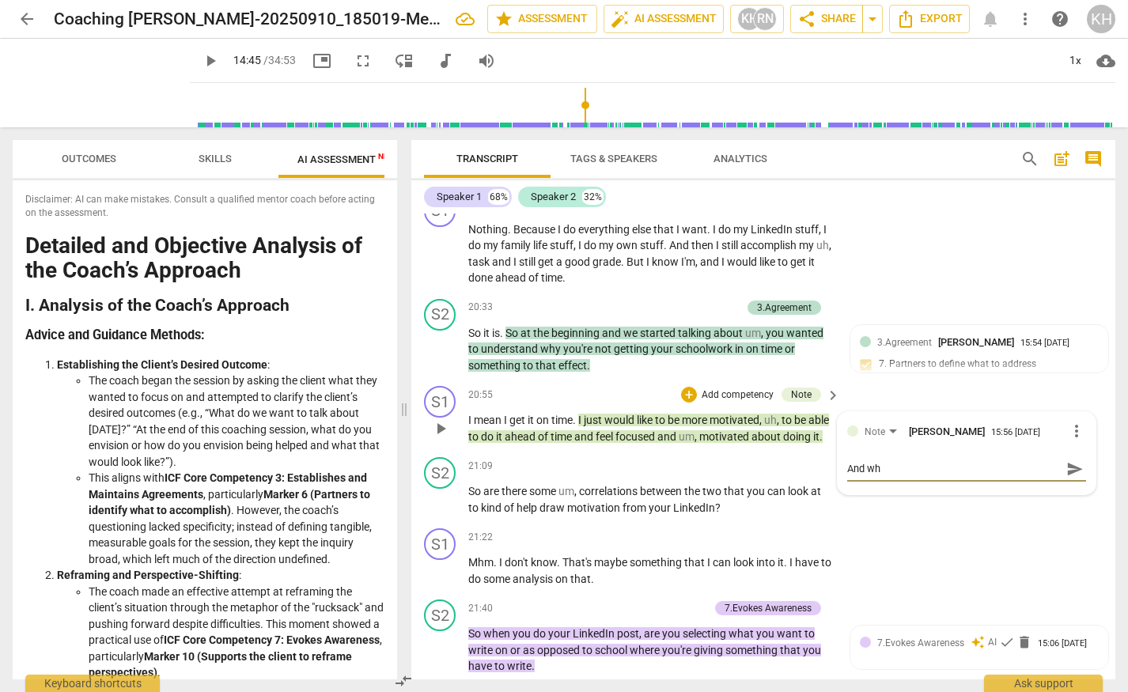
type textarea "And whe"
type textarea "And wher"
click at [1073, 460] on span "send" at bounding box center [1074, 468] width 17 height 17
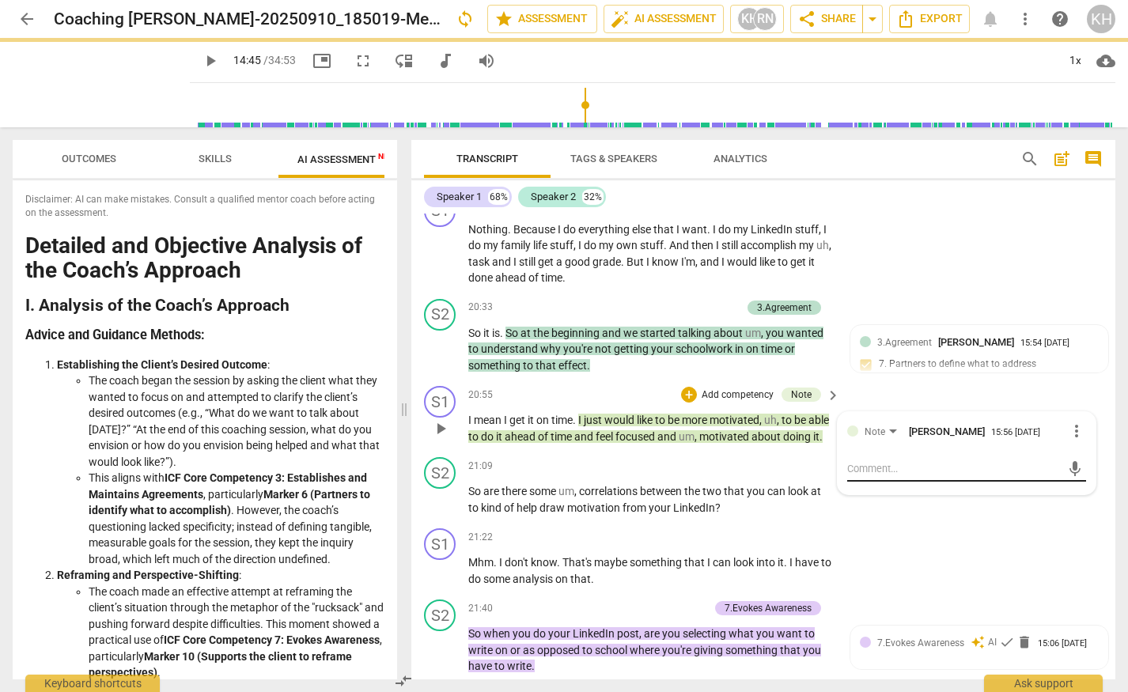
scroll to position [0, 0]
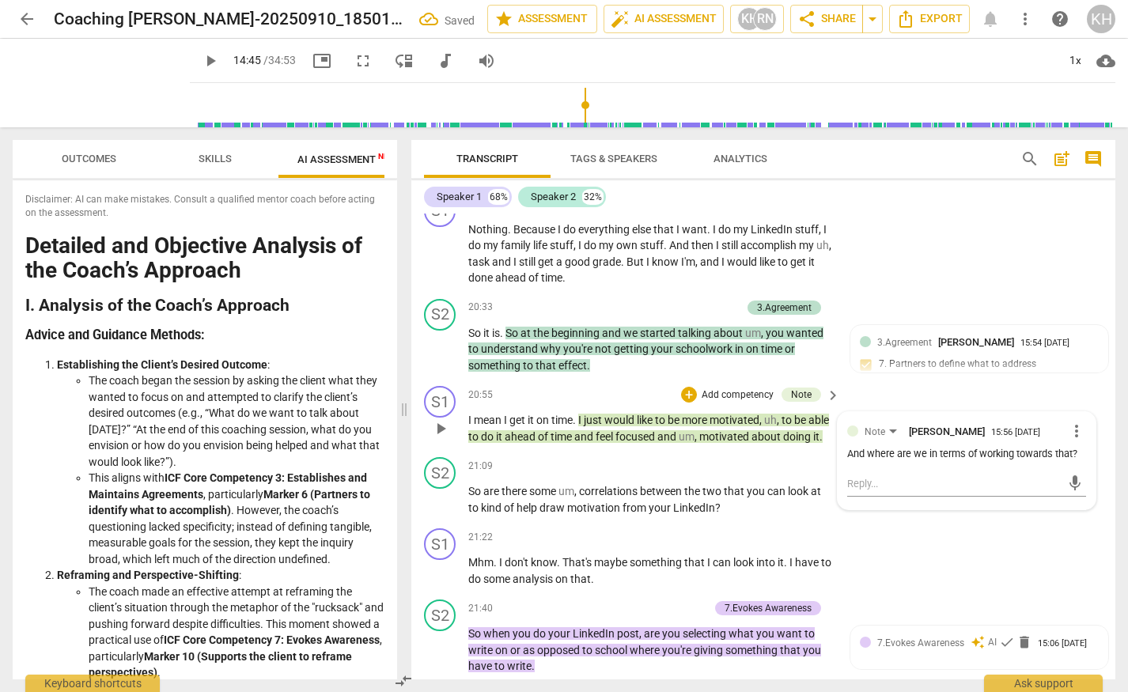
click at [847, 447] on div "And where are we in terms of working towards that?" at bounding box center [967, 454] width 240 height 15
click at [1074, 421] on span "more_vert" at bounding box center [1076, 430] width 19 height 19
click at [1090, 418] on li "Edit" at bounding box center [1087, 415] width 55 height 30
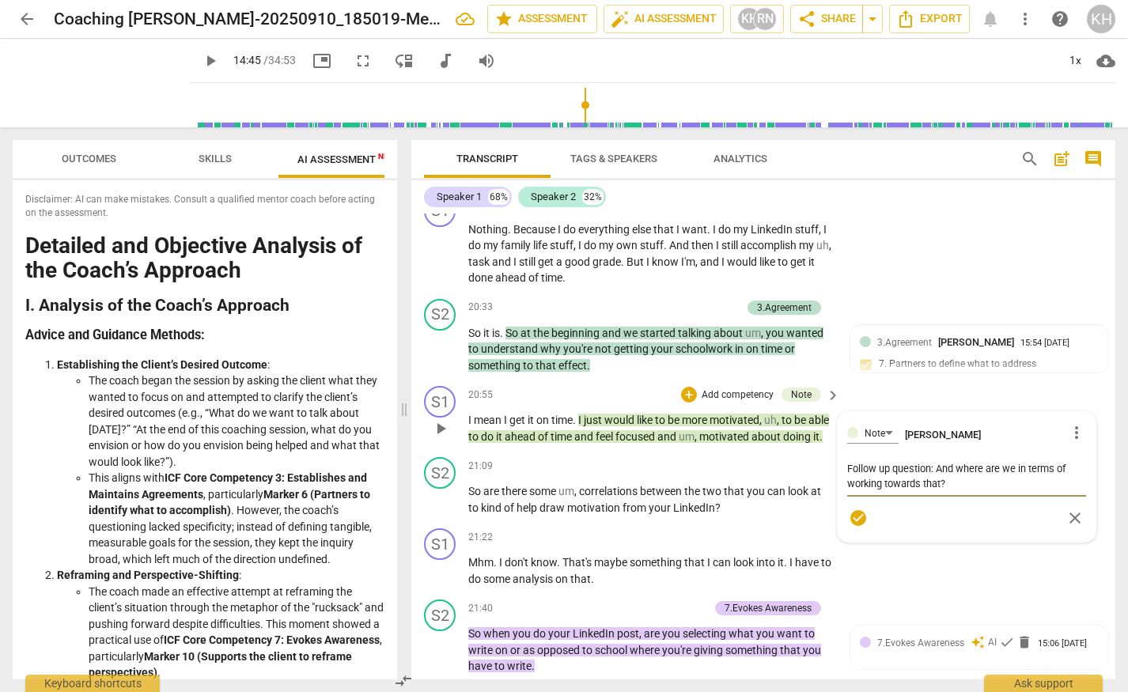
click at [854, 508] on span "check_circle" at bounding box center [857, 517] width 19 height 19
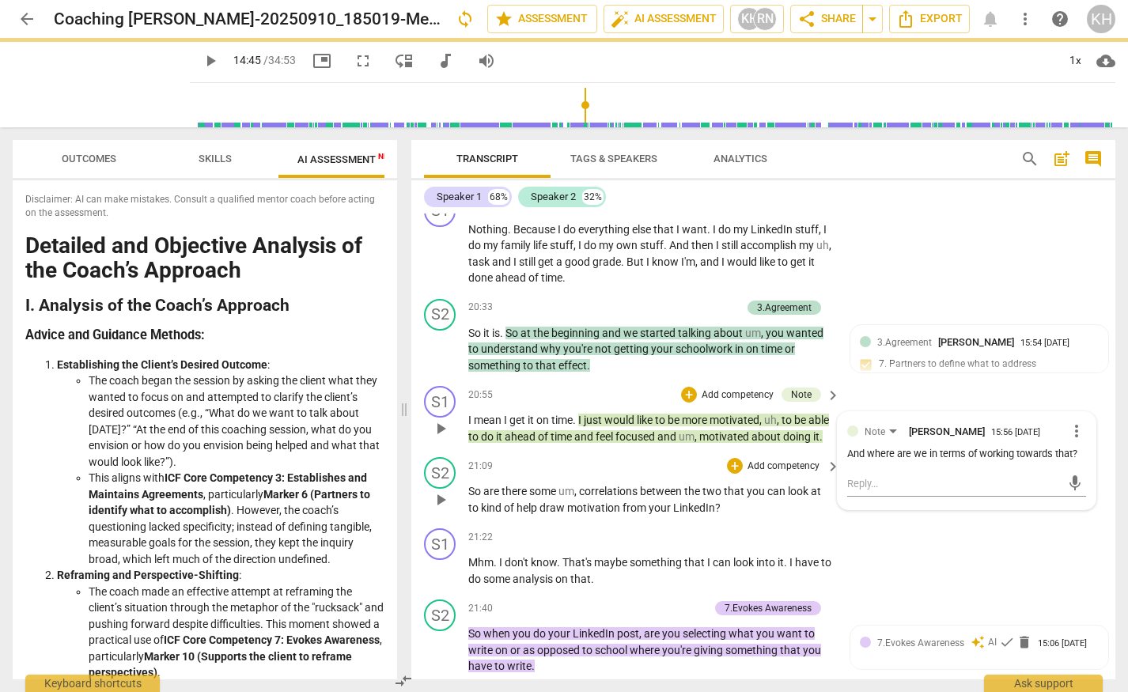
click at [539, 504] on span "help" at bounding box center [527, 507] width 23 height 13
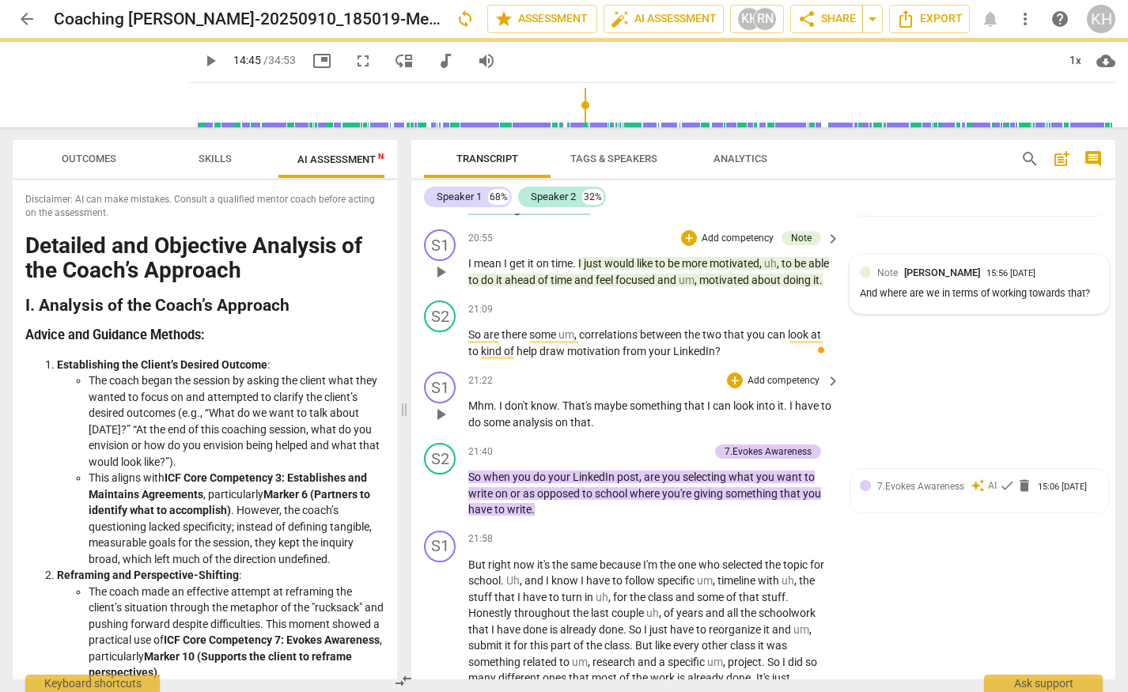
scroll to position [6526, 0]
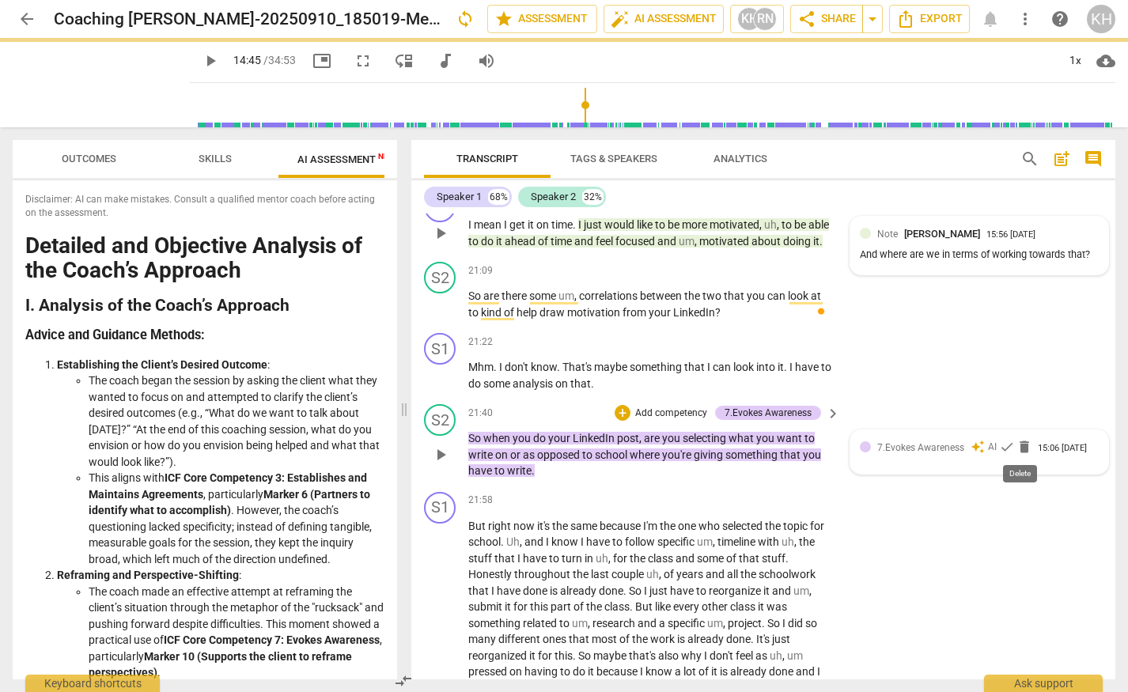
click at [1022, 448] on span "delete" at bounding box center [1024, 447] width 16 height 16
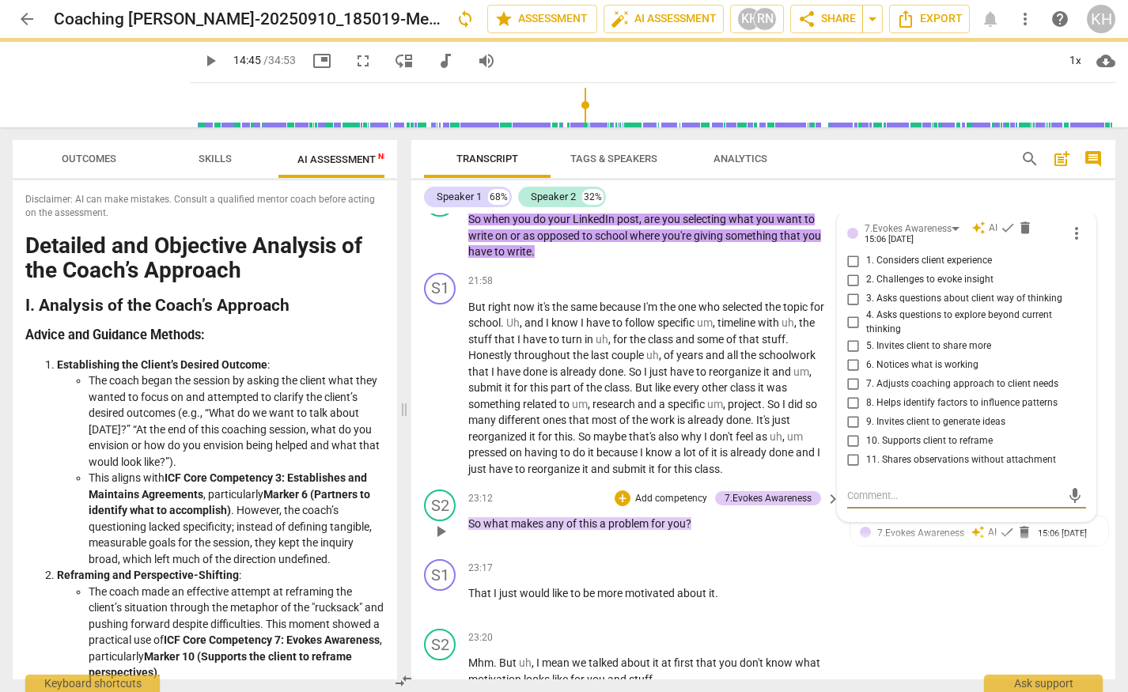
scroll to position [6744, 0]
click at [849, 282] on div "S1 play_arrow pause 21:58 + Add competency keyboard_arrow_right But right now i…" at bounding box center [763, 375] width 704 height 217
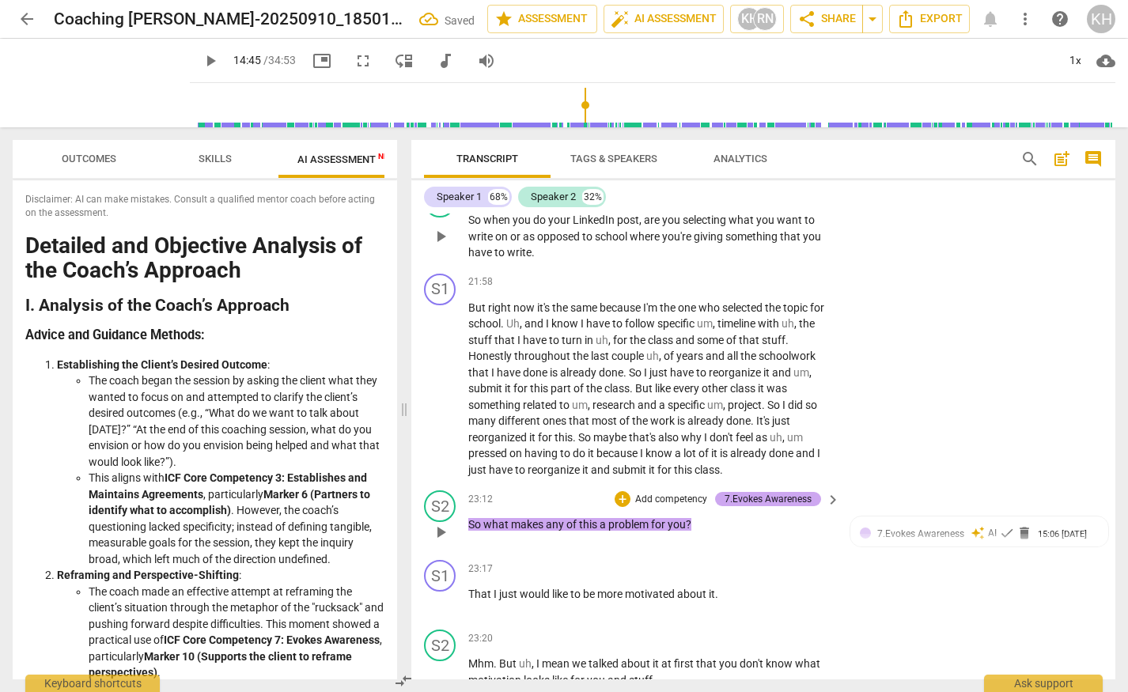
click at [761, 498] on div "7.Evokes Awareness" at bounding box center [767, 499] width 87 height 14
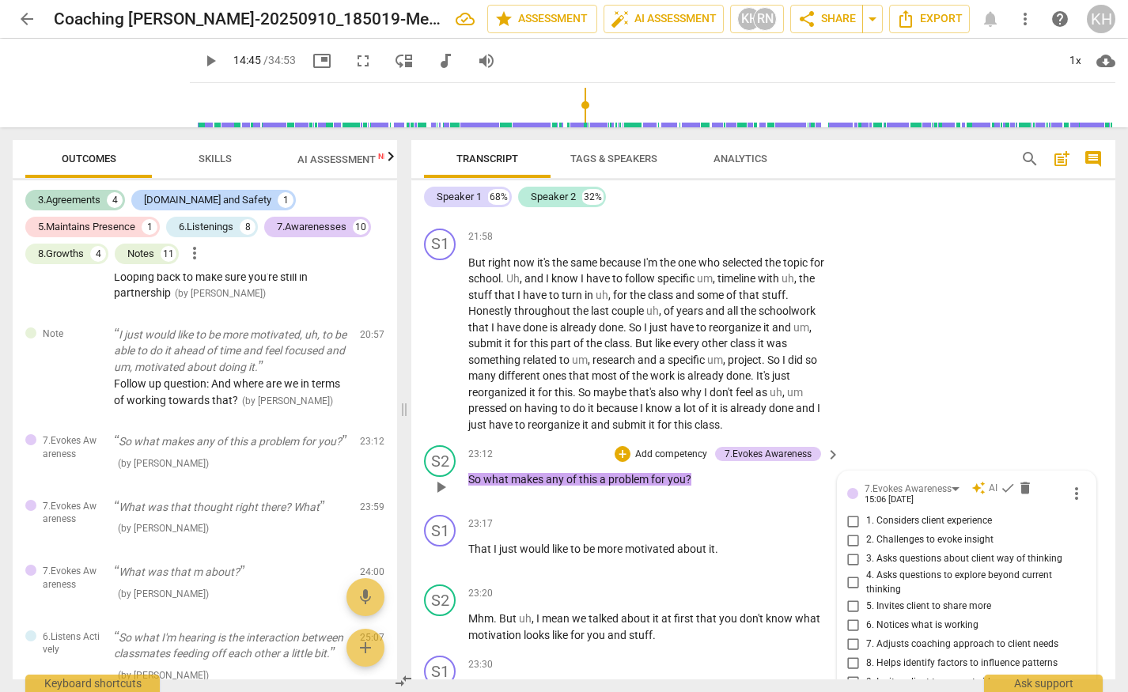
scroll to position [6788, 0]
click at [848, 542] on input "2. Challenges to evoke insight" at bounding box center [853, 541] width 25 height 19
click at [1000, 489] on span "check" at bounding box center [1008, 490] width 16 height 16
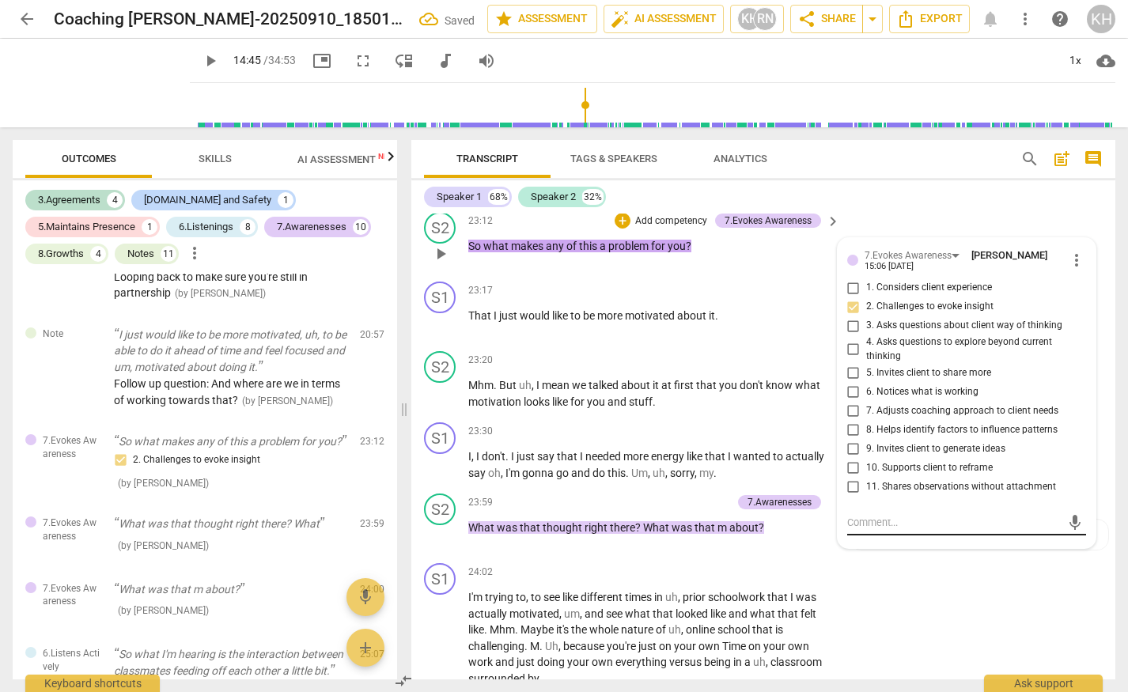
scroll to position [7012, 0]
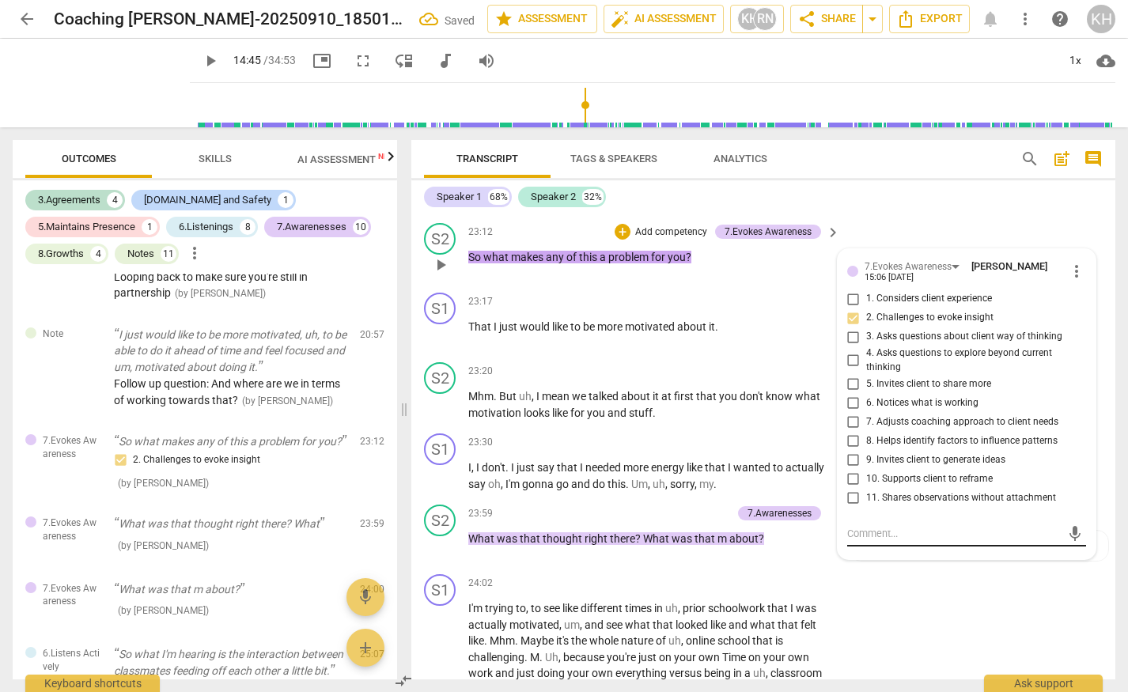
click at [879, 535] on textarea at bounding box center [954, 533] width 214 height 15
click at [918, 549] on textarea "This is a challenging question - some might see it as too firm, others may take…" at bounding box center [954, 541] width 214 height 30
click at [1026, 570] on textarea "This is a challenging question - some might see it as too firm and flag it for …" at bounding box center [954, 548] width 214 height 45
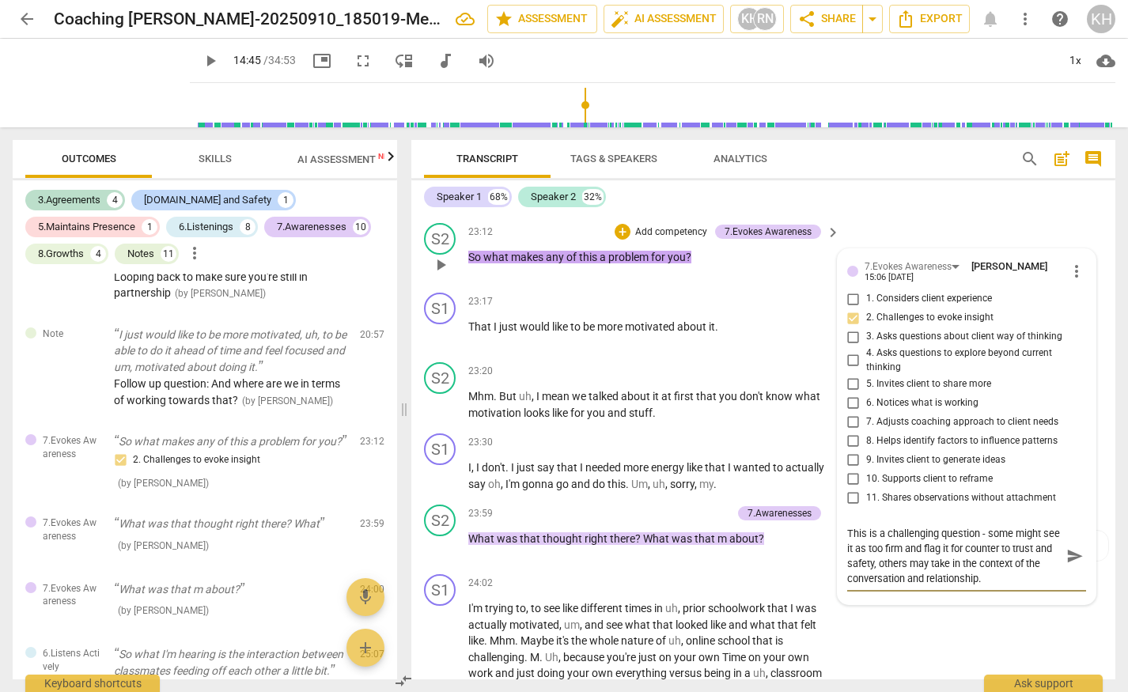
click at [954, 564] on textarea "This is a challenging question - some might see it as too firm and flag it for …" at bounding box center [954, 556] width 214 height 60
click at [1066, 554] on span "send" at bounding box center [1074, 556] width 17 height 17
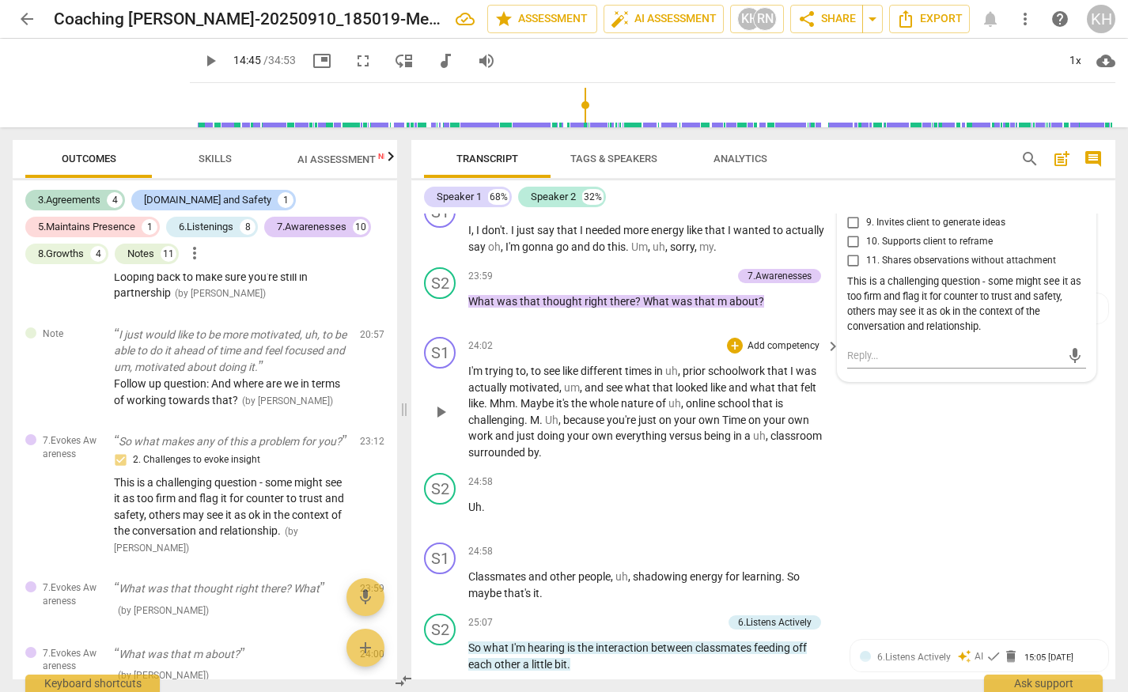
scroll to position [7196, 0]
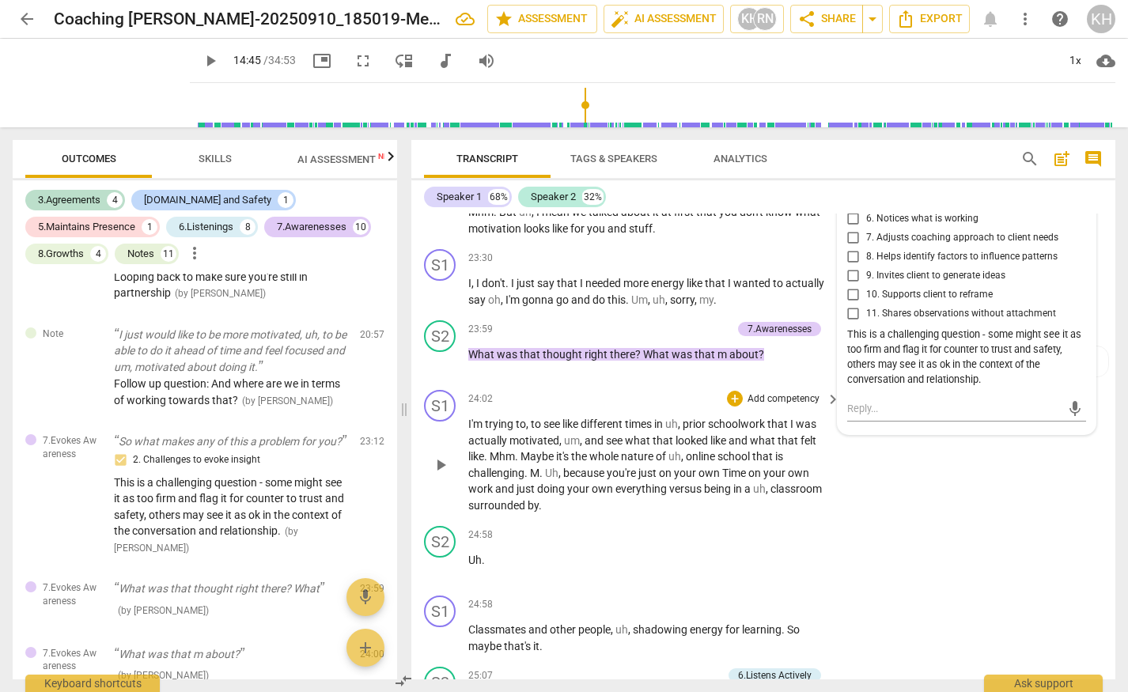
click at [620, 460] on span "whole" at bounding box center [605, 456] width 32 height 13
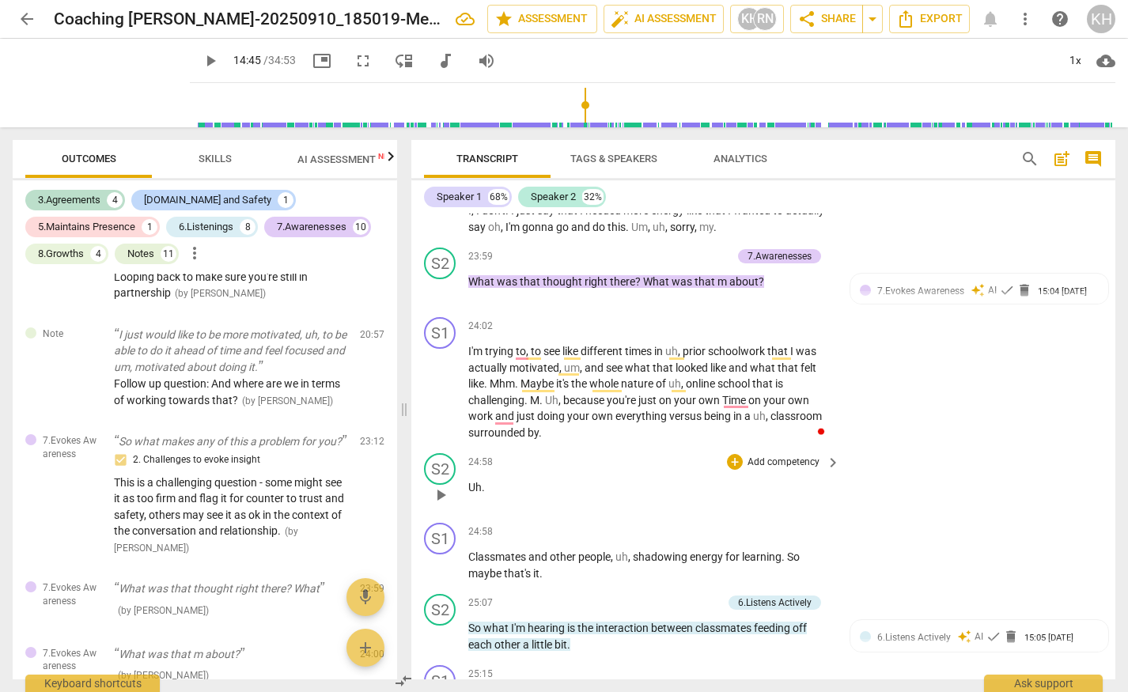
scroll to position [7307, 0]
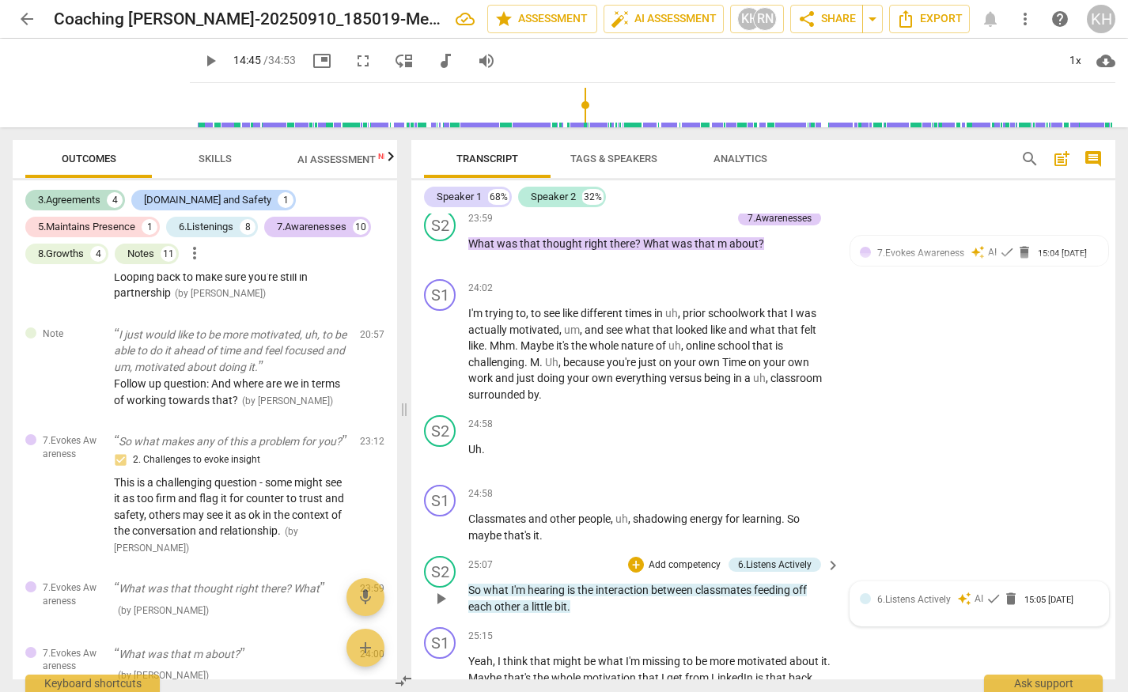
click at [920, 592] on div "6.Listens Actively" at bounding box center [914, 598] width 74 height 15
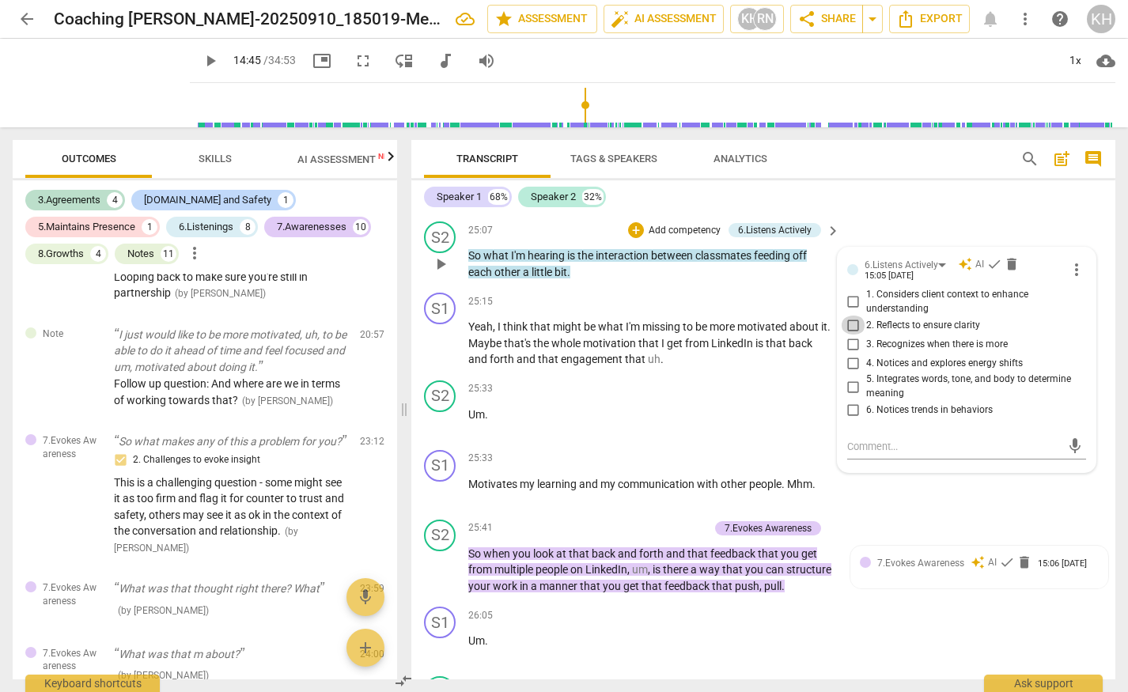
click at [851, 325] on input "2. Reflects to ensure clarity" at bounding box center [853, 325] width 25 height 19
click at [991, 263] on span "check" at bounding box center [994, 264] width 16 height 16
click at [607, 337] on span "motivation" at bounding box center [610, 343] width 55 height 13
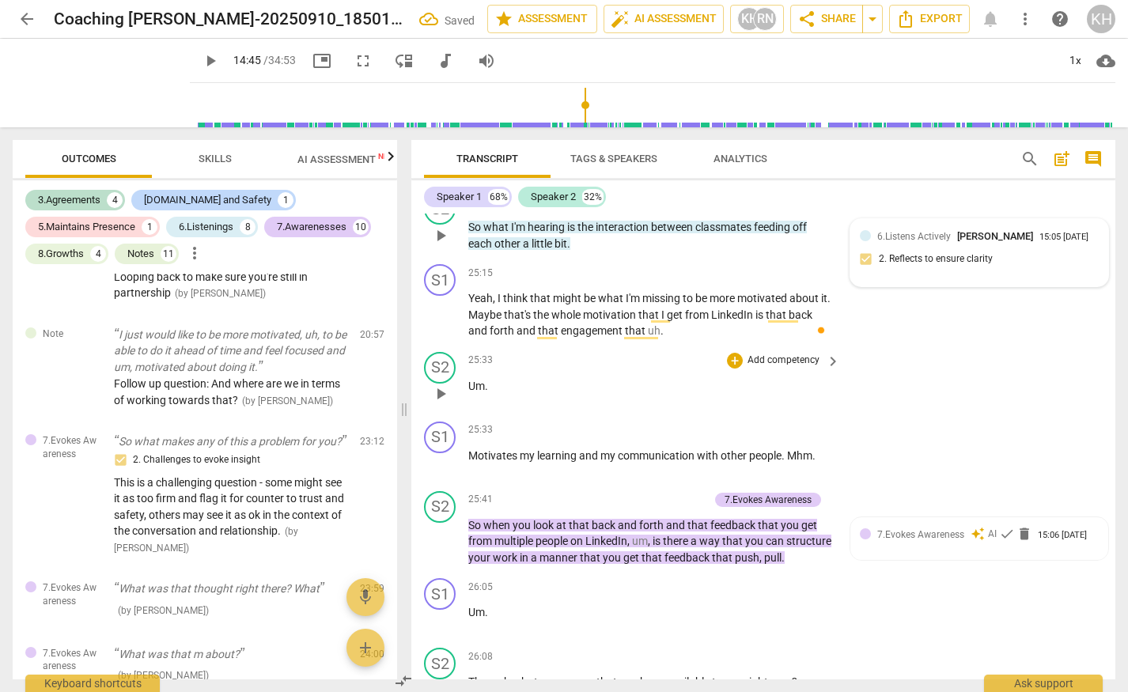
scroll to position [7741, 0]
